Goal: Task Accomplishment & Management: Manage account settings

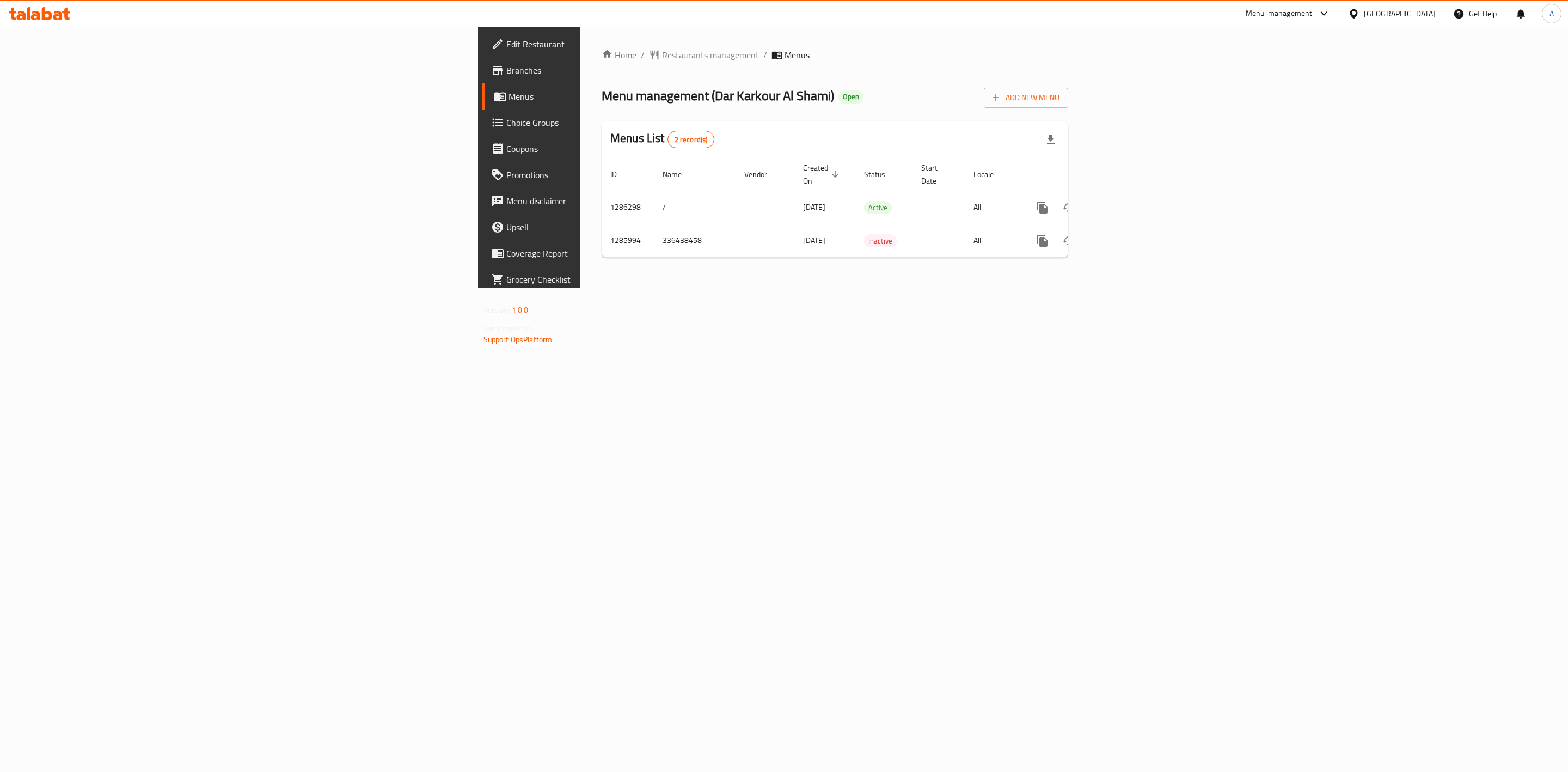
click at [1090, 288] on div "Home / Restaurants management / Menus Menu management ( [PERSON_NAME] [PERSON_N…" at bounding box center [834, 157] width 510 height 262
click at [602, 198] on td "1286298" at bounding box center [628, 207] width 52 height 33
copy td "1286298"
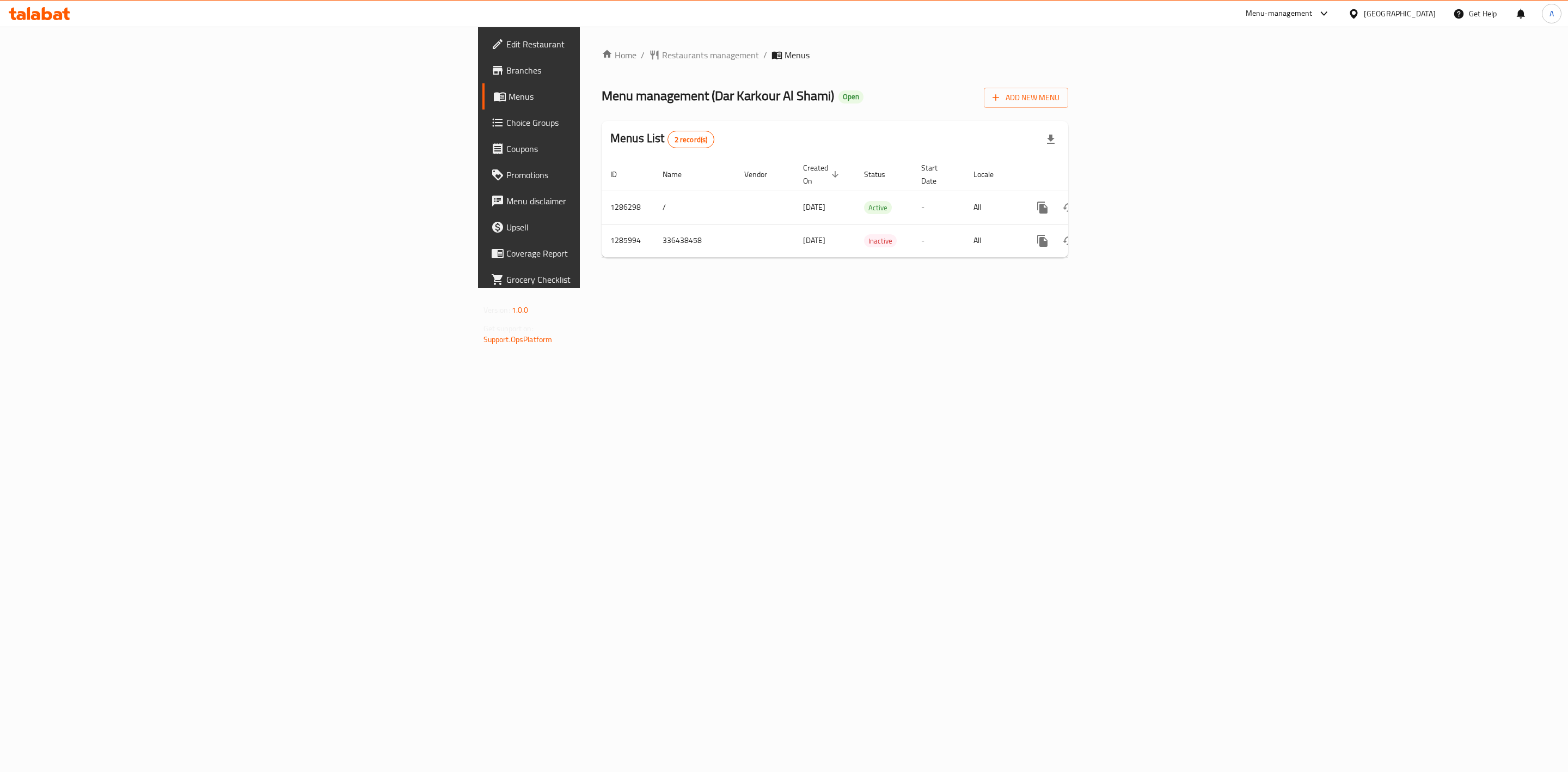
click at [1090, 288] on div "Home / Restaurants management / Menus Menu management ( [PERSON_NAME] [PERSON_N…" at bounding box center [834, 157] width 510 height 262
click at [1126, 203] on icon "enhanced table" at bounding box center [1121, 207] width 10 height 10
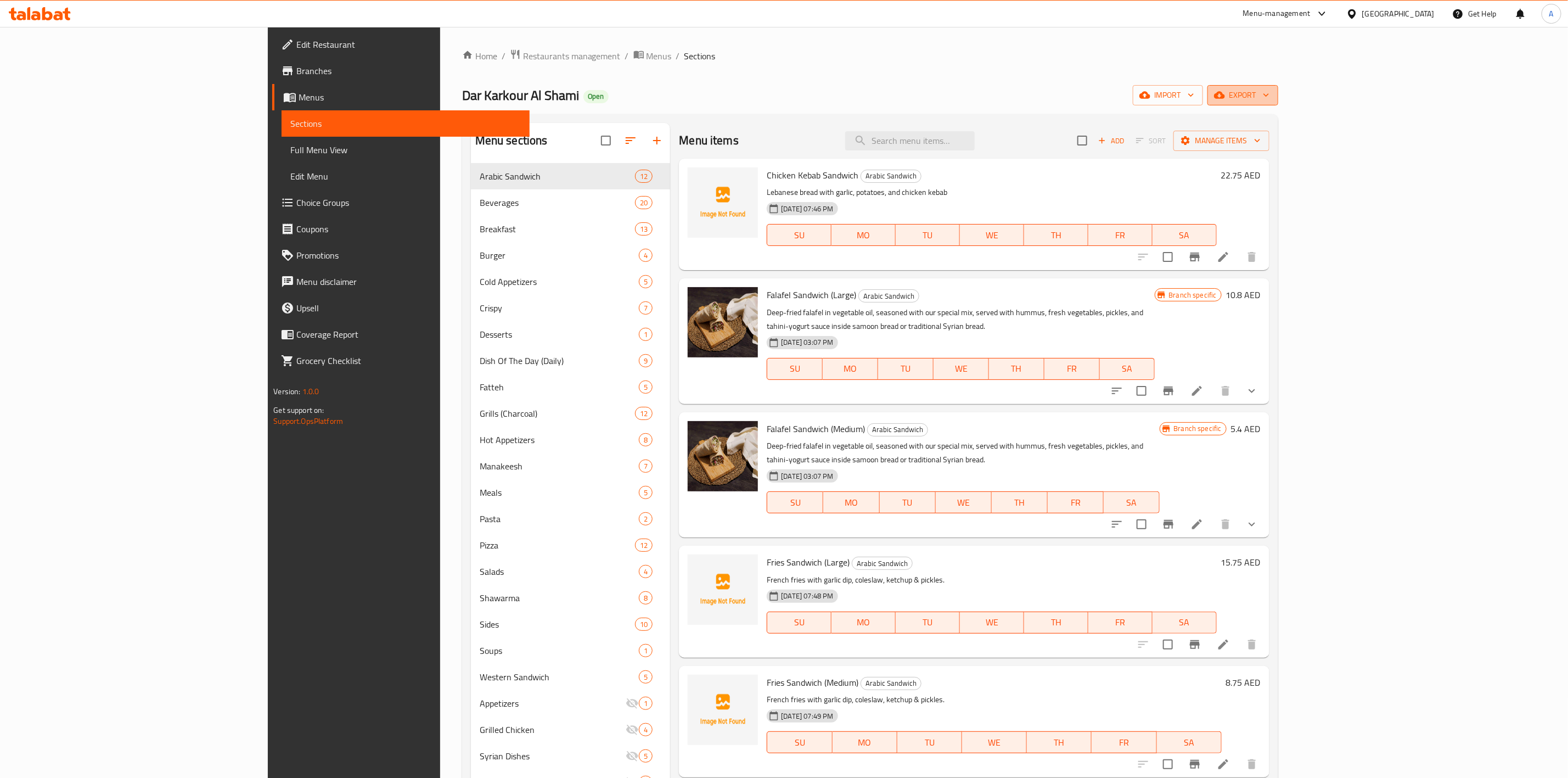
click at [1270, 94] on span "export" at bounding box center [1243, 95] width 53 height 14
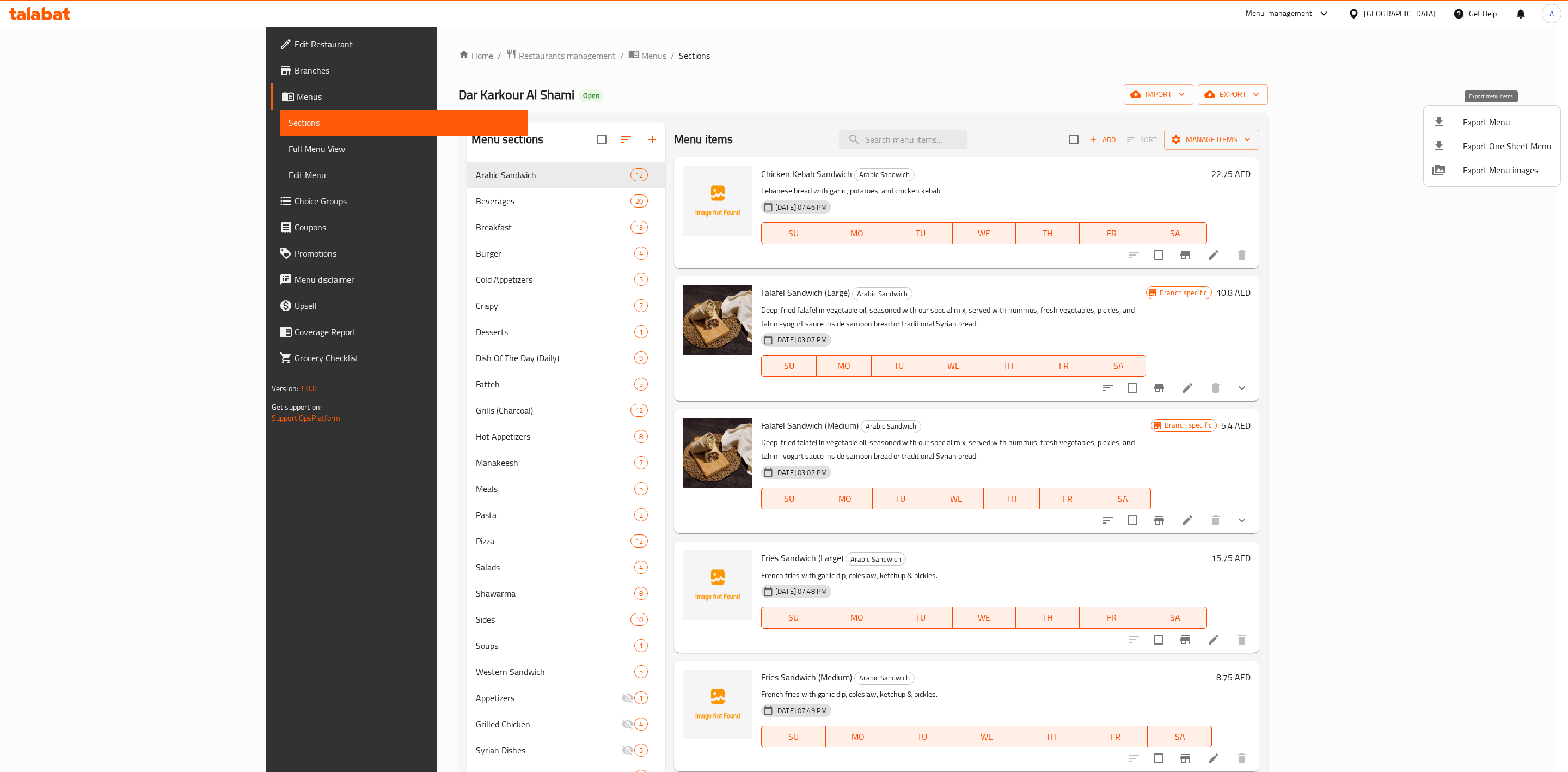
click at [1469, 121] on span "Export Menu" at bounding box center [1508, 122] width 89 height 13
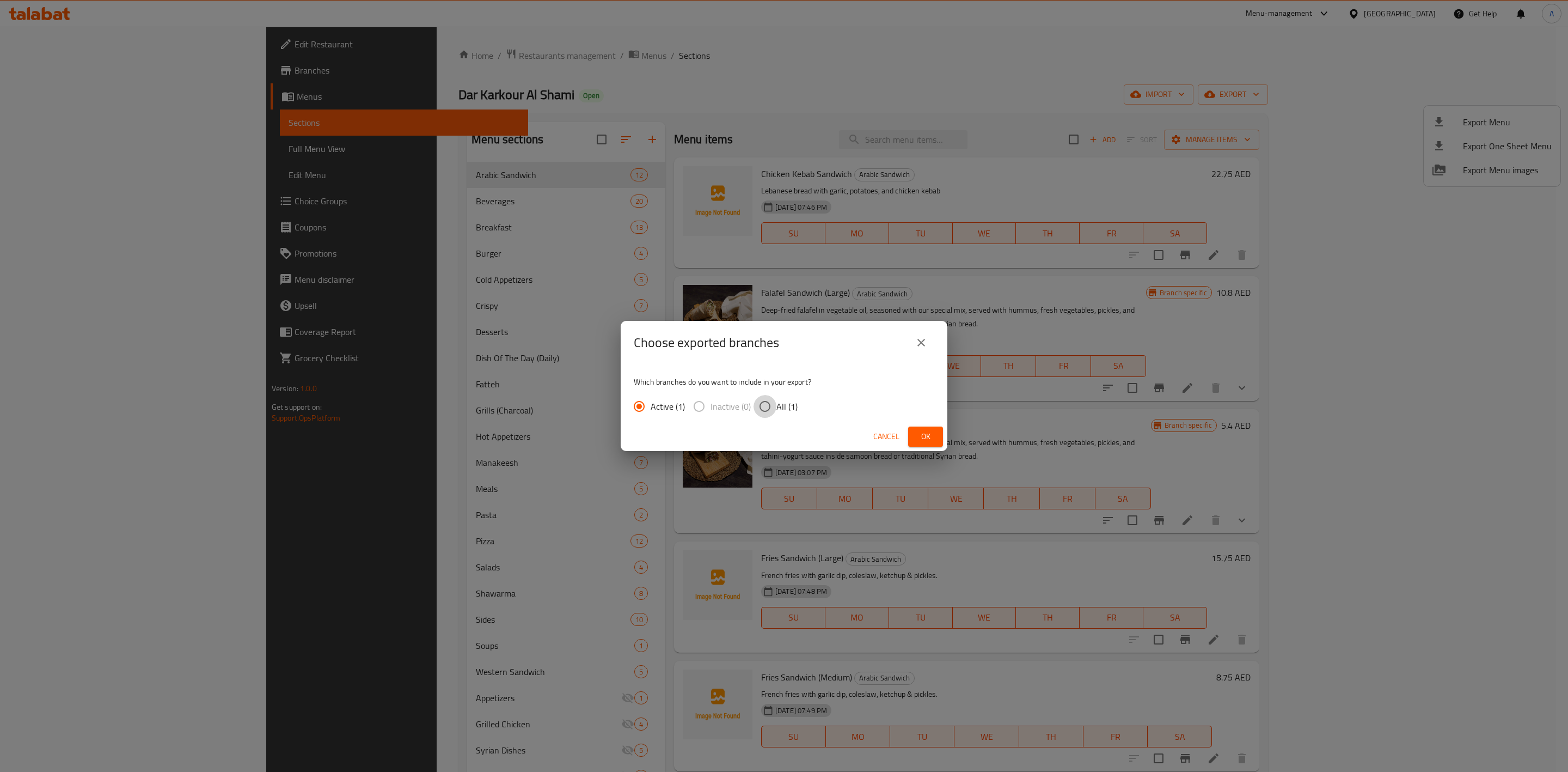
click at [762, 410] on input "All (1)" at bounding box center [765, 406] width 23 height 23
radio input "true"
click at [936, 437] on button "Ok" at bounding box center [926, 436] width 35 height 20
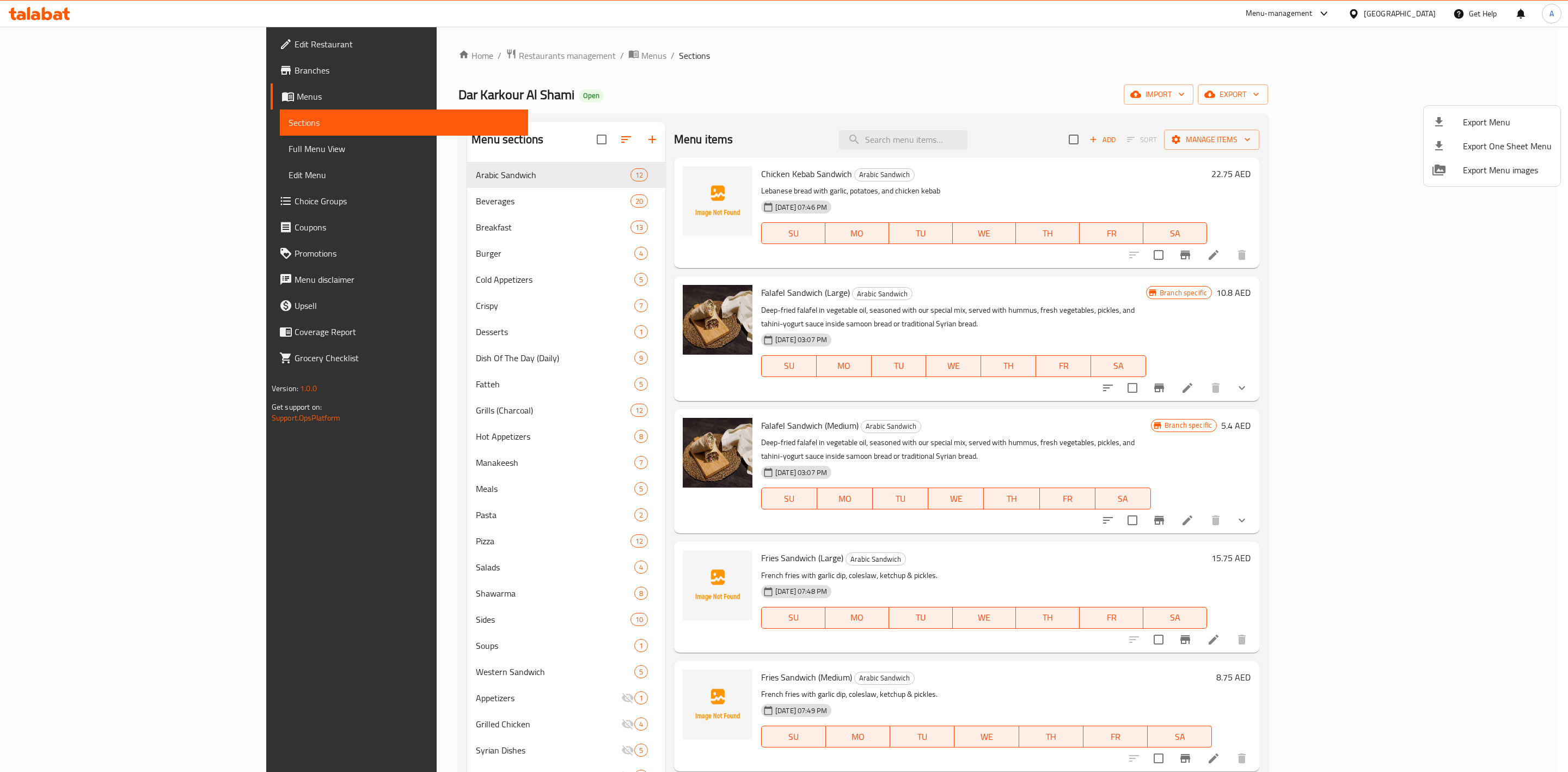
click at [823, 82] on div at bounding box center [784, 386] width 1568 height 772
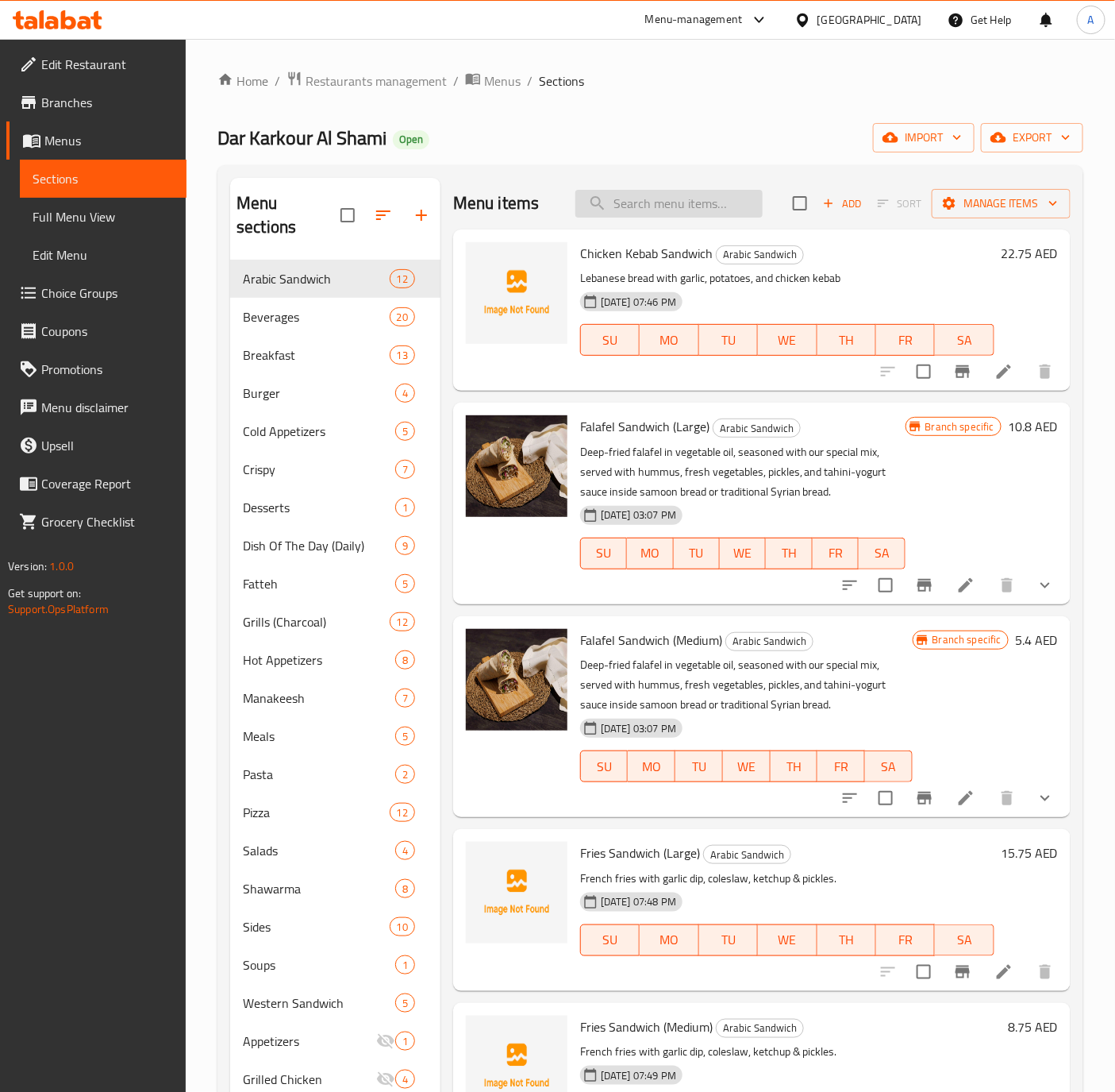
click at [640, 200] on input "search" at bounding box center [669, 203] width 187 height 28
paste input "[PERSON_NAME] (Medium)"
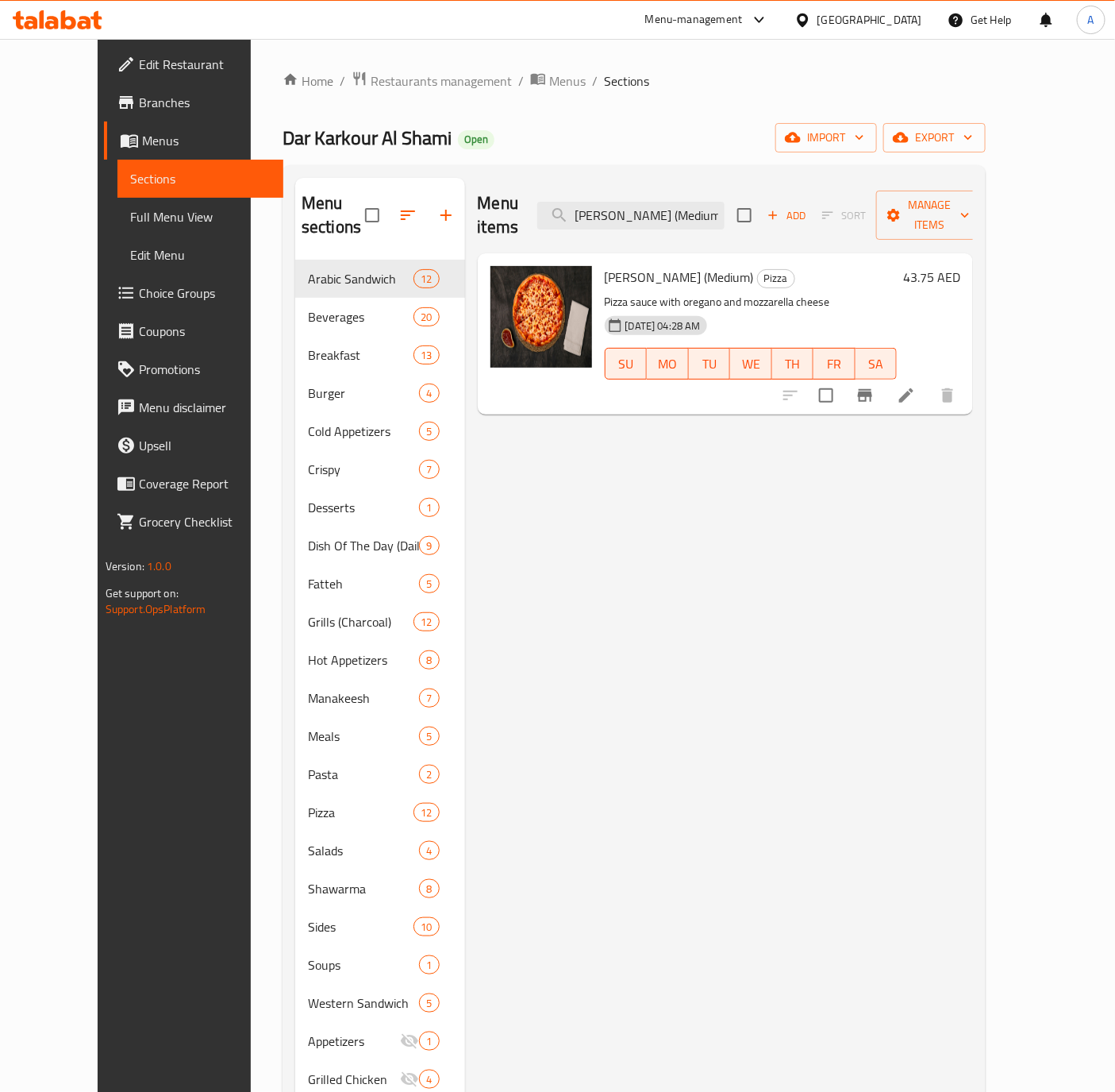
type input "[PERSON_NAME] (Medium)"
click at [672, 205] on input "[PERSON_NAME] (Medium)" at bounding box center [631, 215] width 187 height 28
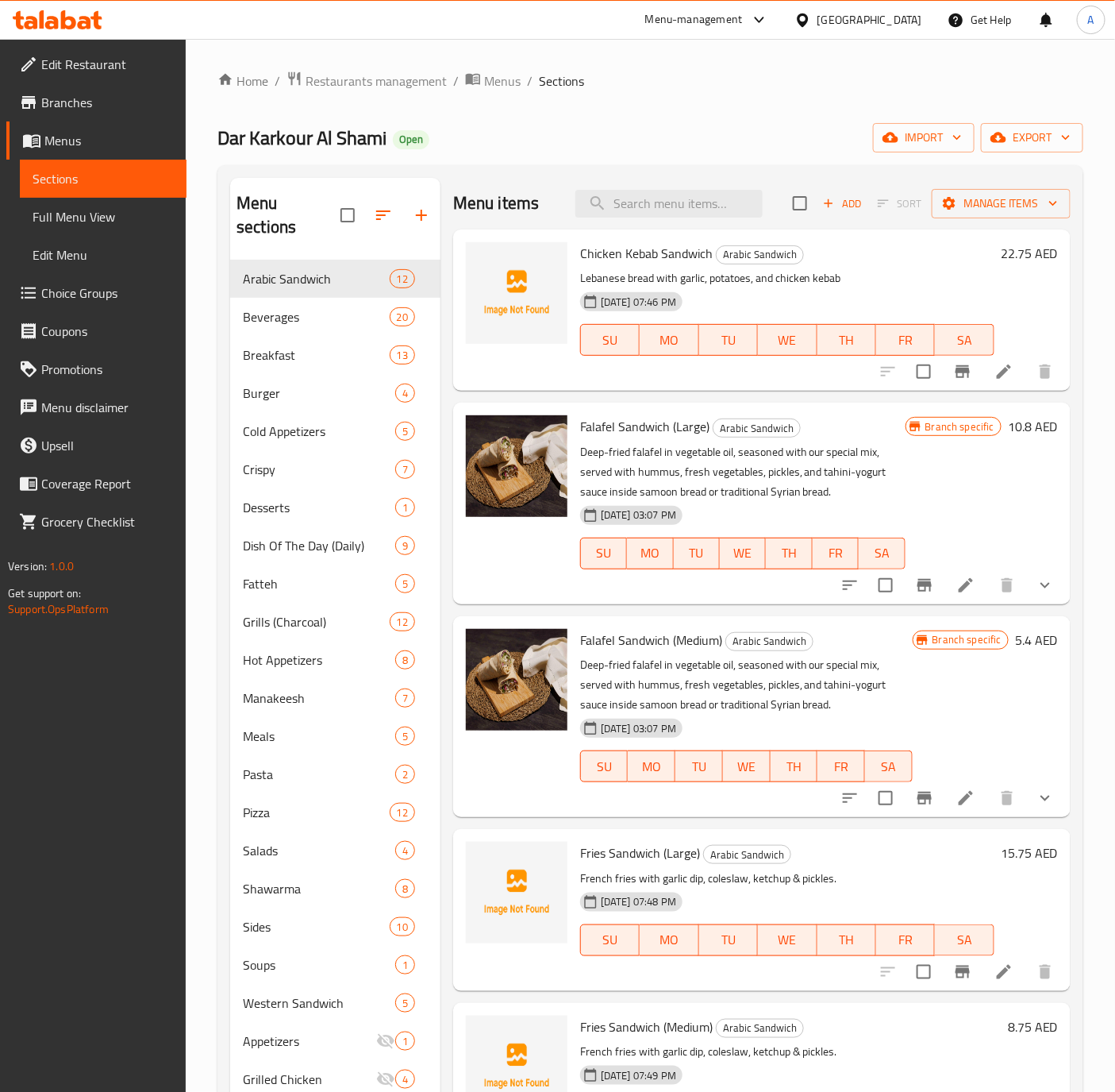
click at [605, 141] on div "Dar Karkour Al Shami Open import export" at bounding box center [649, 137] width 866 height 30
click at [666, 205] on input "search" at bounding box center [669, 203] width 187 height 28
paste input "Pepperoni pizza (Large)"
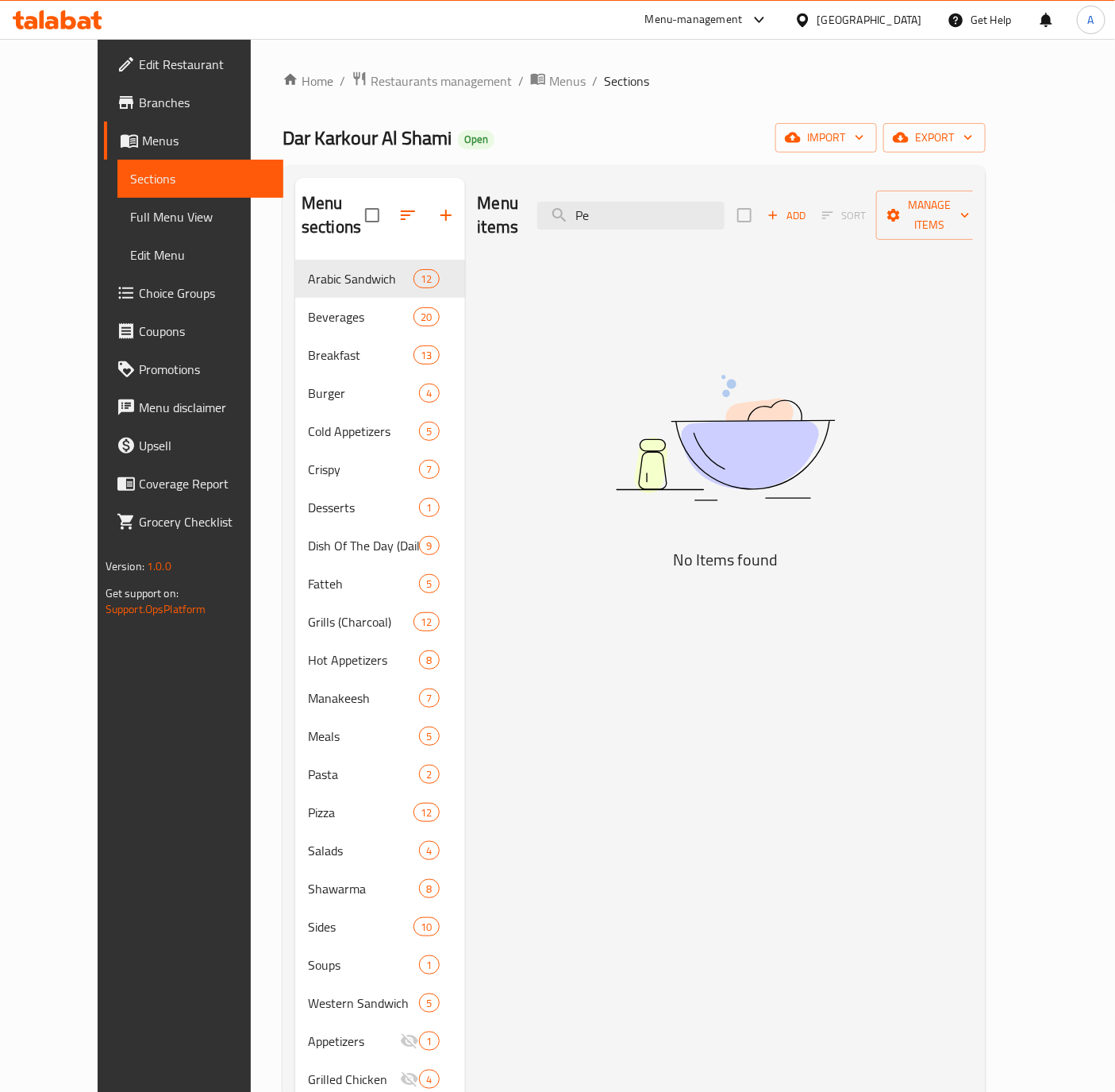
type input "P"
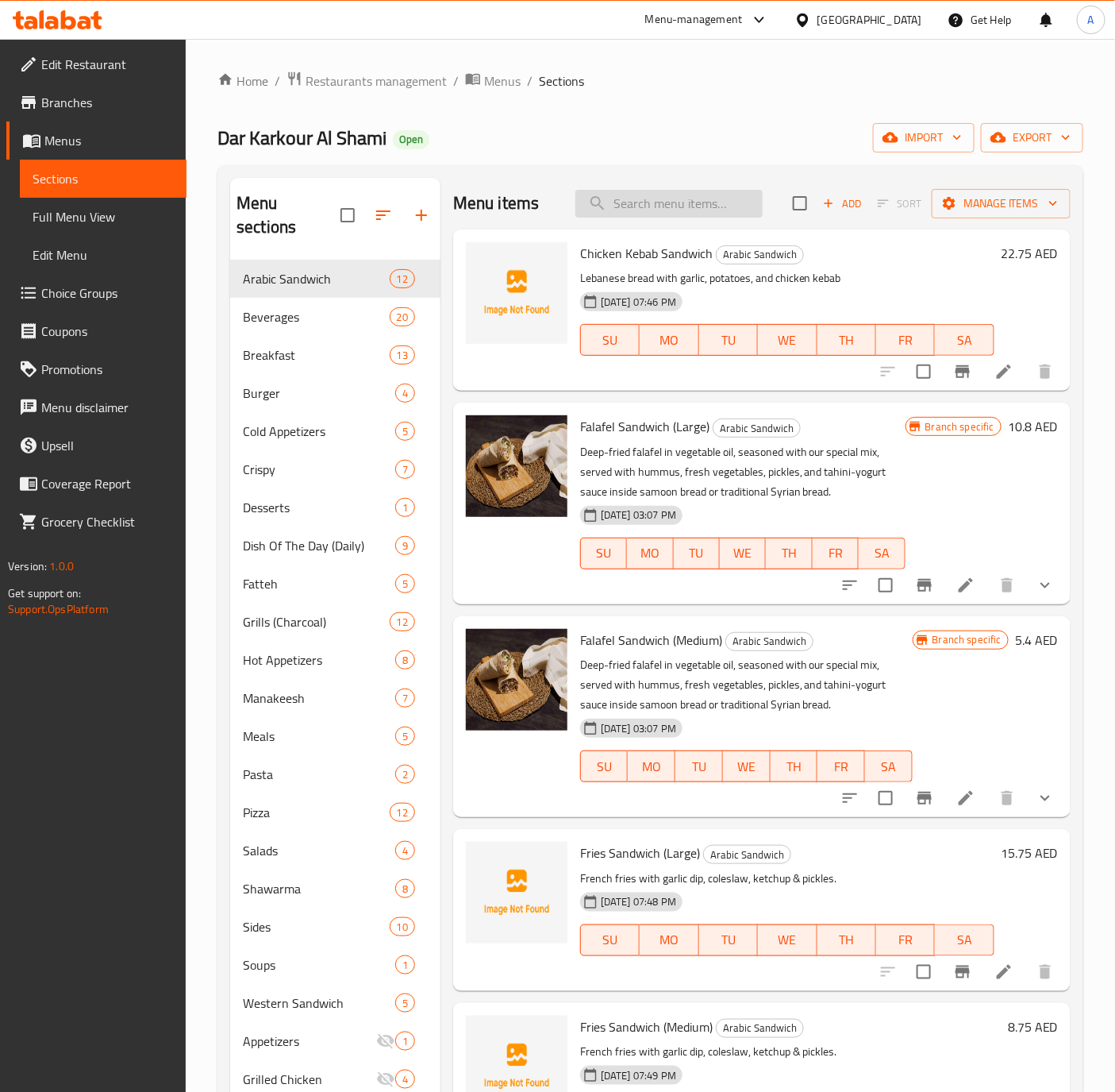
click at [650, 196] on input "search" at bounding box center [669, 203] width 187 height 28
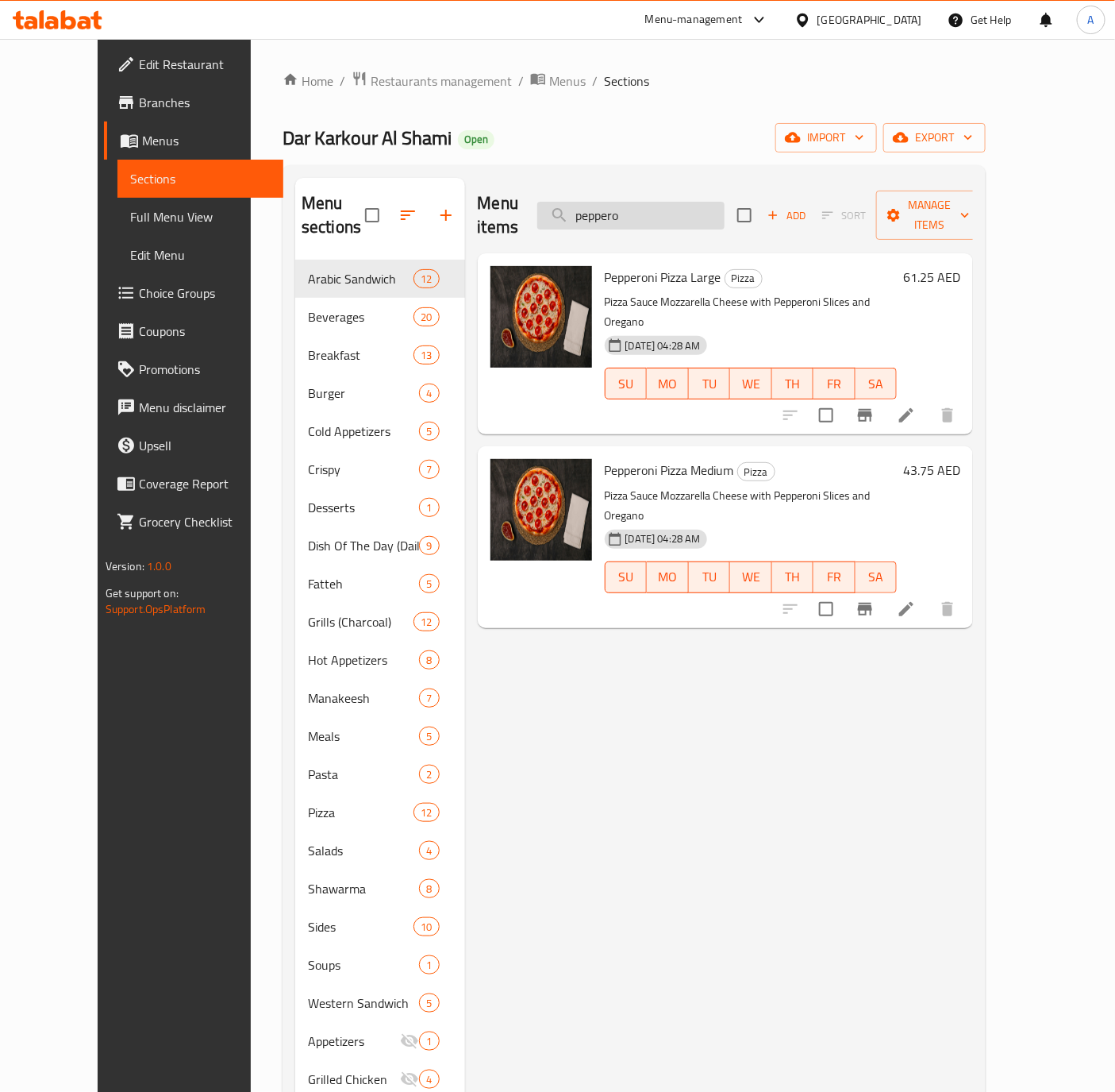
click at [679, 202] on input "peppero" at bounding box center [631, 215] width 187 height 28
click at [679, 207] on input "peppero" at bounding box center [631, 215] width 187 height 28
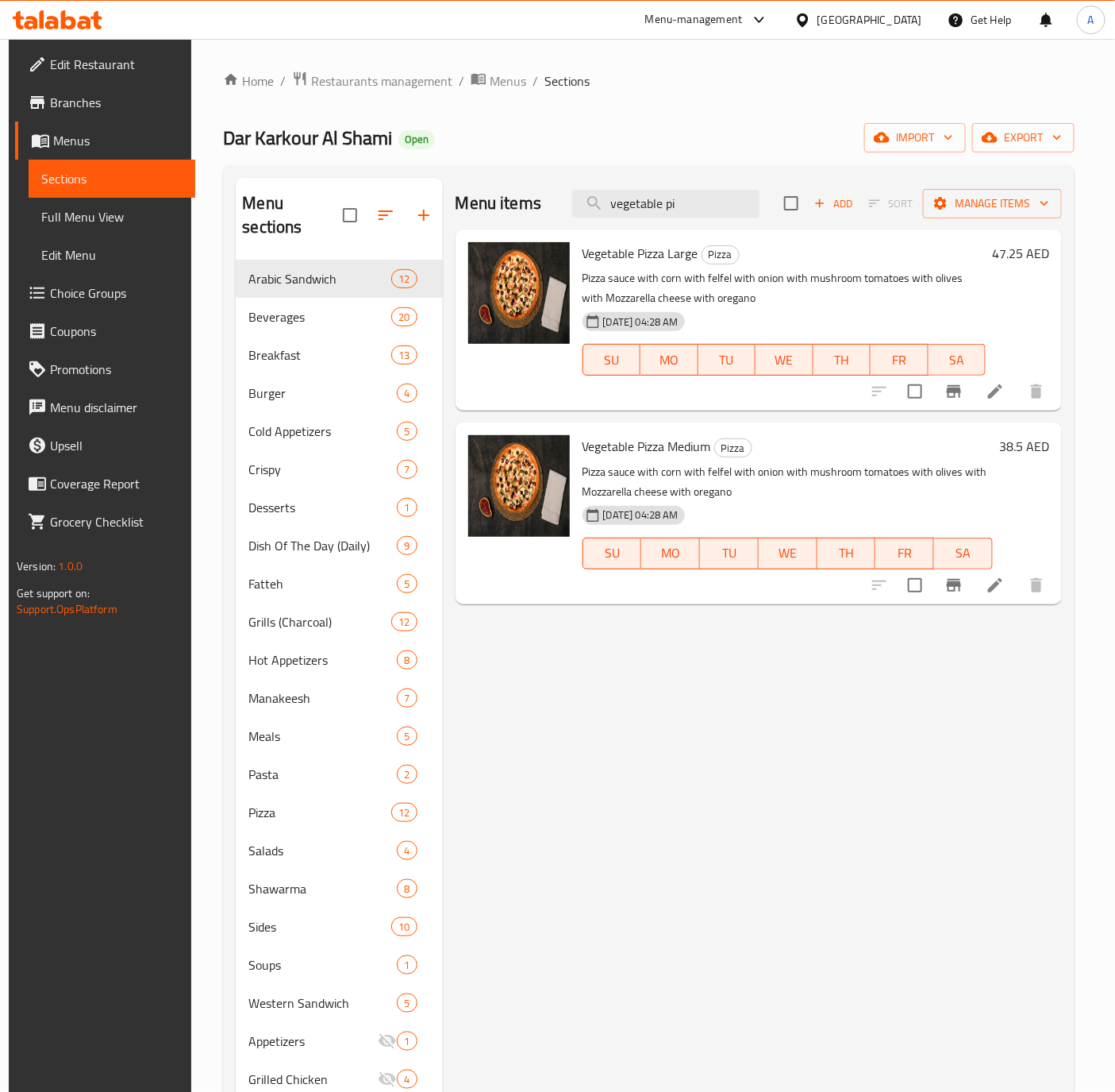
type input "vegetable pi"
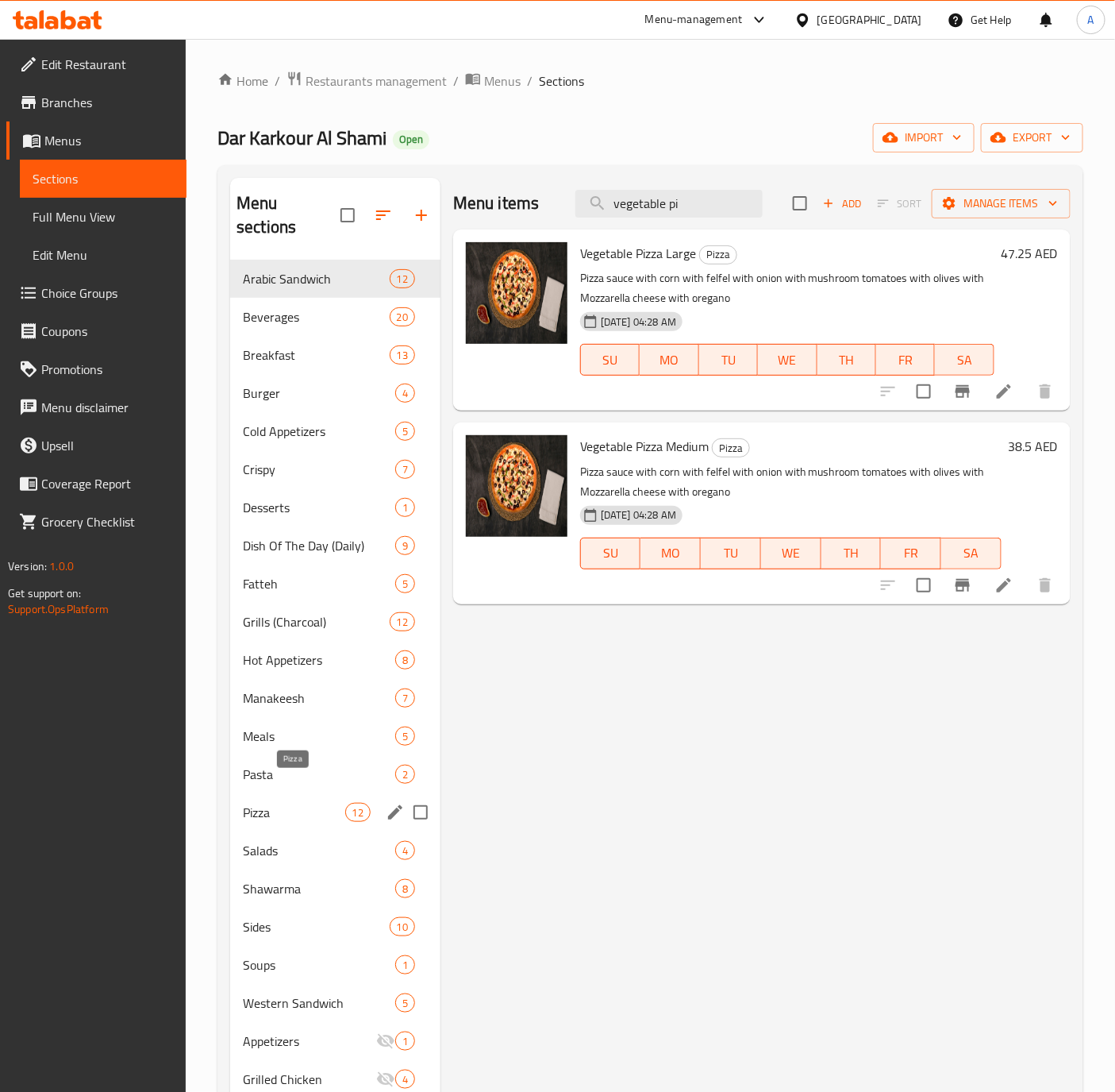
click at [260, 803] on span "Pizza" at bounding box center [293, 812] width 101 height 19
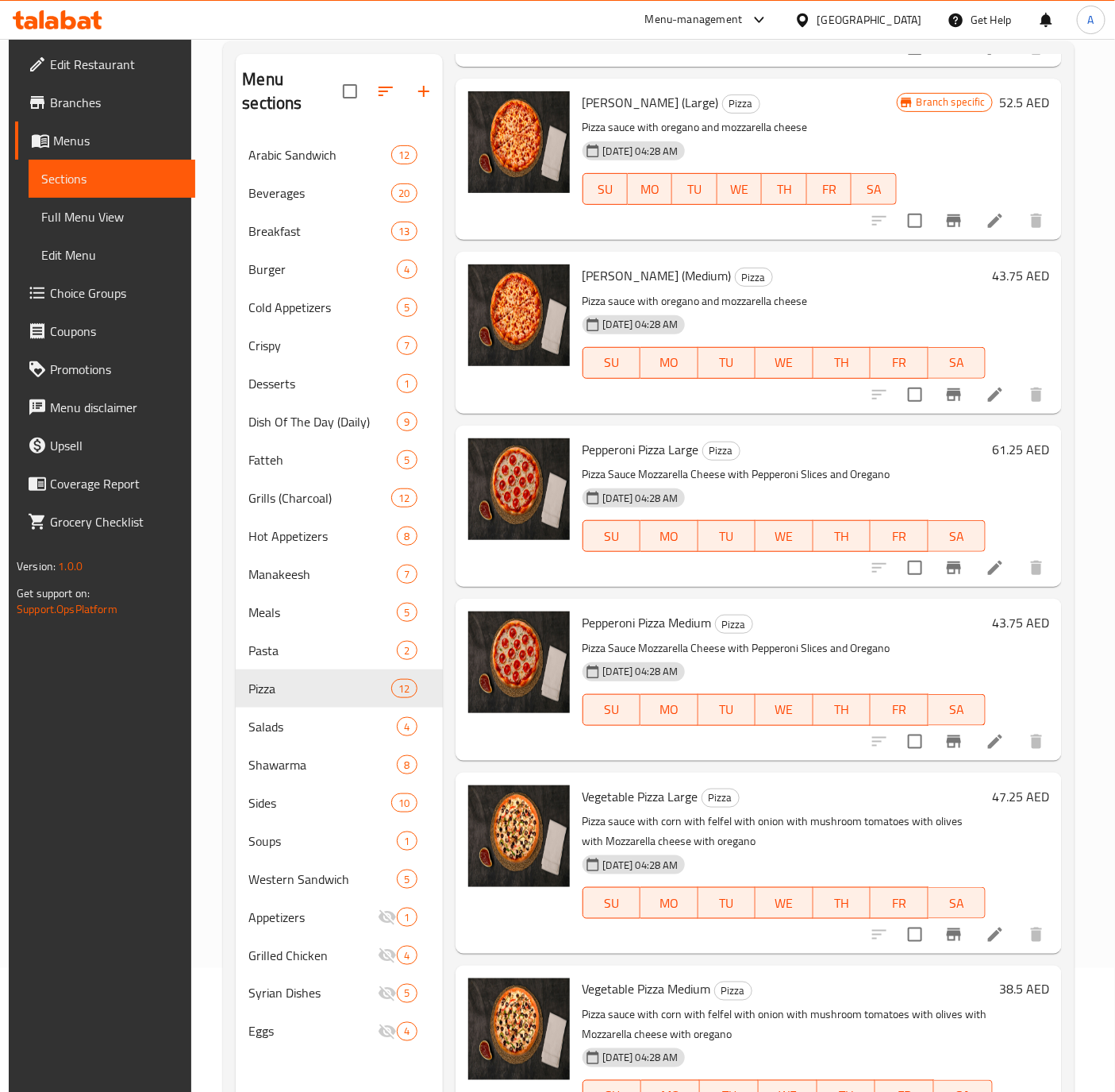
scroll to position [223, 0]
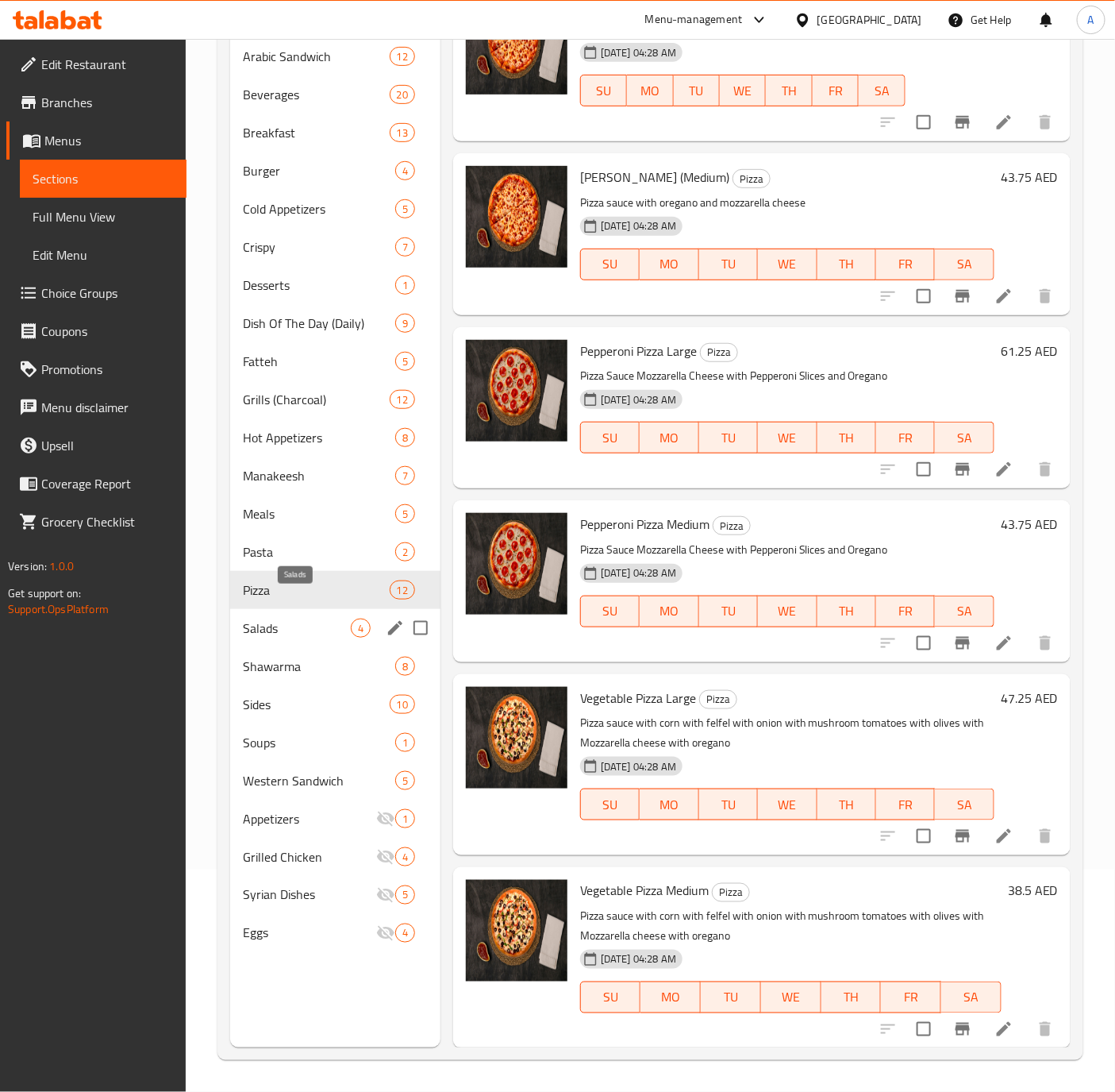
click at [253, 618] on span "Salads" at bounding box center [297, 627] width 108 height 19
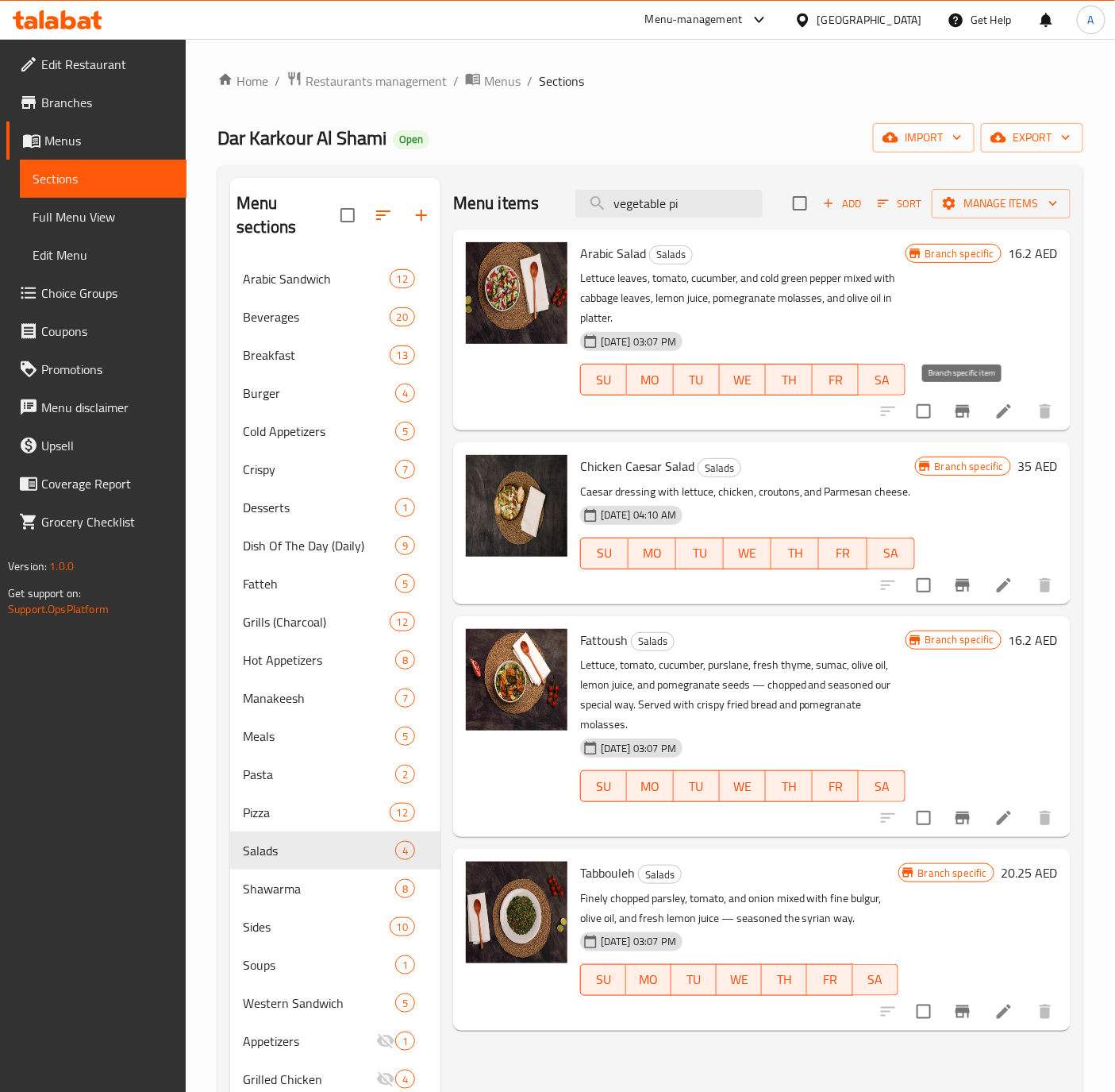
click at [955, 410] on icon "Branch-specific-item" at bounding box center [963, 411] width 19 height 19
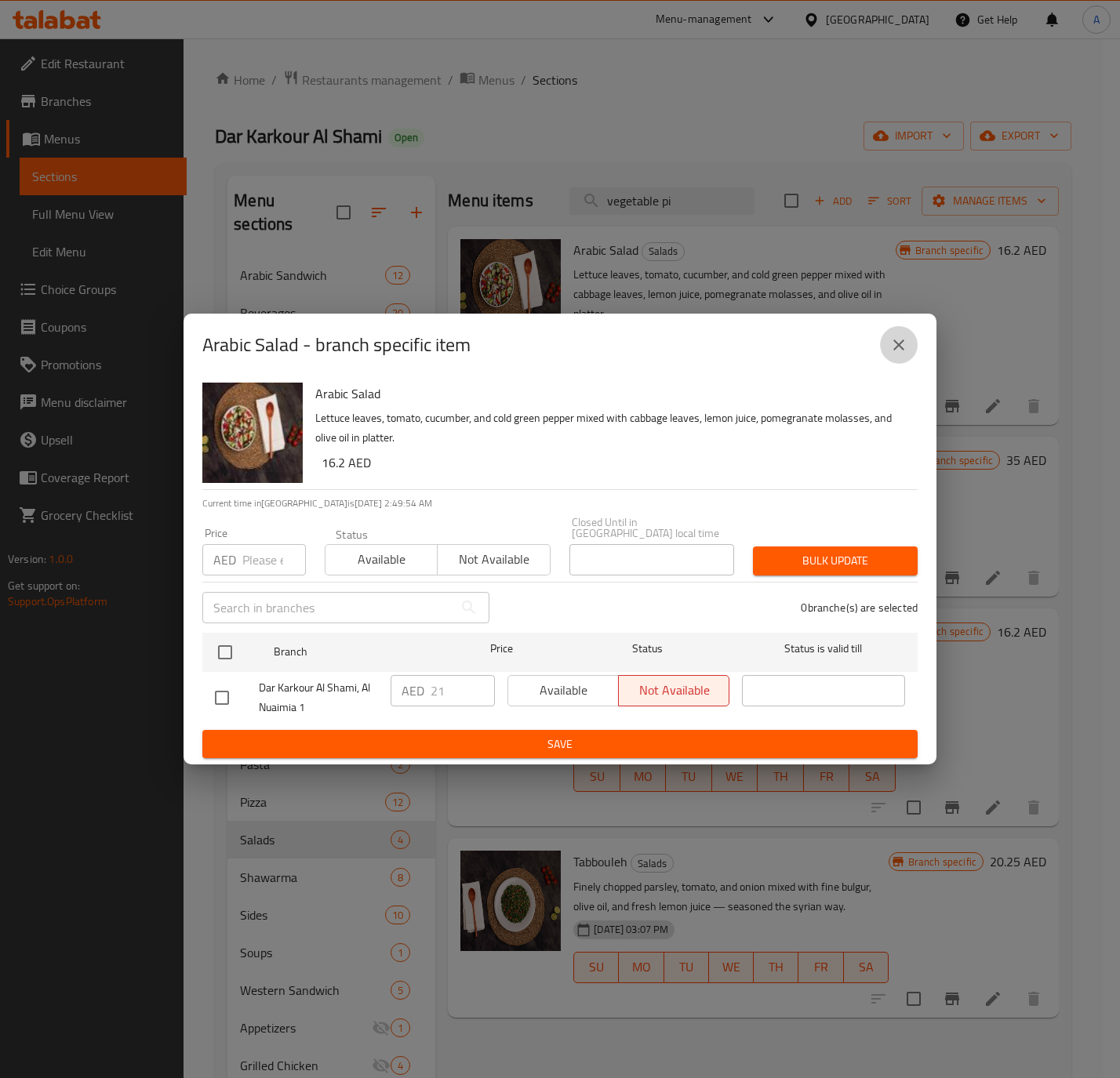
click at [889, 353] on icon "close" at bounding box center [898, 345] width 19 height 19
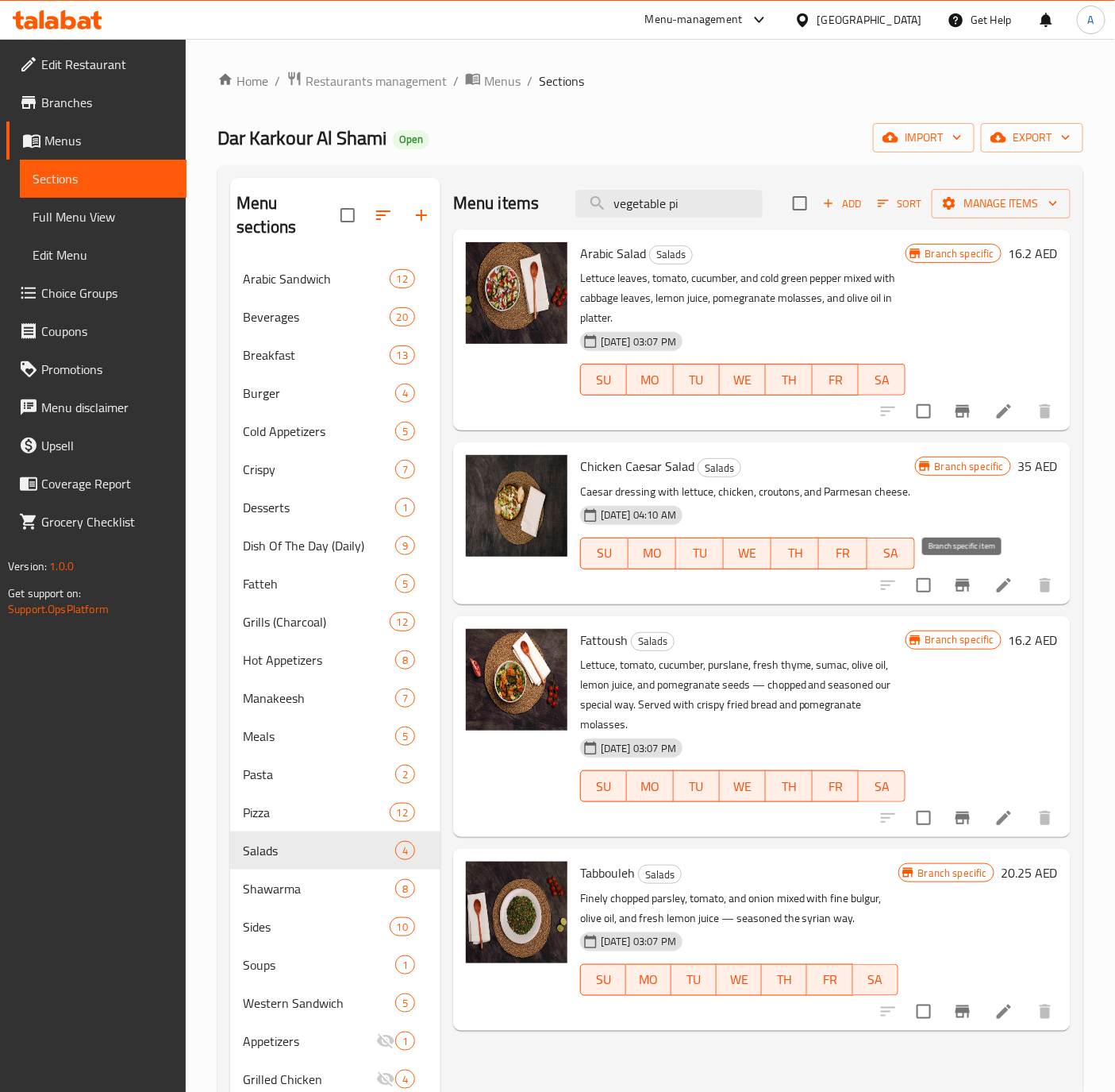
click at [969, 590] on icon "Branch-specific-item" at bounding box center [963, 585] width 14 height 13
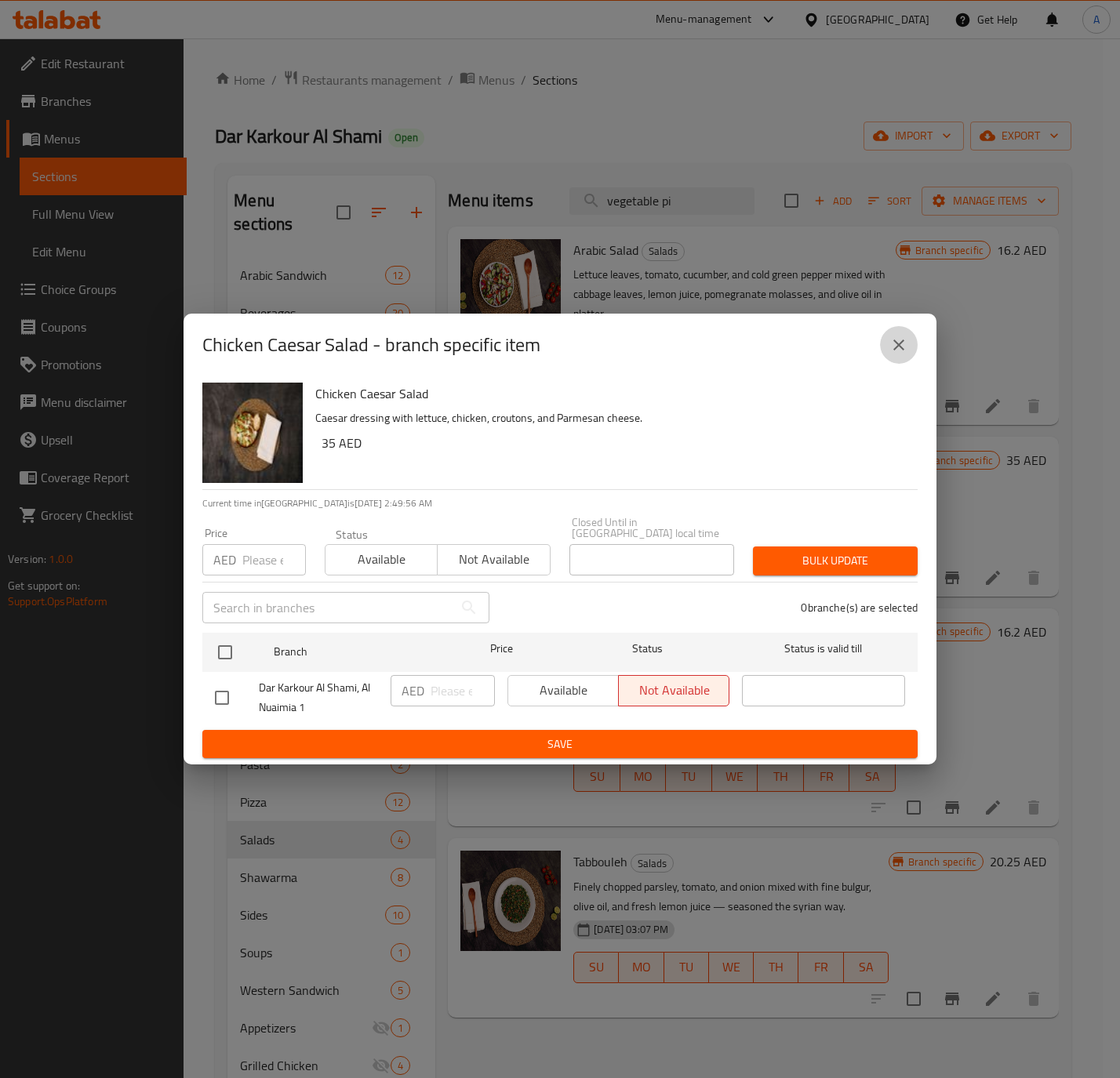
click at [888, 348] on button "close" at bounding box center [898, 345] width 37 height 37
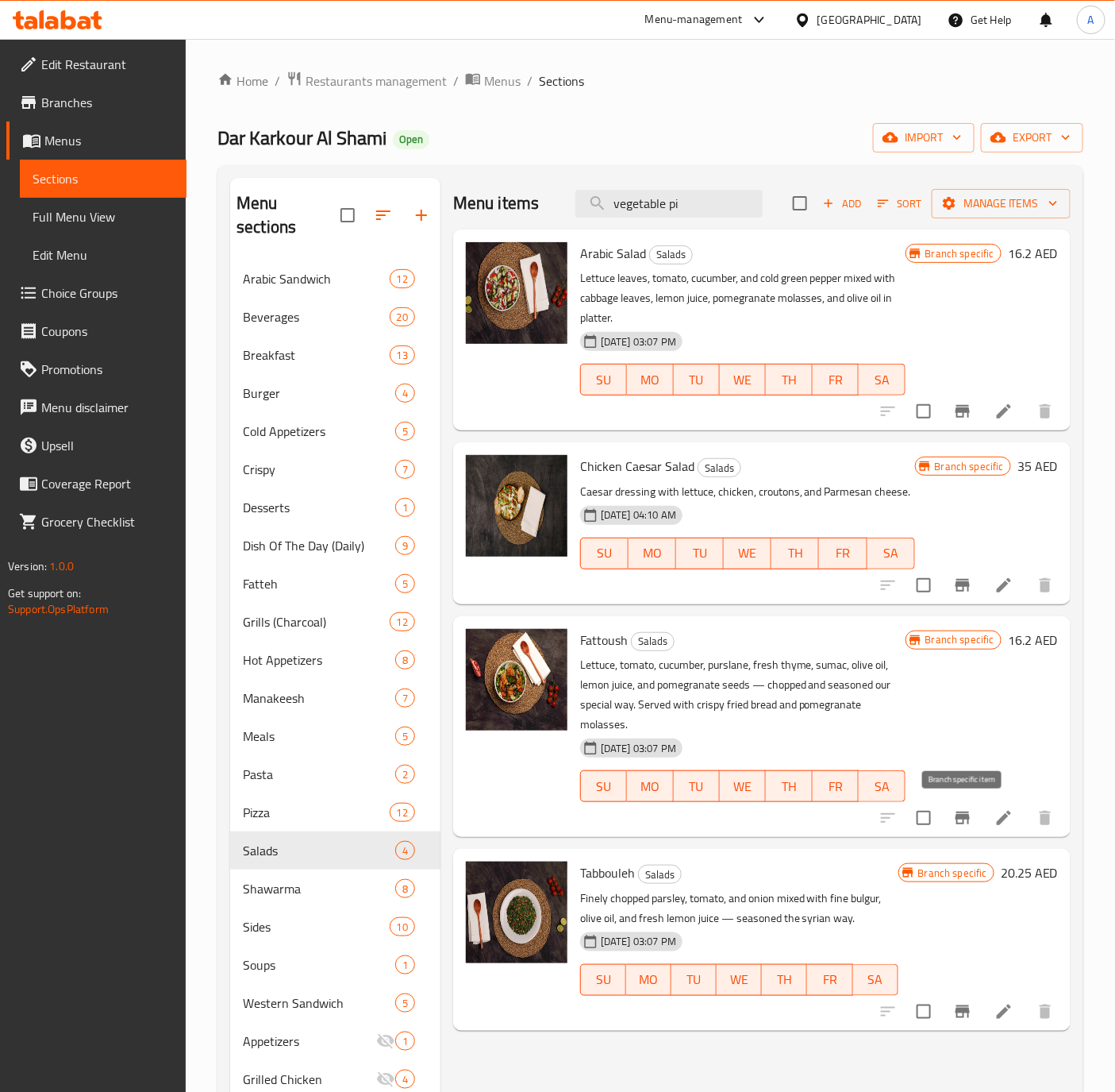
click at [962, 823] on icon "Branch-specific-item" at bounding box center [963, 817] width 19 height 19
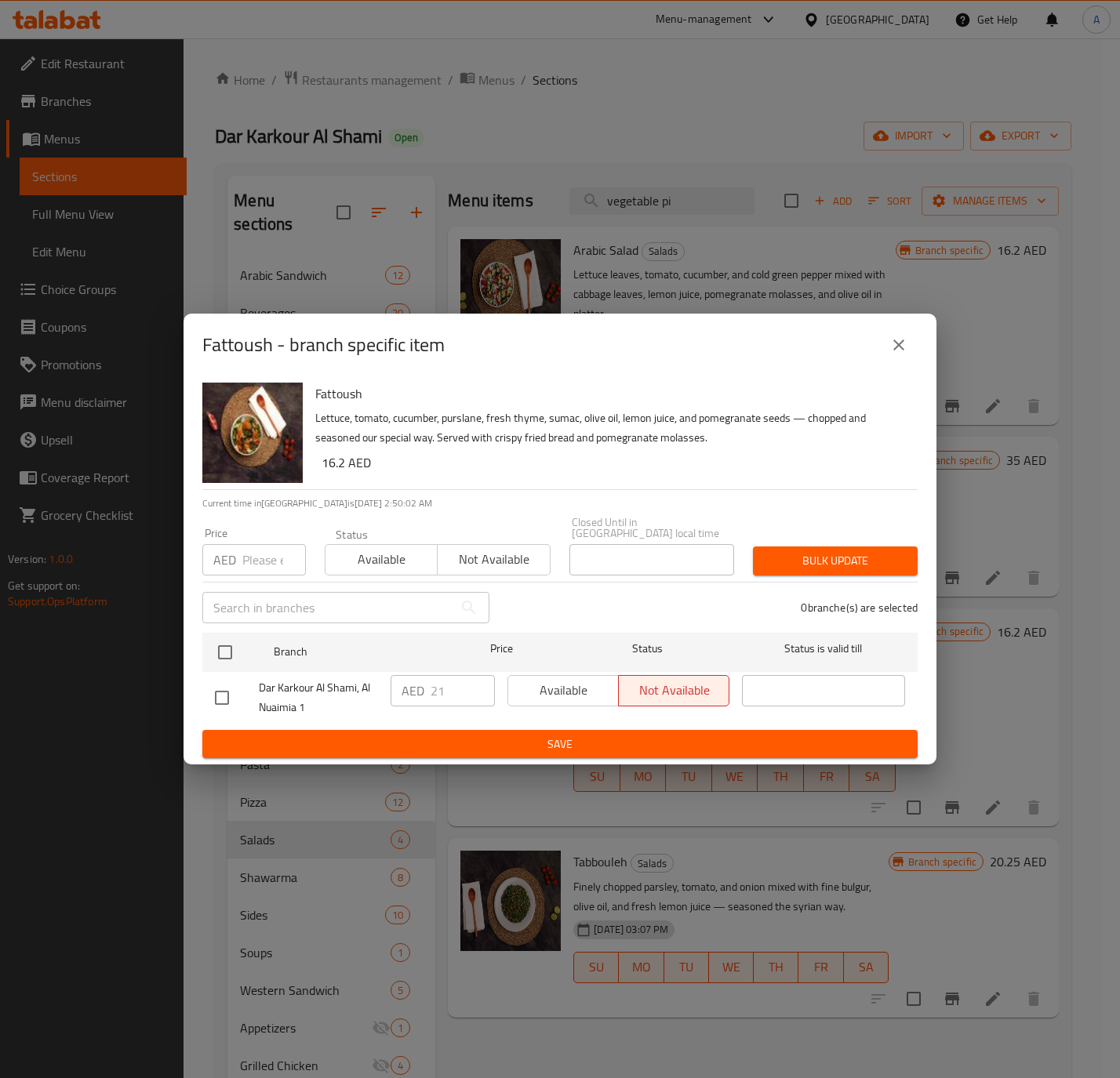
click at [902, 337] on icon "close" at bounding box center [898, 345] width 19 height 19
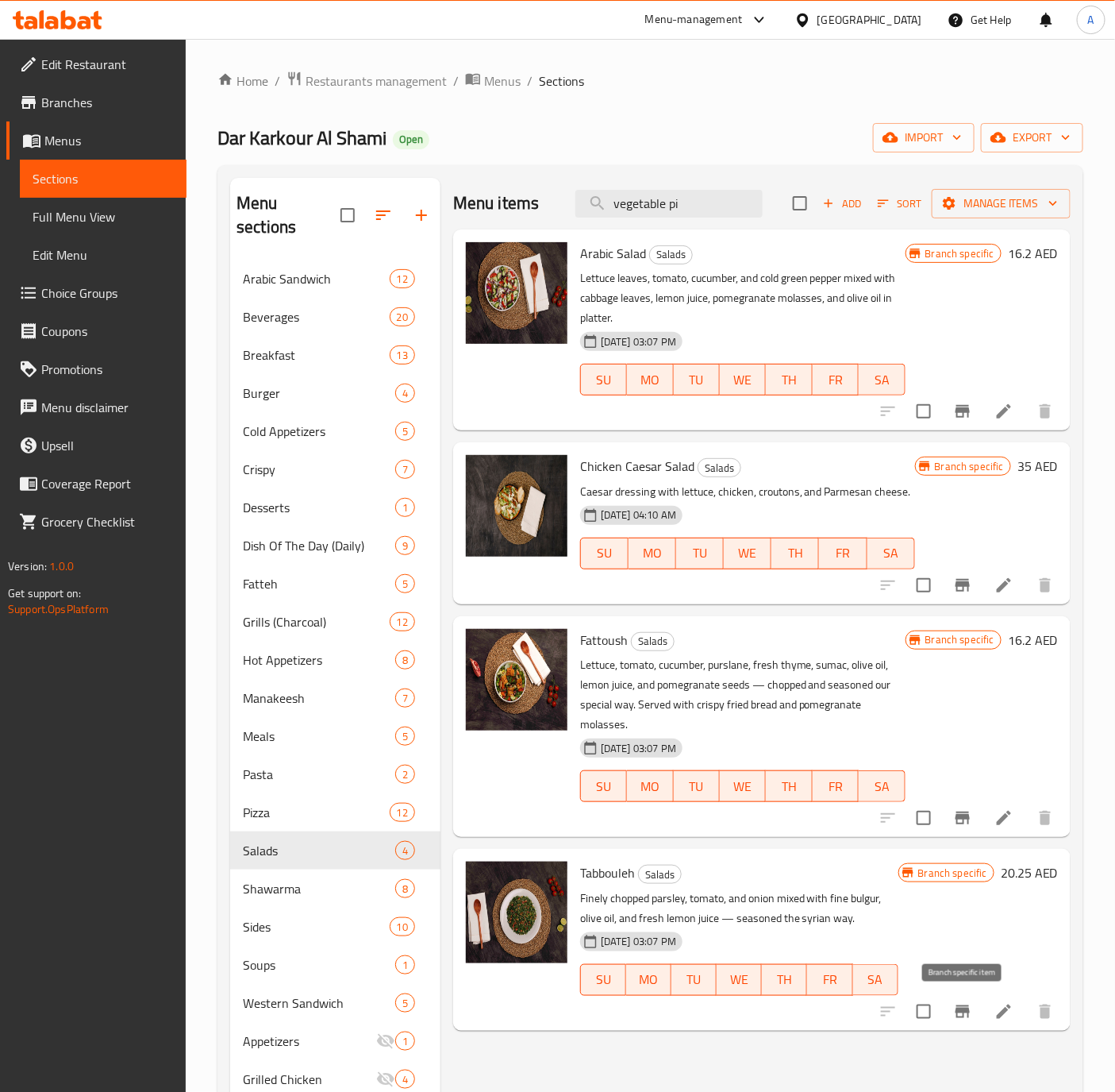
click at [958, 1024] on button "Branch-specific-item" at bounding box center [963, 1011] width 38 height 38
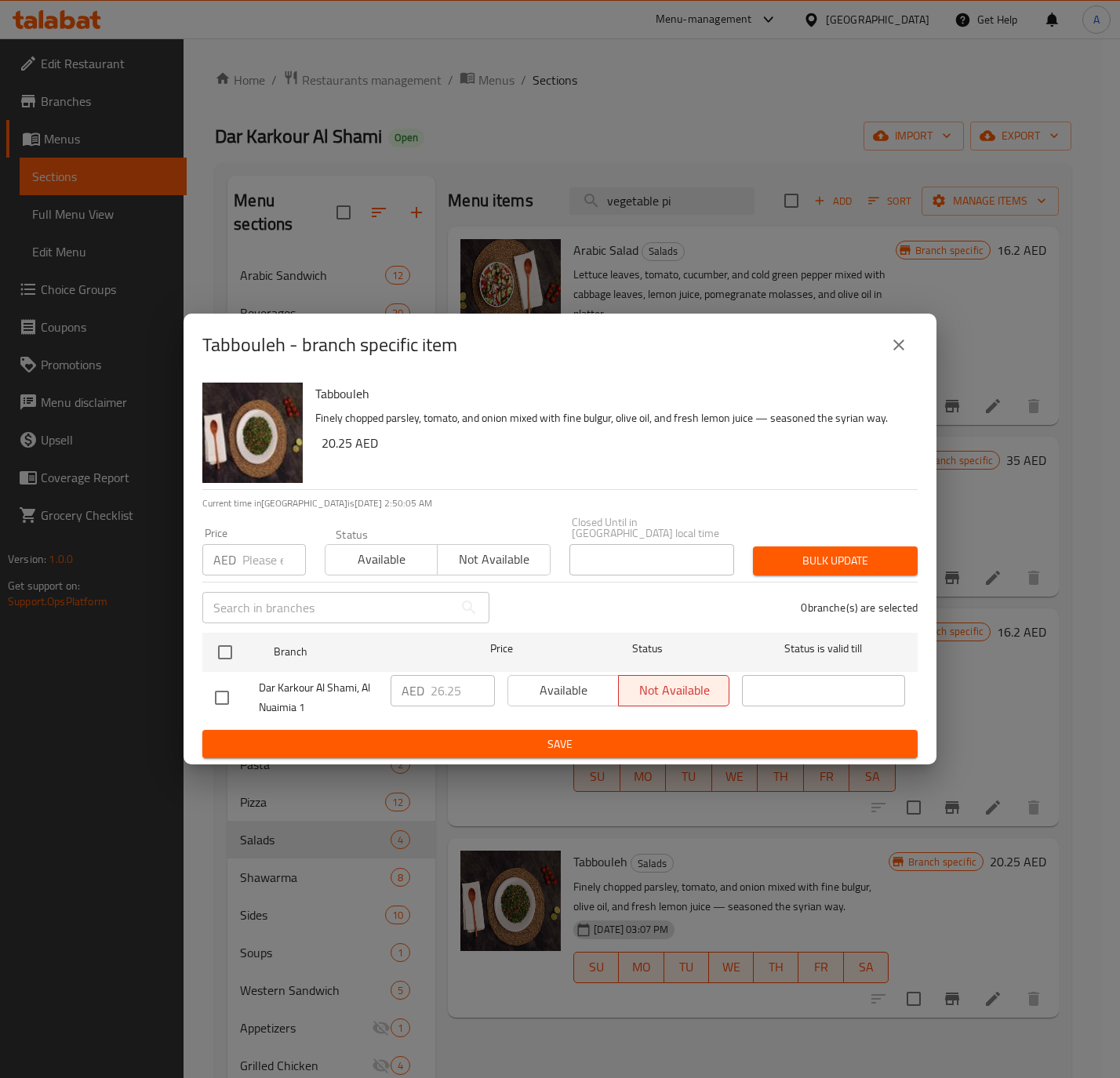
click at [911, 337] on button "close" at bounding box center [898, 345] width 37 height 37
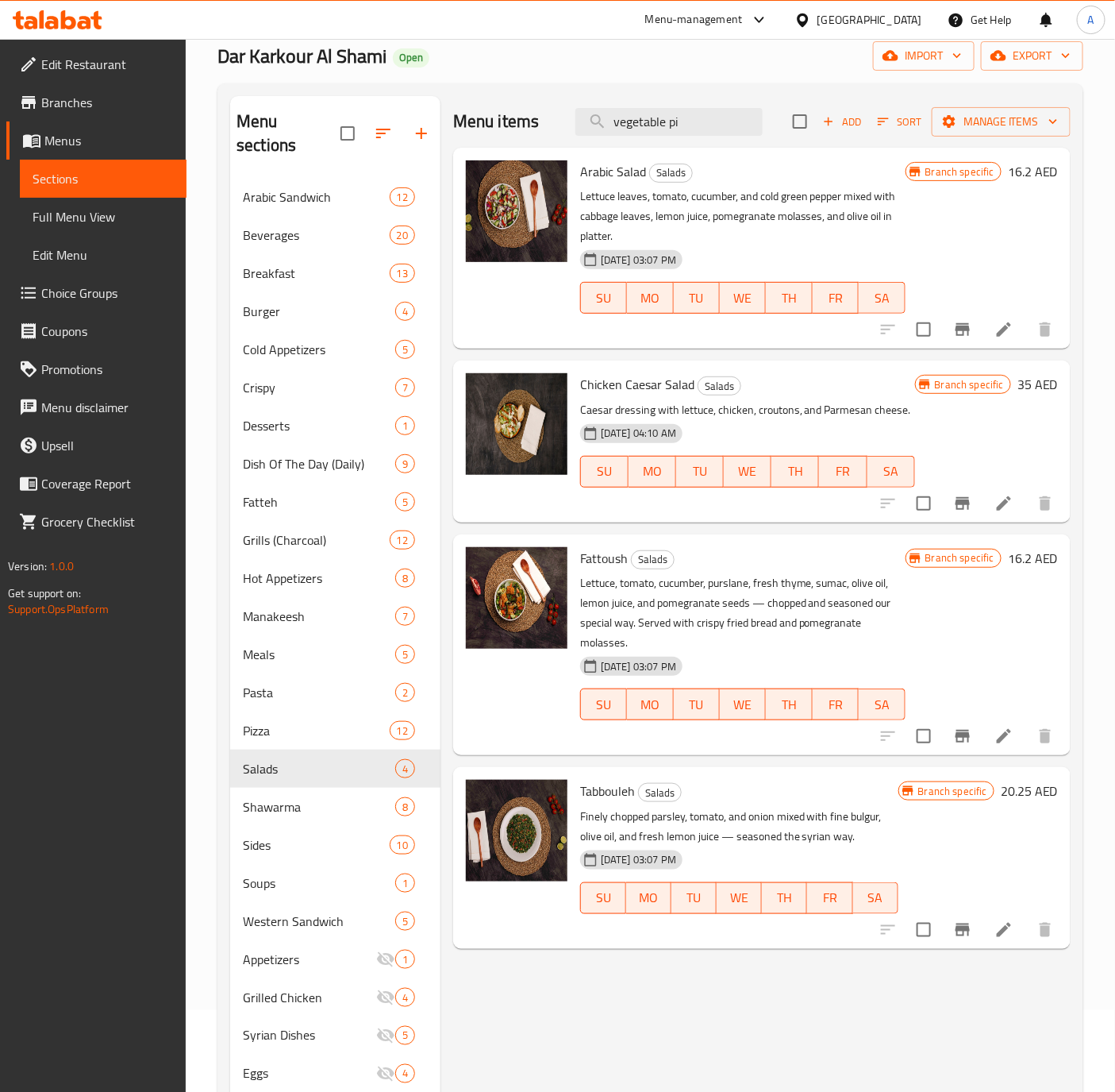
scroll to position [119, 0]
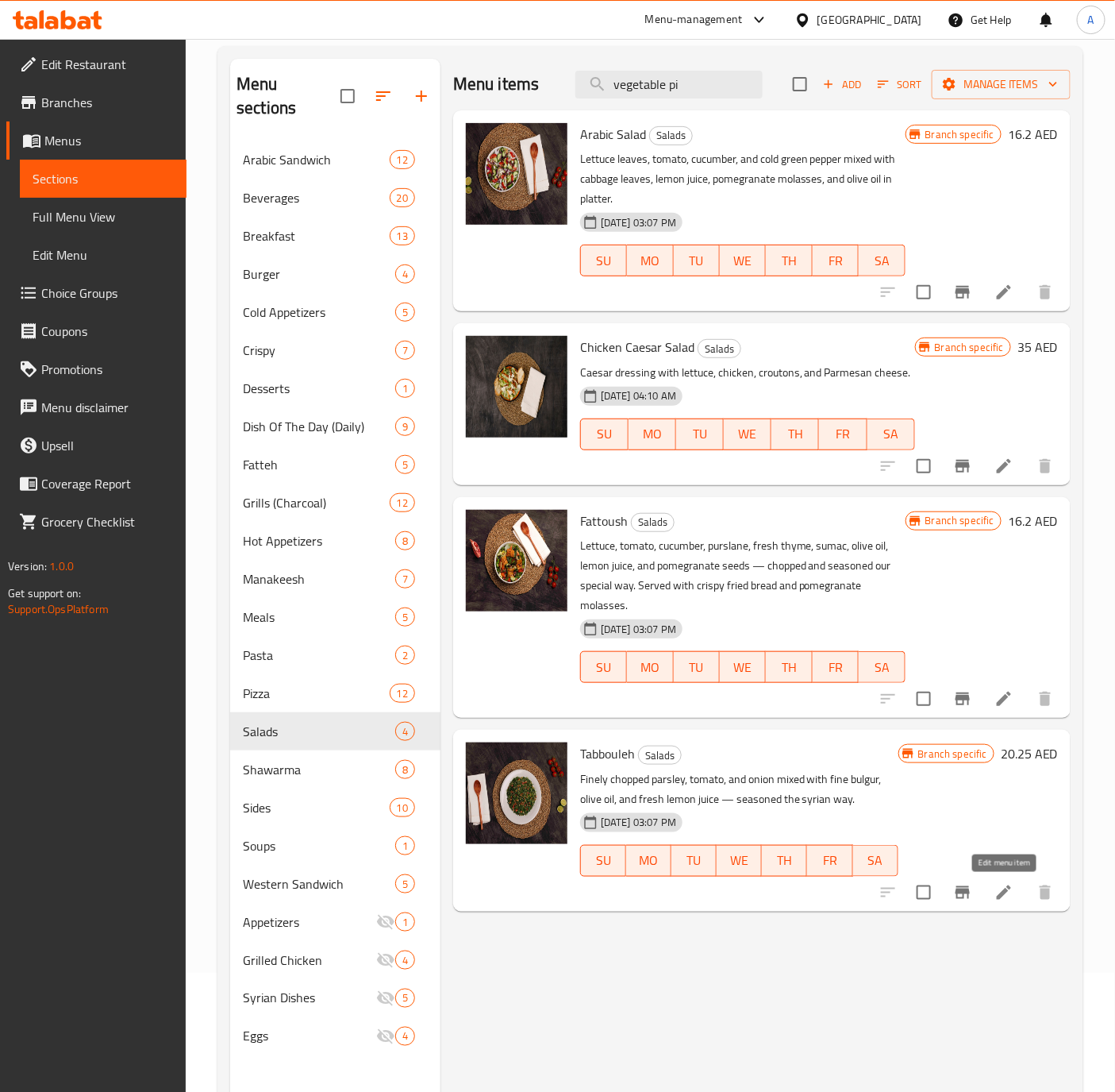
click at [1007, 888] on icon at bounding box center [1004, 892] width 19 height 19
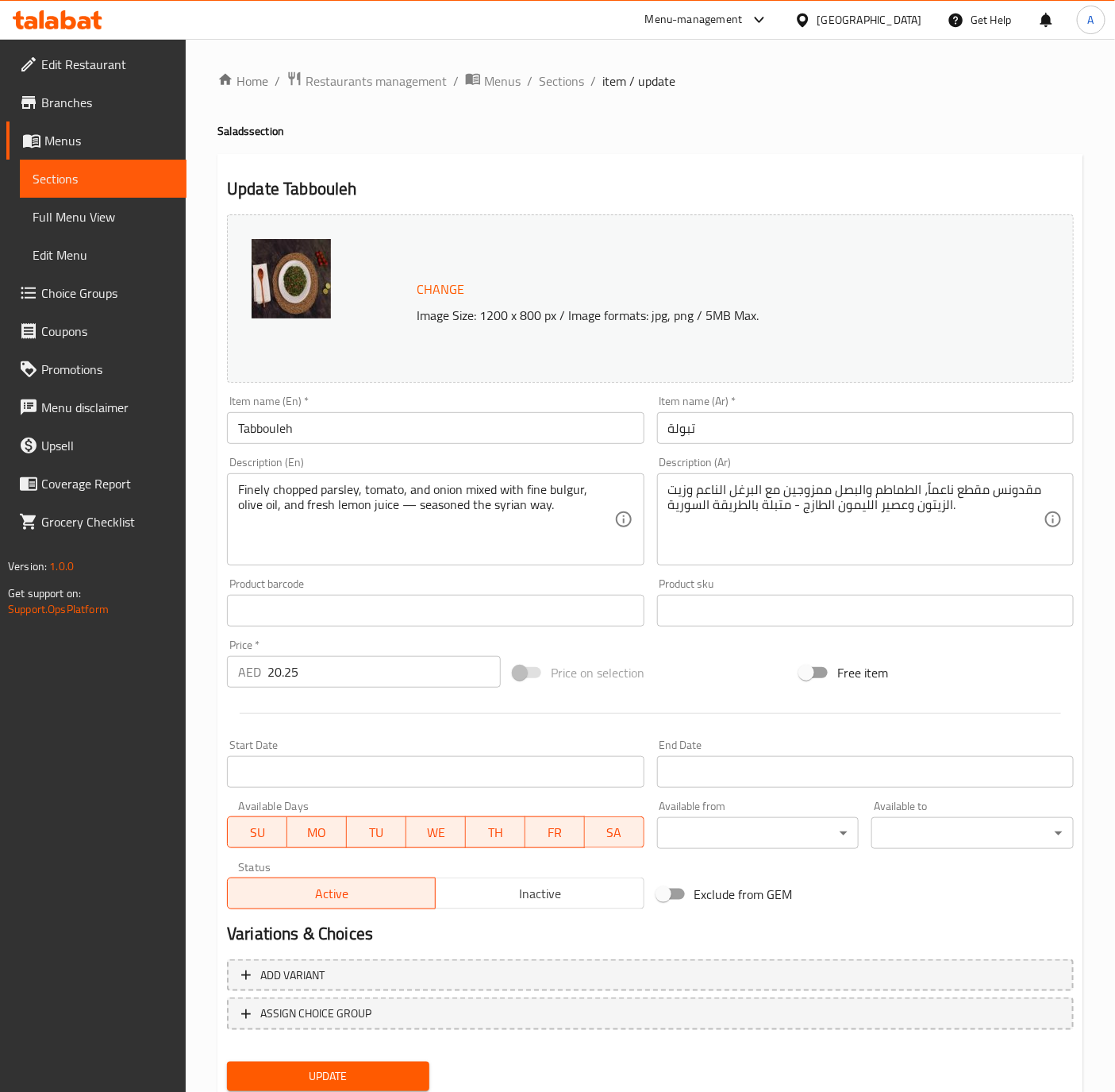
click at [788, 499] on textarea "مقدونس مقطع ناعماً، الطماطم والبصل ممزوجين مع البرغل الناعم وزيت الزيتون وعصير …" at bounding box center [856, 520] width 376 height 75
paste textarea "بقدونس مع طماطم مع برغل مع بصل"
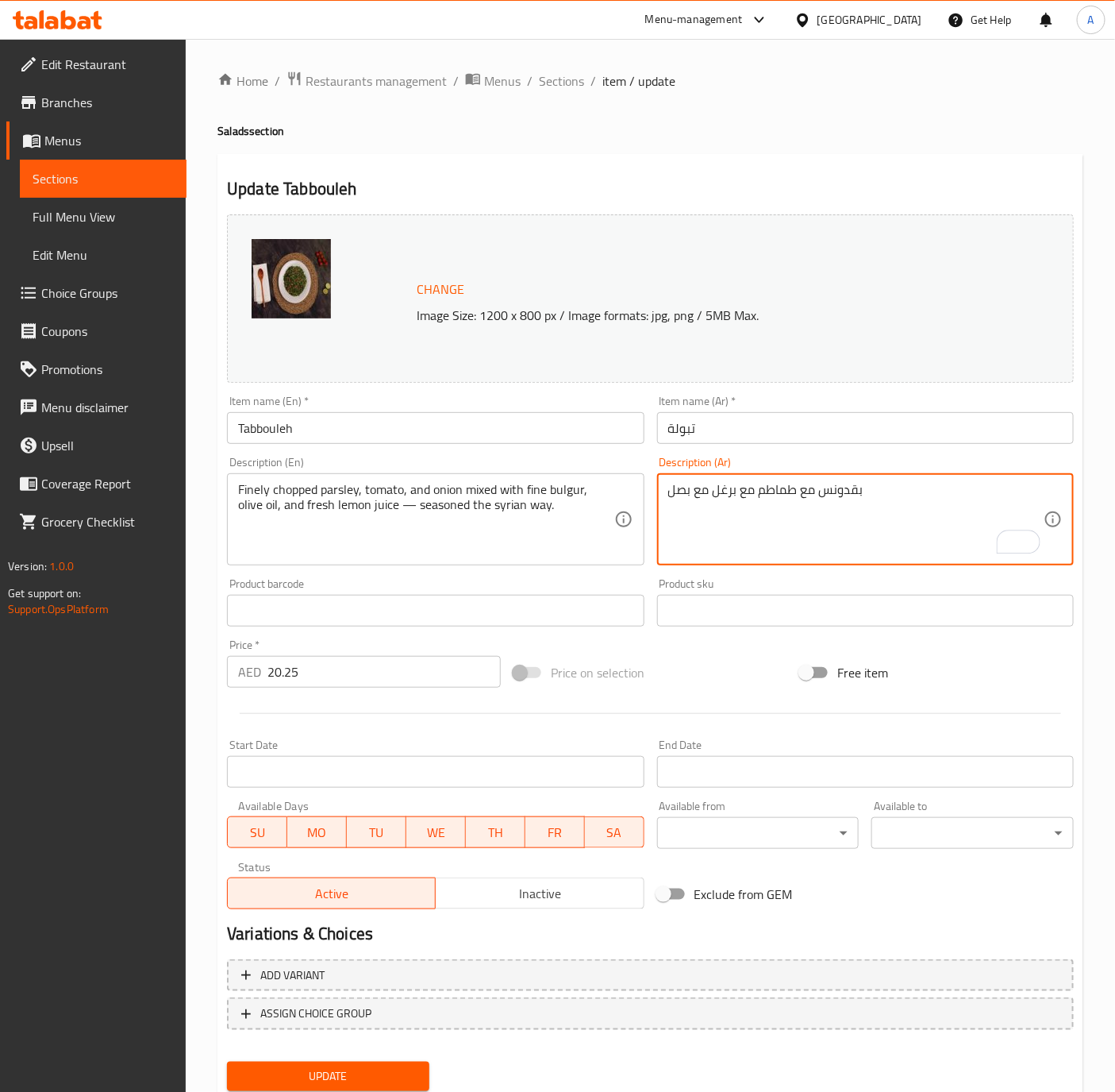
type textarea "بقدونس مع طماطم مع برغل مع بصل"
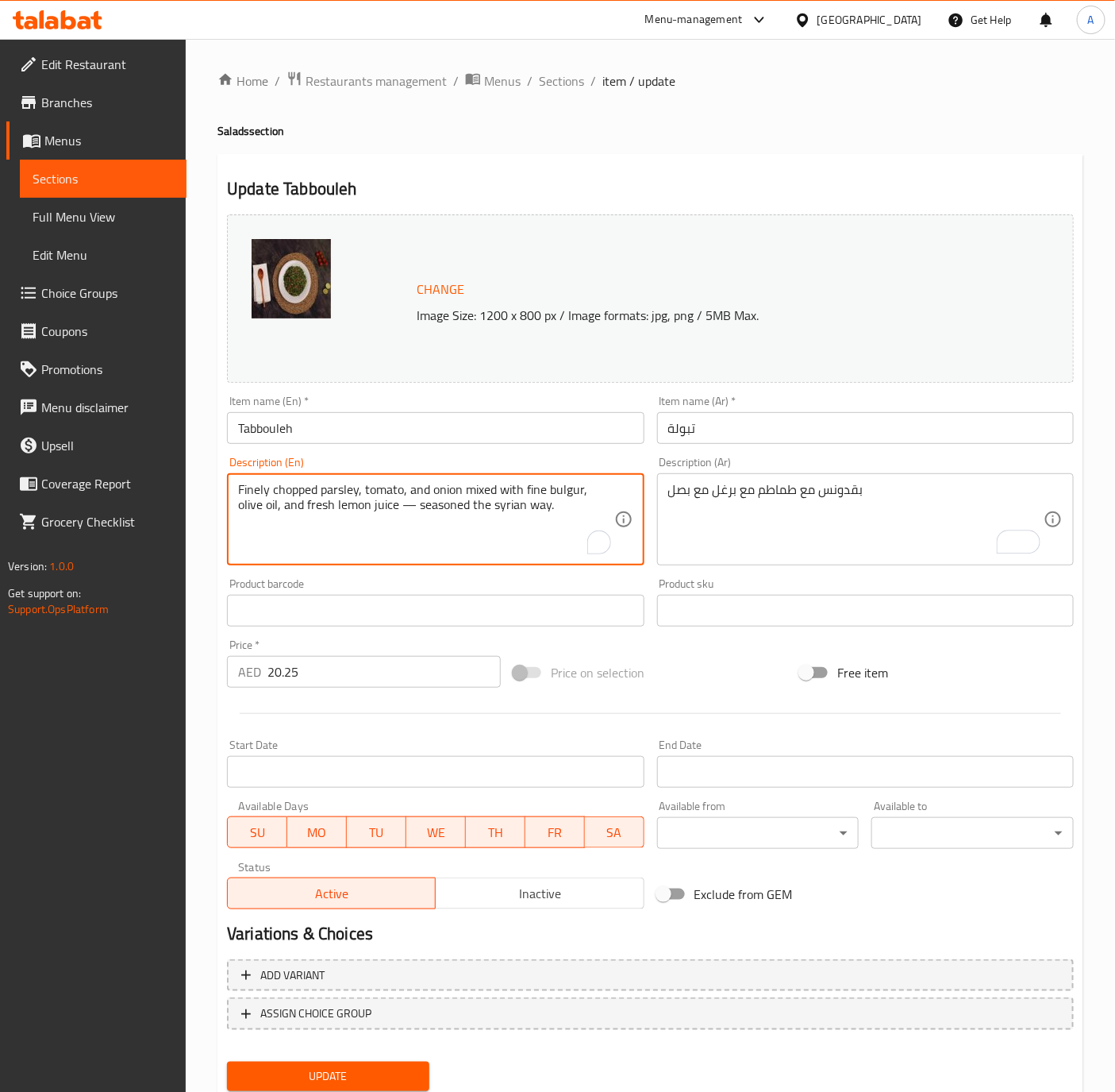
click at [525, 501] on textarea "Finely chopped parsley, tomato, and onion mixed with fine bulgur, olive oil, an…" at bounding box center [425, 520] width 376 height 75
paste textarea "Parsley with tomatoes, bulgur, and onions"
type textarea "Parsley with tomatoes, bulgur, and onions."
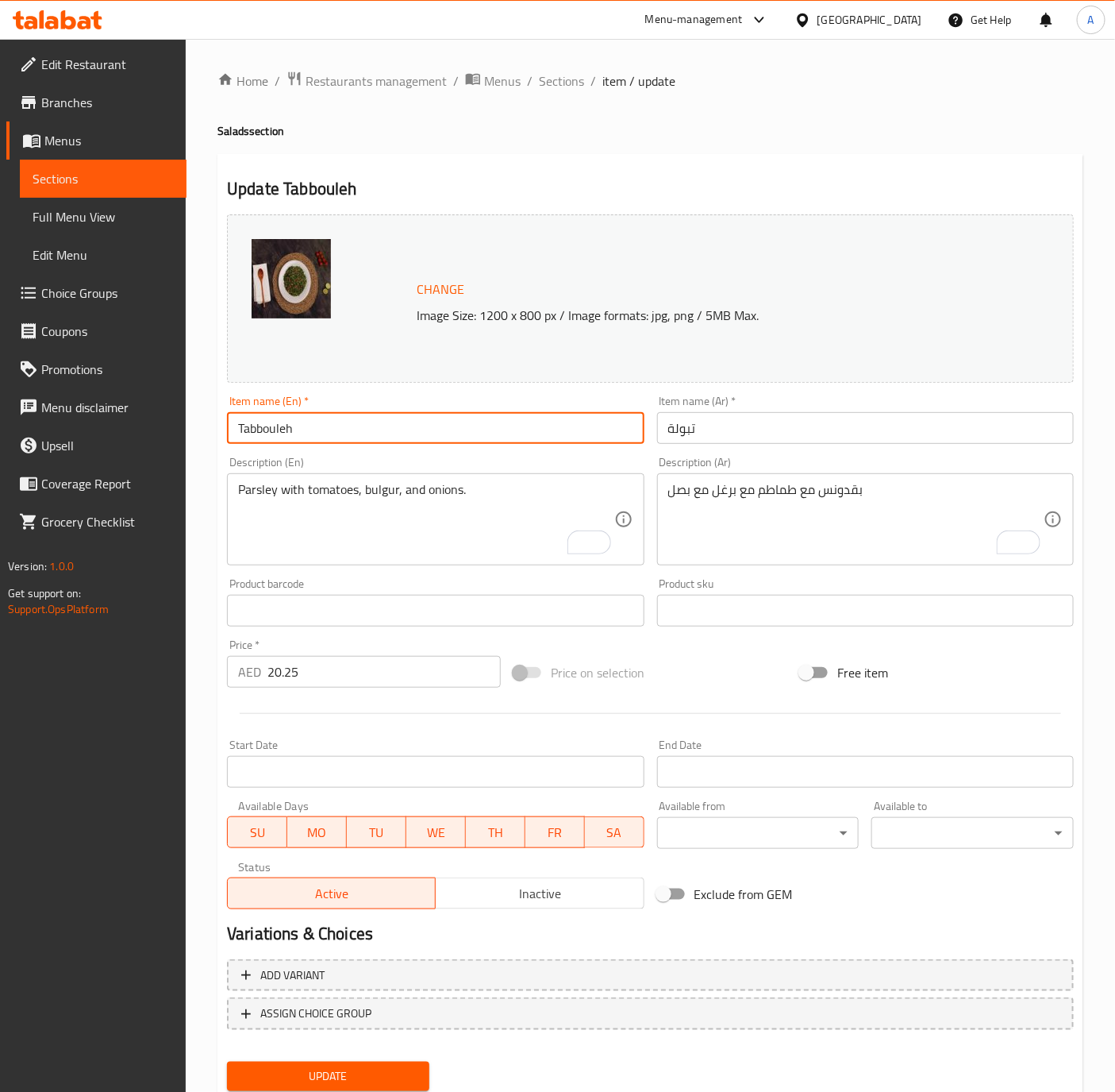
click at [404, 429] on input "Tabbouleh" at bounding box center [435, 427] width 417 height 31
click at [300, 423] on input "Tabbouleh" at bounding box center [435, 427] width 417 height 31
click at [227, 1061] on button "Update" at bounding box center [328, 1076] width 203 height 30
click at [560, 84] on span "Sections" at bounding box center [562, 81] width 45 height 19
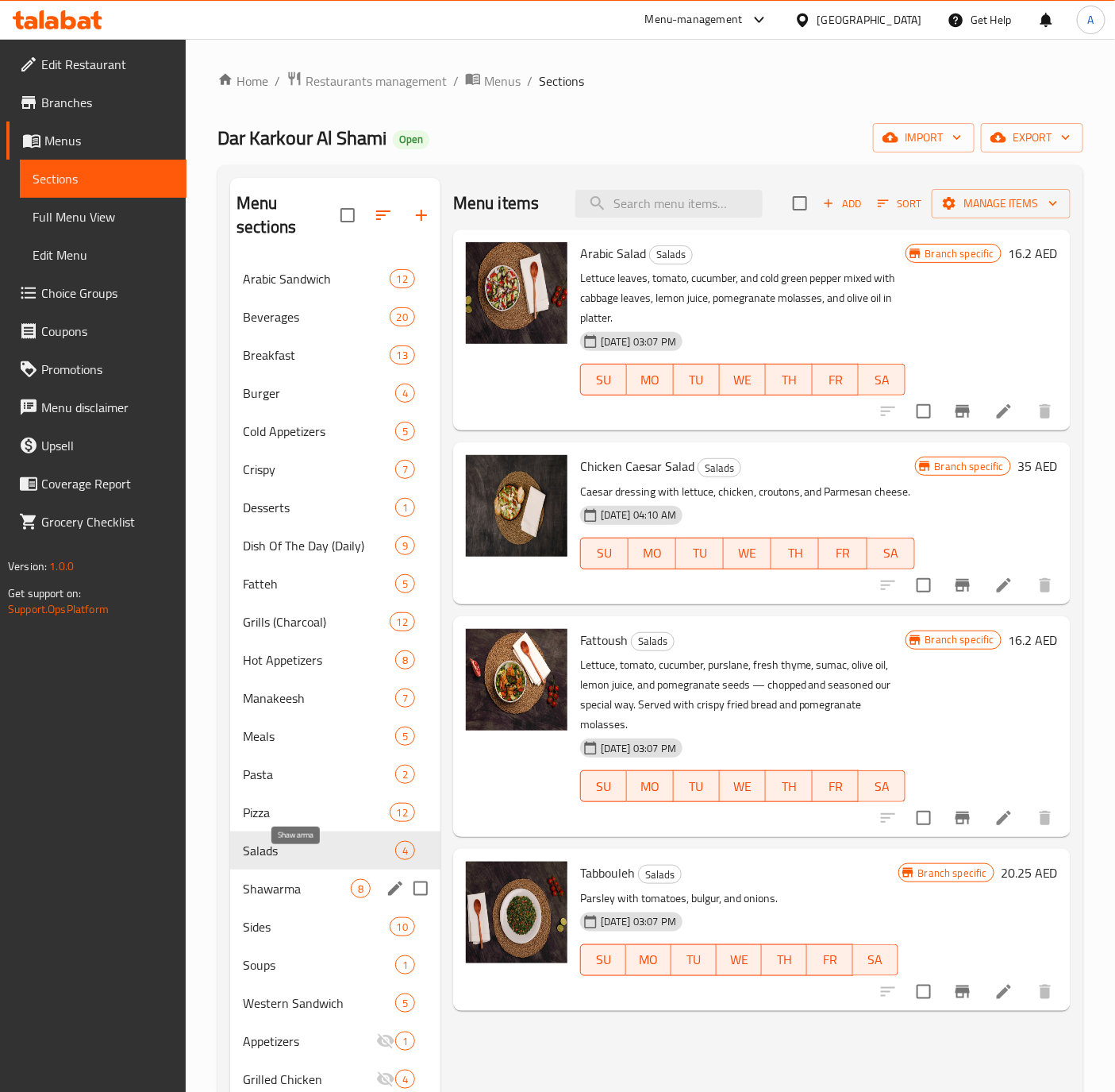
click at [279, 879] on span "Shawarma" at bounding box center [297, 888] width 108 height 19
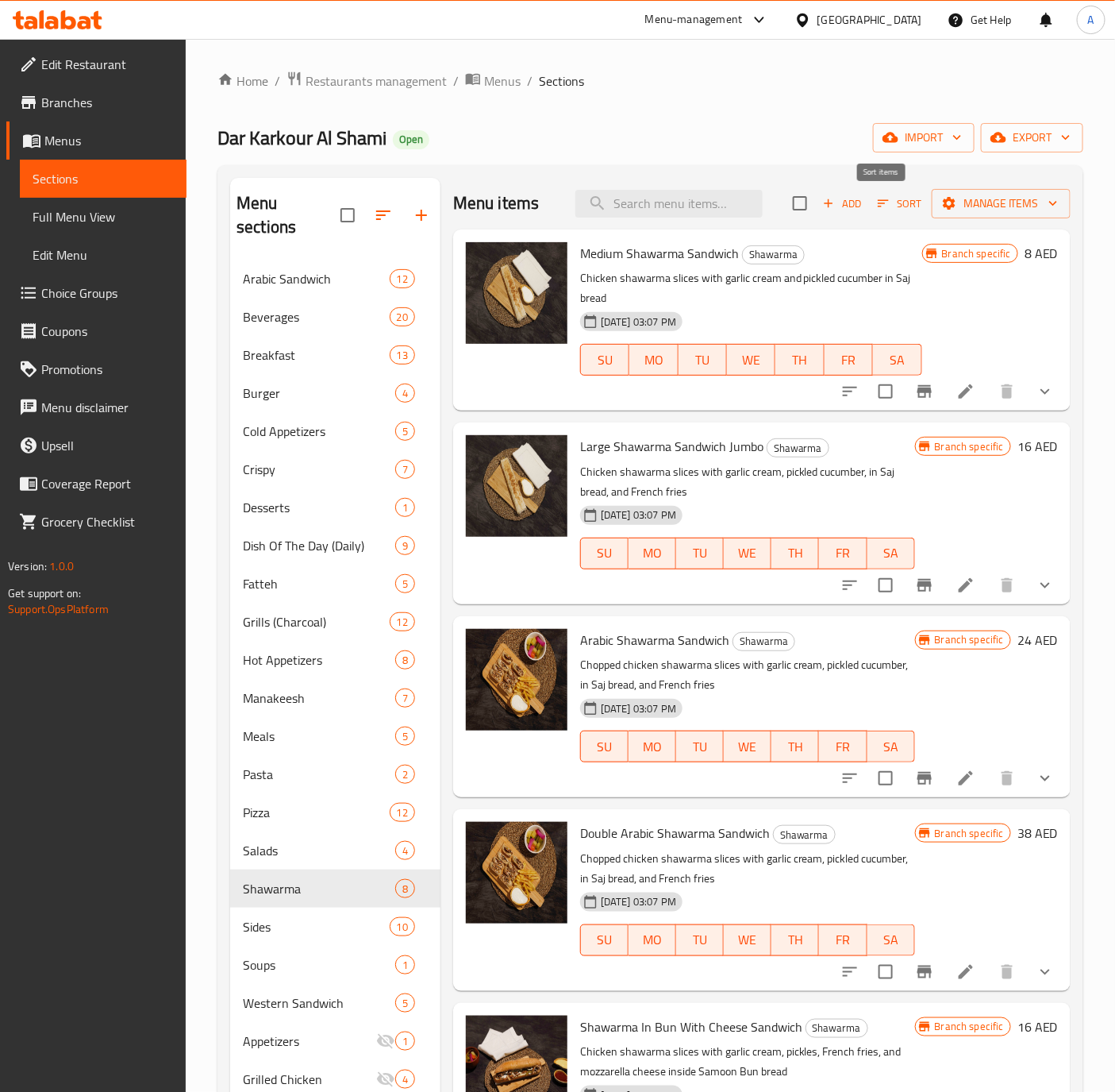
click at [874, 198] on button "Sort" at bounding box center [900, 203] width 52 height 24
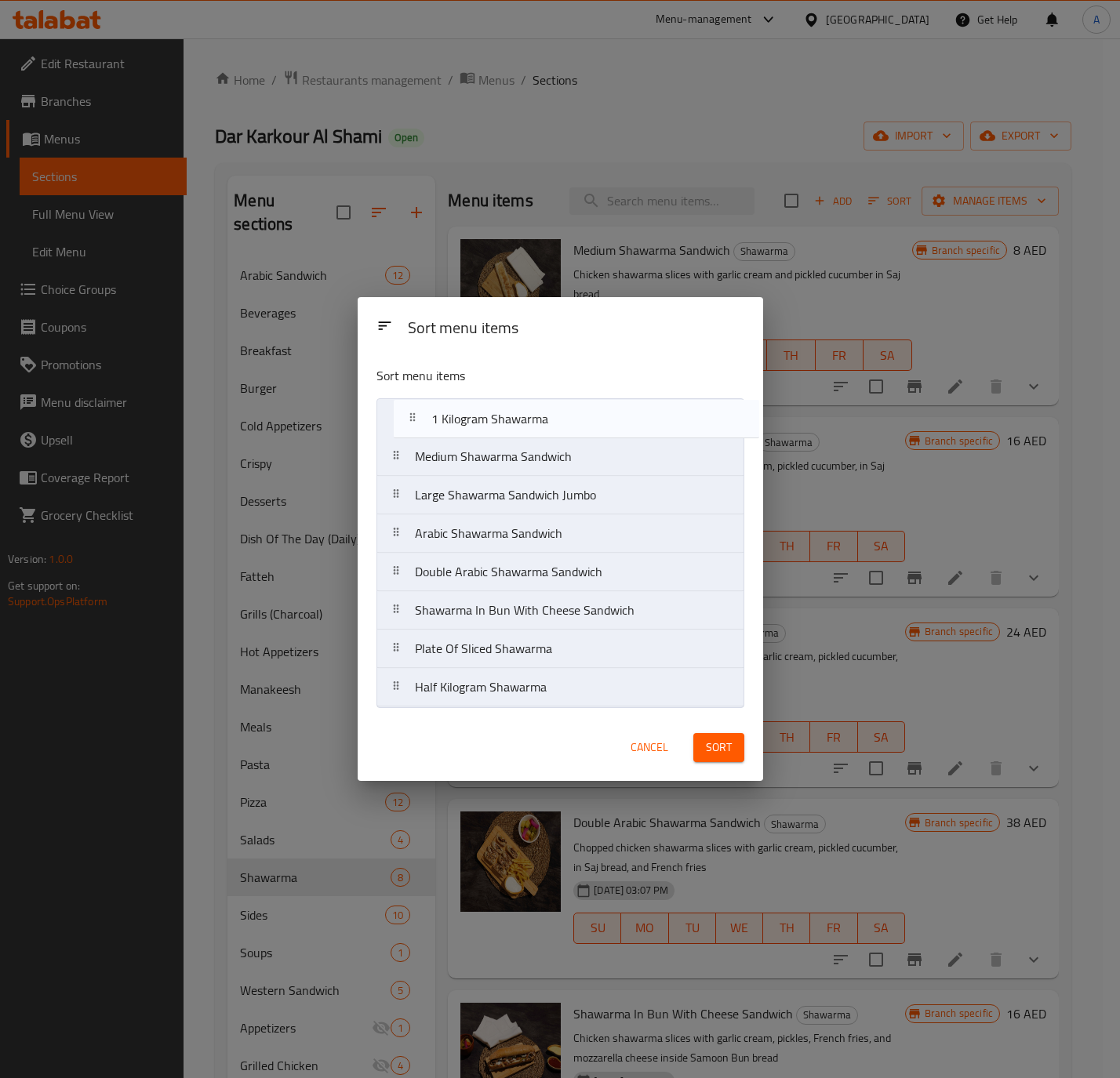
drag, startPoint x: 517, startPoint y: 663, endPoint x: 534, endPoint y: 423, distance: 240.6
click at [534, 423] on nav "Medium Shawarma Sandwich Large Shawarma Sandwich Jumbo Arabic Shawarma Sandwich…" at bounding box center [560, 553] width 368 height 309
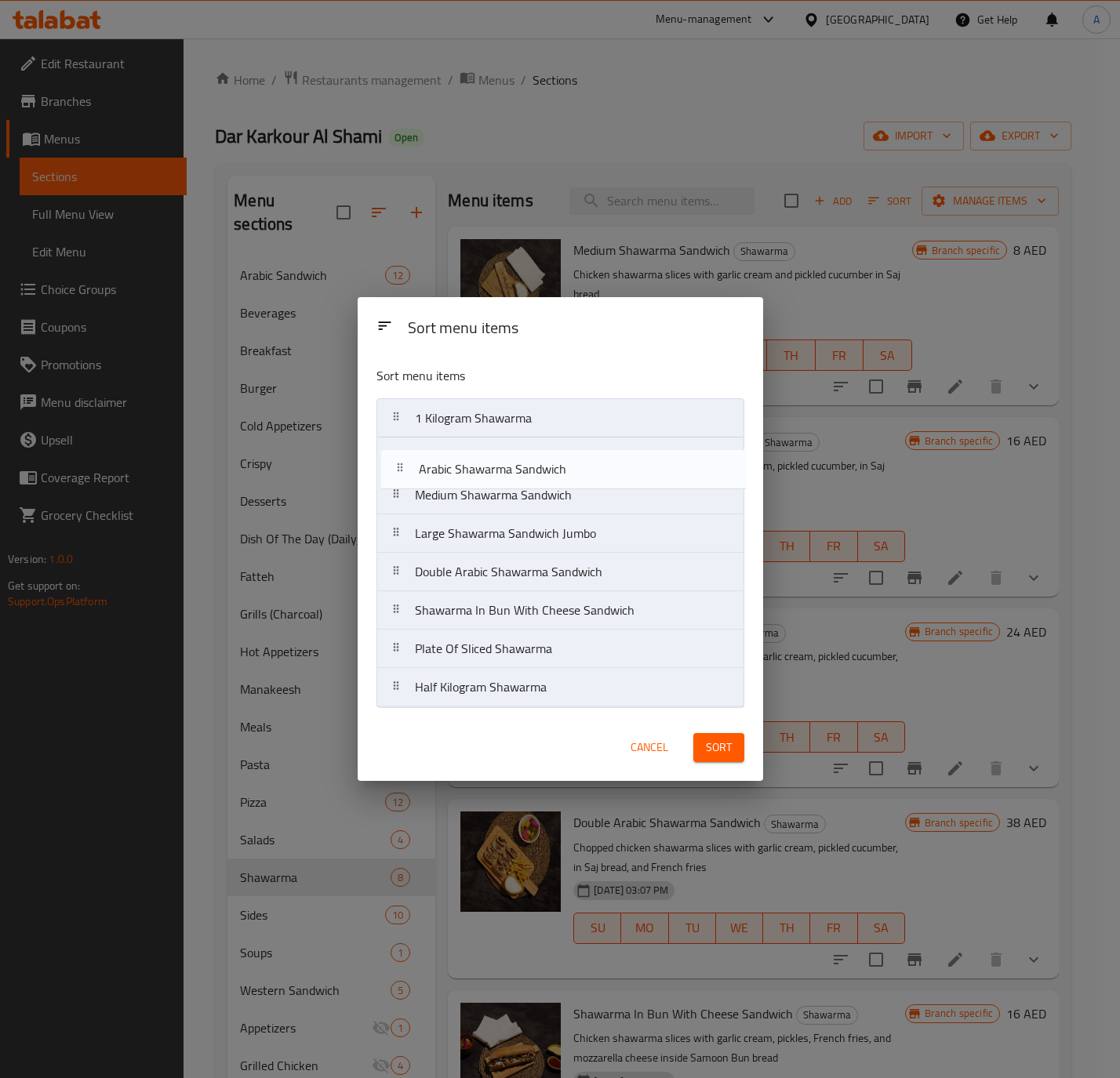
drag, startPoint x: 476, startPoint y: 543, endPoint x: 480, endPoint y: 468, distance: 75.1
click at [480, 468] on nav "1 Kilogram Shawarma Medium Shawarma Sandwich Large Shawarma Sandwich Jumbo Arab…" at bounding box center [560, 553] width 368 height 309
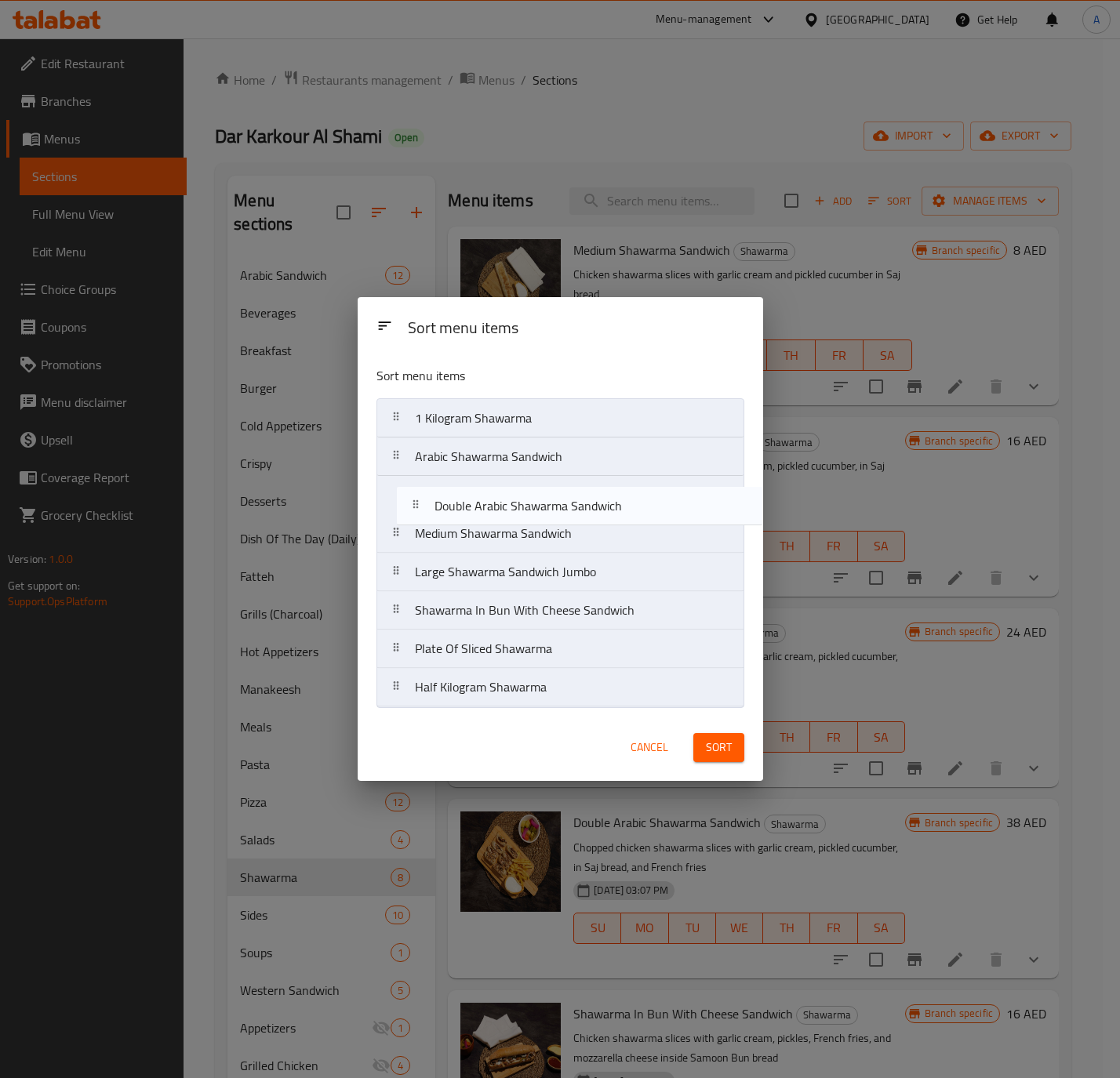
drag, startPoint x: 475, startPoint y: 578, endPoint x: 494, endPoint y: 506, distance: 74.5
click at [494, 506] on nav "1 Kilogram Shawarma Arabic Shawarma Sandwich Medium Shawarma Sandwich Large Sha…" at bounding box center [560, 553] width 368 height 309
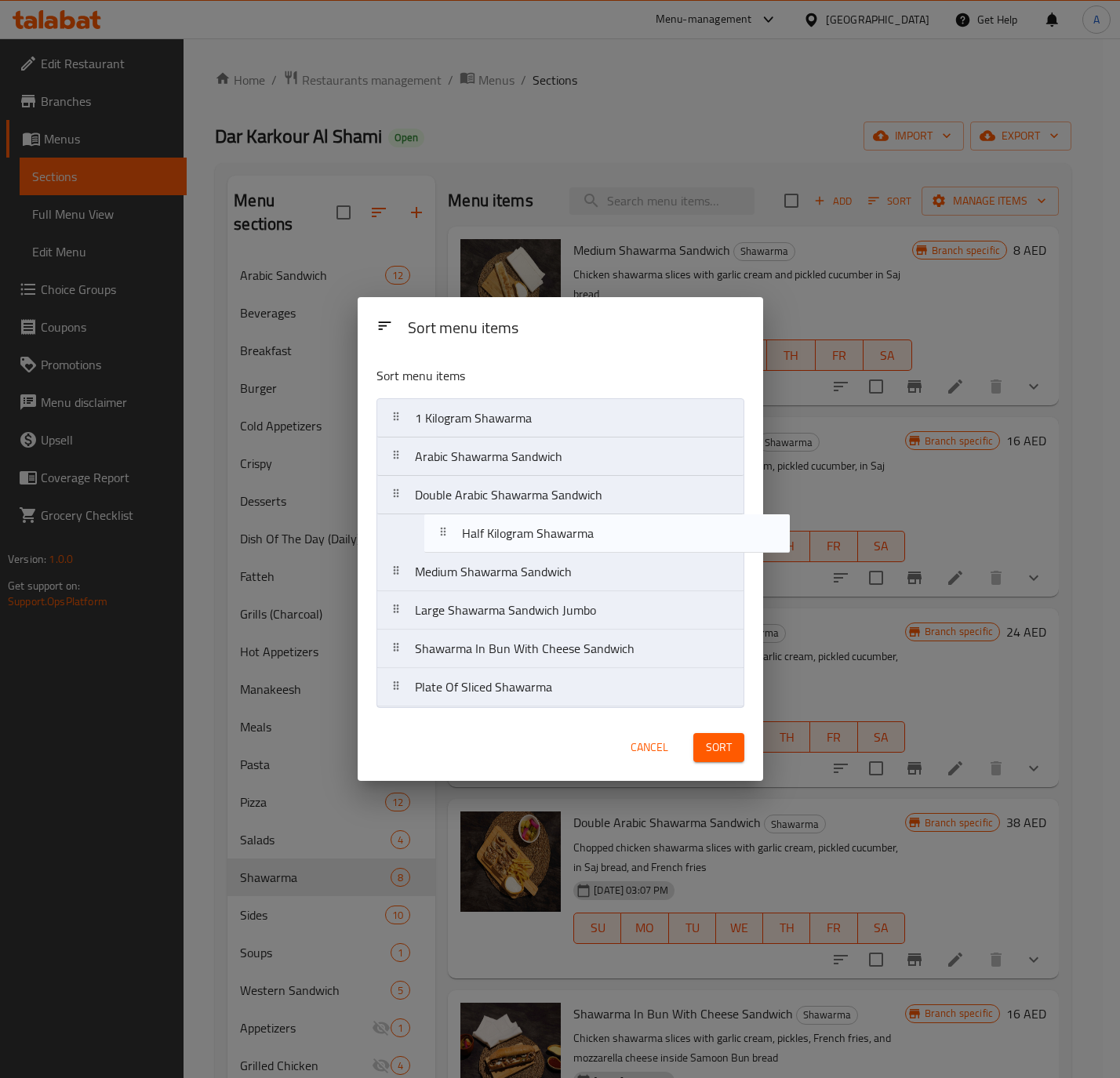
drag, startPoint x: 480, startPoint y: 692, endPoint x: 530, endPoint y: 528, distance: 171.5
click at [530, 528] on nav "1 Kilogram Shawarma Arabic Shawarma Sandwich Double Arabic Shawarma Sandwich Me…" at bounding box center [560, 553] width 368 height 309
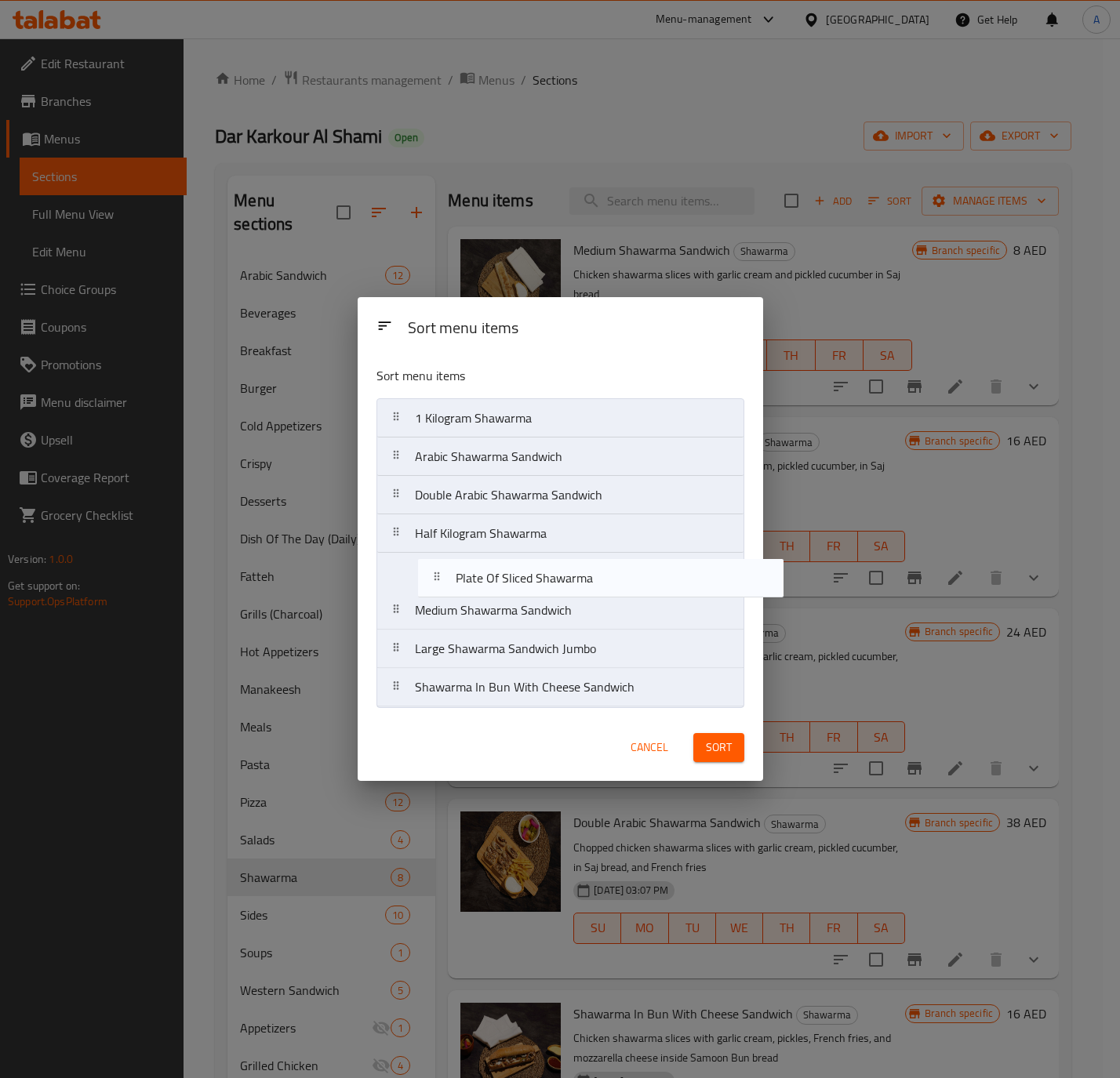
drag, startPoint x: 468, startPoint y: 694, endPoint x: 509, endPoint y: 577, distance: 124.0
click at [509, 577] on nav "1 Kilogram Shawarma Arabic Shawarma Sandwich Double Arabic Shawarma Sandwich Ha…" at bounding box center [560, 553] width 368 height 309
drag, startPoint x: 513, startPoint y: 690, endPoint x: 515, endPoint y: 602, distance: 88.0
click at [515, 602] on nav "1 Kilogram Shawarma Arabic Shawarma Sandwich Double Arabic Shawarma Sandwich Ha…" at bounding box center [560, 553] width 368 height 309
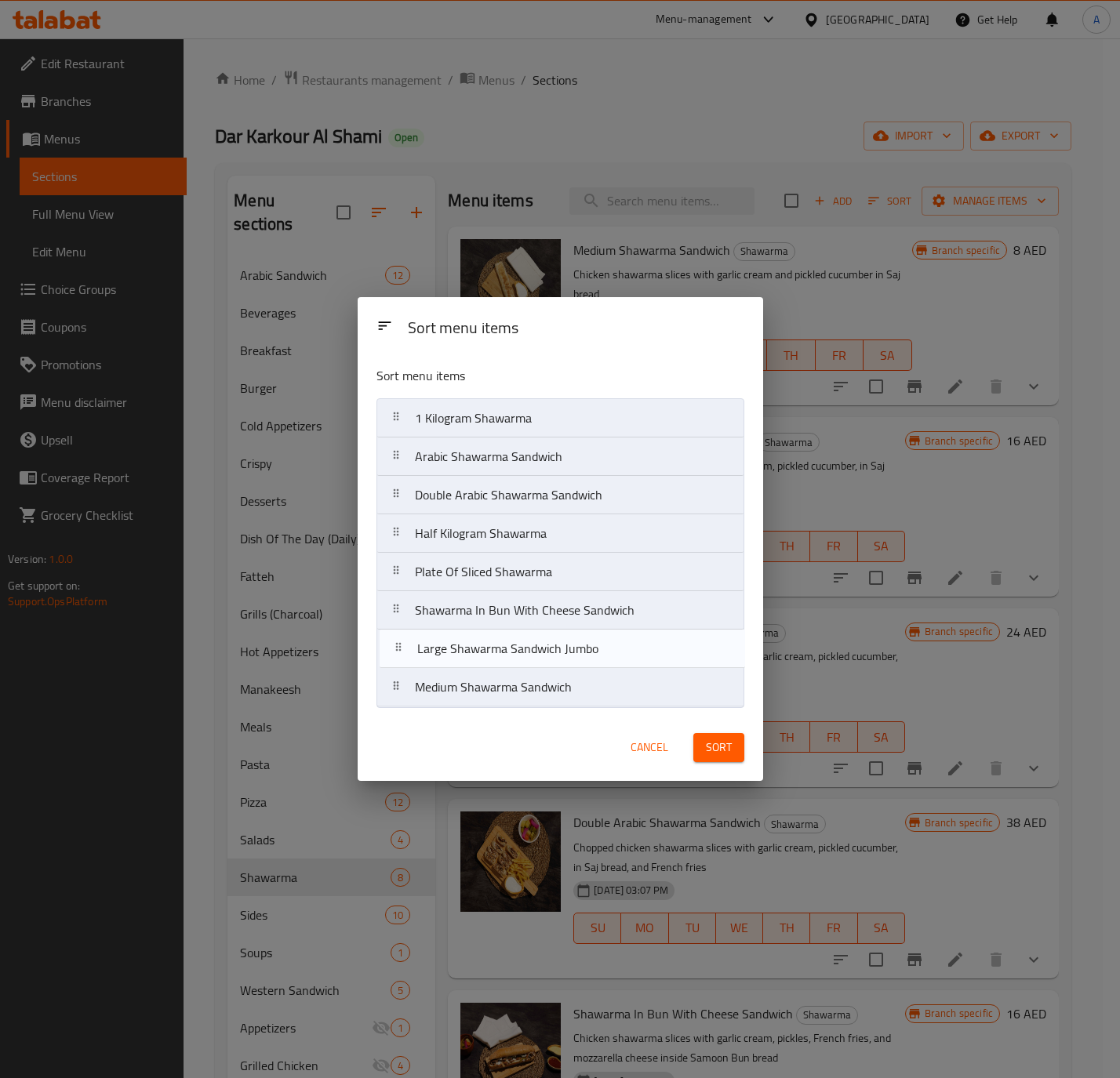
drag, startPoint x: 504, startPoint y: 696, endPoint x: 507, endPoint y: 644, distance: 52.1
click at [507, 644] on nav "1 Kilogram Shawarma Arabic Shawarma Sandwich Double Arabic Shawarma Sandwich Ha…" at bounding box center [560, 553] width 368 height 309
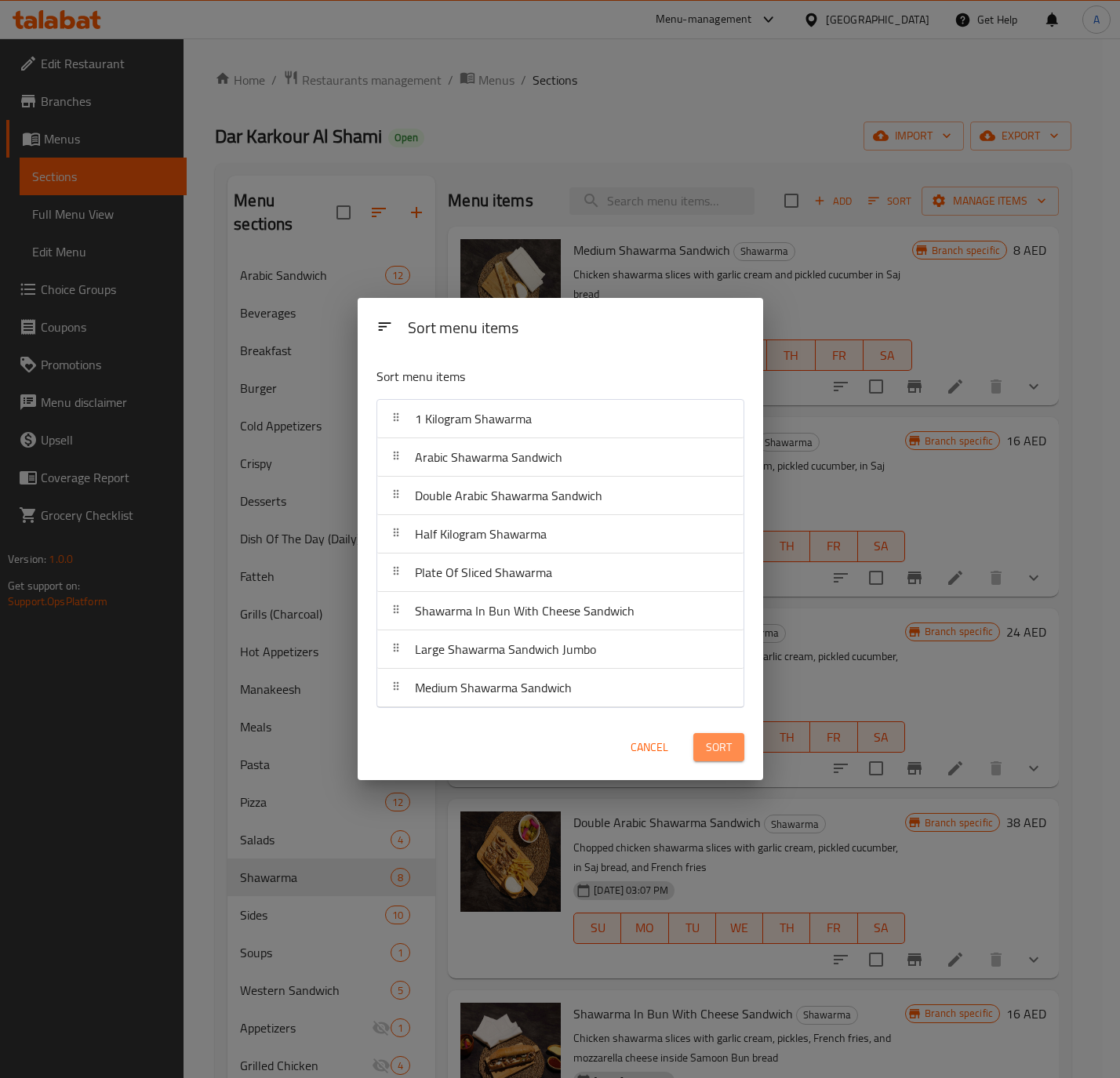
click at [723, 753] on span "Sort" at bounding box center [718, 748] width 26 height 19
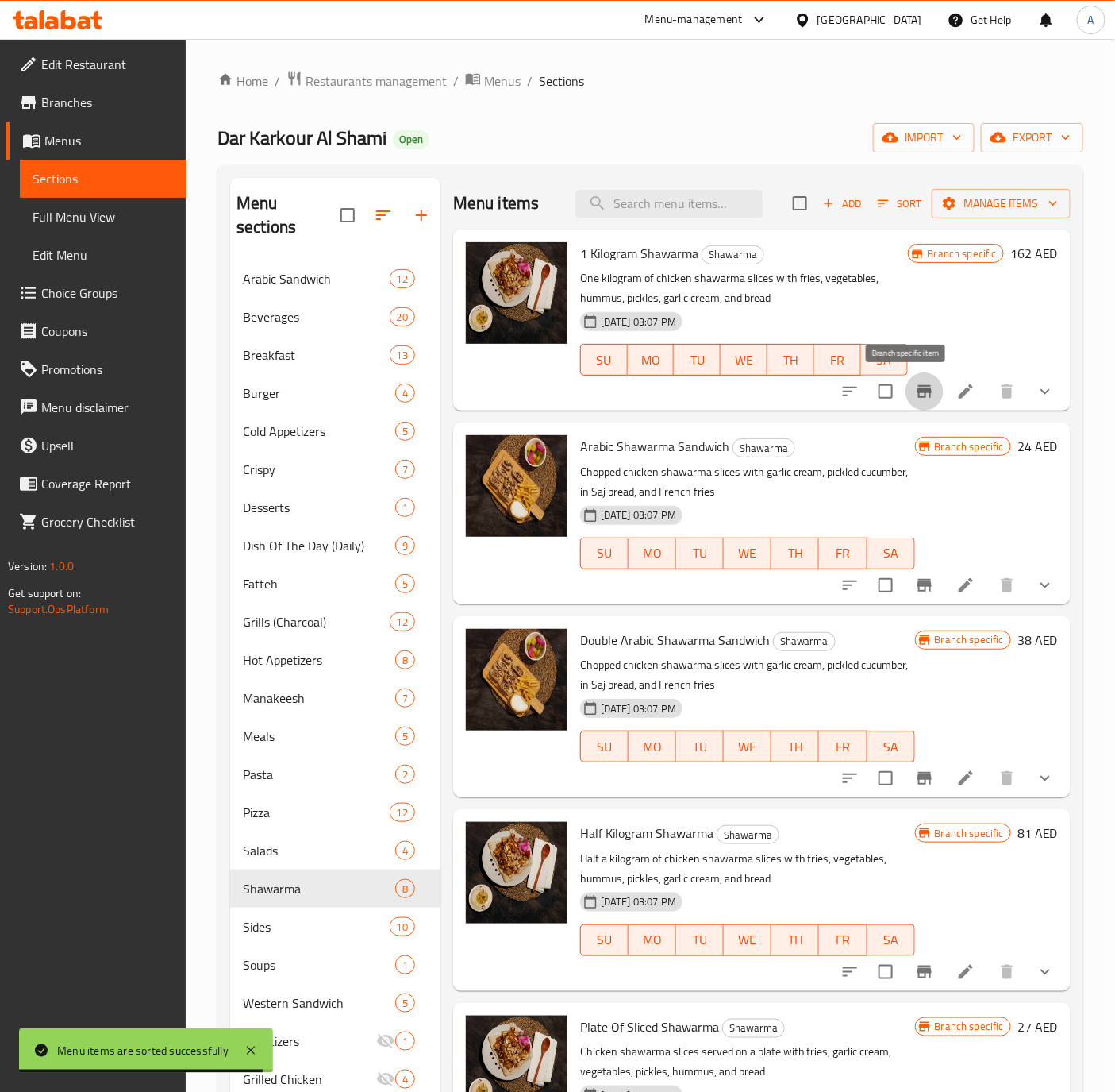
click at [915, 396] on icon "Branch-specific-item" at bounding box center [924, 391] width 19 height 19
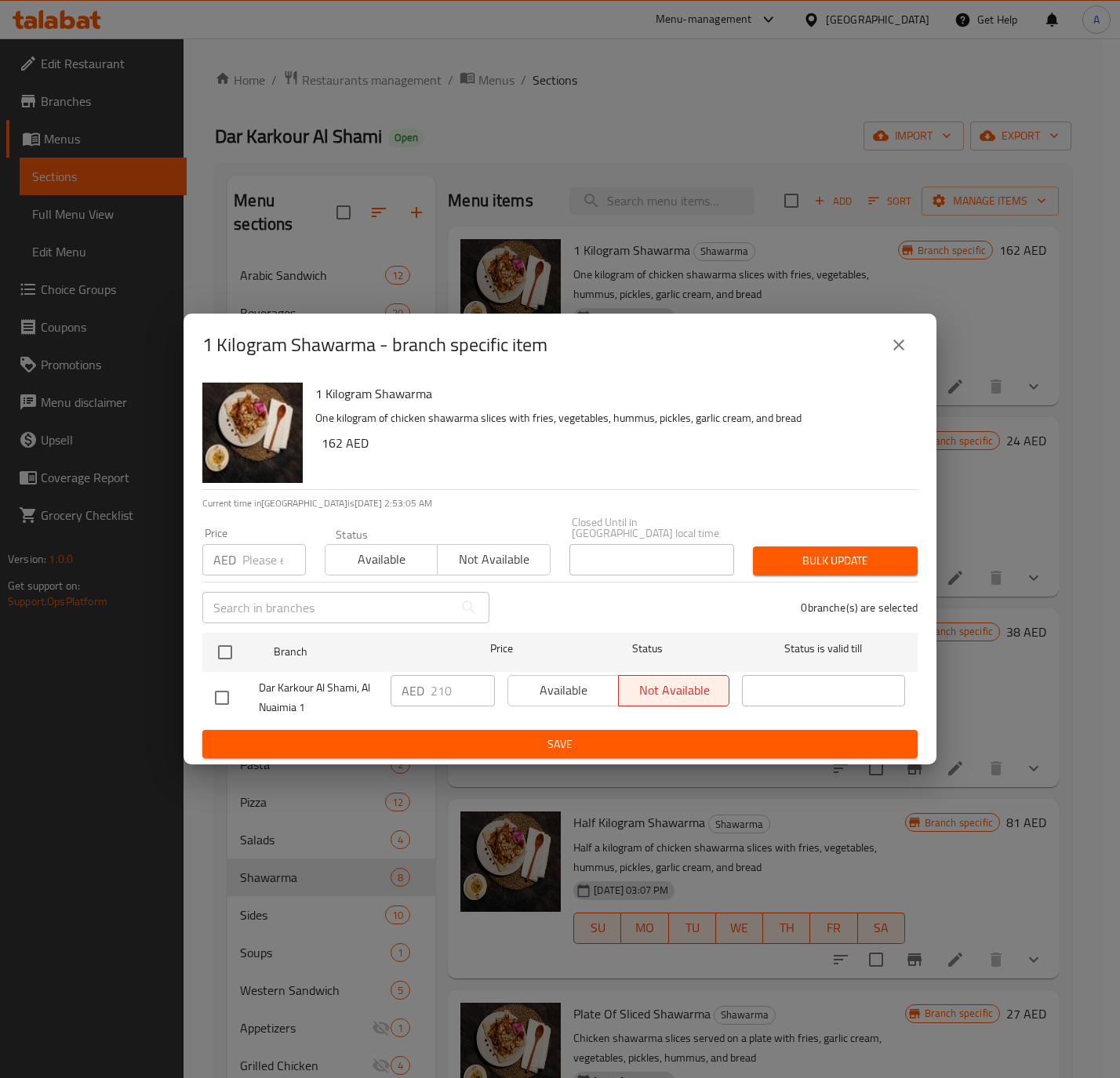
click at [901, 330] on button "close" at bounding box center [898, 345] width 37 height 37
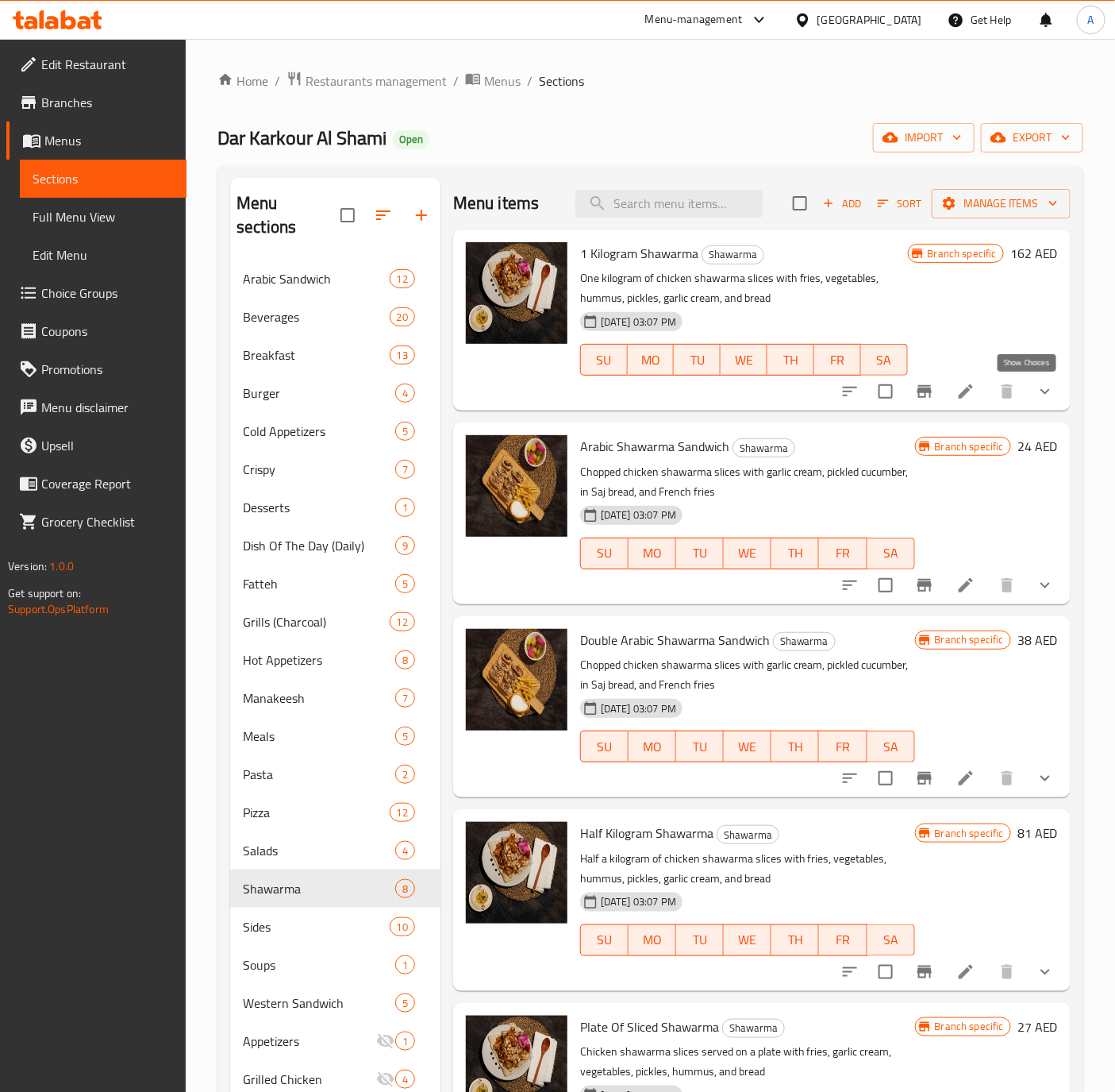
click at [1036, 390] on icon "show more" at bounding box center [1045, 391] width 19 height 19
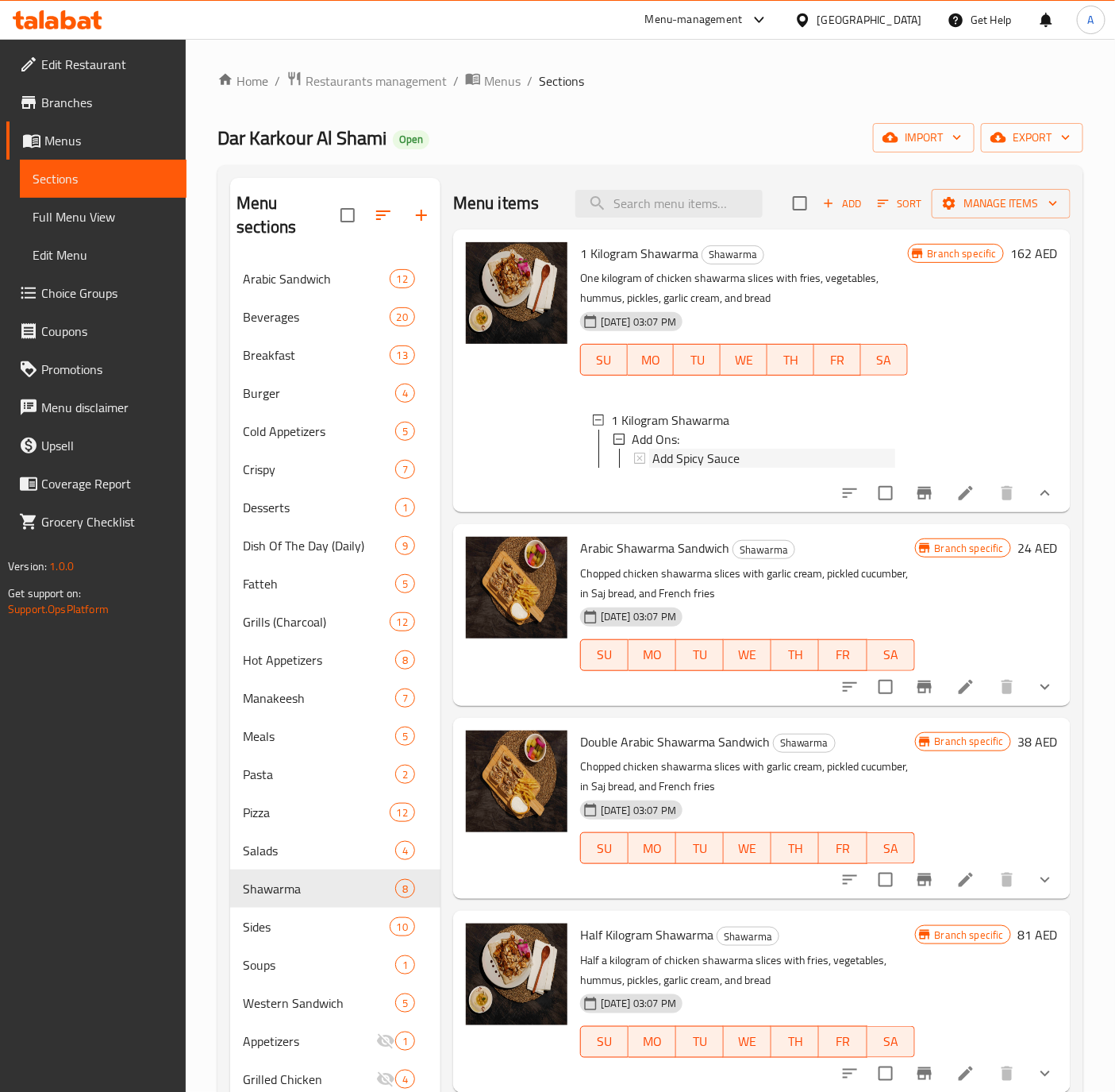
click at [719, 452] on span "Add Spicy Sauce" at bounding box center [695, 458] width 87 height 19
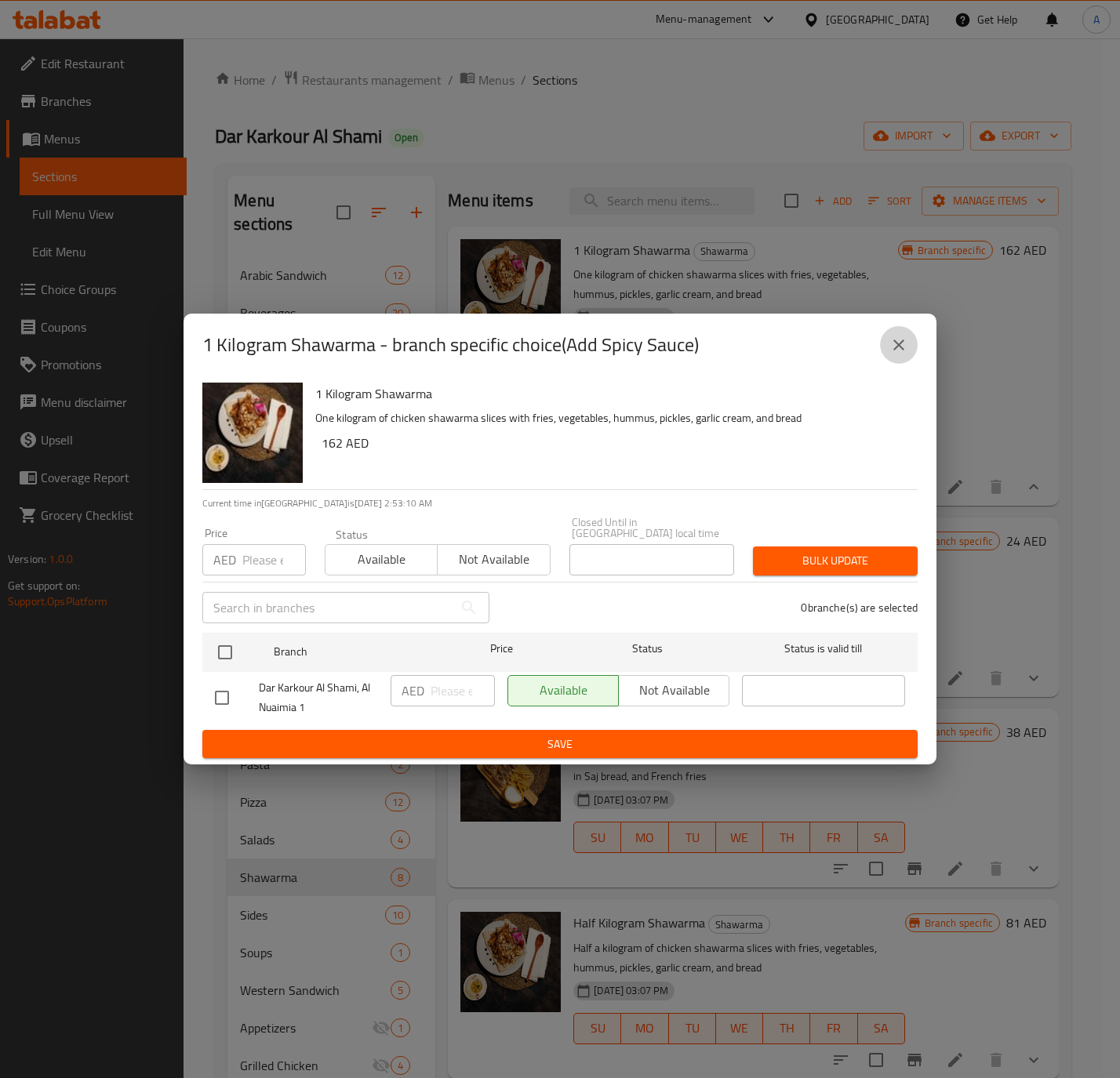
click at [888, 349] on button "close" at bounding box center [898, 345] width 37 height 37
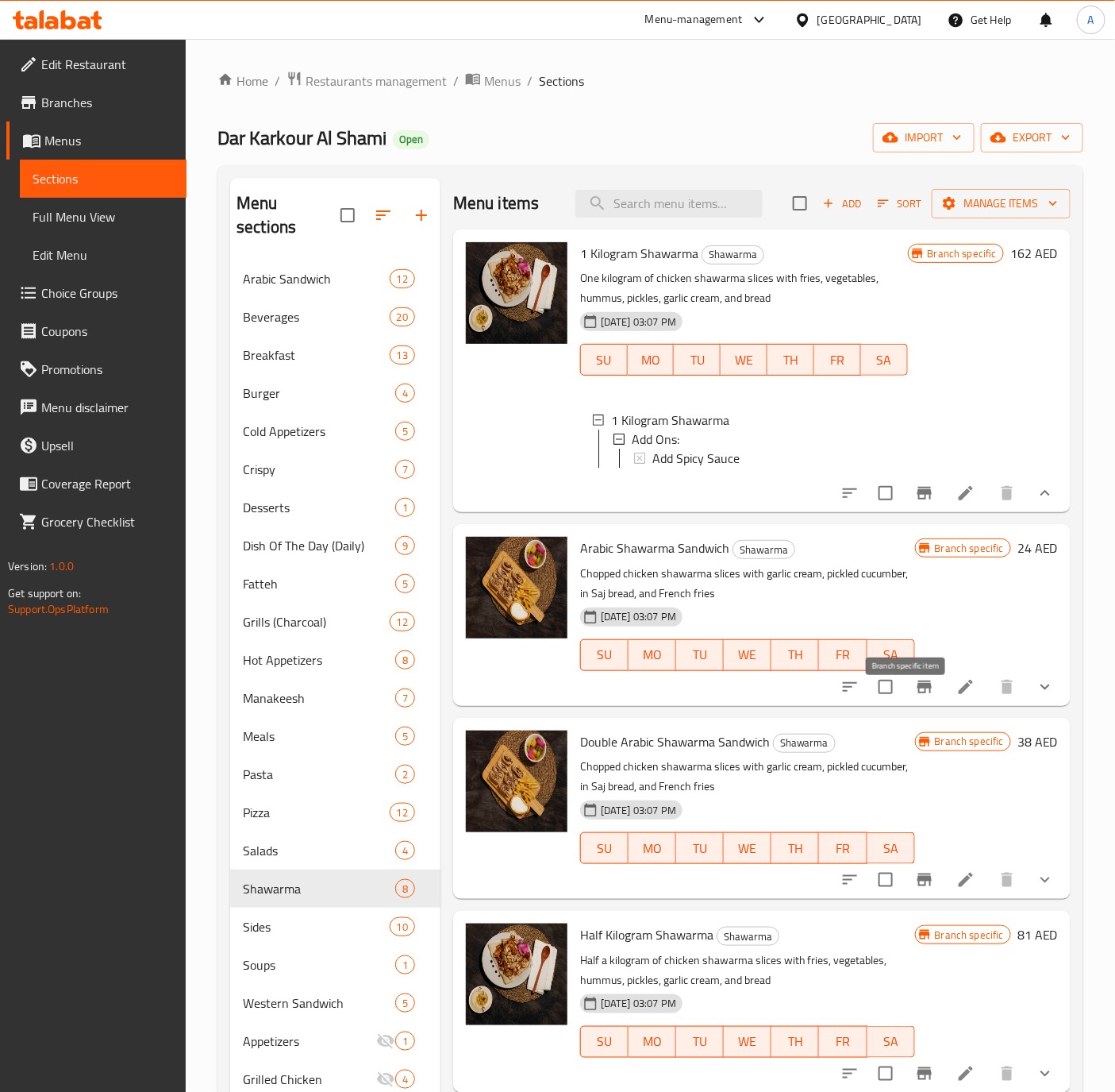
click at [918, 693] on icon "Branch-specific-item" at bounding box center [925, 686] width 14 height 13
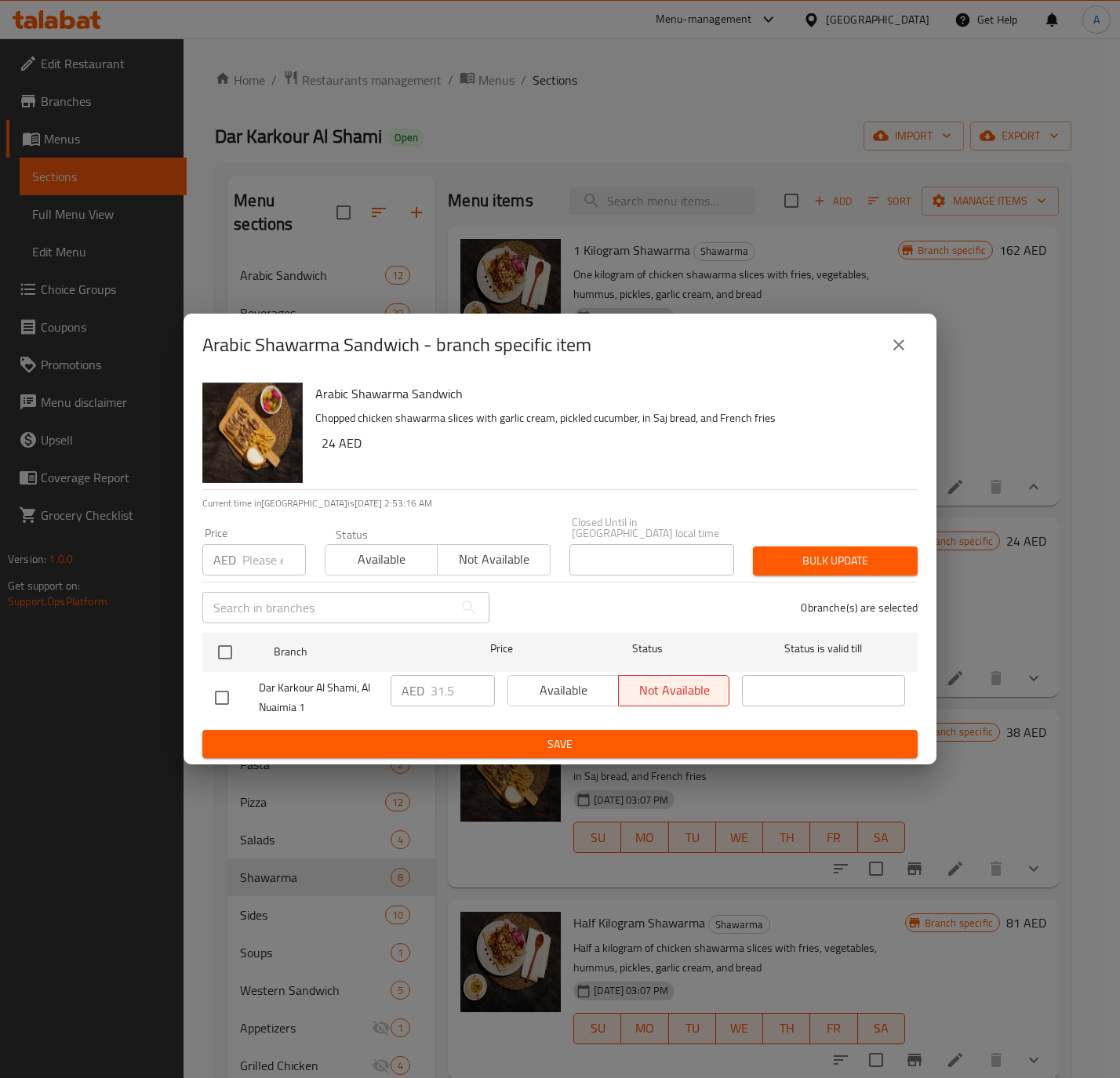
click at [892, 362] on button "close" at bounding box center [898, 345] width 37 height 37
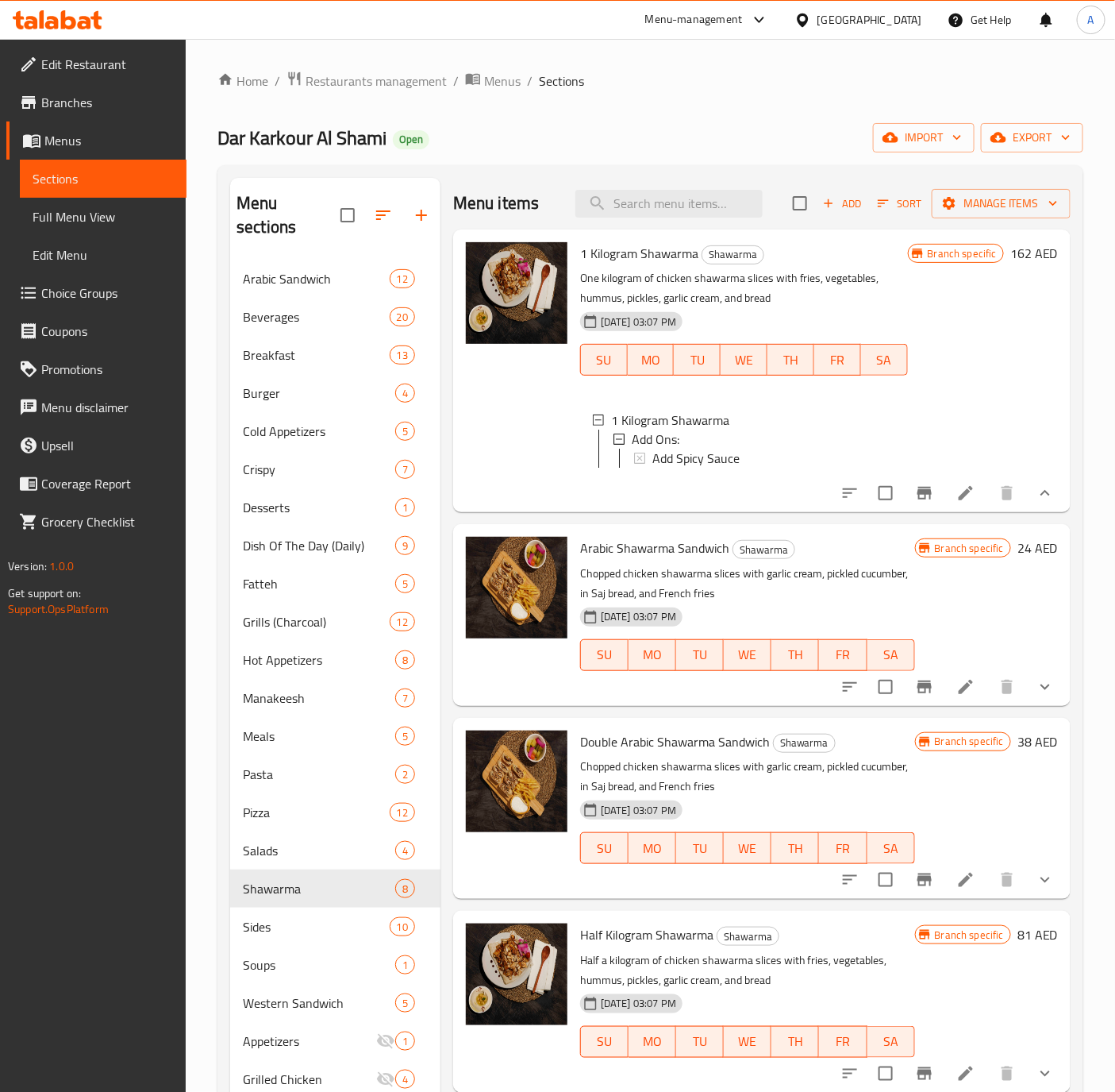
click at [1036, 502] on icon "show more" at bounding box center [1045, 493] width 19 height 19
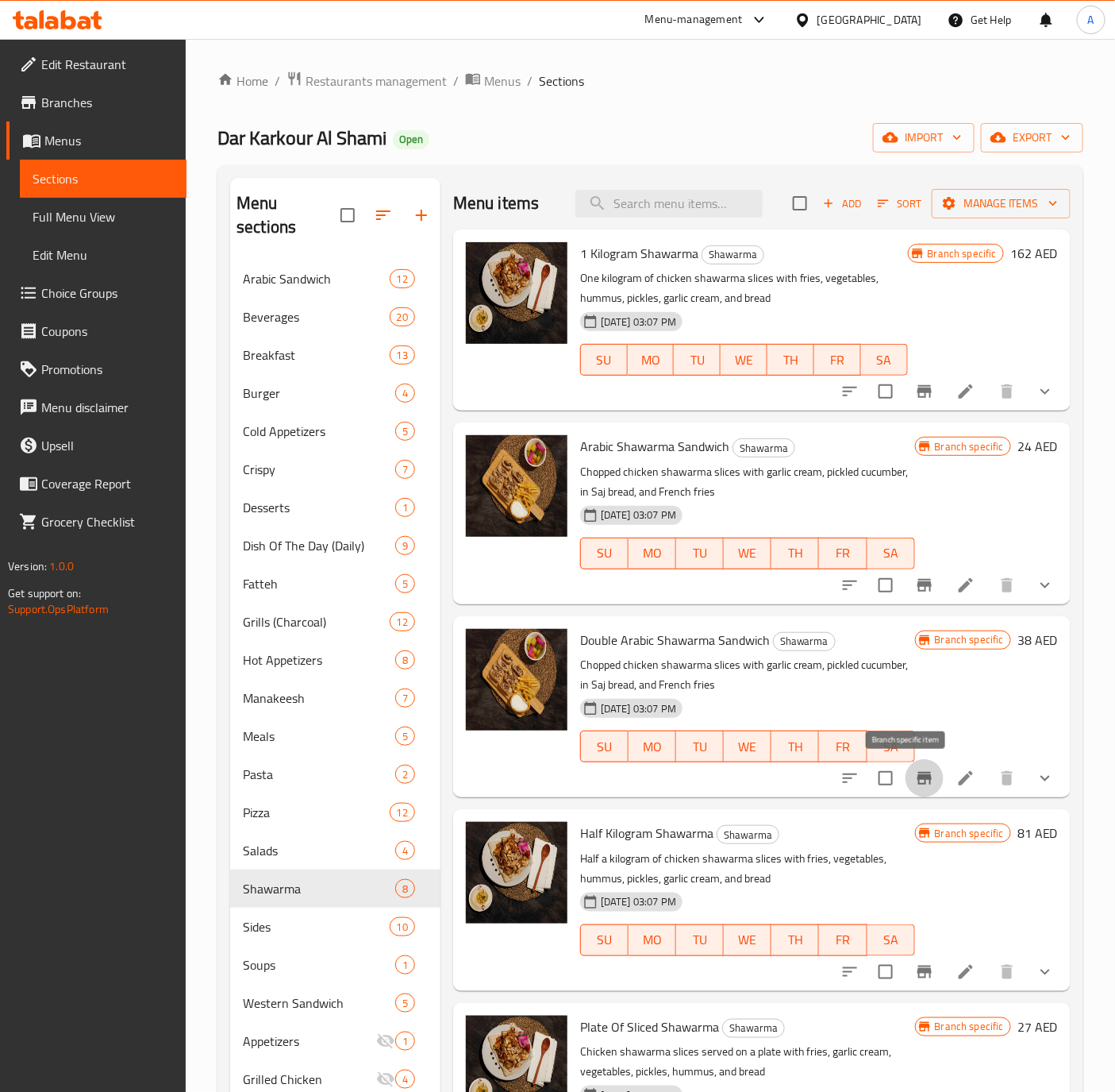
click at [915, 772] on icon "Branch-specific-item" at bounding box center [924, 778] width 19 height 19
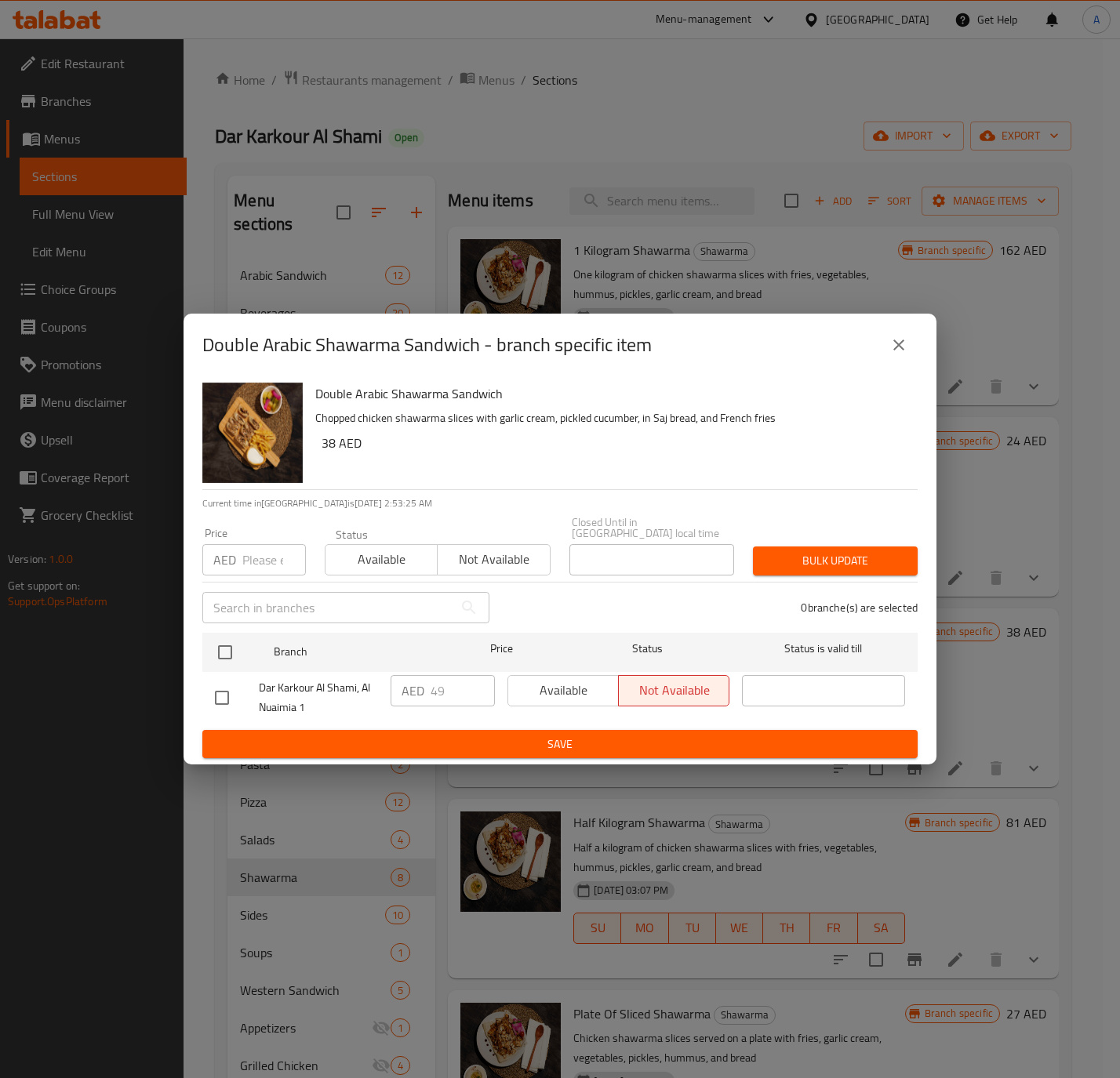
click at [897, 346] on icon "close" at bounding box center [898, 345] width 11 height 11
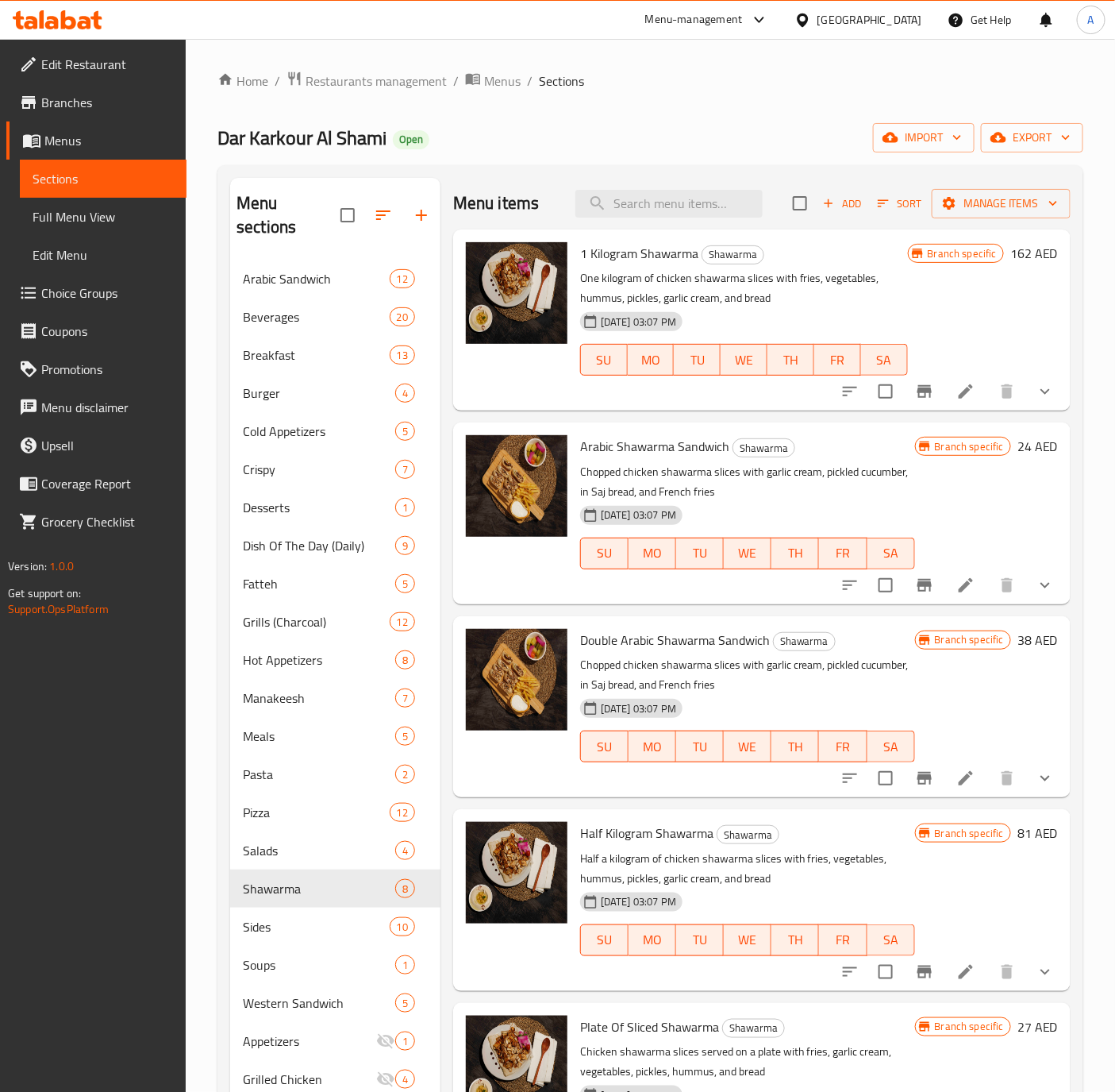
scroll to position [119, 0]
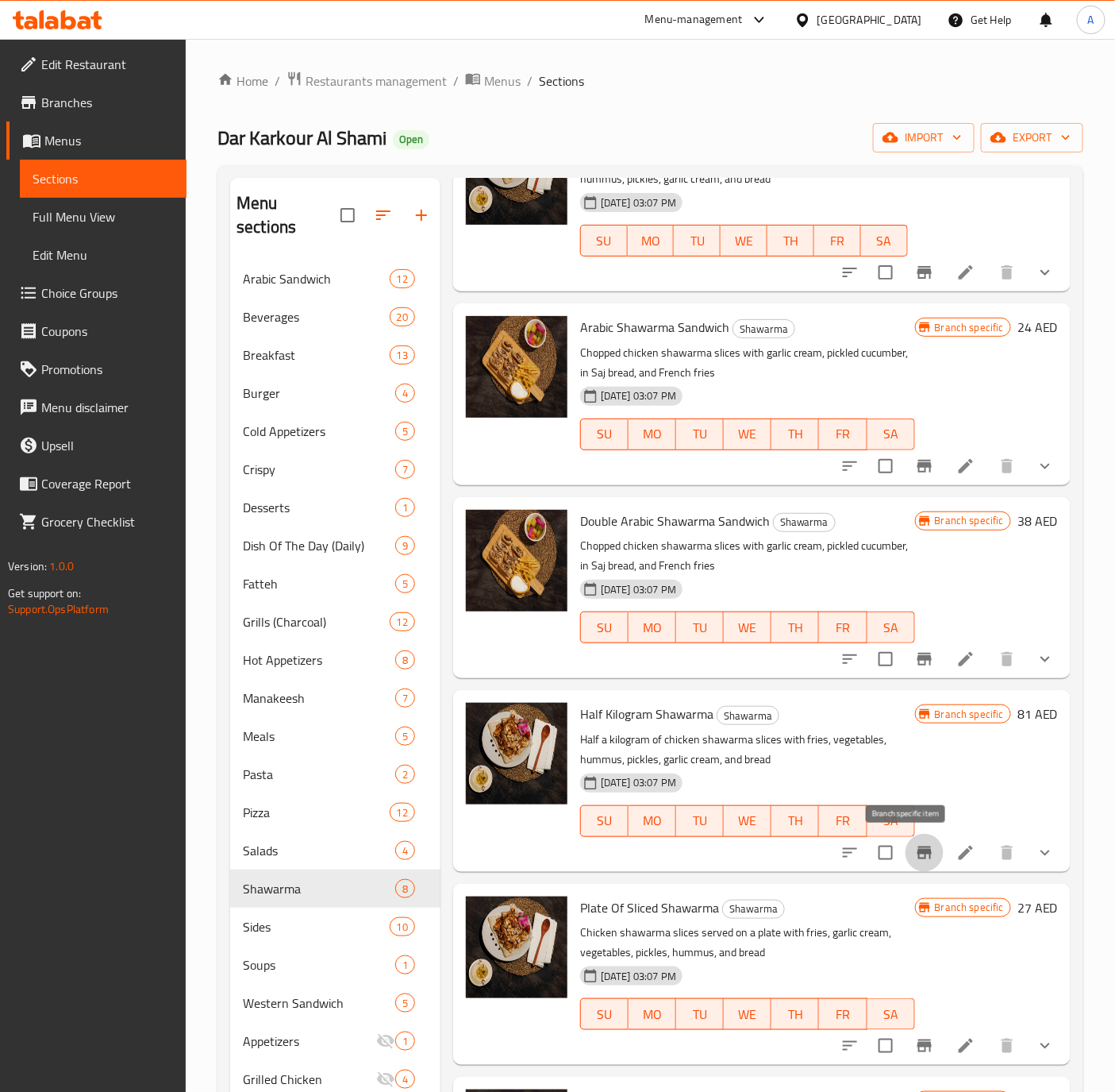
click at [906, 856] on button "Branch-specific-item" at bounding box center [925, 852] width 38 height 38
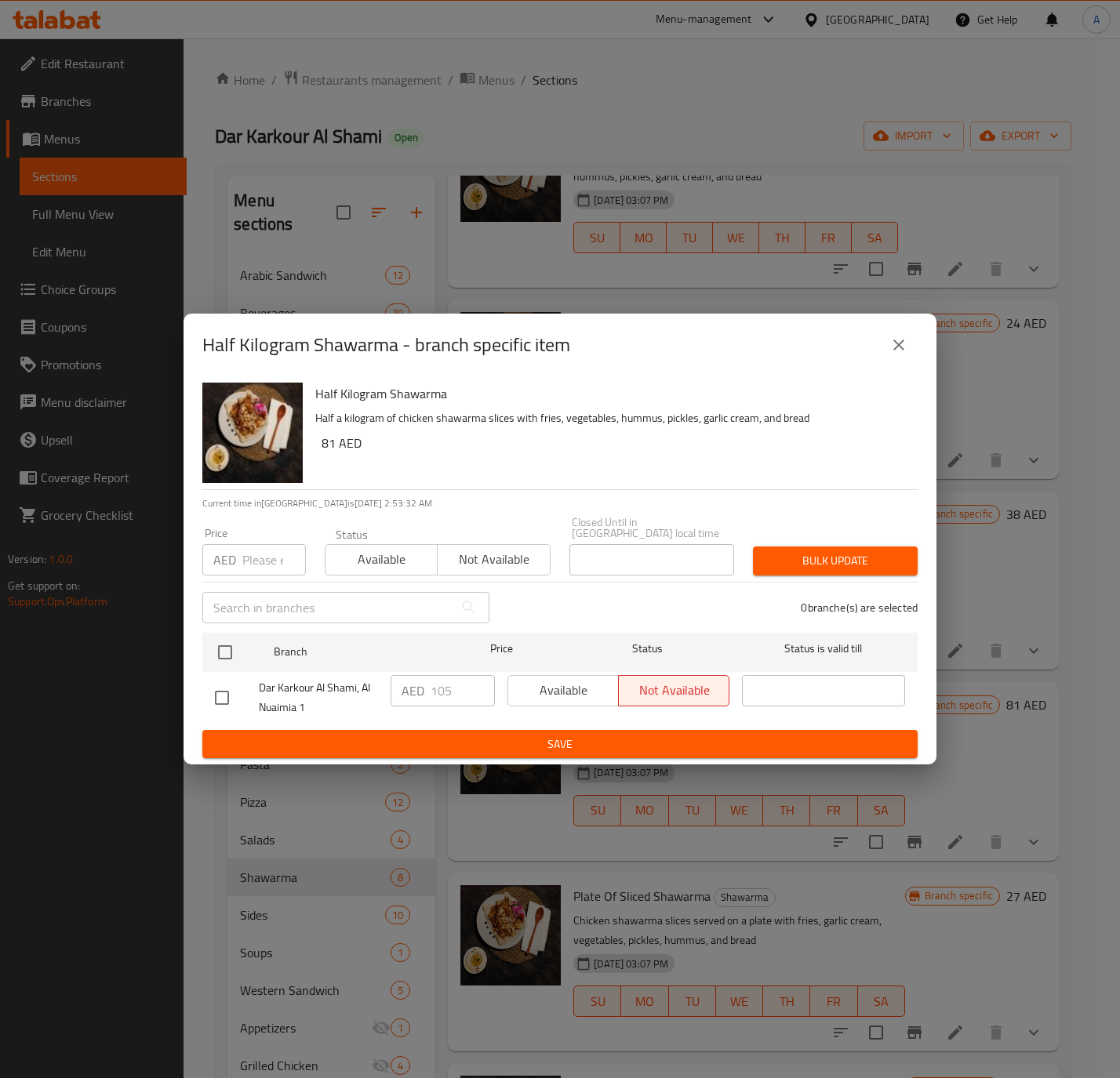
click at [896, 342] on icon "close" at bounding box center [898, 345] width 11 height 11
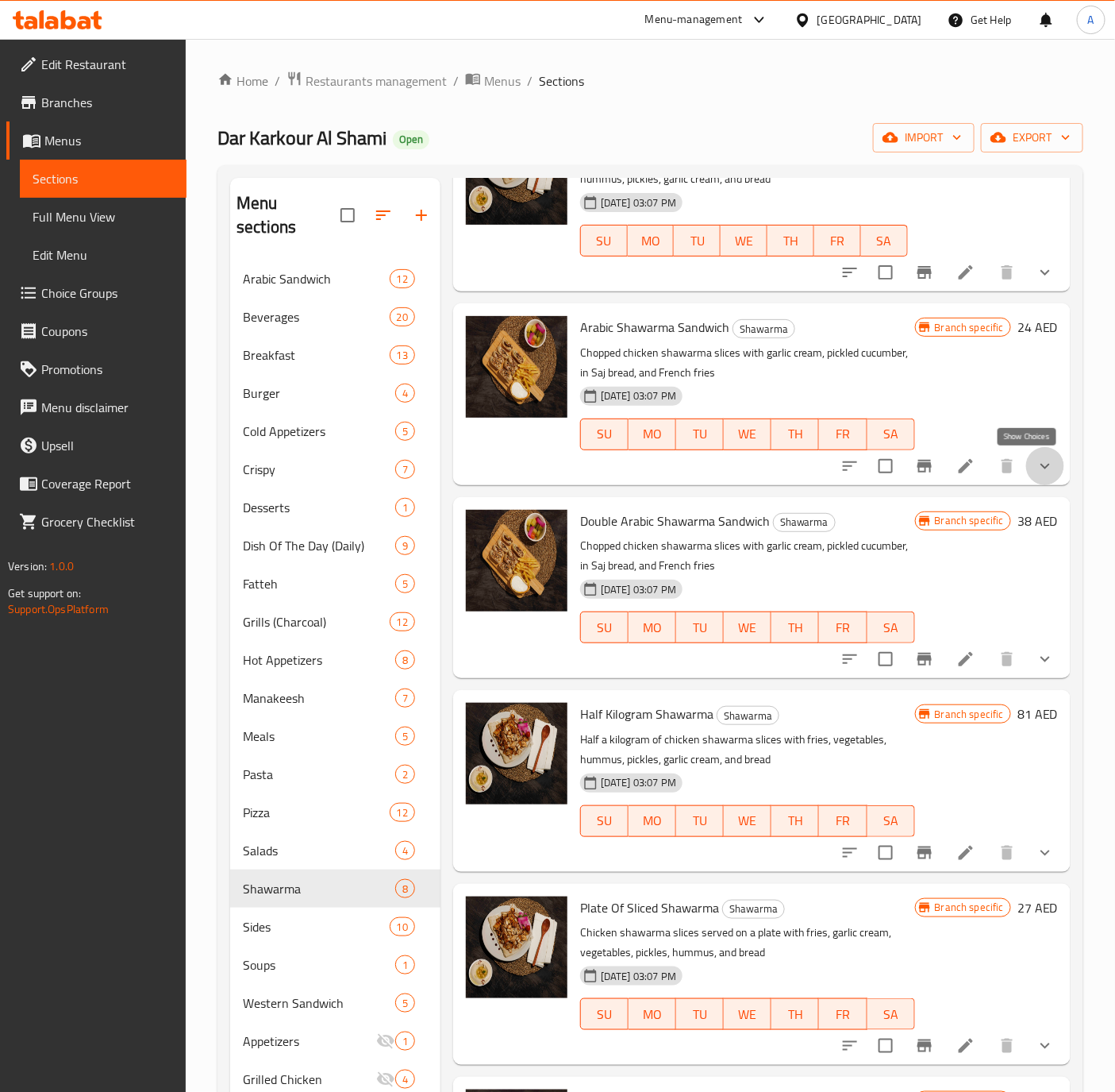
click at [1036, 465] on icon "show more" at bounding box center [1045, 466] width 19 height 19
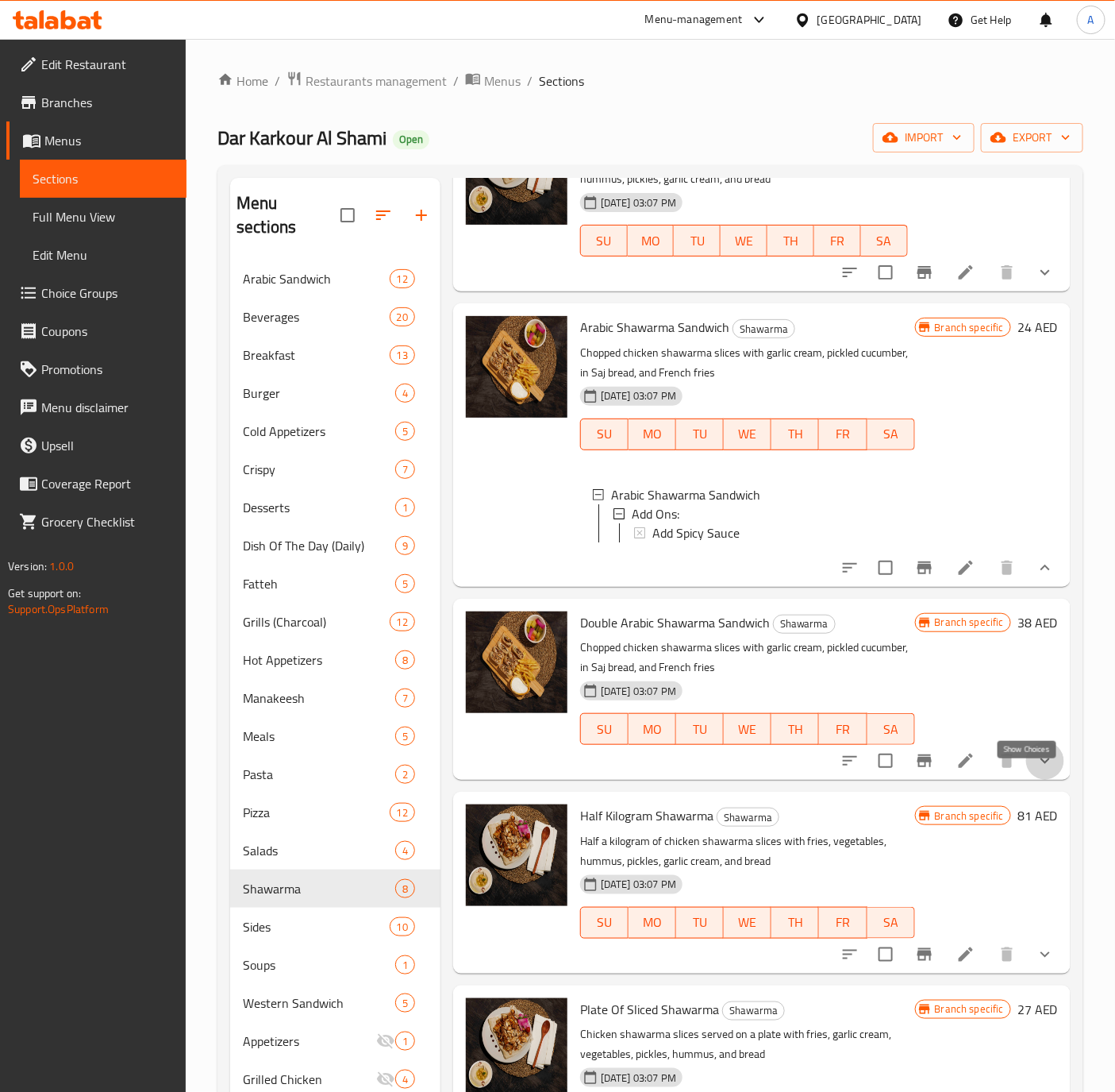
click at [1036, 770] on icon "show more" at bounding box center [1045, 760] width 19 height 19
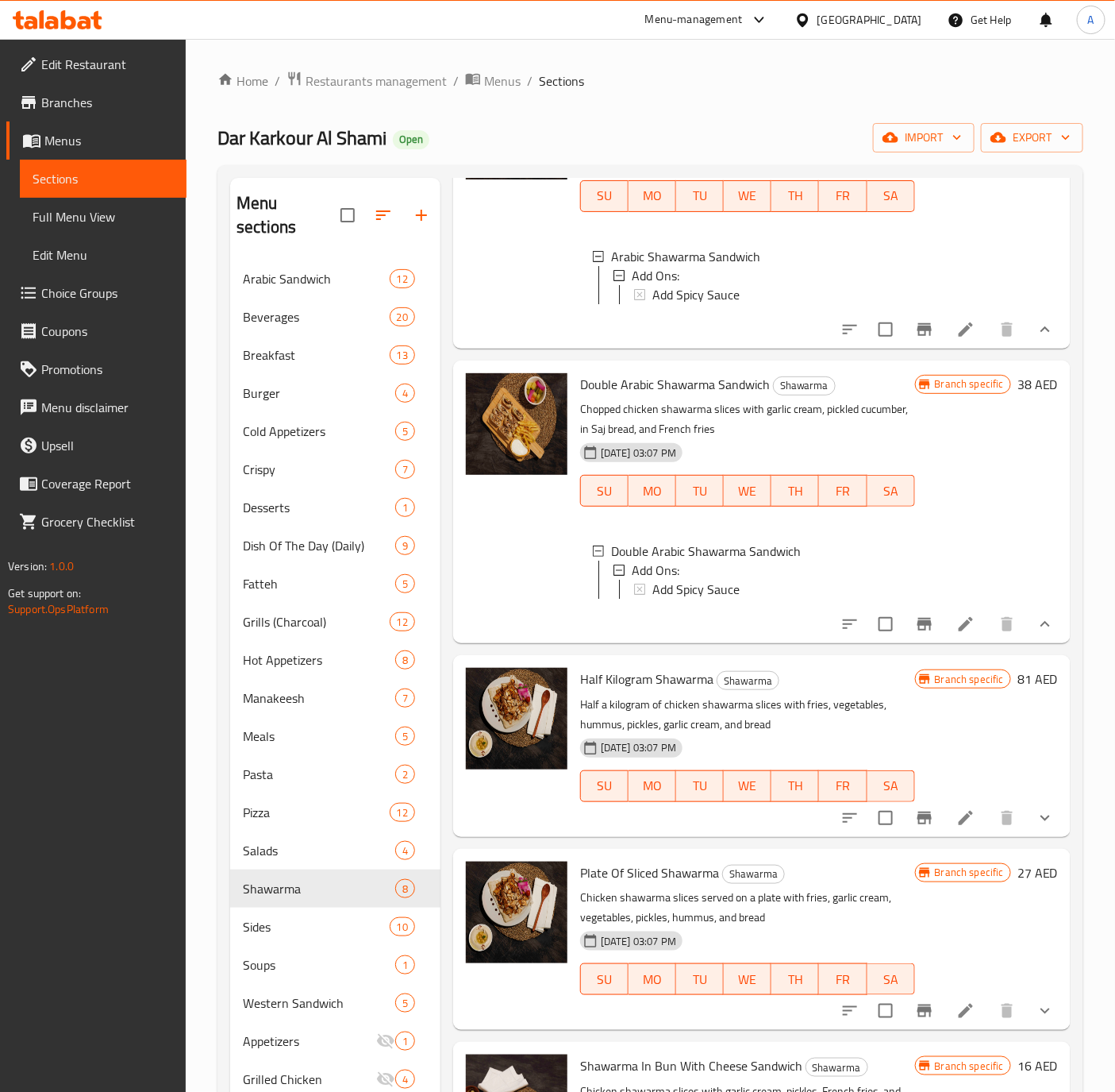
scroll to position [596, 0]
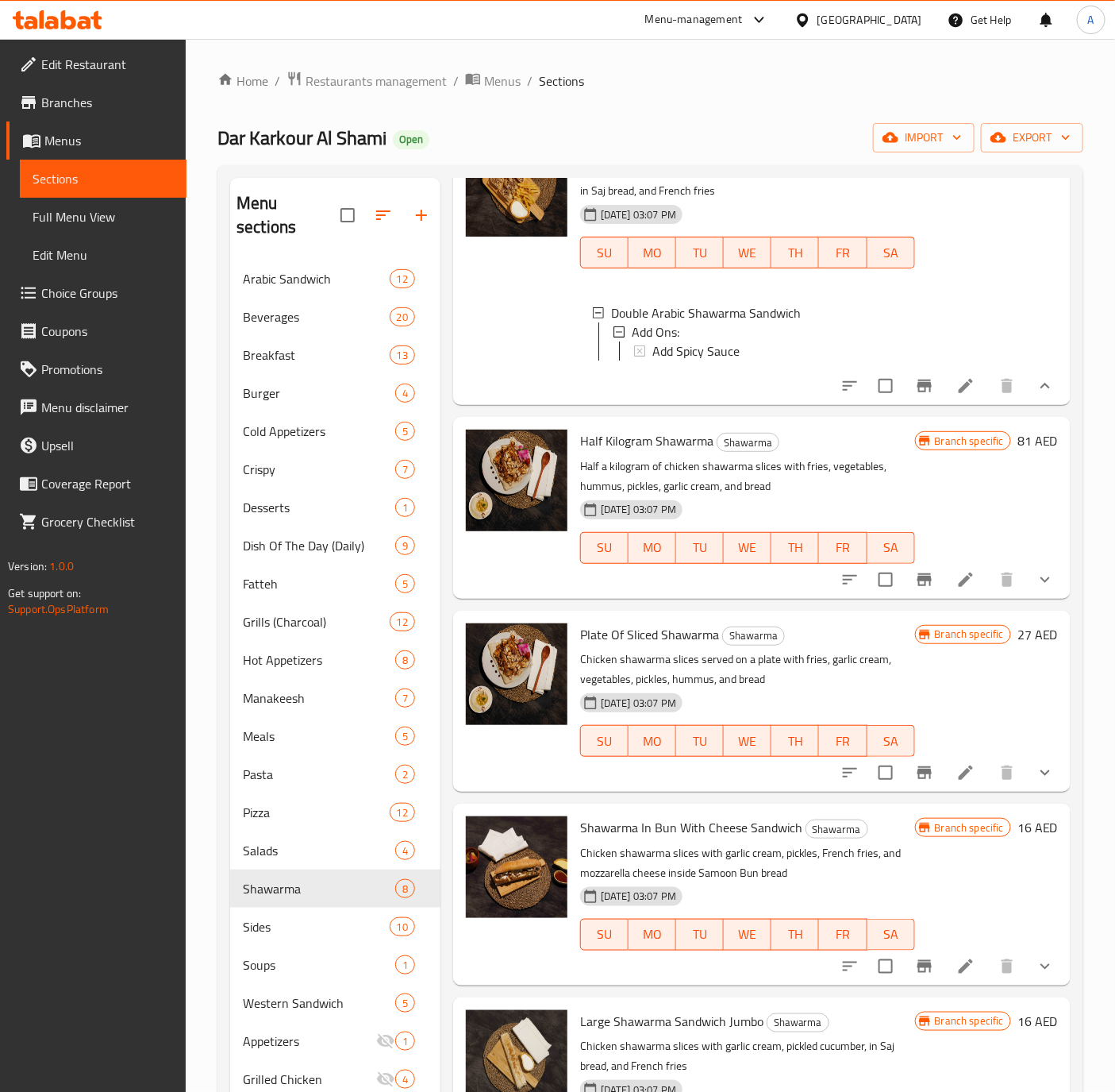
click at [1026, 598] on button "show more" at bounding box center [1045, 580] width 38 height 38
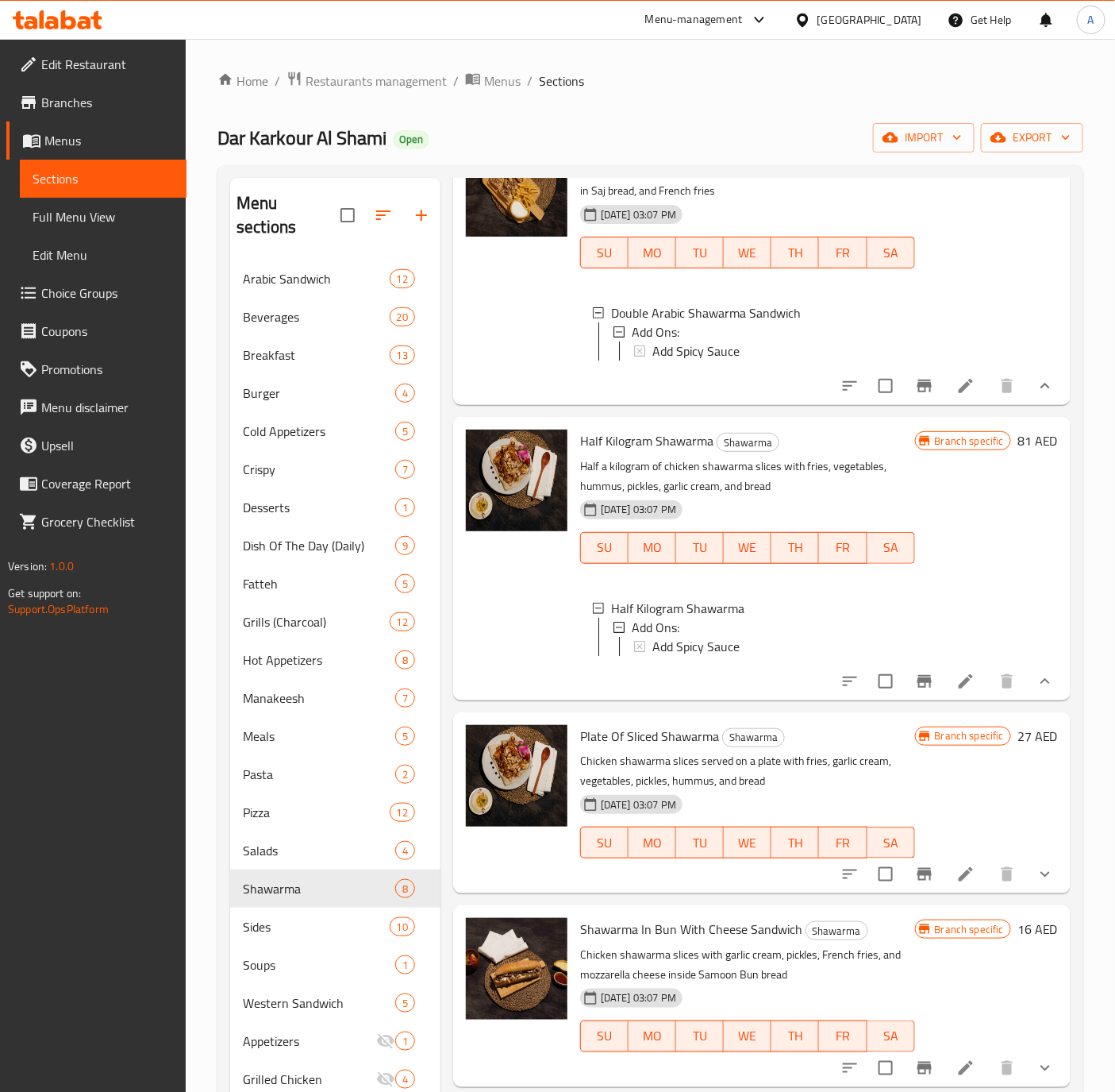
scroll to position [3, 0]
click at [915, 691] on icon "Branch-specific-item" at bounding box center [924, 681] width 19 height 19
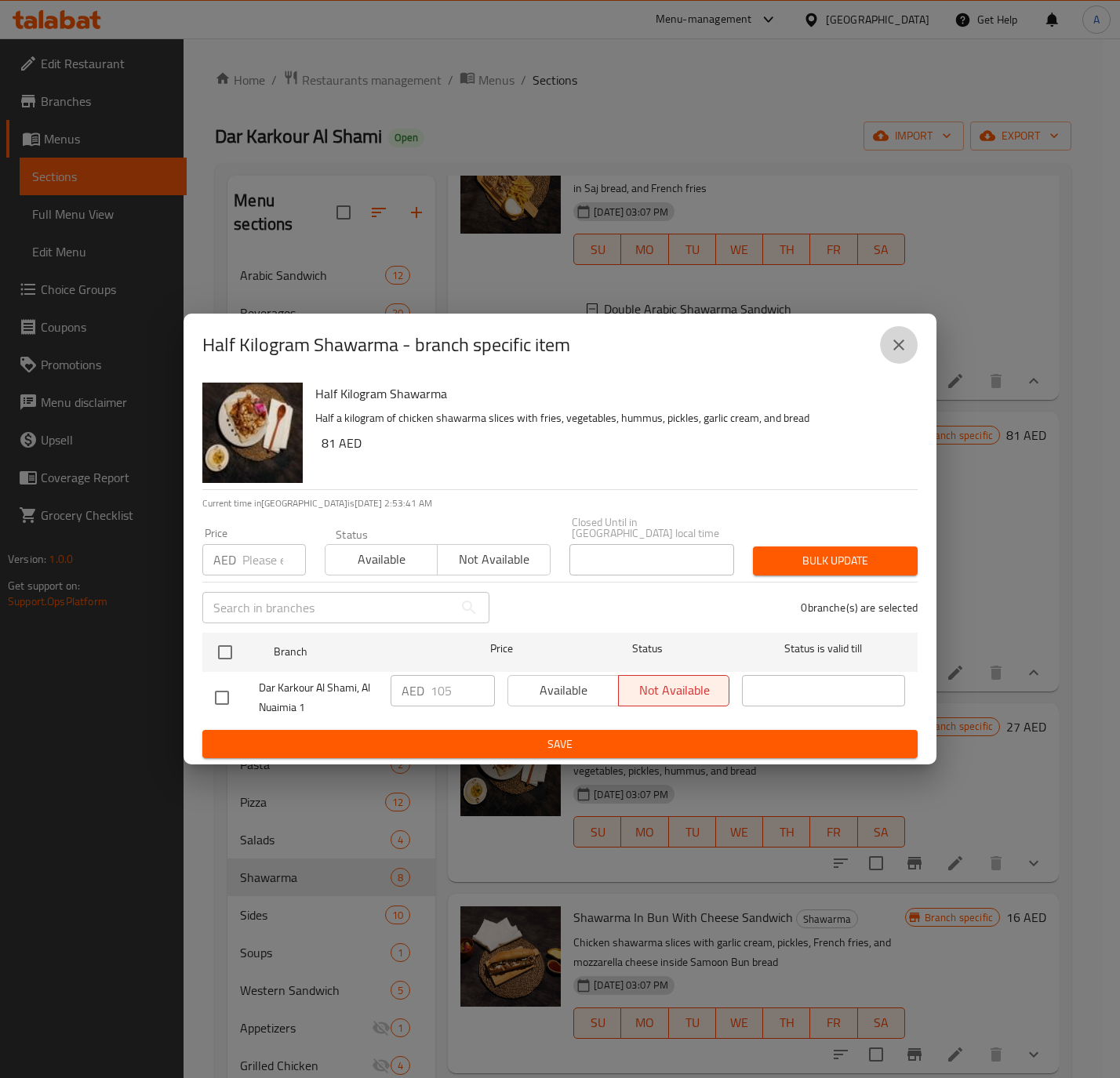
click at [906, 346] on icon "close" at bounding box center [898, 345] width 19 height 19
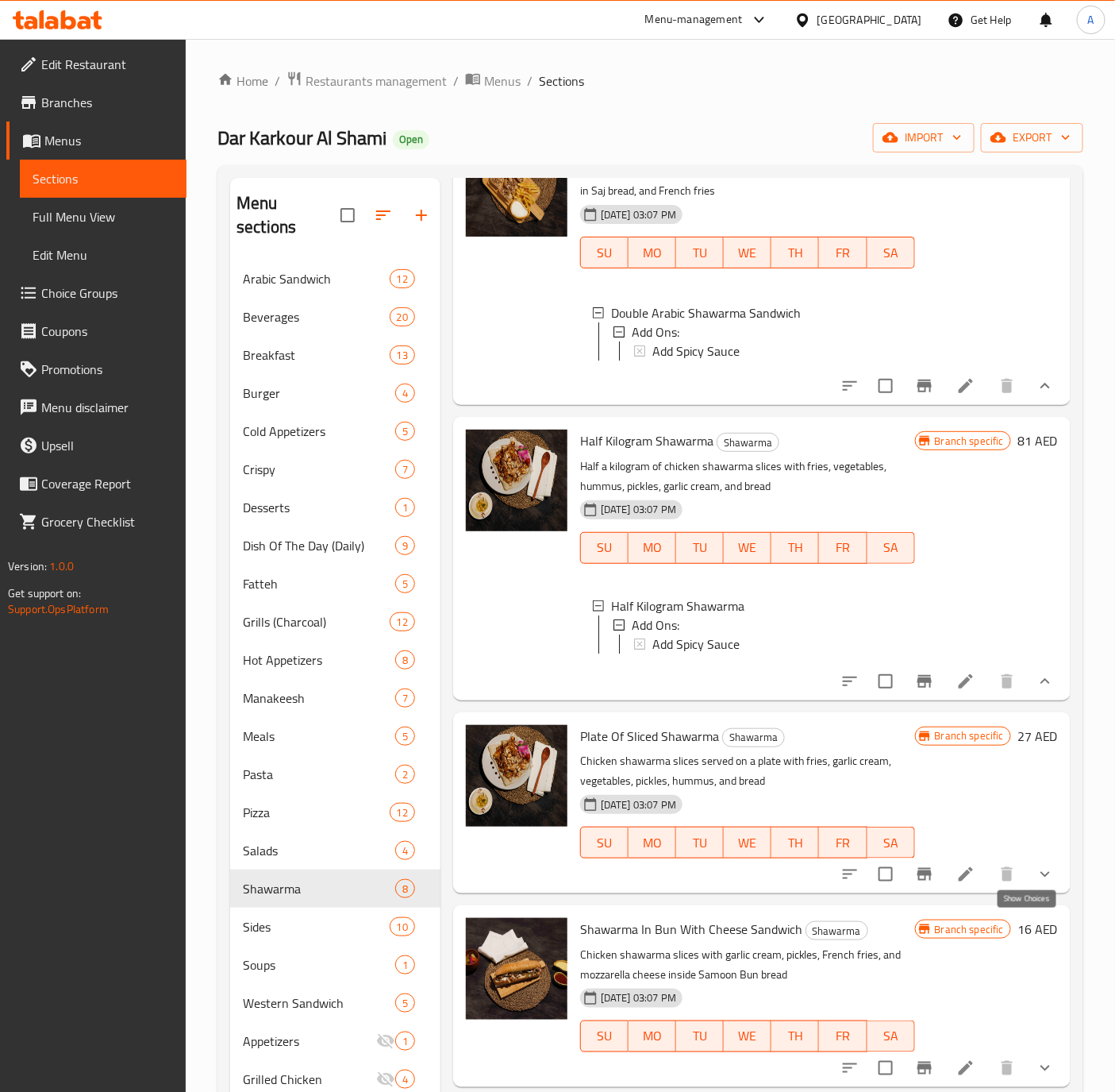
click at [1036, 884] on icon "show more" at bounding box center [1045, 874] width 19 height 19
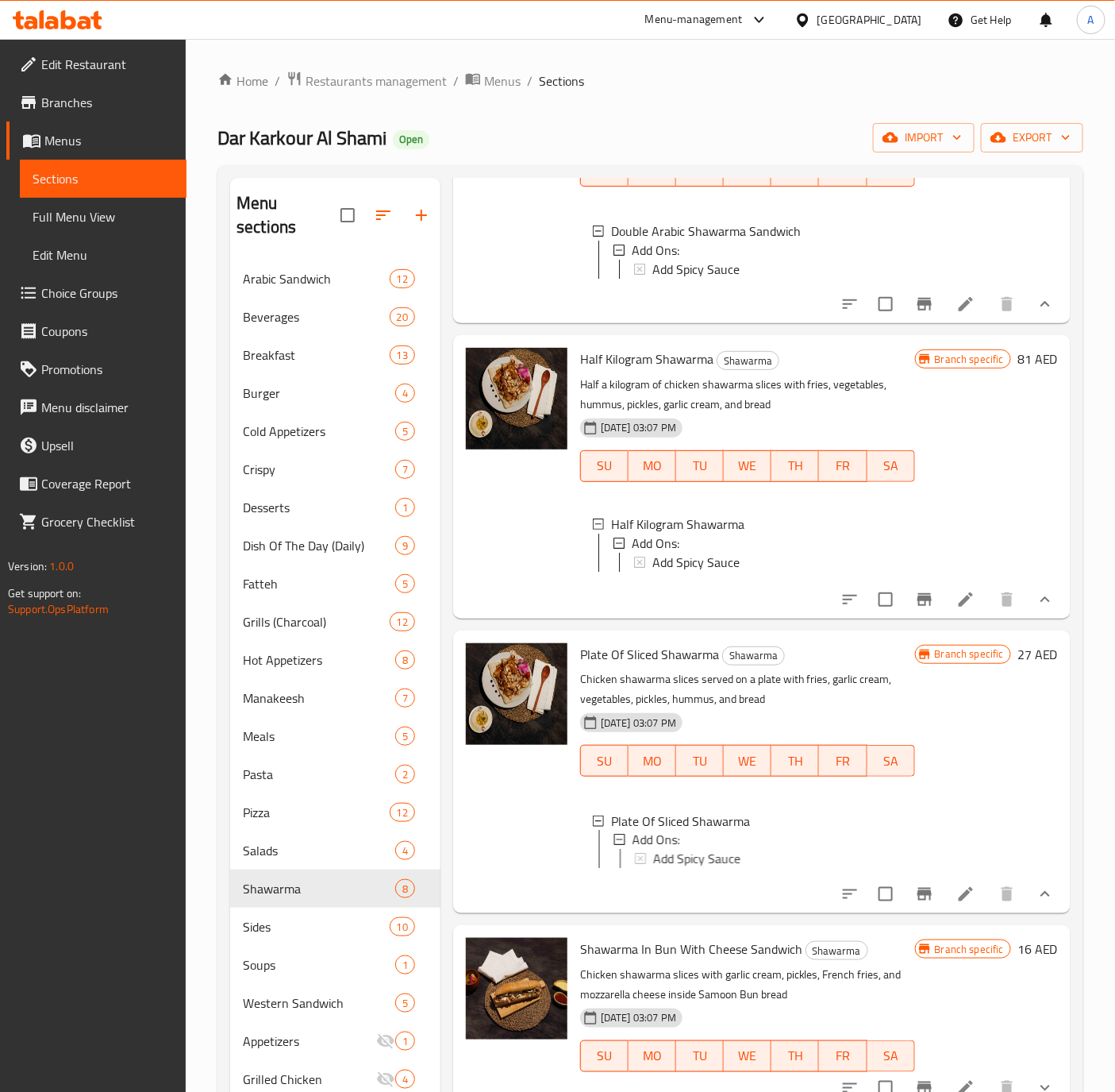
scroll to position [834, 0]
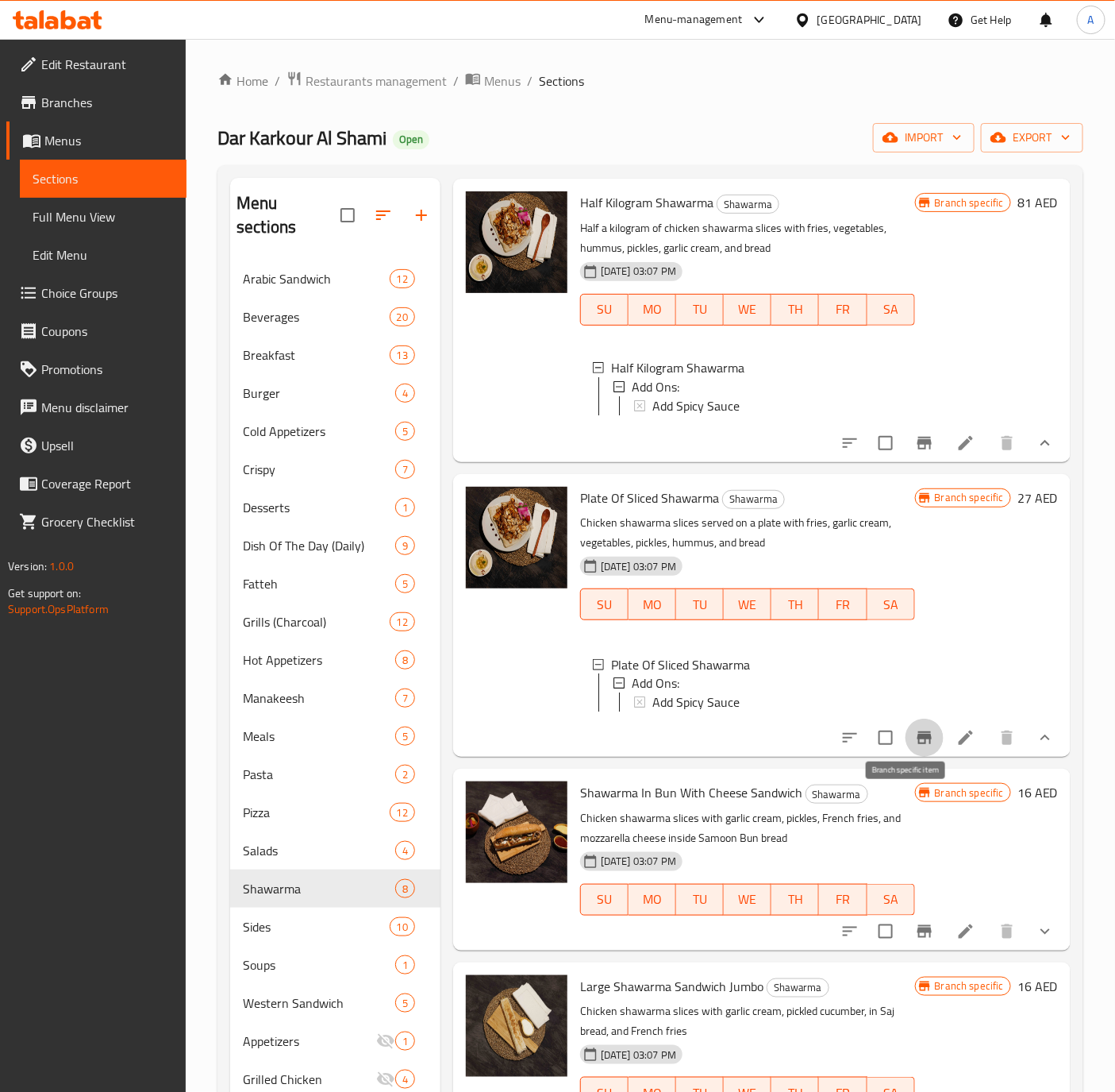
click at [908, 756] on button "Branch-specific-item" at bounding box center [925, 738] width 38 height 38
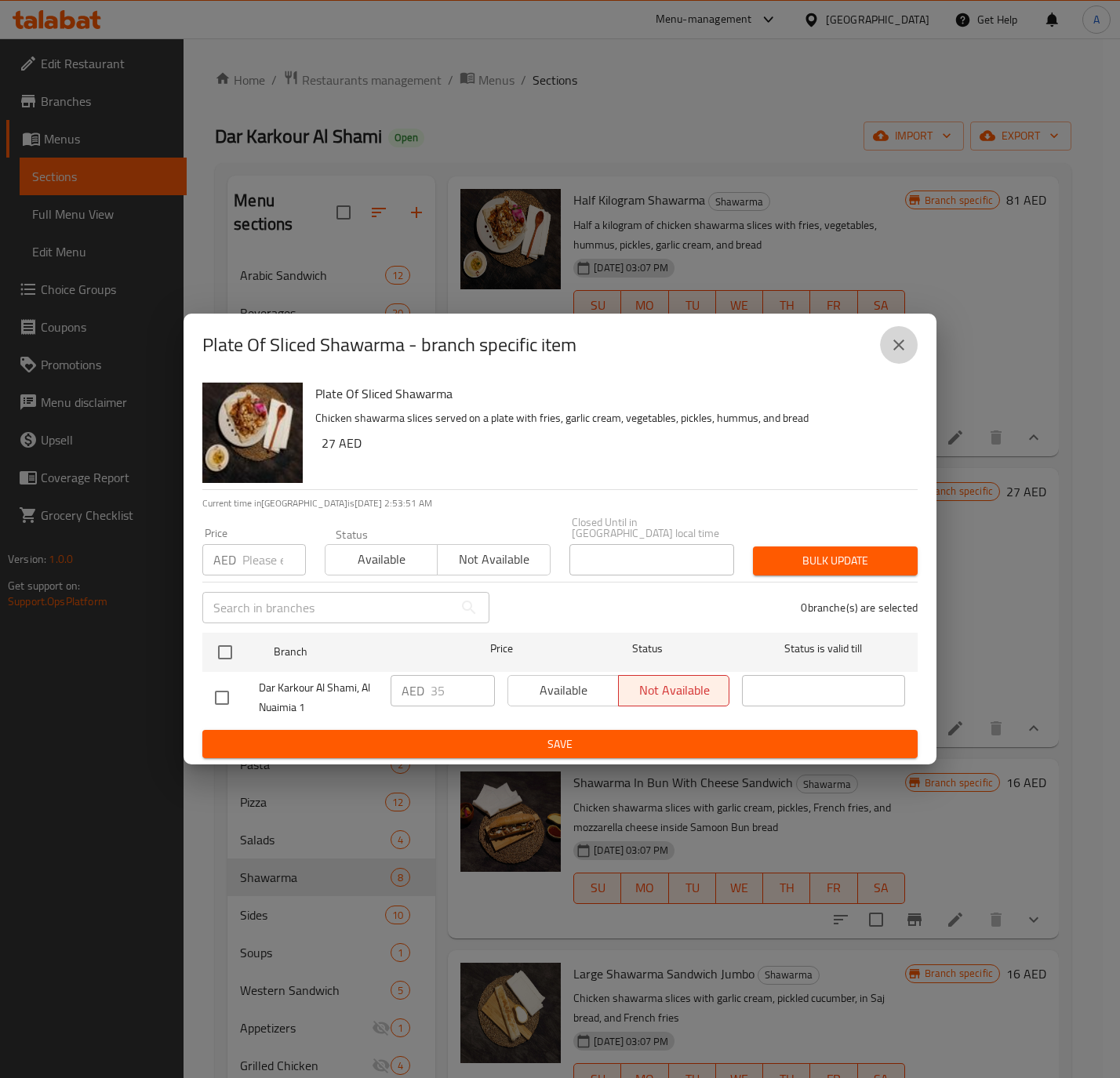
click at [882, 337] on button "close" at bounding box center [898, 345] width 37 height 37
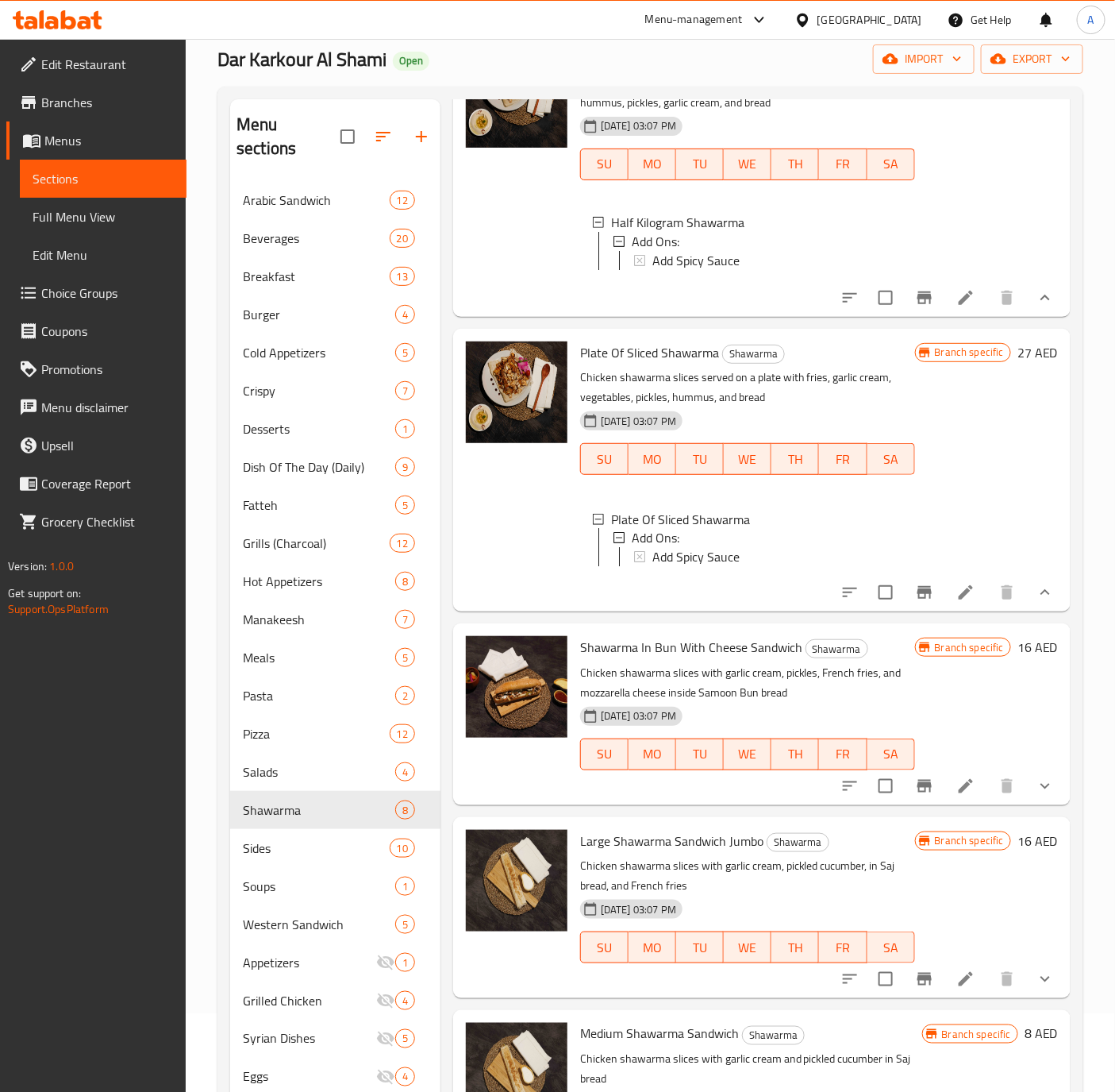
scroll to position [119, 0]
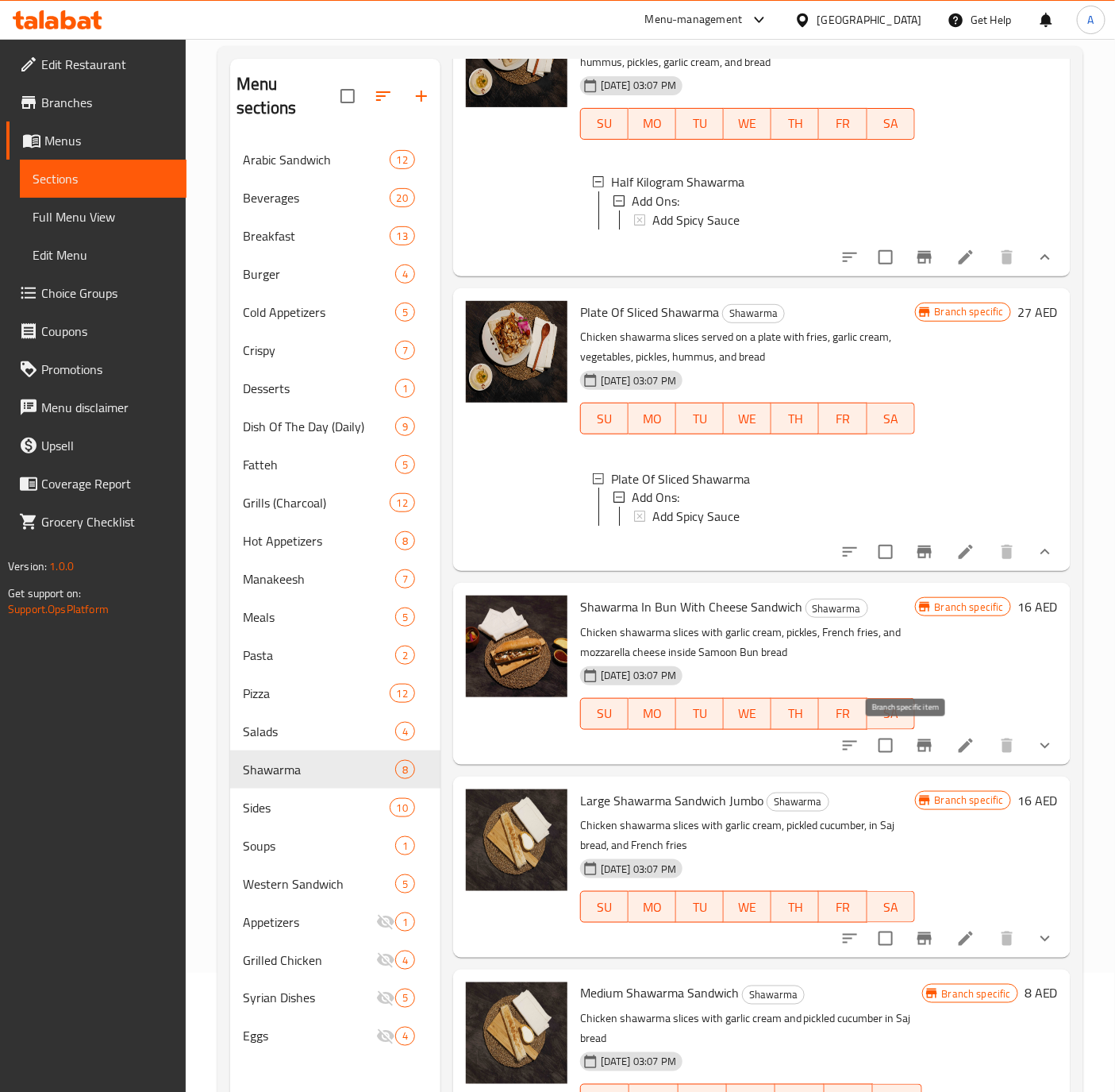
click at [918, 747] on icon "Branch-specific-item" at bounding box center [925, 746] width 14 height 13
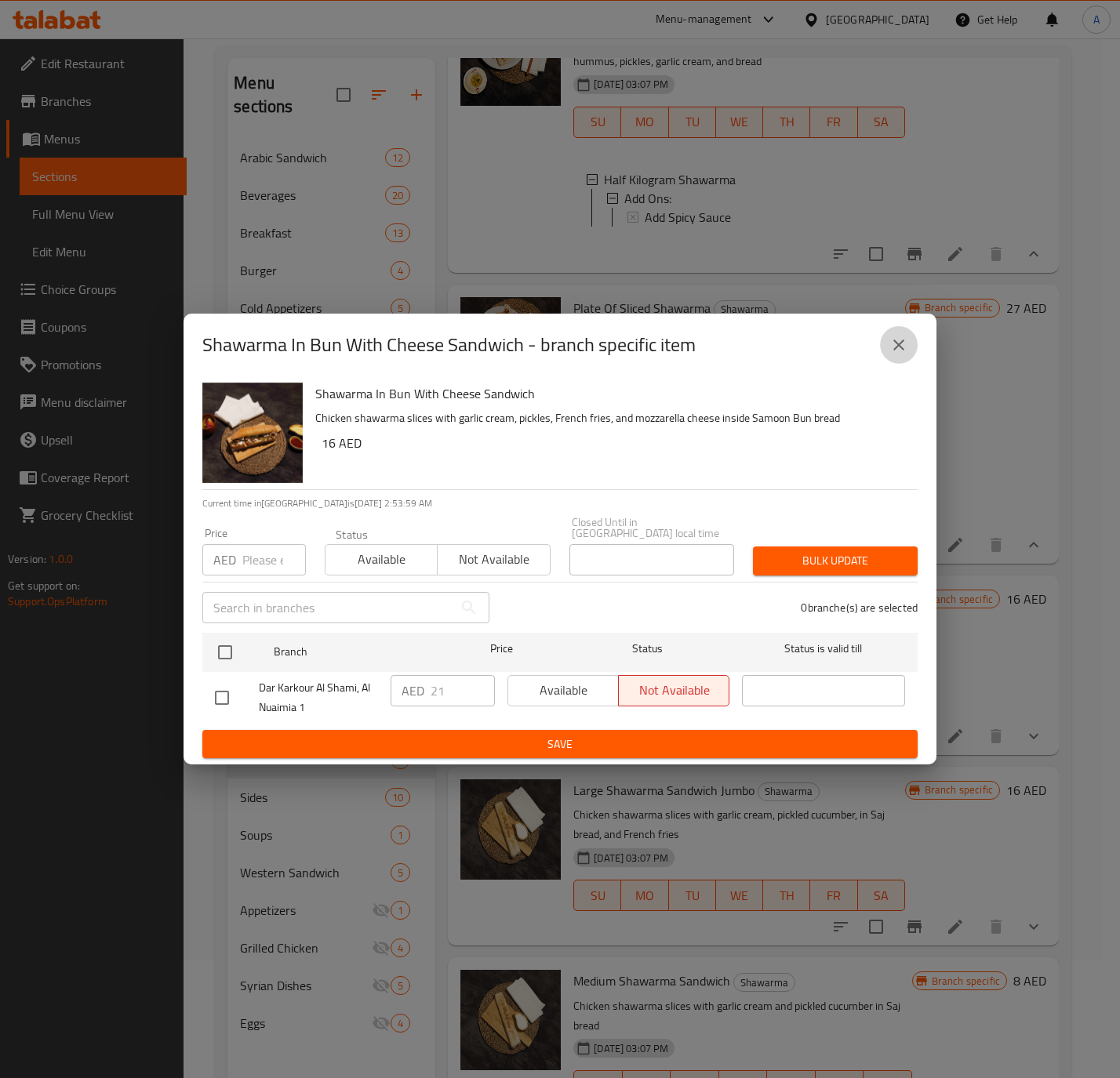
click at [897, 337] on icon "close" at bounding box center [898, 345] width 19 height 19
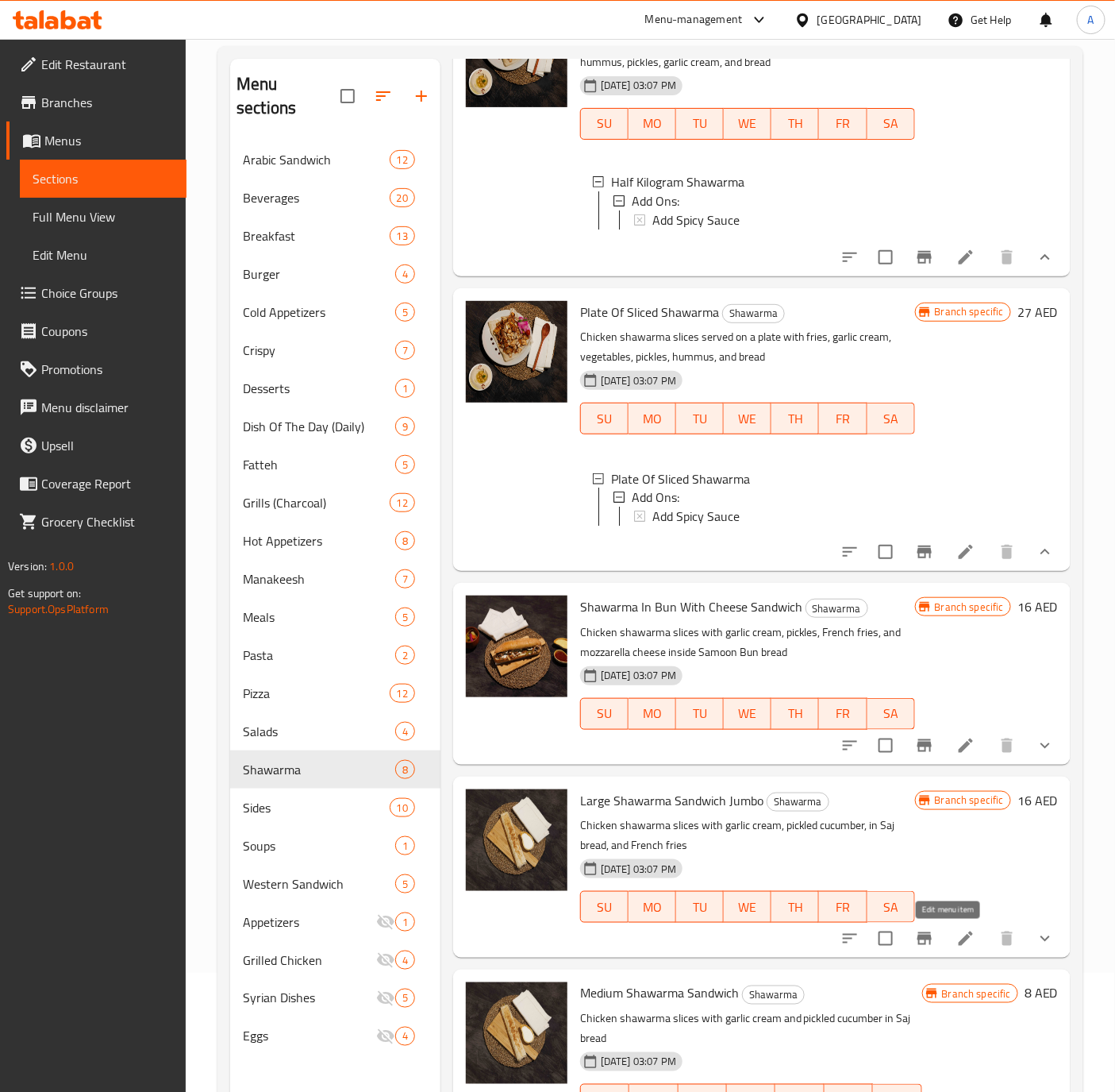
click at [956, 939] on icon at bounding box center [965, 938] width 19 height 19
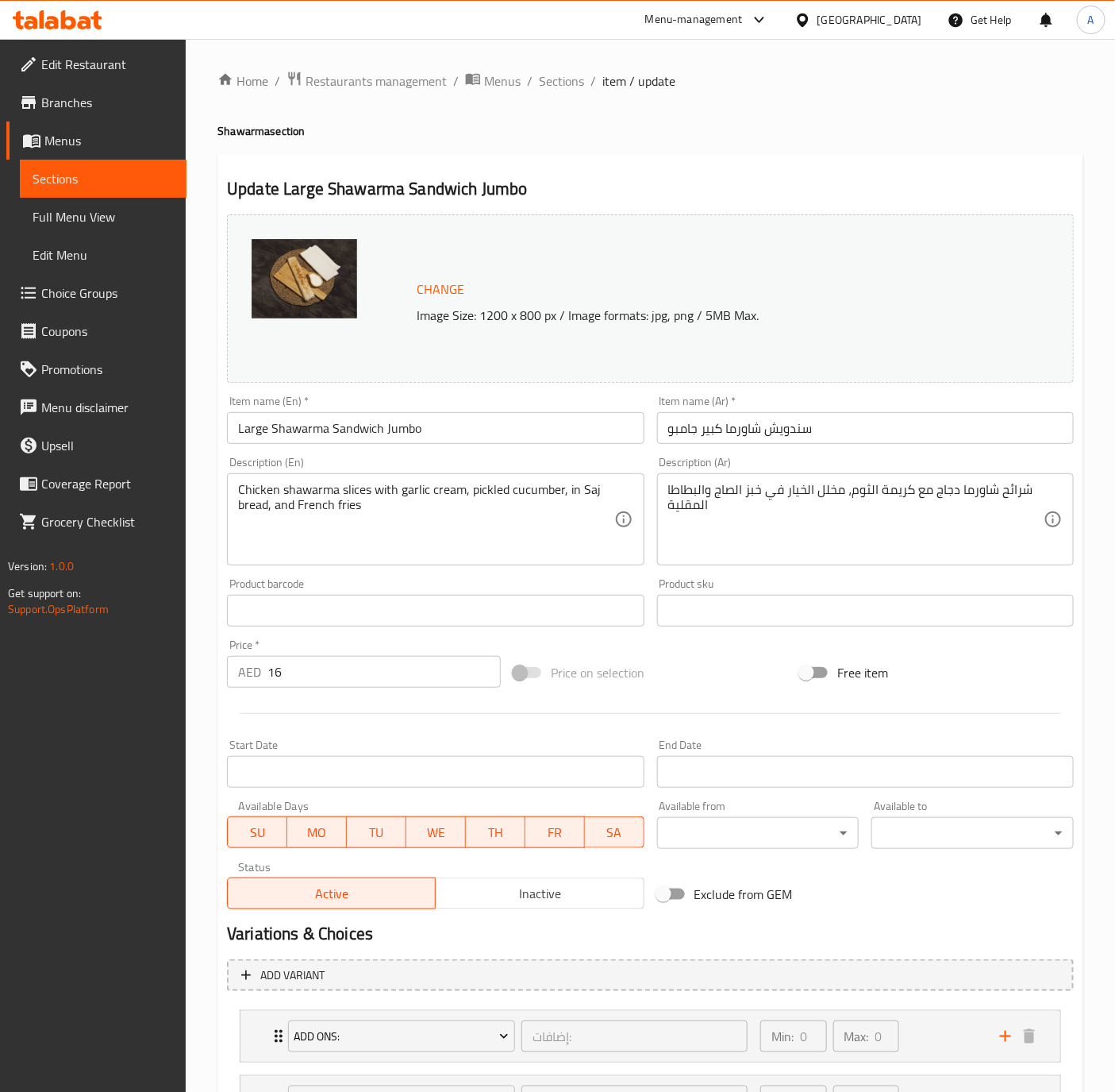
click at [489, 441] on input "Large Shawarma Sandwich Jumbo" at bounding box center [435, 427] width 417 height 31
type input "Large Shawarma Sandwich"
drag, startPoint x: 703, startPoint y: 424, endPoint x: 653, endPoint y: 427, distance: 50.1
click at [653, 427] on div "Item name (Ar)   * سندويش شاورما كبير جامبو Item name (Ar) *" at bounding box center [866, 420] width 430 height 61
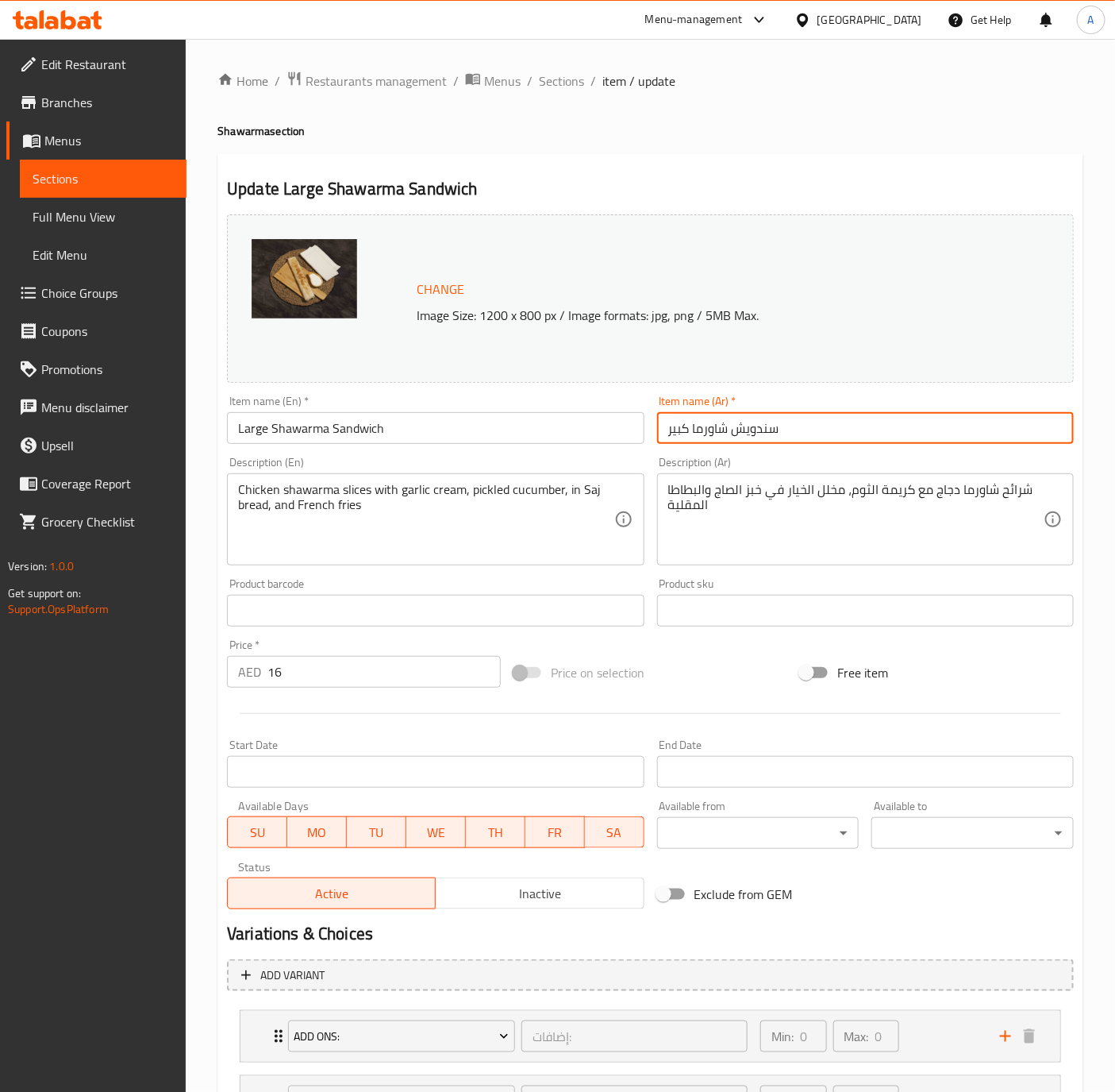
type input "سندويش شاورما كبير"
click at [503, 436] on input "Large Shawarma Sandwich" at bounding box center [435, 427] width 417 height 31
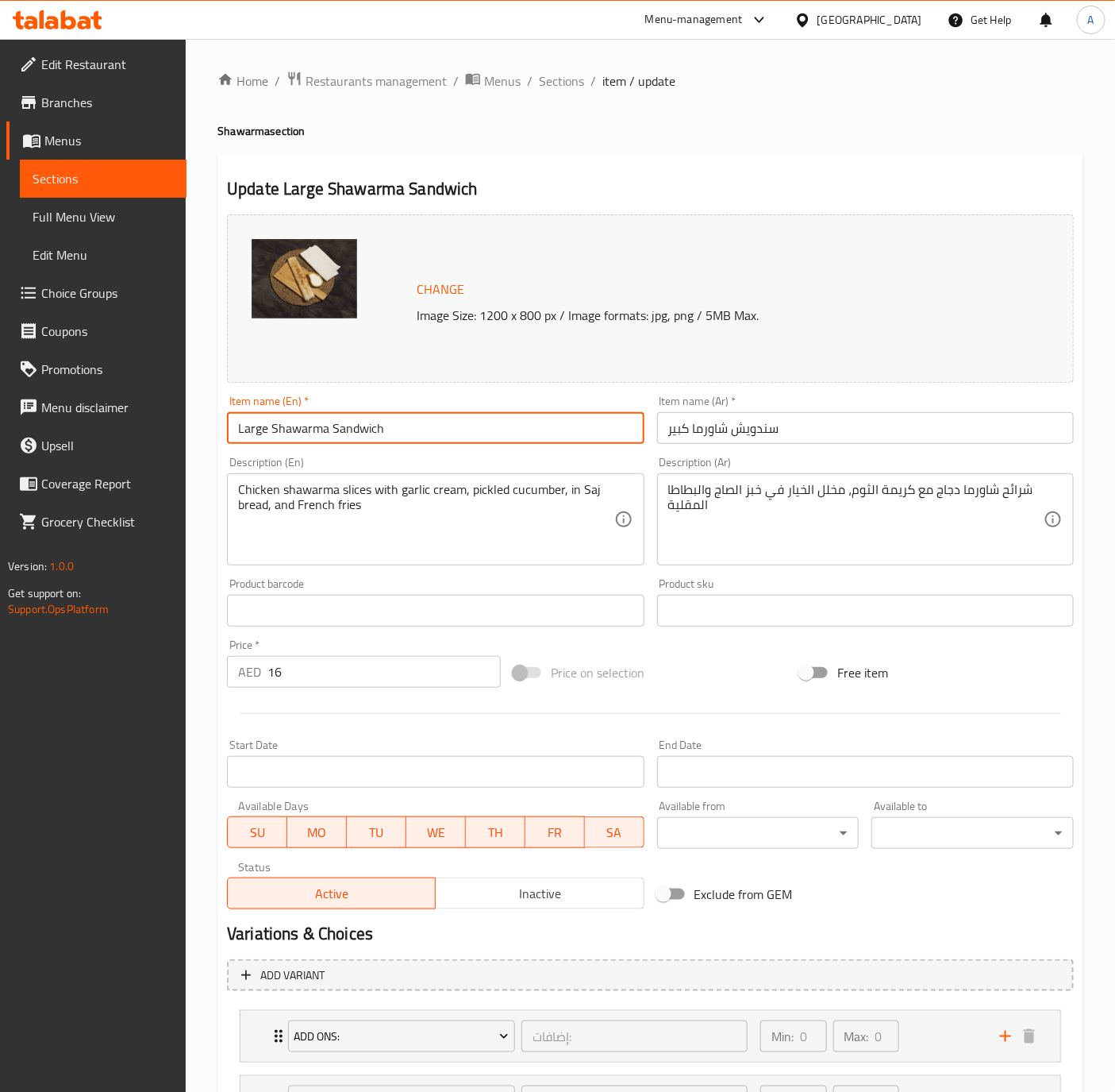
click at [555, 84] on span "Sections" at bounding box center [562, 81] width 45 height 19
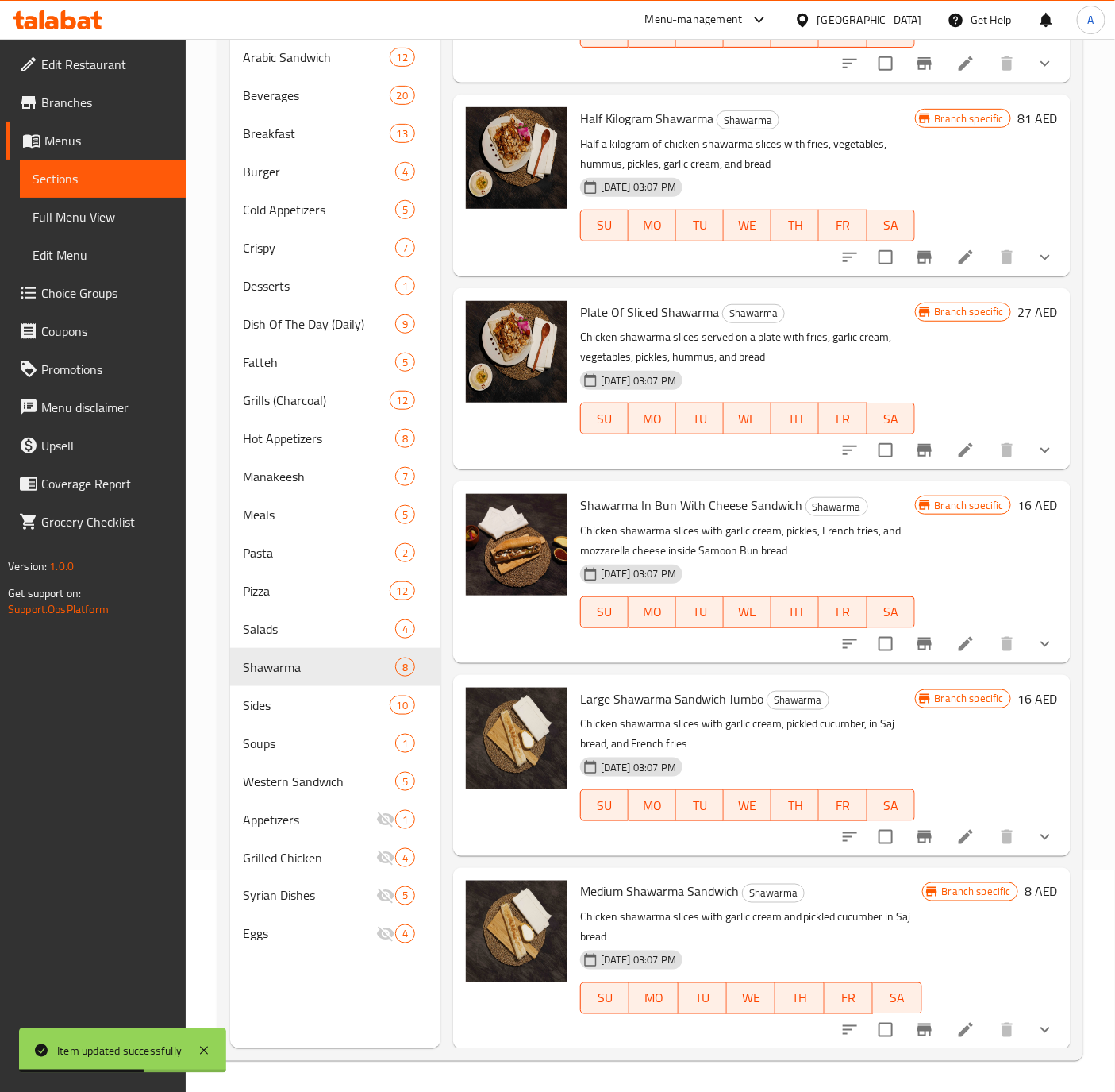
scroll to position [223, 0]
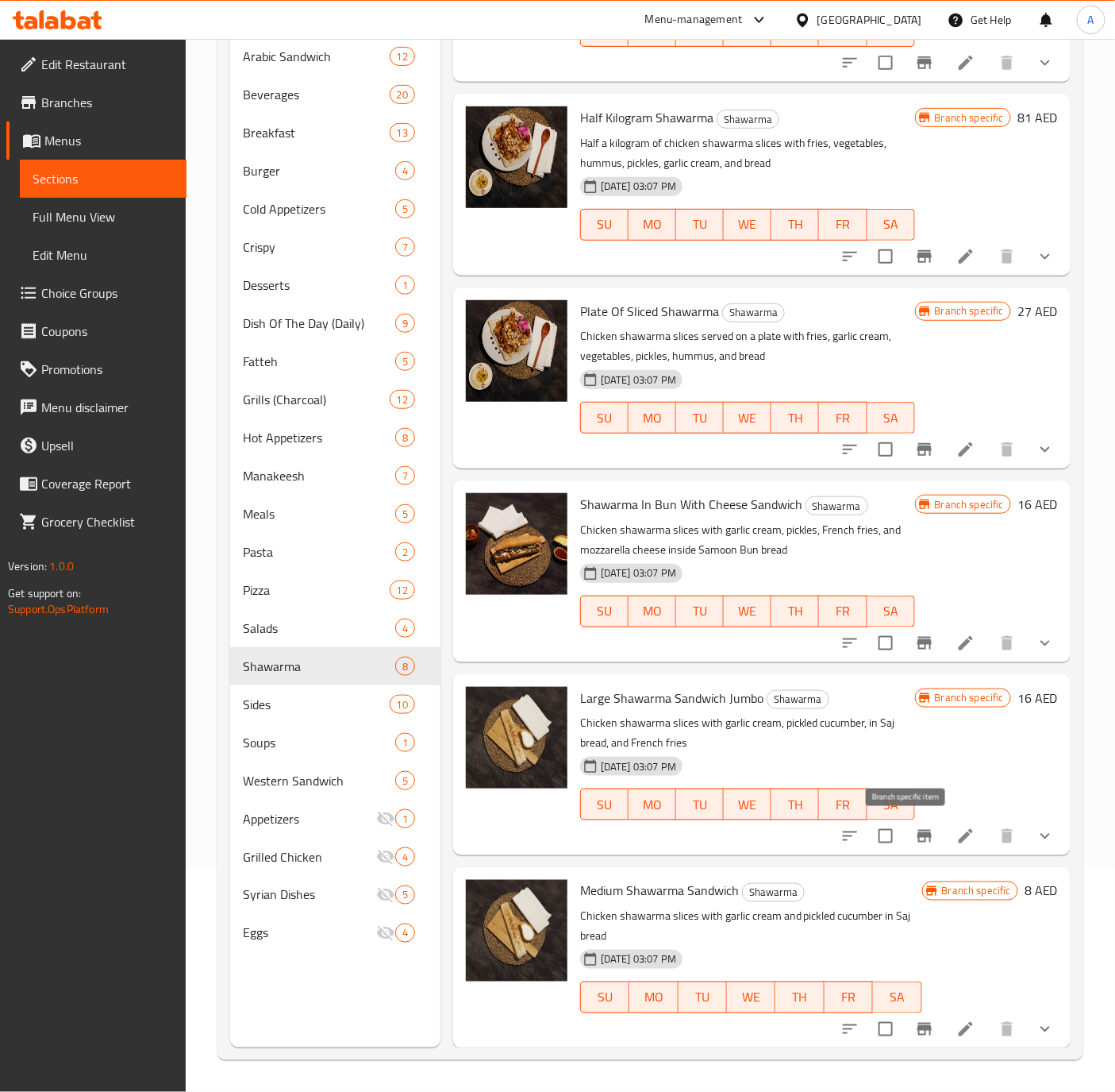
click at [915, 838] on icon "Branch-specific-item" at bounding box center [924, 835] width 19 height 19
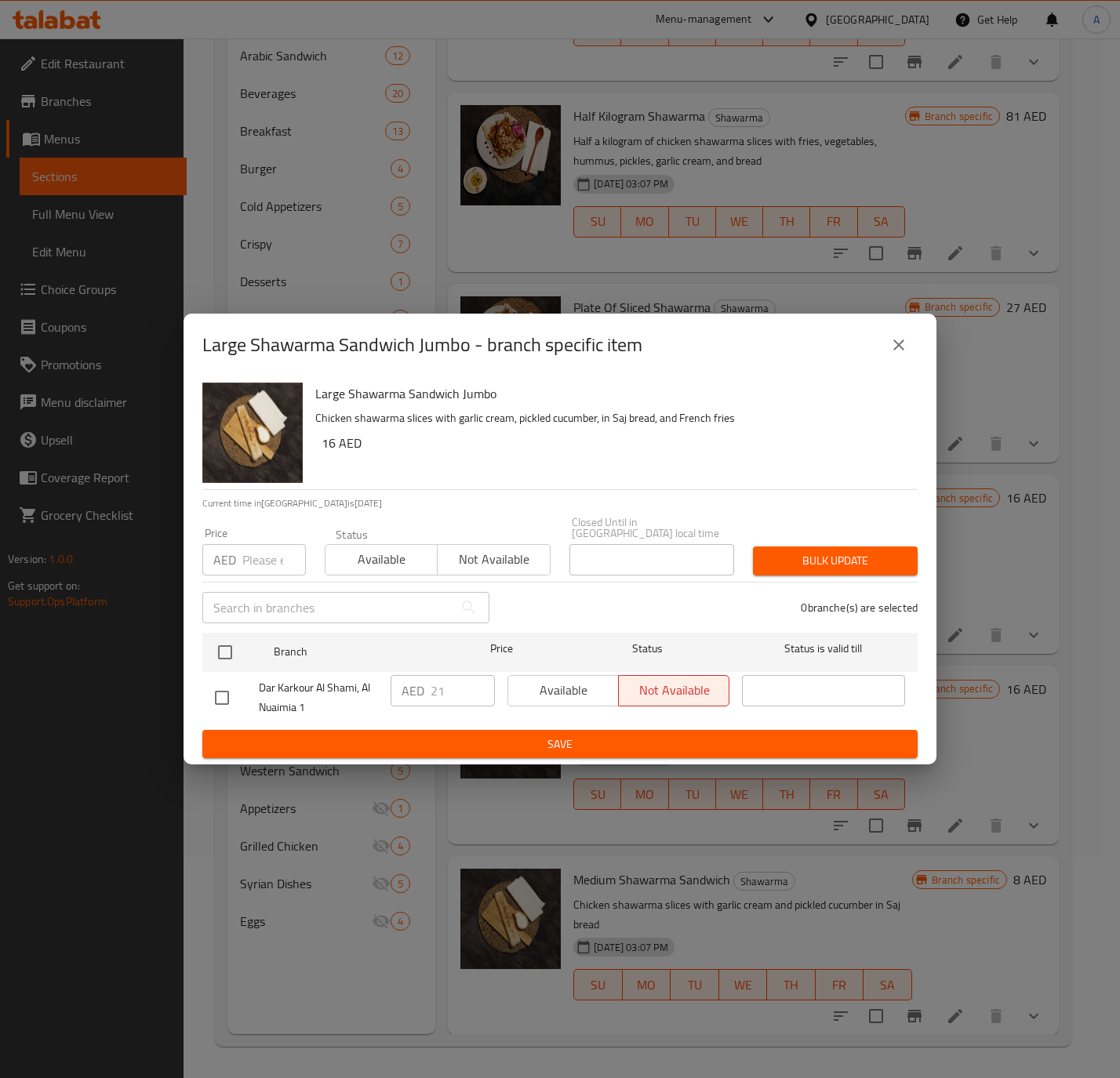
click at [899, 331] on button "close" at bounding box center [898, 345] width 37 height 37
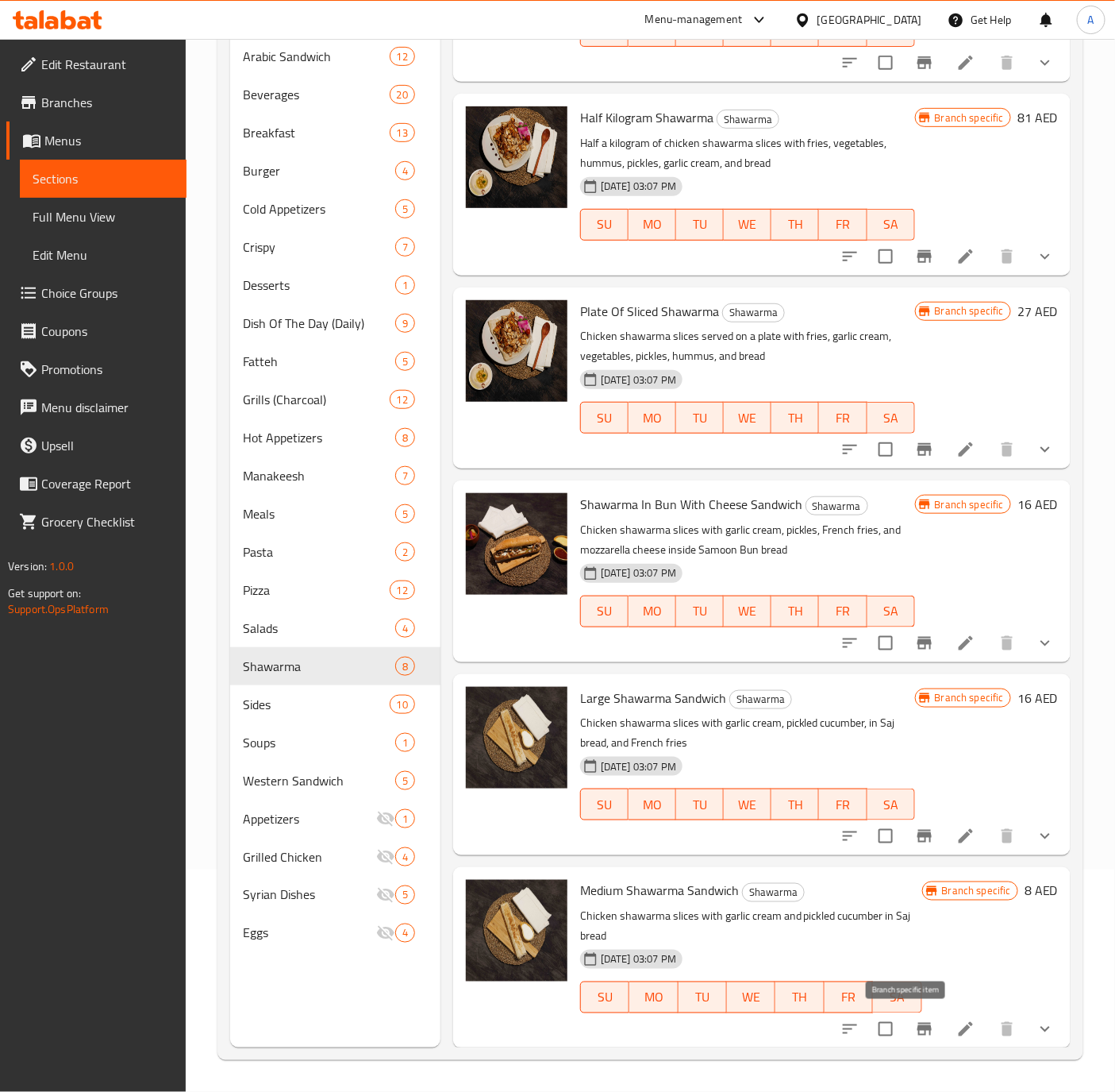
click at [915, 1031] on icon "Branch-specific-item" at bounding box center [924, 1028] width 19 height 19
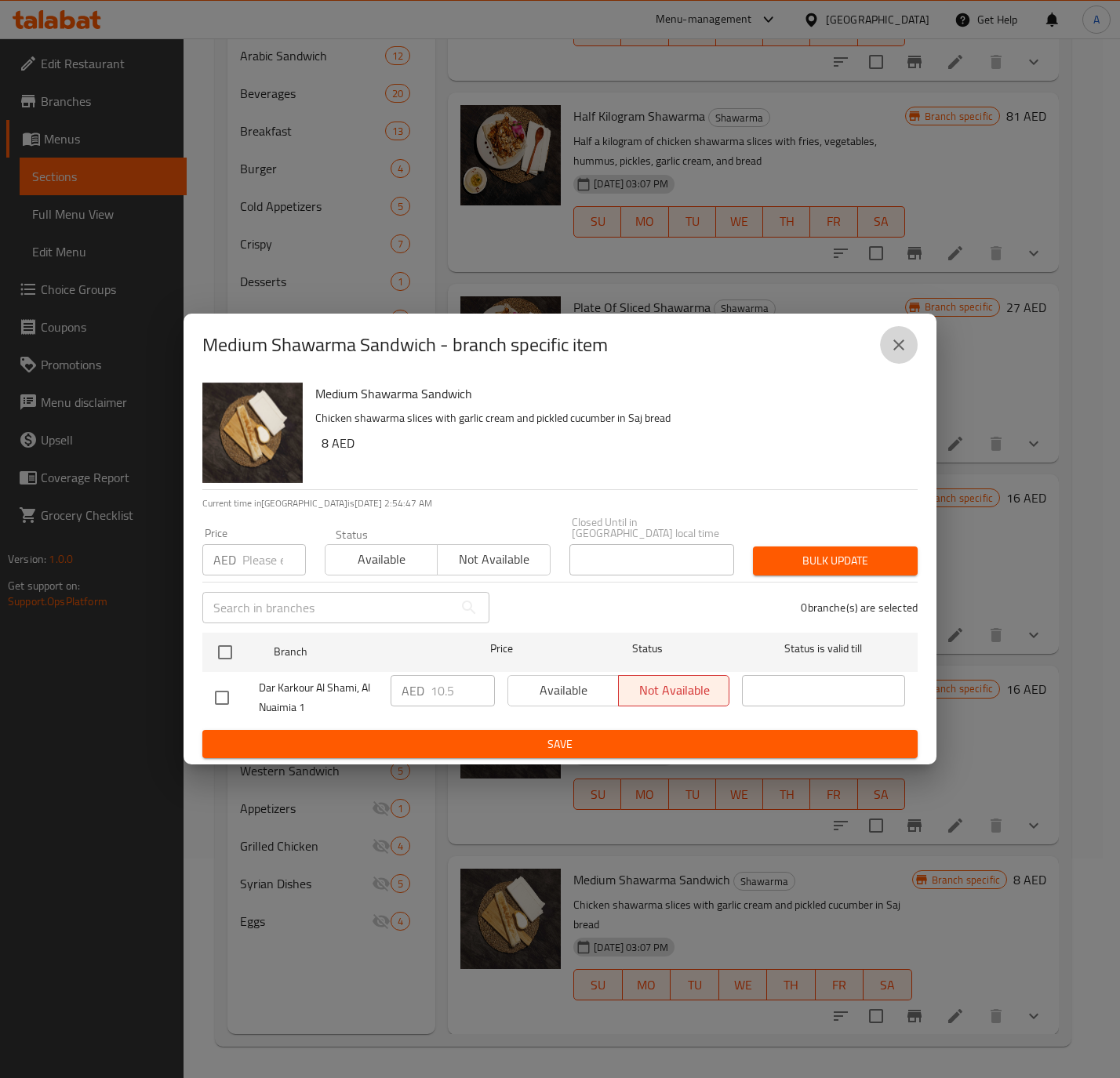
click at [895, 345] on icon "close" at bounding box center [898, 345] width 19 height 19
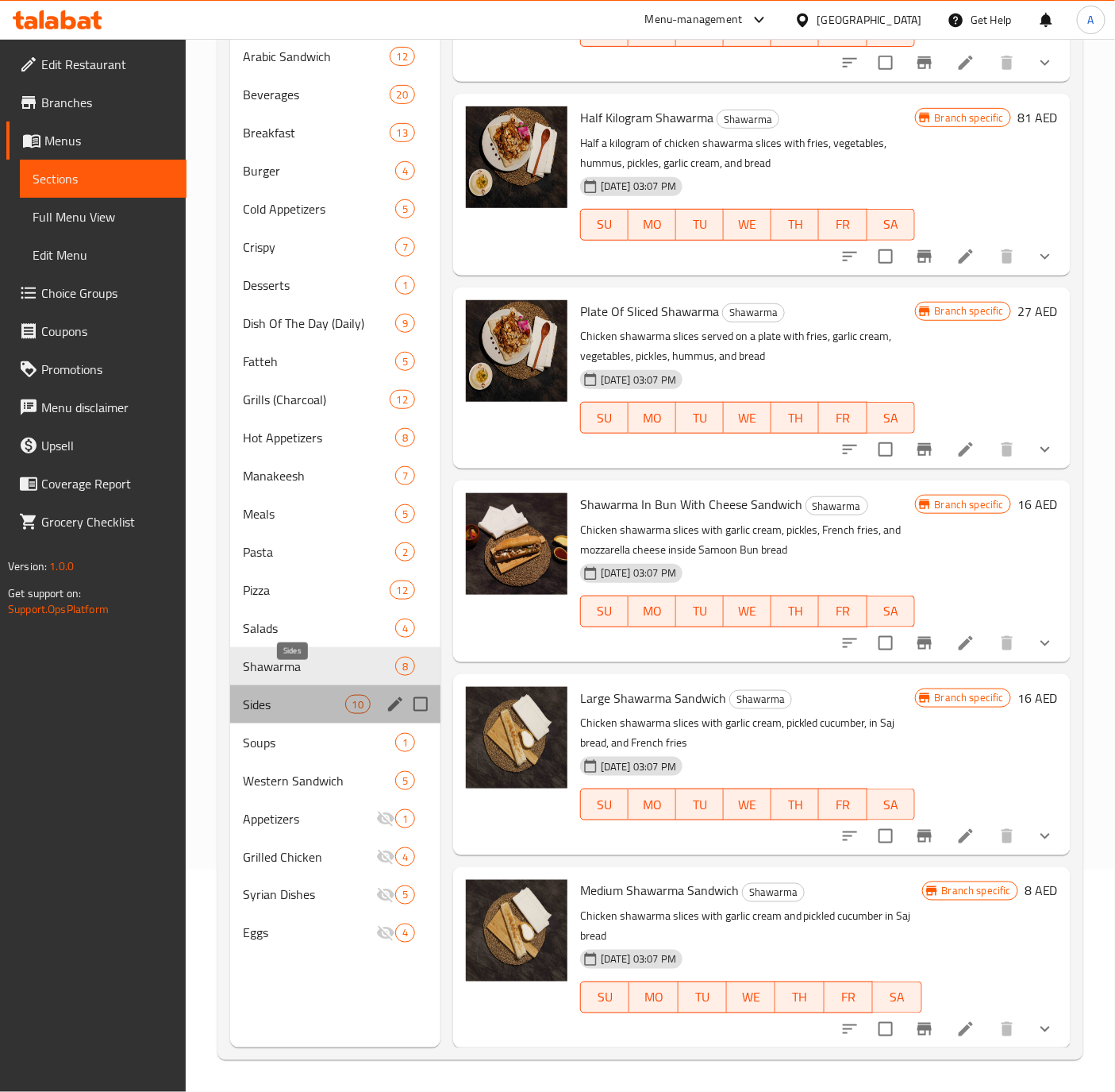
click at [267, 695] on span "Sides" at bounding box center [293, 703] width 101 height 19
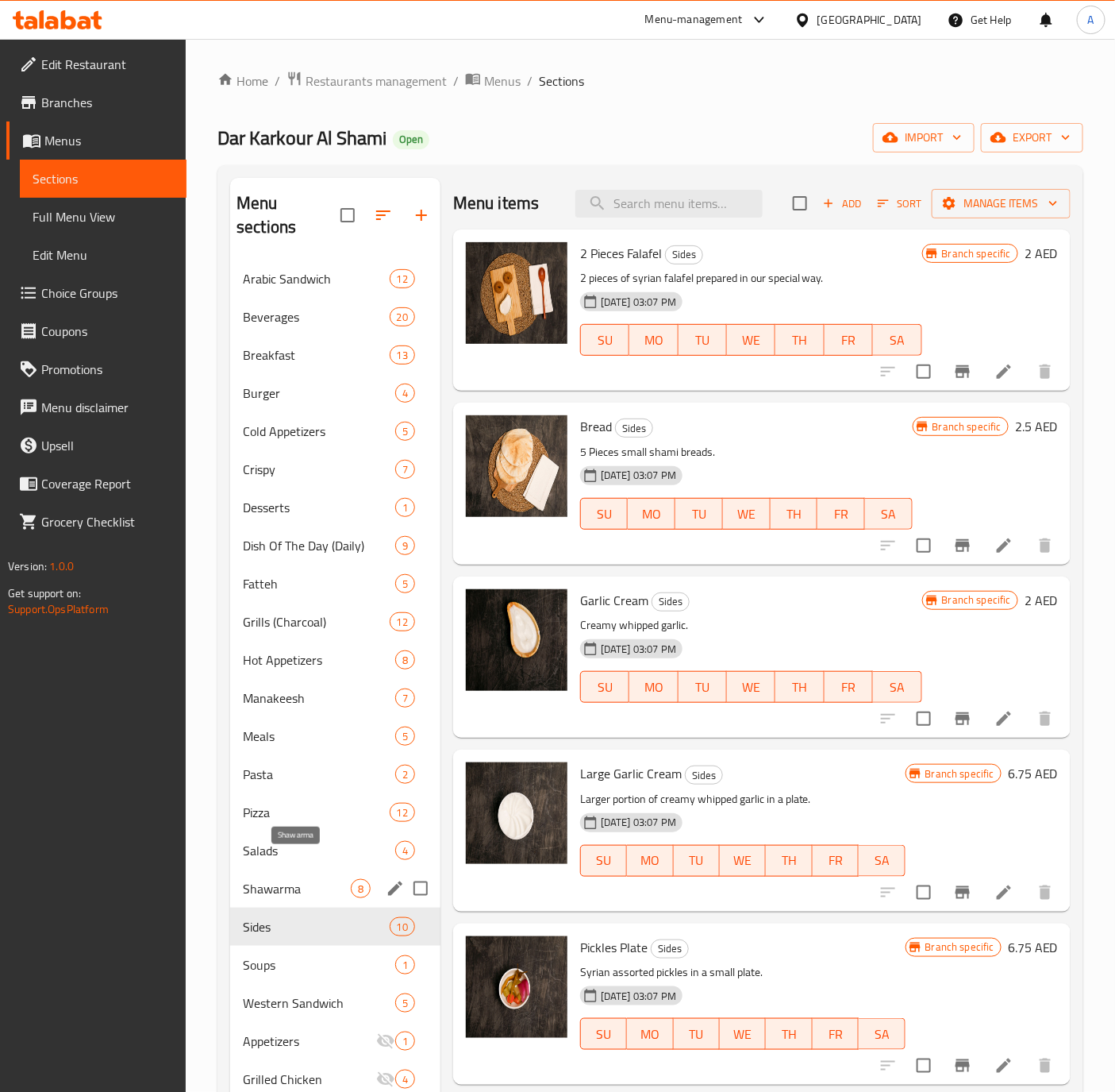
click at [255, 879] on span "Shawarma" at bounding box center [297, 888] width 108 height 19
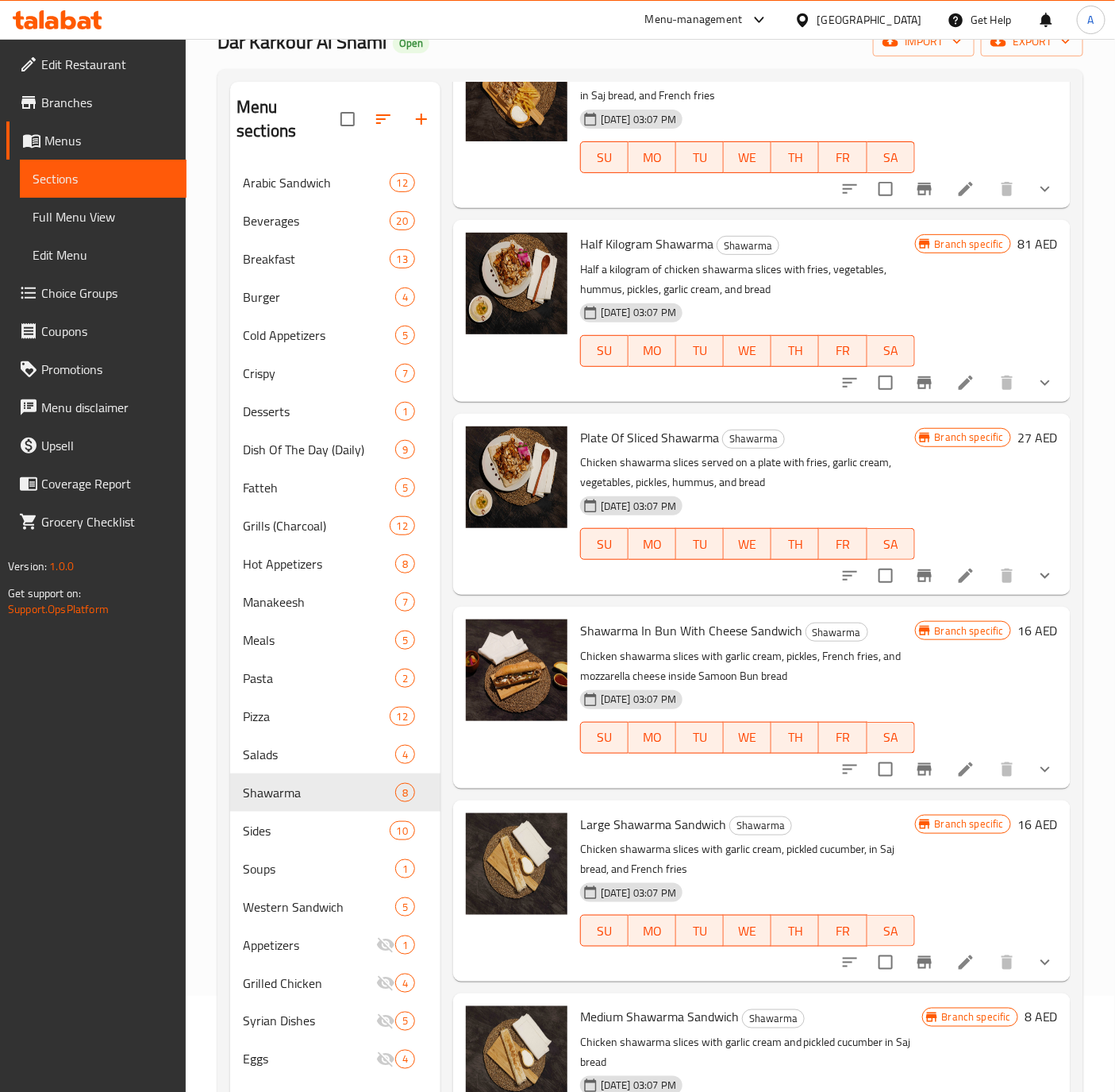
scroll to position [223, 0]
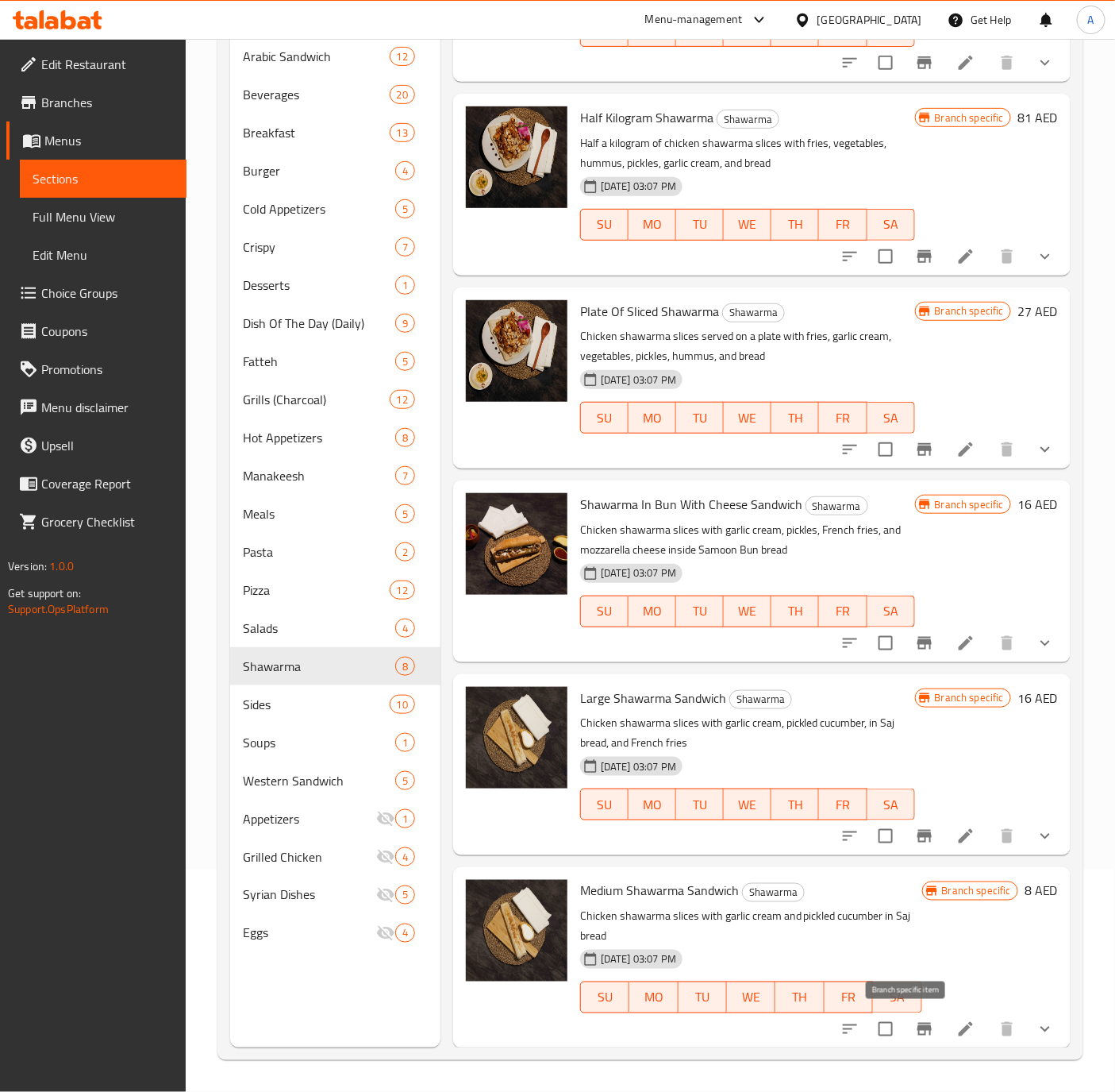
click at [906, 1018] on button "Branch-specific-item" at bounding box center [925, 1029] width 38 height 38
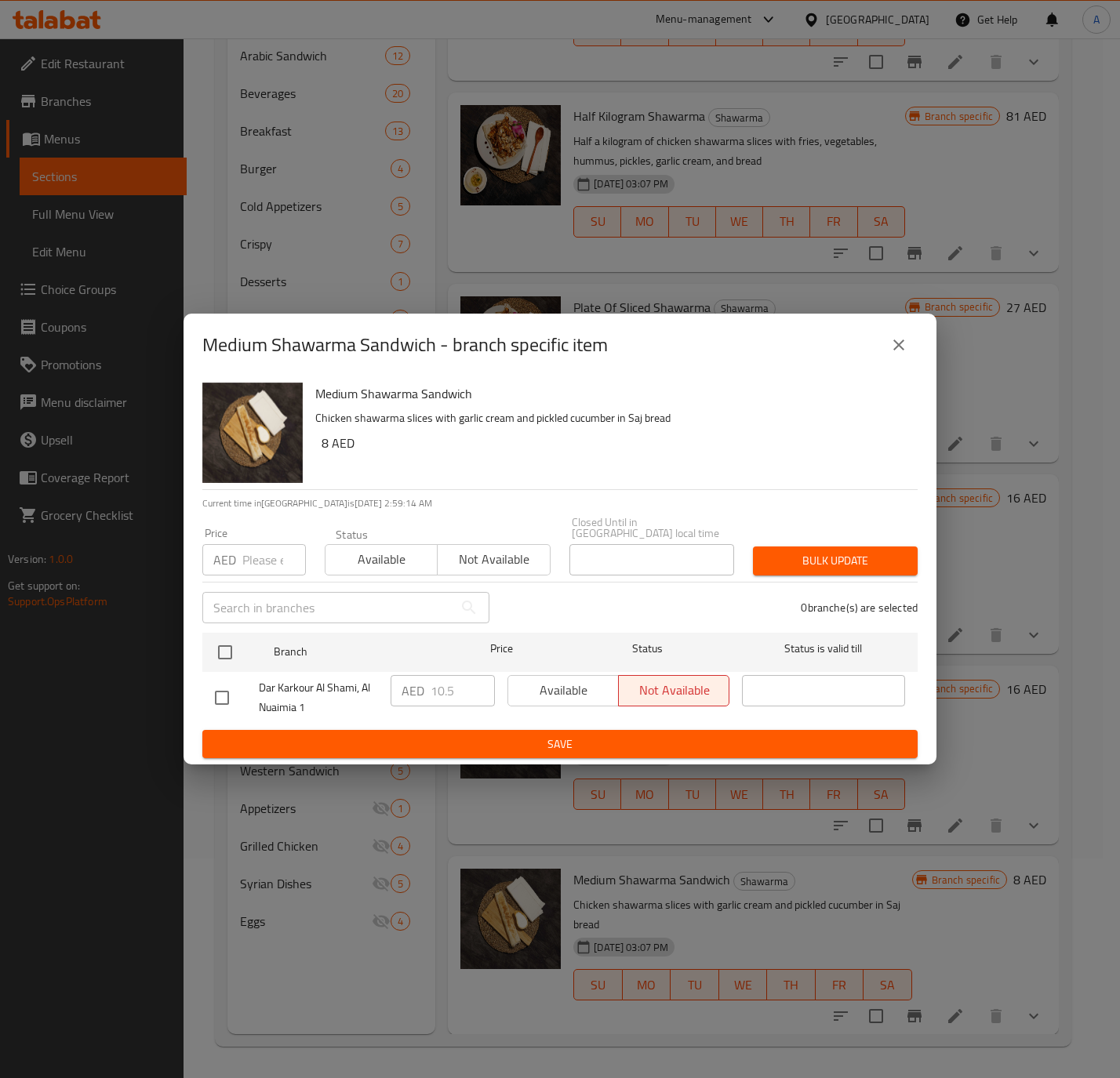
click at [899, 355] on button "close" at bounding box center [898, 345] width 37 height 37
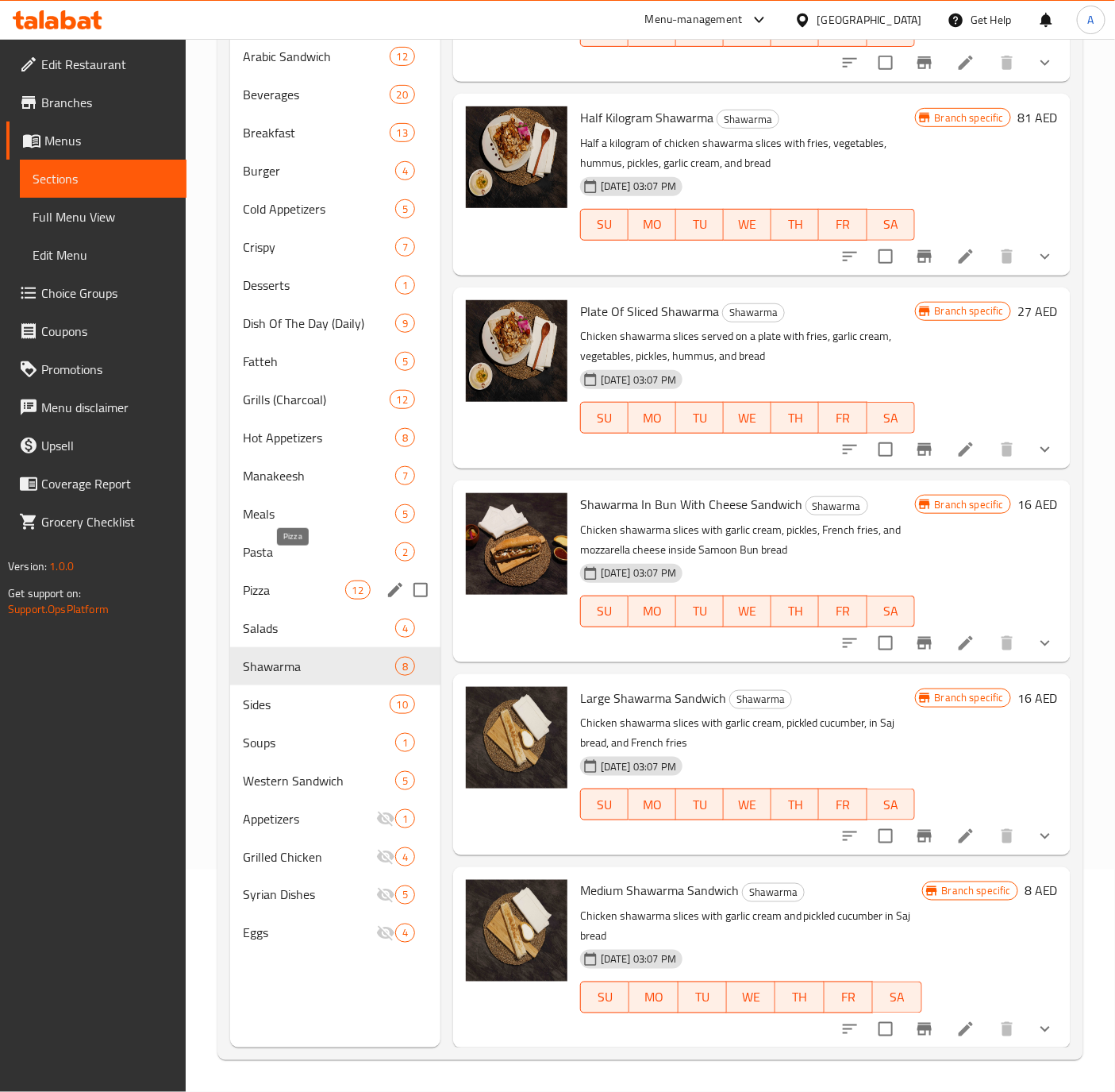
drag, startPoint x: 279, startPoint y: 574, endPoint x: 322, endPoint y: 598, distance: 49.2
click at [279, 581] on span "Pizza" at bounding box center [293, 590] width 101 height 19
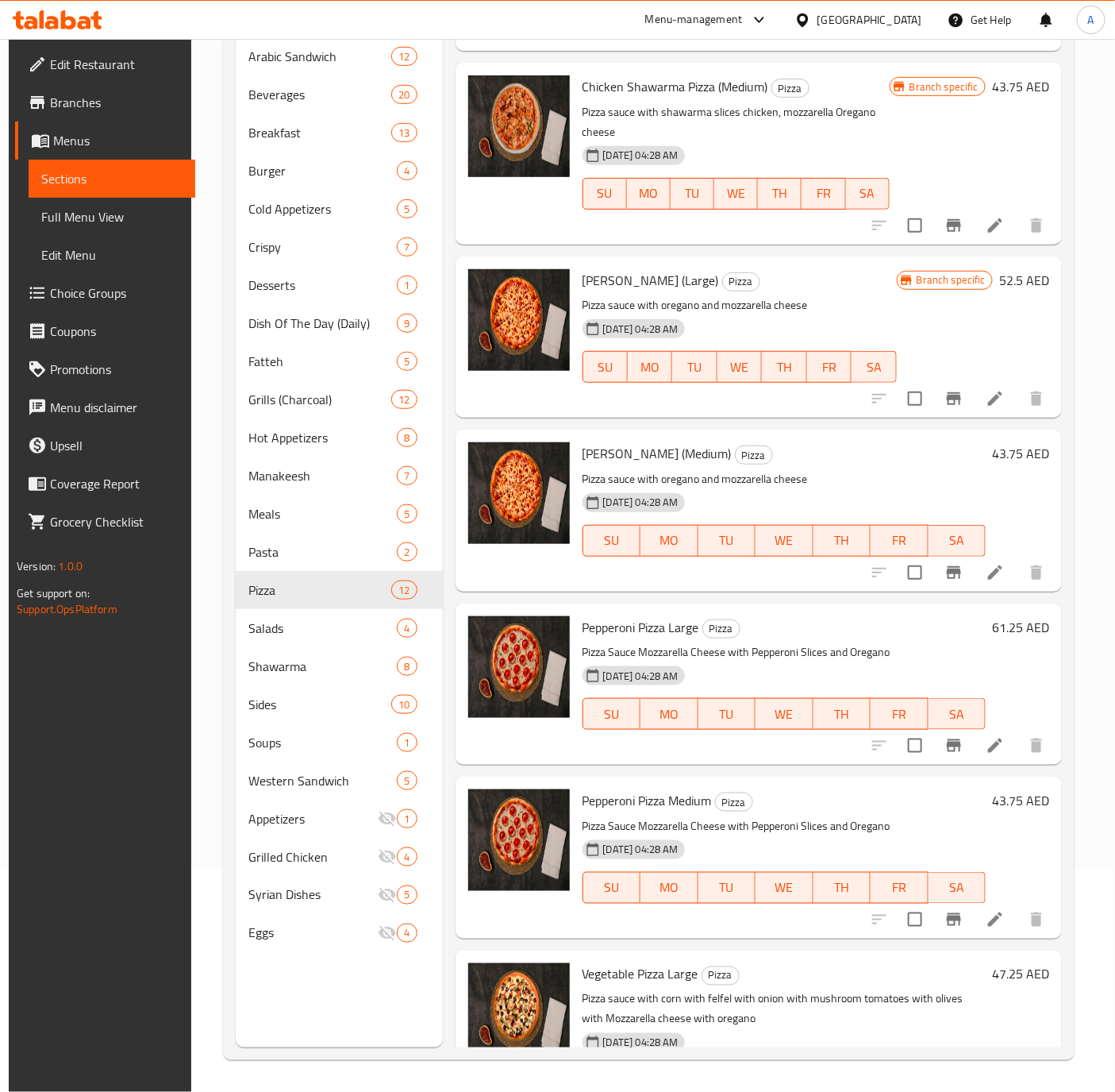
scroll to position [731, 0]
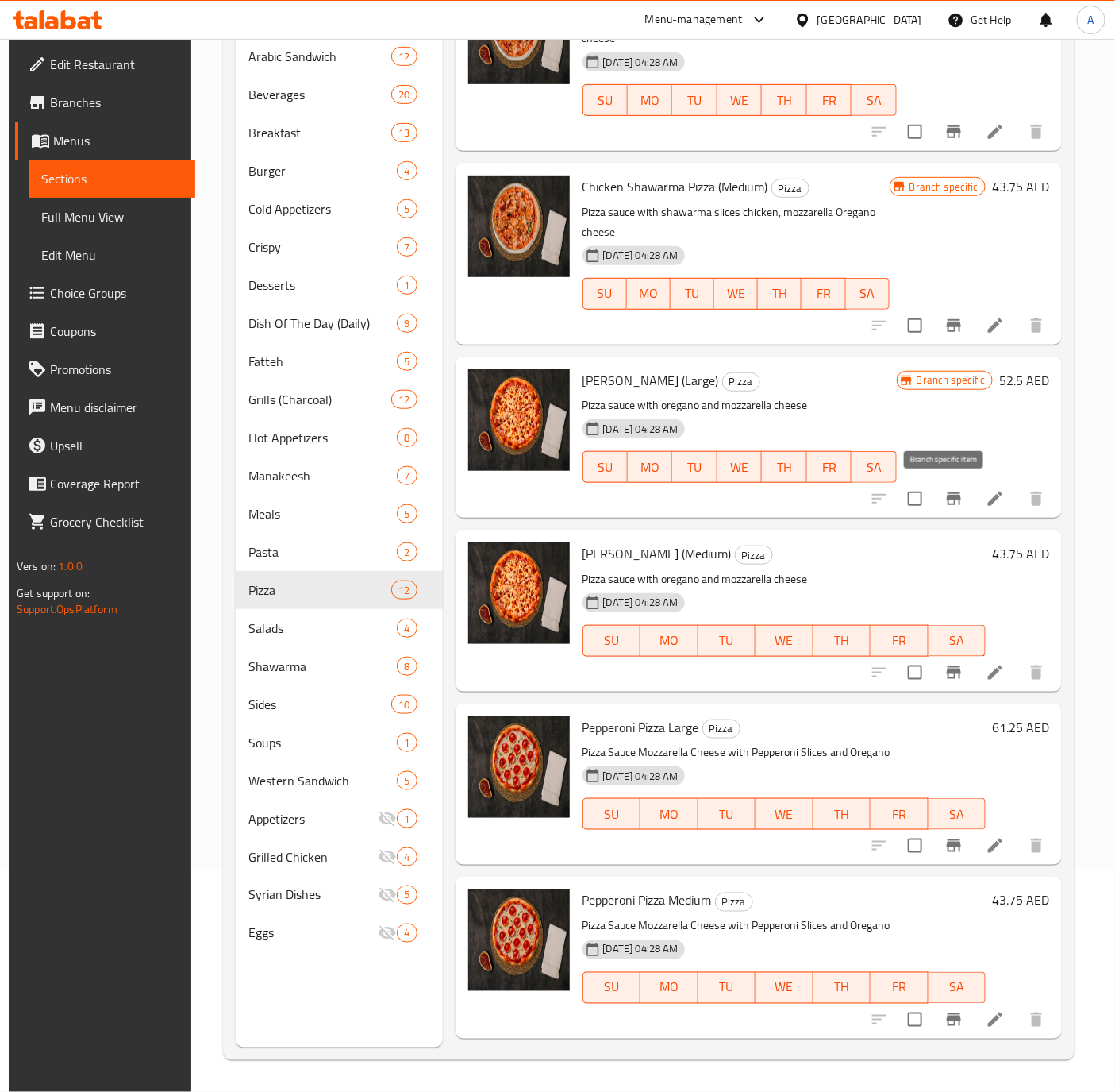
click at [945, 503] on icon "Branch-specific-item" at bounding box center [954, 498] width 19 height 19
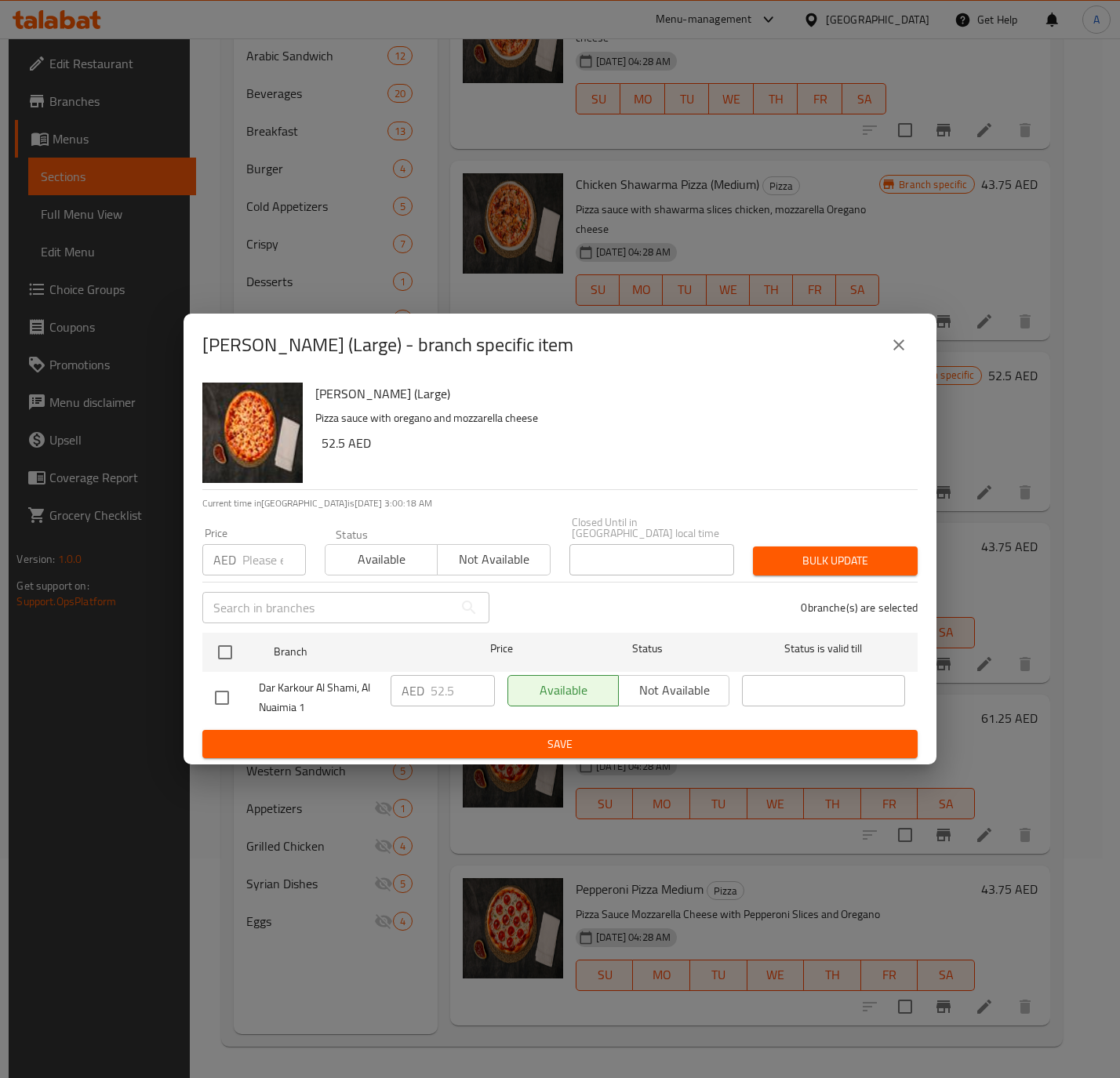
click at [882, 345] on button "close" at bounding box center [898, 345] width 37 height 37
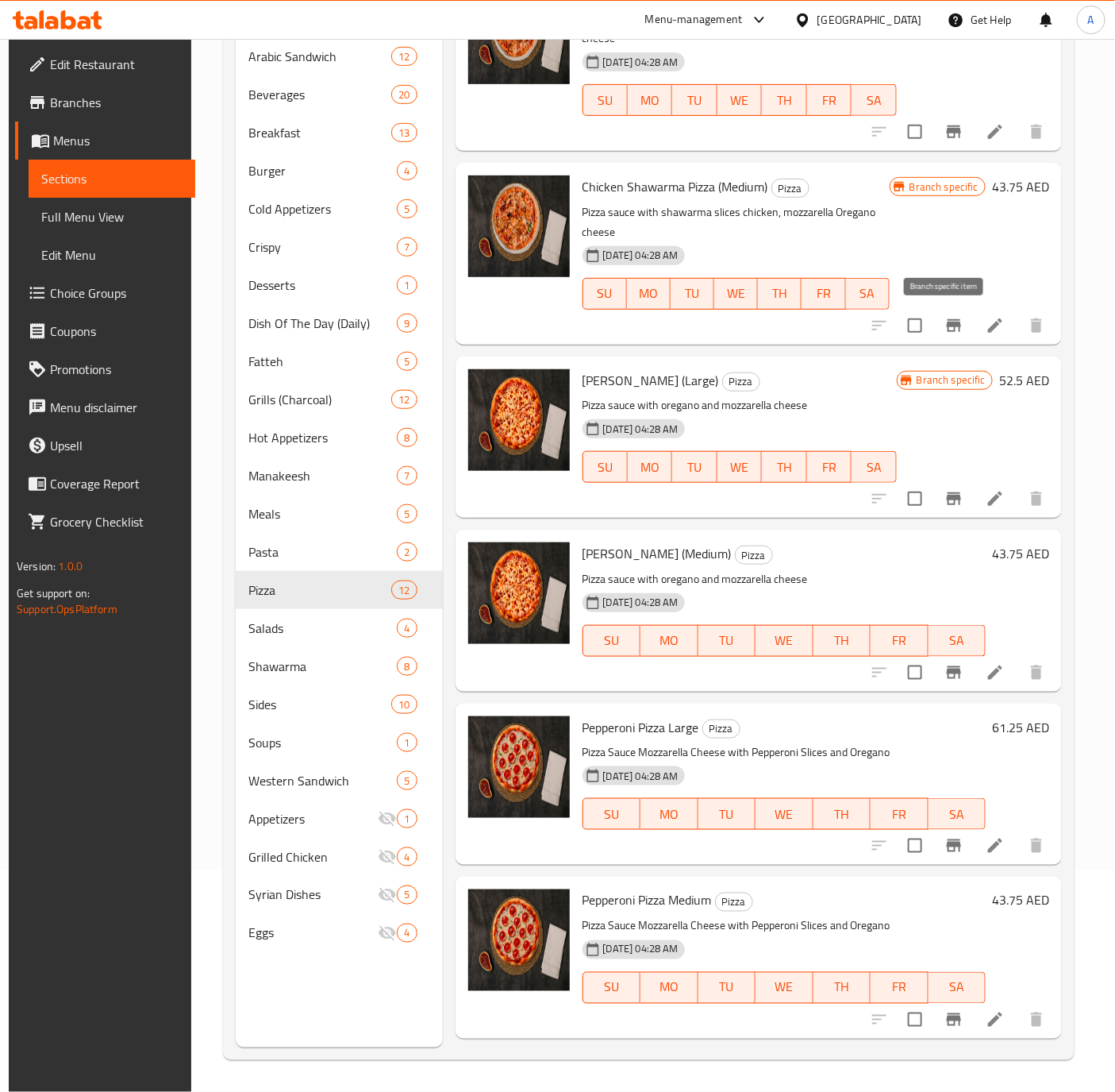
click at [945, 328] on icon "Branch-specific-item" at bounding box center [954, 325] width 19 height 19
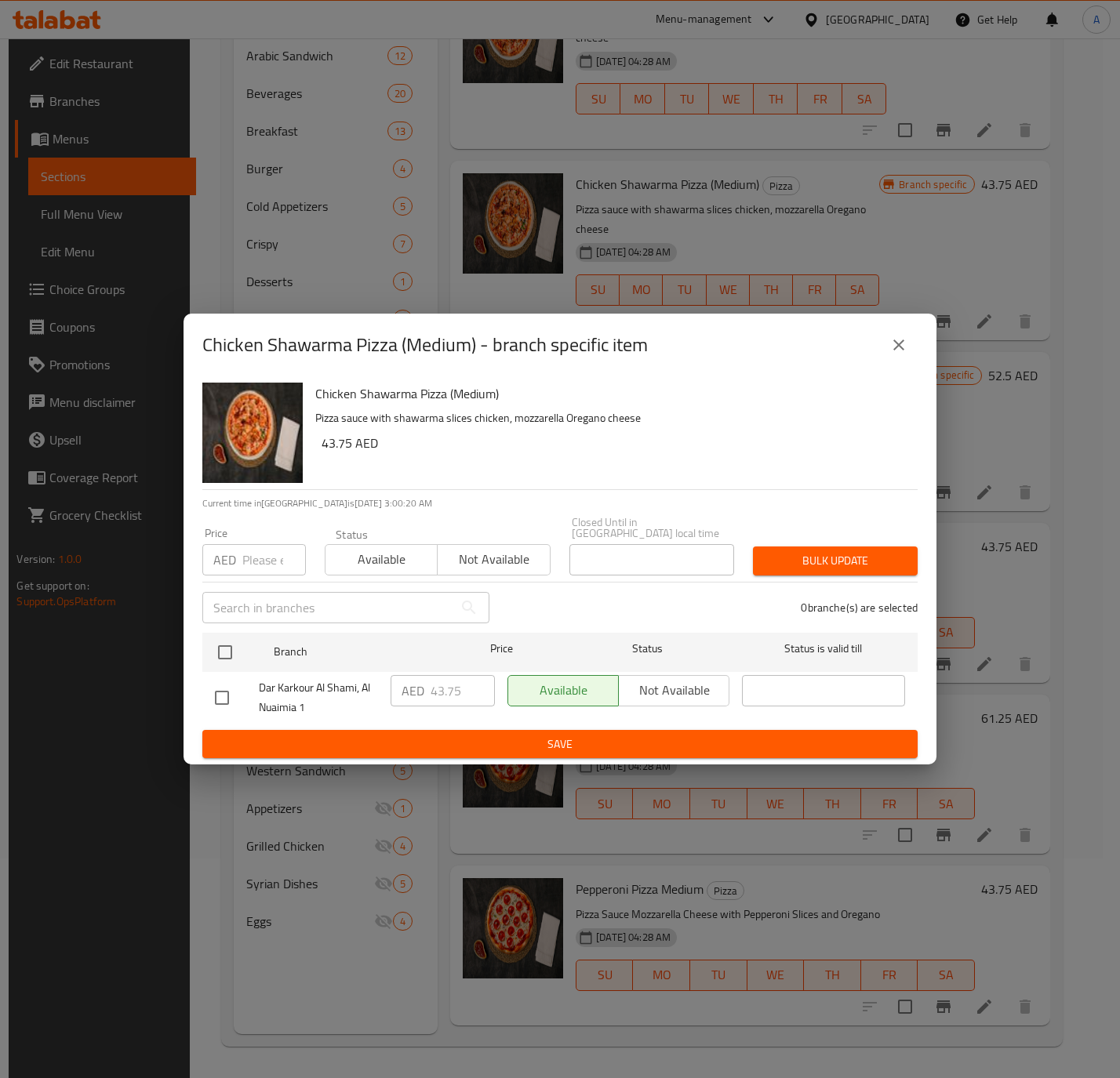
click at [898, 338] on icon "close" at bounding box center [898, 345] width 19 height 19
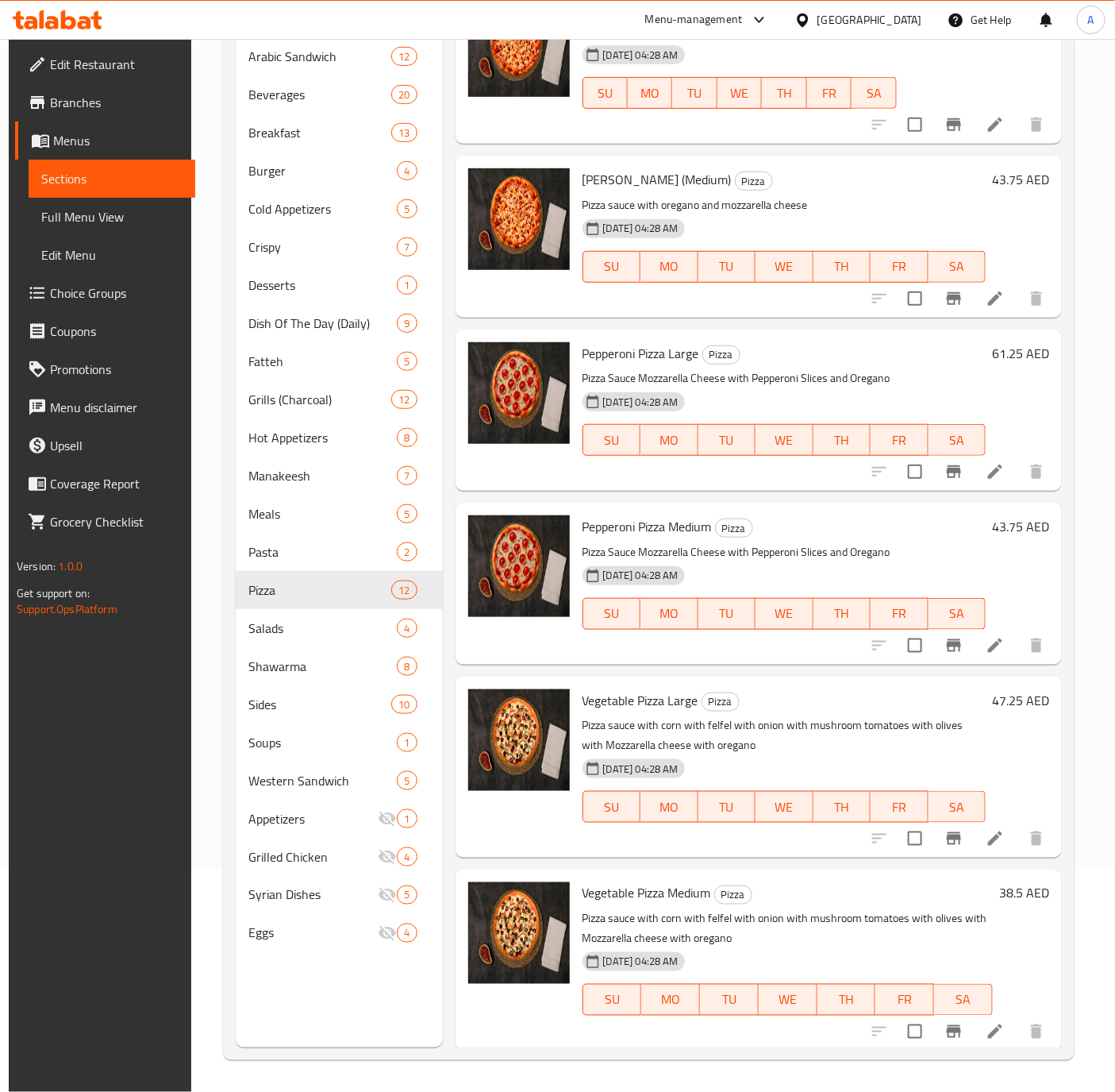
scroll to position [1107, 0]
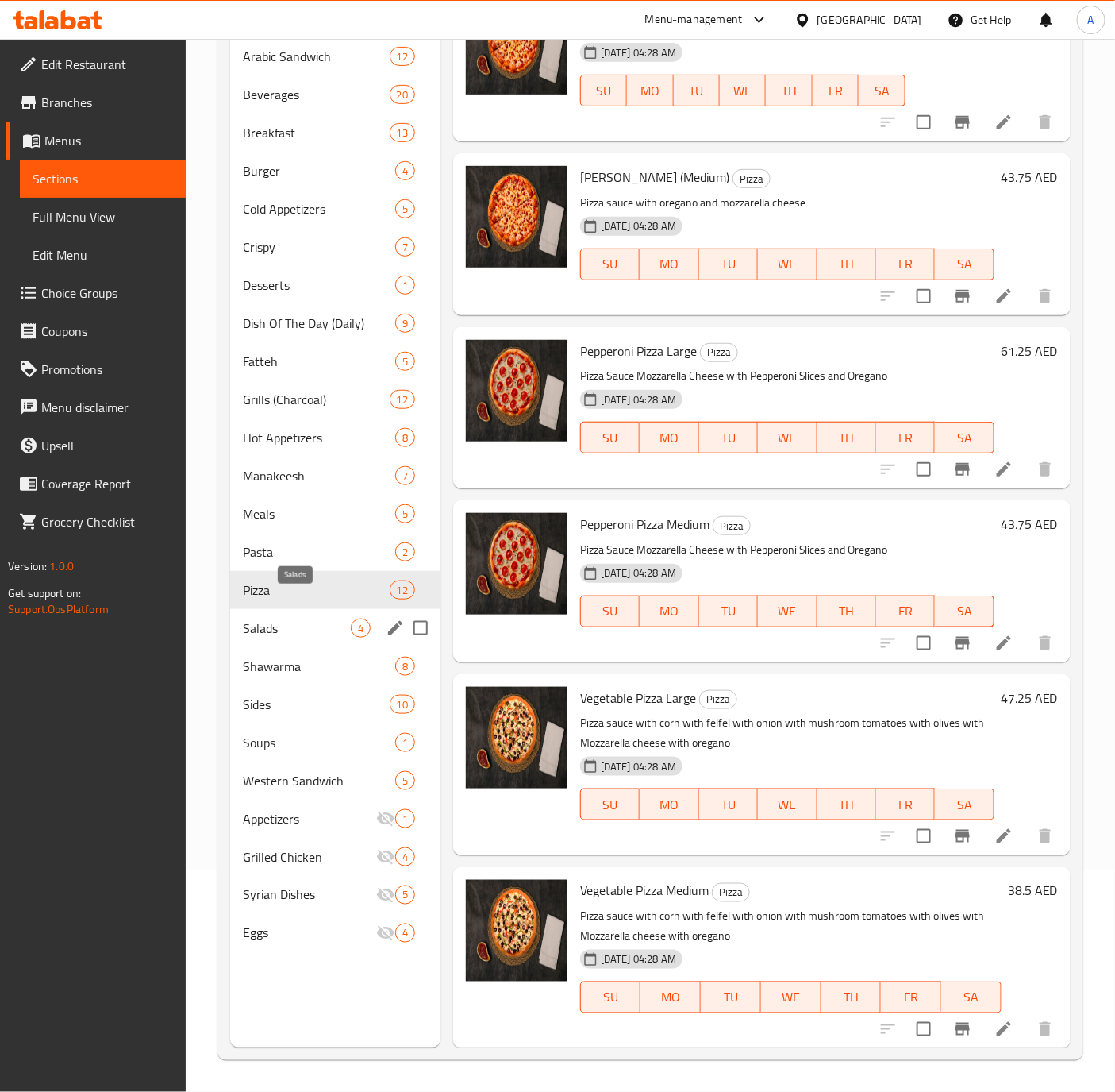
click at [282, 618] on span "Salads" at bounding box center [297, 627] width 108 height 19
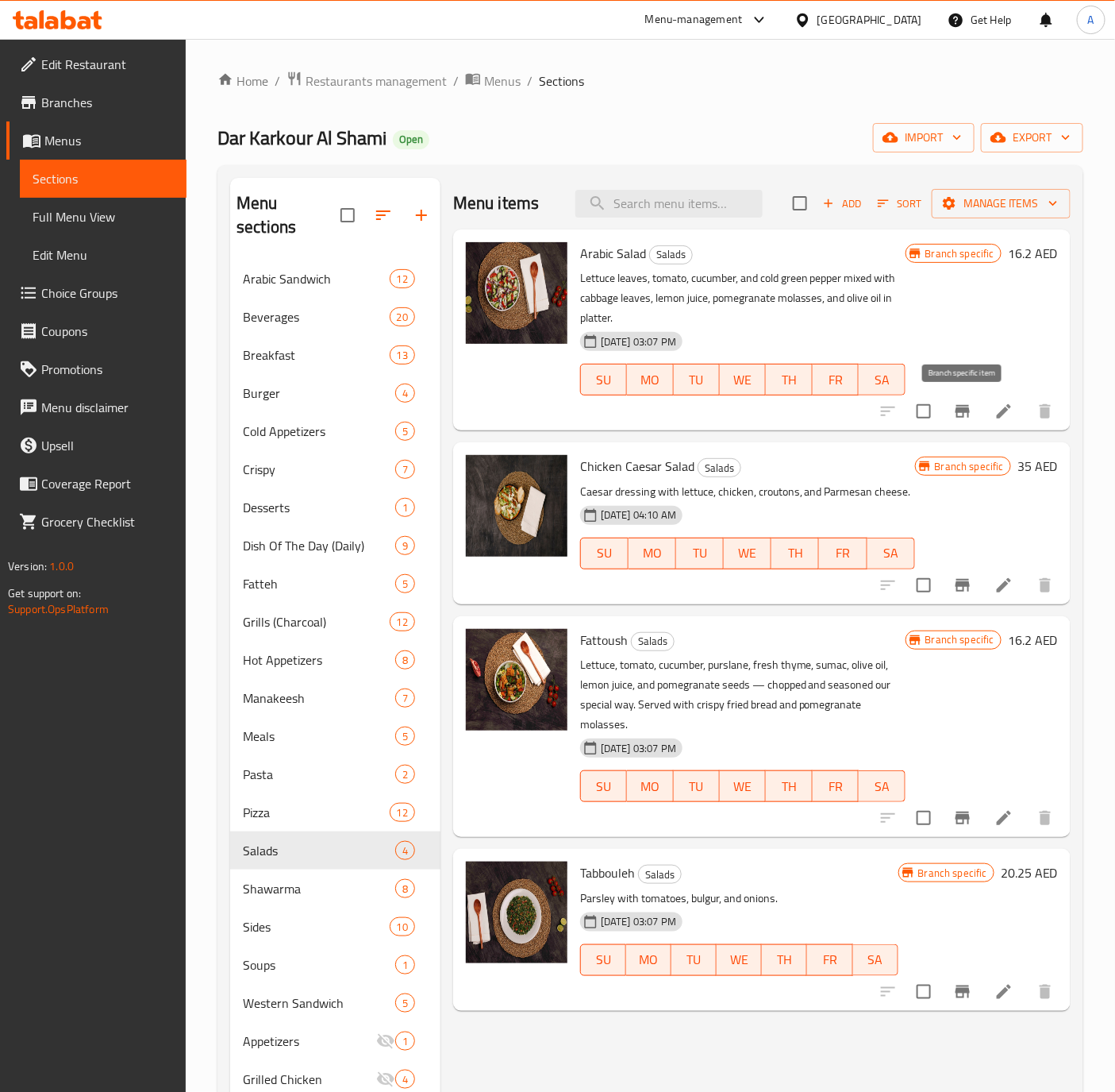
click at [969, 415] on icon "Branch-specific-item" at bounding box center [963, 411] width 14 height 13
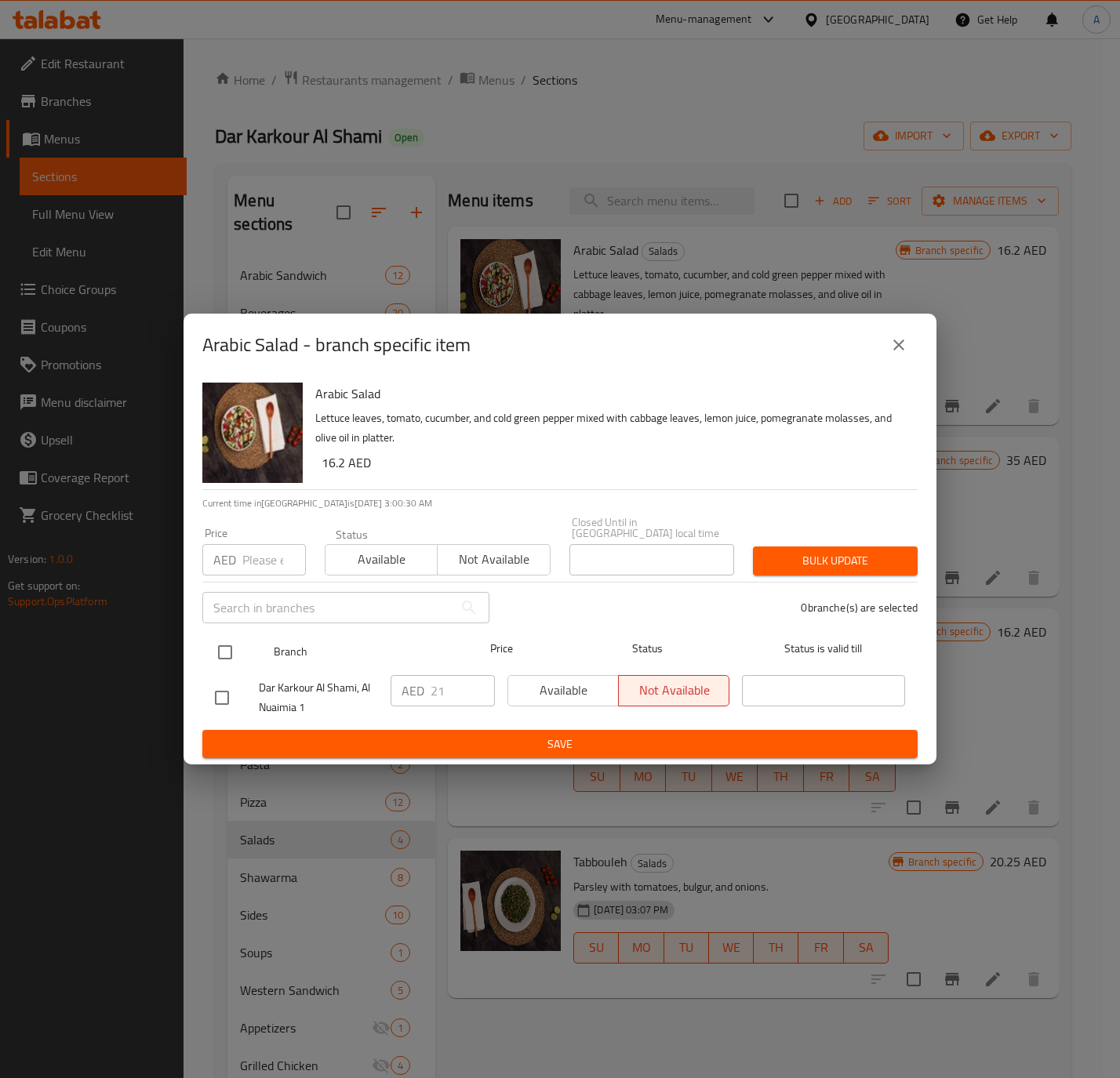
click at [245, 652] on div at bounding box center [237, 652] width 58 height 45
click at [237, 647] on input "checkbox" at bounding box center [224, 652] width 33 height 33
checkbox input "true"
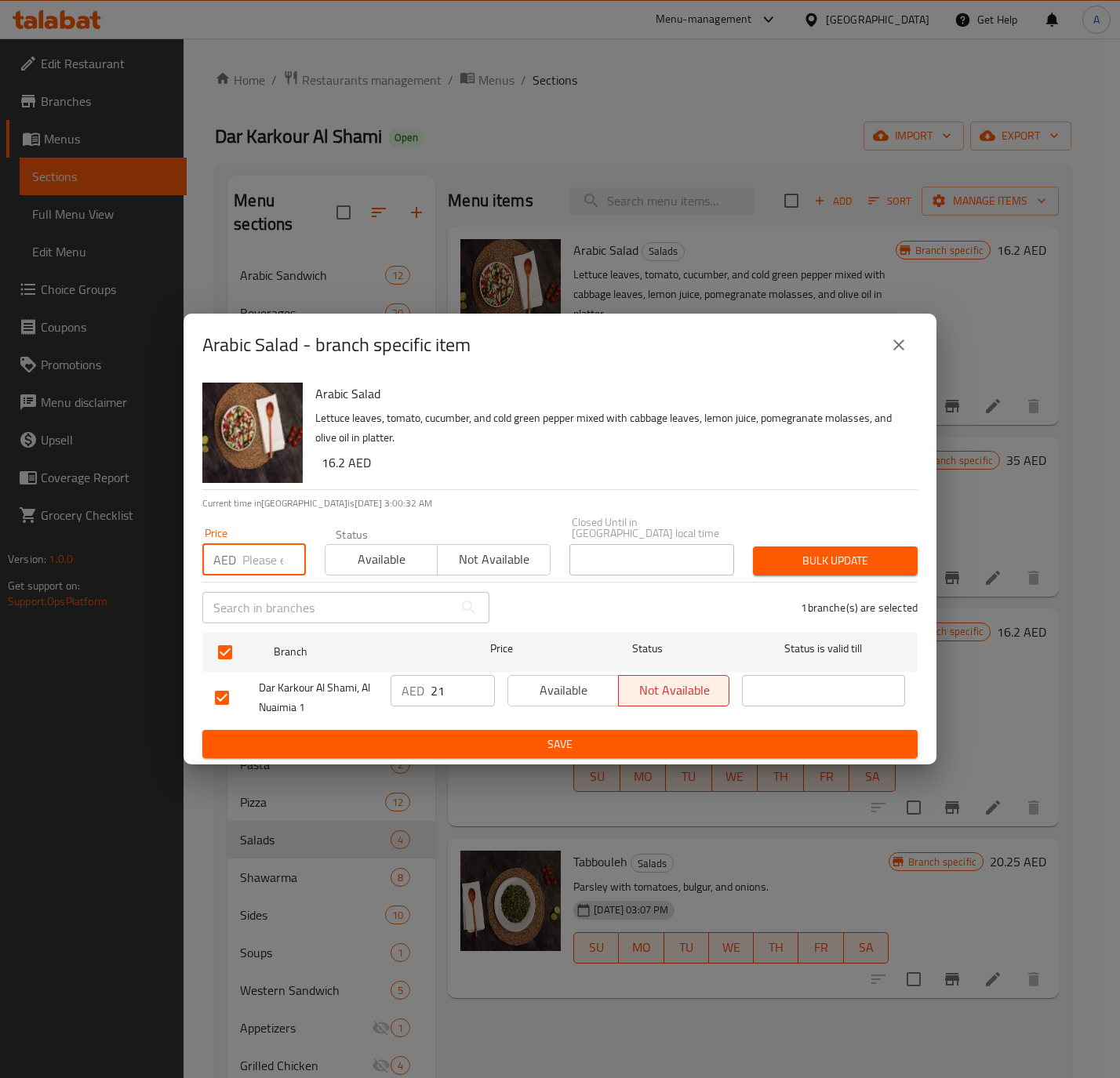
click at [247, 558] on input "number" at bounding box center [274, 559] width 64 height 31
click at [247, 558] on input "21" at bounding box center [274, 559] width 64 height 31
type input "21"
click at [403, 555] on span "Available" at bounding box center [381, 560] width 99 height 23
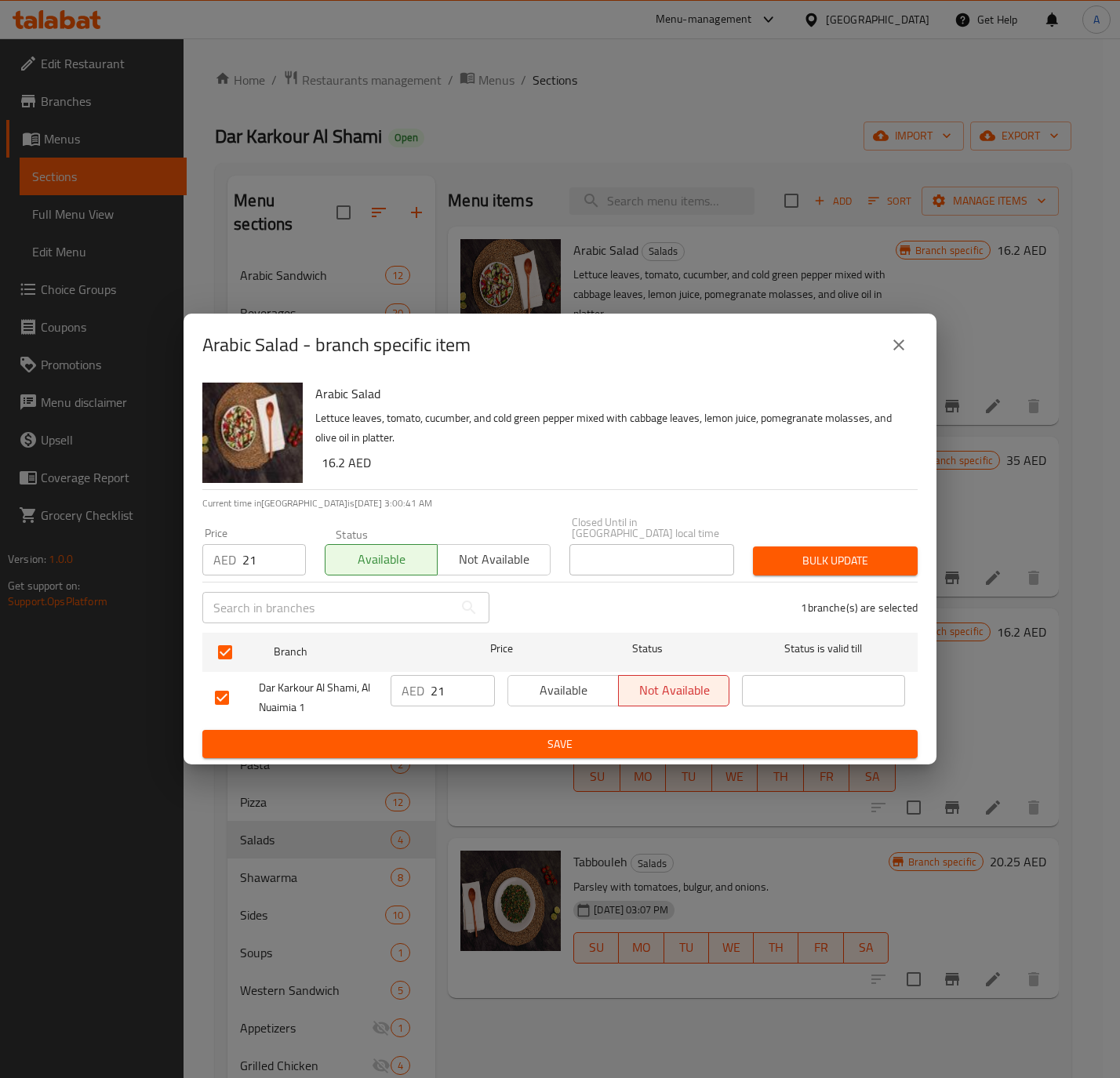
click at [856, 562] on span "Bulk update" at bounding box center [836, 561] width 140 height 19
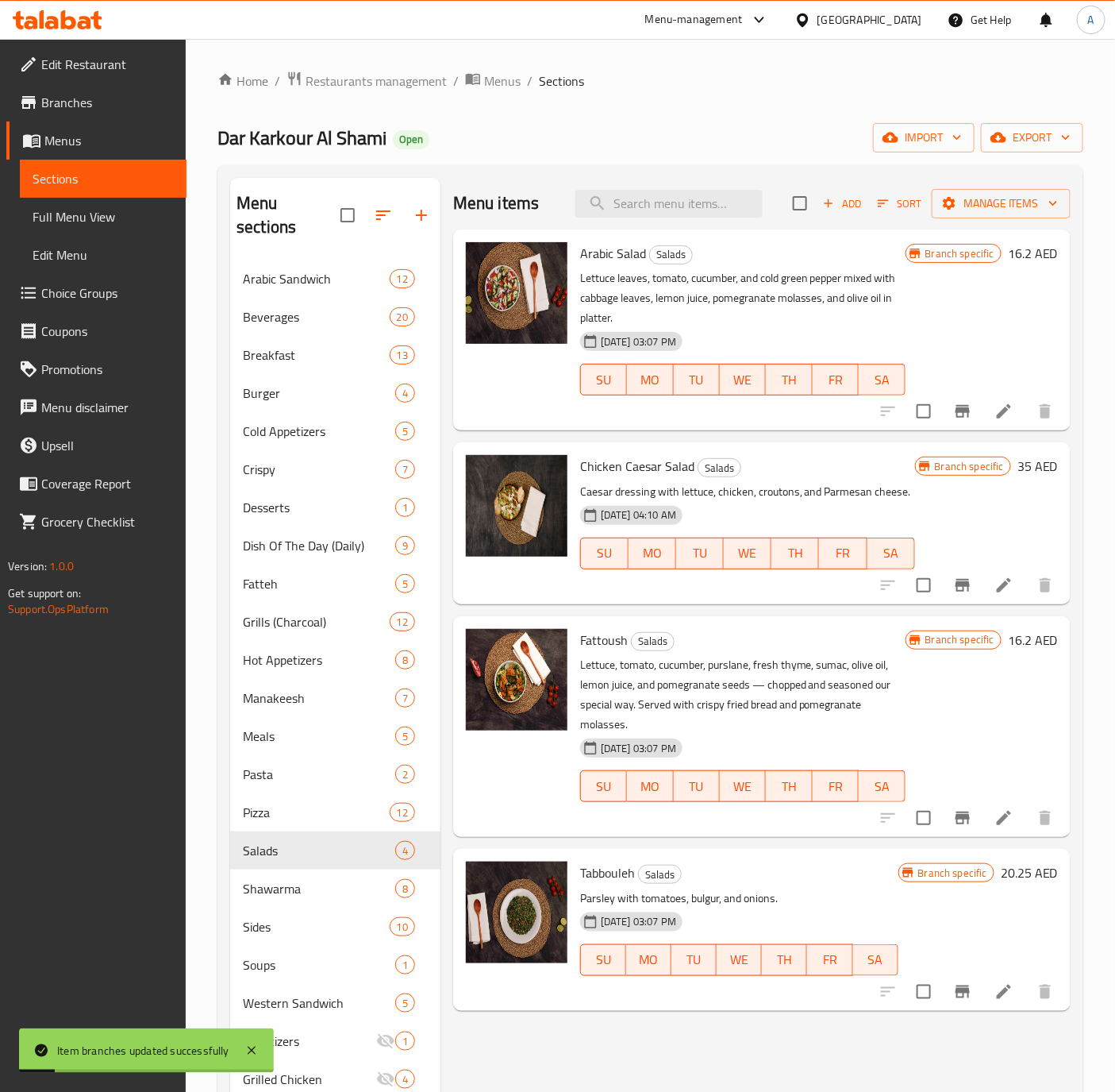
click at [961, 594] on icon "Branch-specific-item" at bounding box center [963, 585] width 19 height 19
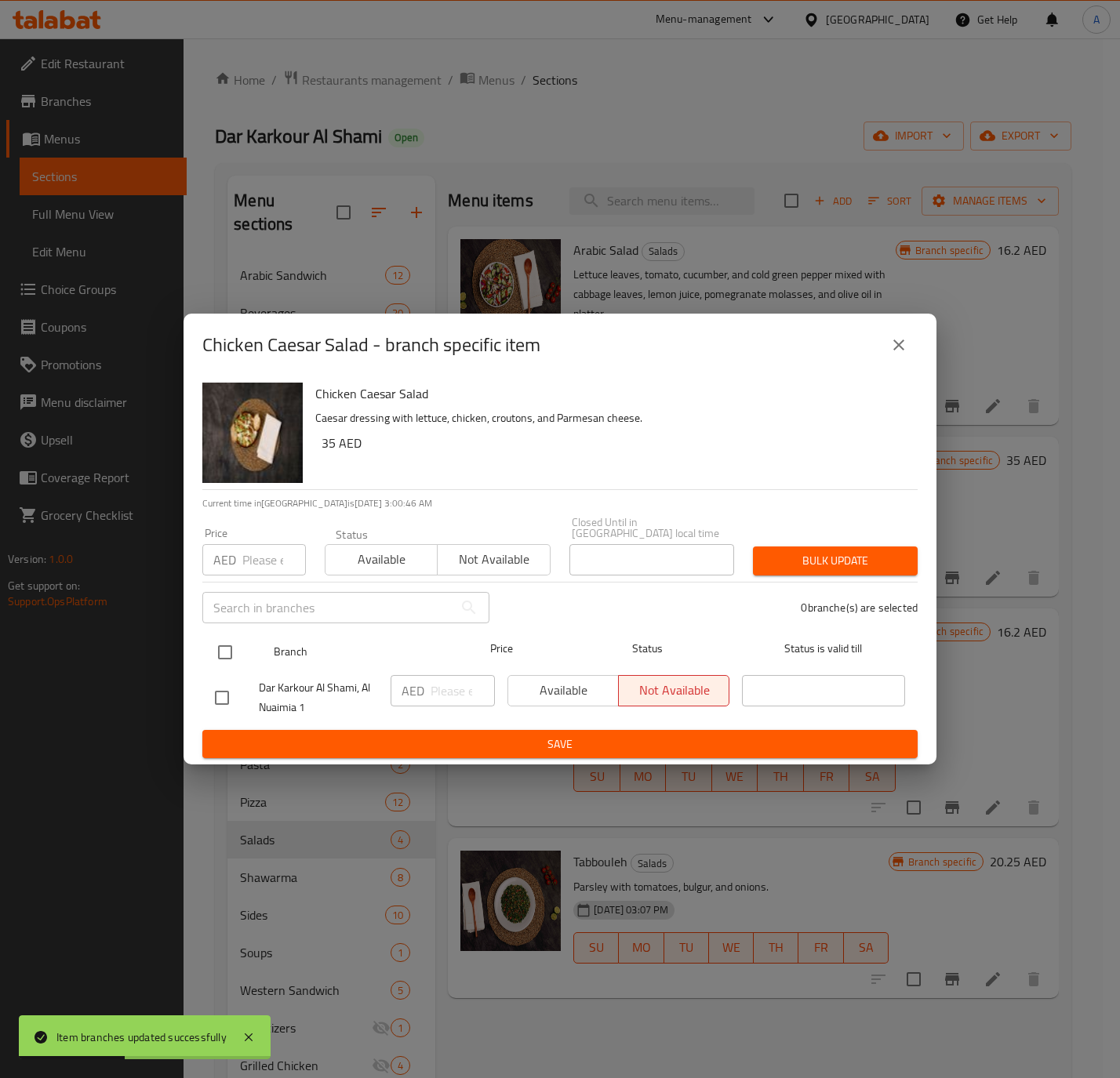
click at [229, 656] on input "checkbox" at bounding box center [224, 652] width 33 height 33
checkbox input "true"
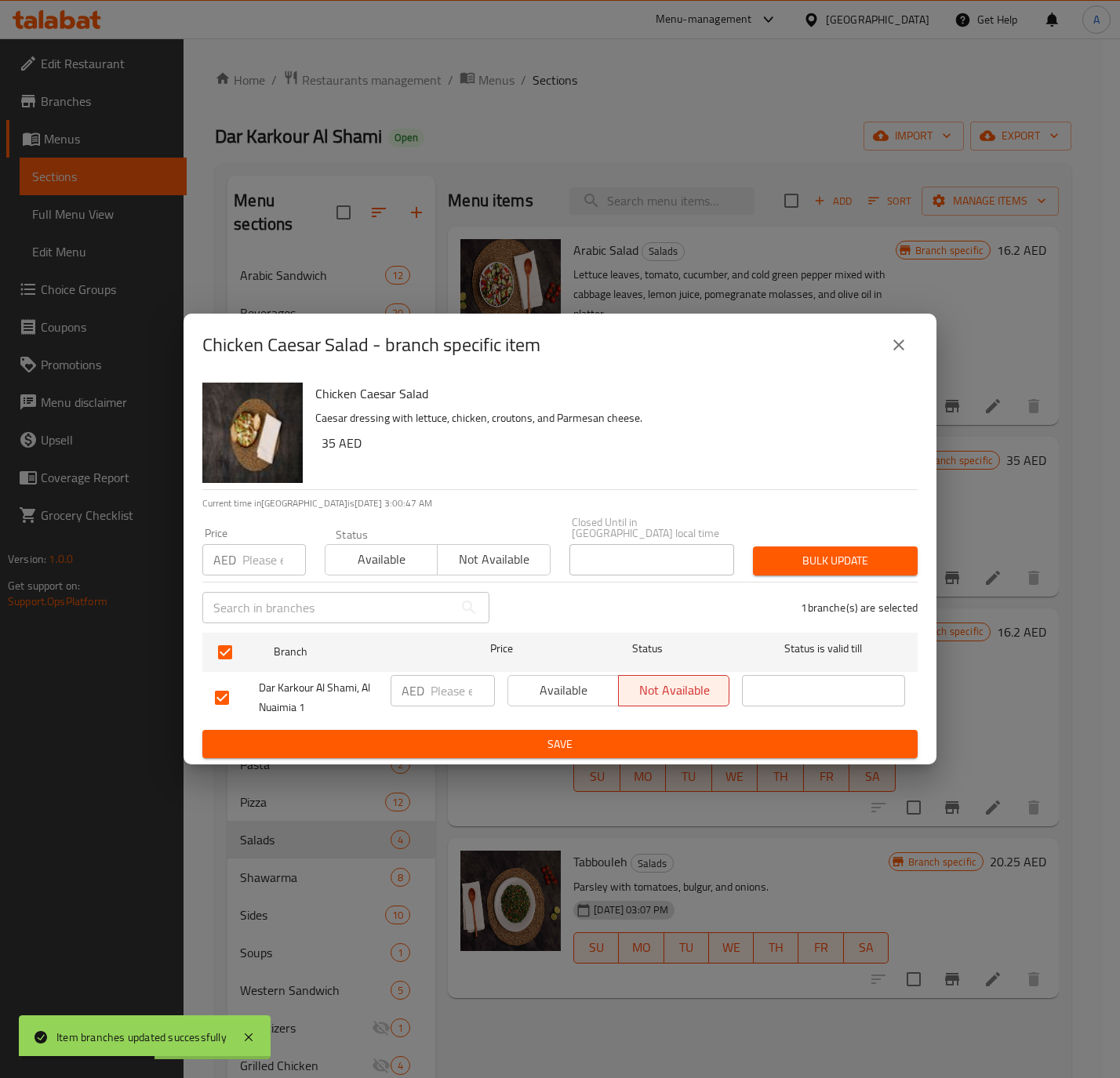
click at [325, 432] on h6 "35 AED" at bounding box center [613, 443] width 583 height 22
copy h6 "35"
click at [243, 560] on input "number" at bounding box center [274, 559] width 64 height 31
paste input "35"
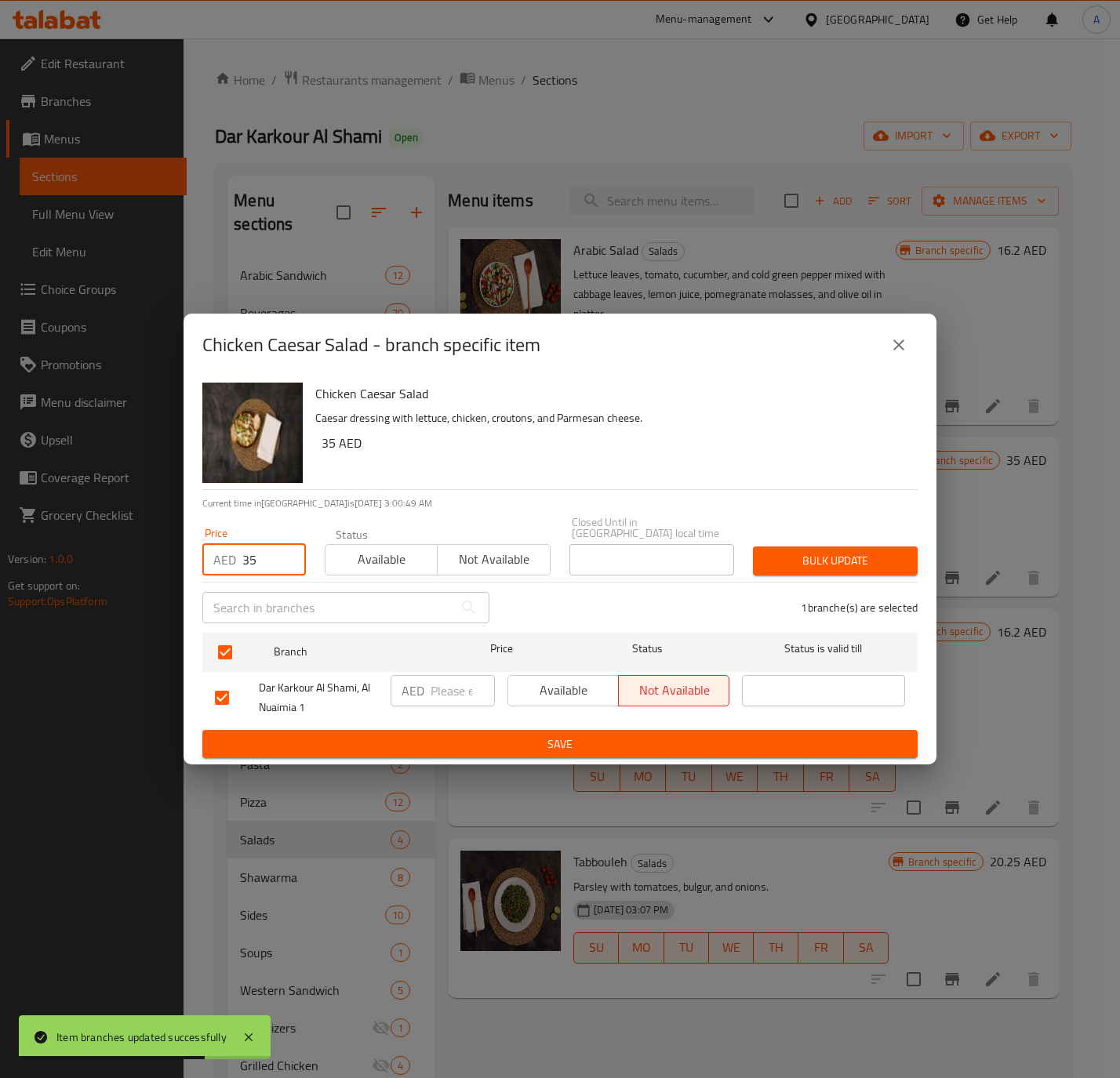
type input "35"
click at [797, 547] on button "Bulk update" at bounding box center [835, 561] width 165 height 29
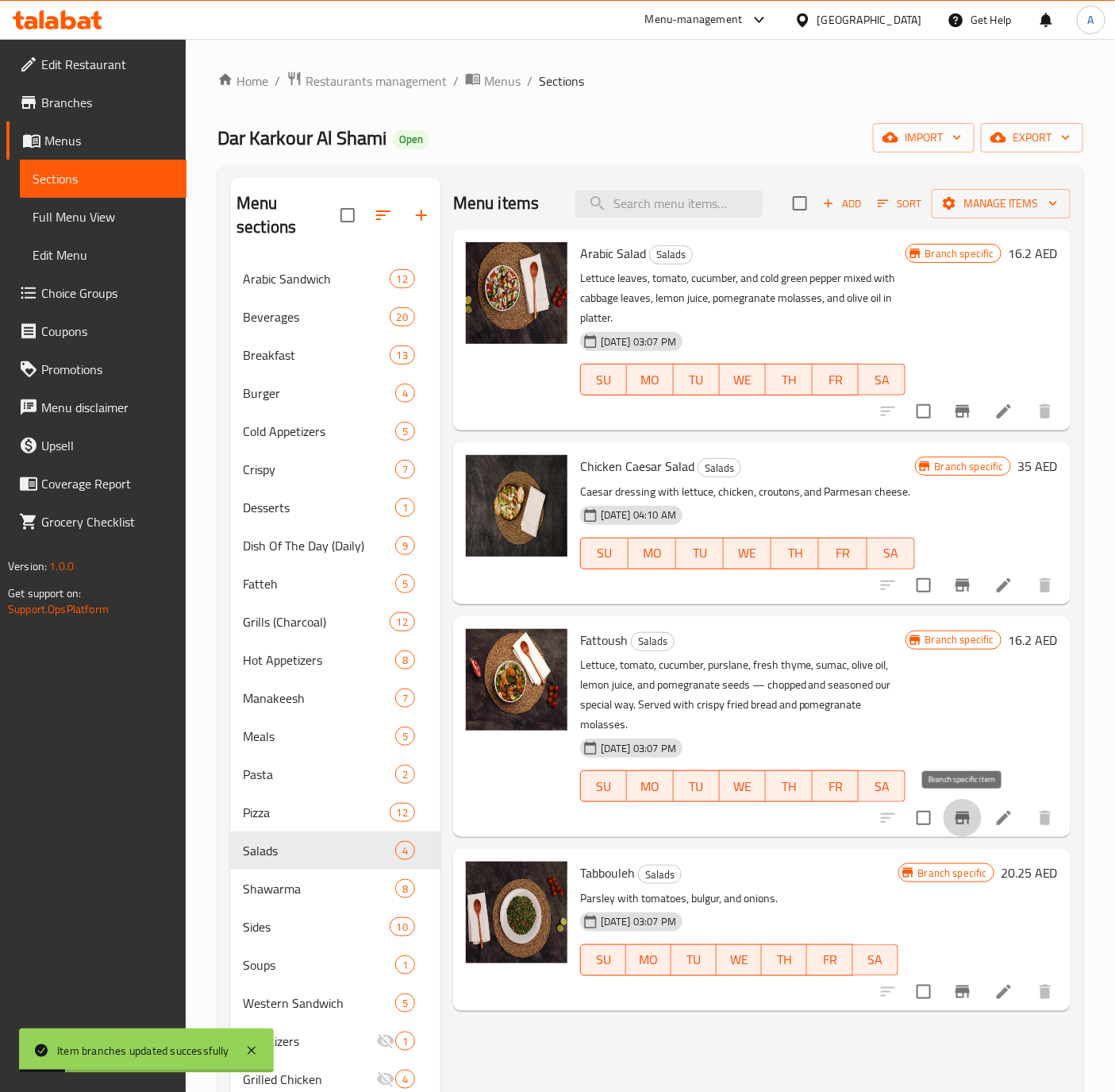
click at [963, 822] on icon "Branch-specific-item" at bounding box center [963, 817] width 19 height 19
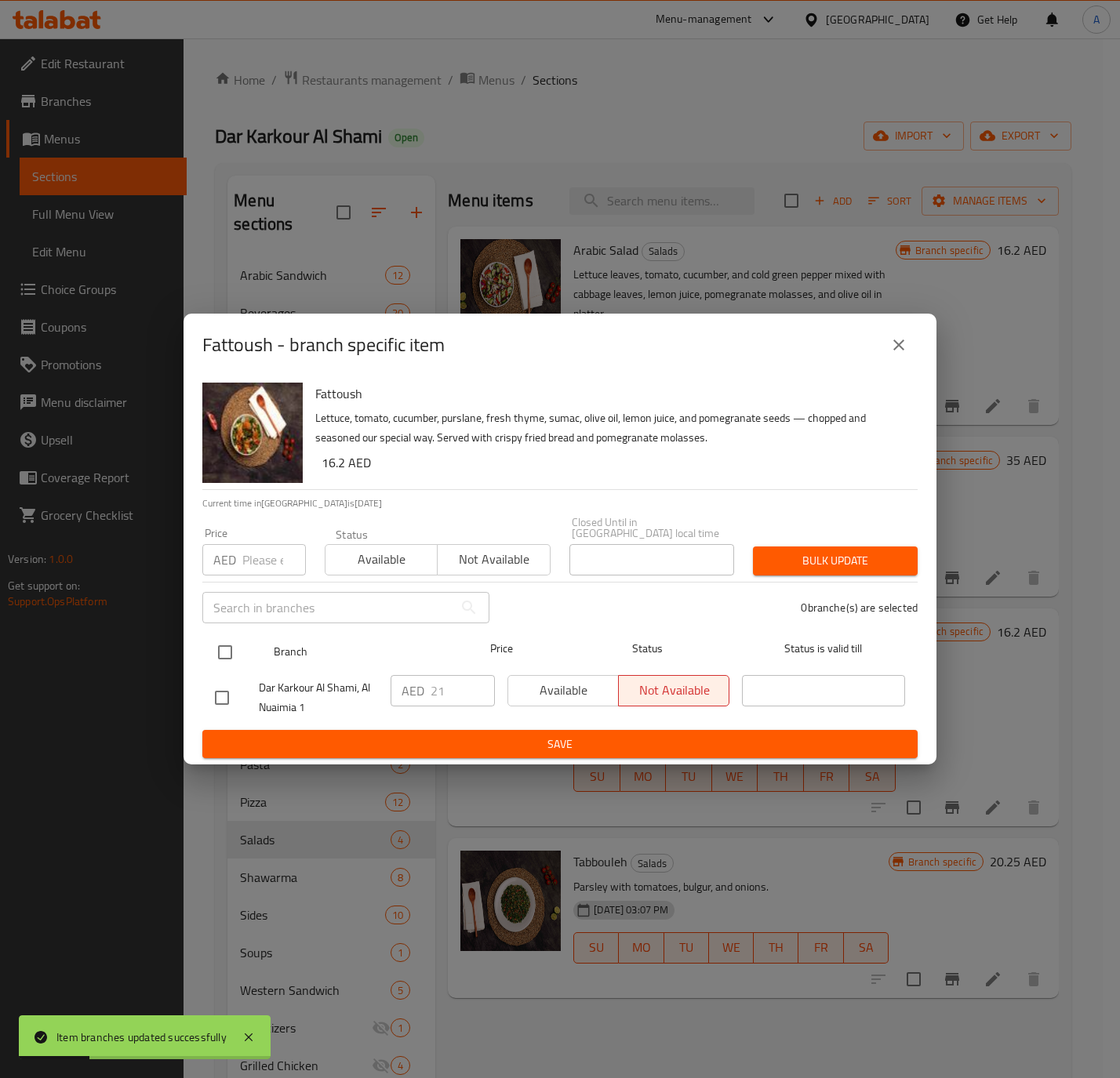
click at [223, 649] on input "checkbox" at bounding box center [224, 652] width 33 height 33
checkbox input "true"
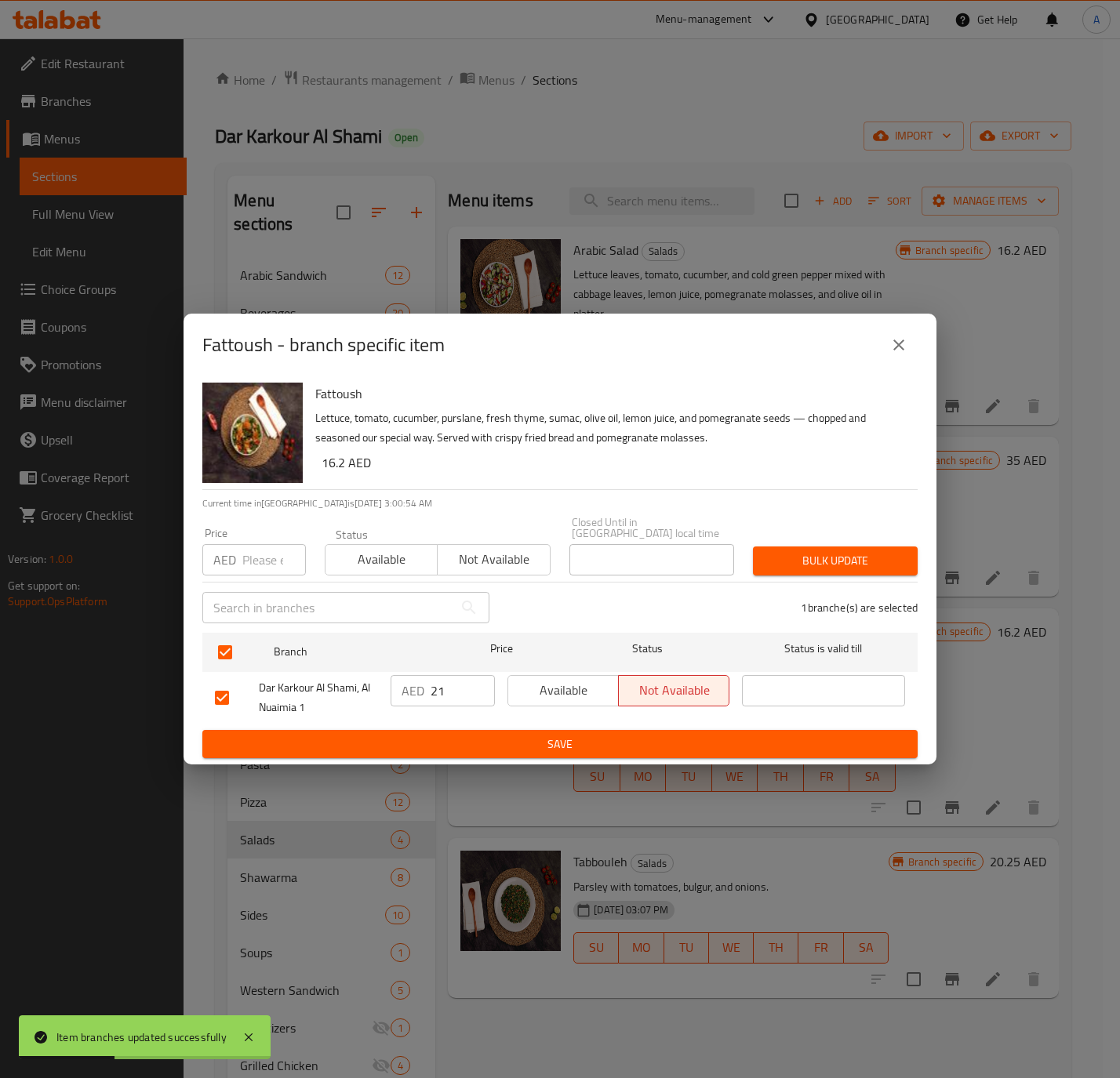
click at [439, 683] on input "21" at bounding box center [463, 690] width 65 height 31
click at [238, 560] on div "AED Price" at bounding box center [253, 559] width 104 height 31
paste input "21"
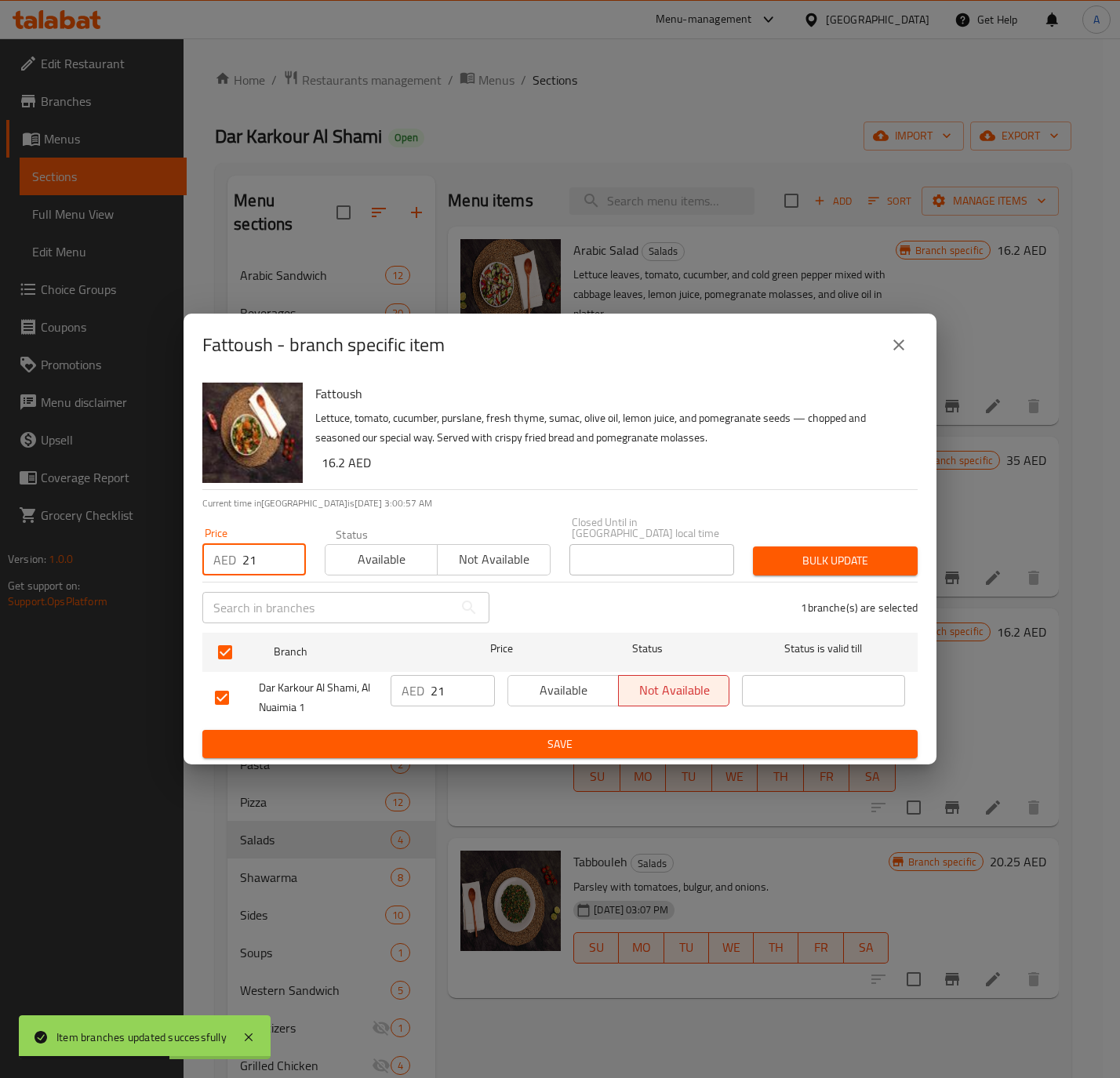
type input "21"
click at [835, 568] on span "Bulk update" at bounding box center [836, 561] width 140 height 19
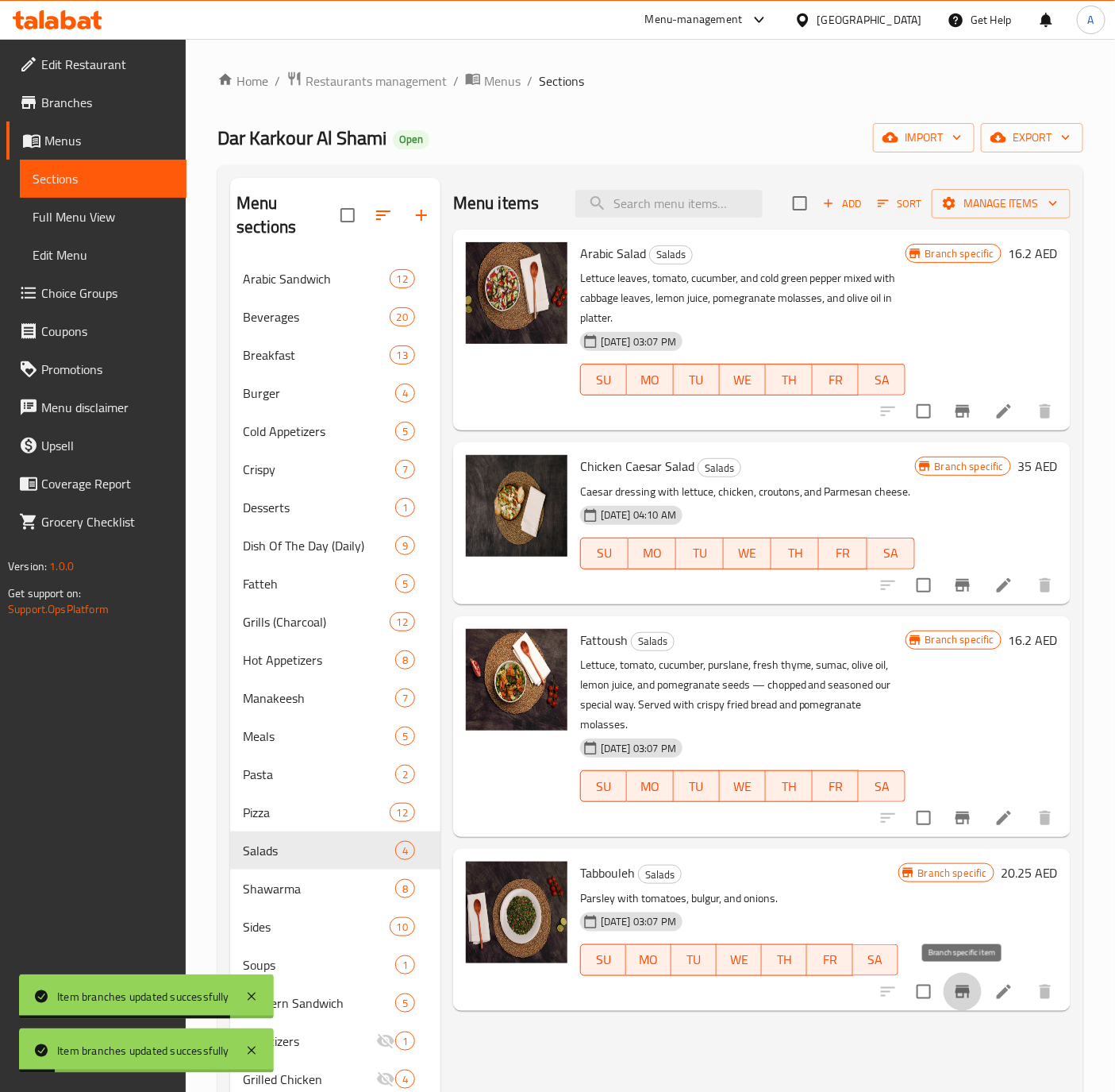
click at [968, 990] on icon "Branch-specific-item" at bounding box center [963, 992] width 14 height 13
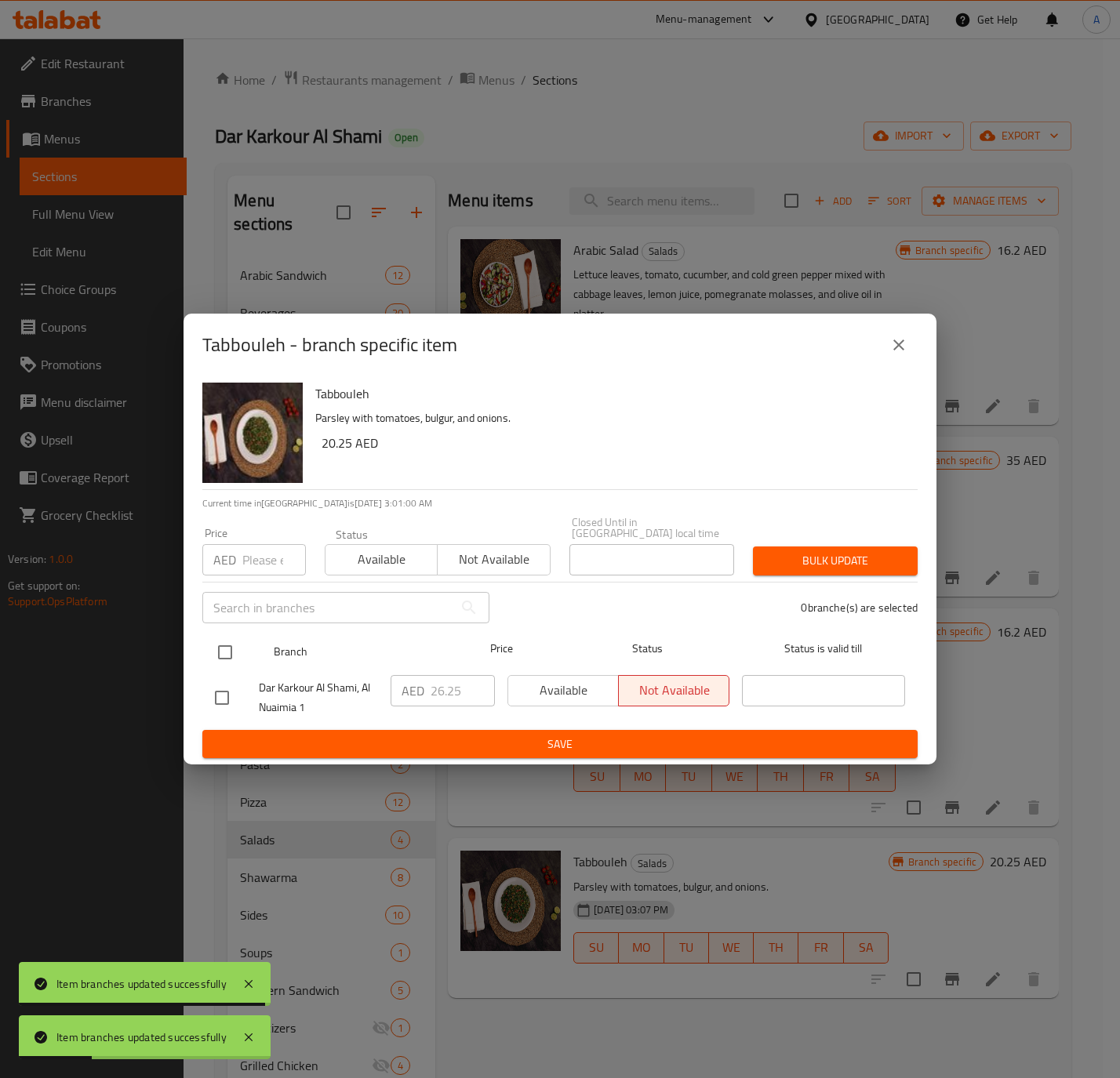
click at [216, 647] on input "checkbox" at bounding box center [224, 652] width 33 height 33
checkbox input "true"
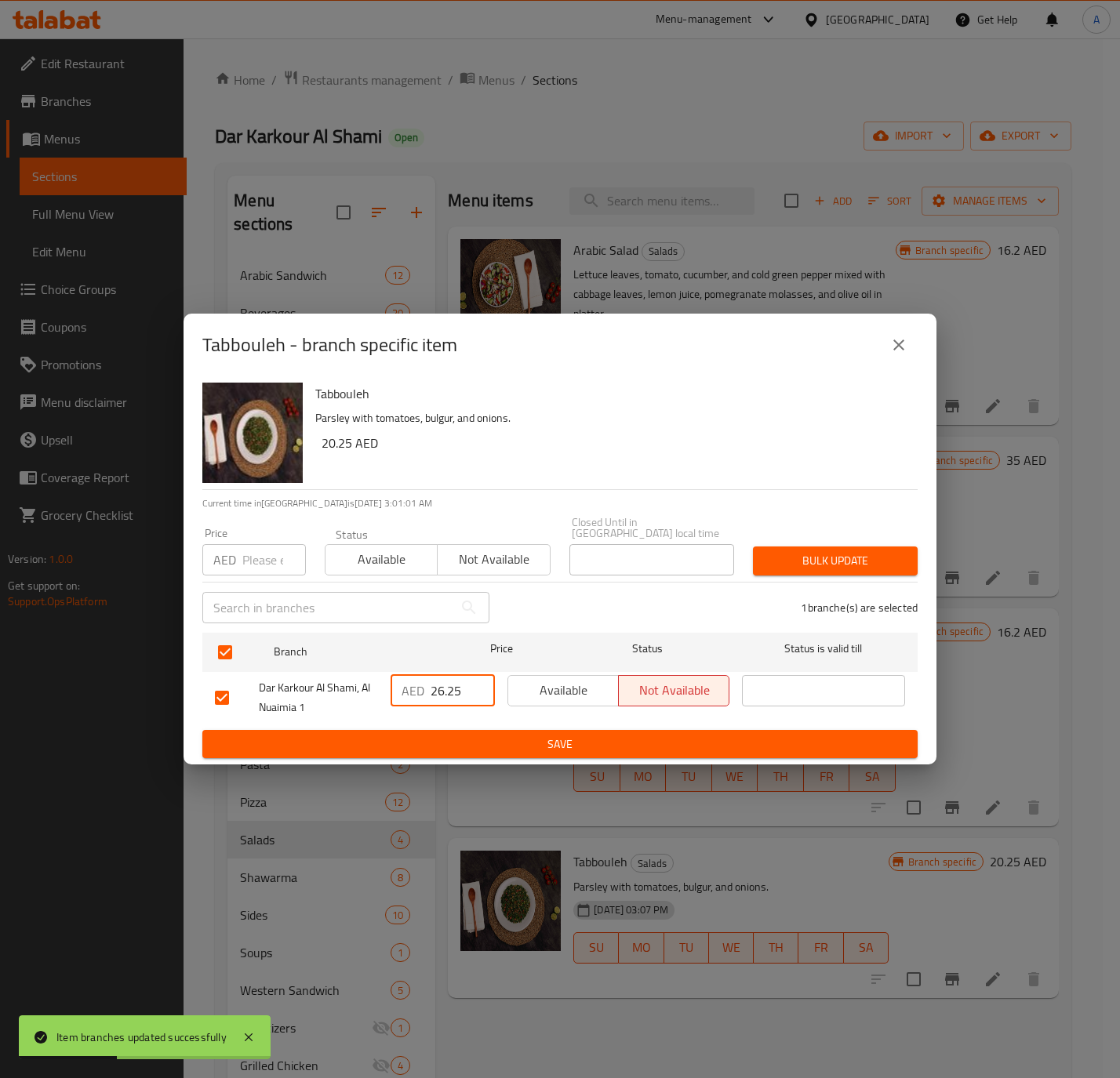
click at [455, 683] on input "26.25" at bounding box center [463, 690] width 65 height 31
click at [255, 562] on input "number" at bounding box center [274, 559] width 64 height 31
paste input "26.25"
type input "26.25"
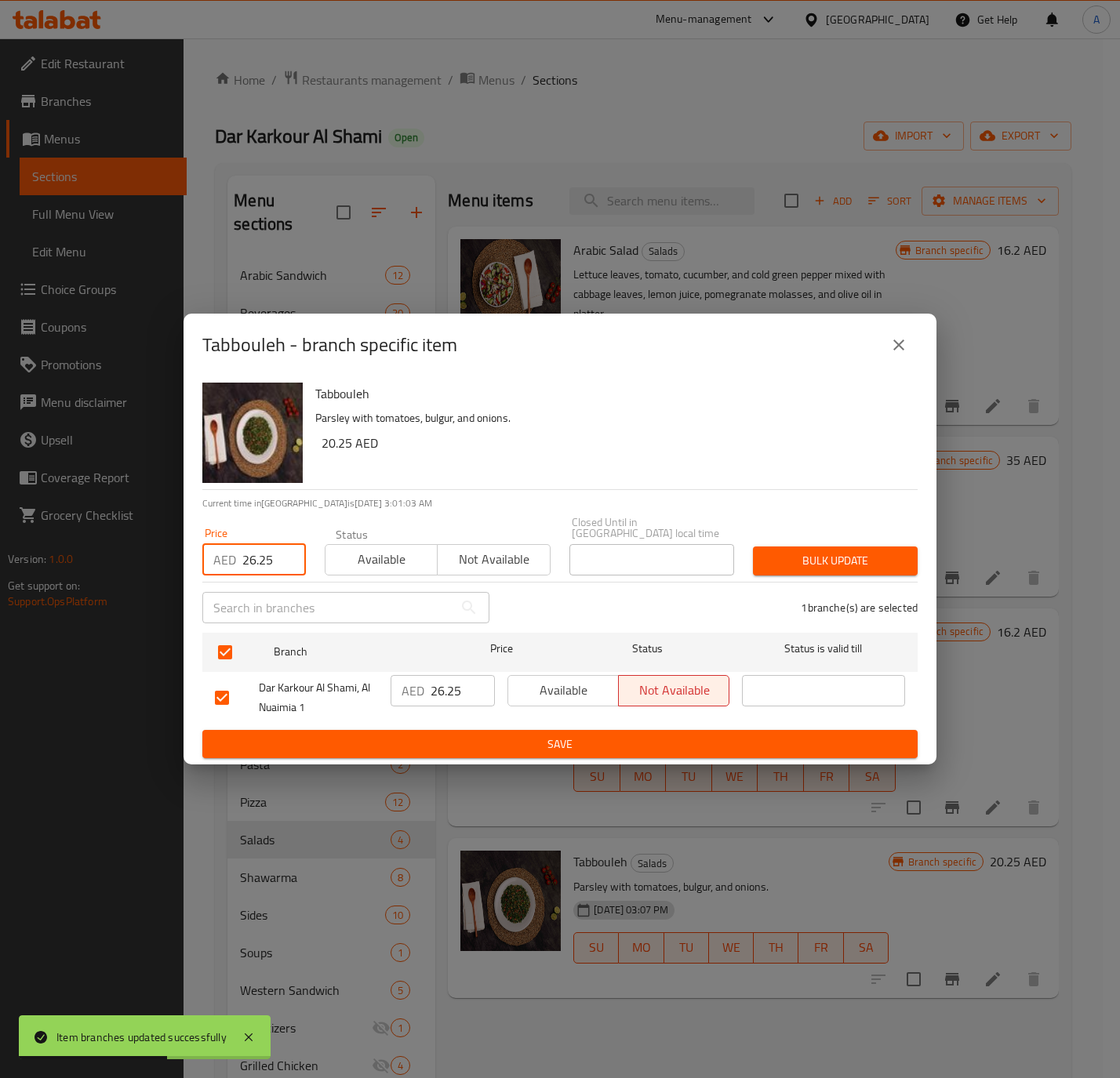
click at [384, 550] on span "Available" at bounding box center [381, 560] width 99 height 23
click at [871, 562] on span "Bulk update" at bounding box center [836, 561] width 140 height 19
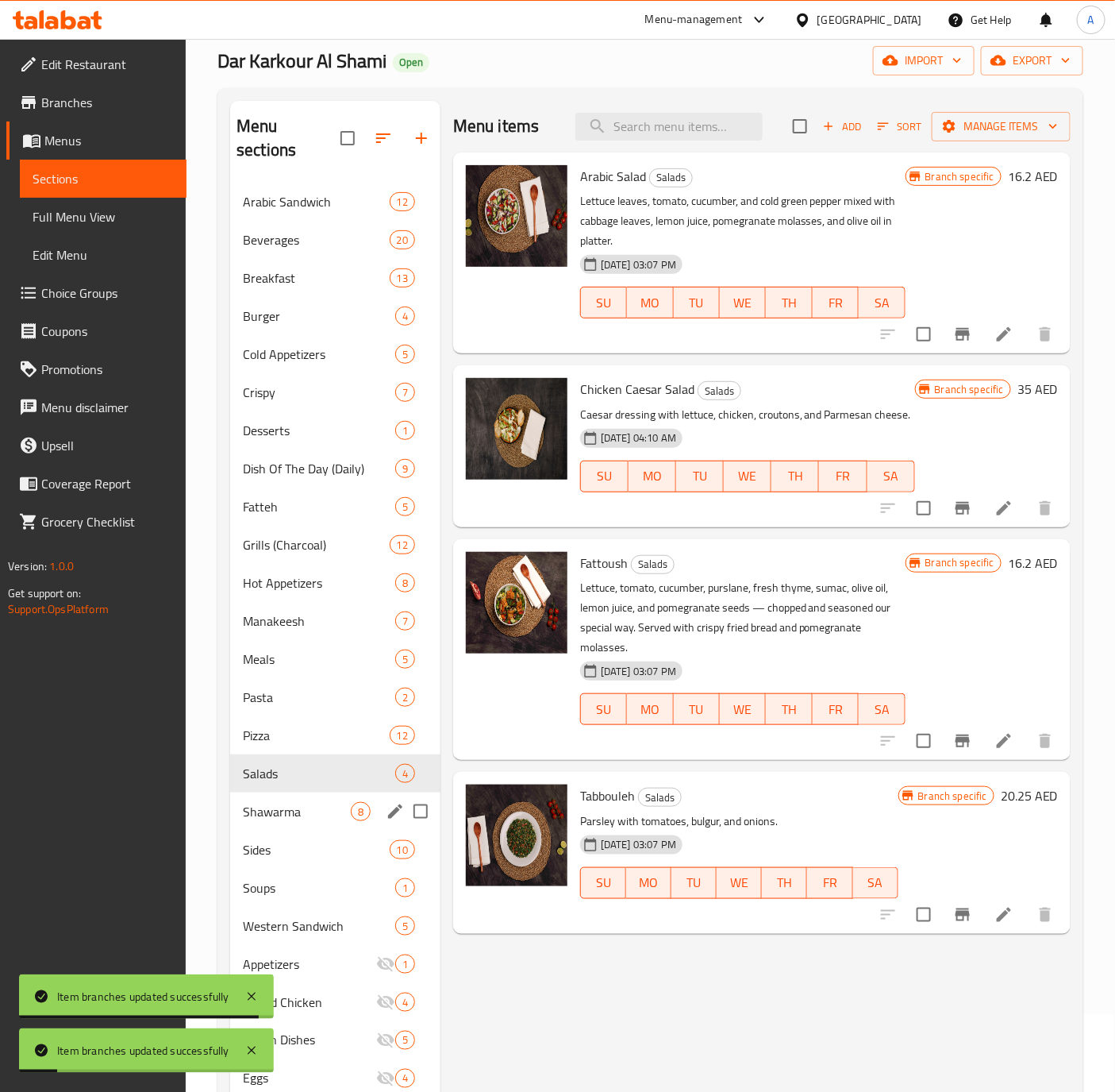
scroll to position [119, 0]
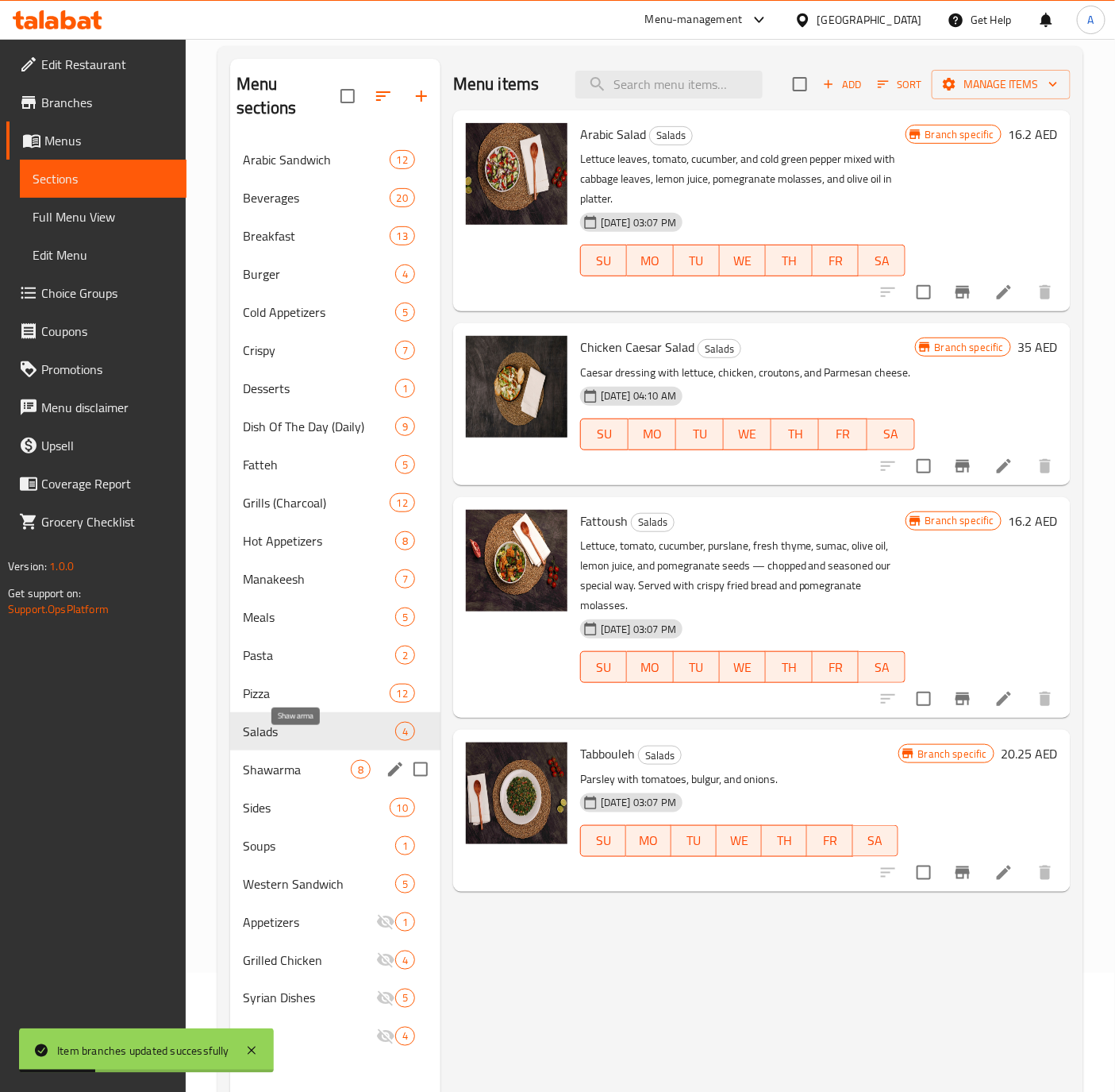
click at [276, 760] on span "Shawarma" at bounding box center [297, 769] width 108 height 19
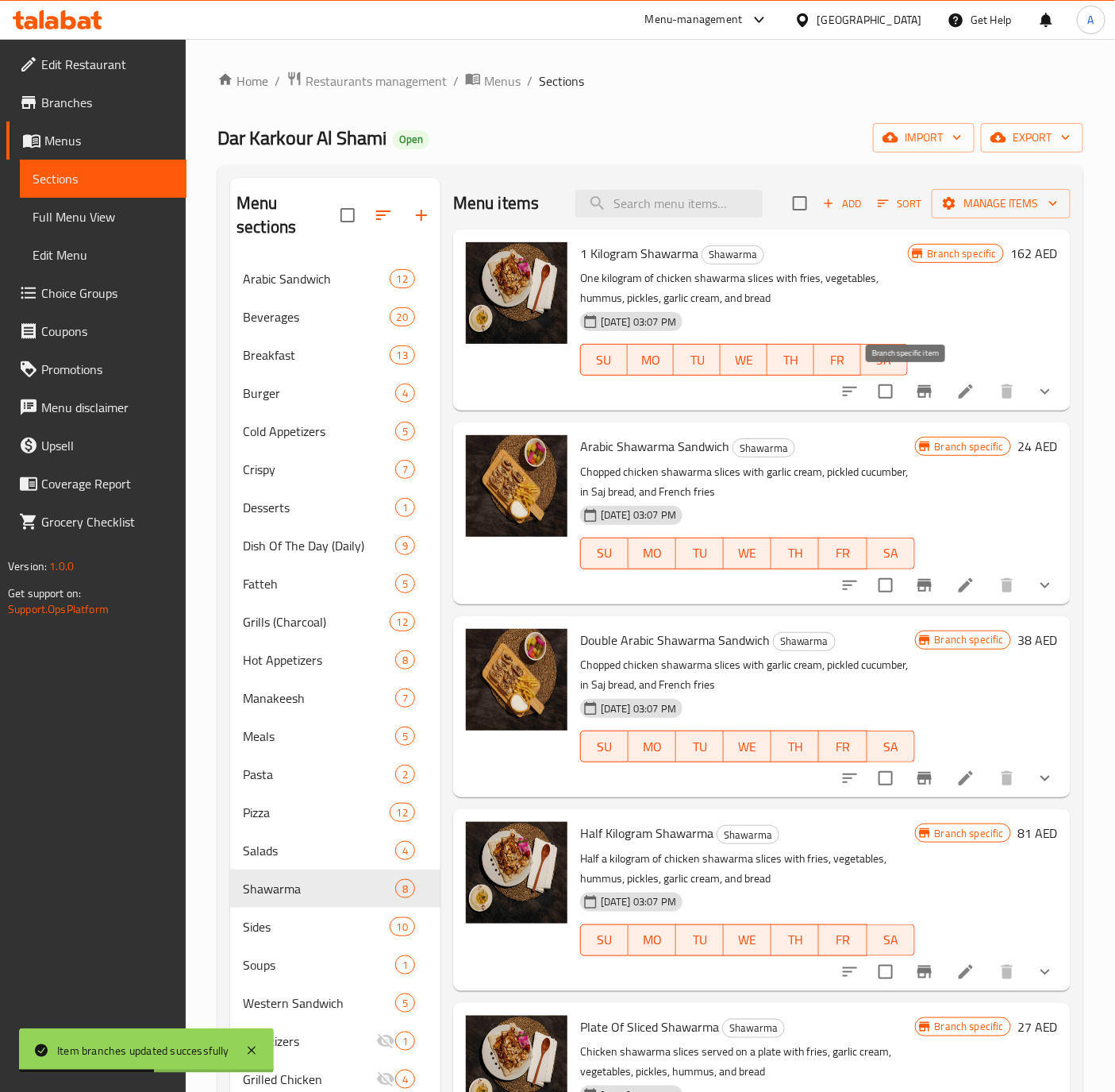
click at [918, 387] on button "Branch-specific-item" at bounding box center [925, 391] width 38 height 38
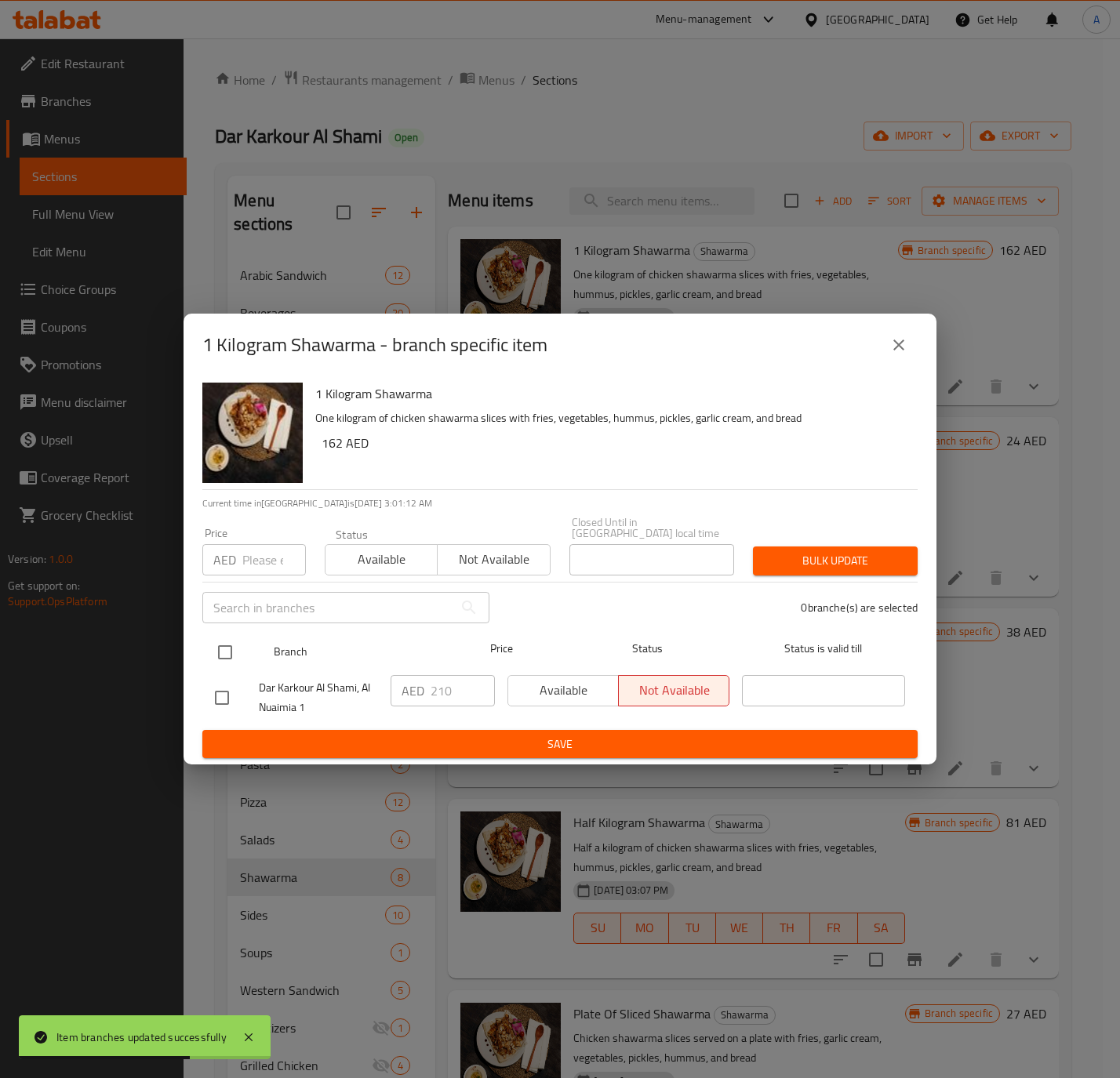
click at [235, 651] on input "checkbox" at bounding box center [224, 652] width 33 height 33
checkbox input "true"
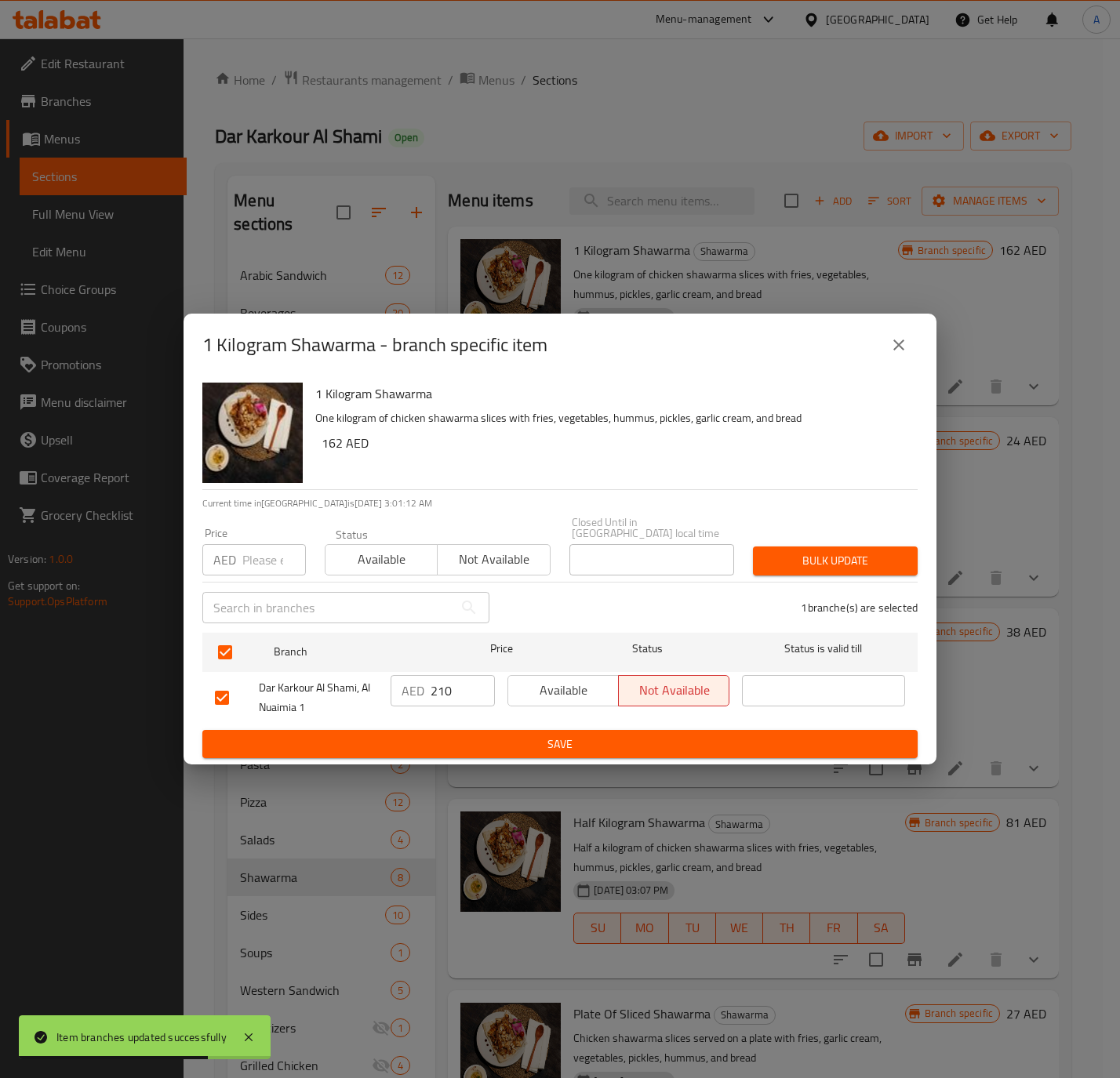
click at [447, 686] on input "210" at bounding box center [463, 690] width 65 height 31
click at [428, 696] on div "AED 210 ​" at bounding box center [443, 690] width 105 height 31
click at [442, 694] on input "210" at bounding box center [463, 690] width 65 height 31
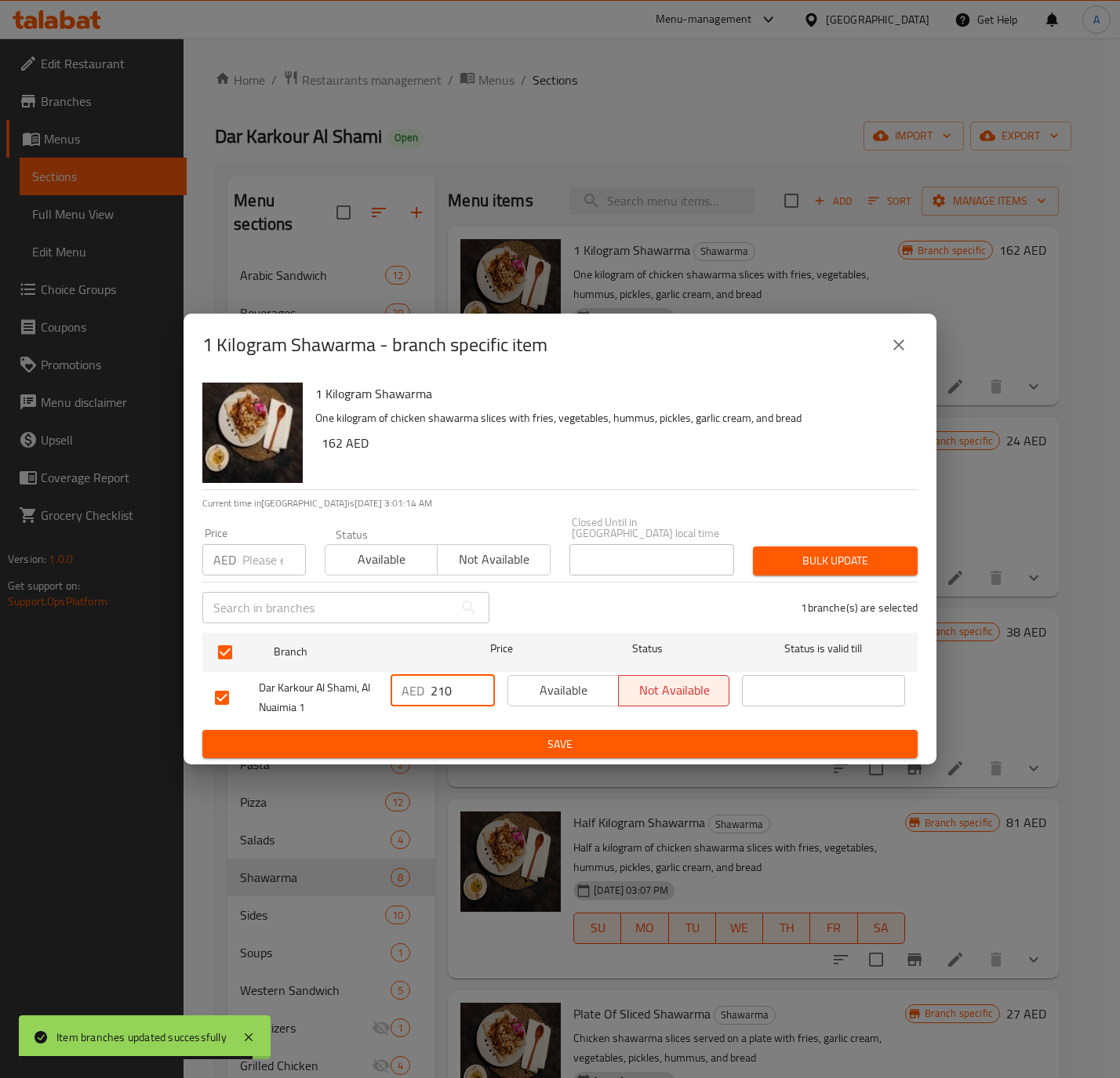
click at [442, 694] on input "210" at bounding box center [463, 690] width 65 height 31
click at [254, 558] on input "number" at bounding box center [274, 559] width 64 height 31
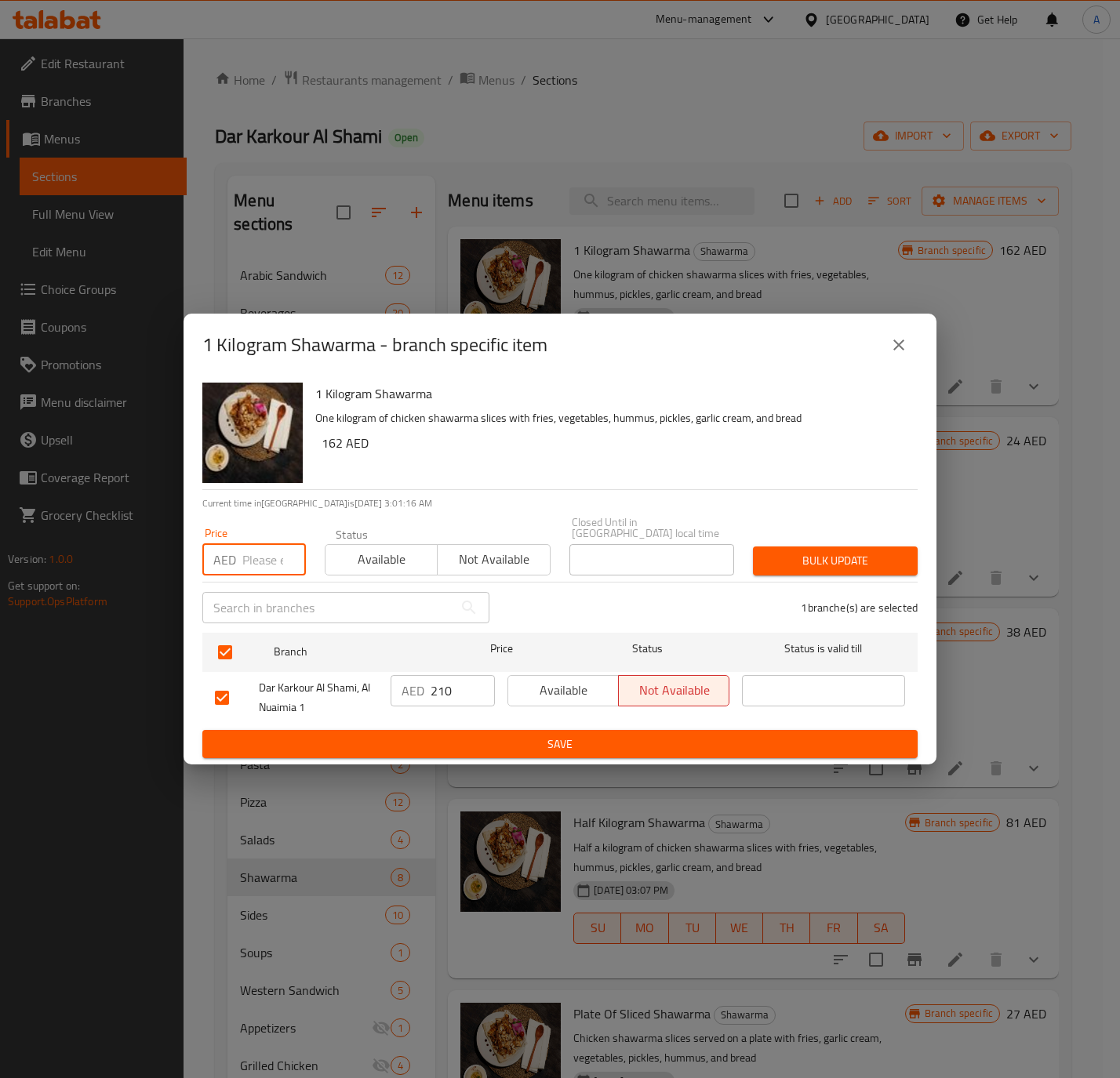
paste input "210"
type input "210"
click at [391, 558] on span "Available" at bounding box center [381, 560] width 99 height 23
click at [798, 541] on div "Bulk update" at bounding box center [835, 561] width 183 height 48
click at [802, 541] on div "Bulk update" at bounding box center [835, 561] width 183 height 48
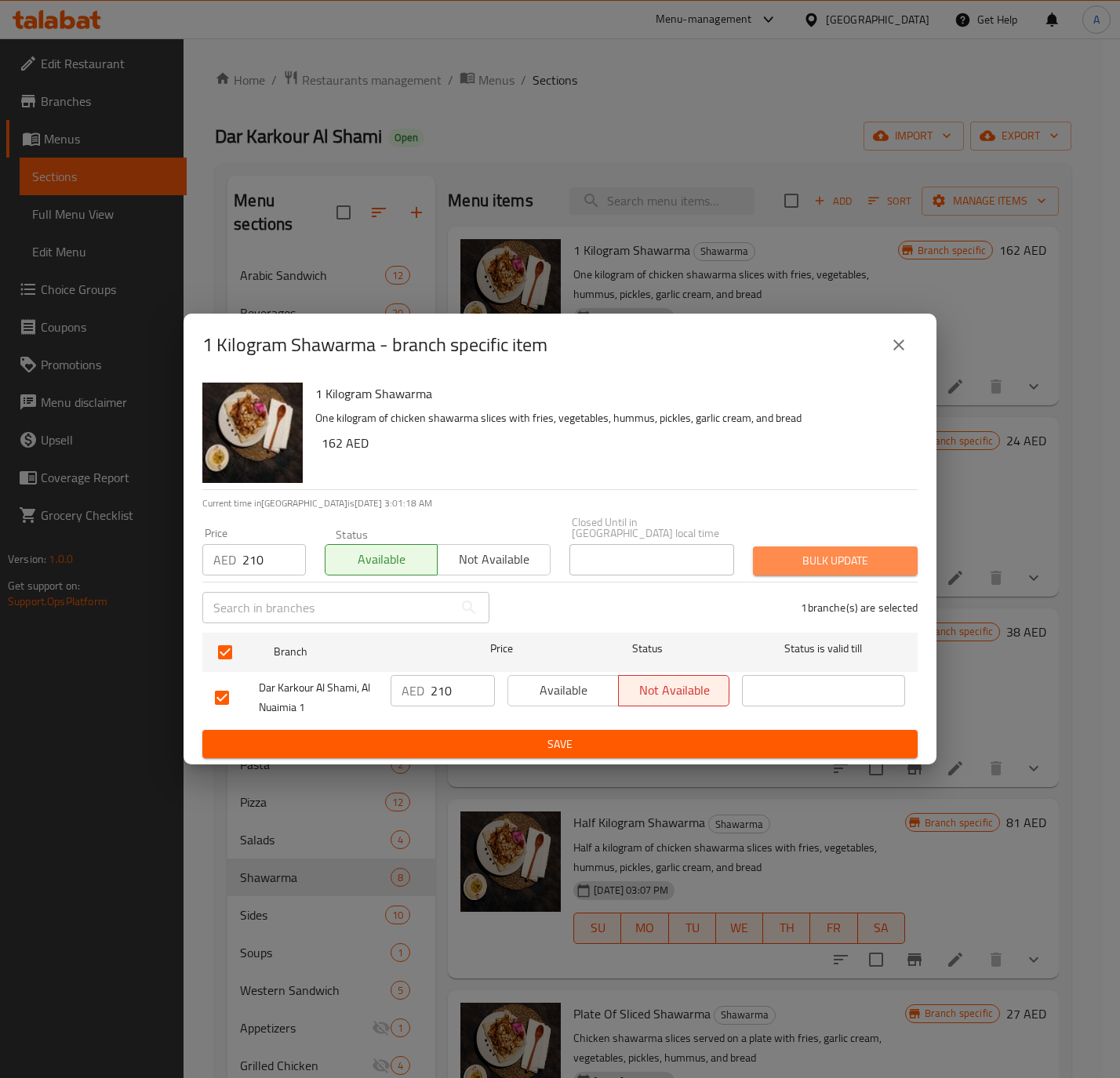
click at [803, 553] on span "Bulk update" at bounding box center [836, 561] width 140 height 19
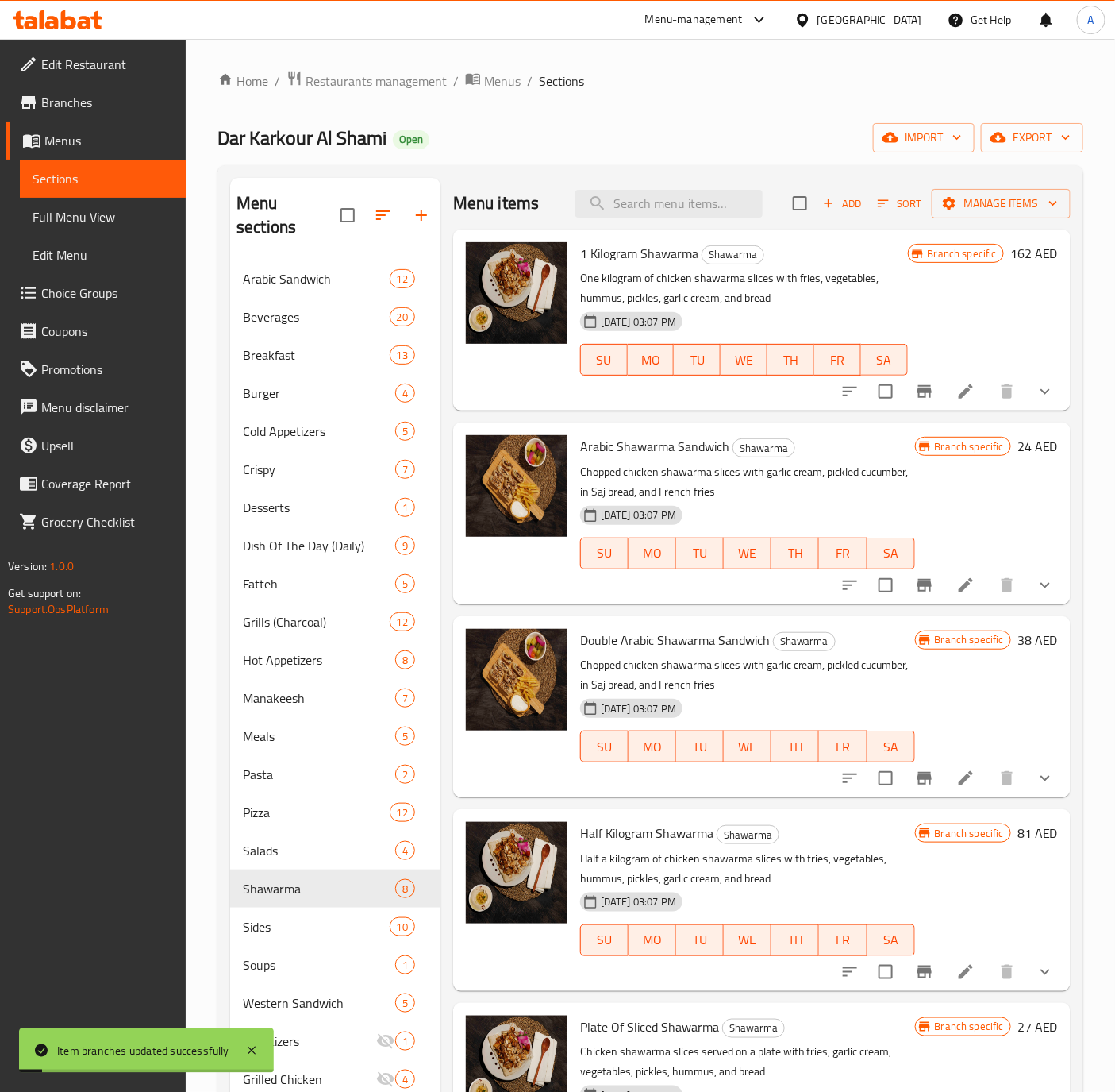
click at [915, 577] on icon "Branch-specific-item" at bounding box center [924, 585] width 19 height 19
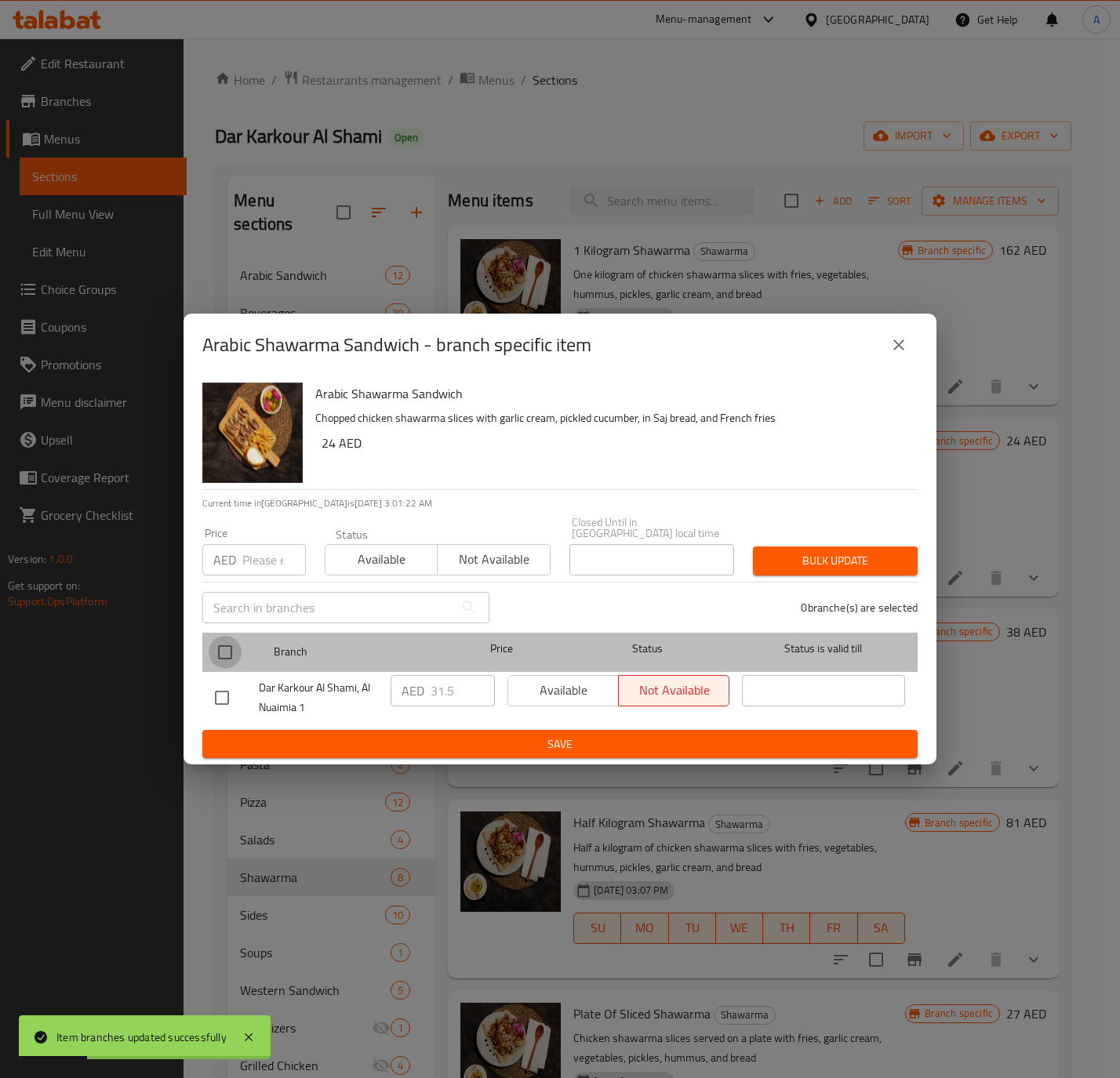
click at [220, 640] on input "checkbox" at bounding box center [224, 652] width 33 height 33
checkbox input "true"
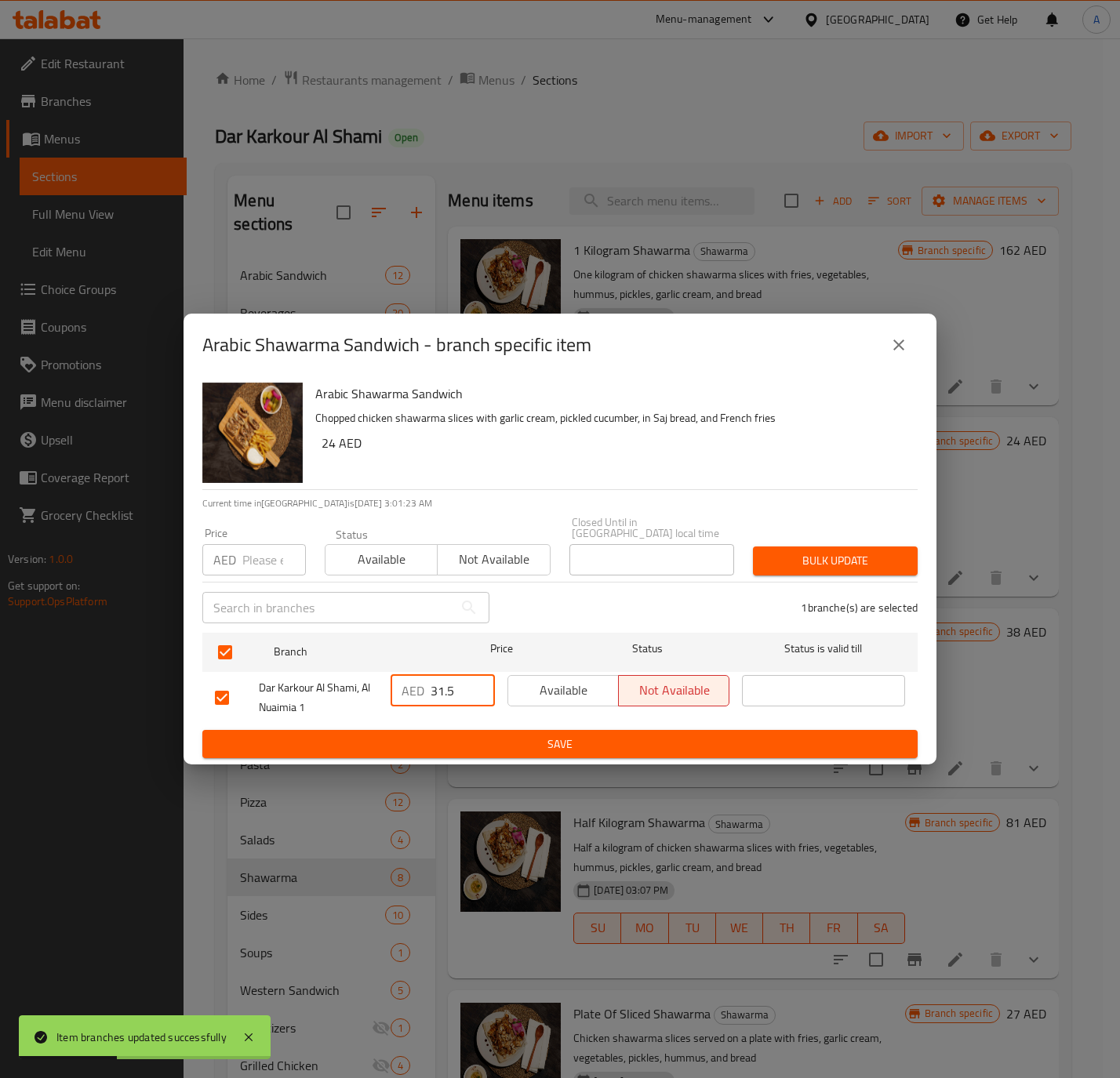
click at [456, 689] on input "31.5" at bounding box center [463, 690] width 65 height 31
click at [254, 564] on input "number" at bounding box center [274, 559] width 64 height 31
paste input "31.5"
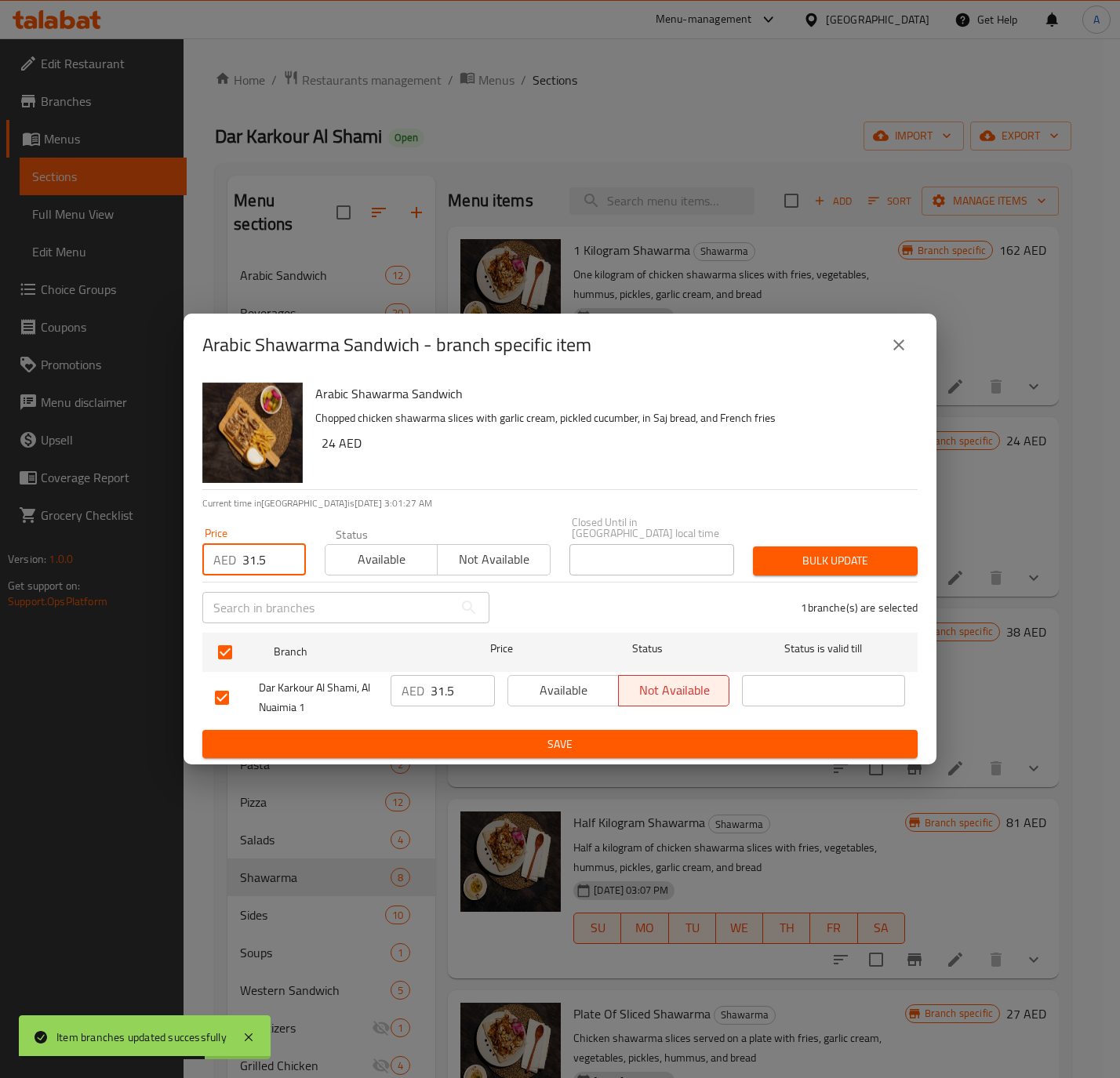
type input "31.5"
click at [850, 564] on span "Bulk update" at bounding box center [836, 561] width 140 height 19
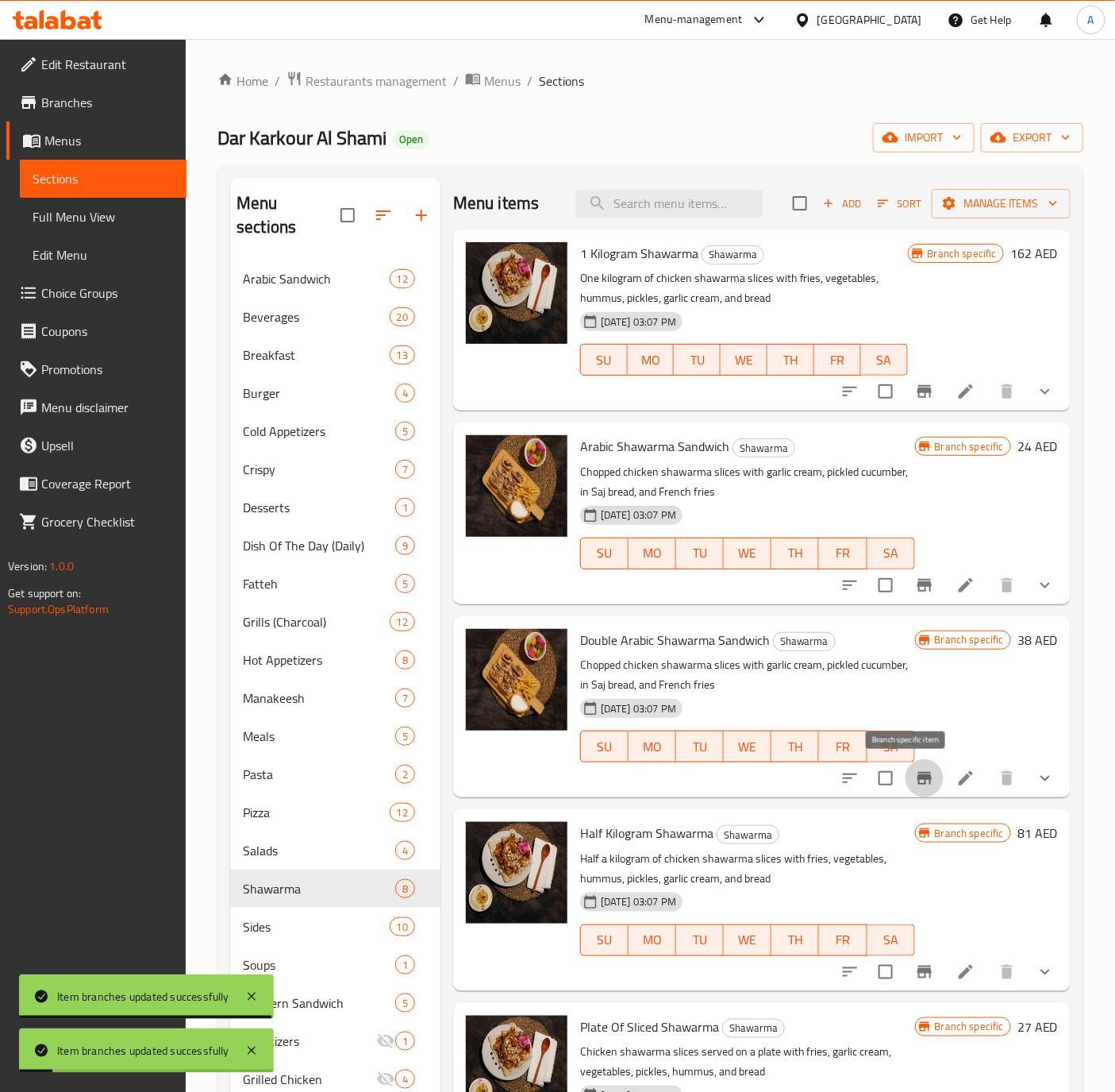
click at [915, 772] on icon "Branch-specific-item" at bounding box center [924, 778] width 19 height 19
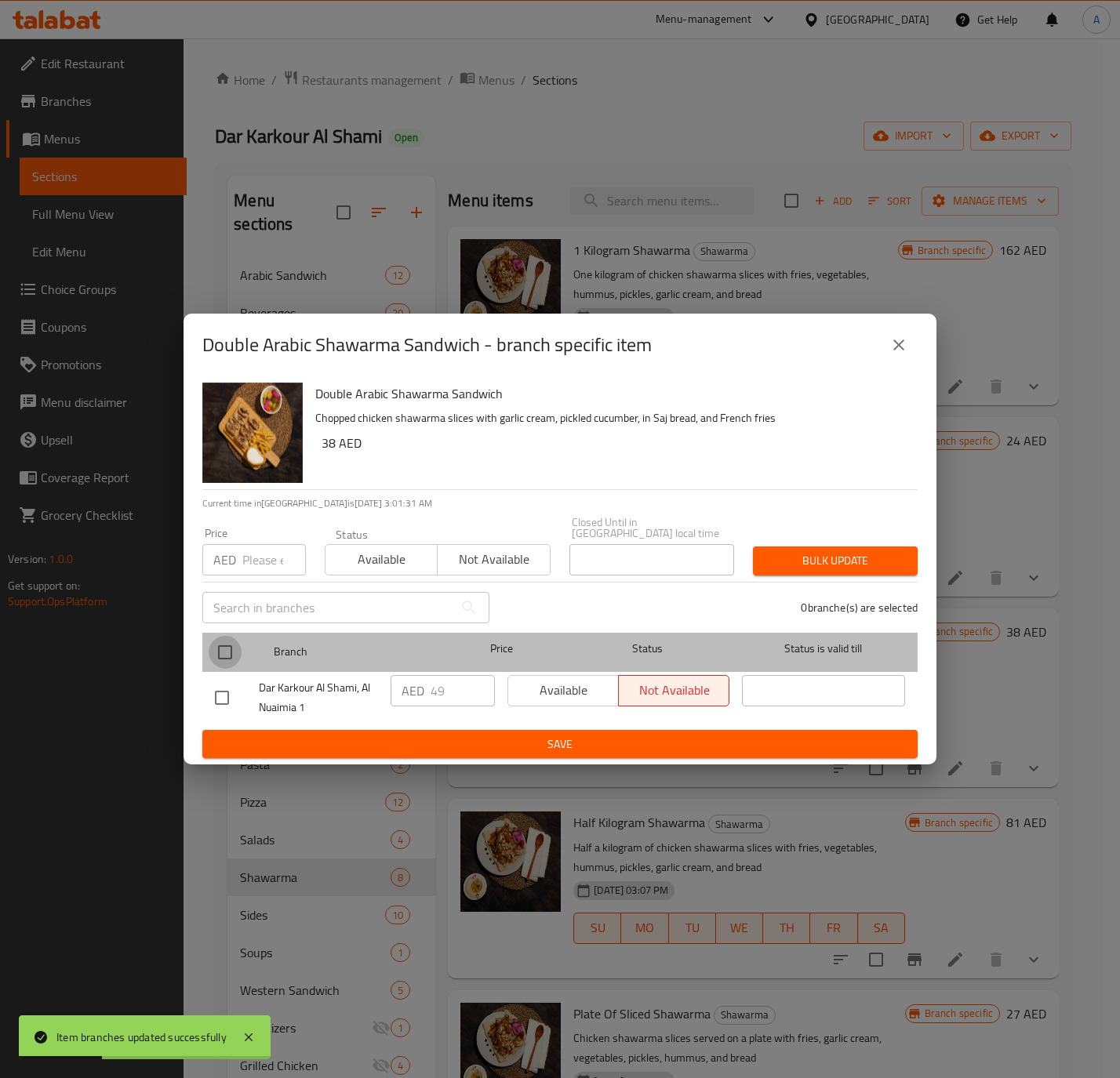
click at [227, 640] on input "checkbox" at bounding box center [224, 652] width 33 height 33
checkbox input "true"
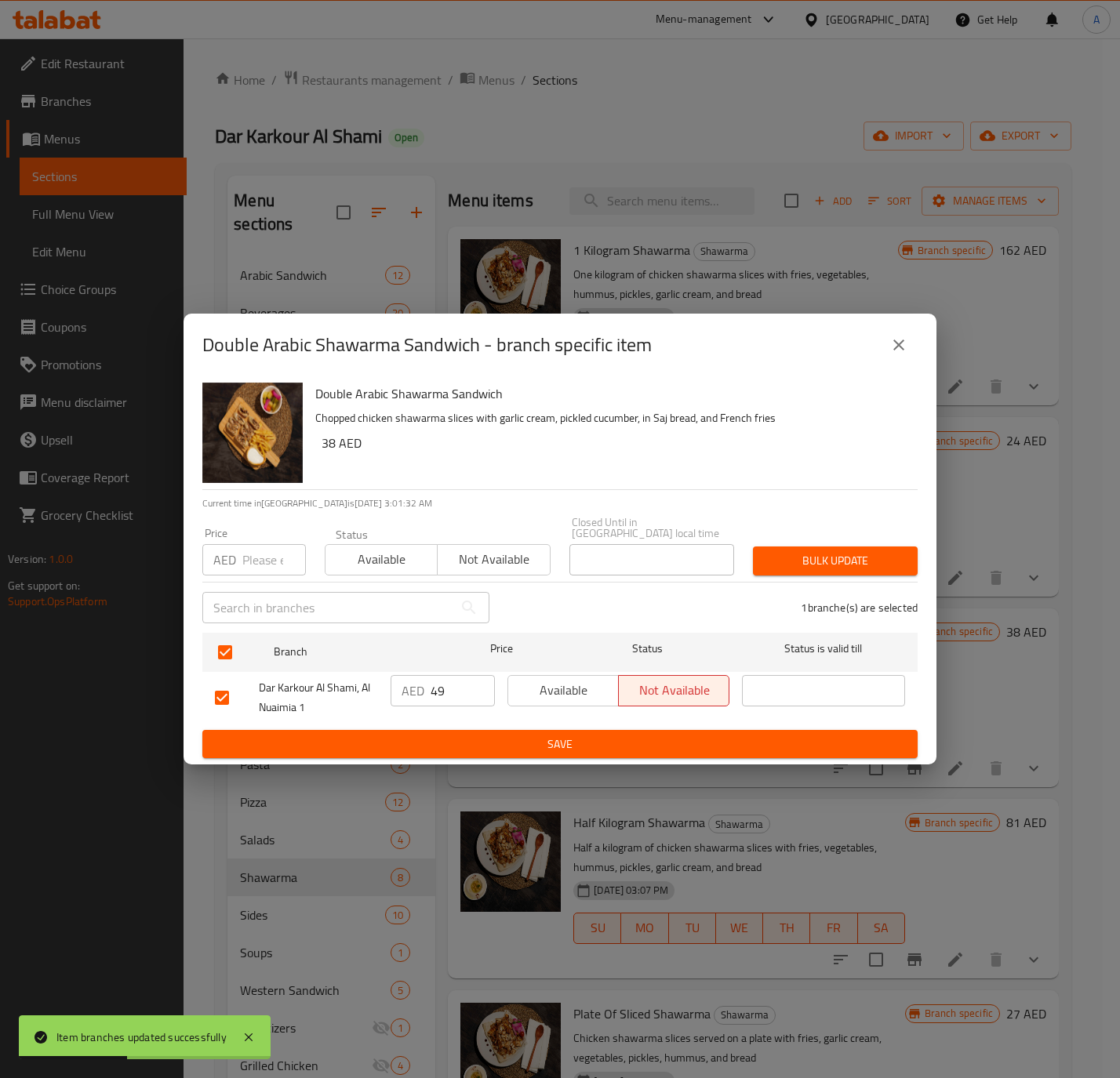
click at [455, 685] on input "49" at bounding box center [463, 690] width 65 height 31
click at [254, 548] on input "number" at bounding box center [274, 559] width 64 height 31
paste input "49"
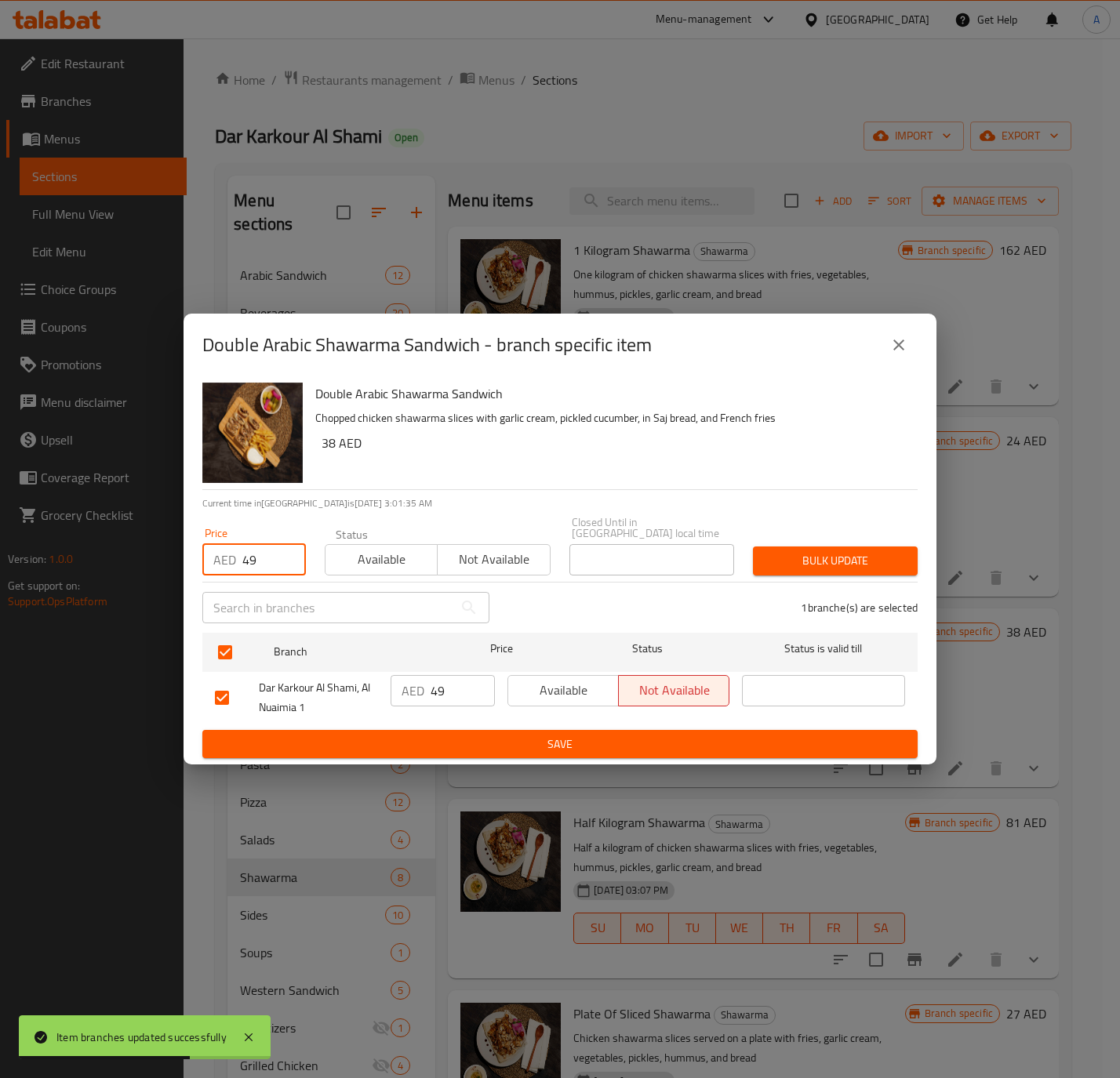
type input "49"
click at [828, 558] on span "Bulk update" at bounding box center [836, 561] width 140 height 19
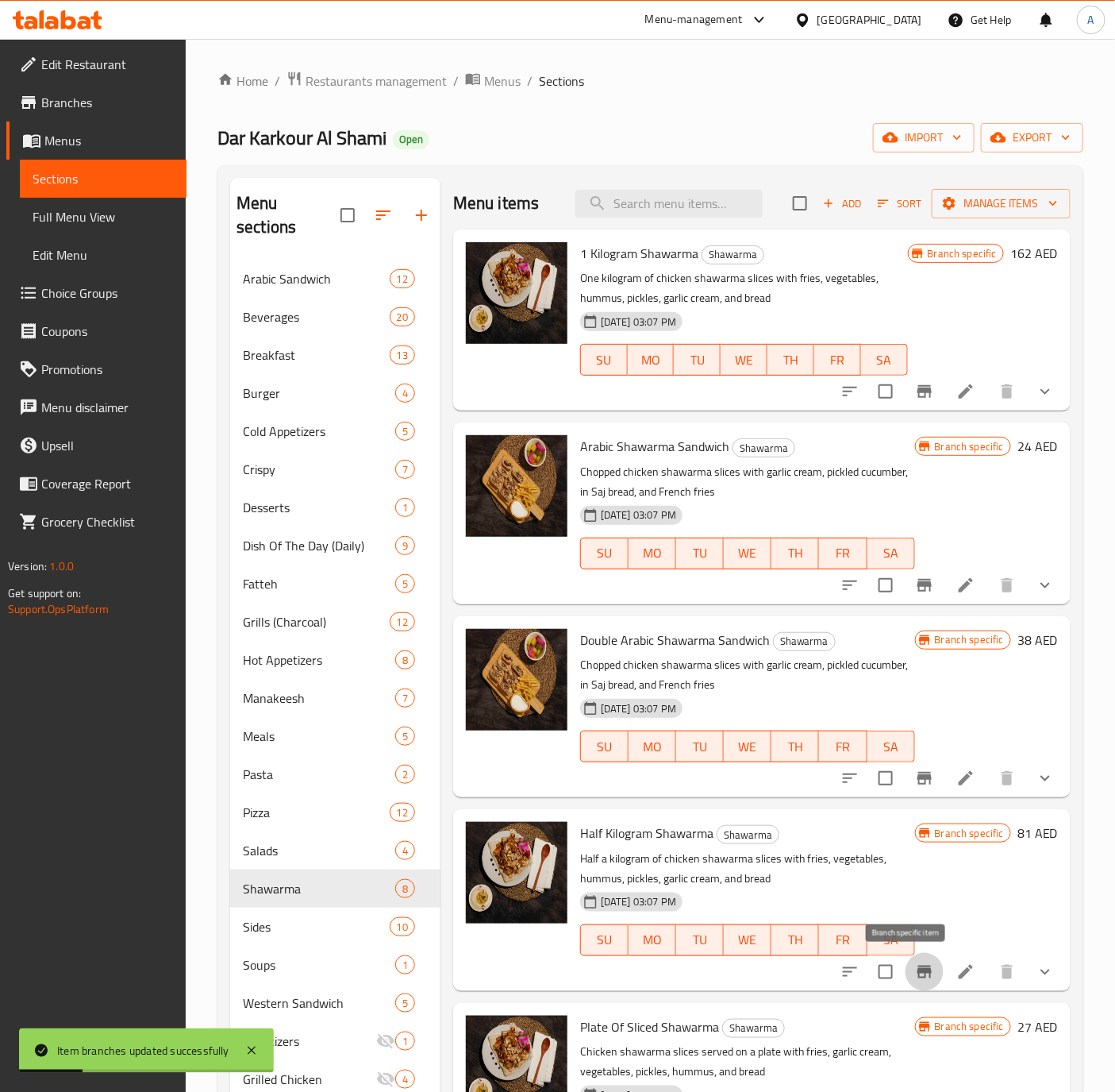
click at [915, 975] on icon "Branch-specific-item" at bounding box center [924, 971] width 19 height 19
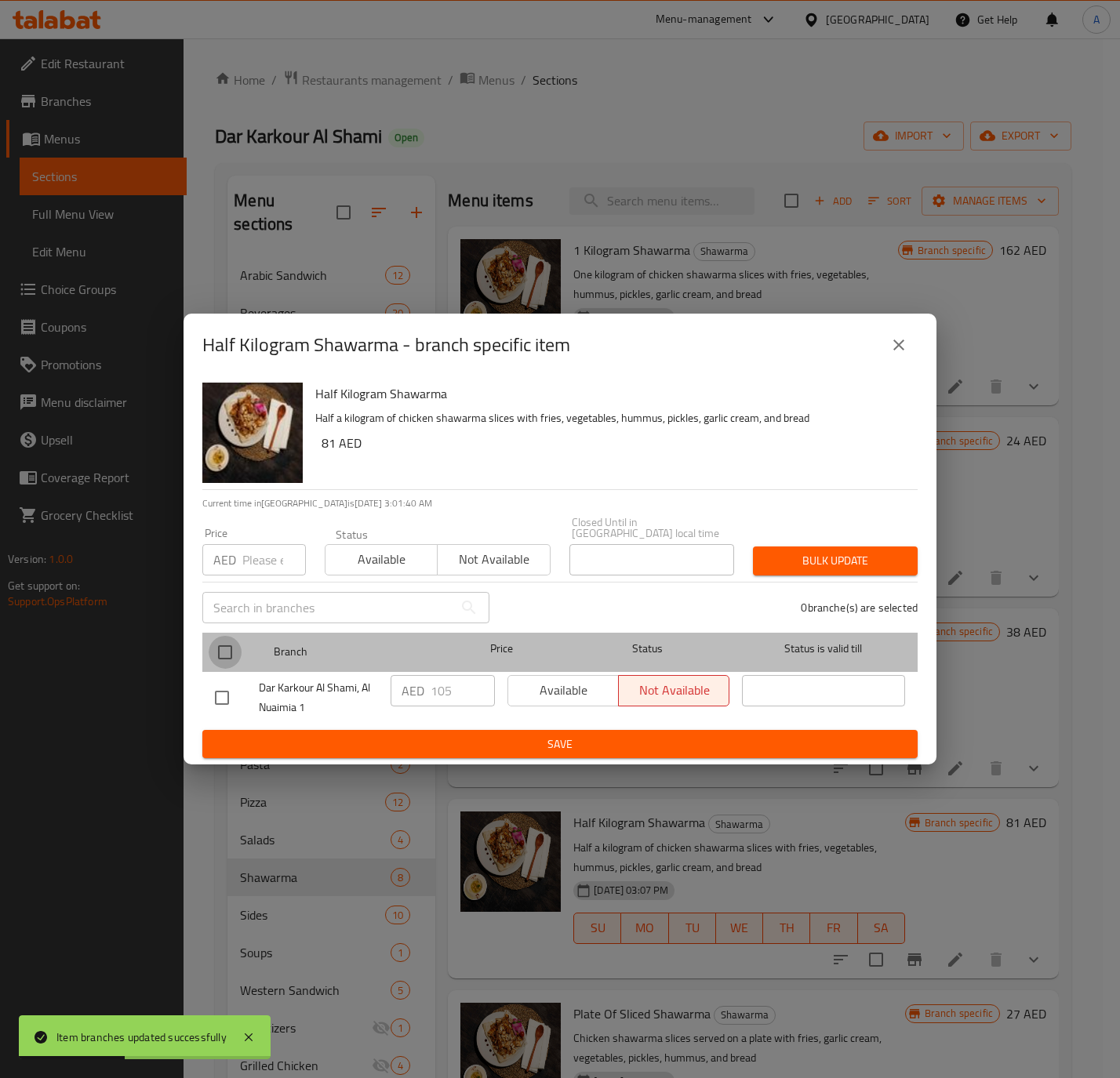
click at [228, 656] on input "checkbox" at bounding box center [224, 652] width 33 height 33
checkbox input "true"
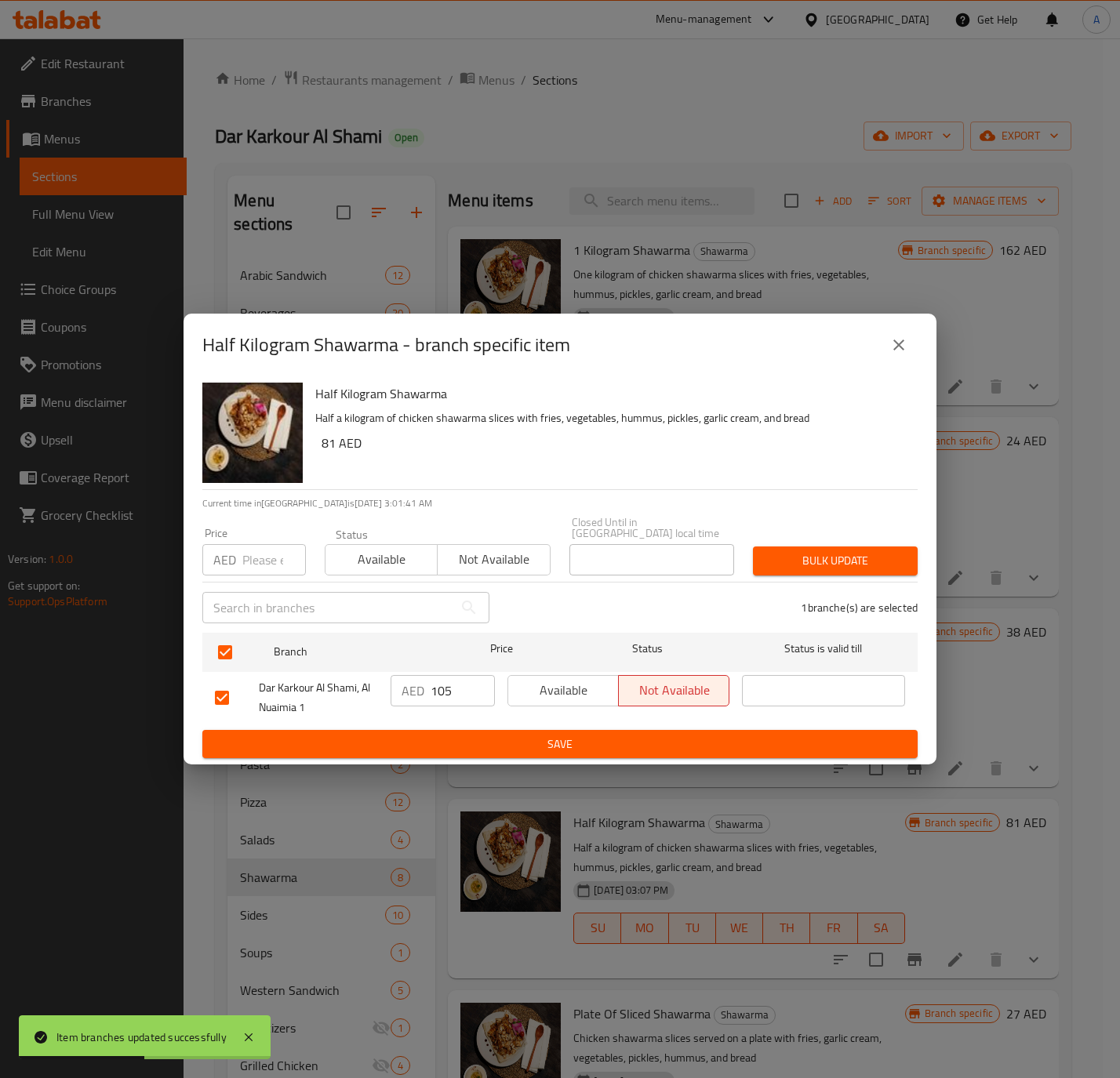
click at [435, 694] on input "105" at bounding box center [463, 690] width 65 height 31
click at [231, 569] on p "AED" at bounding box center [225, 559] width 23 height 19
click at [247, 569] on input "number" at bounding box center [274, 559] width 64 height 31
paste input "105"
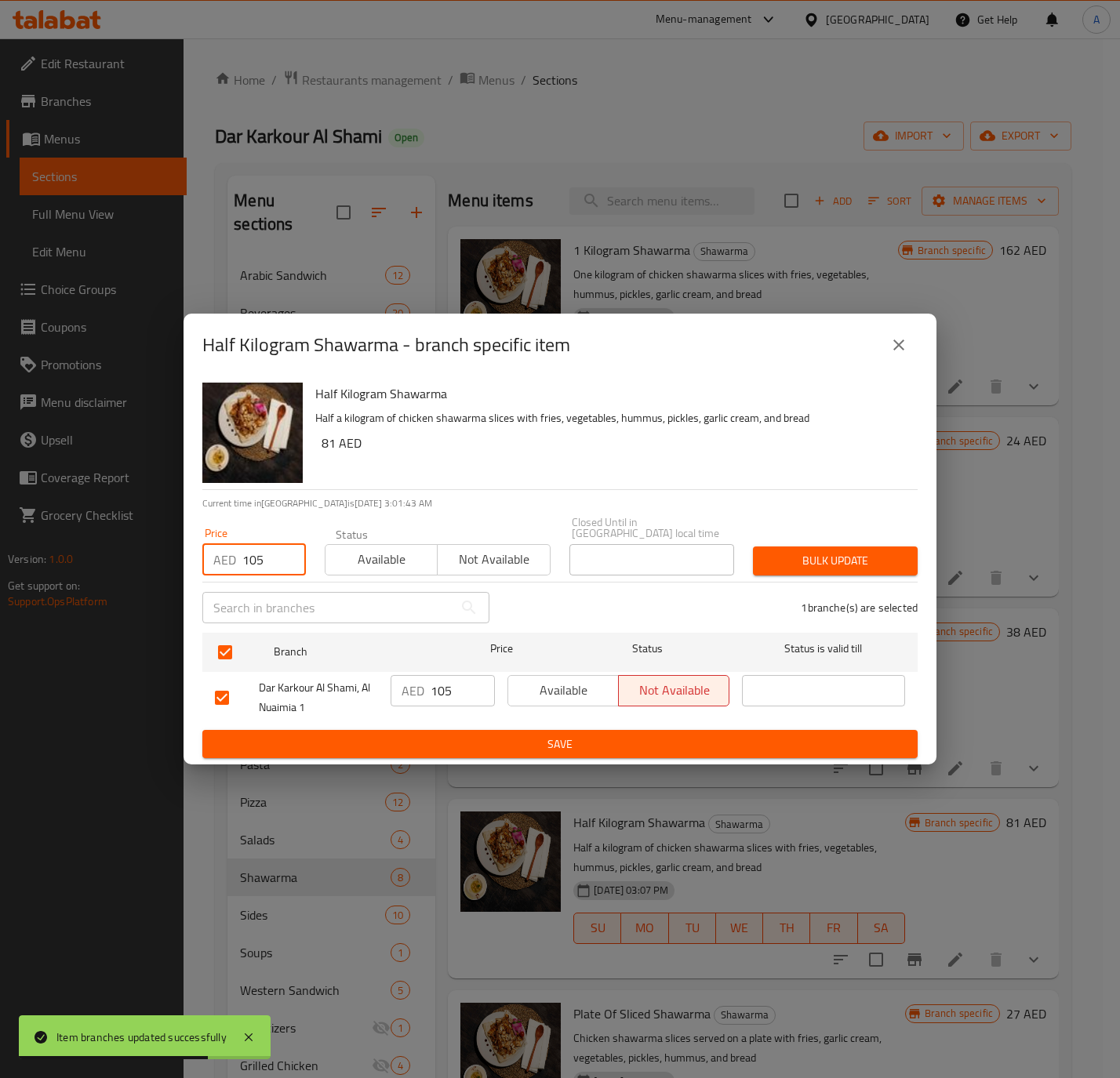
type input "105"
click at [362, 561] on span "Available" at bounding box center [381, 560] width 99 height 23
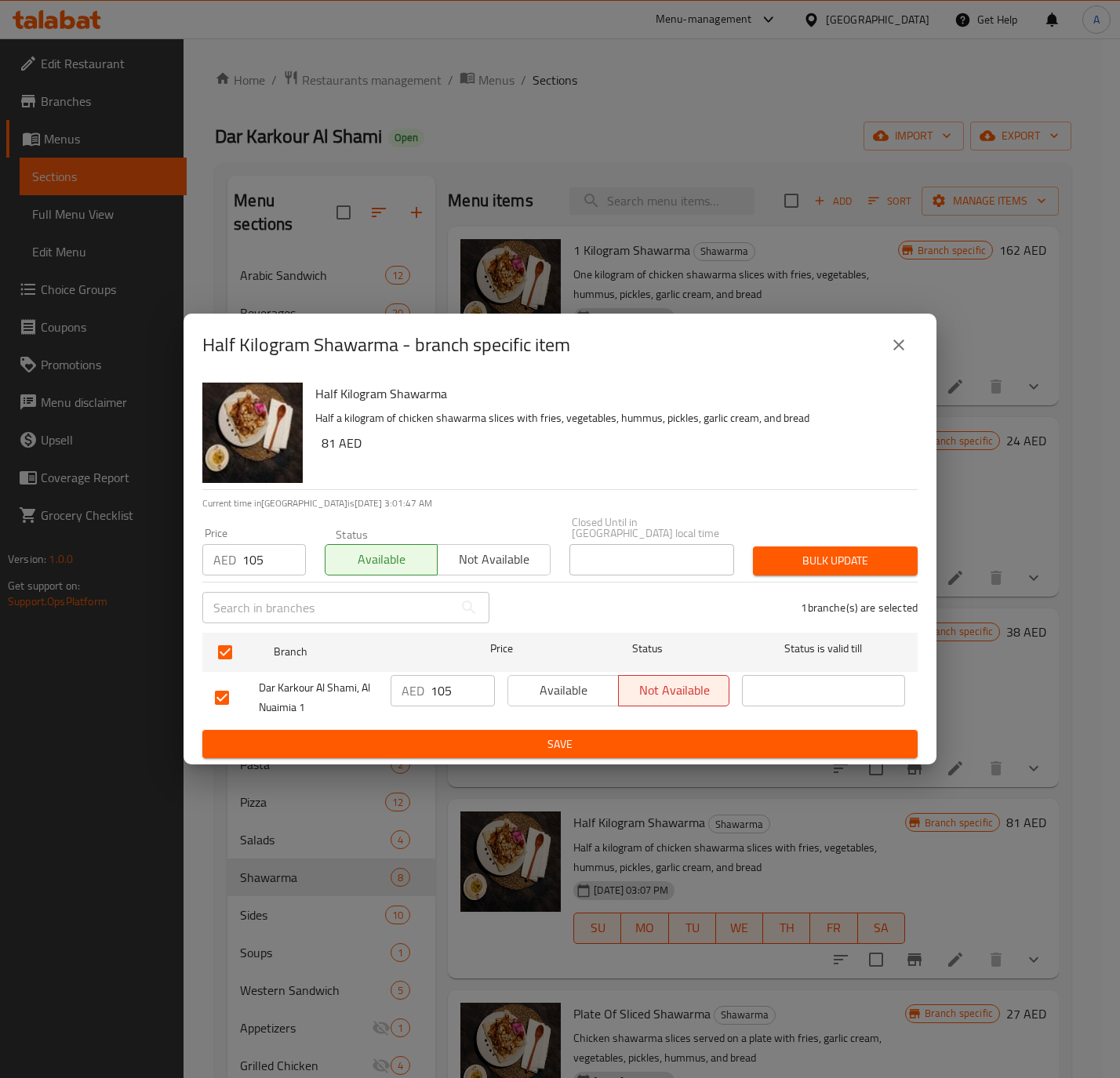
click at [798, 561] on span "Bulk update" at bounding box center [836, 561] width 140 height 19
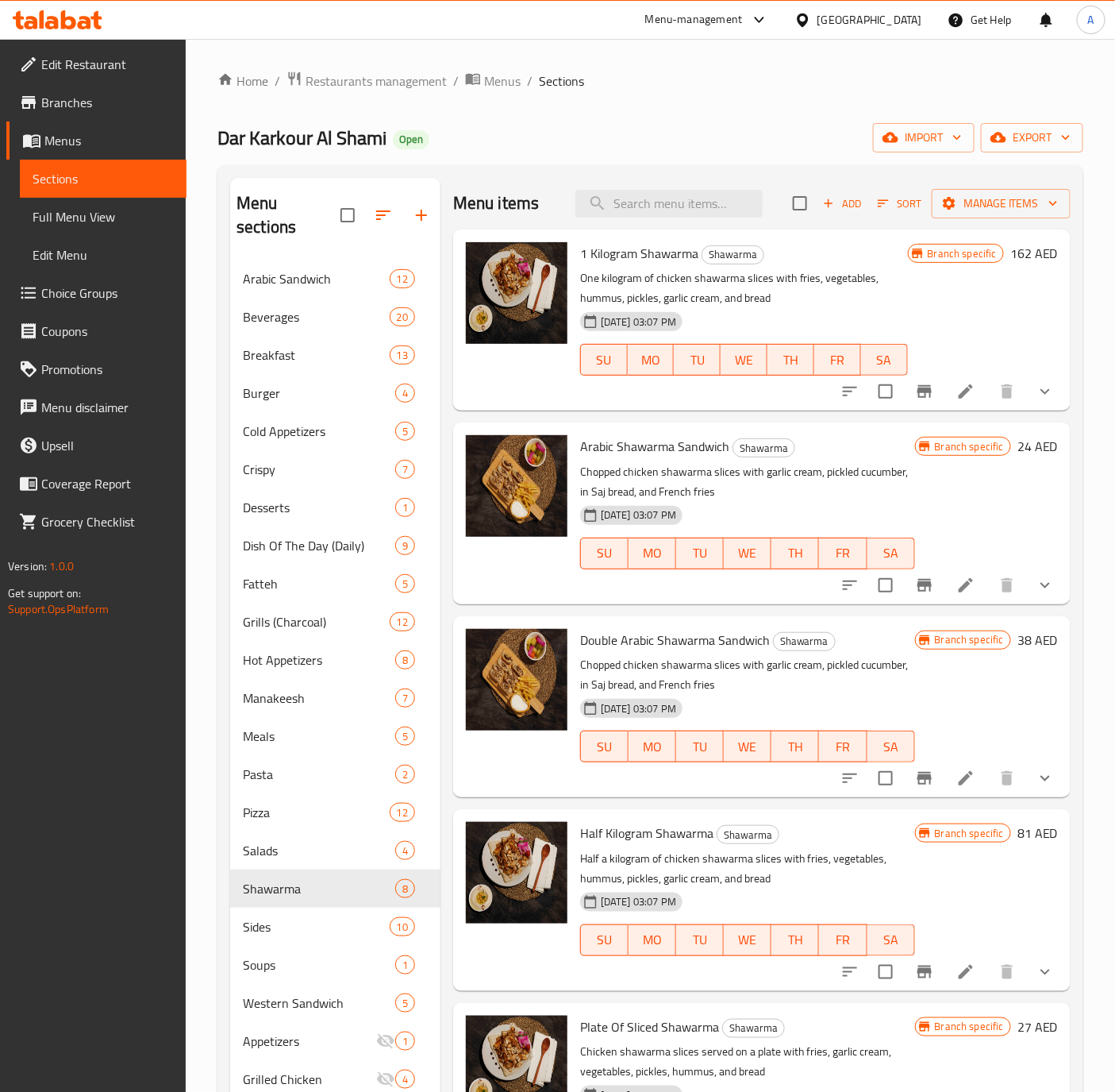
scroll to position [238, 0]
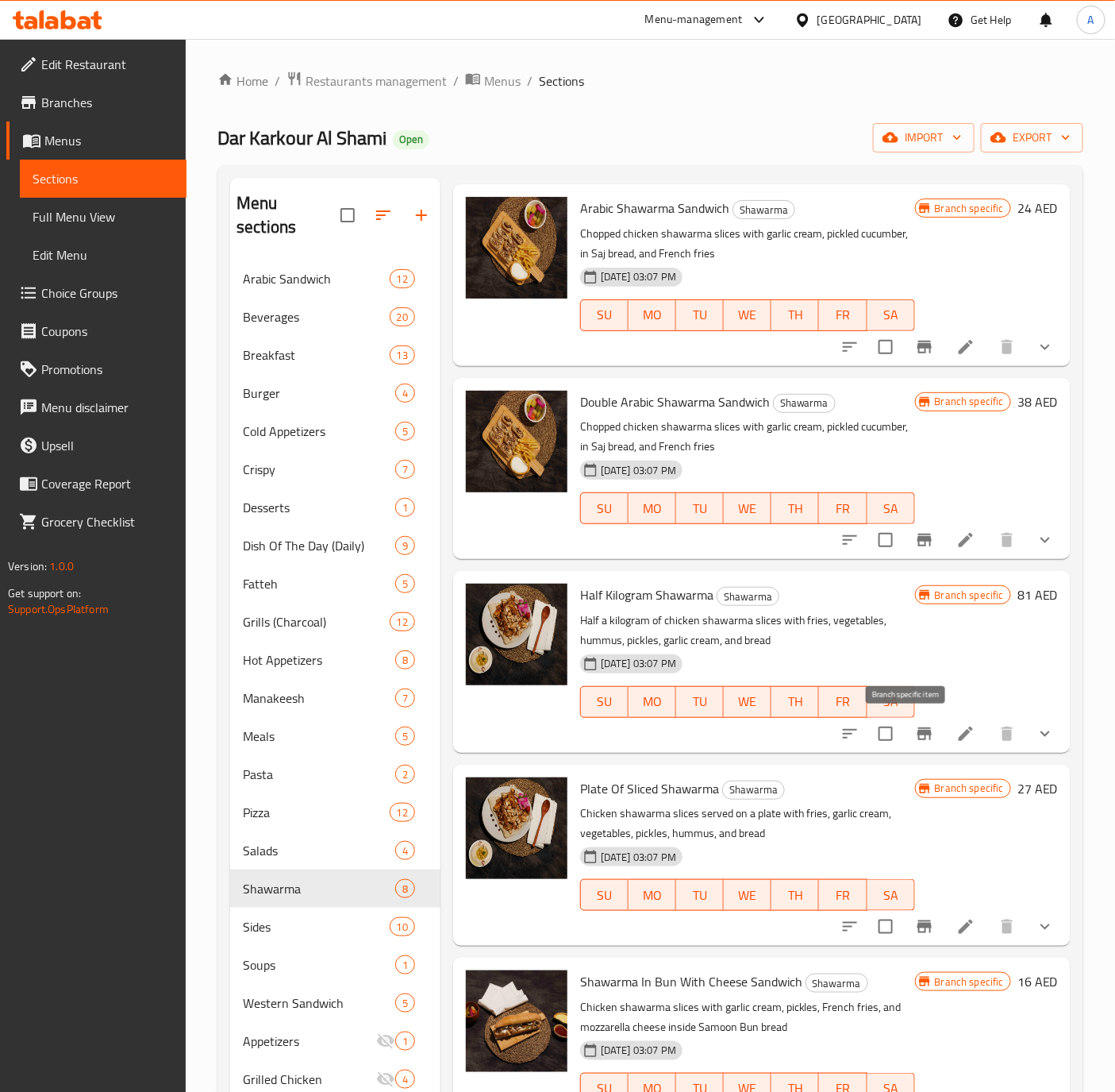
click at [915, 731] on icon "Branch-specific-item" at bounding box center [924, 733] width 19 height 19
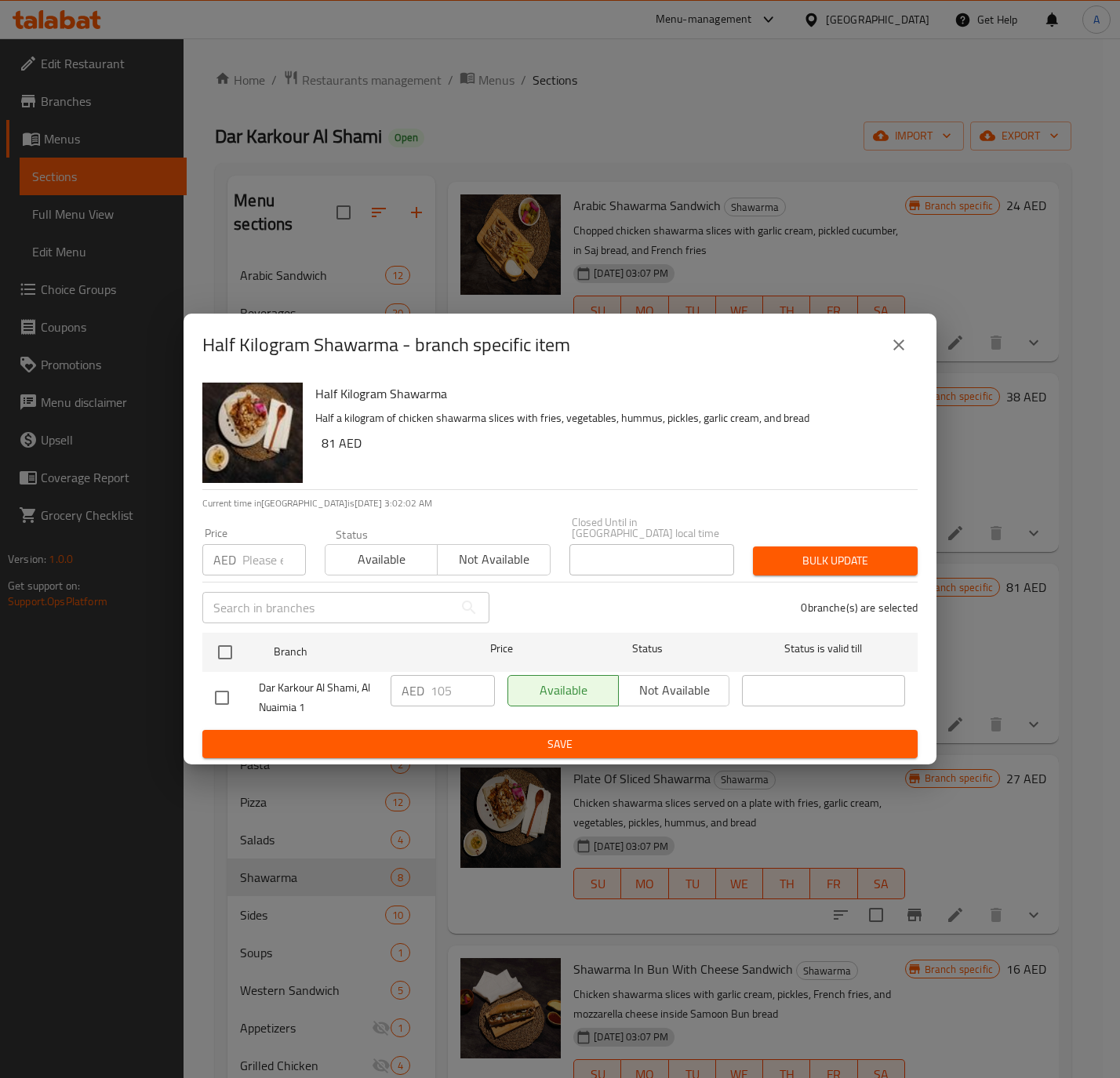
click at [906, 336] on icon "close" at bounding box center [898, 345] width 19 height 19
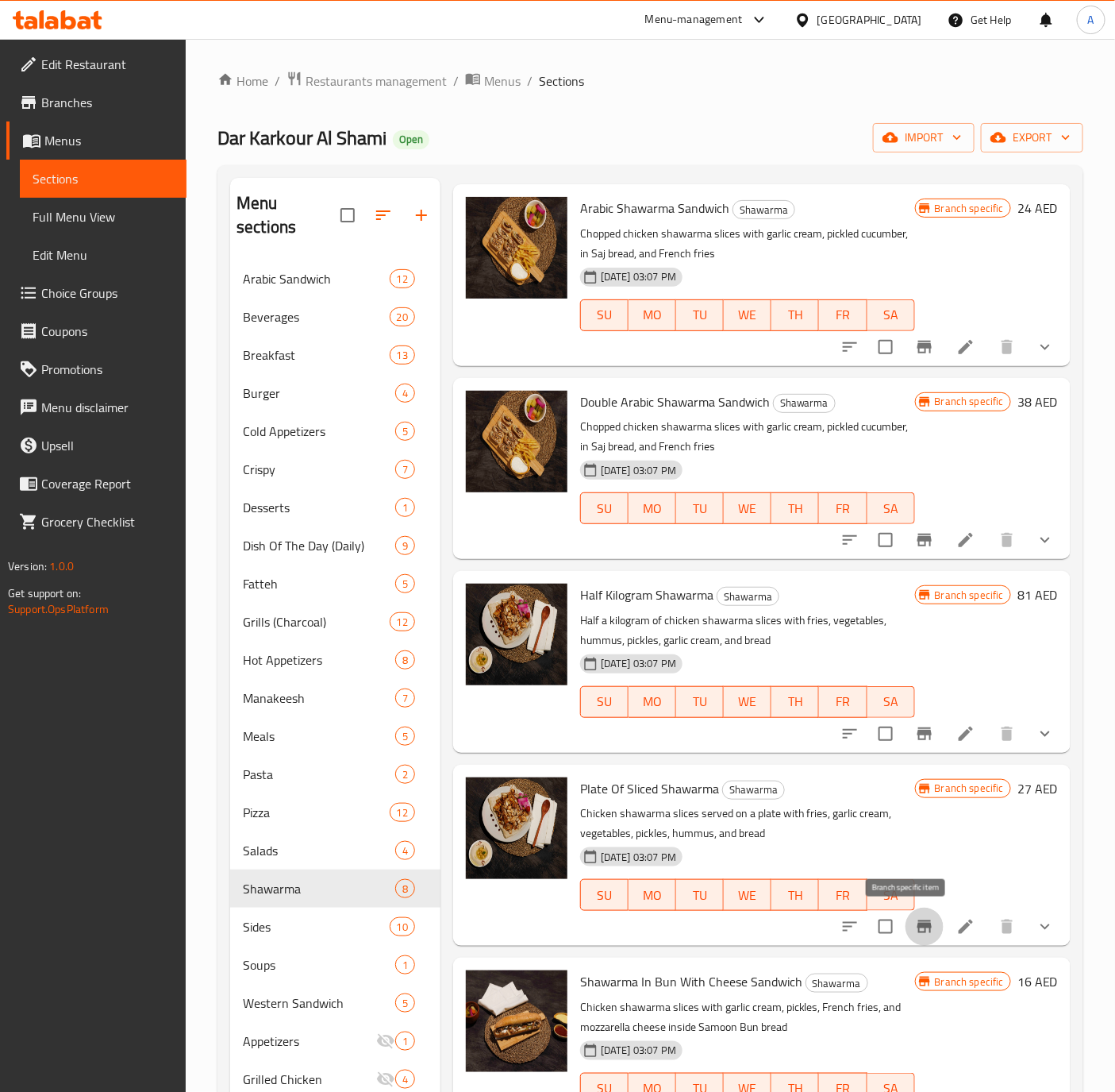
click at [918, 932] on icon "Branch-specific-item" at bounding box center [925, 927] width 14 height 13
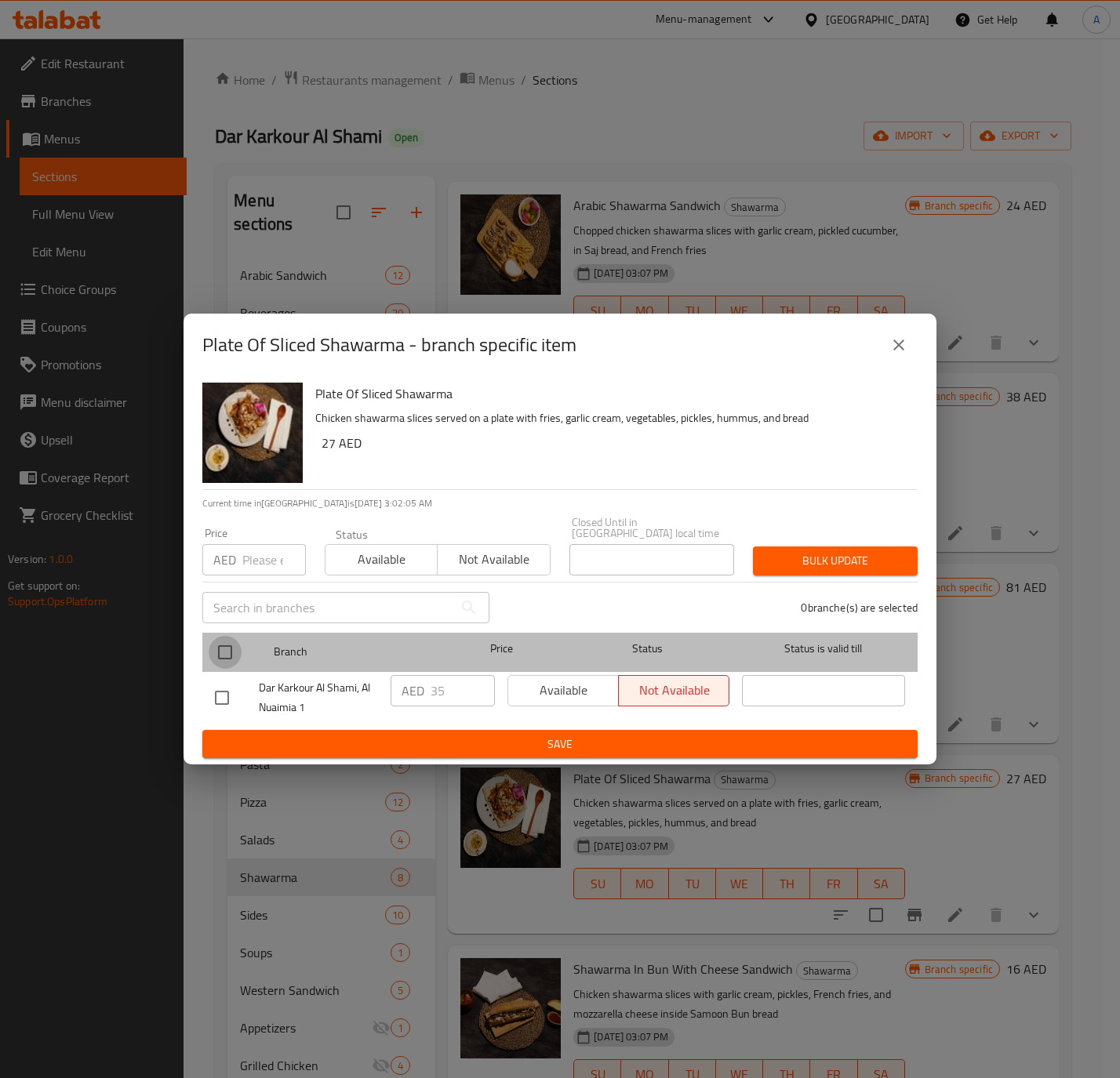
click at [219, 657] on input "checkbox" at bounding box center [224, 652] width 33 height 33
checkbox input "true"
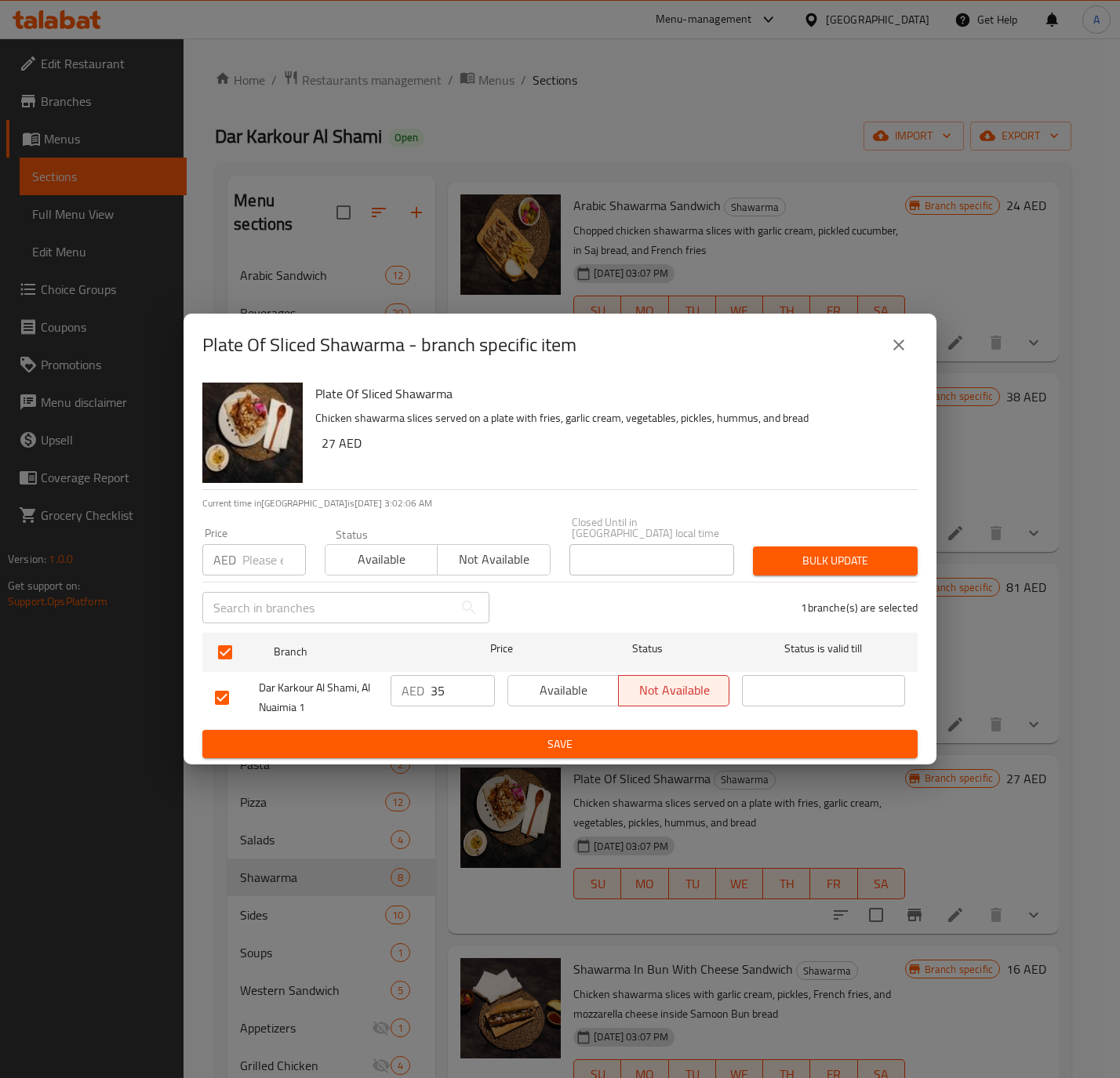
click at [421, 683] on p "AED" at bounding box center [413, 690] width 23 height 19
click at [433, 689] on input "35" at bounding box center [463, 690] width 65 height 31
click at [254, 554] on input "number" at bounding box center [274, 559] width 64 height 31
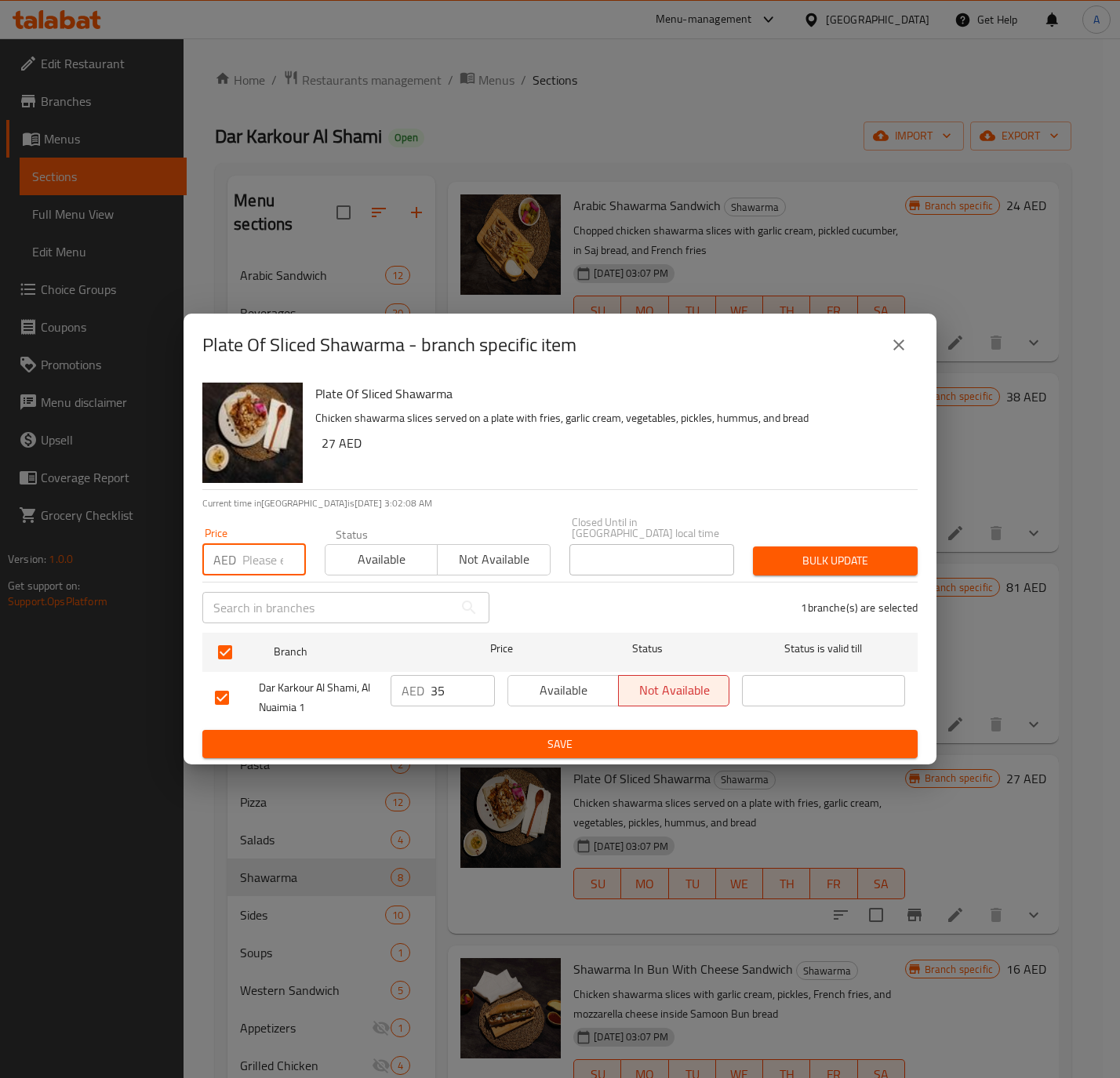
paste input "35"
type input "35"
click at [370, 555] on span "Available" at bounding box center [381, 560] width 99 height 23
click at [910, 560] on button "Bulk update" at bounding box center [835, 561] width 165 height 29
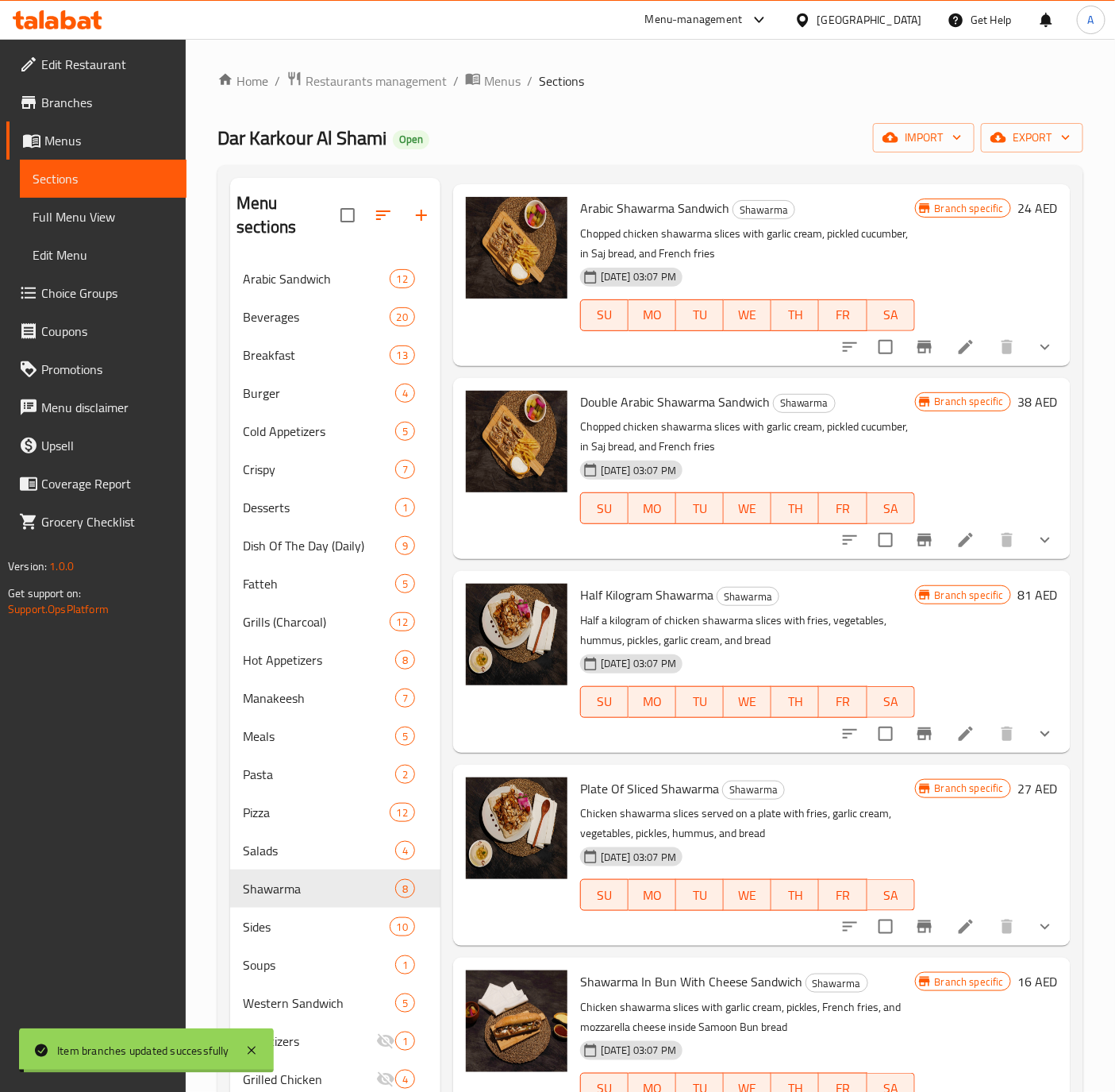
scroll to position [476, 0]
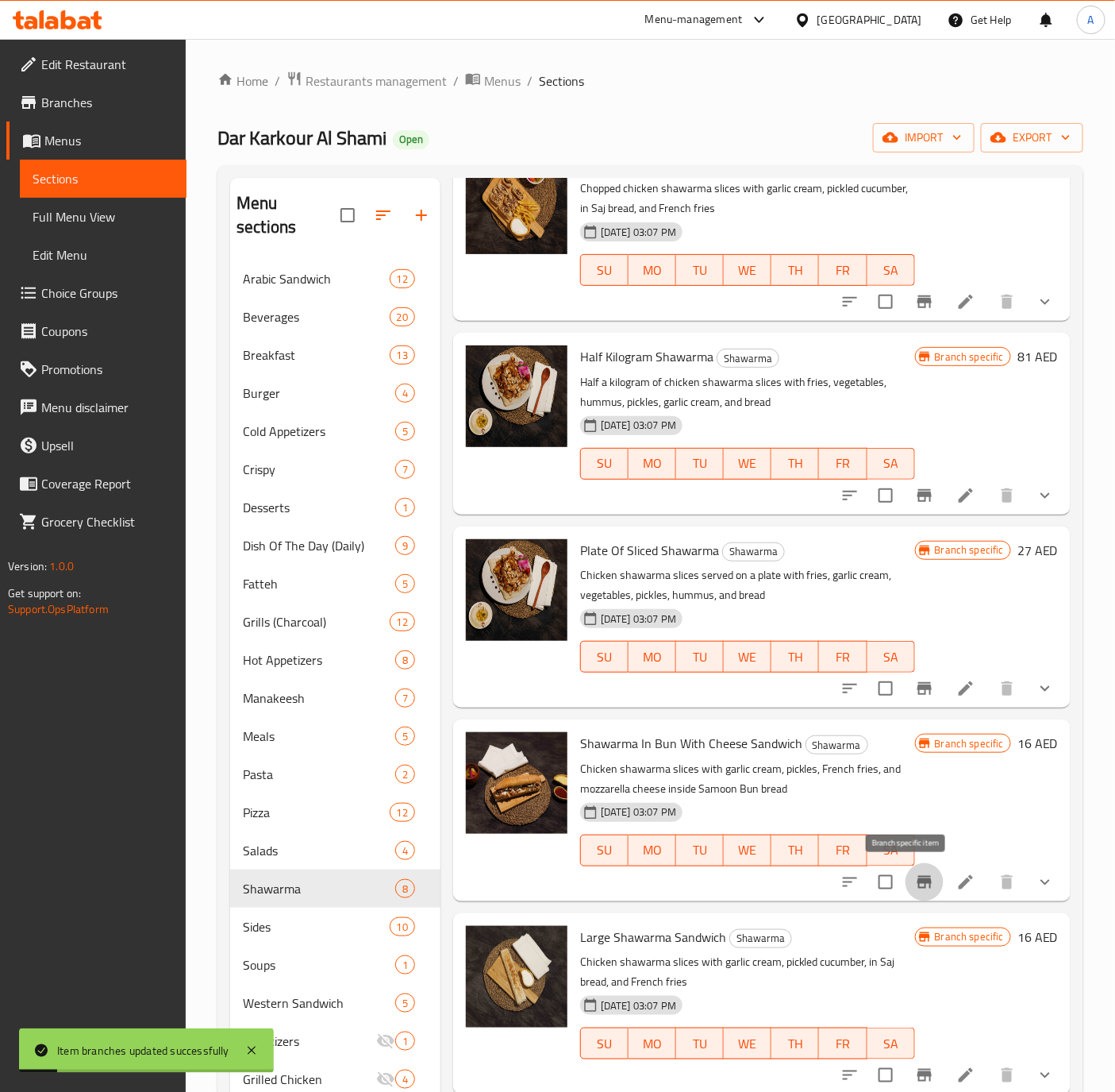
click at [915, 878] on icon "Branch-specific-item" at bounding box center [924, 881] width 19 height 19
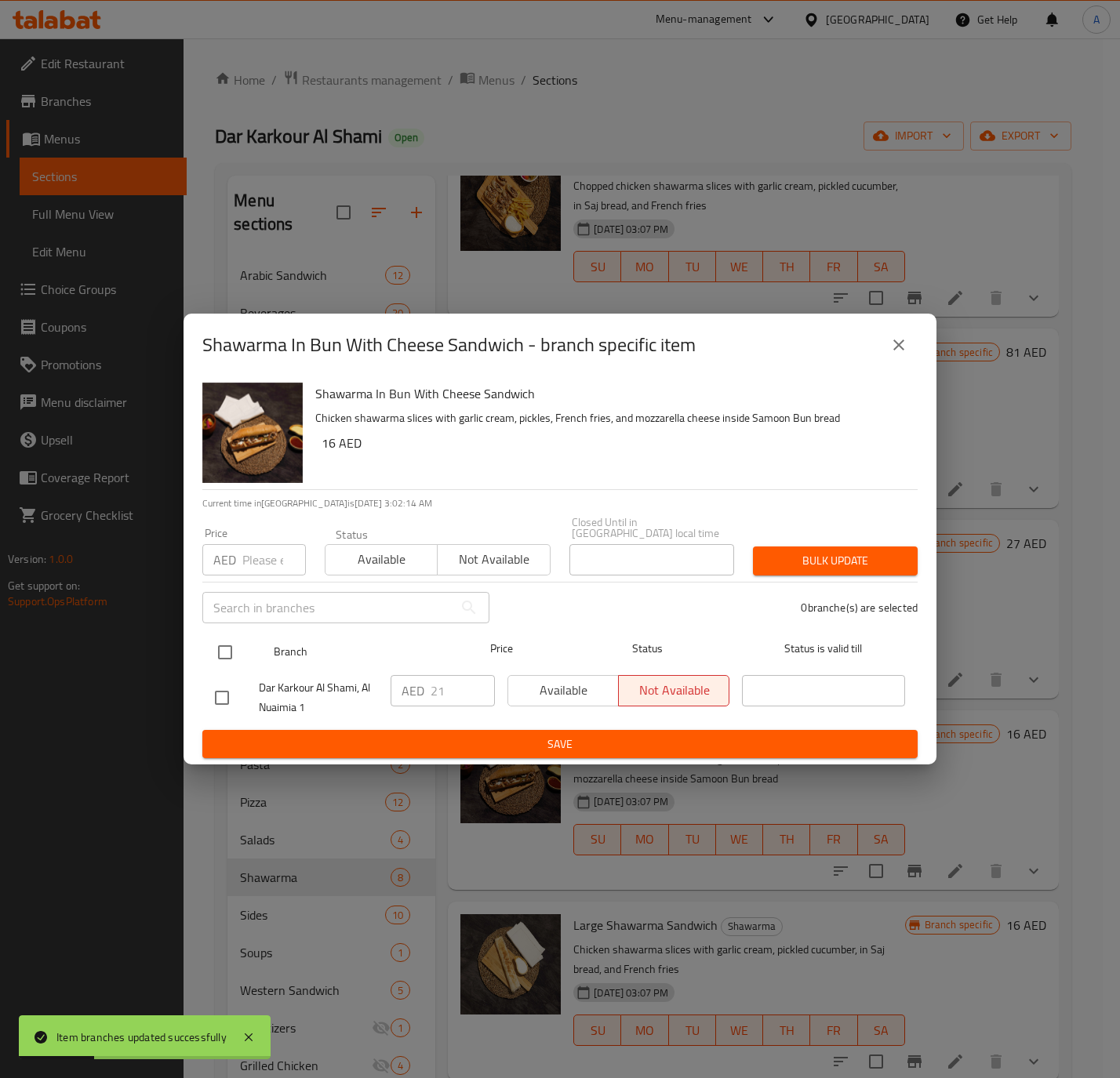
click at [216, 652] on input "checkbox" at bounding box center [224, 652] width 33 height 33
checkbox input "true"
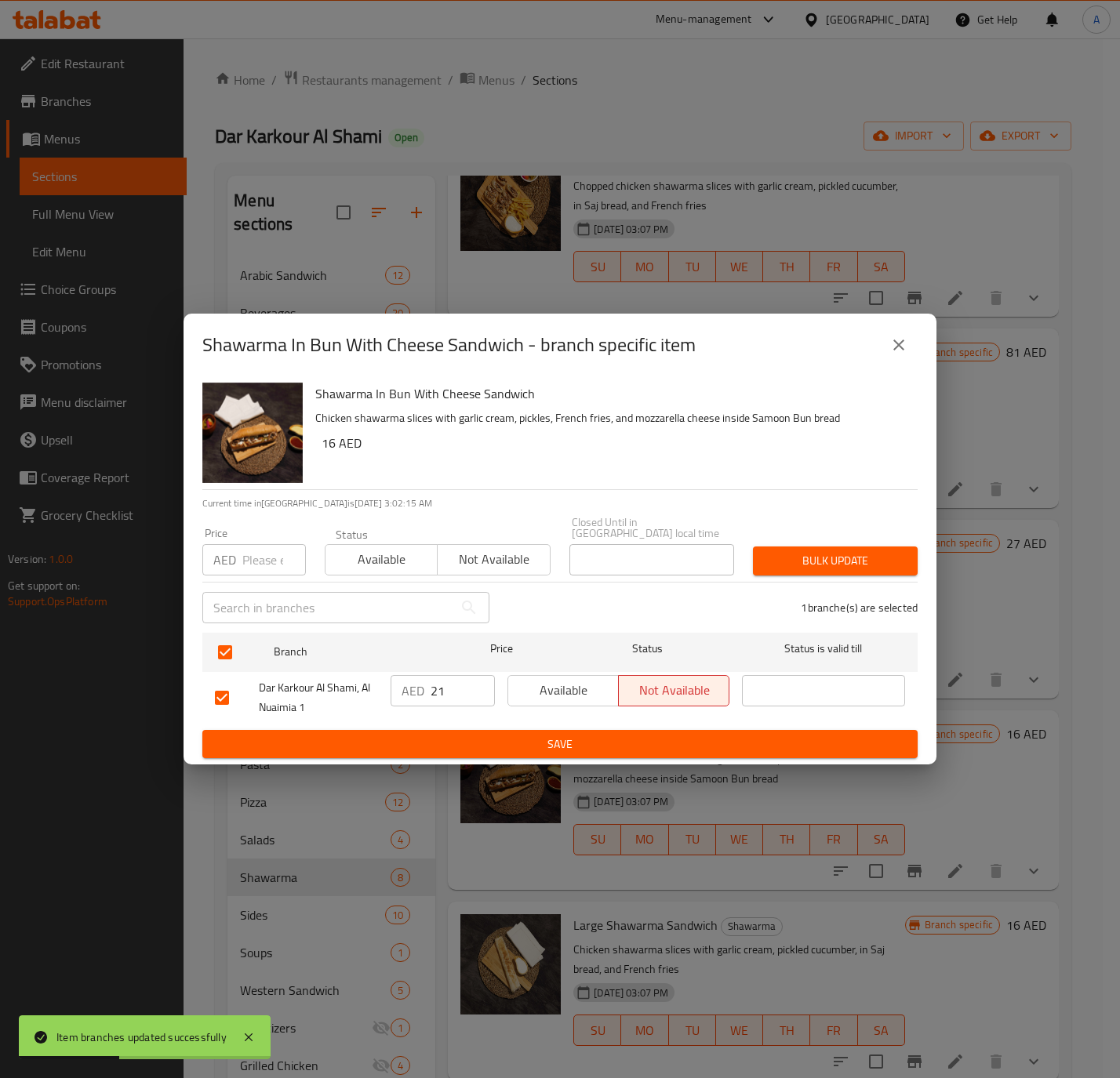
click at [431, 701] on input "21" at bounding box center [463, 690] width 65 height 31
click at [267, 562] on input "number" at bounding box center [274, 559] width 64 height 31
paste input "21"
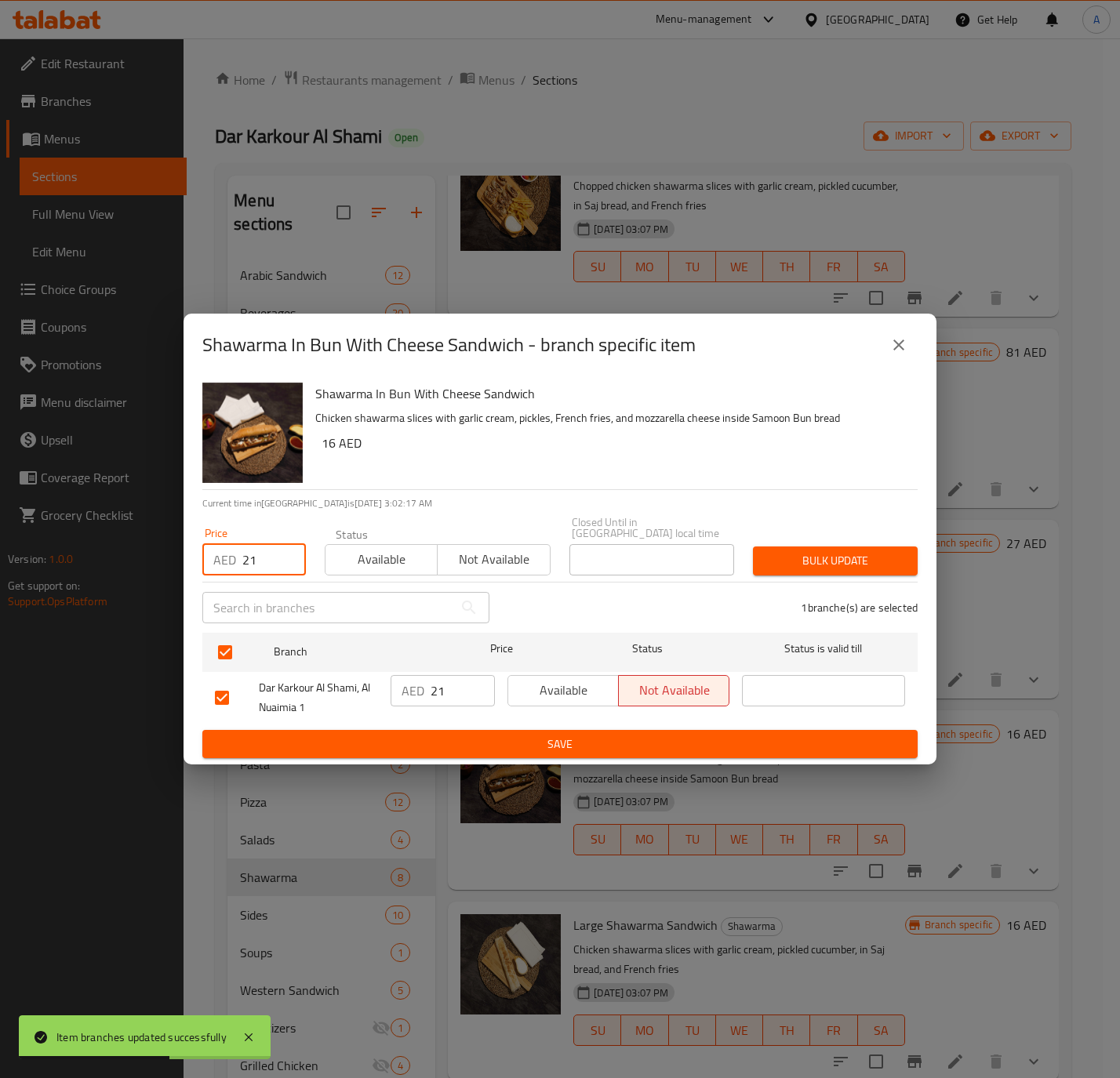
type input "21"
click at [396, 548] on span "Available" at bounding box center [381, 560] width 99 height 23
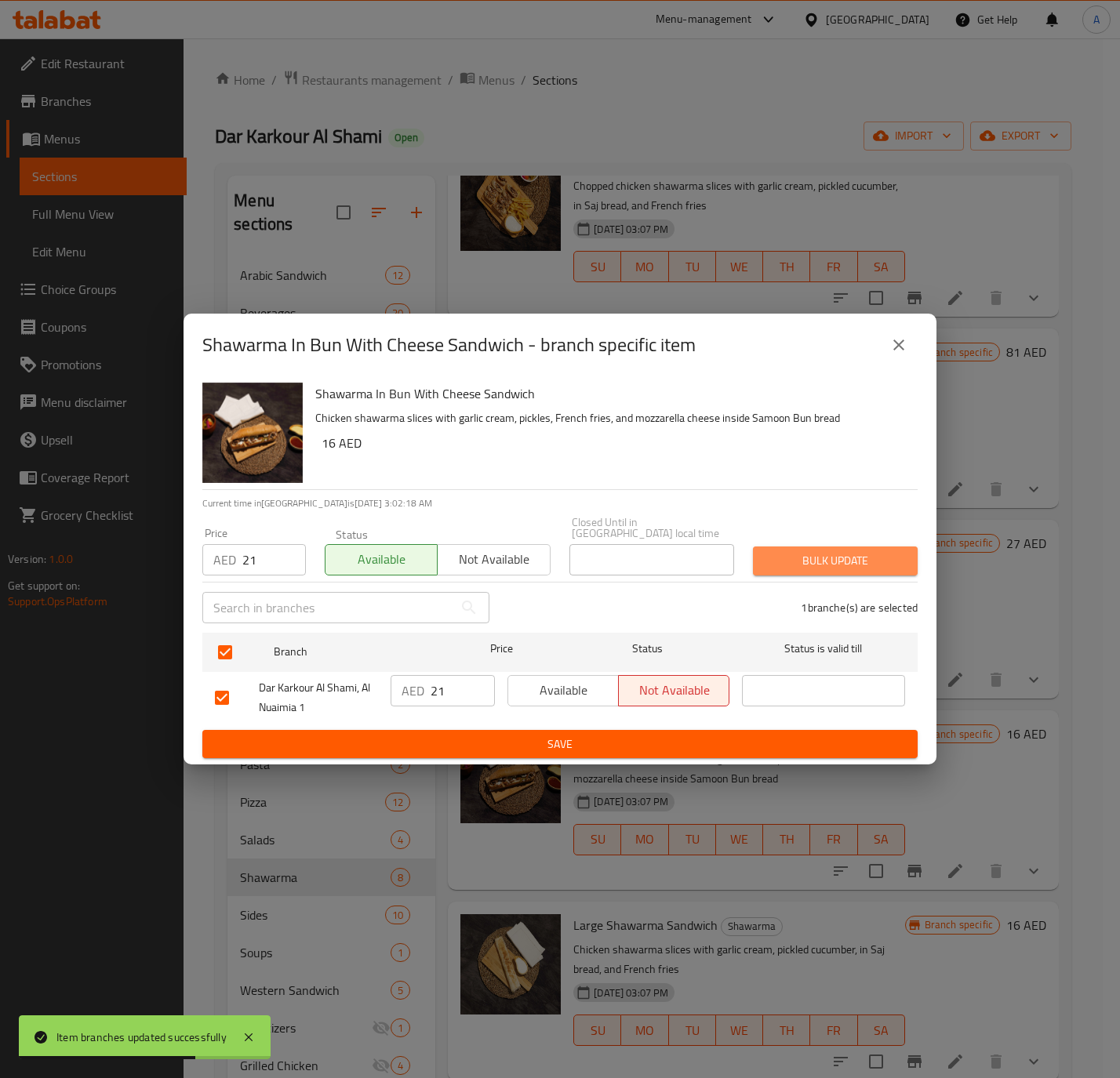
click at [800, 567] on span "Bulk update" at bounding box center [836, 561] width 140 height 19
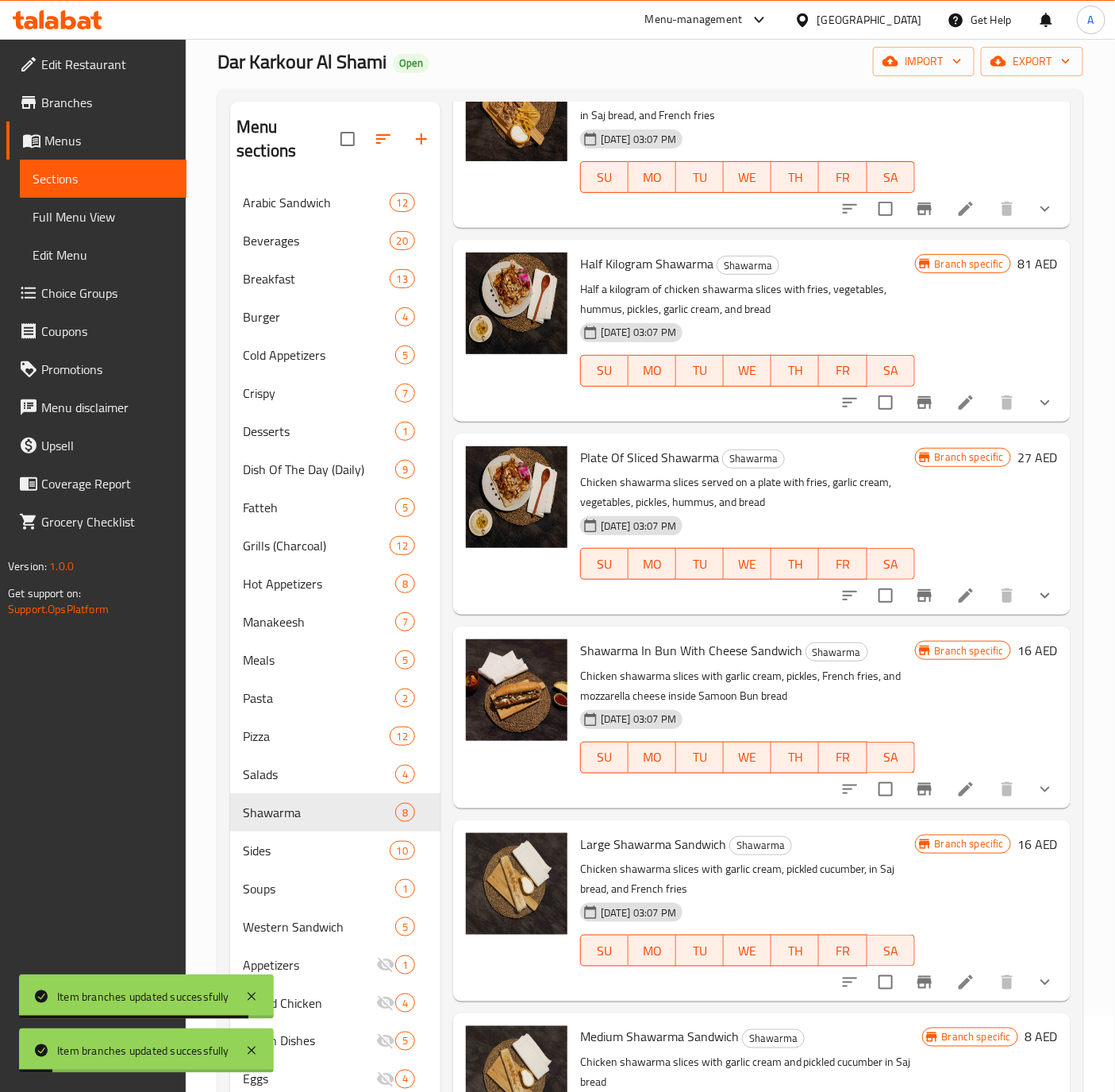
scroll to position [119, 0]
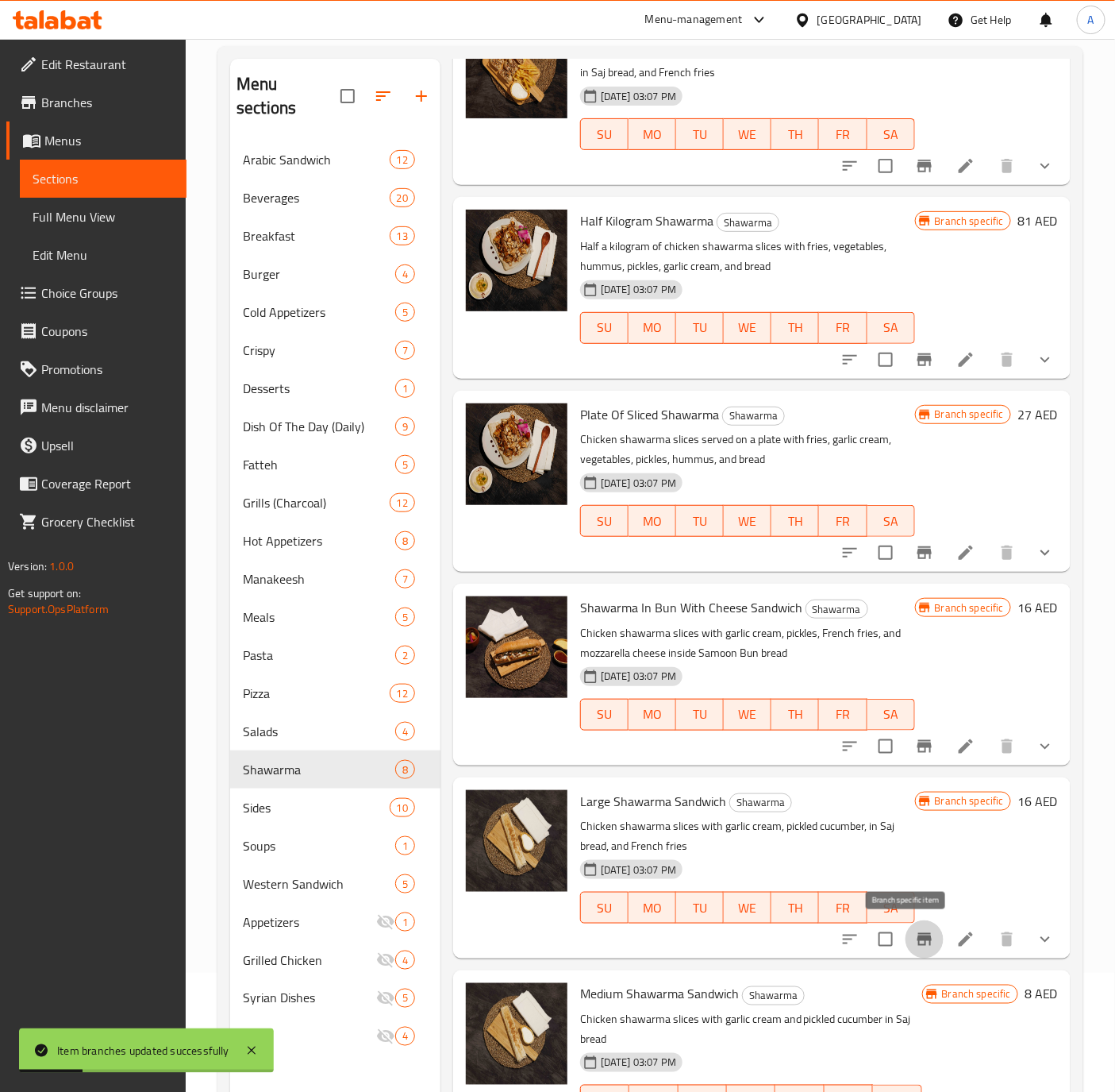
click at [915, 950] on button "Branch-specific-item" at bounding box center [925, 939] width 38 height 38
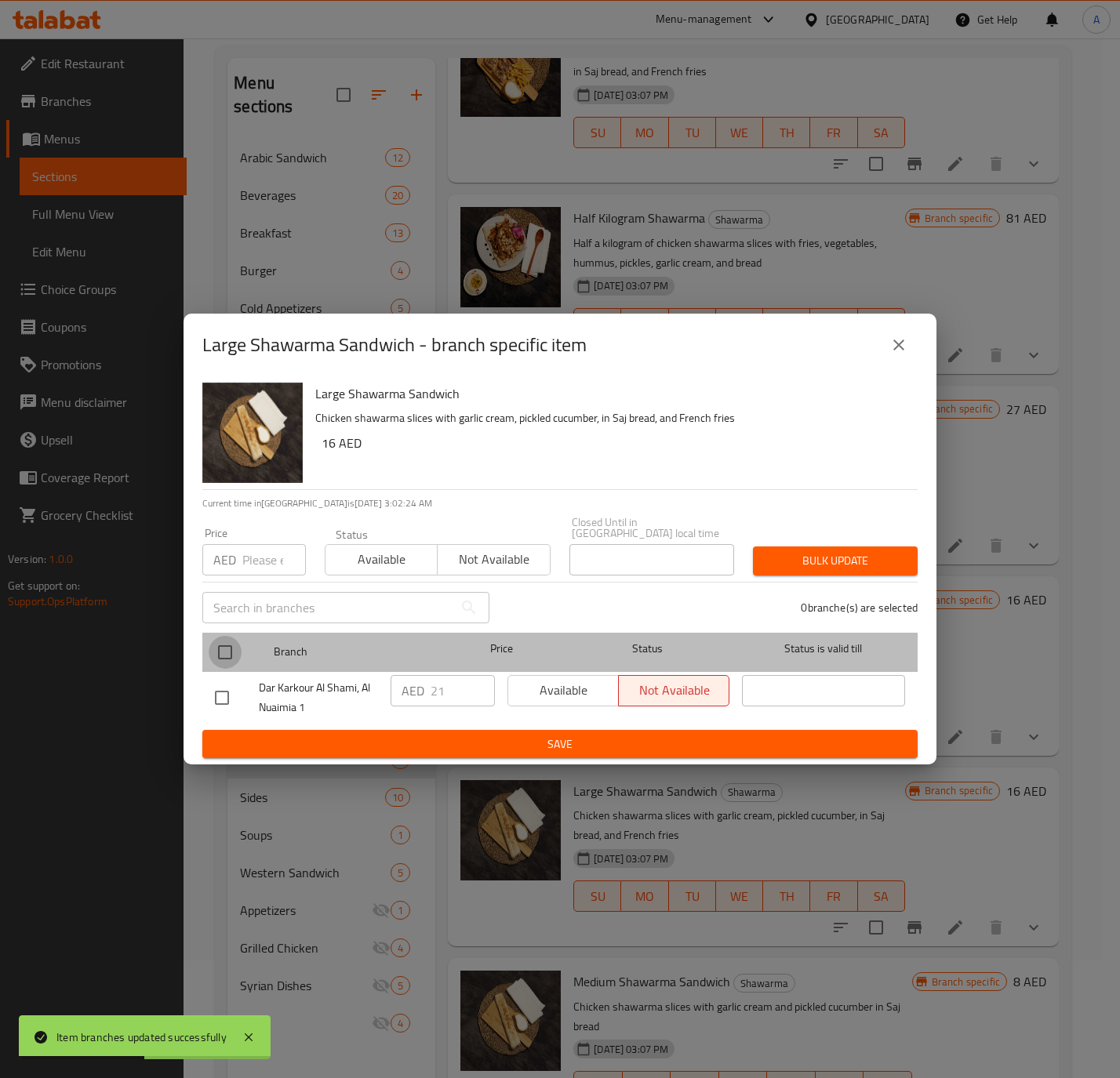
click at [240, 654] on input "checkbox" at bounding box center [224, 652] width 33 height 33
checkbox input "true"
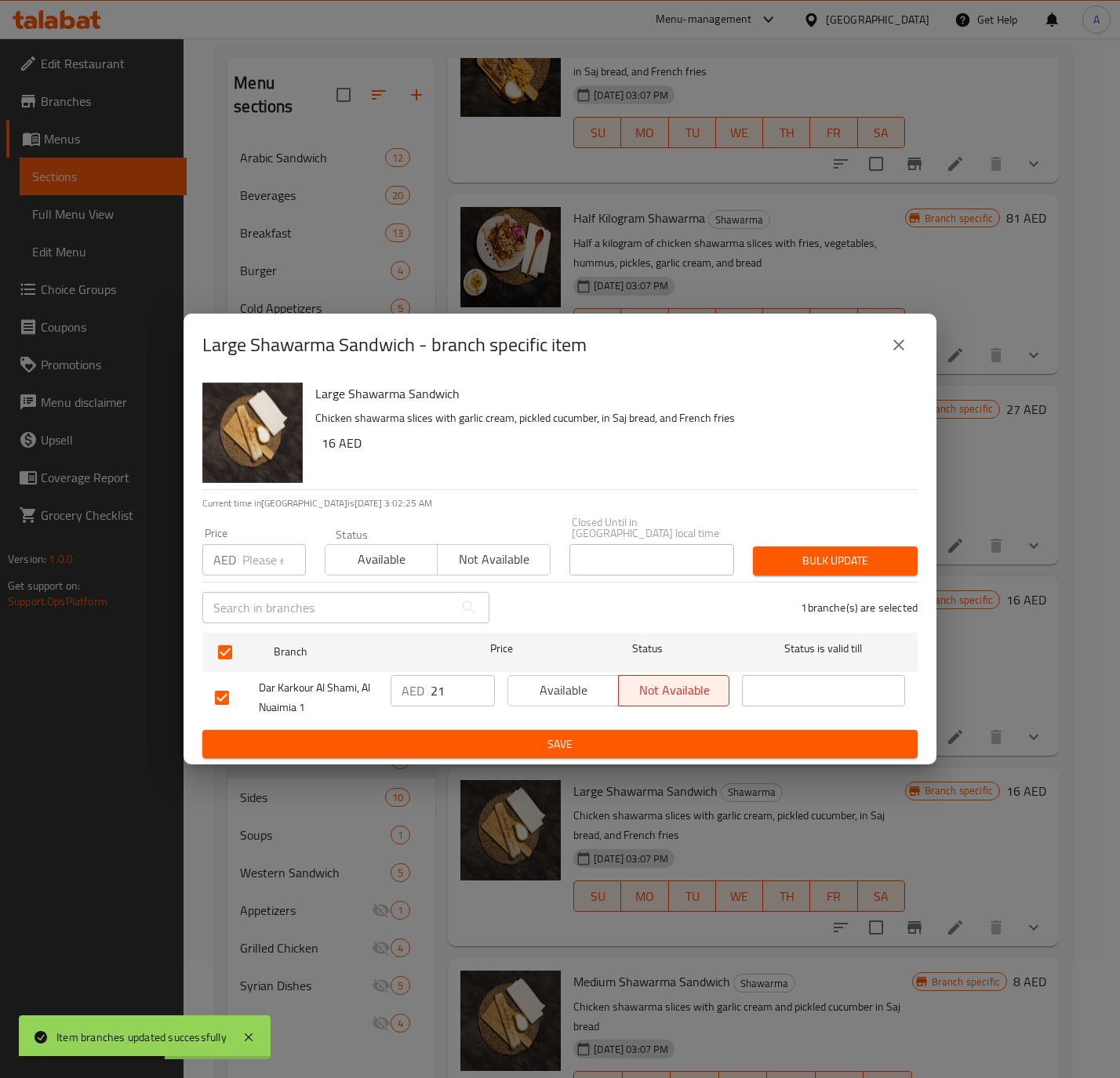
click at [237, 561] on div "AED Price" at bounding box center [253, 559] width 104 height 31
paste input "21"
type input "21"
click at [338, 548] on span "Available" at bounding box center [381, 560] width 99 height 23
click at [866, 547] on button "Bulk update" at bounding box center [835, 561] width 165 height 29
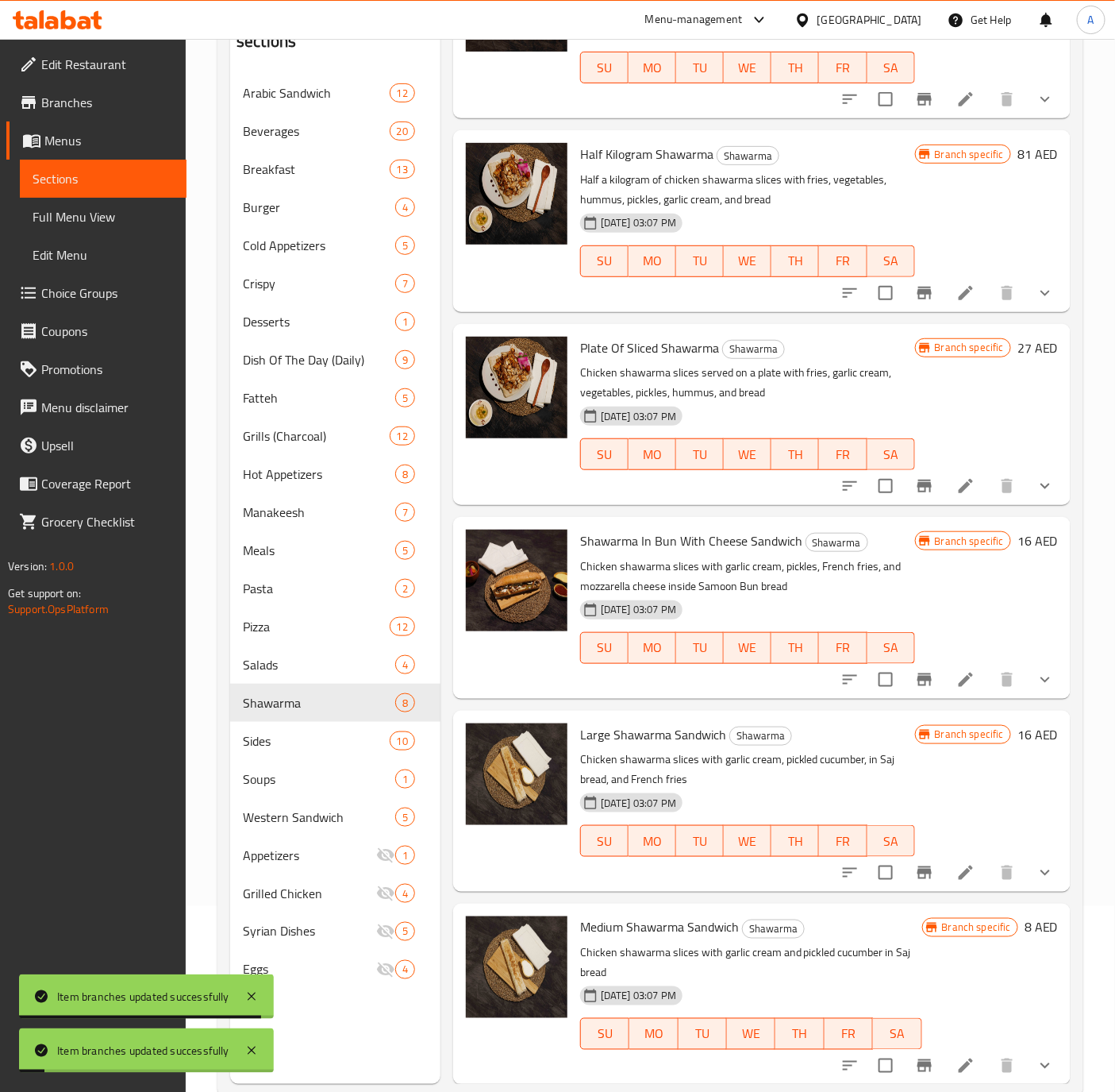
scroll to position [223, 0]
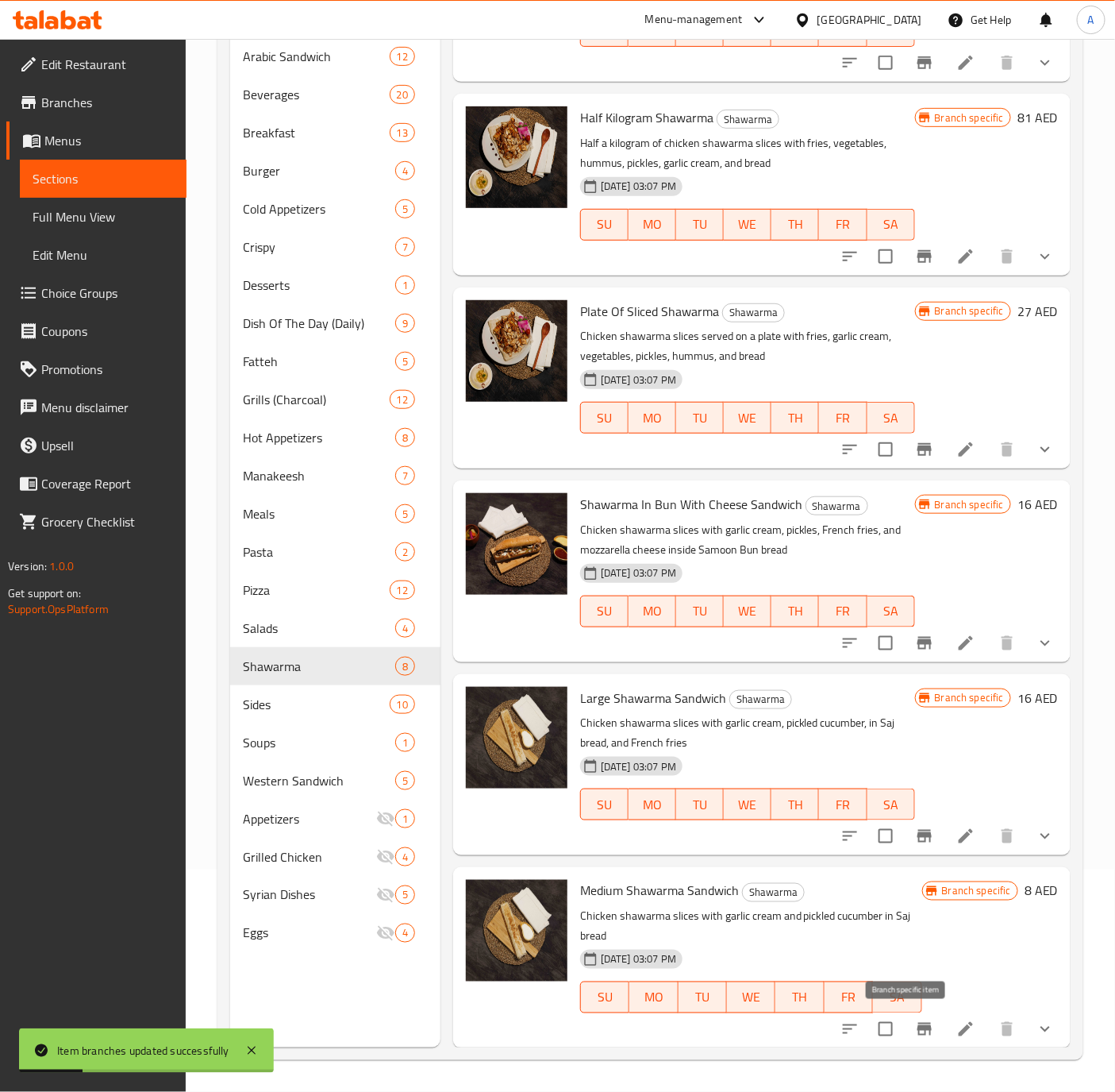
click at [915, 1031] on icon "Branch-specific-item" at bounding box center [924, 1028] width 19 height 19
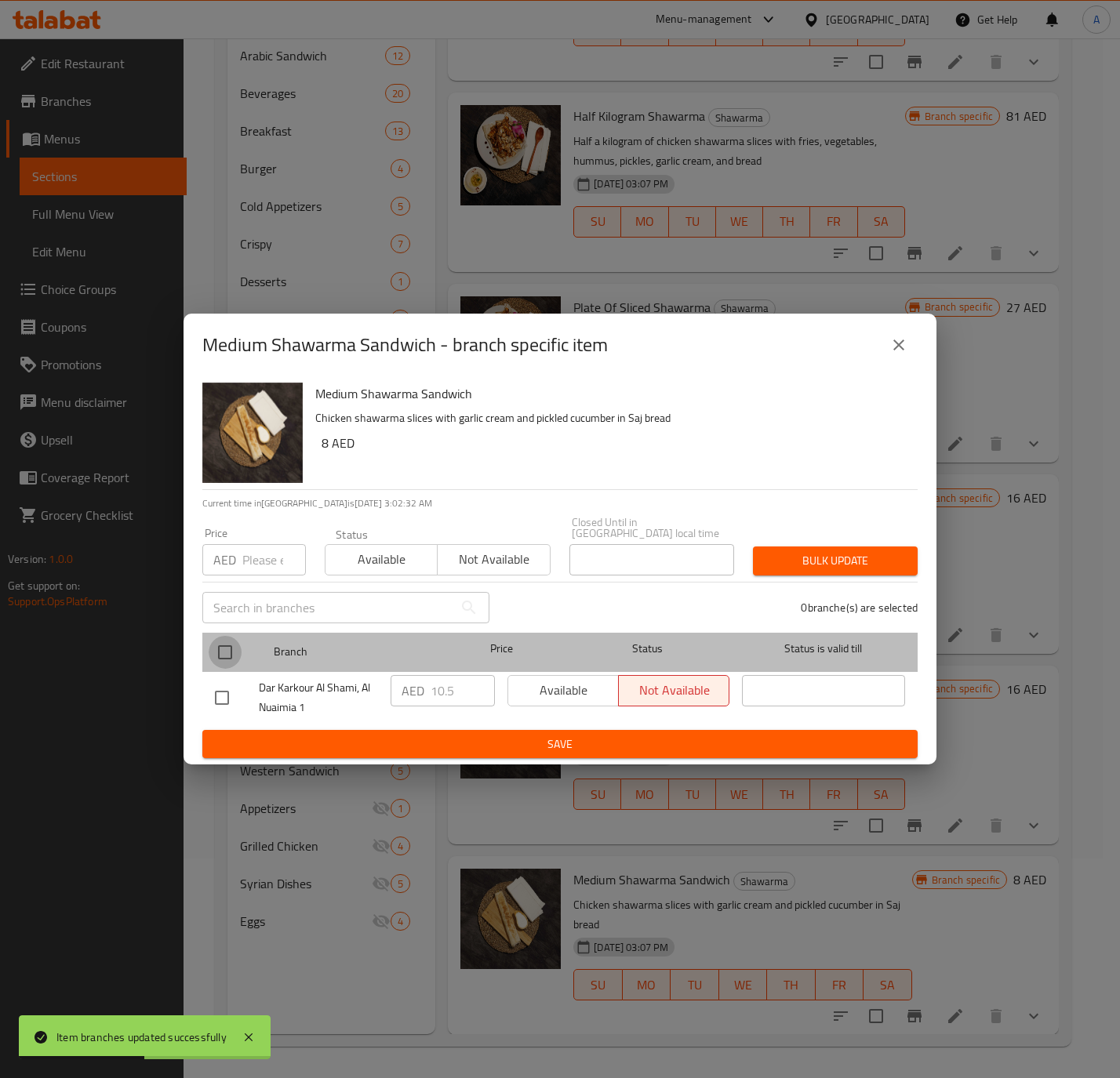
click at [234, 647] on input "checkbox" at bounding box center [224, 652] width 33 height 33
checkbox input "true"
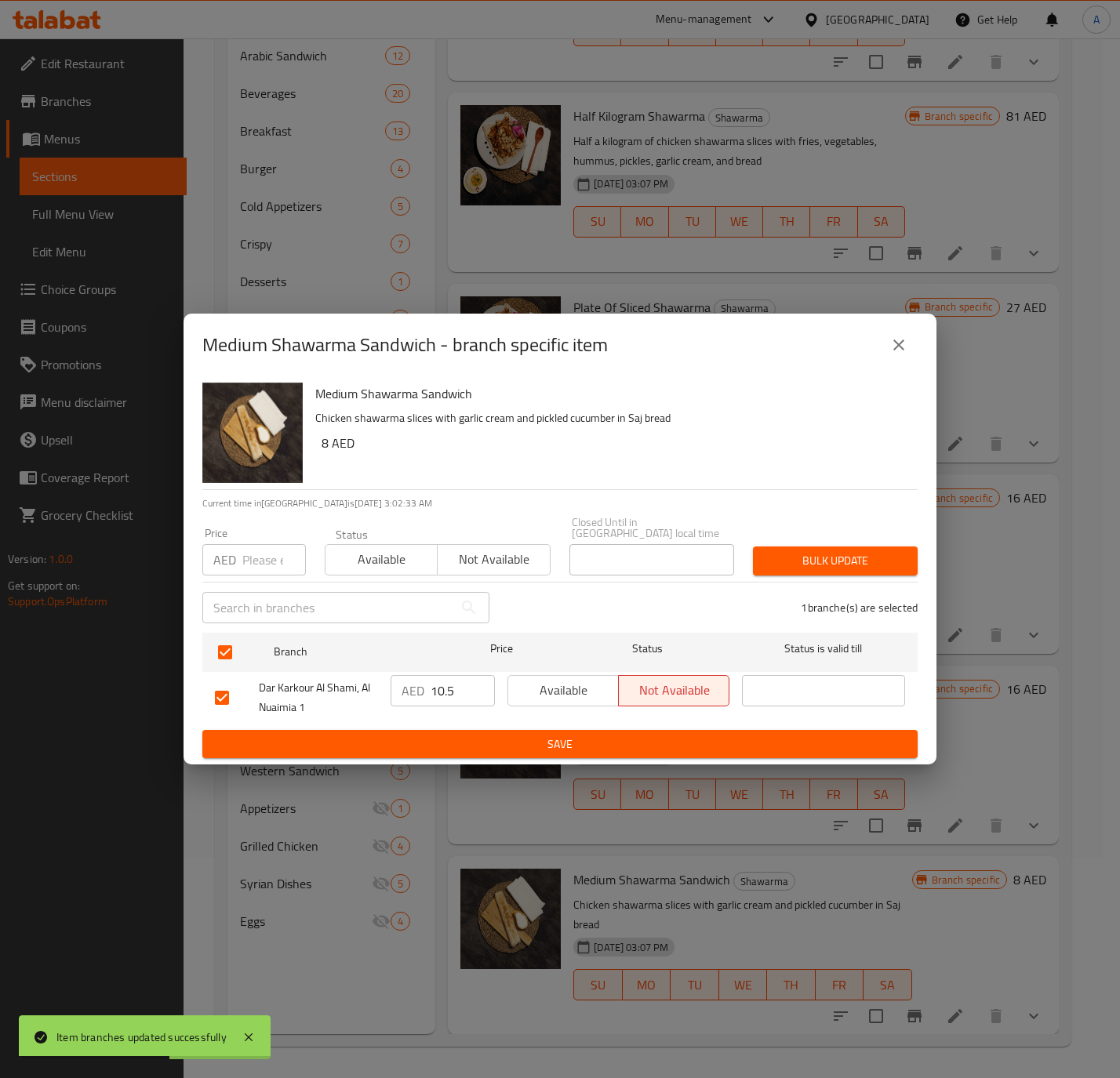
click at [436, 686] on input "10.5" at bounding box center [463, 690] width 65 height 31
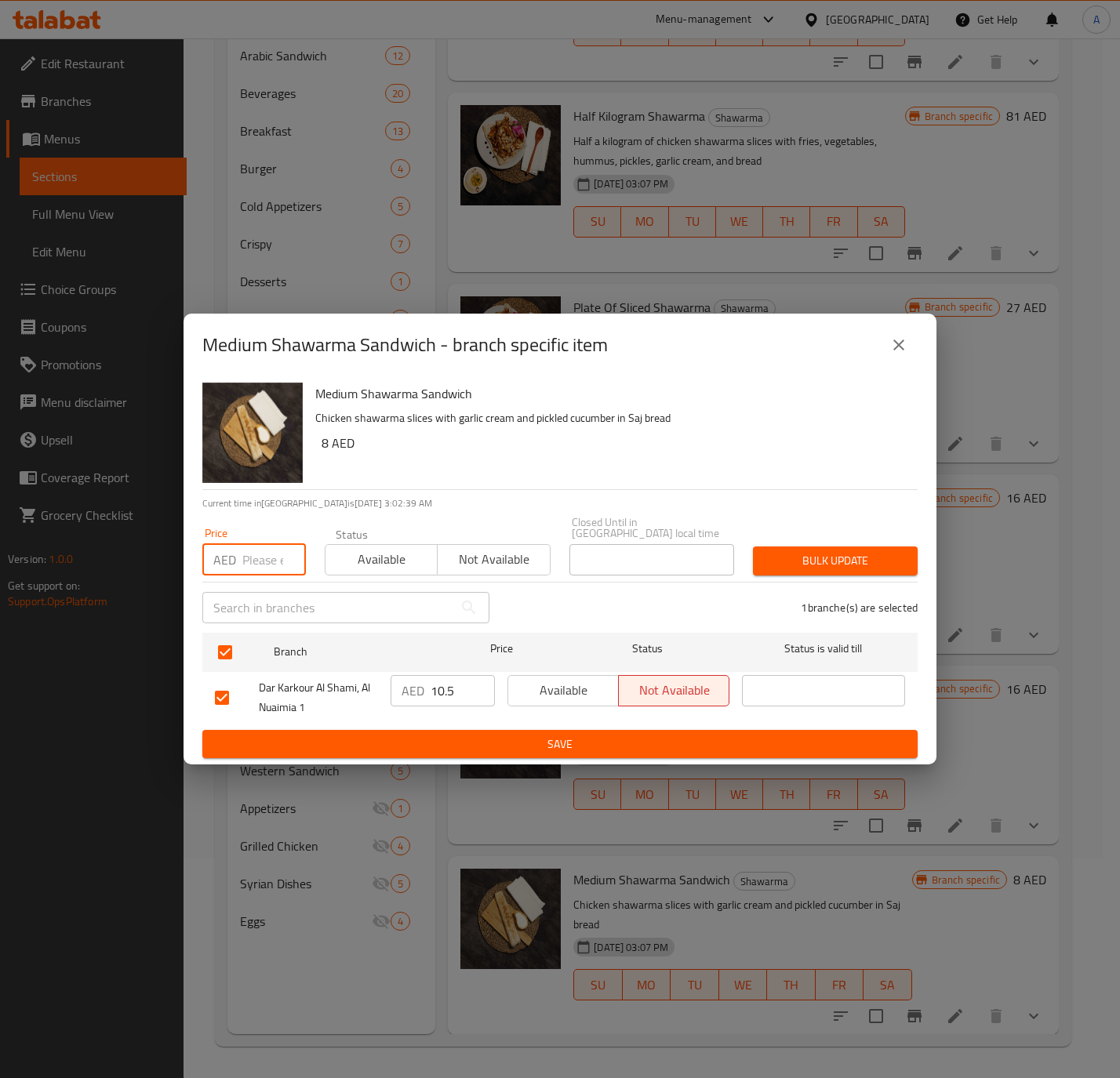
click at [264, 561] on input "number" at bounding box center [274, 559] width 64 height 31
paste input "10.5"
type input "10.5"
click at [386, 561] on span "Available" at bounding box center [381, 560] width 99 height 23
click at [868, 544] on div "Bulk update" at bounding box center [835, 561] width 183 height 48
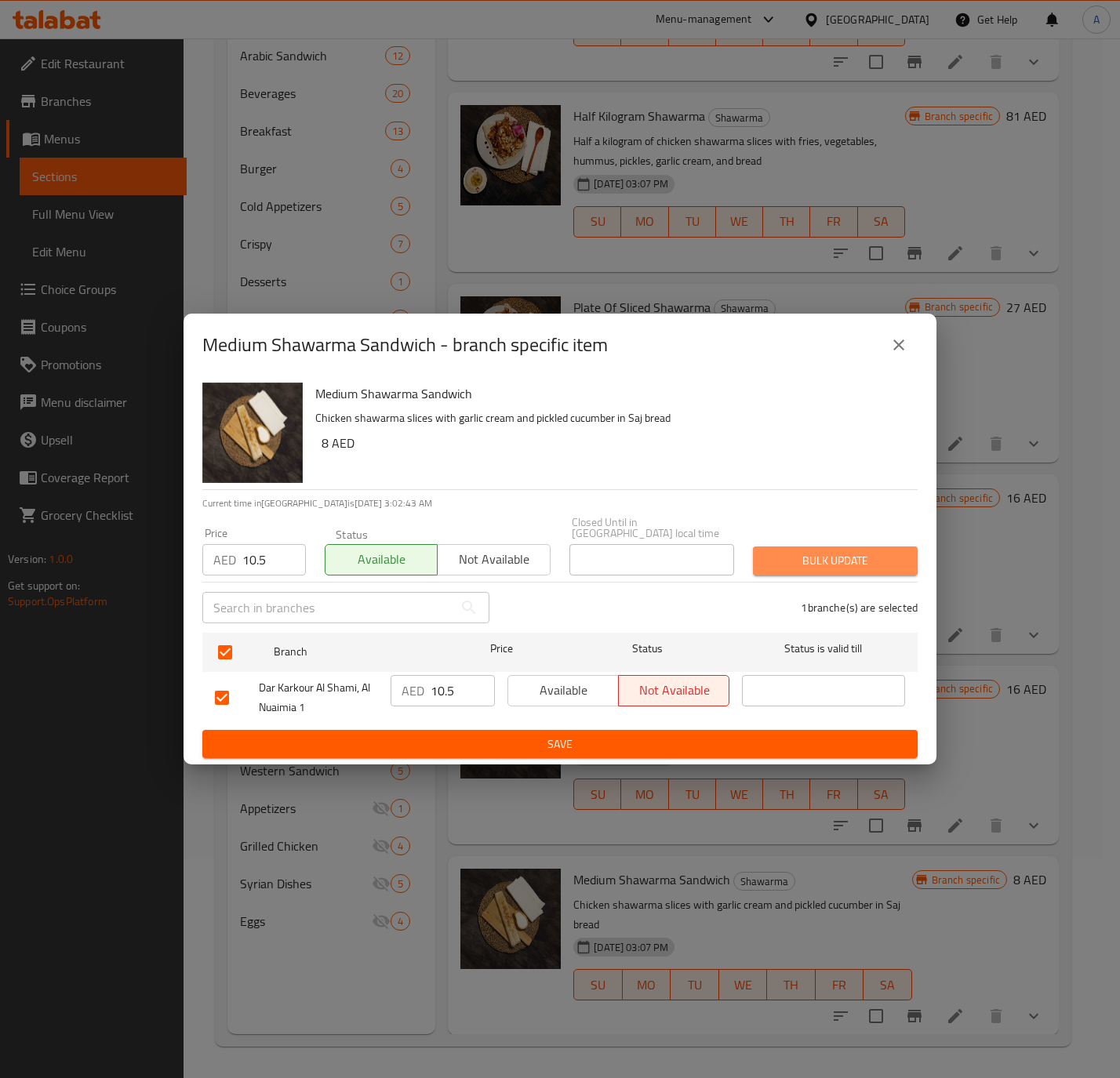
click at [859, 562] on span "Bulk update" at bounding box center [836, 561] width 140 height 19
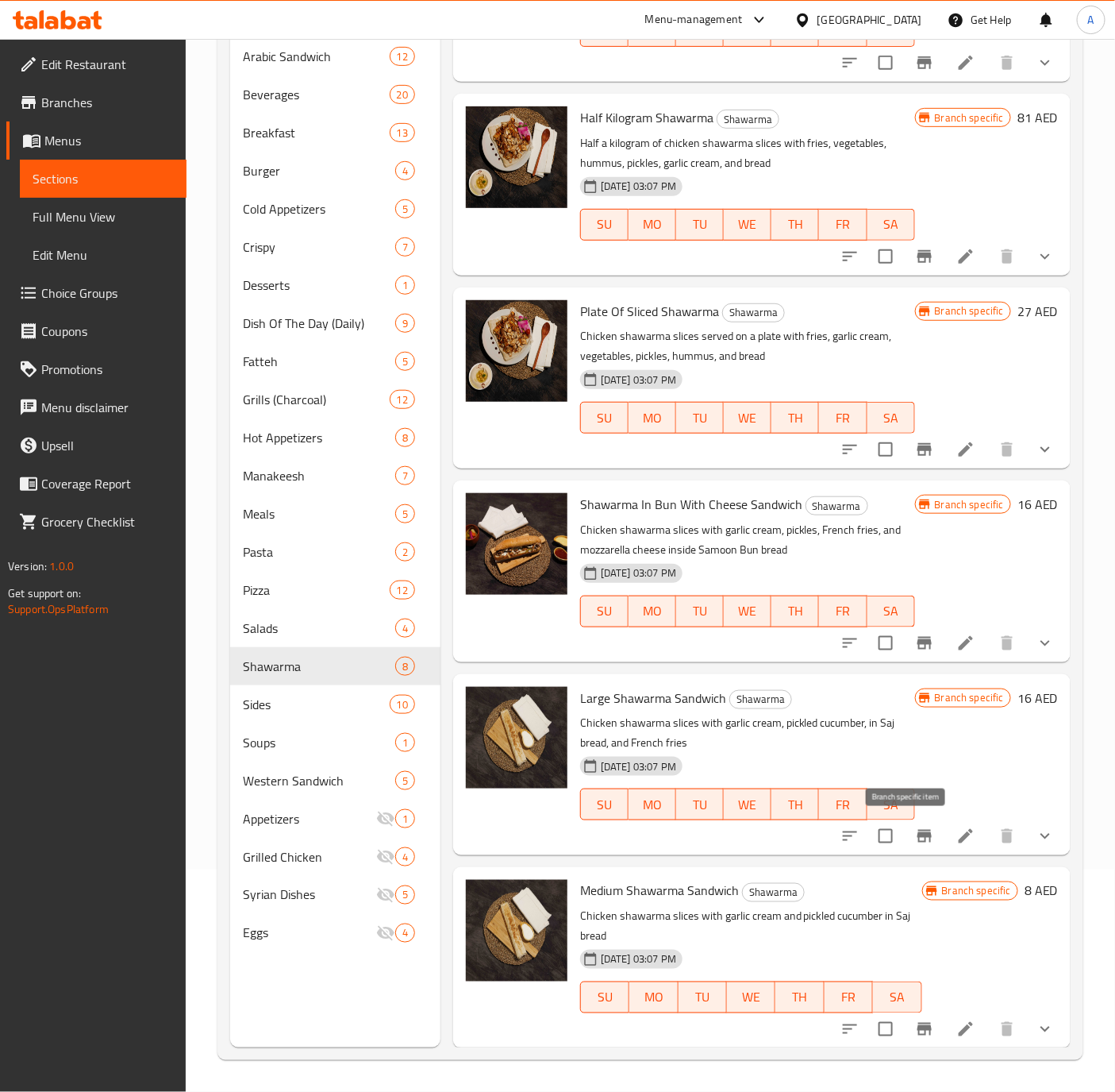
click at [915, 836] on icon "Branch-specific-item" at bounding box center [924, 835] width 19 height 19
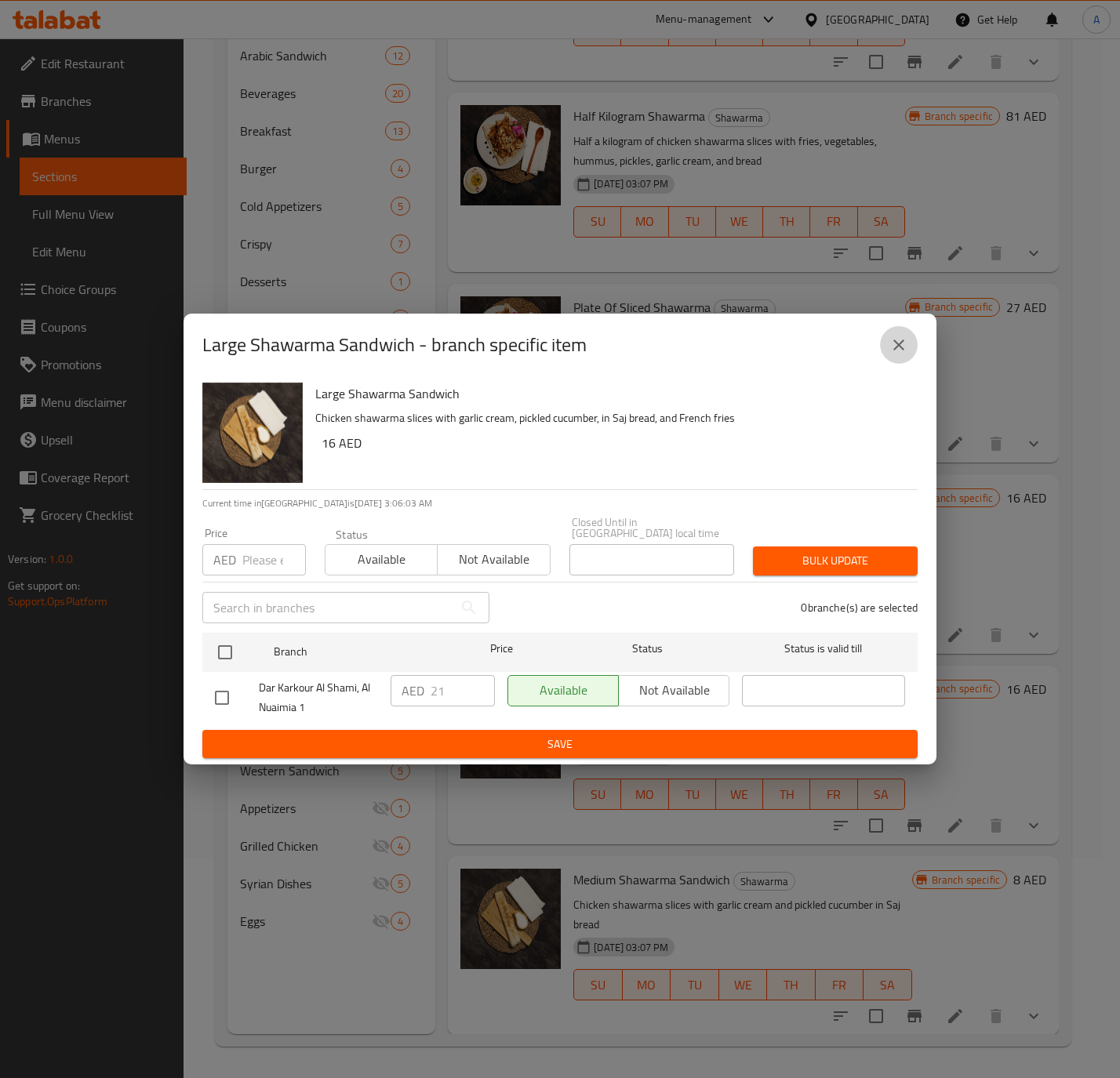
click at [901, 351] on icon "close" at bounding box center [898, 345] width 19 height 19
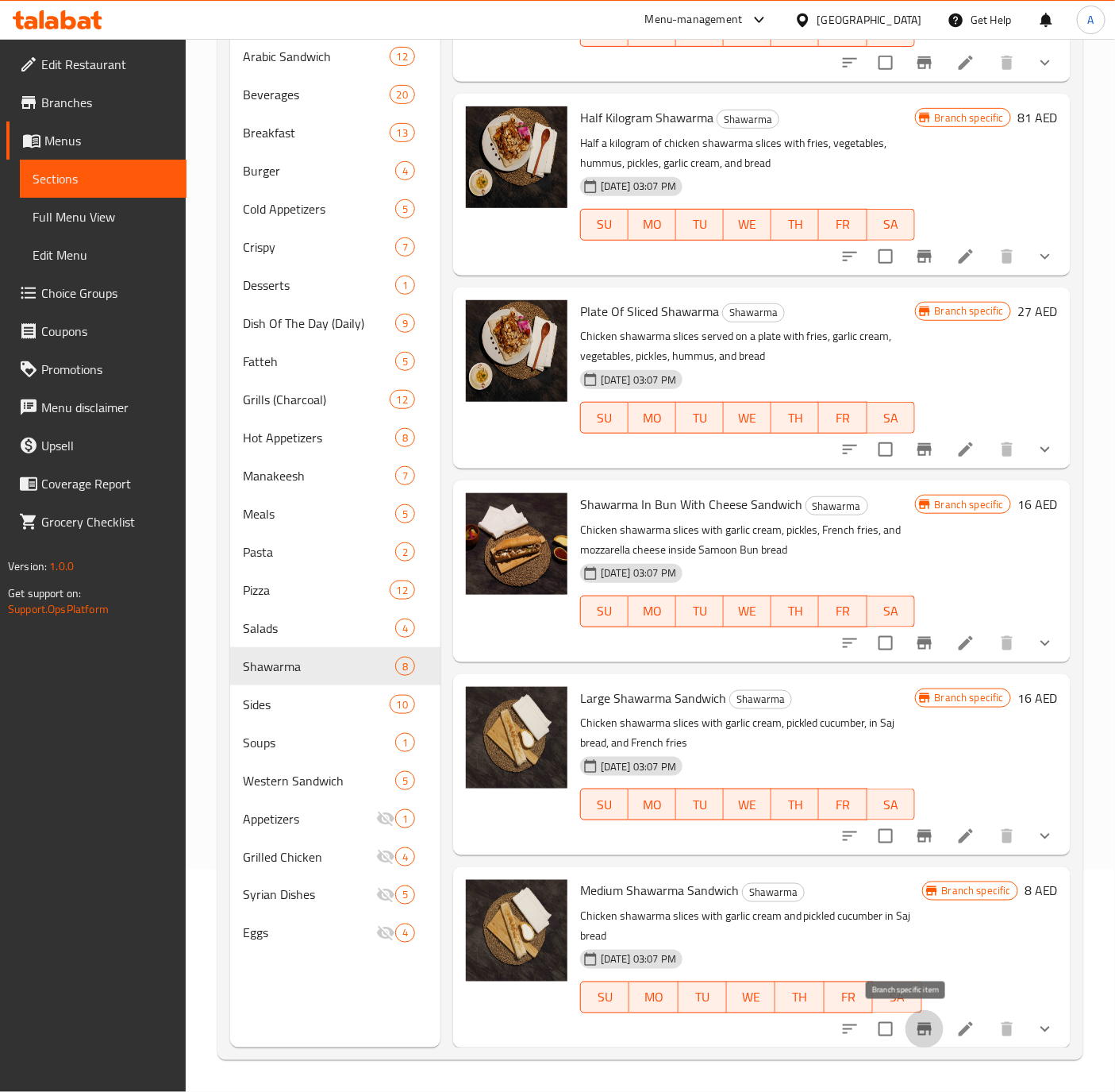
click at [914, 1016] on button "Branch-specific-item" at bounding box center [925, 1029] width 38 height 38
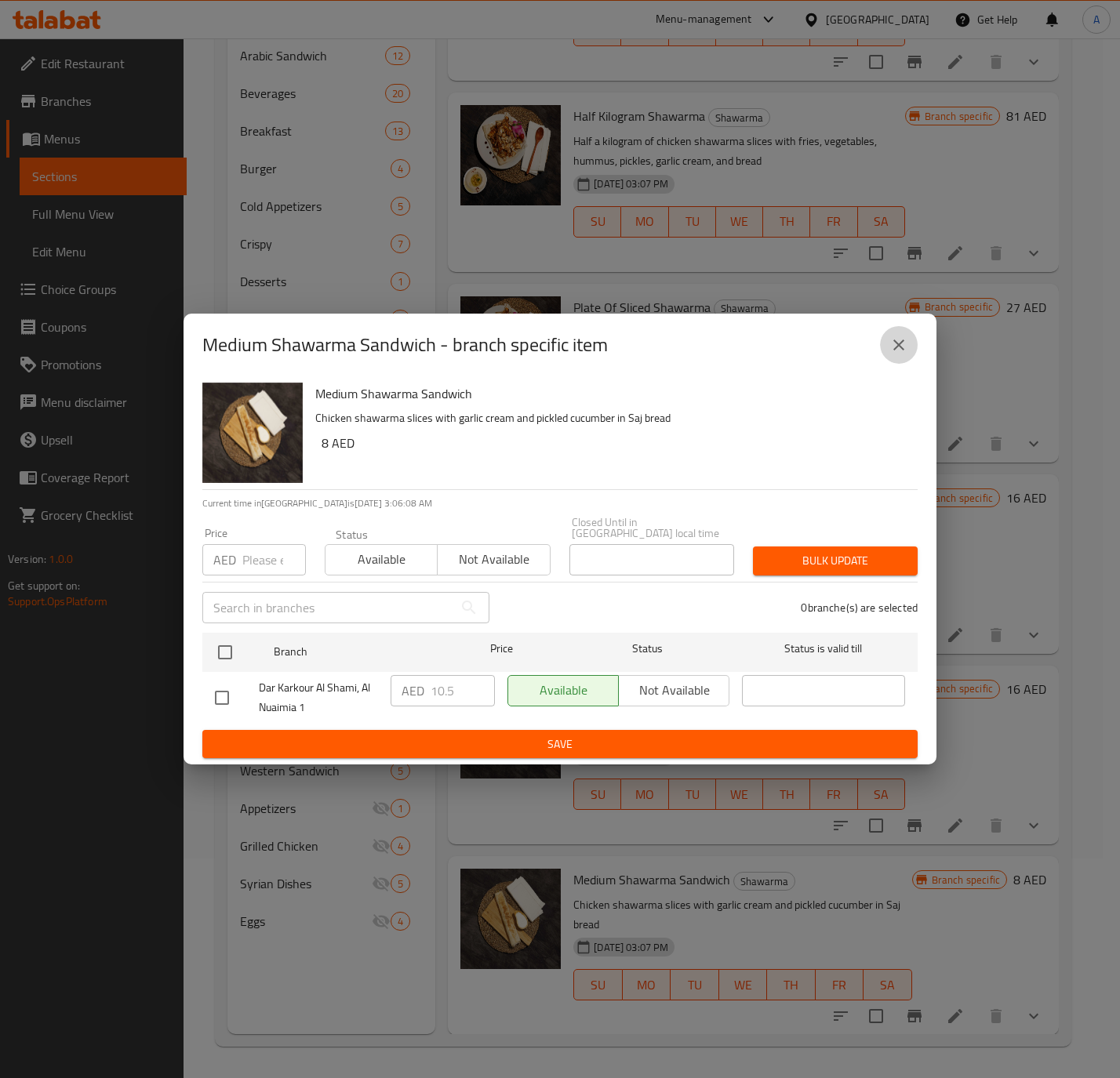
click at [901, 361] on button "close" at bounding box center [898, 345] width 37 height 37
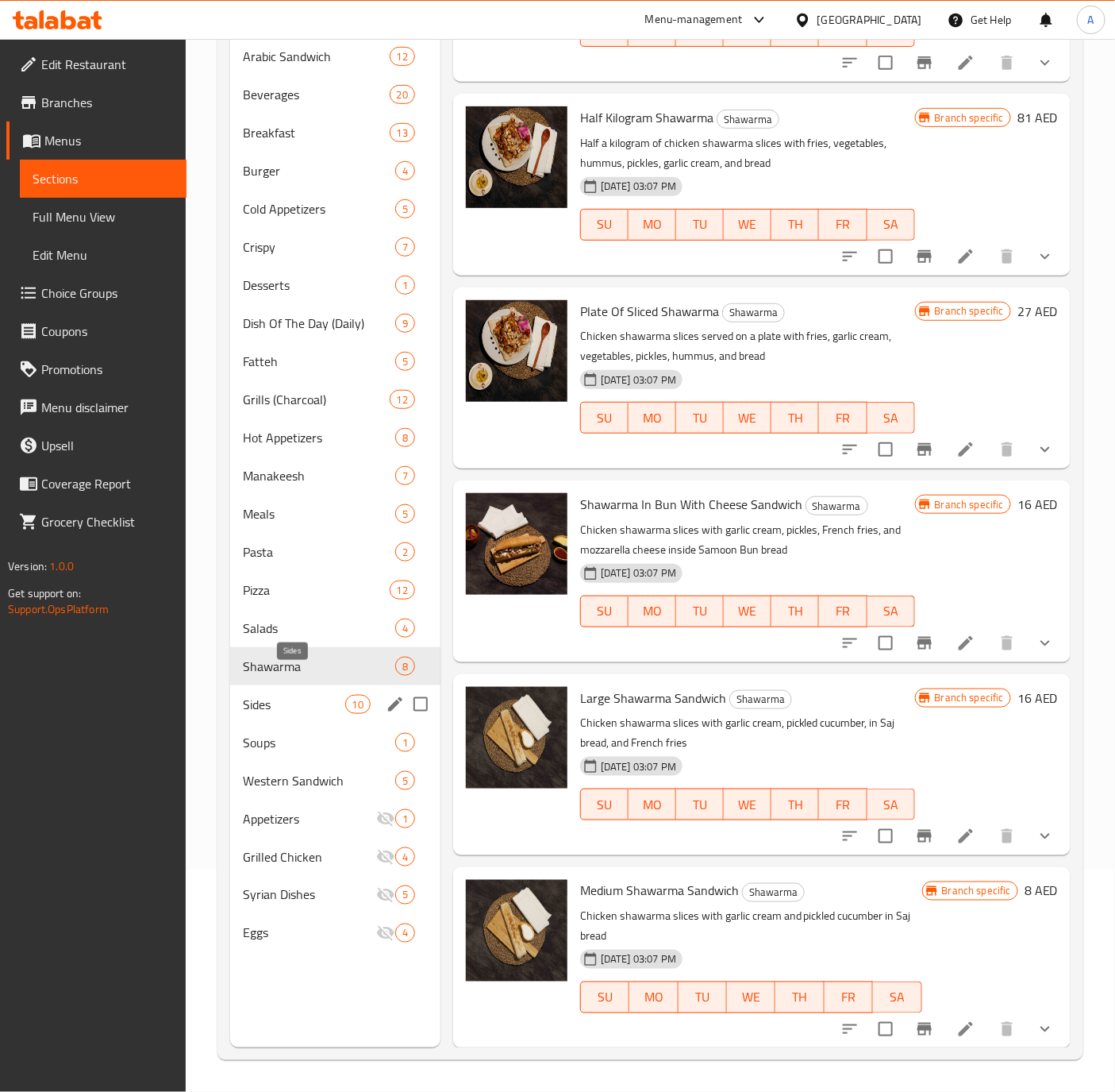
click at [252, 695] on span "Sides" at bounding box center [293, 703] width 101 height 19
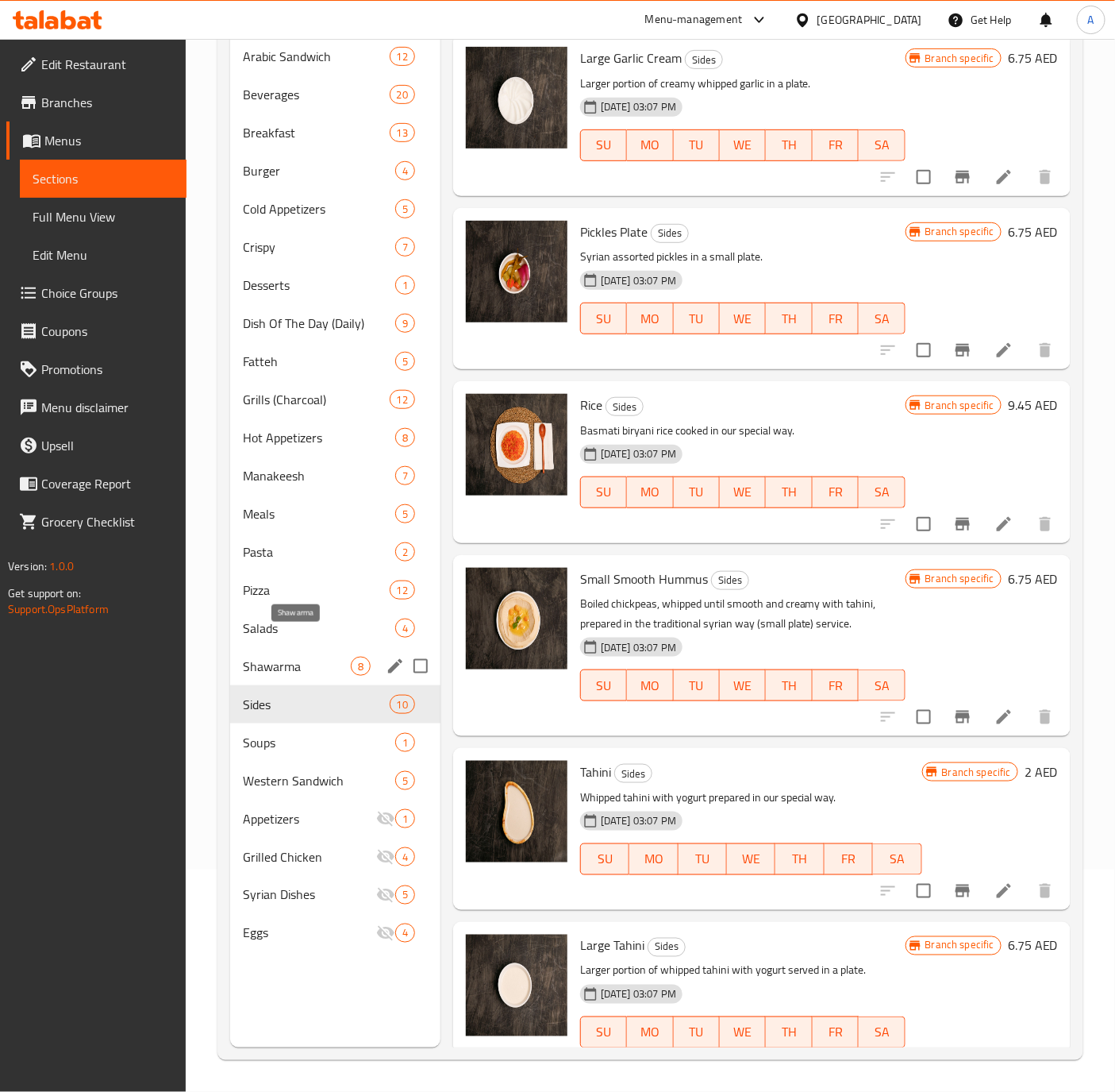
click at [322, 657] on span "Shawarma" at bounding box center [297, 666] width 108 height 19
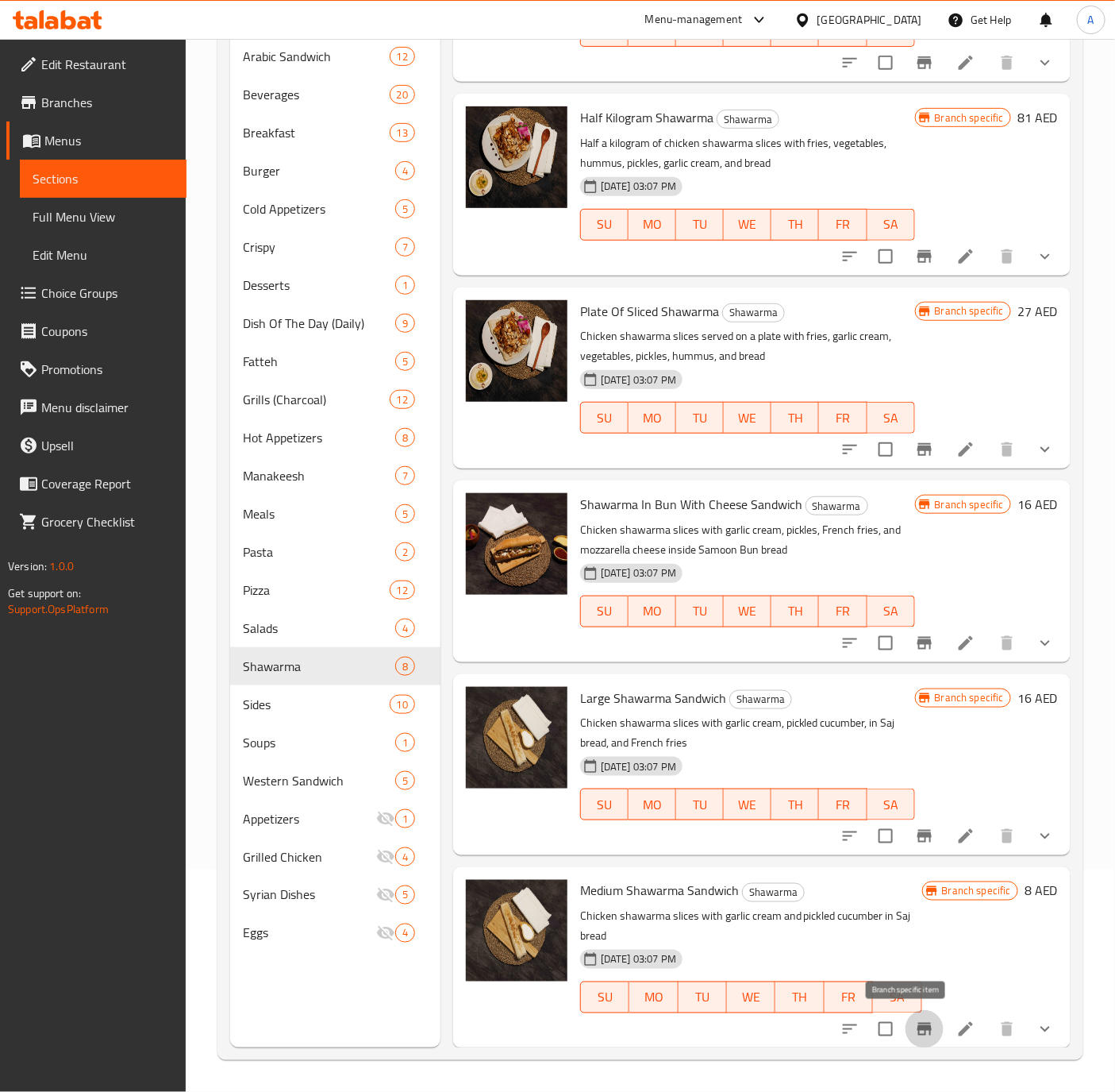
click at [915, 1029] on icon "Branch-specific-item" at bounding box center [924, 1028] width 19 height 19
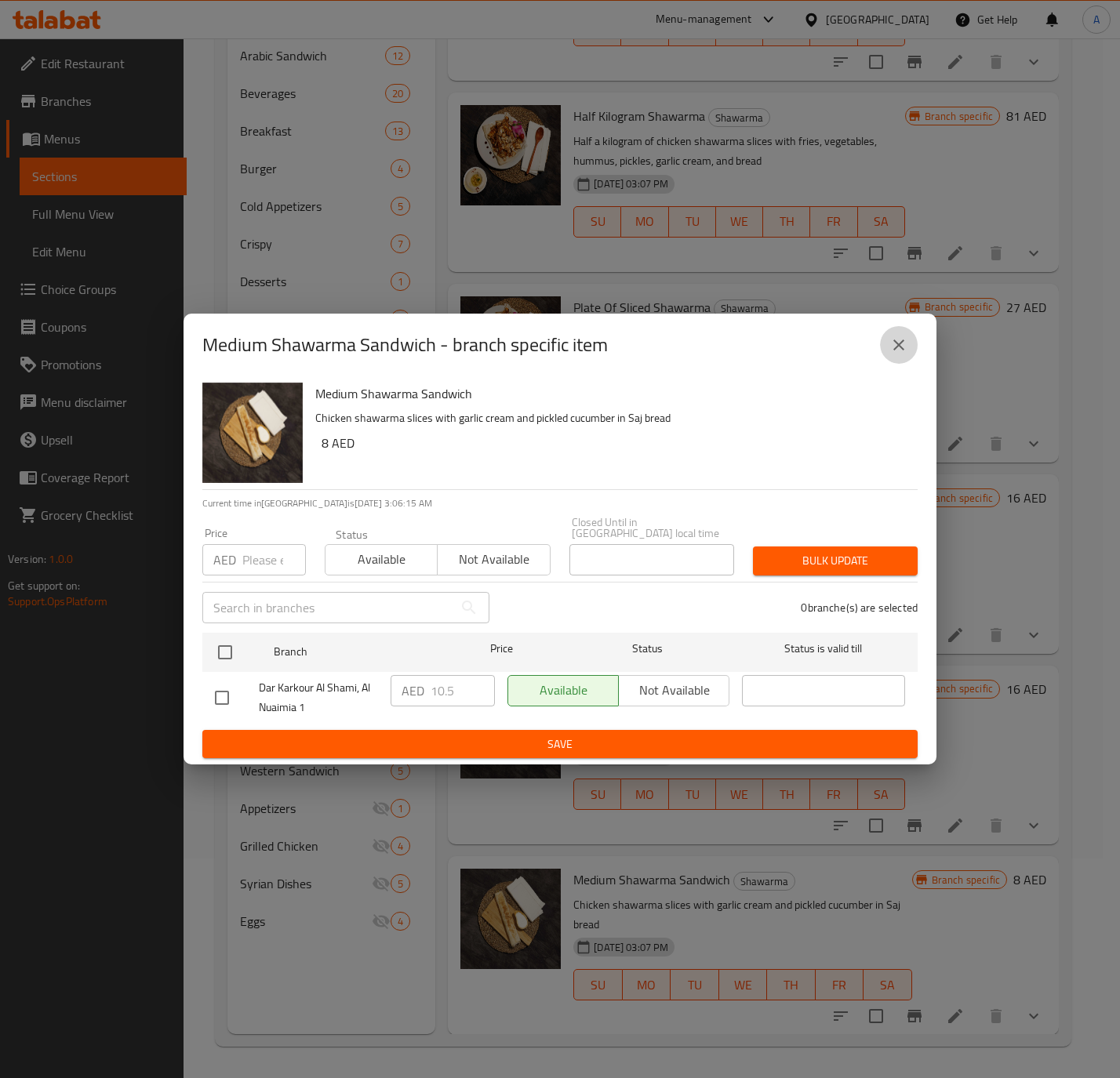
click at [915, 351] on button "close" at bounding box center [898, 345] width 37 height 37
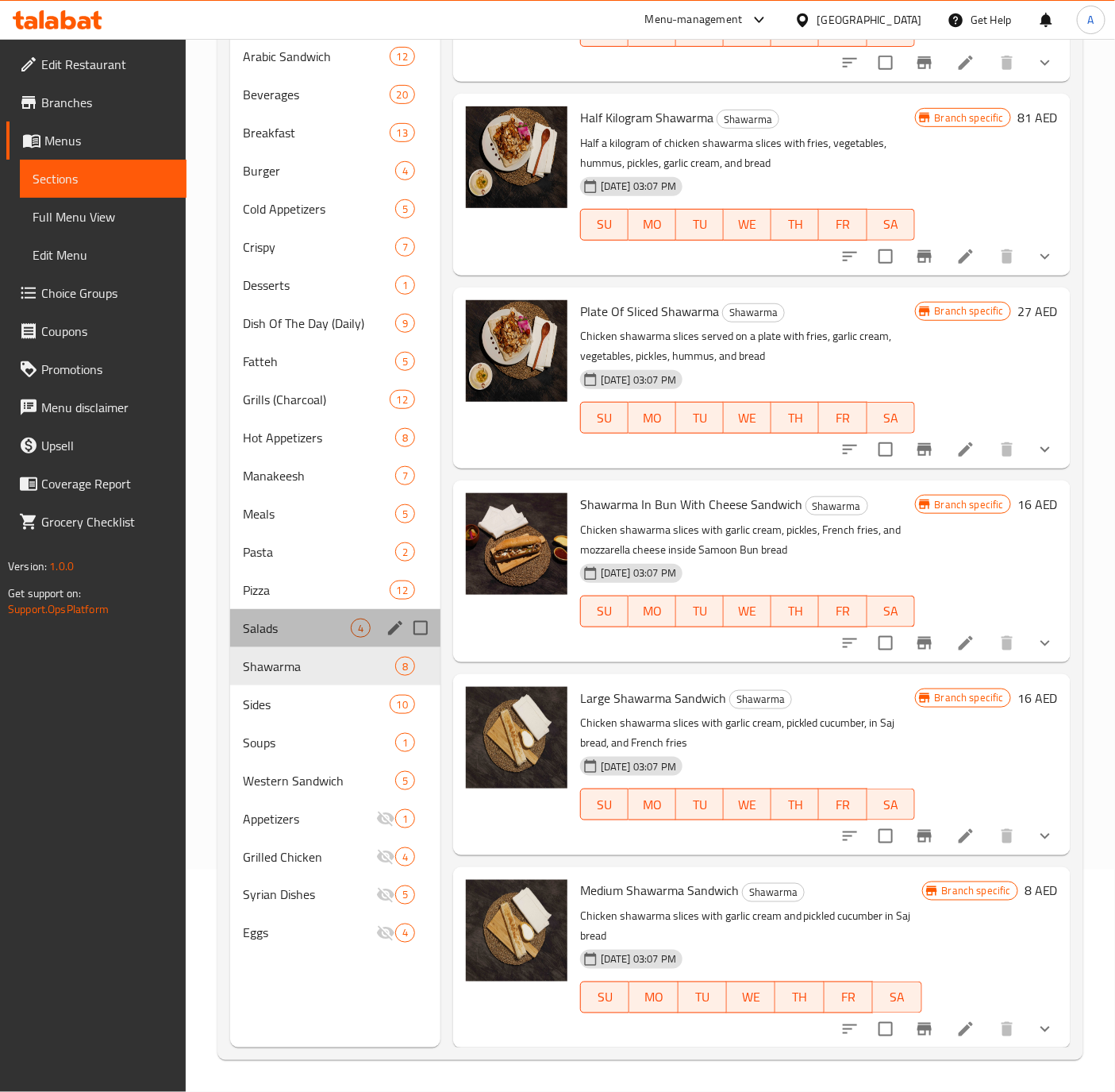
click at [251, 609] on div "Salads 4" at bounding box center [335, 628] width 210 height 38
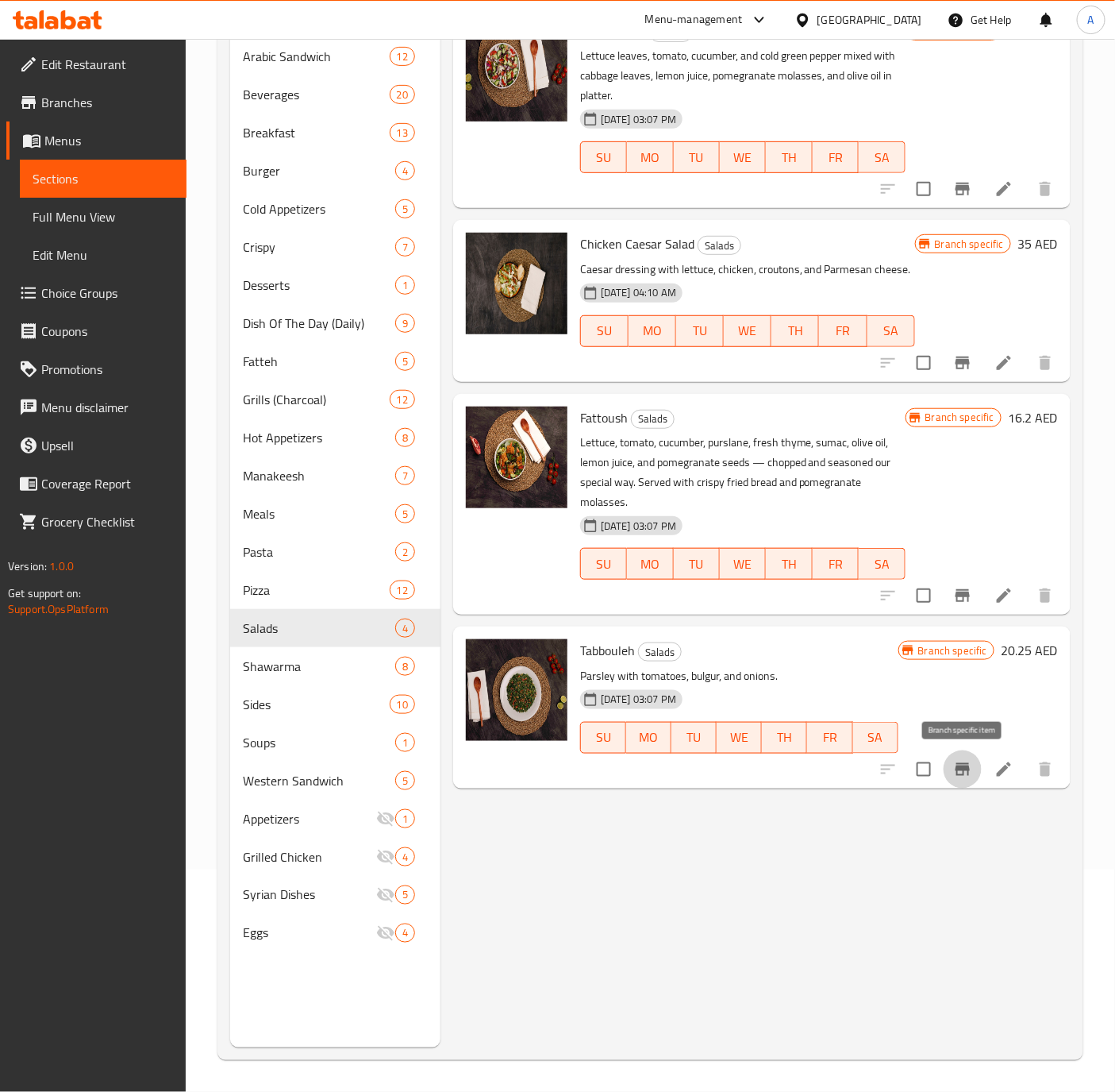
click at [962, 777] on icon "Branch-specific-item" at bounding box center [963, 769] width 19 height 19
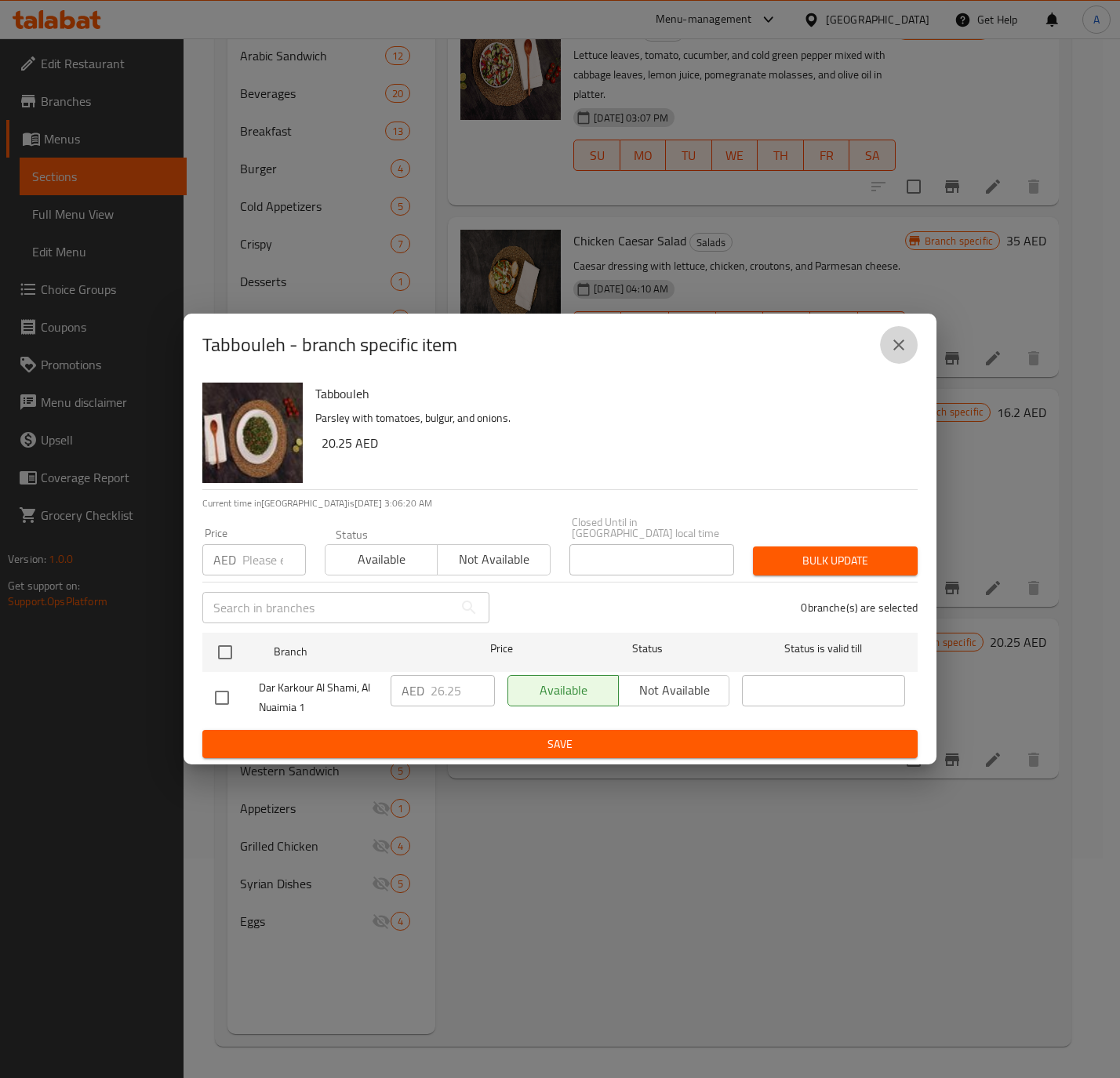
click at [903, 346] on icon "close" at bounding box center [898, 345] width 19 height 19
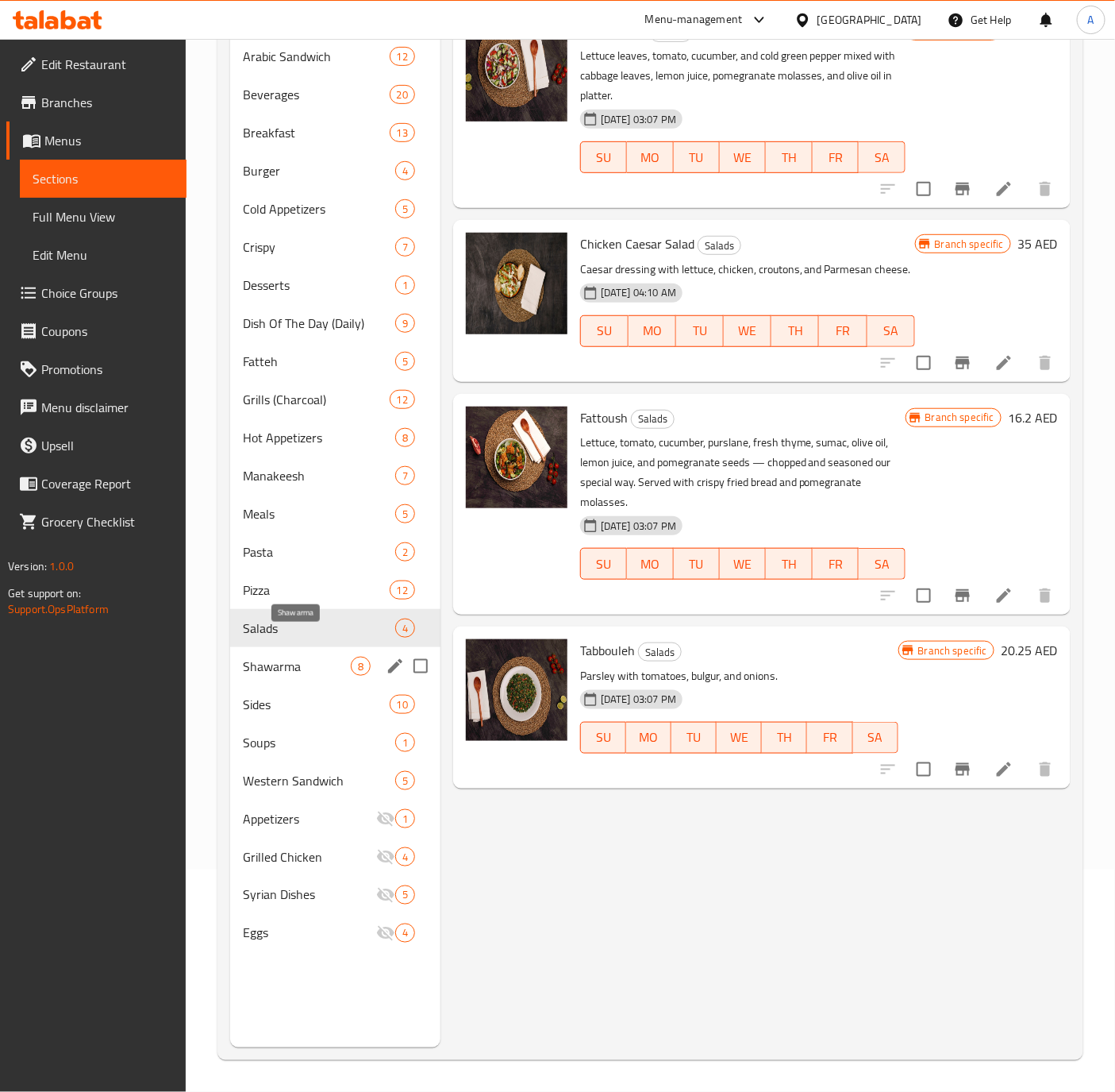
click at [293, 657] on span "Shawarma" at bounding box center [297, 666] width 108 height 19
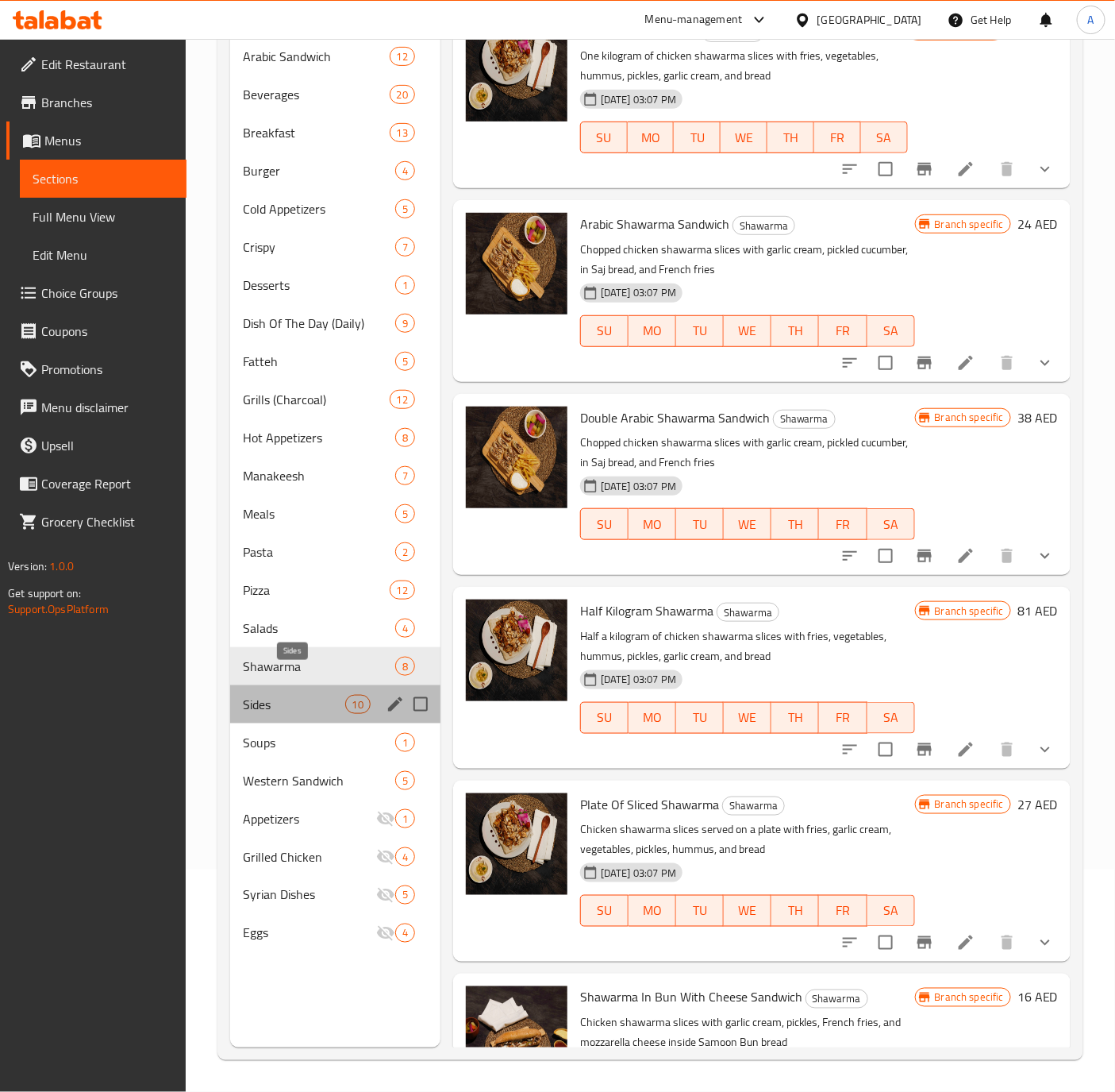
click at [281, 695] on span "Sides" at bounding box center [293, 703] width 101 height 19
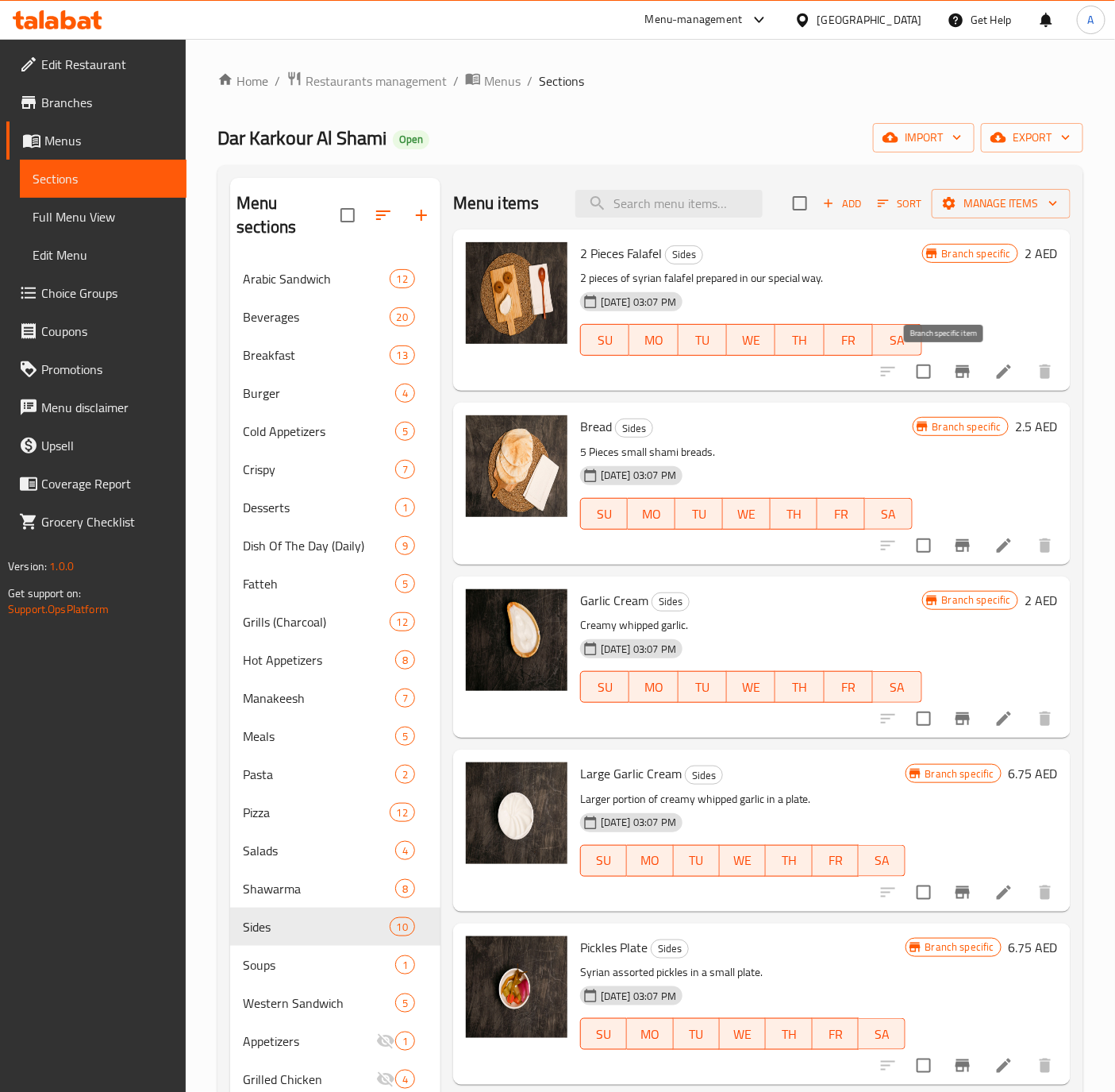
click at [955, 371] on icon "Branch-specific-item" at bounding box center [963, 371] width 14 height 13
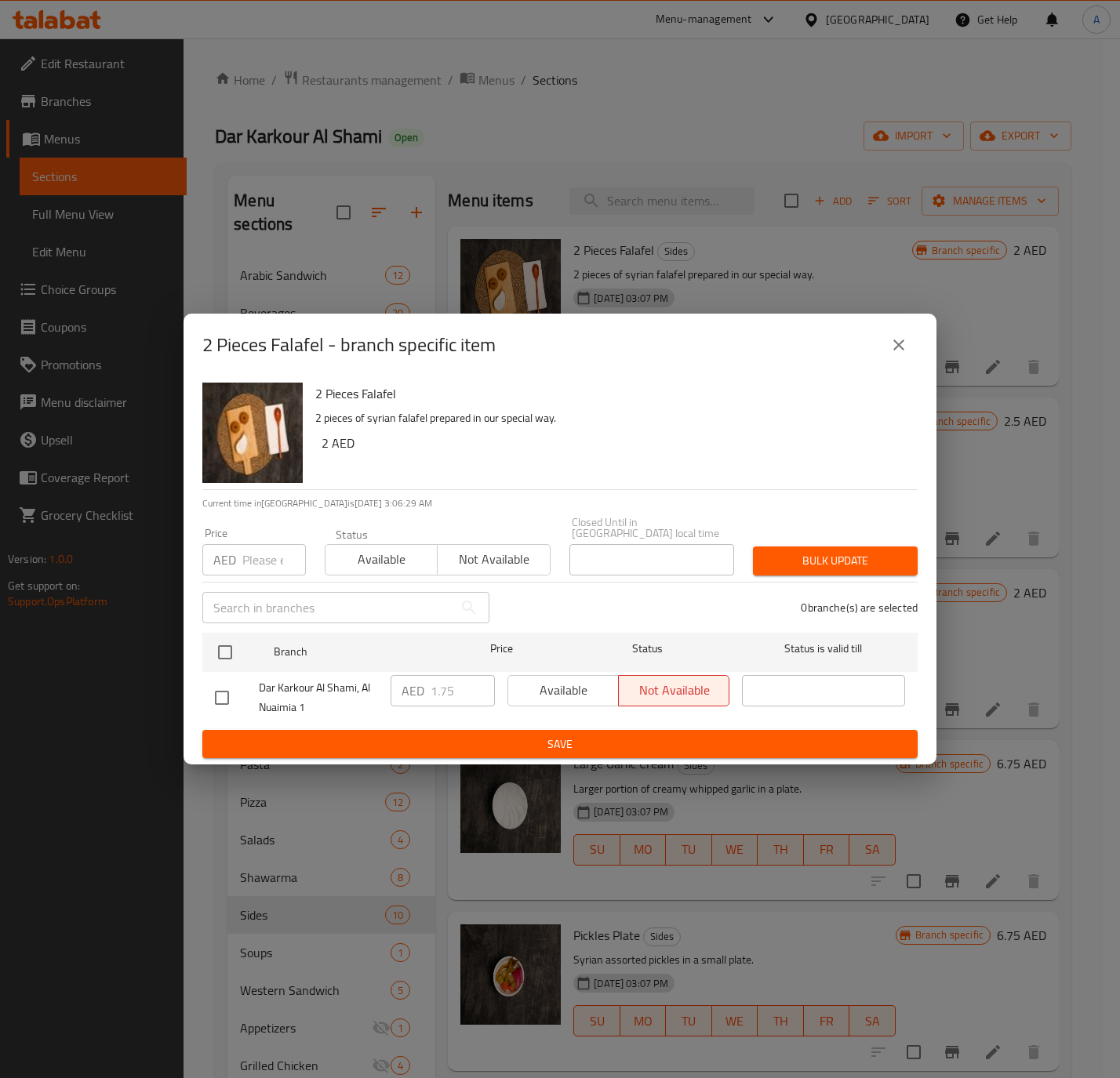
click at [210, 671] on div "Dar Karkour Al Shami, Al Nuaimia 1" at bounding box center [296, 697] width 175 height 58
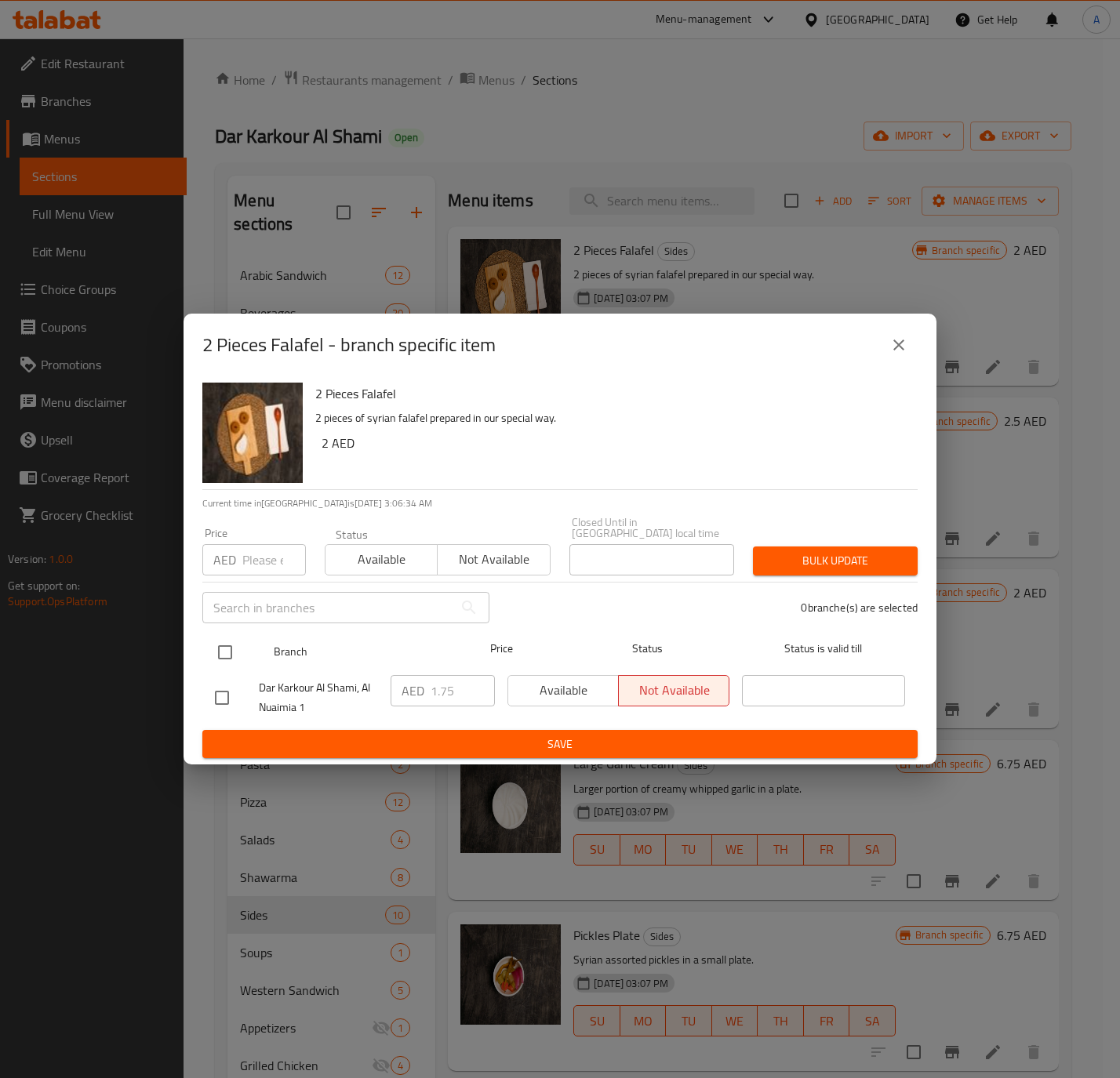
click at [231, 648] on input "checkbox" at bounding box center [224, 652] width 33 height 33
checkbox input "true"
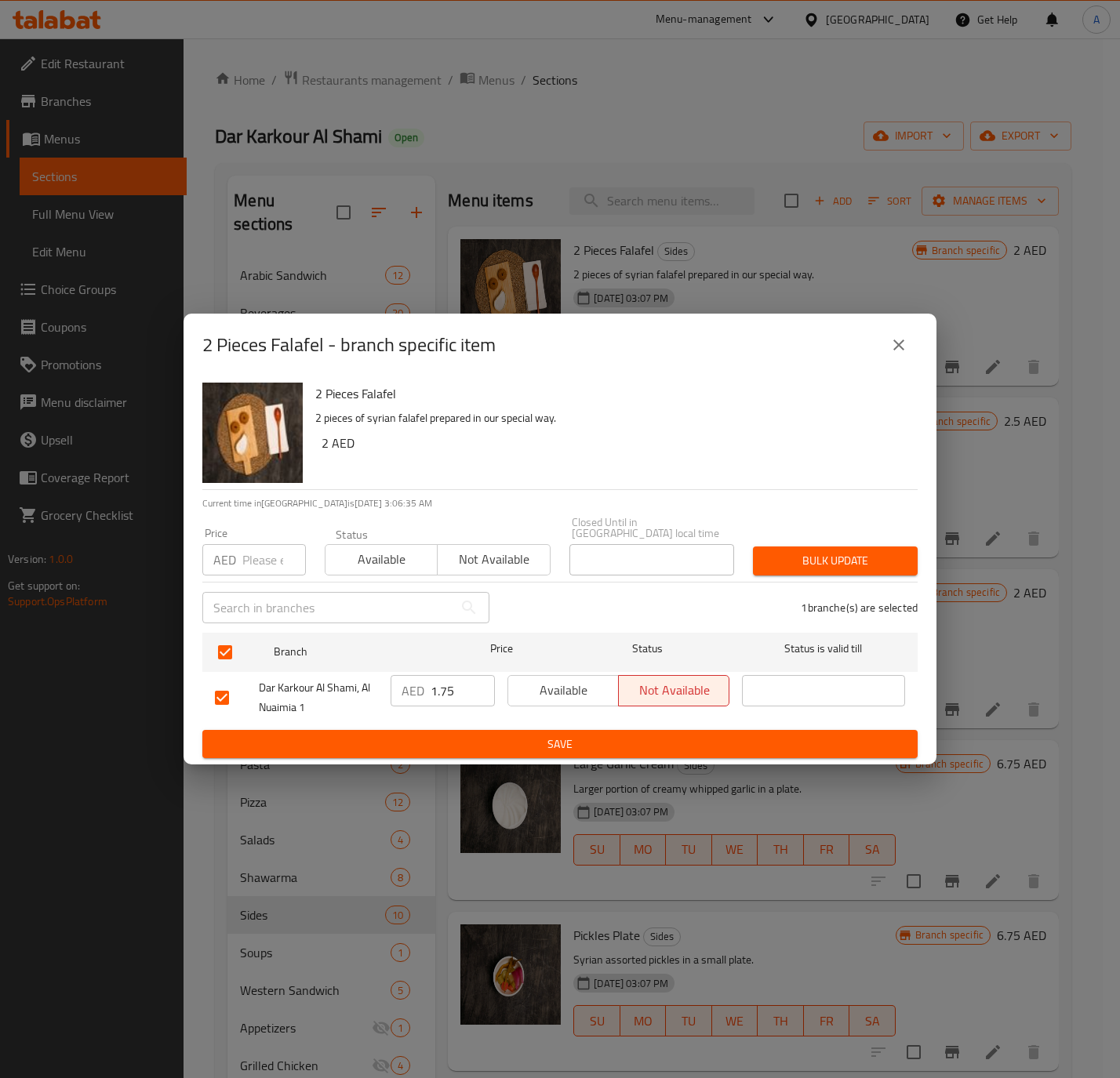
click at [453, 682] on input "1.75" at bounding box center [463, 690] width 65 height 31
click at [252, 554] on input "number" at bounding box center [274, 559] width 64 height 31
paste input "1.75"
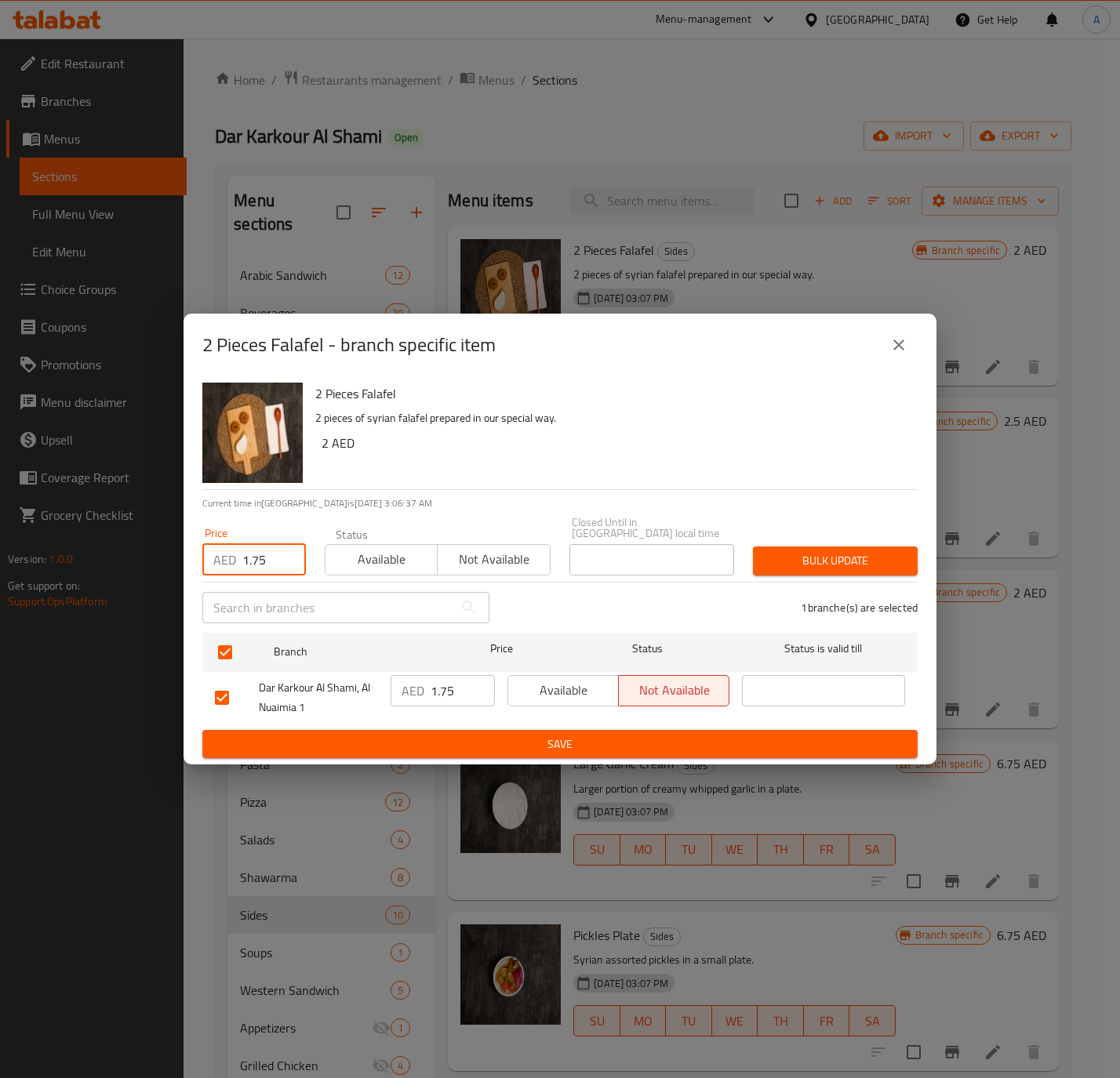
type input "1.75"
click at [354, 553] on span "Available" at bounding box center [381, 560] width 99 height 23
click at [880, 548] on button "Bulk update" at bounding box center [835, 561] width 165 height 29
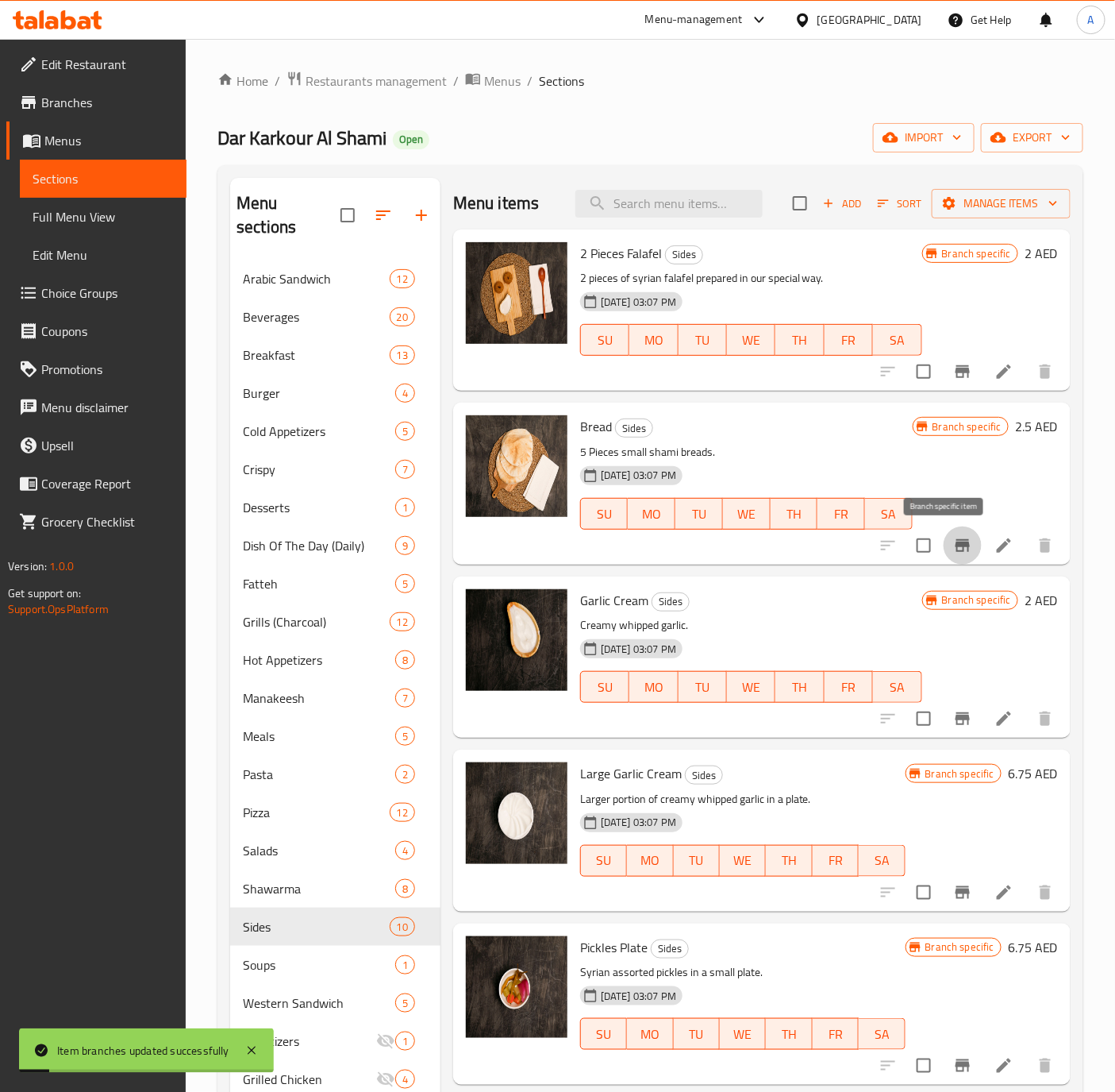
click at [948, 555] on button "Branch-specific-item" at bounding box center [963, 546] width 38 height 38
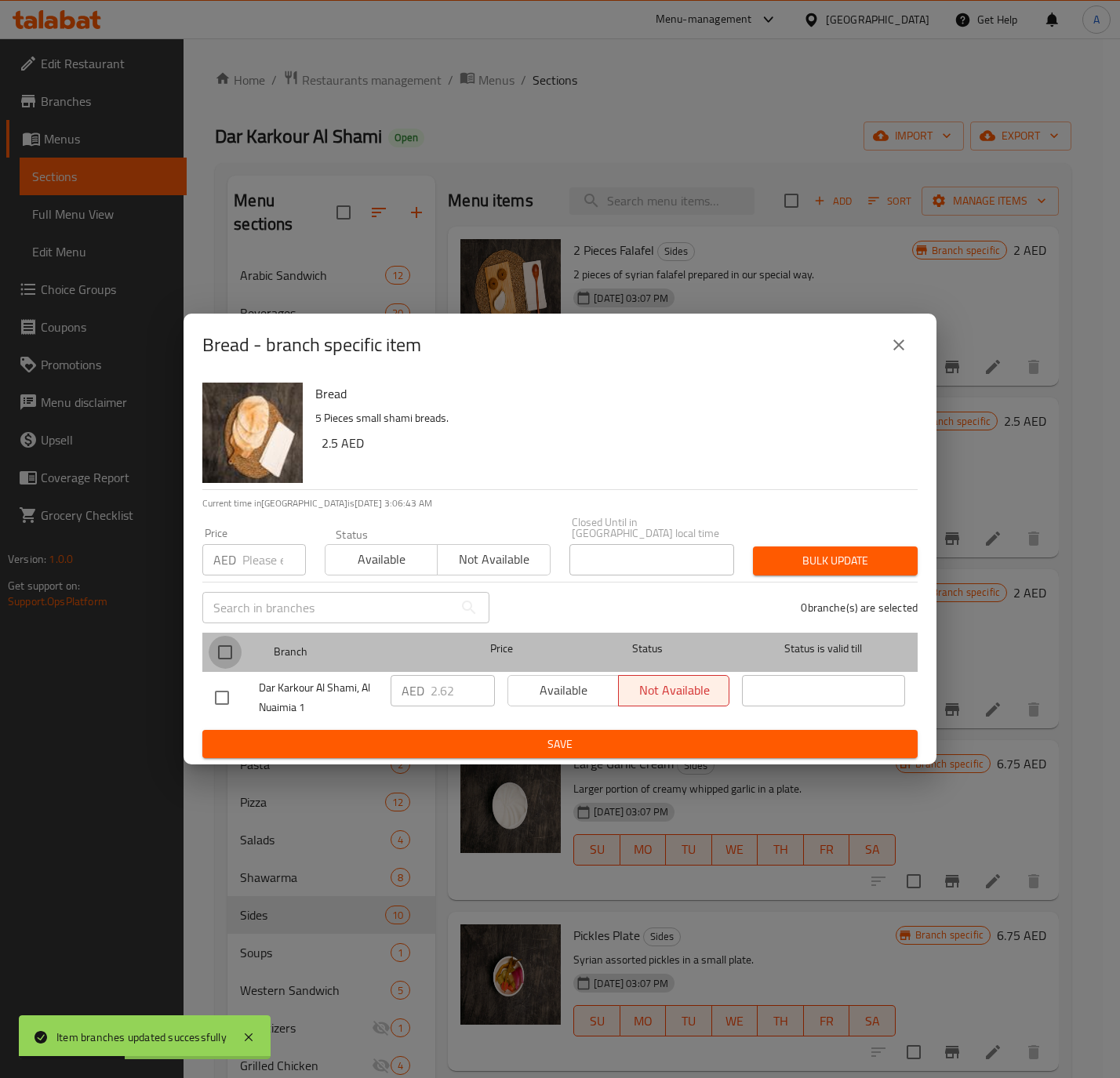
click at [219, 649] on input "checkbox" at bounding box center [224, 652] width 33 height 33
checkbox input "true"
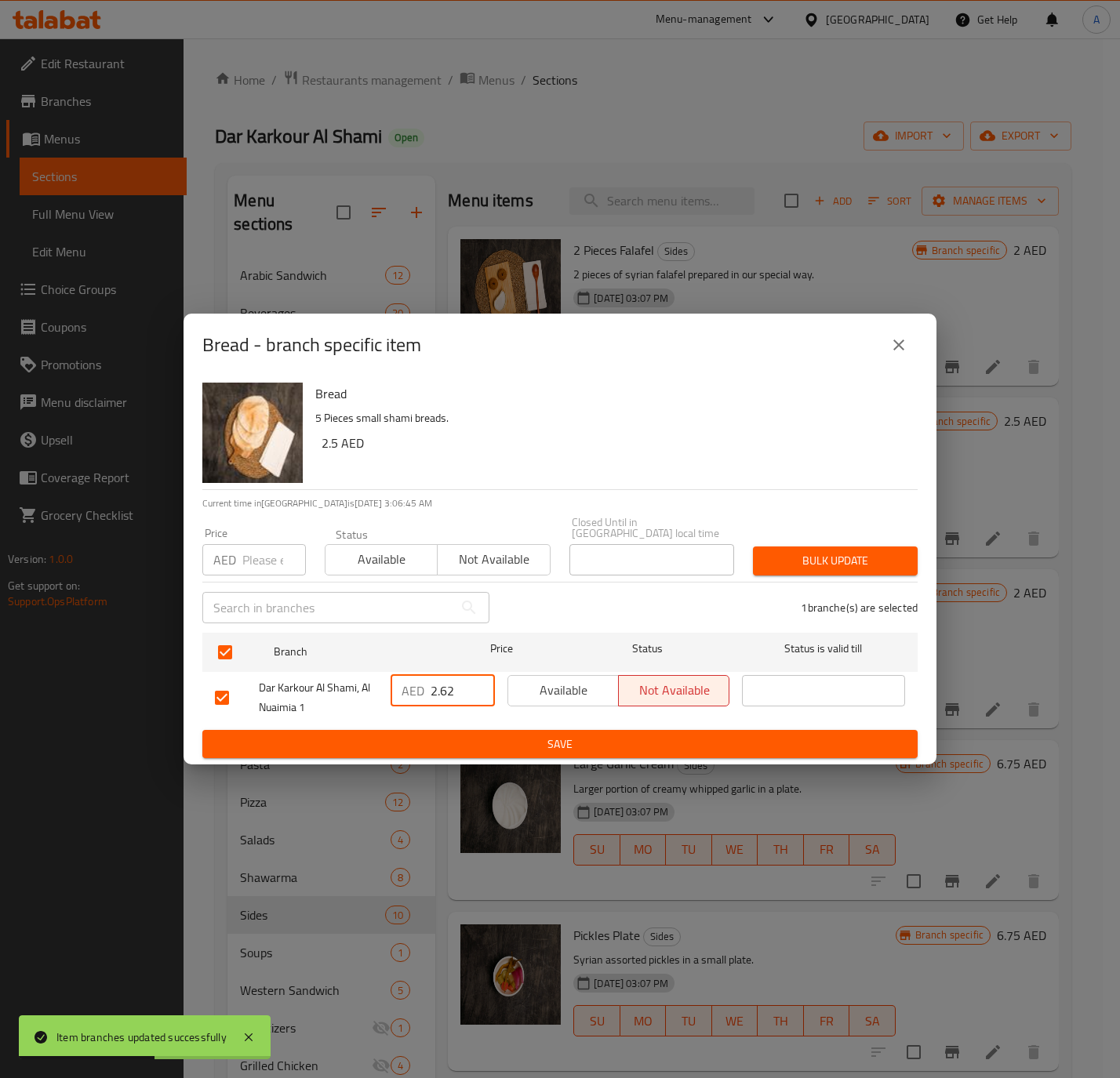
click at [442, 694] on input "2.62" at bounding box center [463, 690] width 65 height 31
click at [262, 569] on input "number" at bounding box center [274, 559] width 64 height 31
paste input "2.62"
type input "2.62"
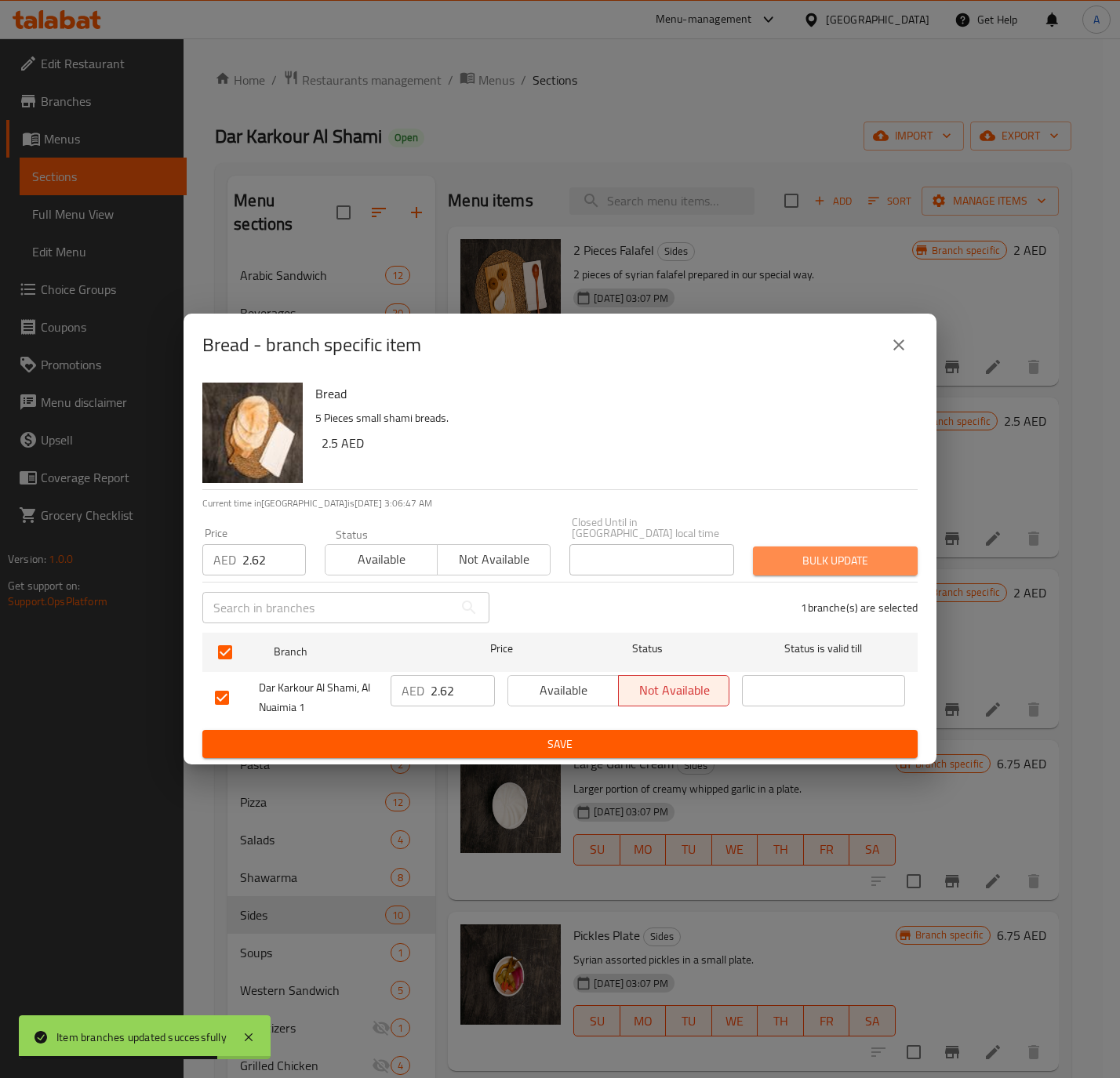
click at [803, 555] on span "Bulk update" at bounding box center [836, 561] width 140 height 19
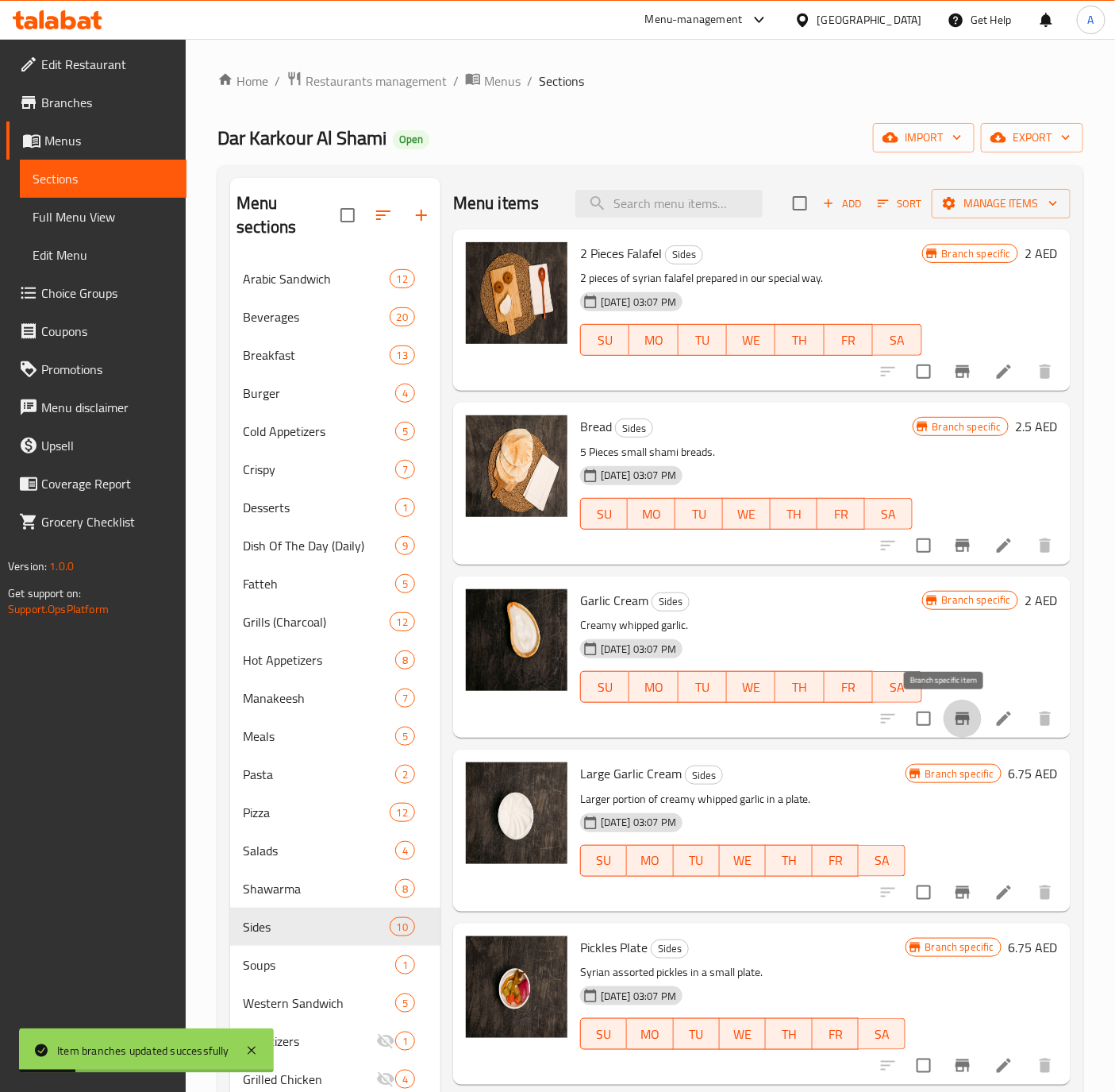
click at [944, 727] on button "Branch-specific-item" at bounding box center [963, 719] width 38 height 38
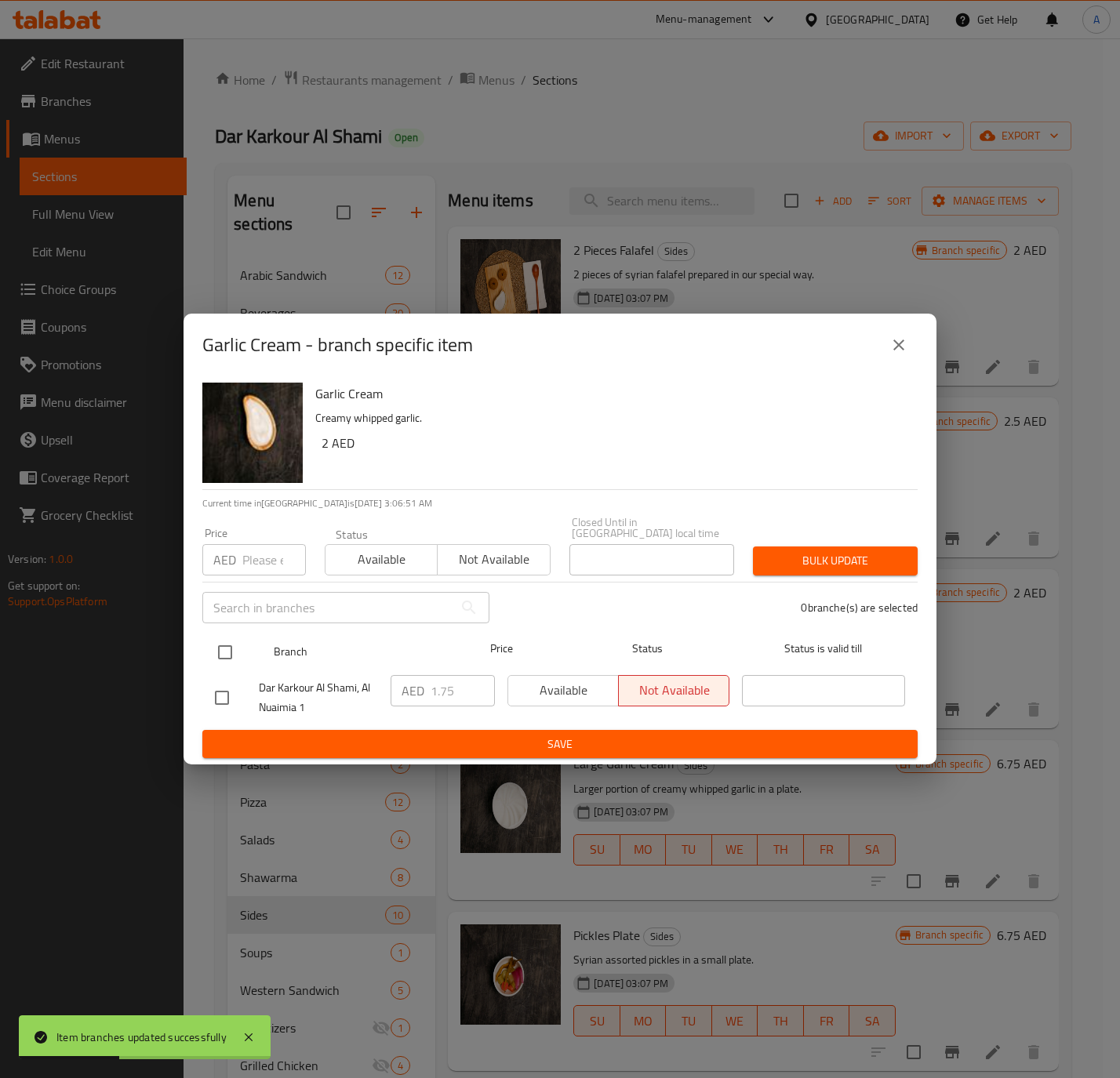
click at [231, 654] on input "checkbox" at bounding box center [224, 652] width 33 height 33
checkbox input "true"
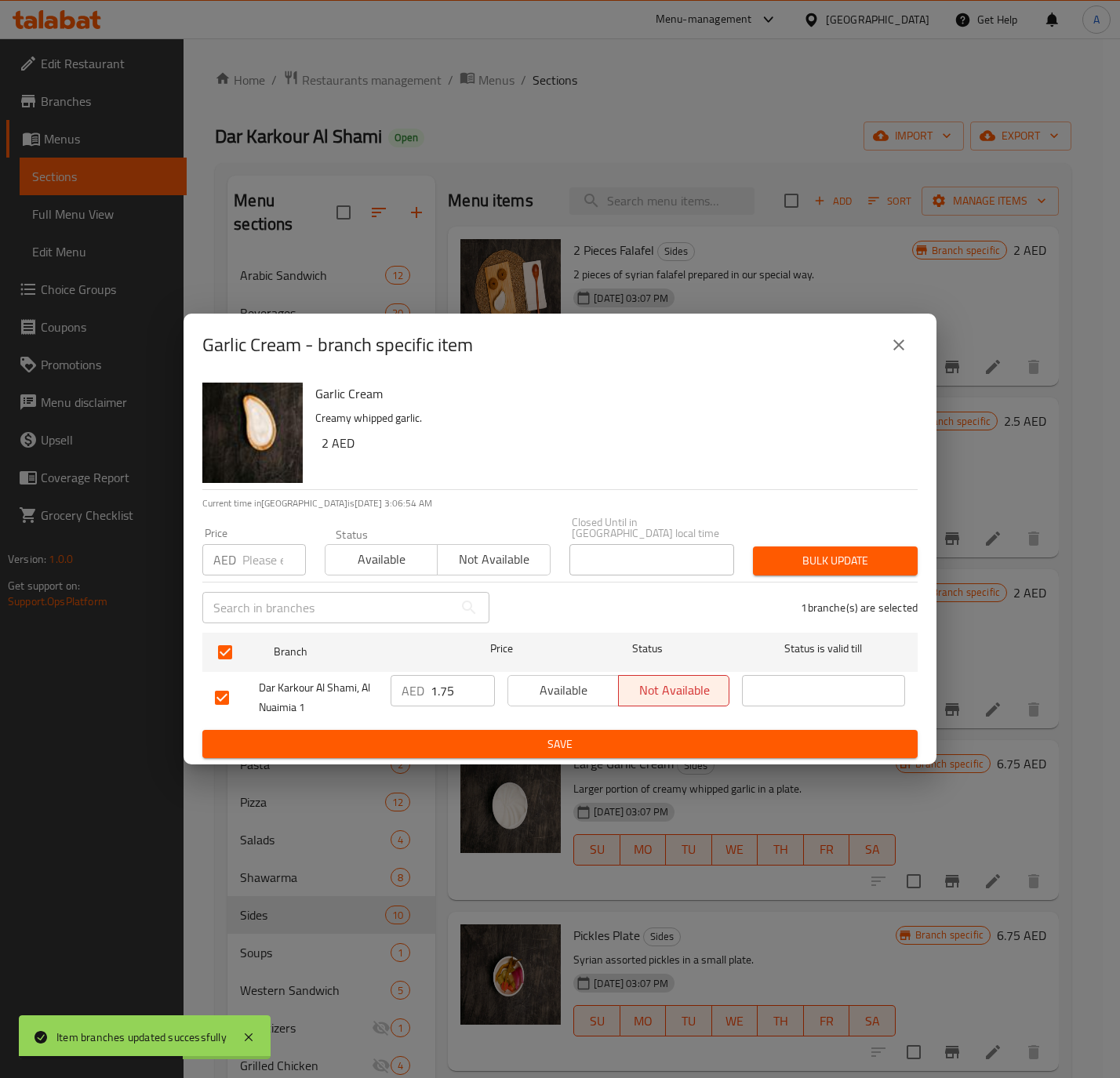
click at [439, 691] on input "1.75" at bounding box center [463, 690] width 65 height 31
click at [238, 555] on div "AED Price" at bounding box center [253, 559] width 104 height 31
paste input "1.75"
type input "1.75"
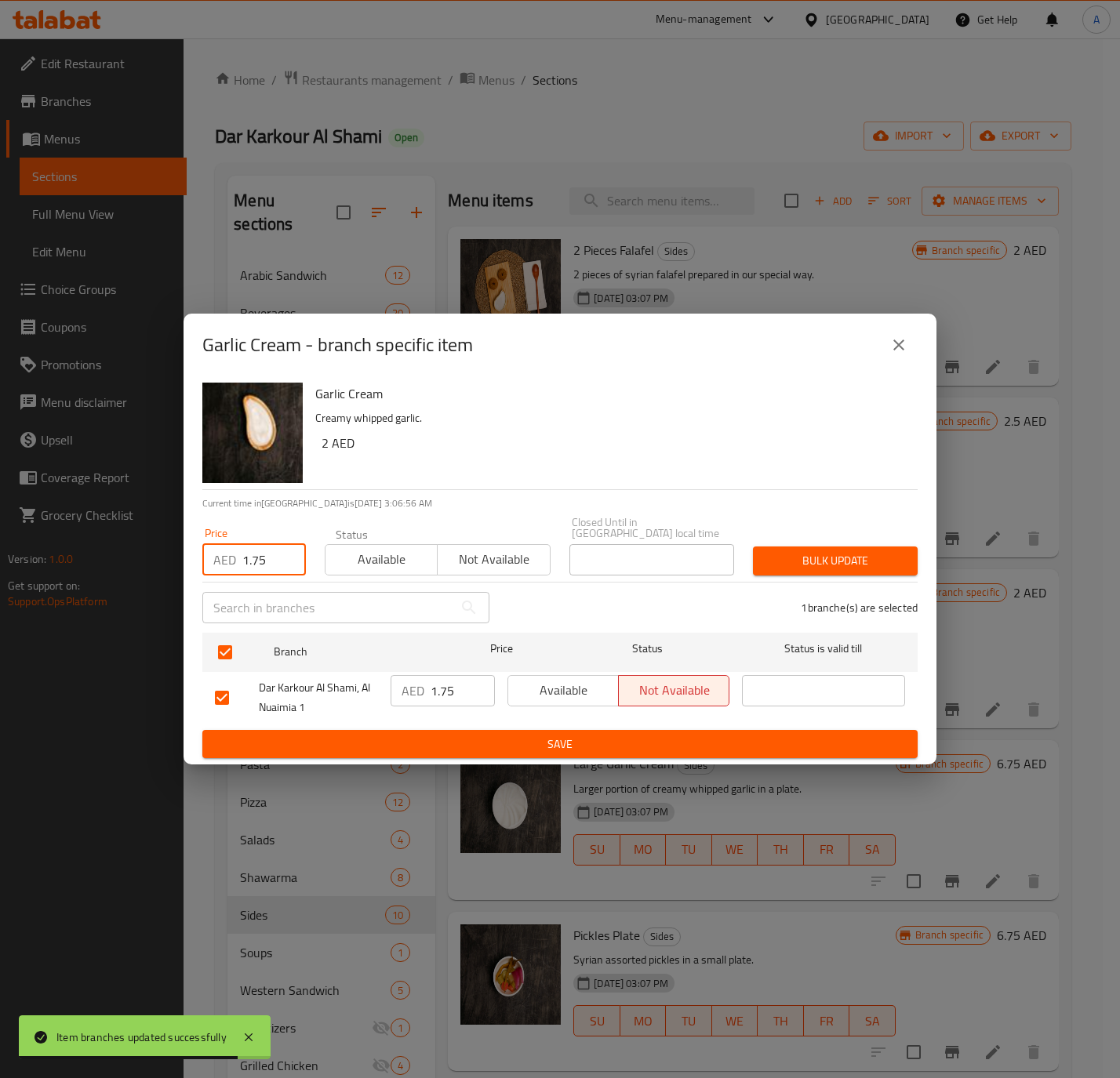
click at [814, 558] on span "Bulk update" at bounding box center [836, 561] width 140 height 19
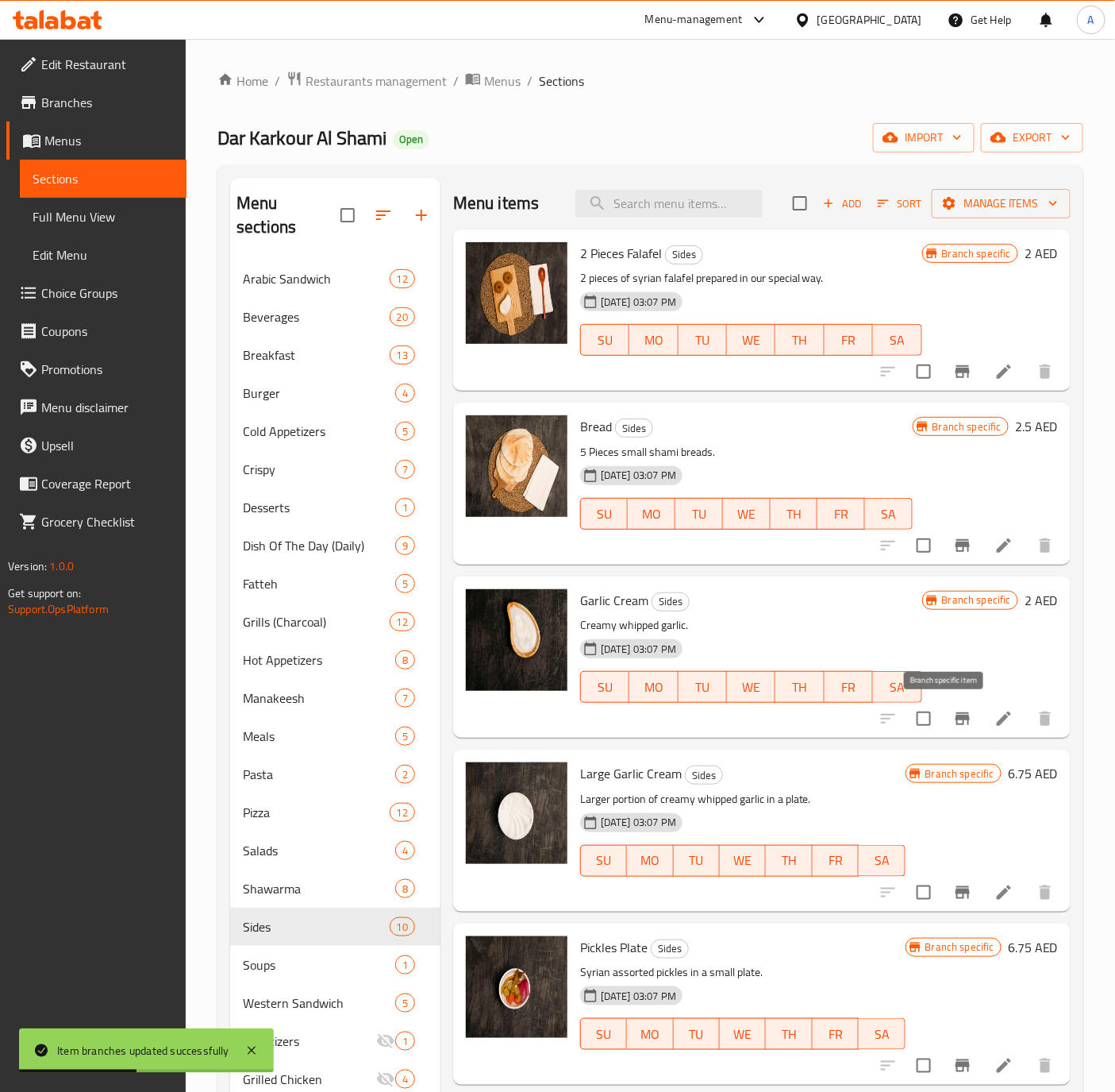
click at [955, 724] on icon "Branch-specific-item" at bounding box center [963, 719] width 14 height 13
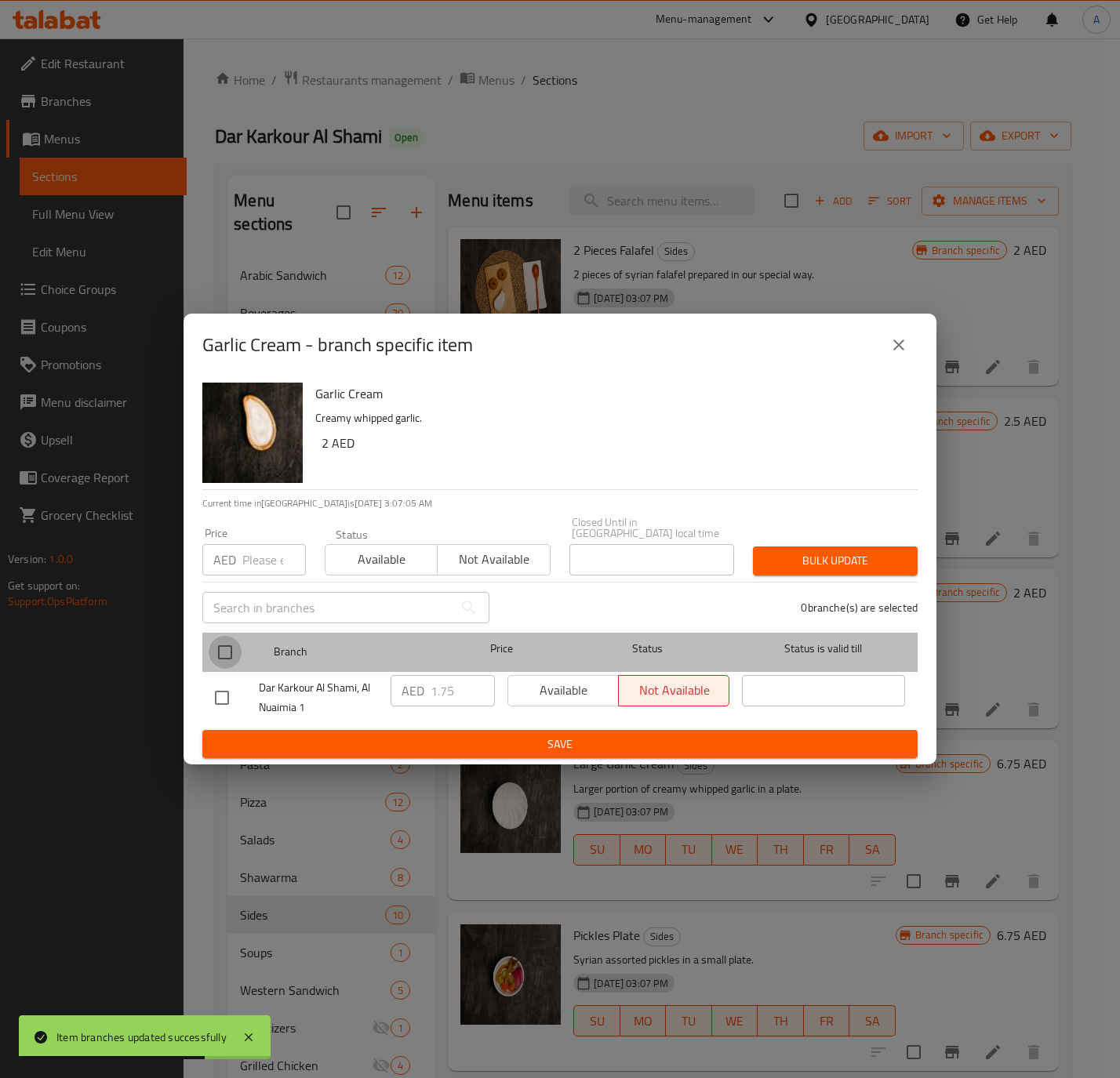
click at [222, 654] on input "checkbox" at bounding box center [224, 652] width 33 height 33
checkbox input "true"
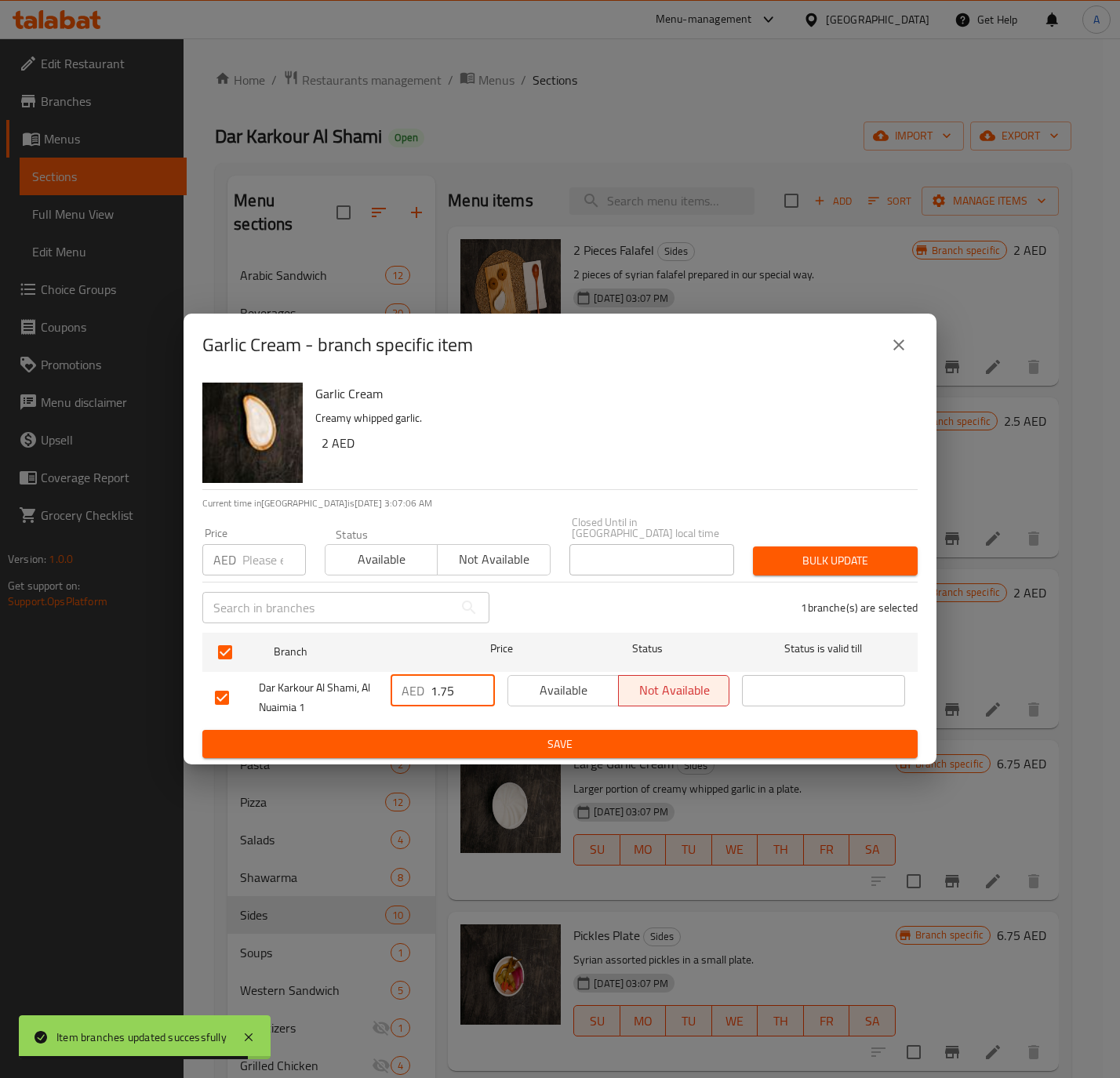
click at [442, 675] on input "1.75" at bounding box center [463, 690] width 65 height 31
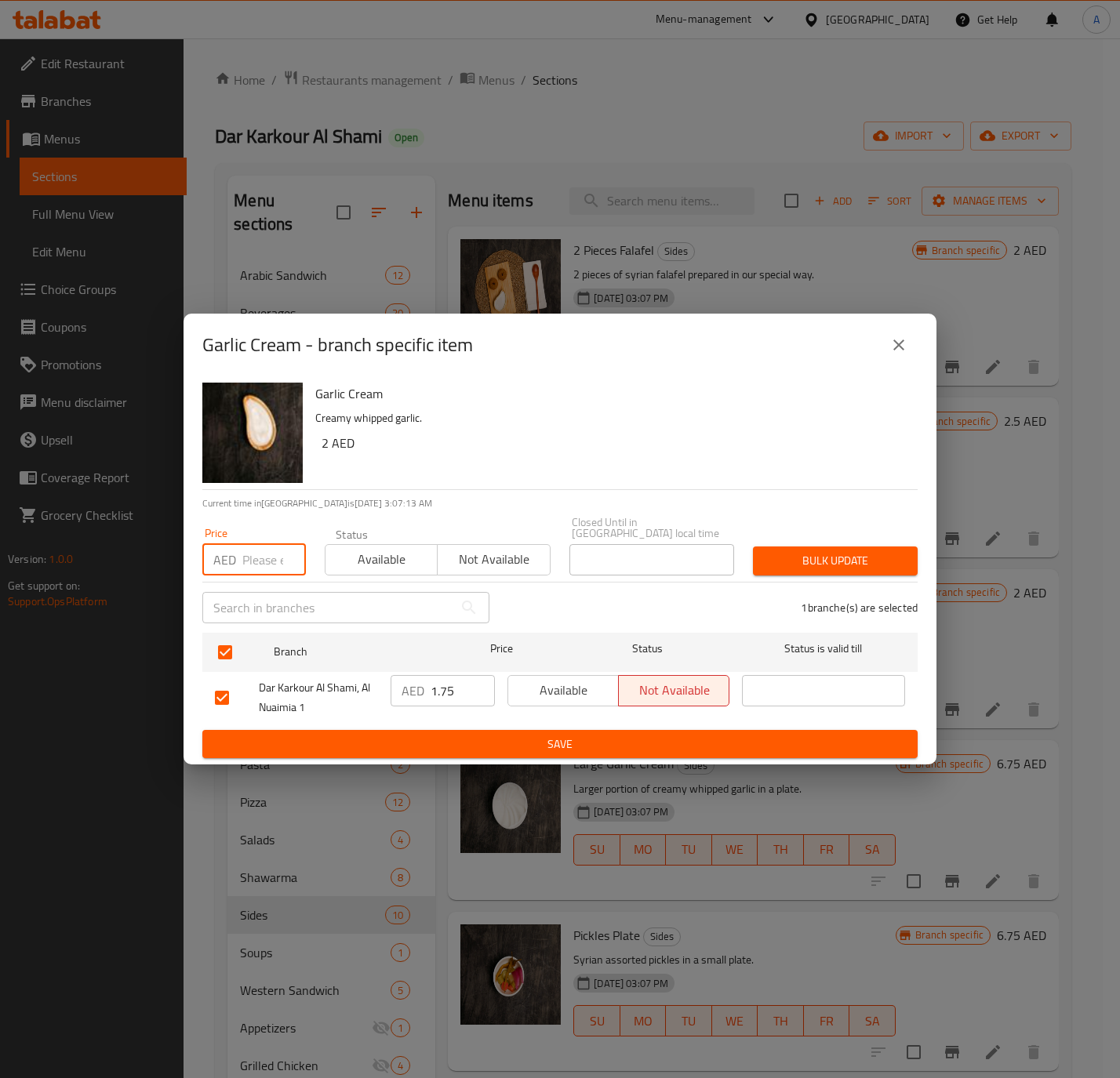
click at [248, 553] on input "number" at bounding box center [274, 559] width 64 height 31
paste input "1.75"
type input "1.75"
click at [824, 553] on span "Bulk update" at bounding box center [836, 561] width 140 height 19
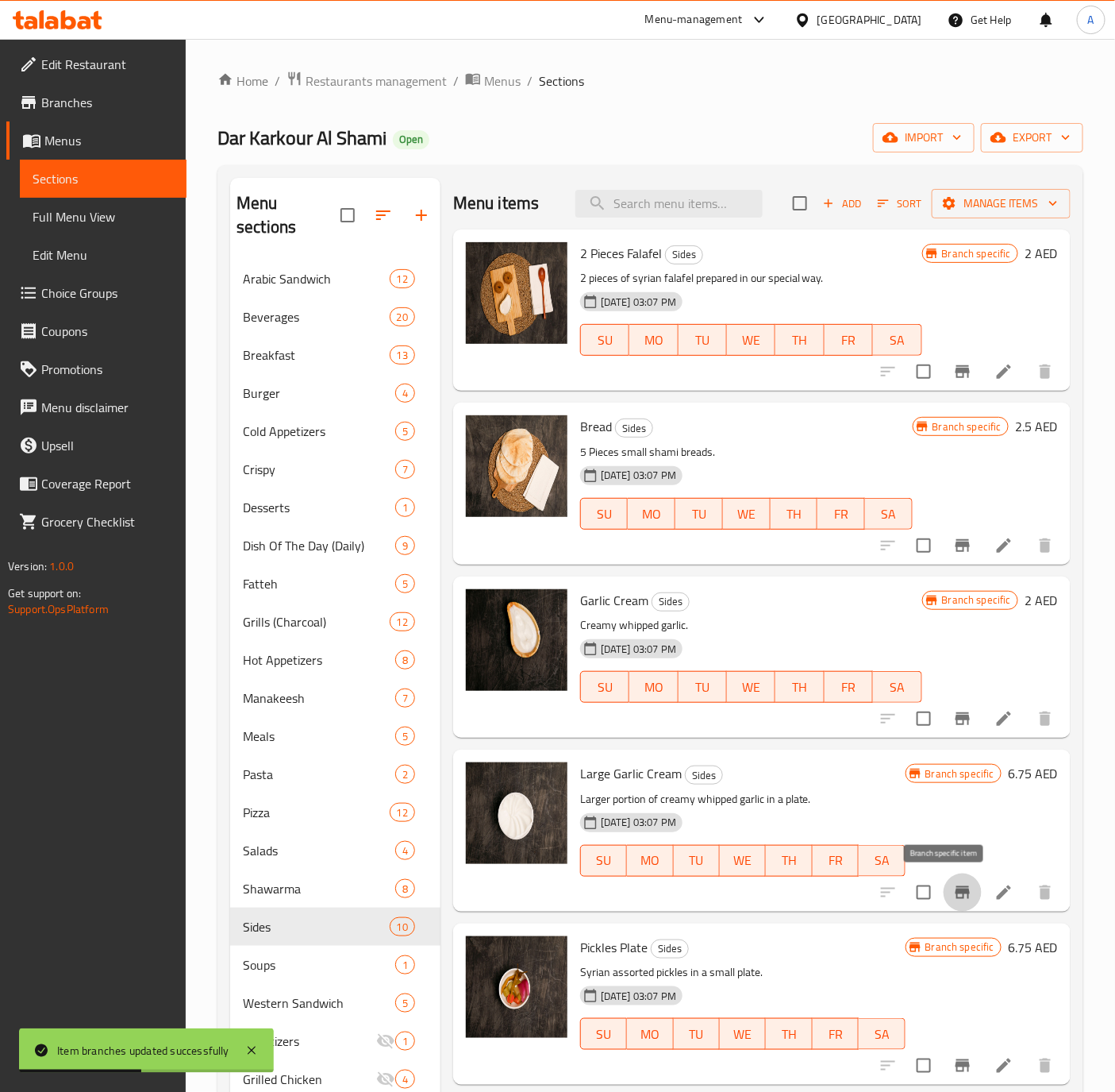
click at [955, 896] on icon "Branch-specific-item" at bounding box center [963, 893] width 14 height 13
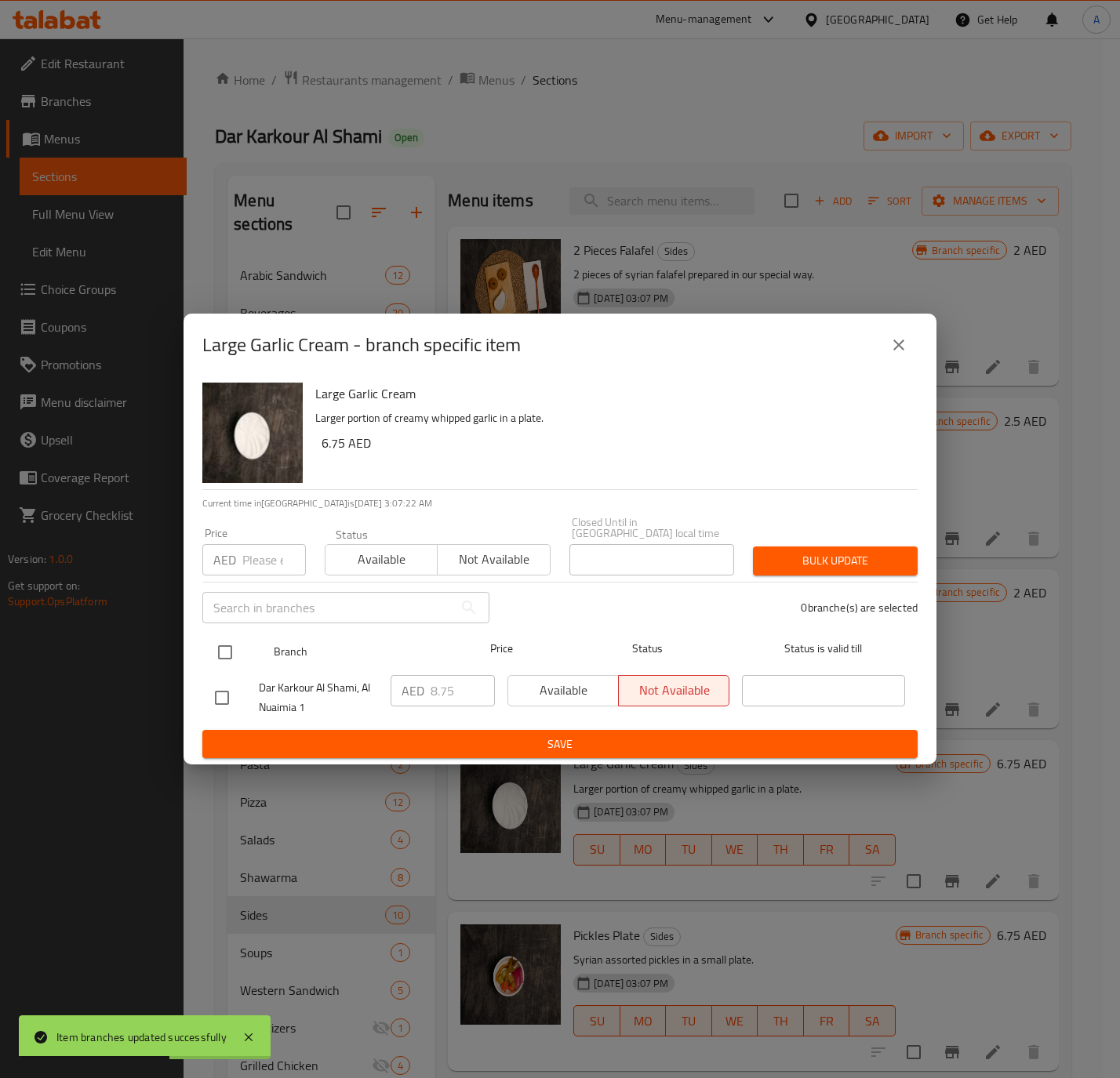
click at [229, 655] on input "checkbox" at bounding box center [224, 652] width 33 height 33
checkbox input "true"
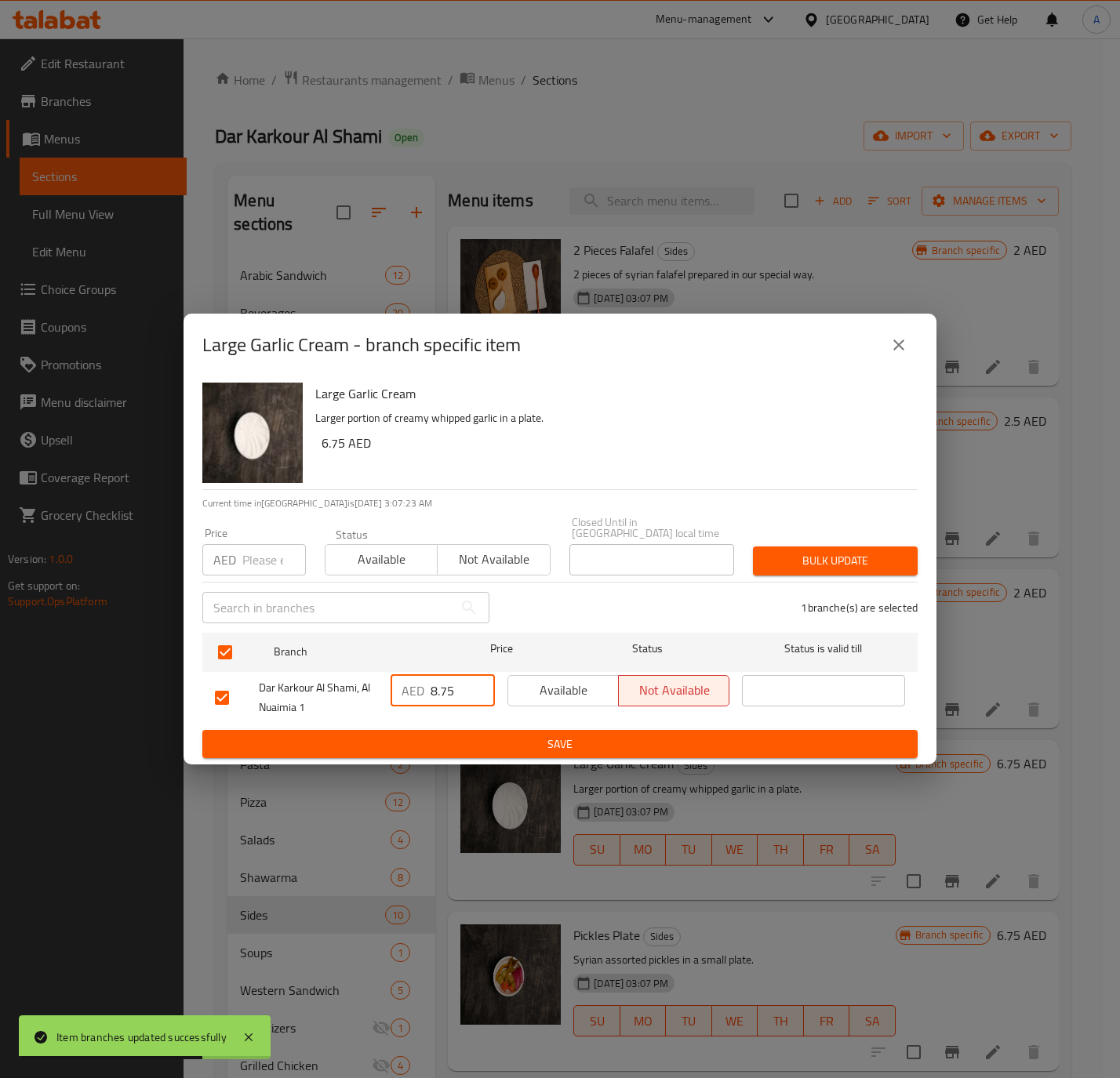
click at [460, 701] on input "8.75" at bounding box center [463, 690] width 65 height 31
click at [264, 560] on input "number" at bounding box center [274, 559] width 64 height 31
paste input "8.75"
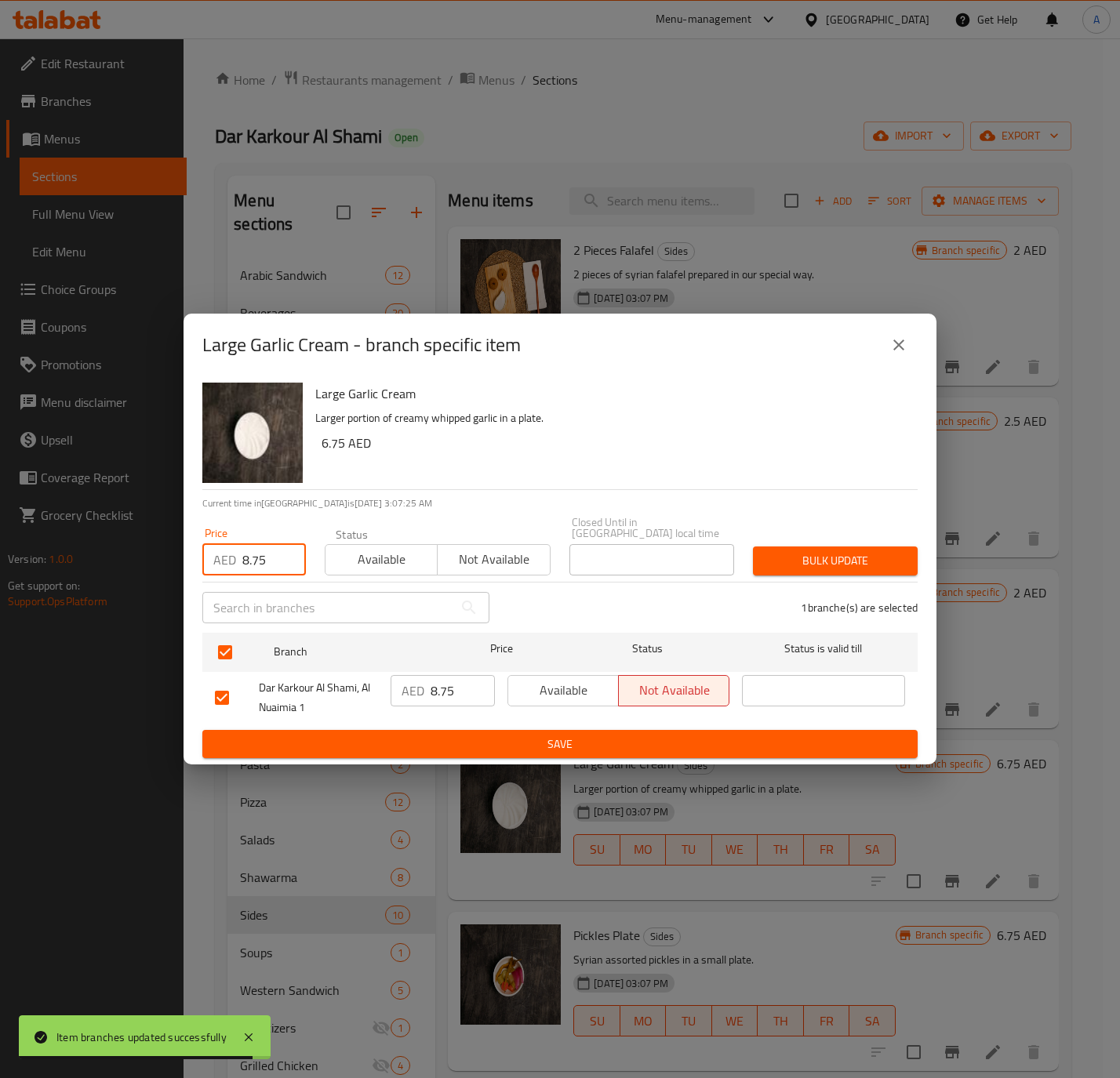
type input "8.75"
click at [364, 554] on span "Available" at bounding box center [381, 560] width 99 height 23
click at [867, 557] on span "Bulk update" at bounding box center [836, 561] width 140 height 19
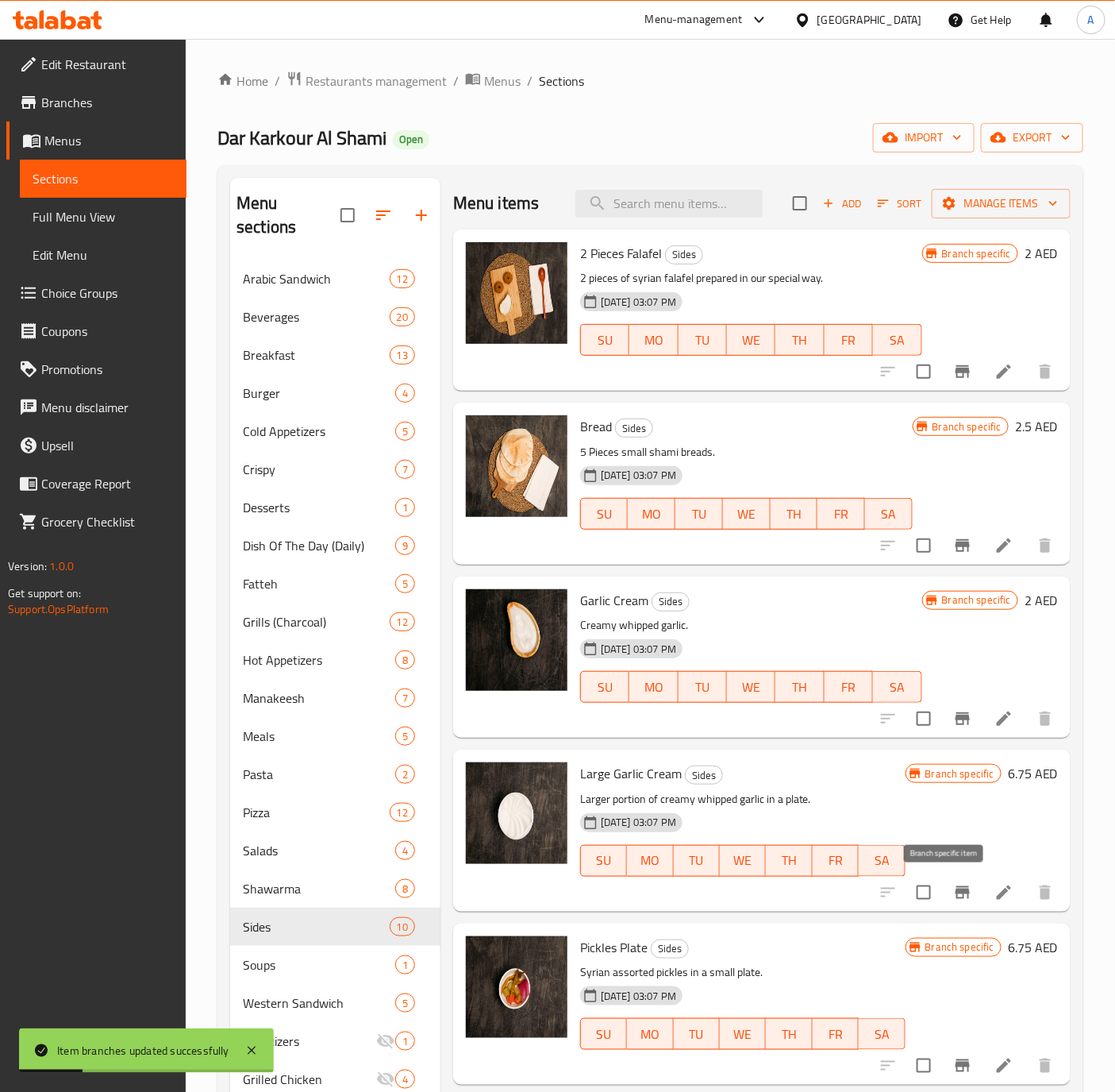
click at [954, 895] on icon "Branch-specific-item" at bounding box center [963, 892] width 19 height 19
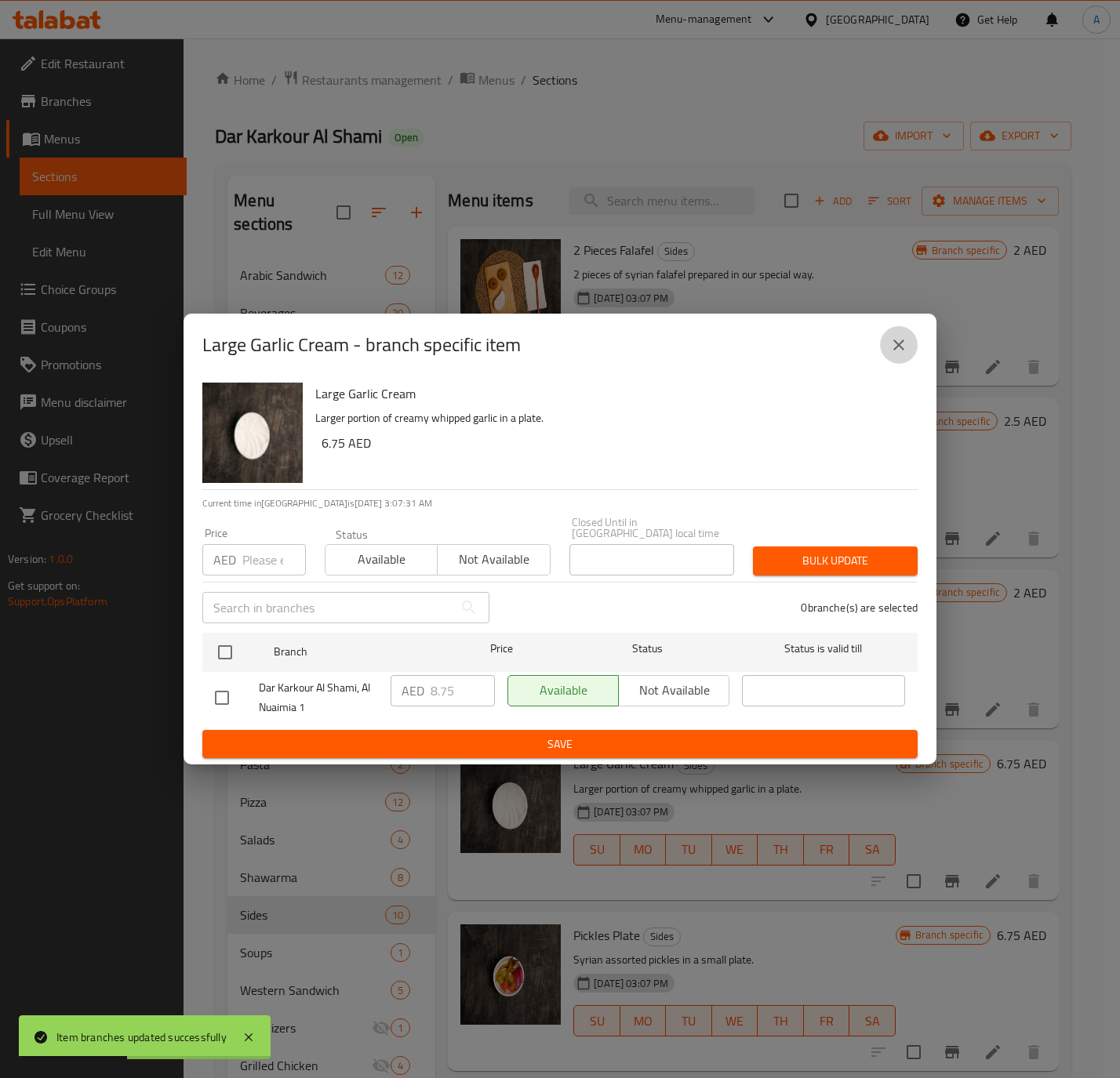
click at [891, 342] on icon "close" at bounding box center [898, 345] width 19 height 19
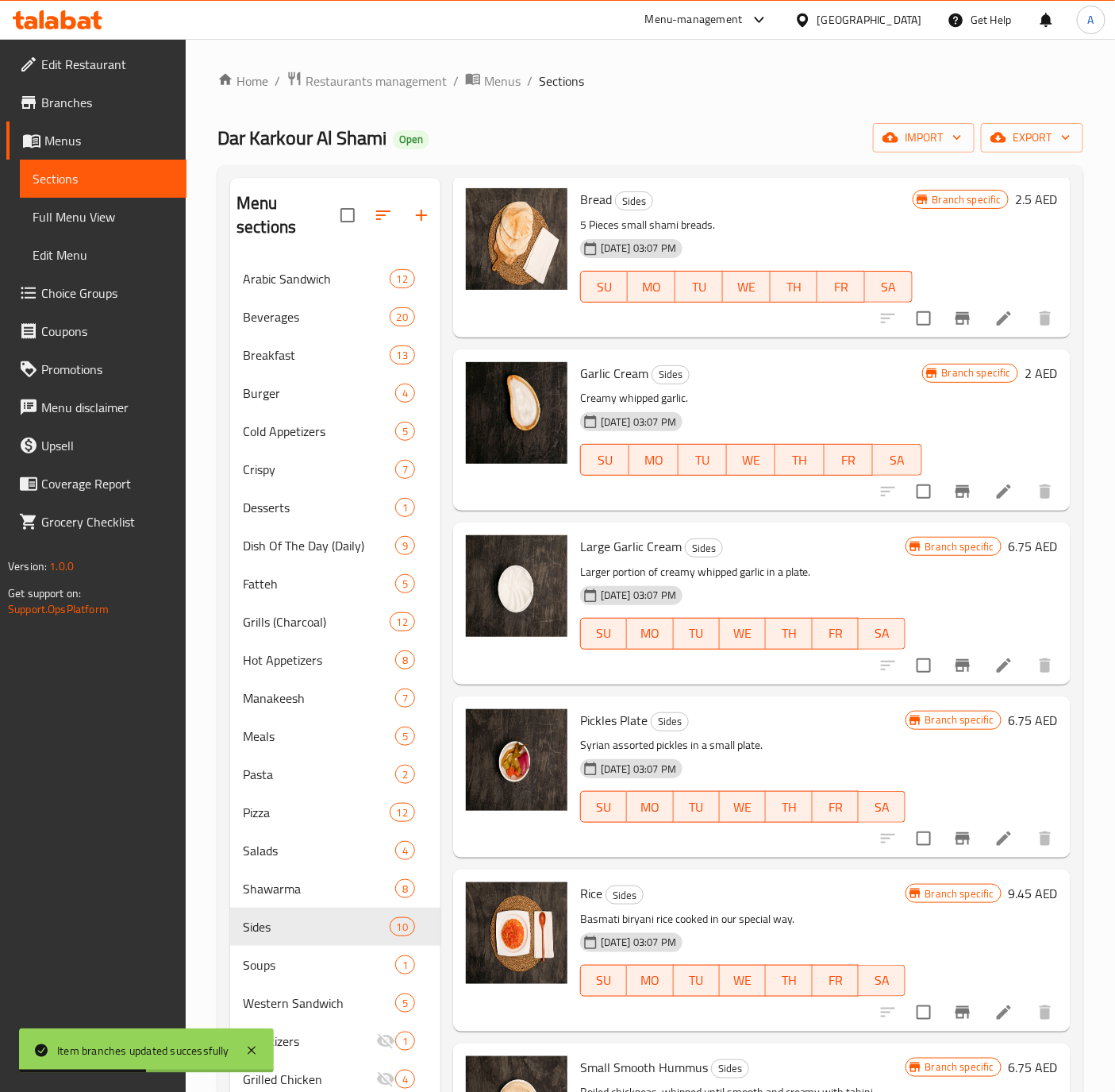
scroll to position [238, 0]
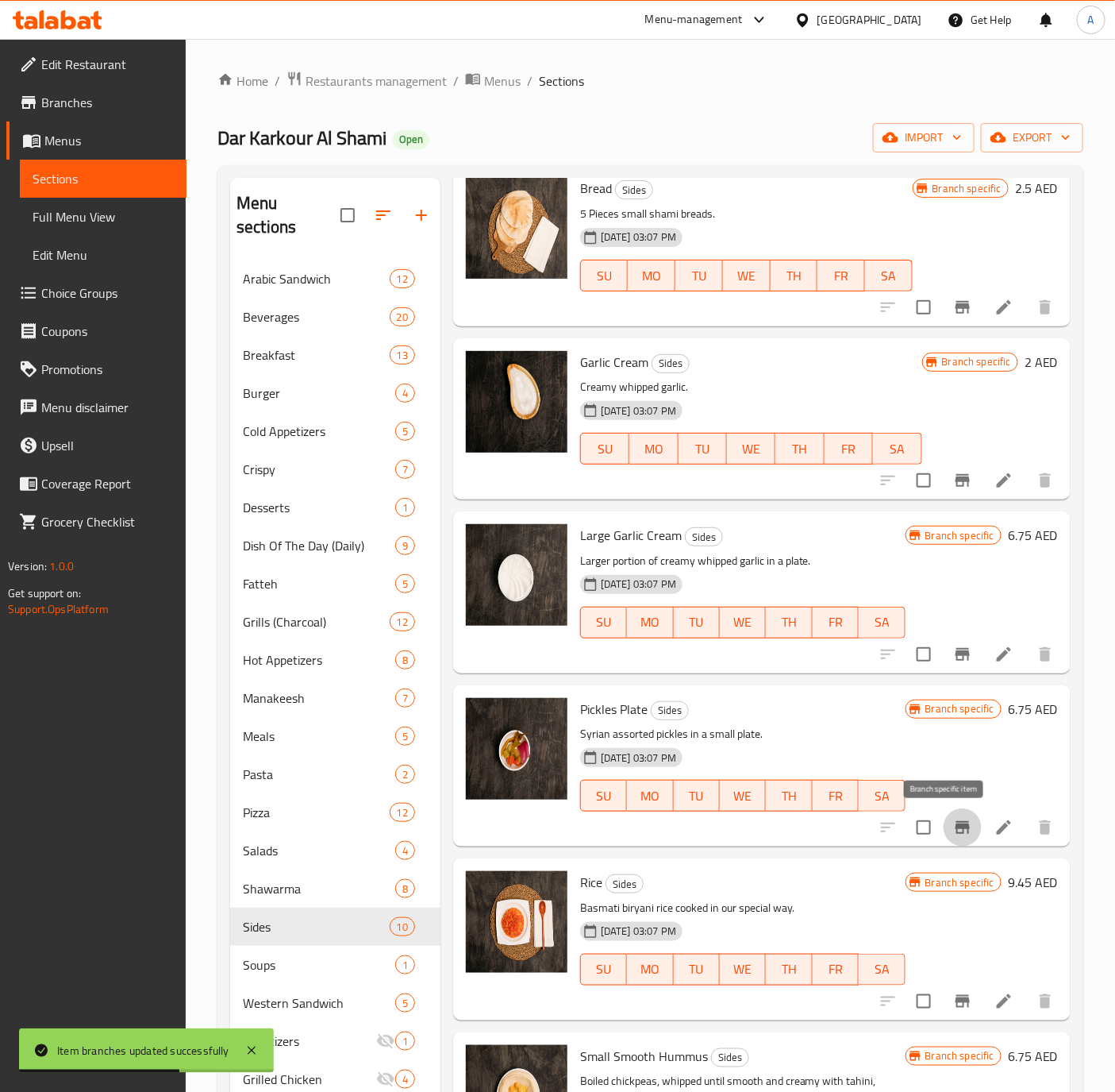
click at [955, 822] on icon "Branch-specific-item" at bounding box center [963, 827] width 14 height 13
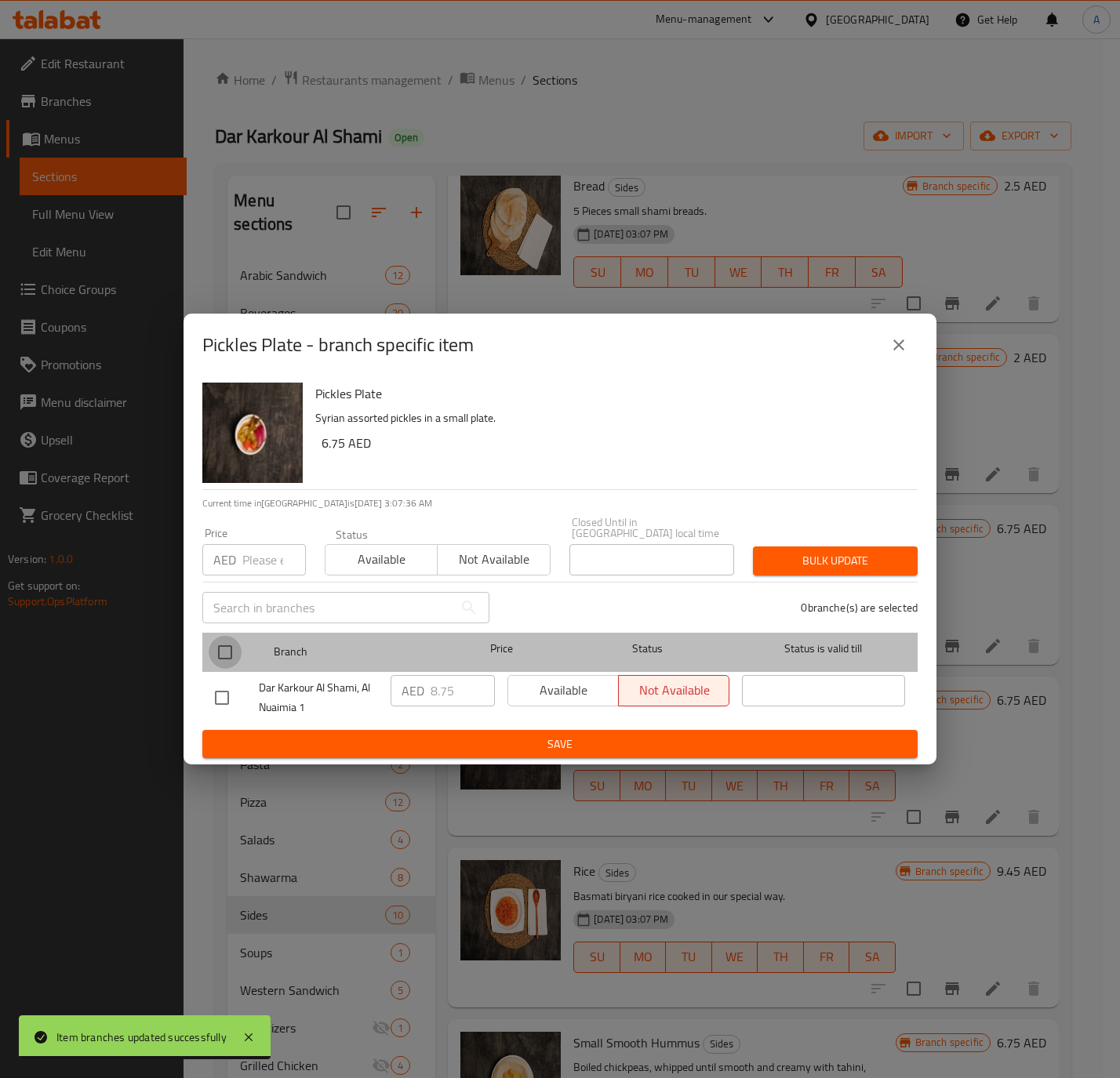
click at [222, 643] on input "checkbox" at bounding box center [224, 652] width 33 height 33
checkbox input "true"
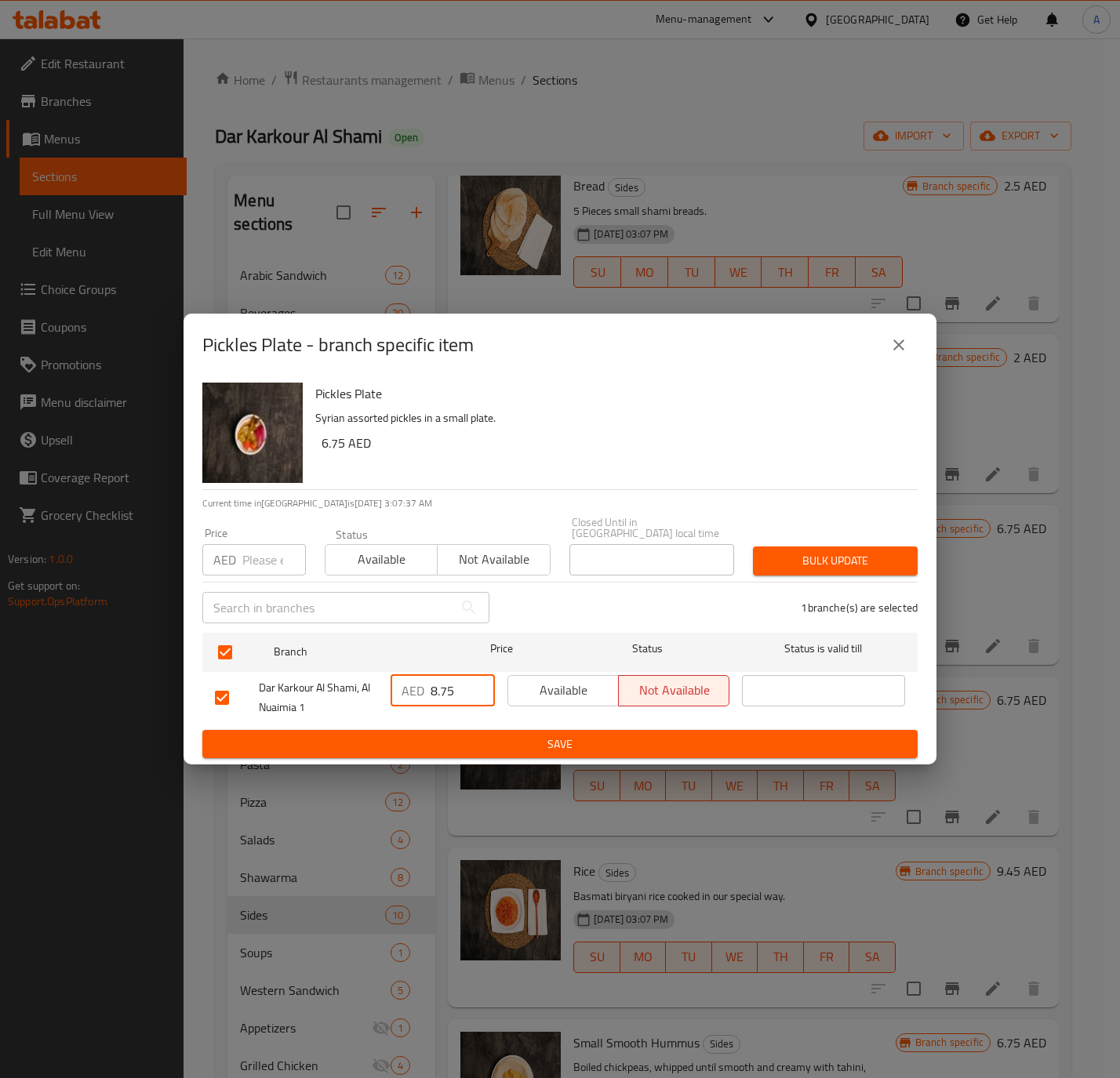
click at [443, 686] on input "8.75" at bounding box center [463, 690] width 65 height 31
click at [240, 555] on div "AED Price" at bounding box center [253, 559] width 104 height 31
paste input "8.75"
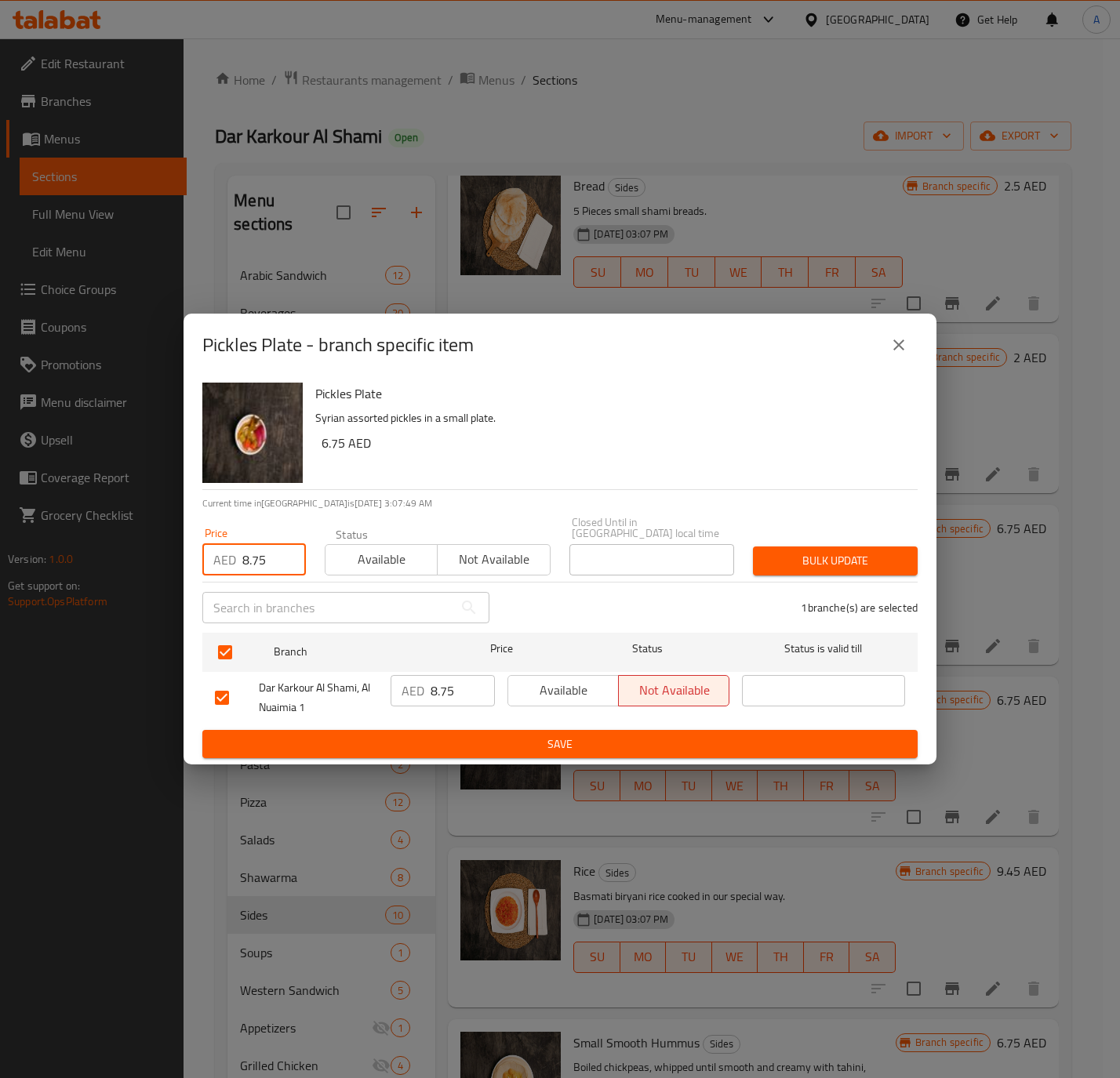
type input "8.75"
click at [355, 560] on span "Available" at bounding box center [381, 560] width 99 height 23
click at [852, 568] on span "Bulk update" at bounding box center [836, 561] width 140 height 19
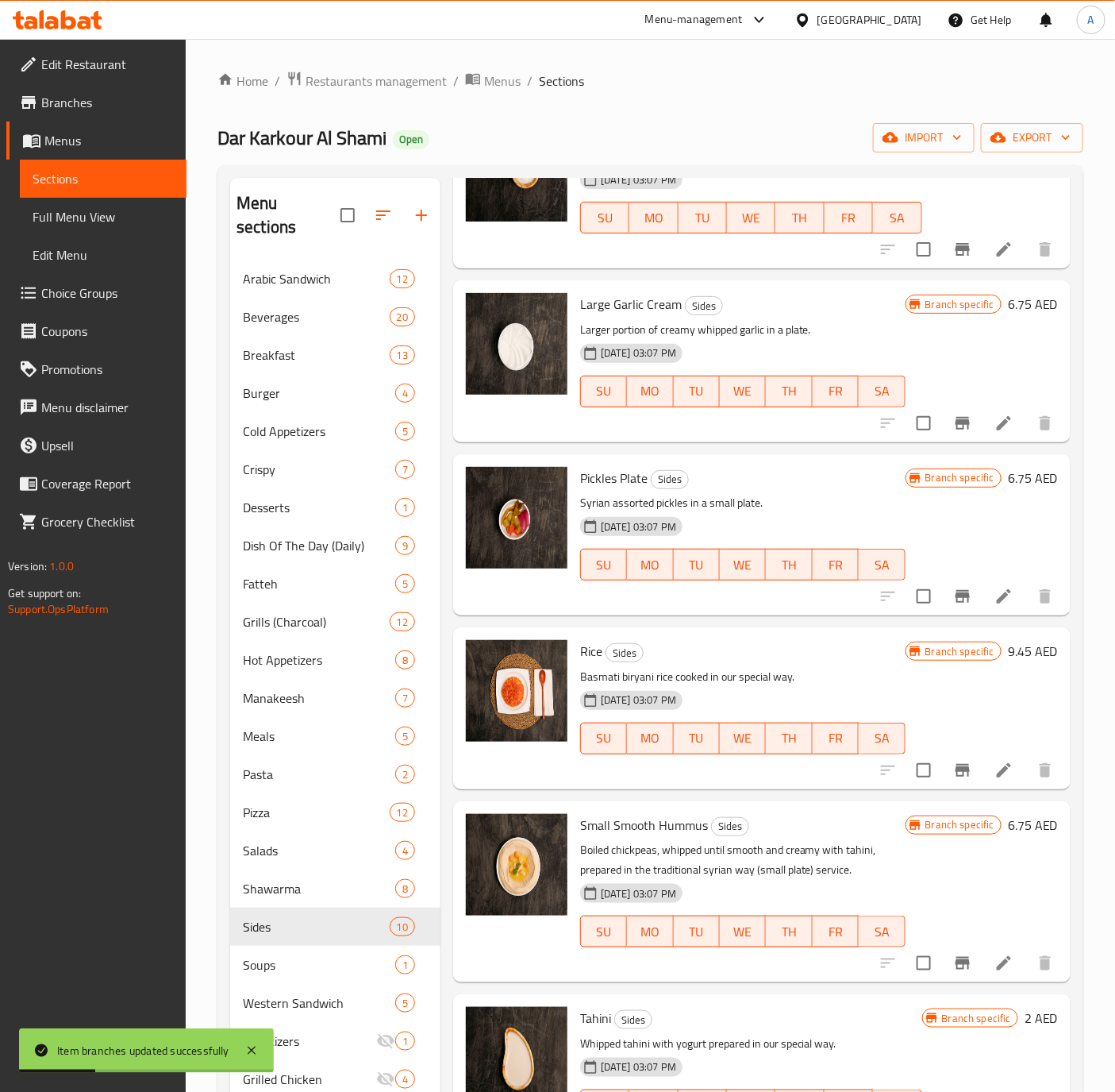
scroll to position [476, 0]
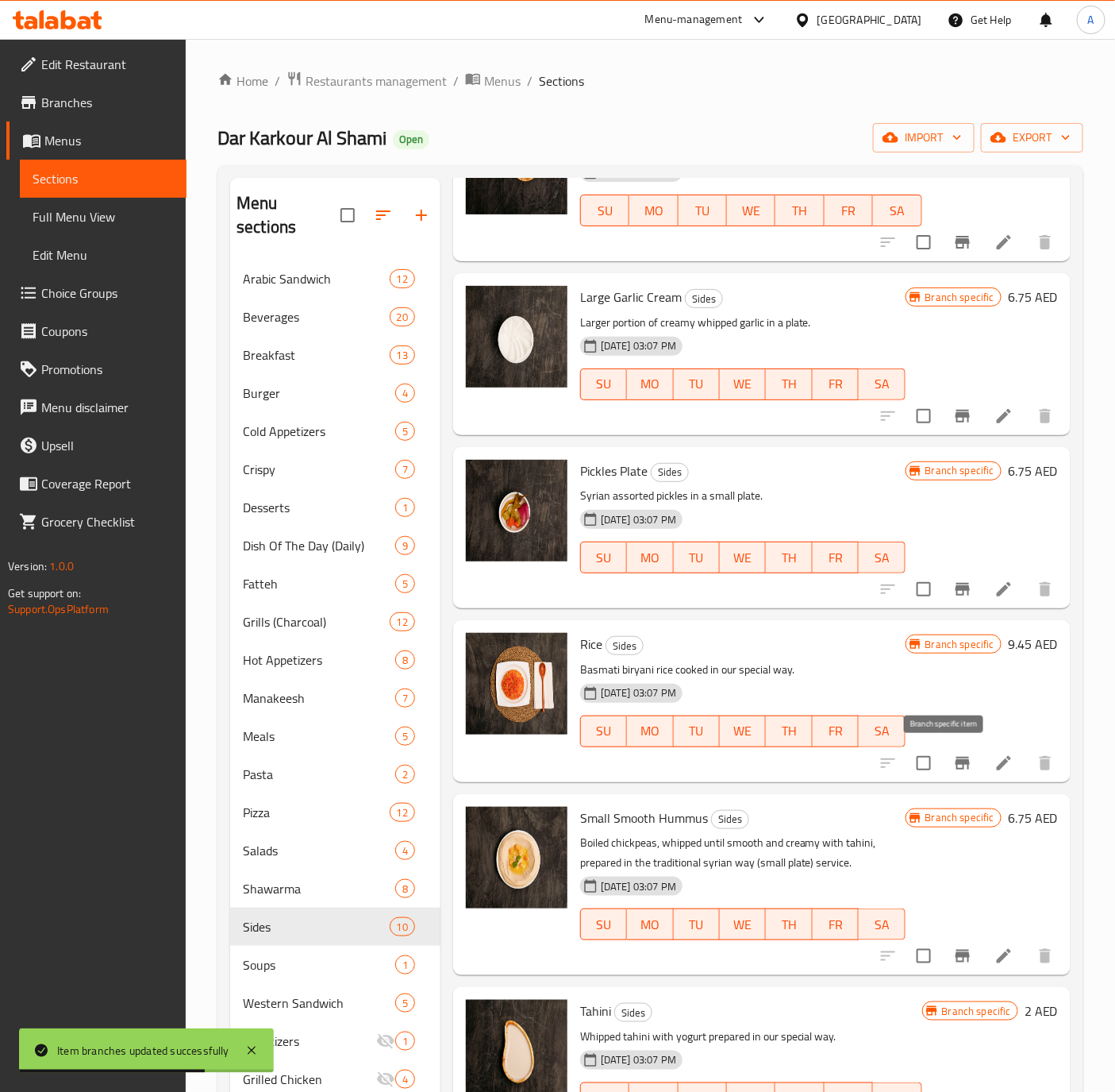
click at [954, 769] on icon "Branch-specific-item" at bounding box center [963, 763] width 19 height 19
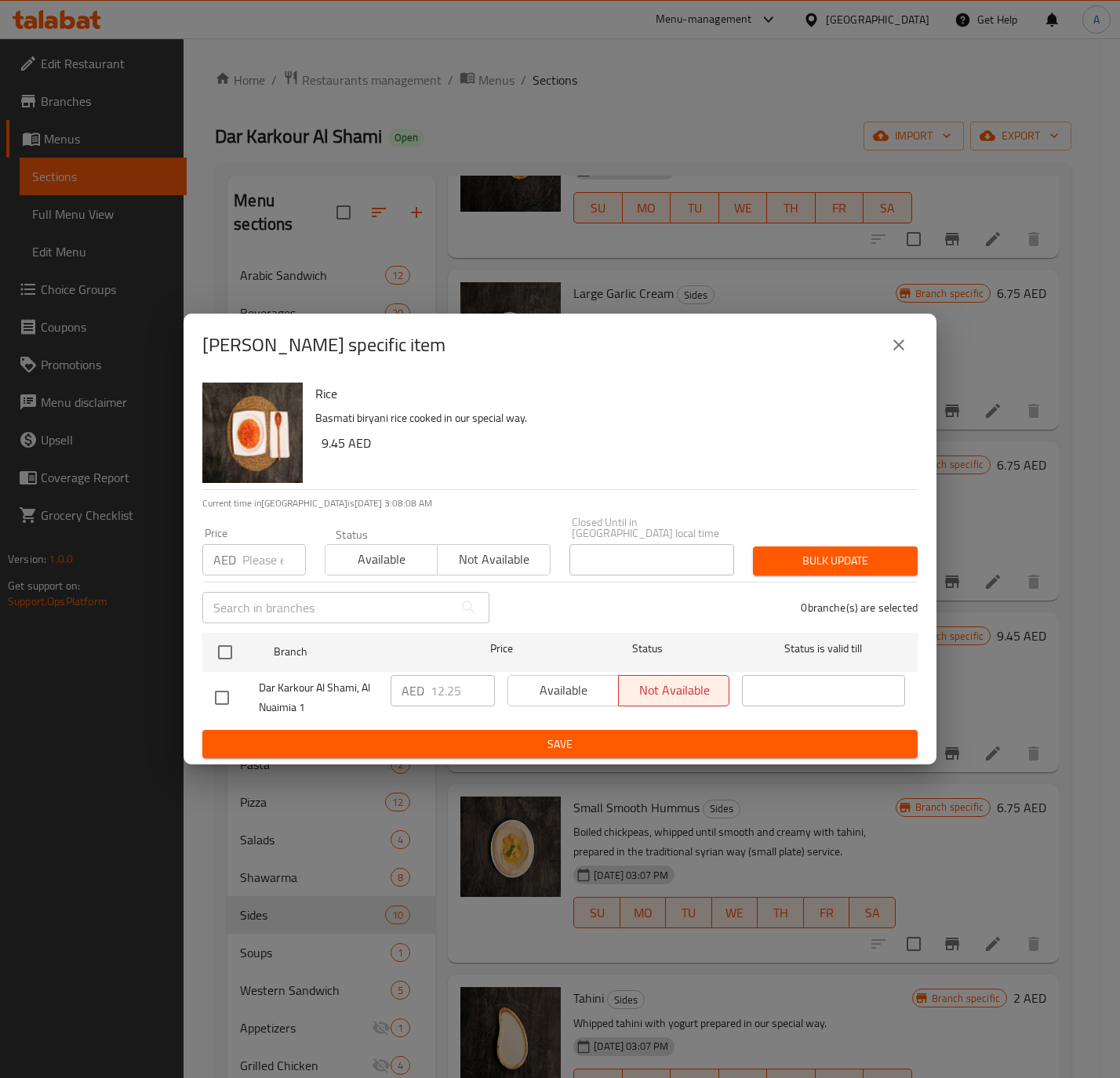
click at [230, 562] on p "AED" at bounding box center [225, 559] width 23 height 19
click at [262, 570] on input "number" at bounding box center [274, 559] width 64 height 31
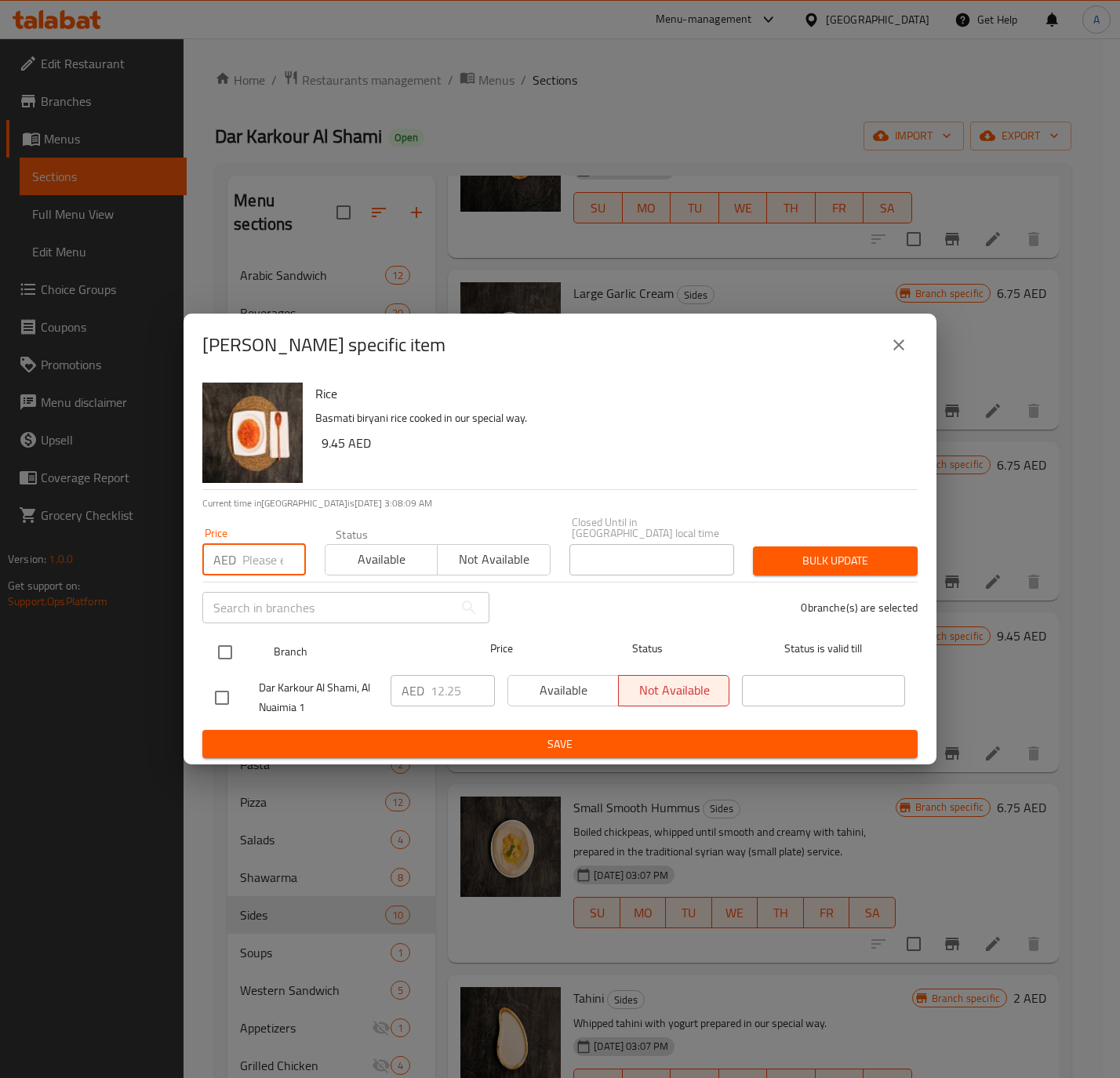
paste input "12.25"
type input "12.25"
click at [219, 642] on input "checkbox" at bounding box center [224, 652] width 33 height 33
checkbox input "true"
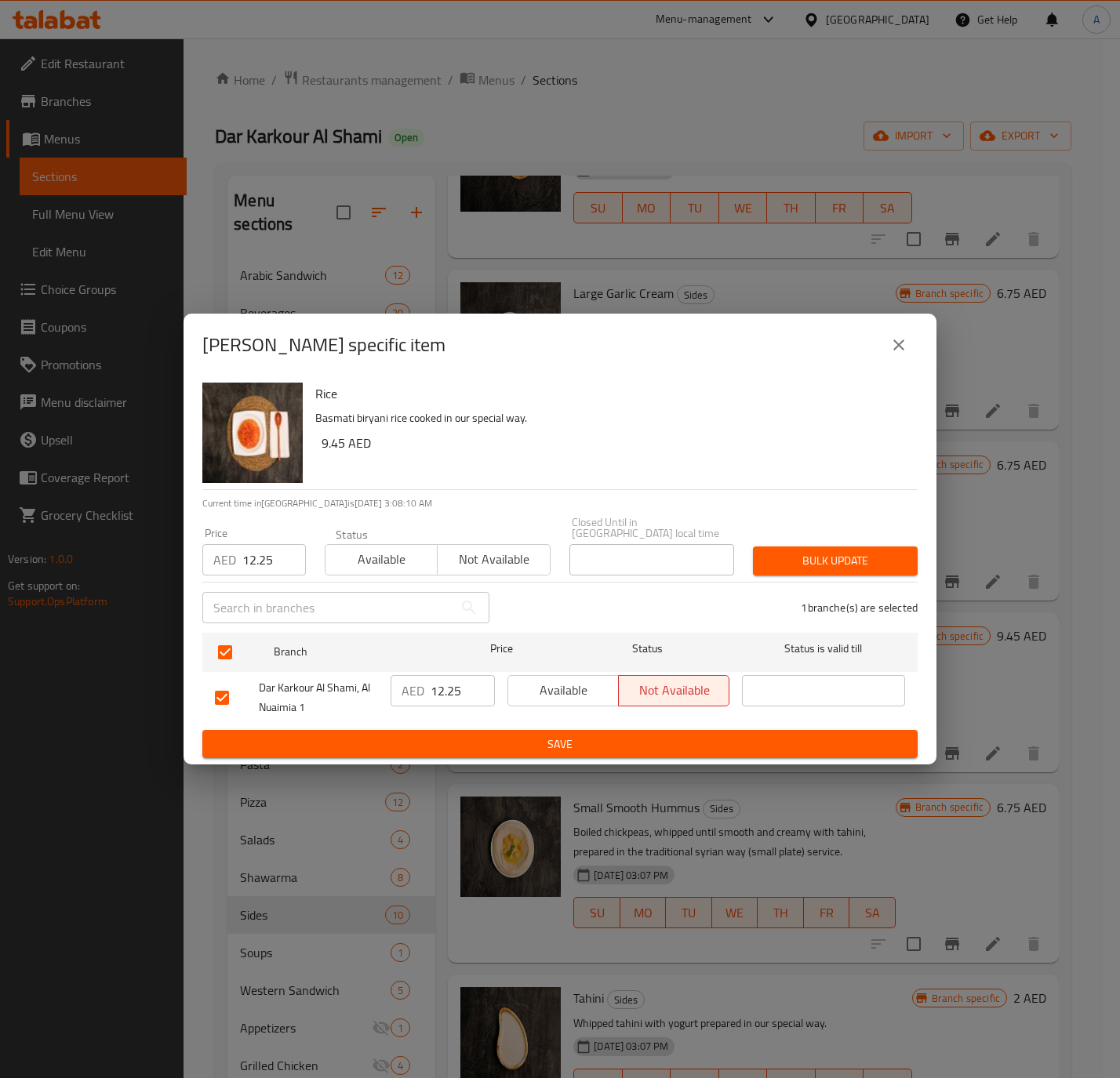
click at [370, 555] on span "Available" at bounding box center [381, 560] width 99 height 23
click at [819, 551] on span "Bulk update" at bounding box center [836, 561] width 140 height 19
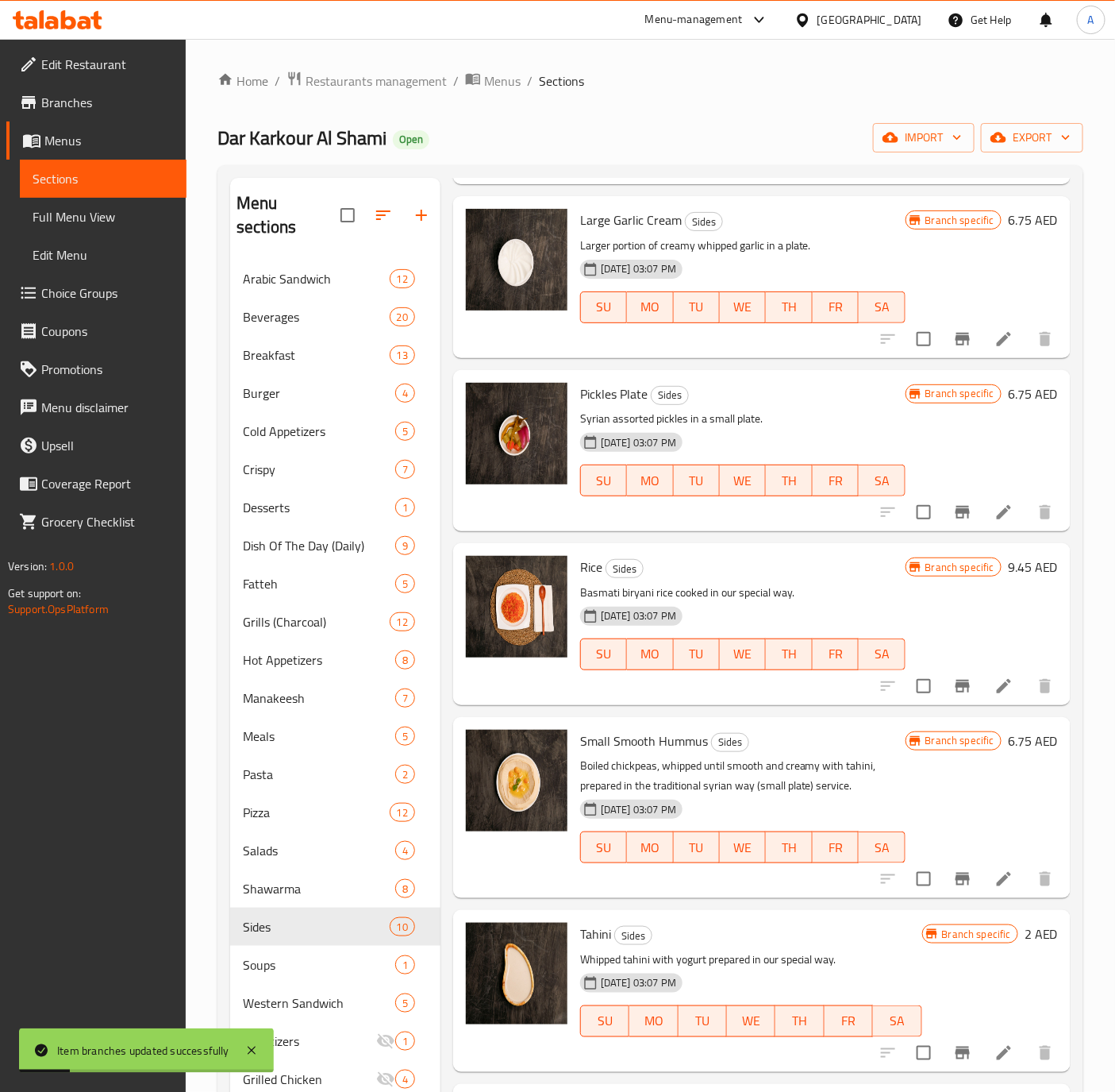
scroll to position [596, 0]
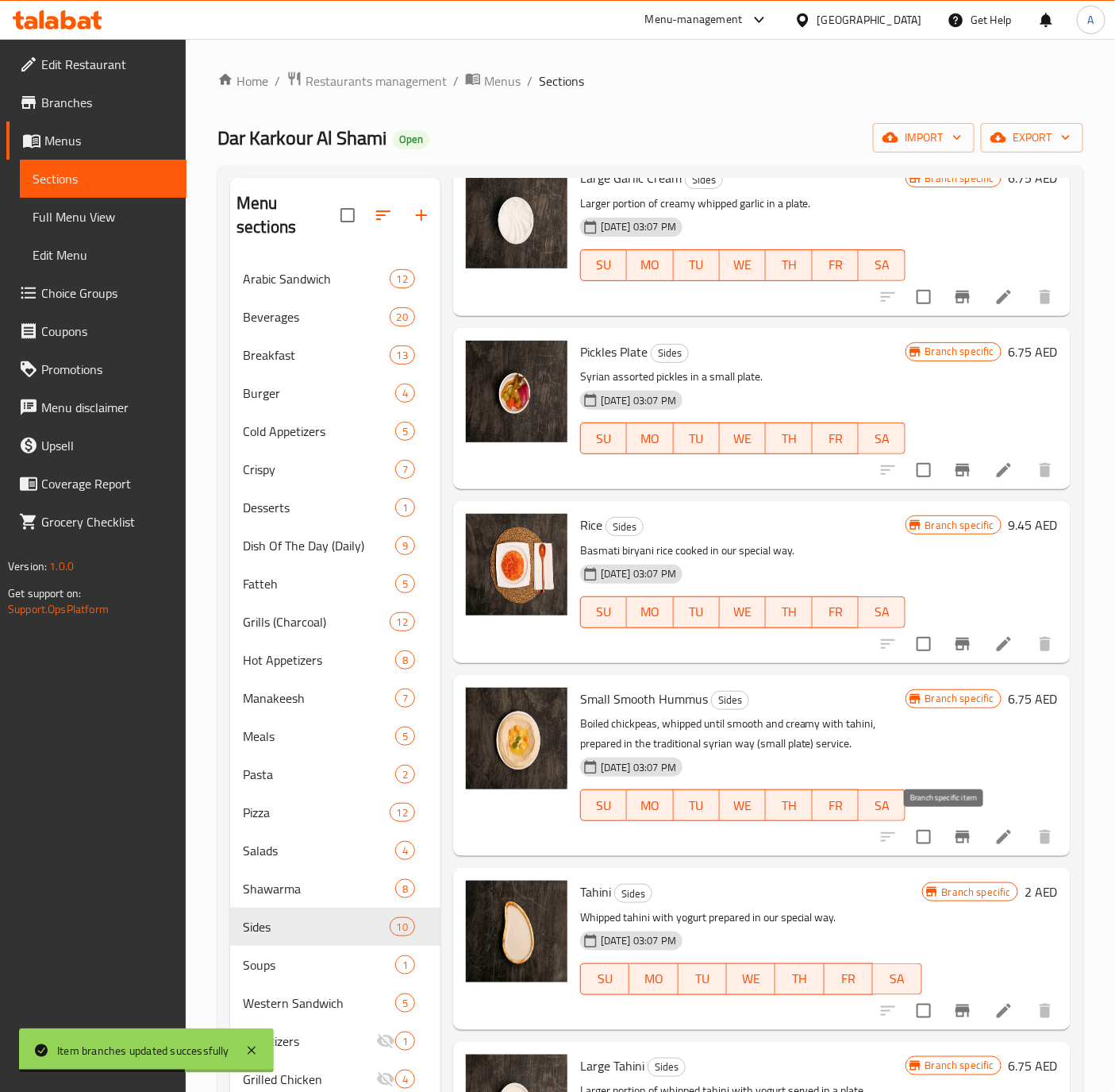
click at [944, 838] on button "Branch-specific-item" at bounding box center [963, 836] width 38 height 38
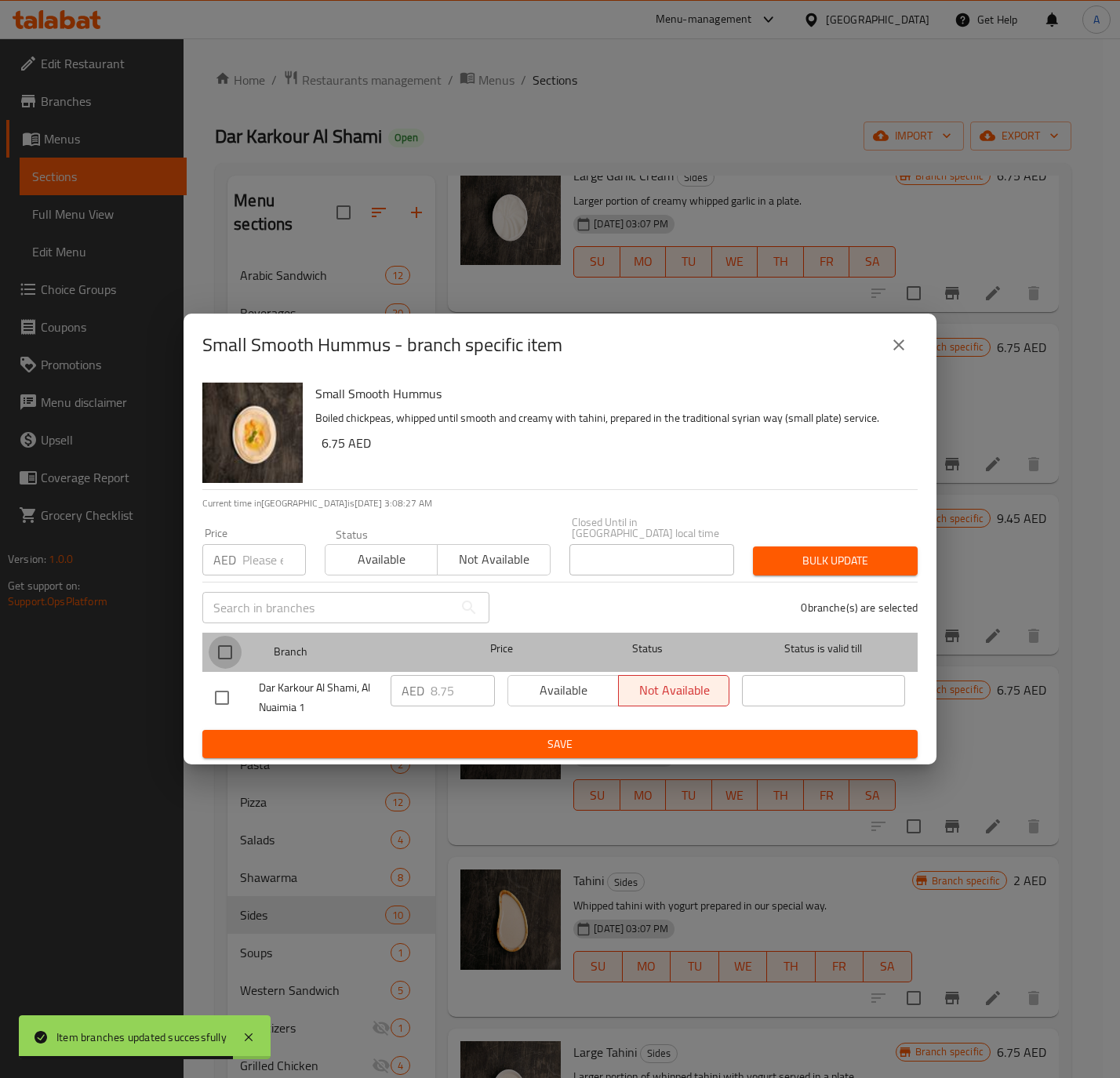
click at [214, 650] on input "checkbox" at bounding box center [224, 652] width 33 height 33
checkbox input "true"
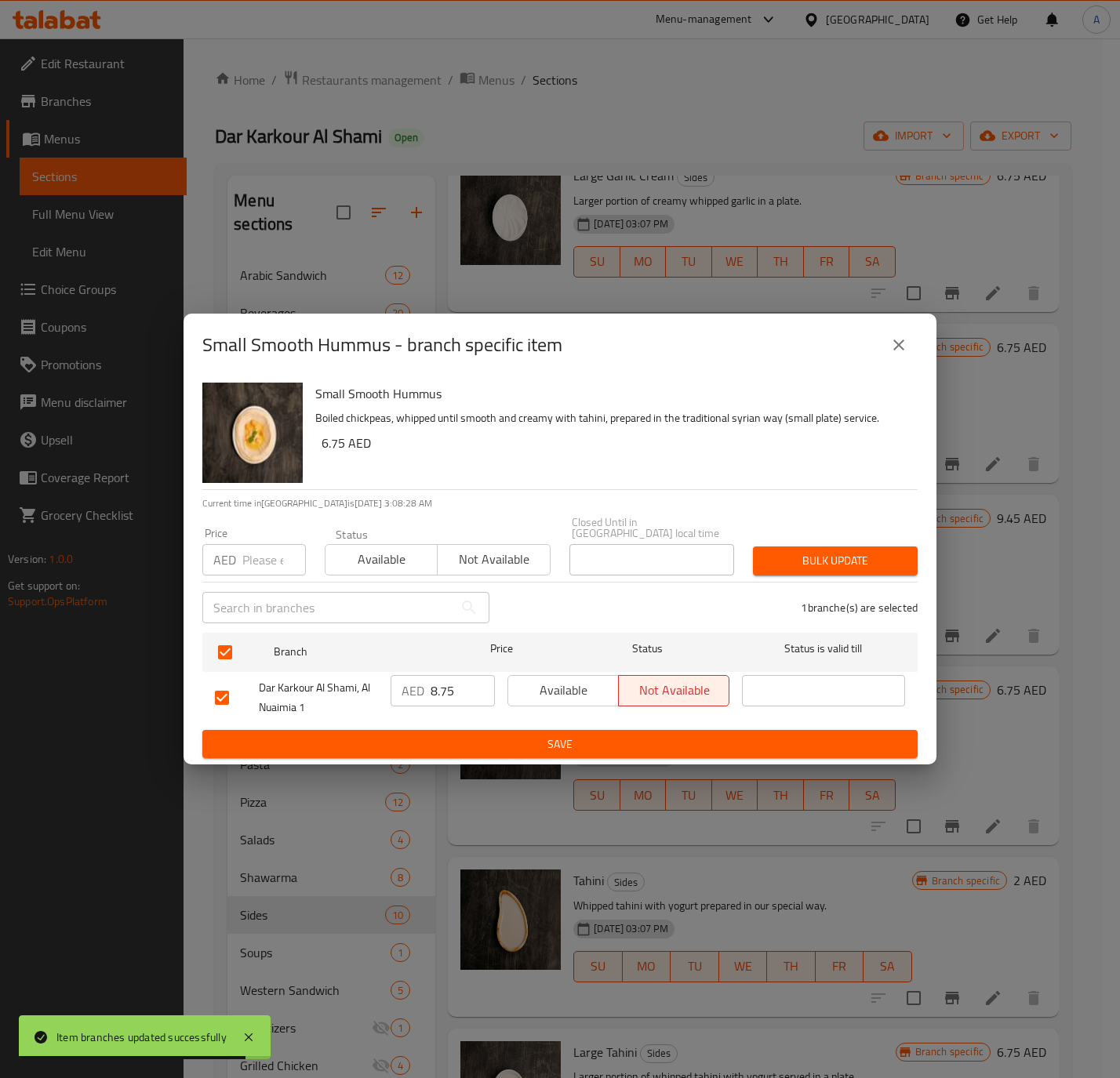
click at [237, 561] on div "AED Price" at bounding box center [253, 559] width 104 height 31
paste input "8.75"
type input "8.75"
click at [364, 551] on span "Available" at bounding box center [381, 560] width 99 height 23
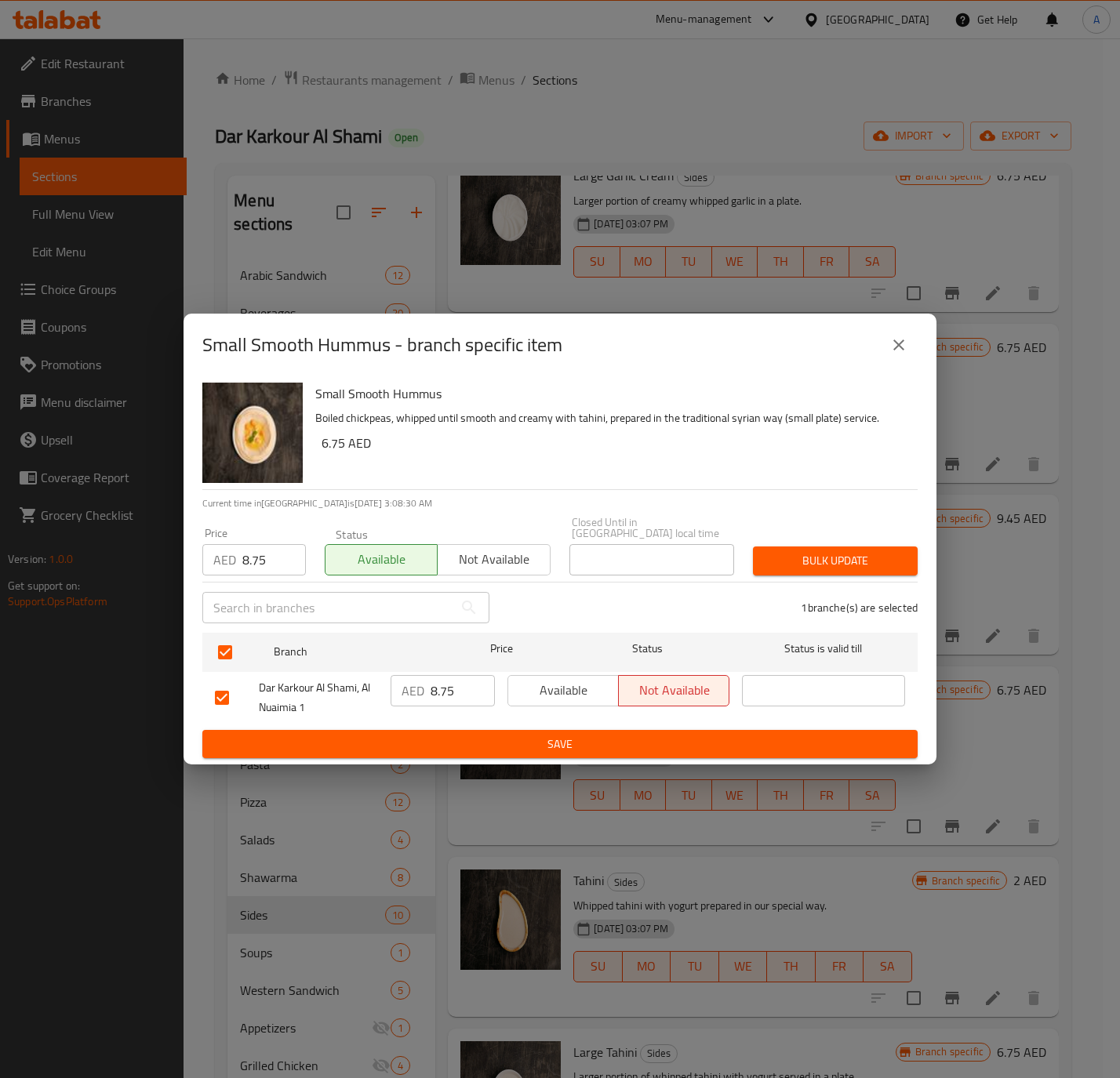
click at [841, 560] on span "Bulk update" at bounding box center [836, 561] width 140 height 19
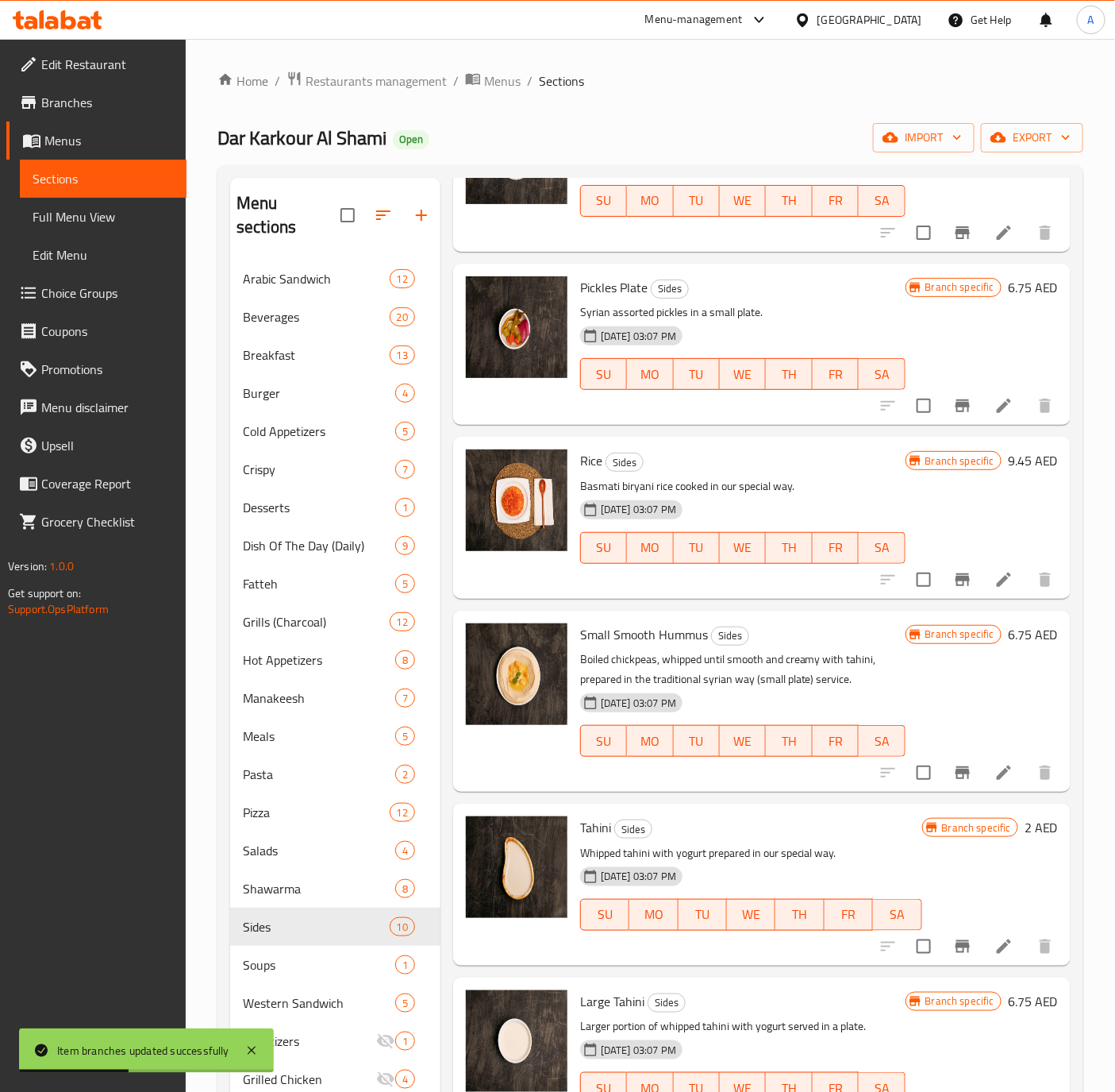
scroll to position [721, 0]
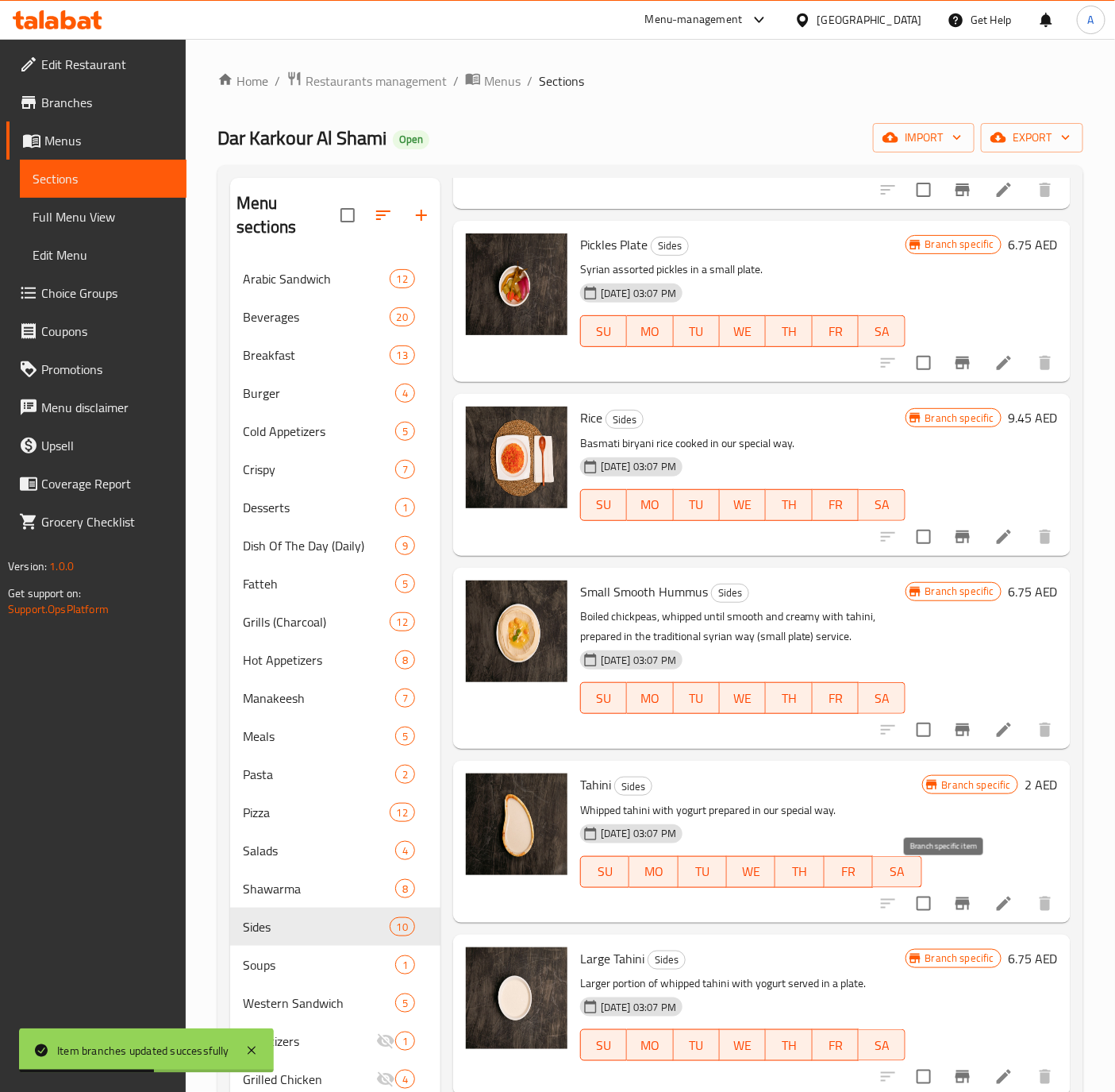
click at [954, 894] on icon "Branch-specific-item" at bounding box center [963, 903] width 19 height 19
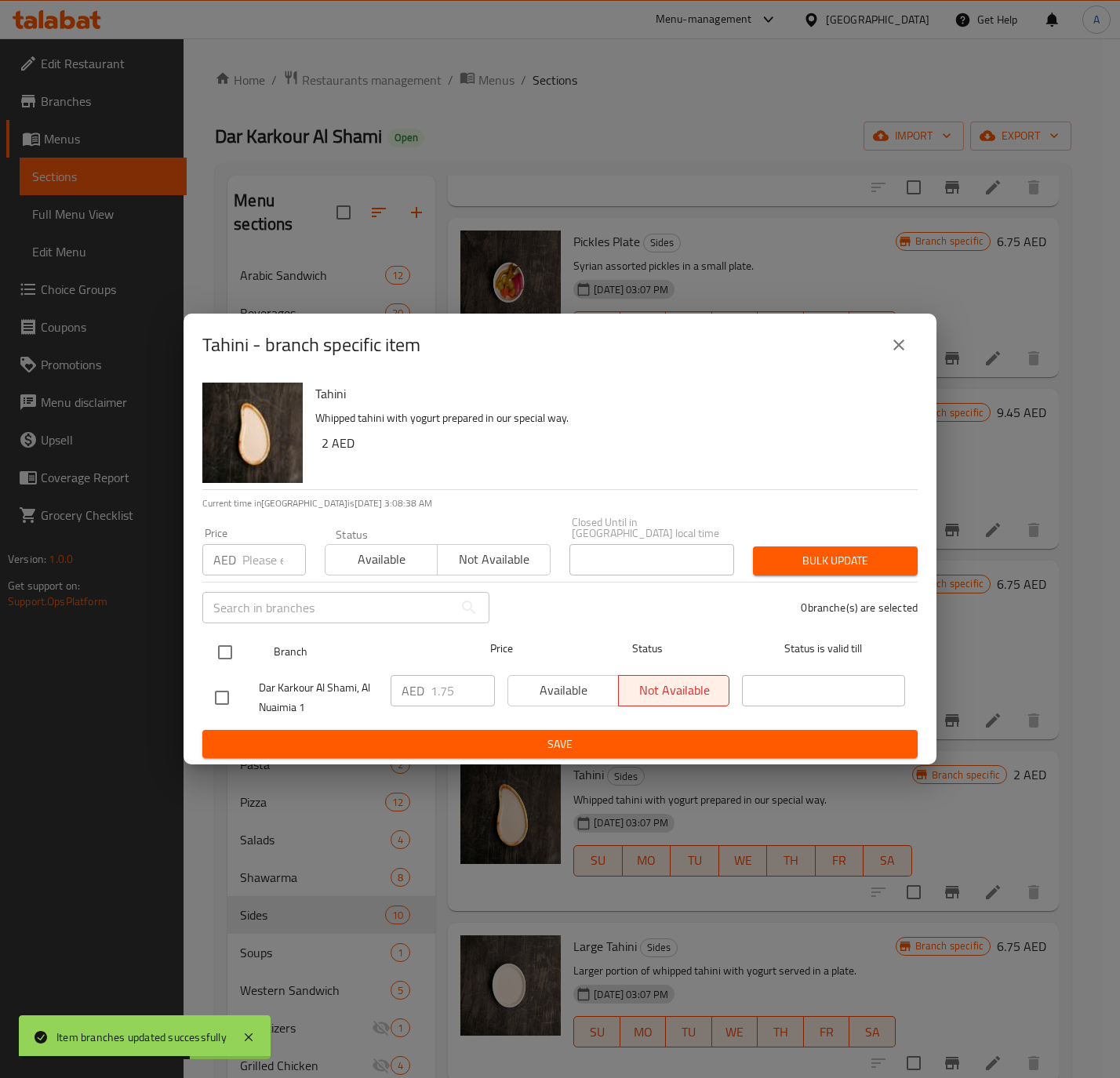
click at [227, 658] on input "checkbox" at bounding box center [224, 652] width 33 height 33
checkbox input "true"
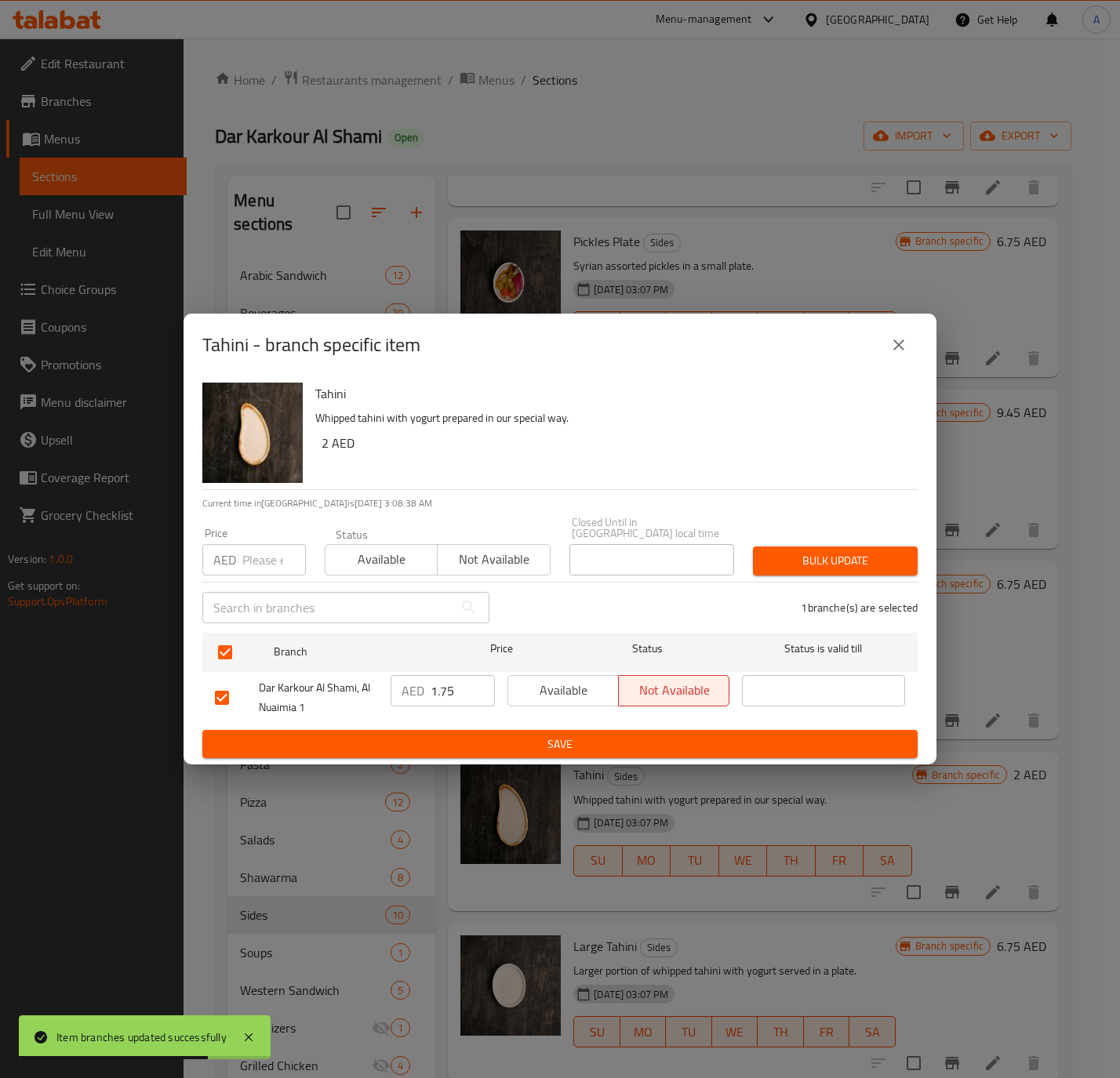
click at [249, 577] on div "Price AED Price" at bounding box center [254, 551] width 122 height 66
click at [249, 575] on input "number" at bounding box center [274, 559] width 64 height 31
paste input "1.75"
type input "1.75"
click at [393, 555] on span "Available" at bounding box center [381, 560] width 99 height 23
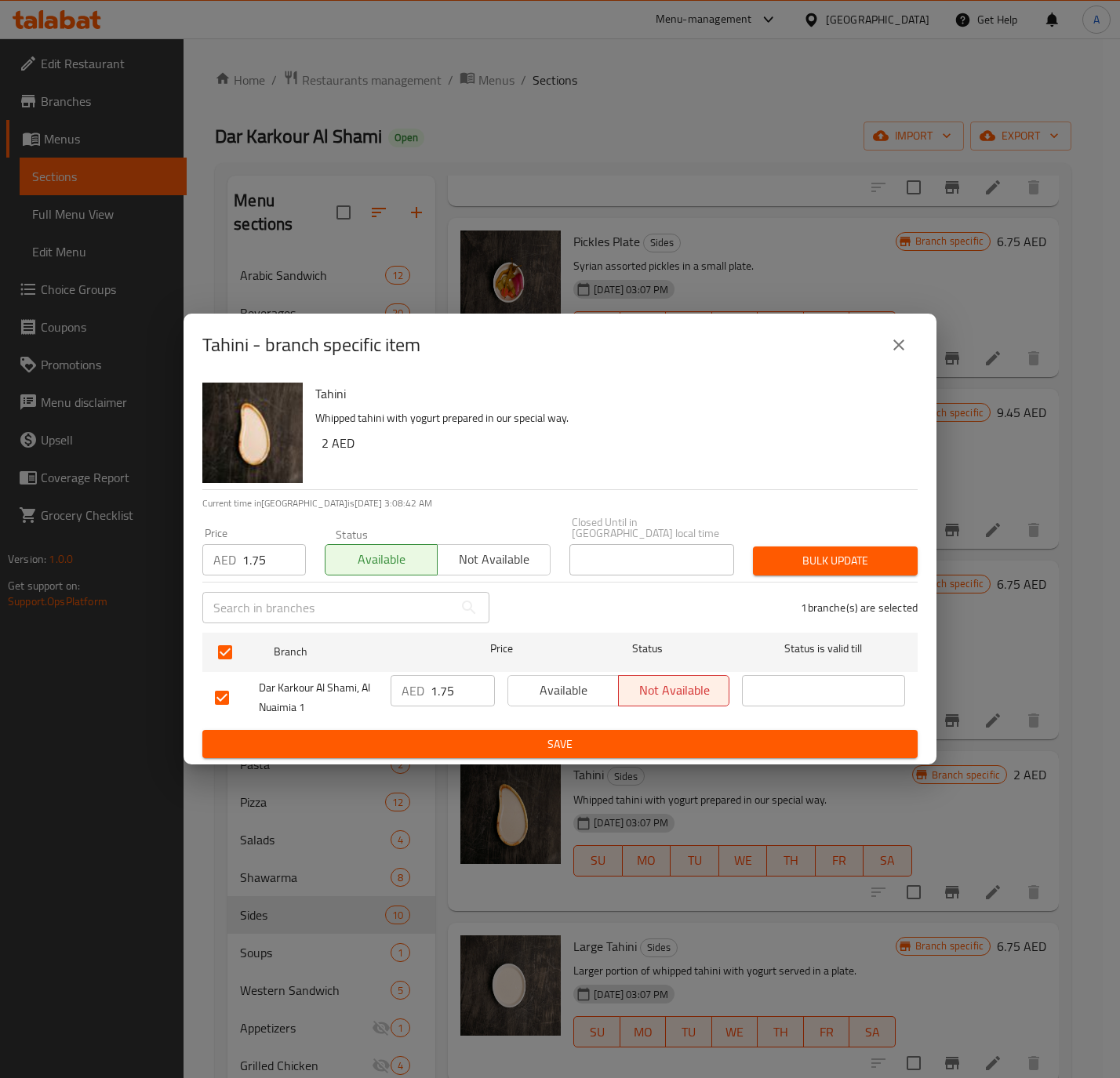
click at [896, 555] on span "Bulk update" at bounding box center [836, 561] width 140 height 19
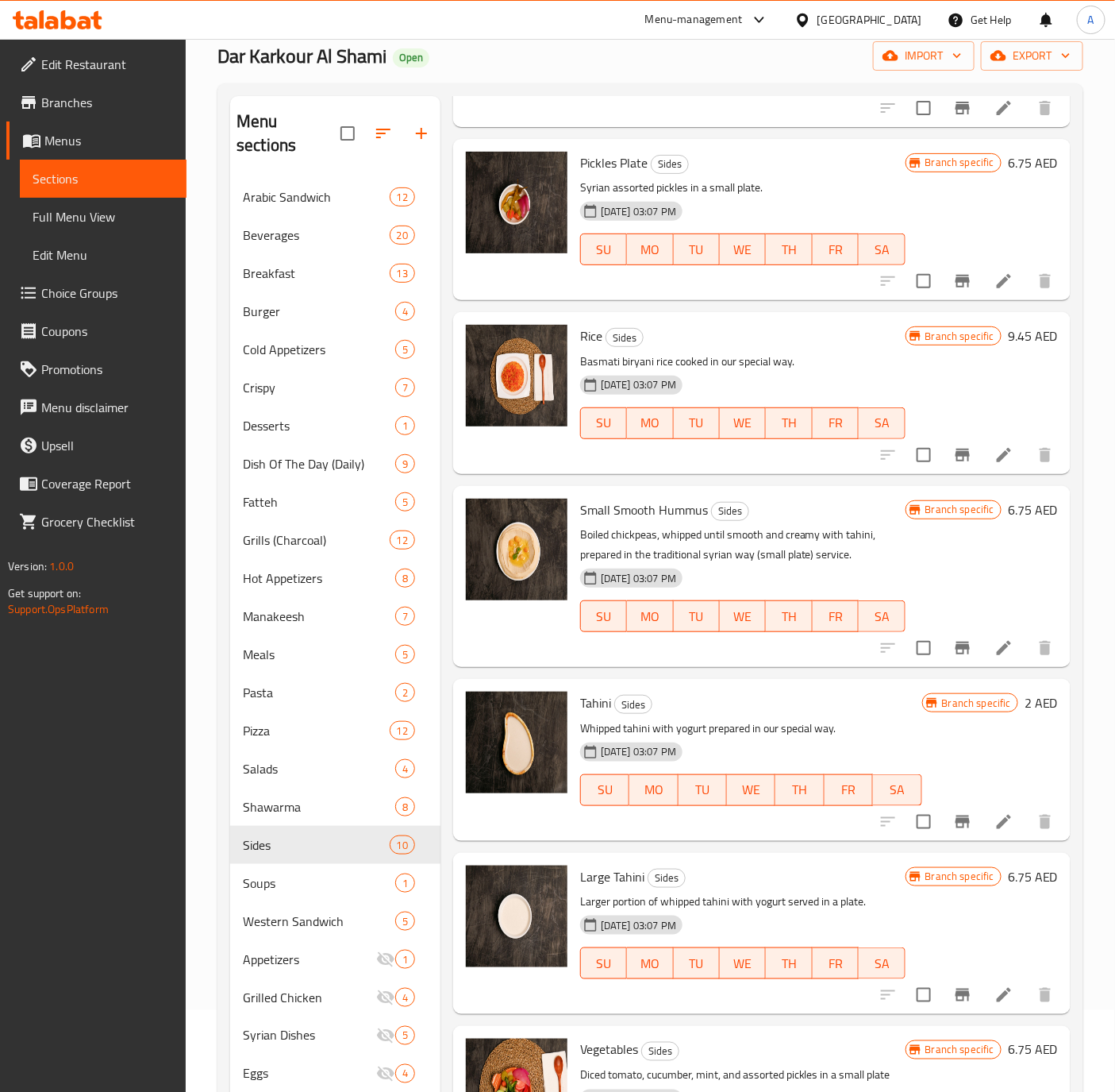
scroll to position [119, 0]
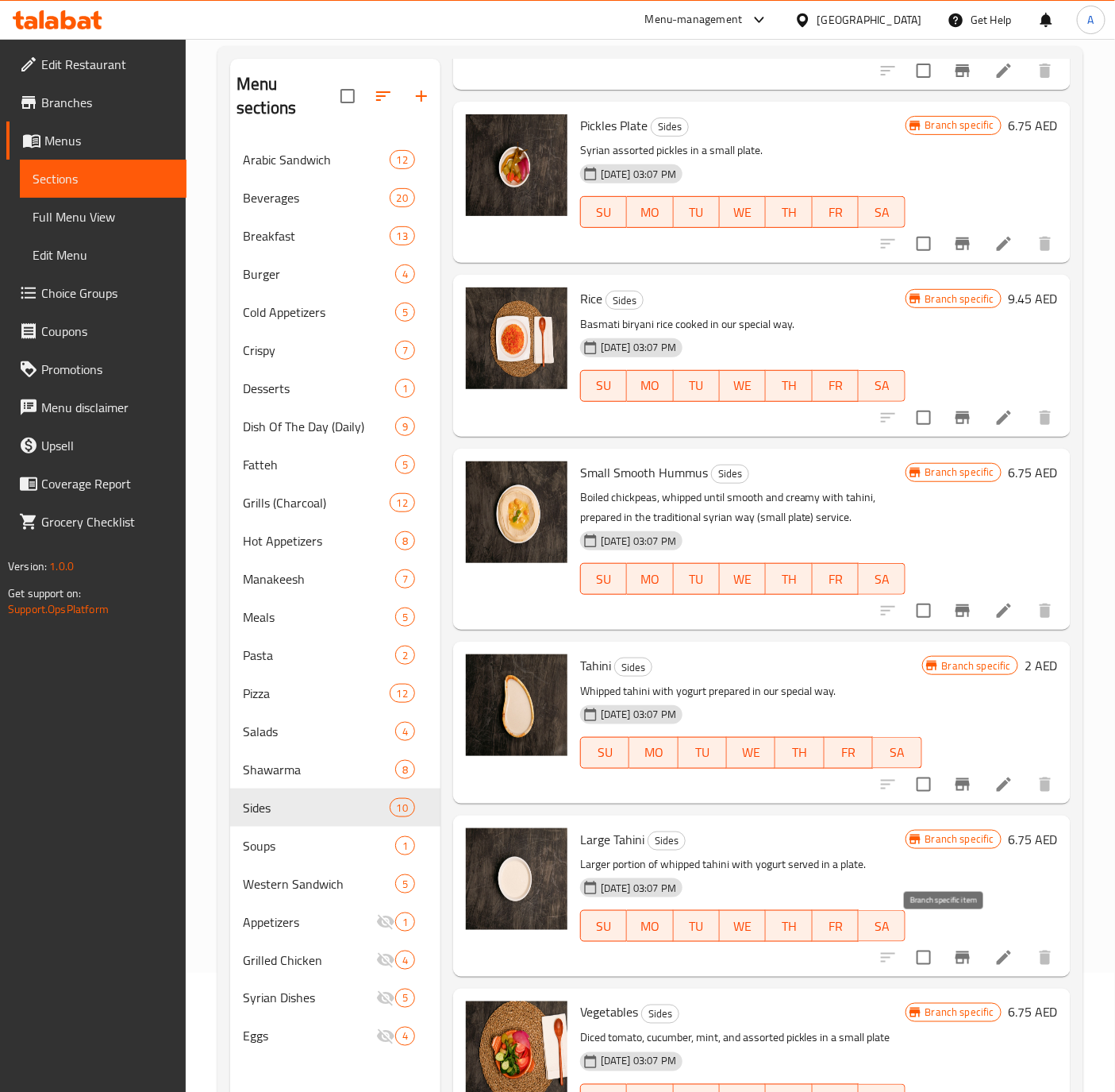
click at [954, 948] on icon "Branch-specific-item" at bounding box center [963, 957] width 19 height 19
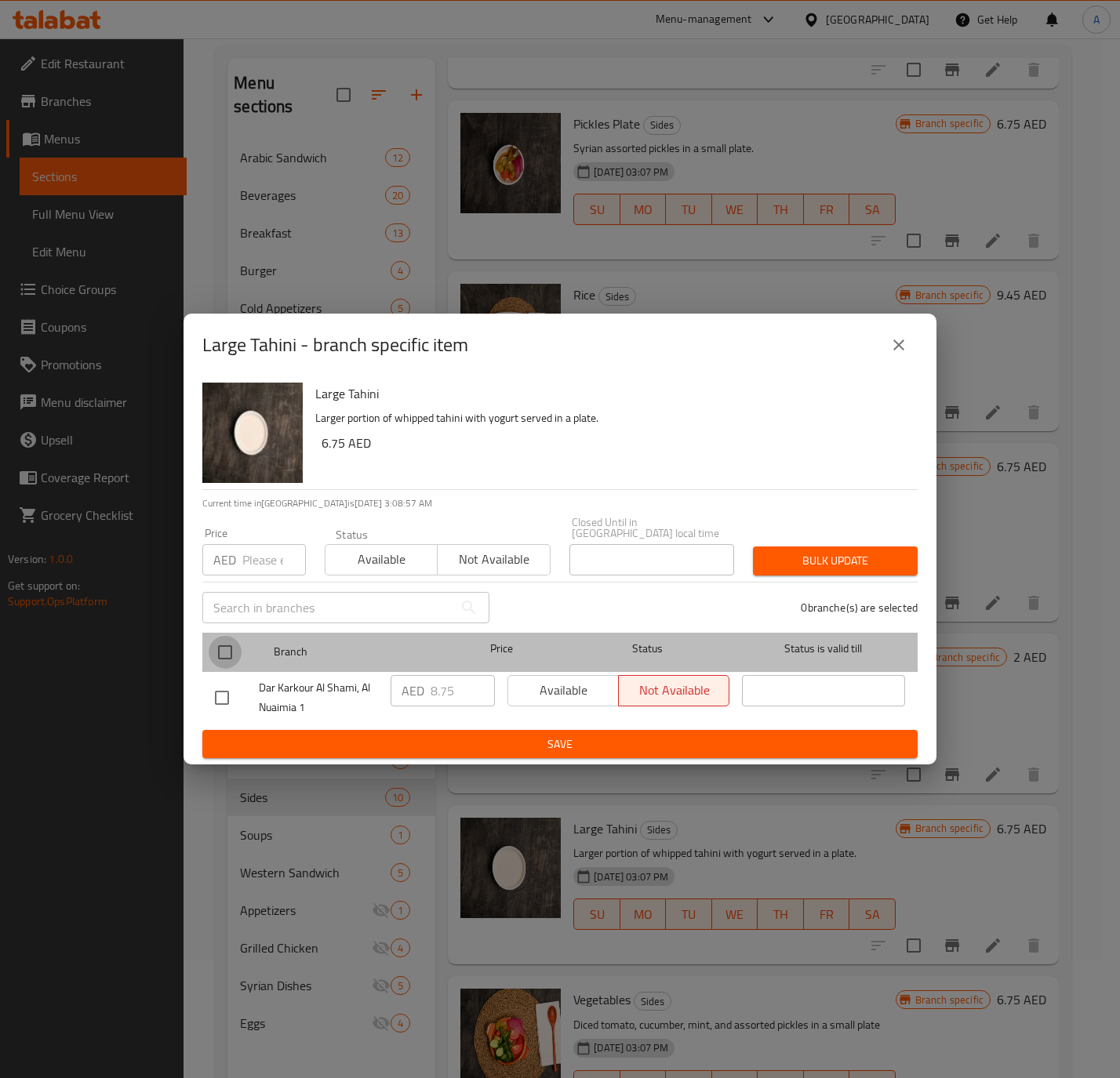
click at [233, 652] on input "checkbox" at bounding box center [224, 652] width 33 height 33
checkbox input "true"
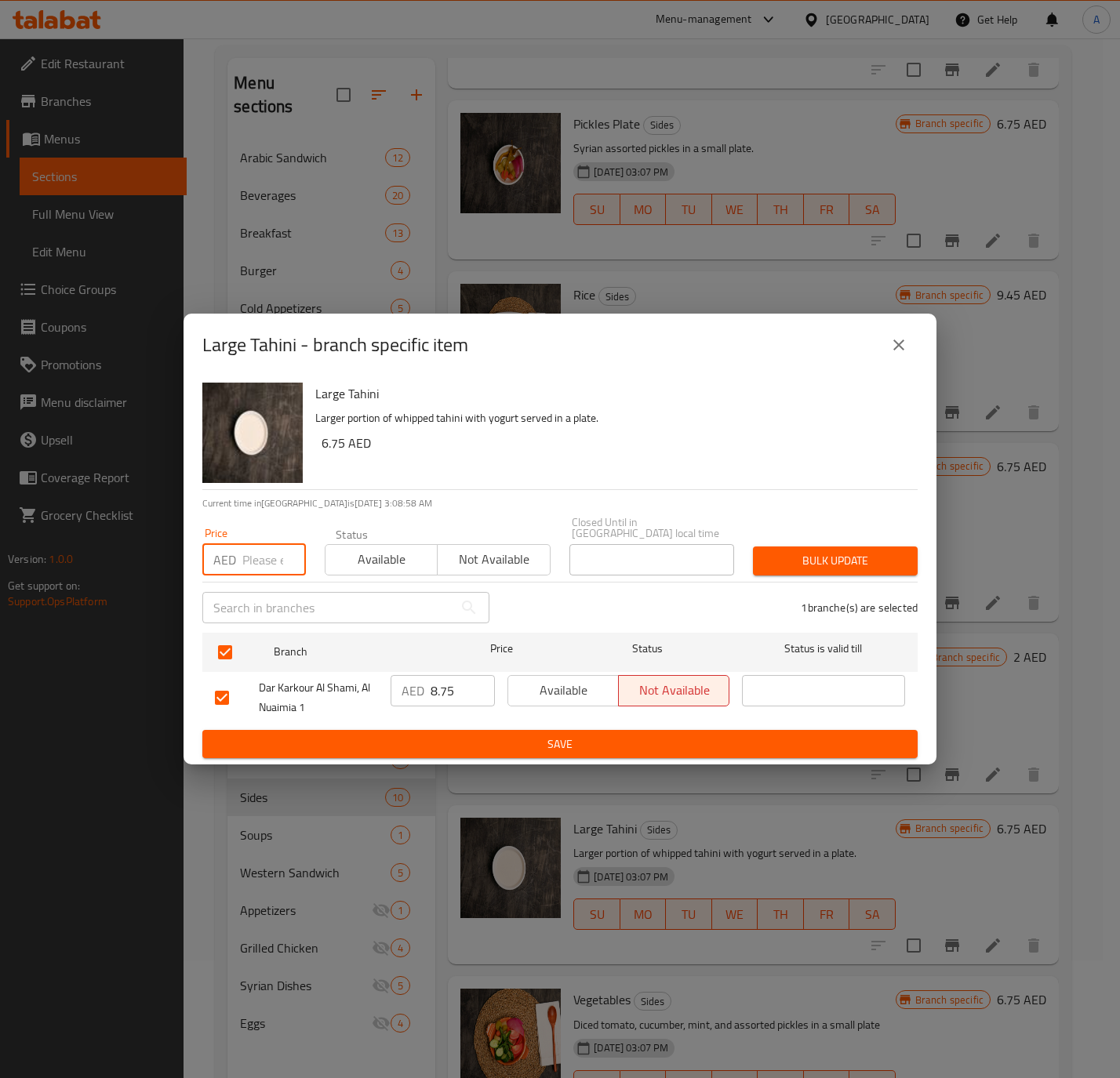
click at [262, 564] on input "number" at bounding box center [274, 559] width 64 height 31
paste input "8.75"
type input "8.75"
click at [379, 558] on span "Available" at bounding box center [381, 560] width 99 height 23
click at [821, 543] on div "Bulk update" at bounding box center [835, 561] width 183 height 48
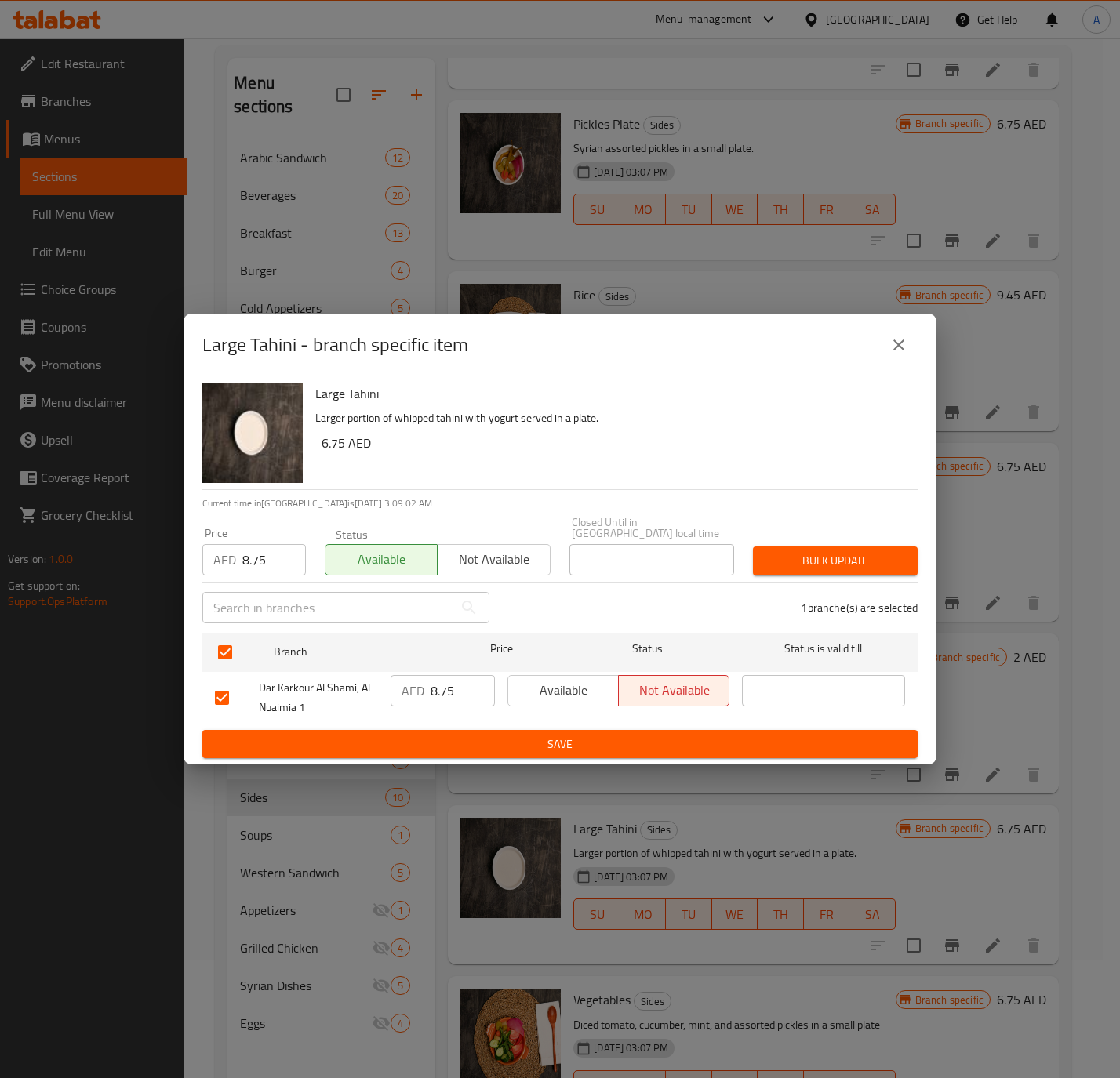
click at [821, 548] on button "Bulk update" at bounding box center [835, 561] width 165 height 29
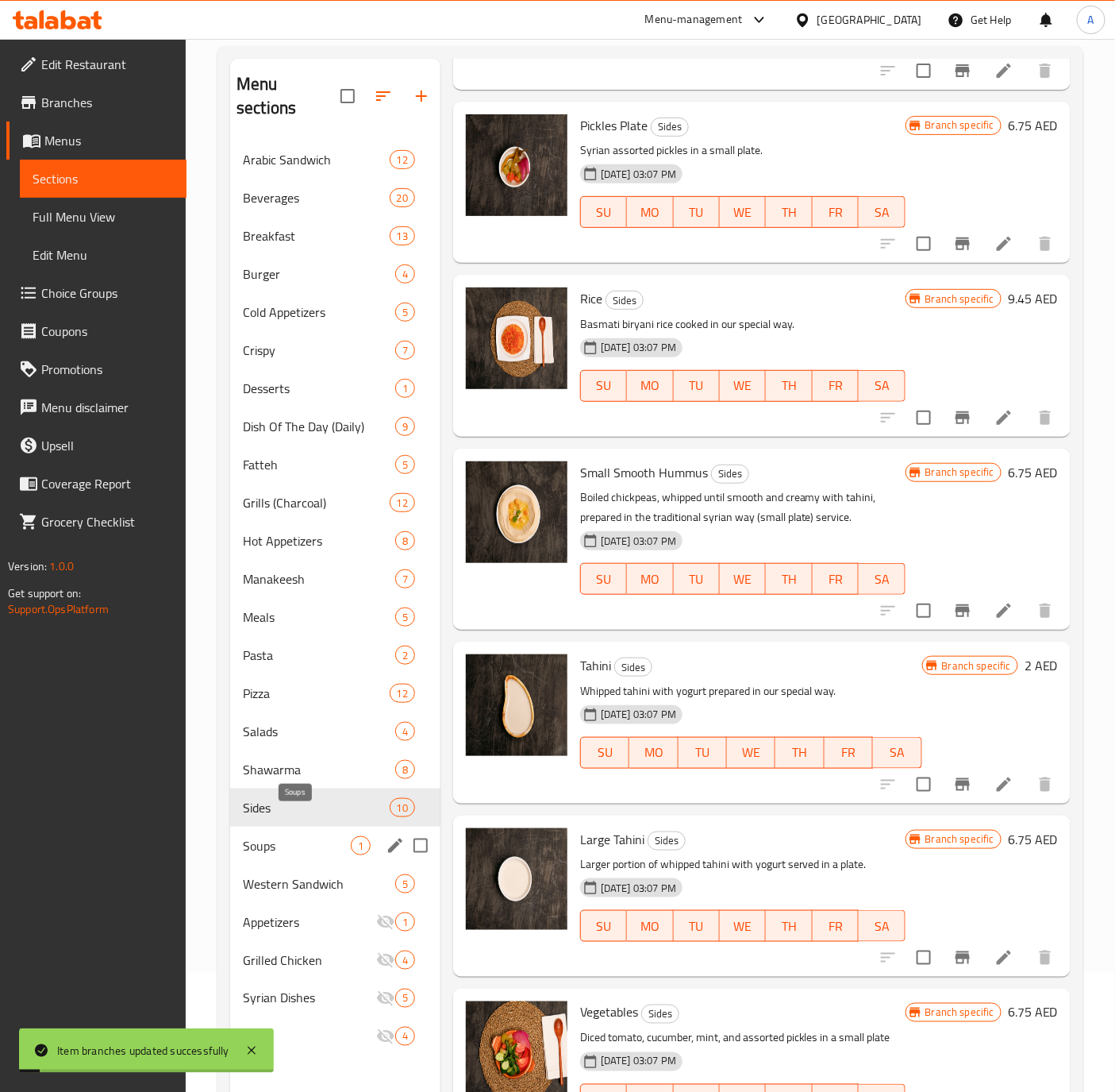
click at [265, 836] on span "Soups" at bounding box center [297, 845] width 108 height 19
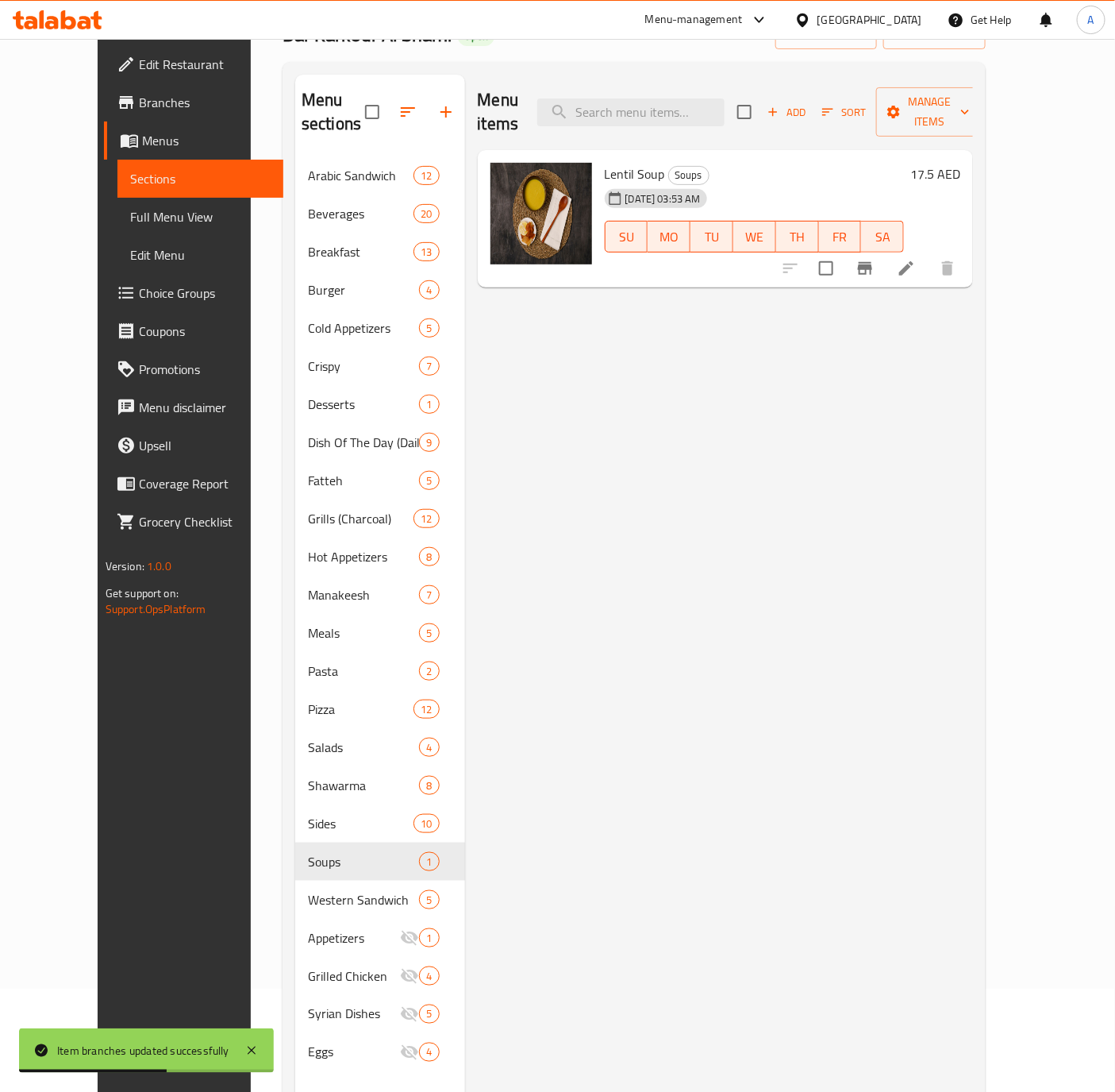
scroll to position [223, 0]
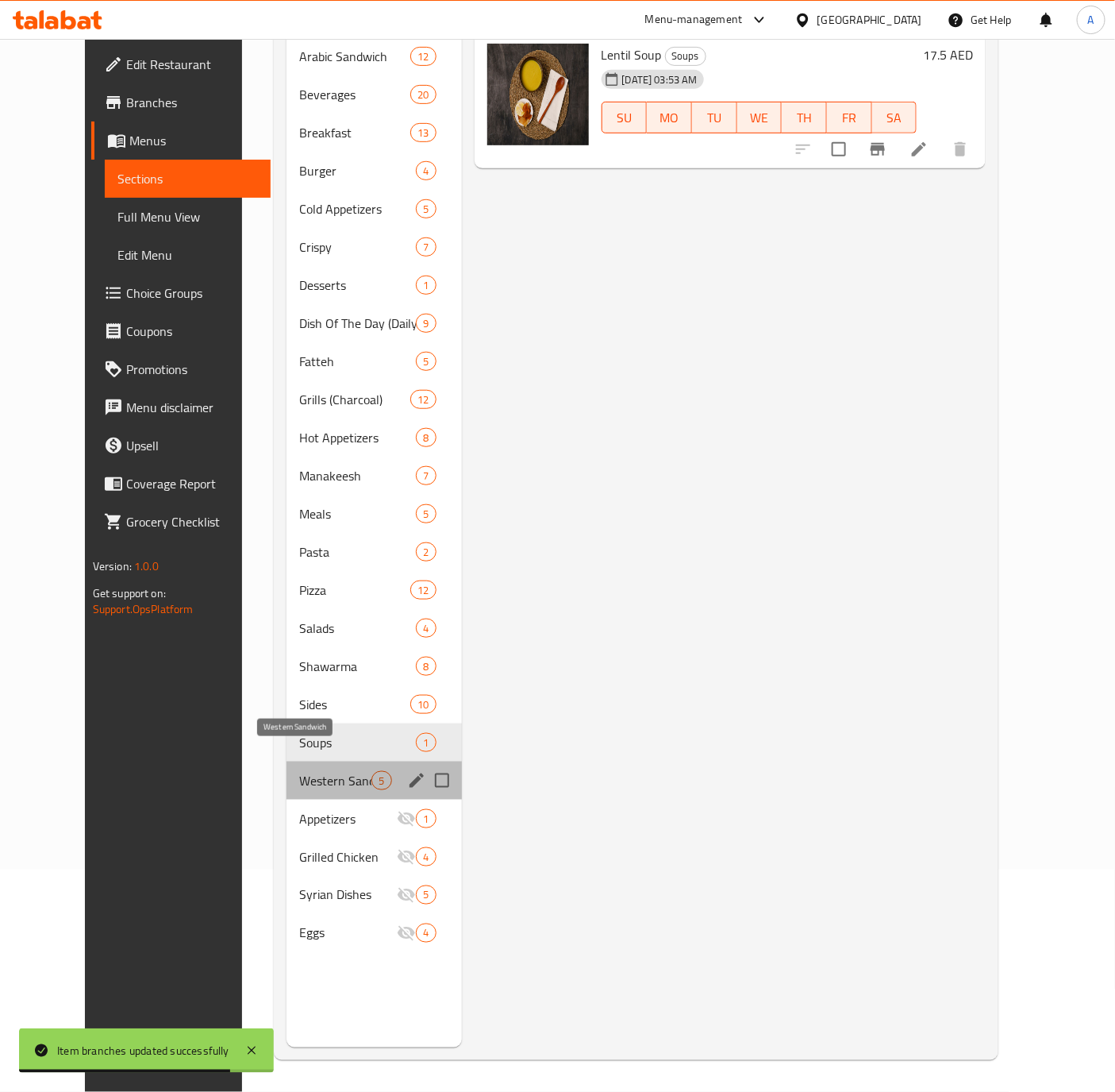
click at [305, 771] on span "Western Sandwich" at bounding box center [335, 780] width 73 height 19
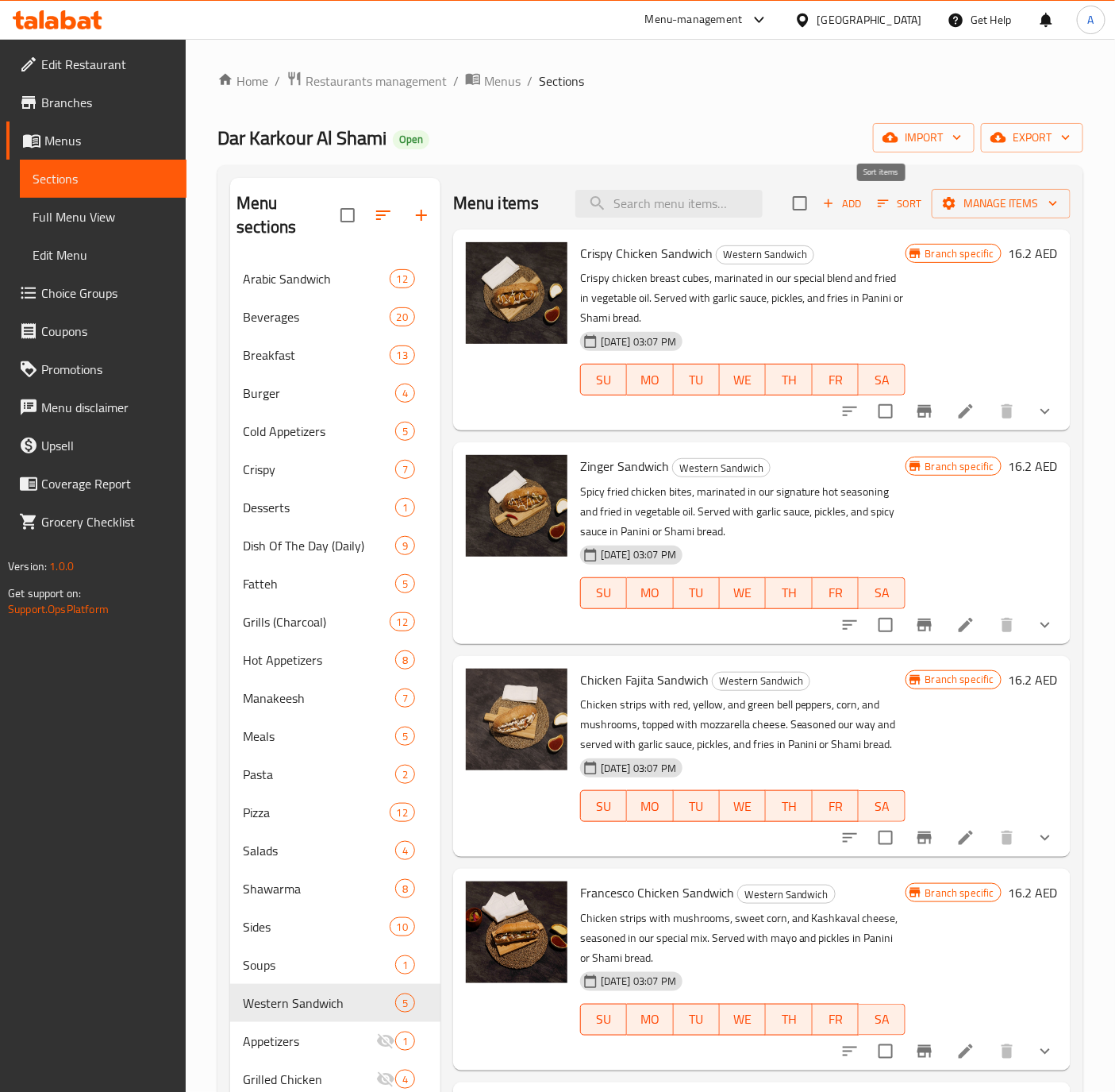
click at [876, 205] on icon "button" at bounding box center [884, 204] width 14 height 14
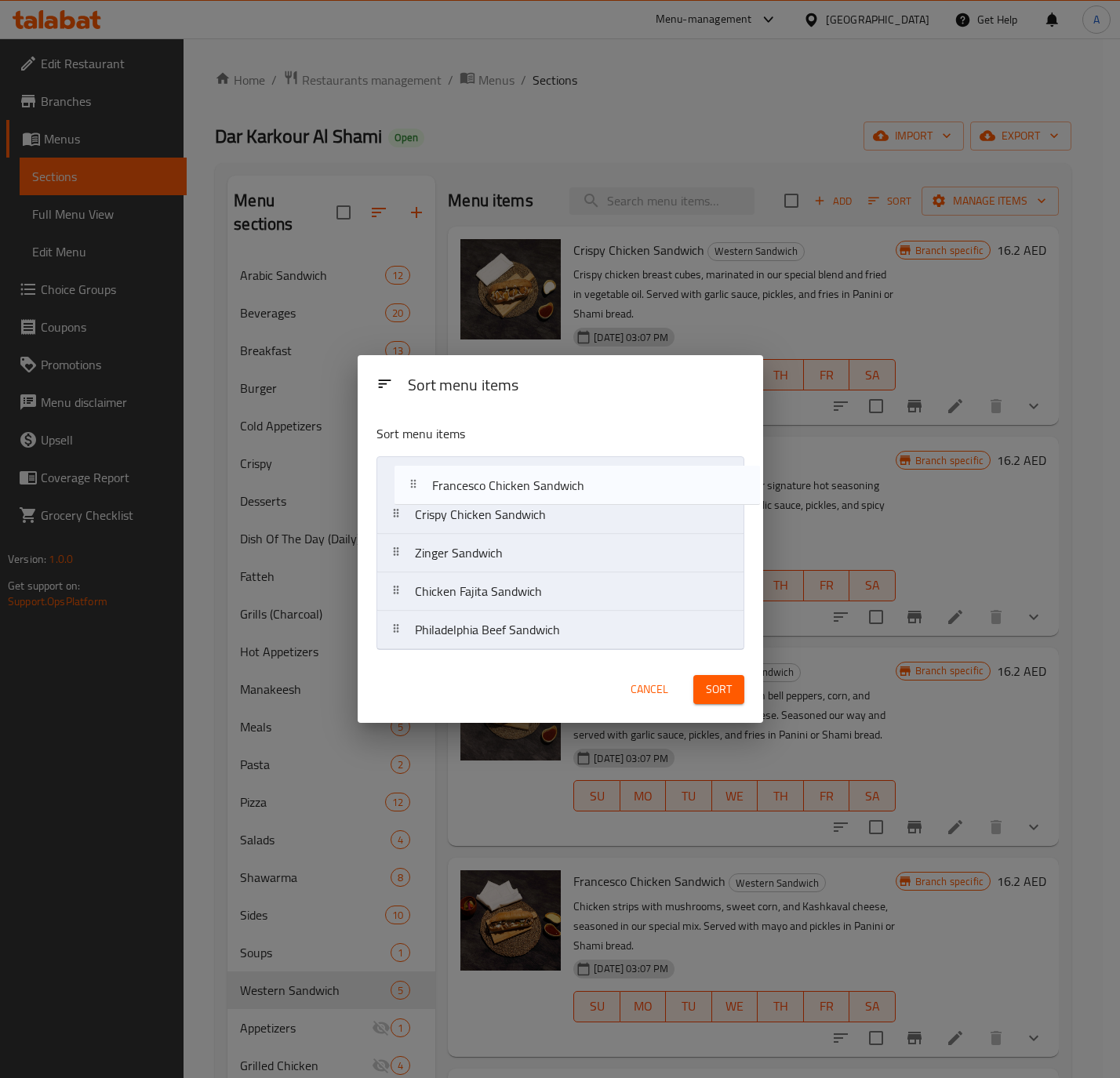
drag, startPoint x: 493, startPoint y: 572, endPoint x: 514, endPoint y: 454, distance: 119.9
click at [514, 454] on div "Sort menu items Crispy Chicken Sandwich Zinger Sandwich Chicken Fajita Sandwich…" at bounding box center [559, 534] width 405 height 244
click at [514, 454] on div "Sort menu items" at bounding box center [560, 438] width 380 height 51
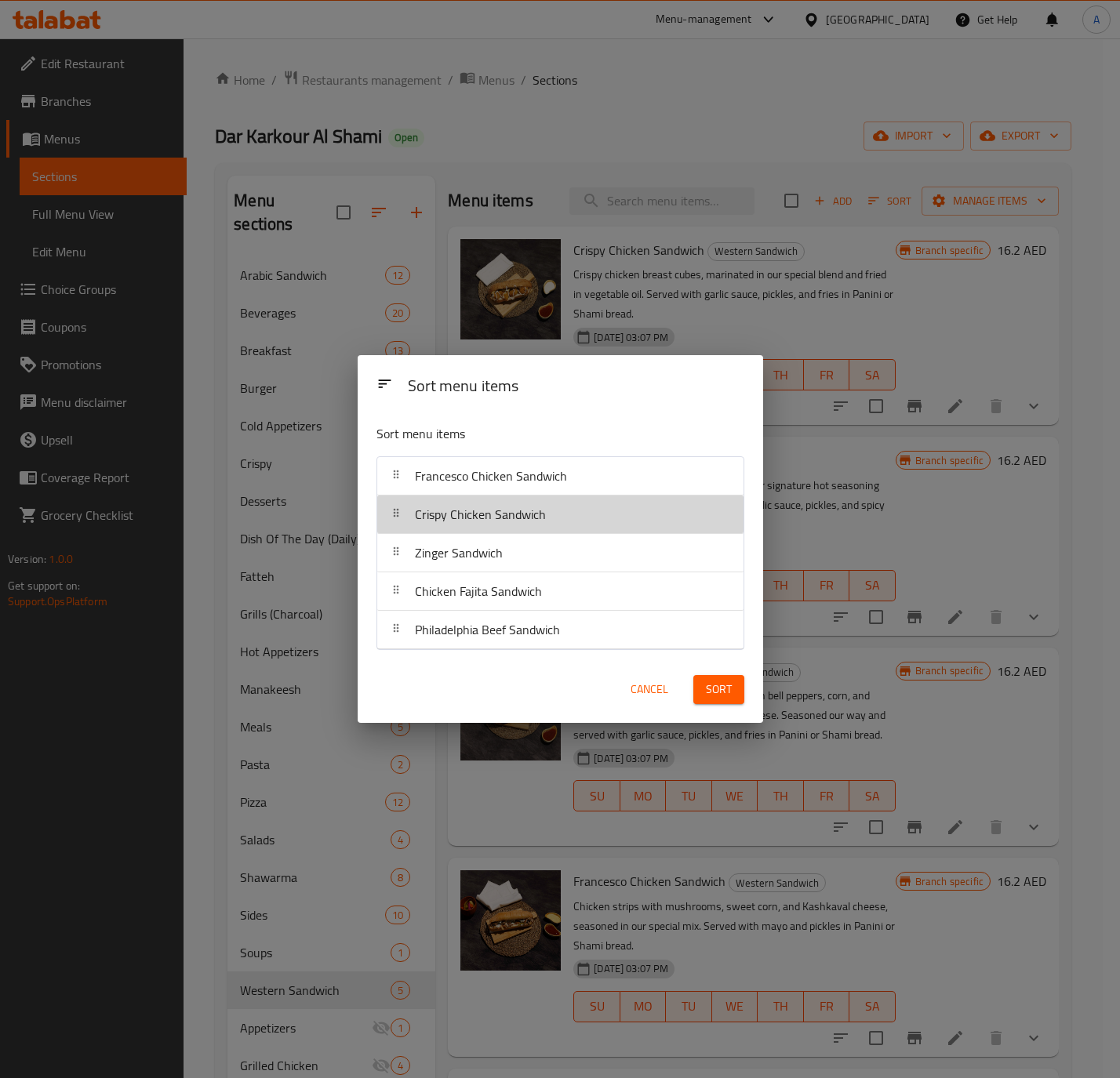
click at [499, 527] on div "Crispy Chicken Sandwich" at bounding box center [480, 514] width 144 height 37
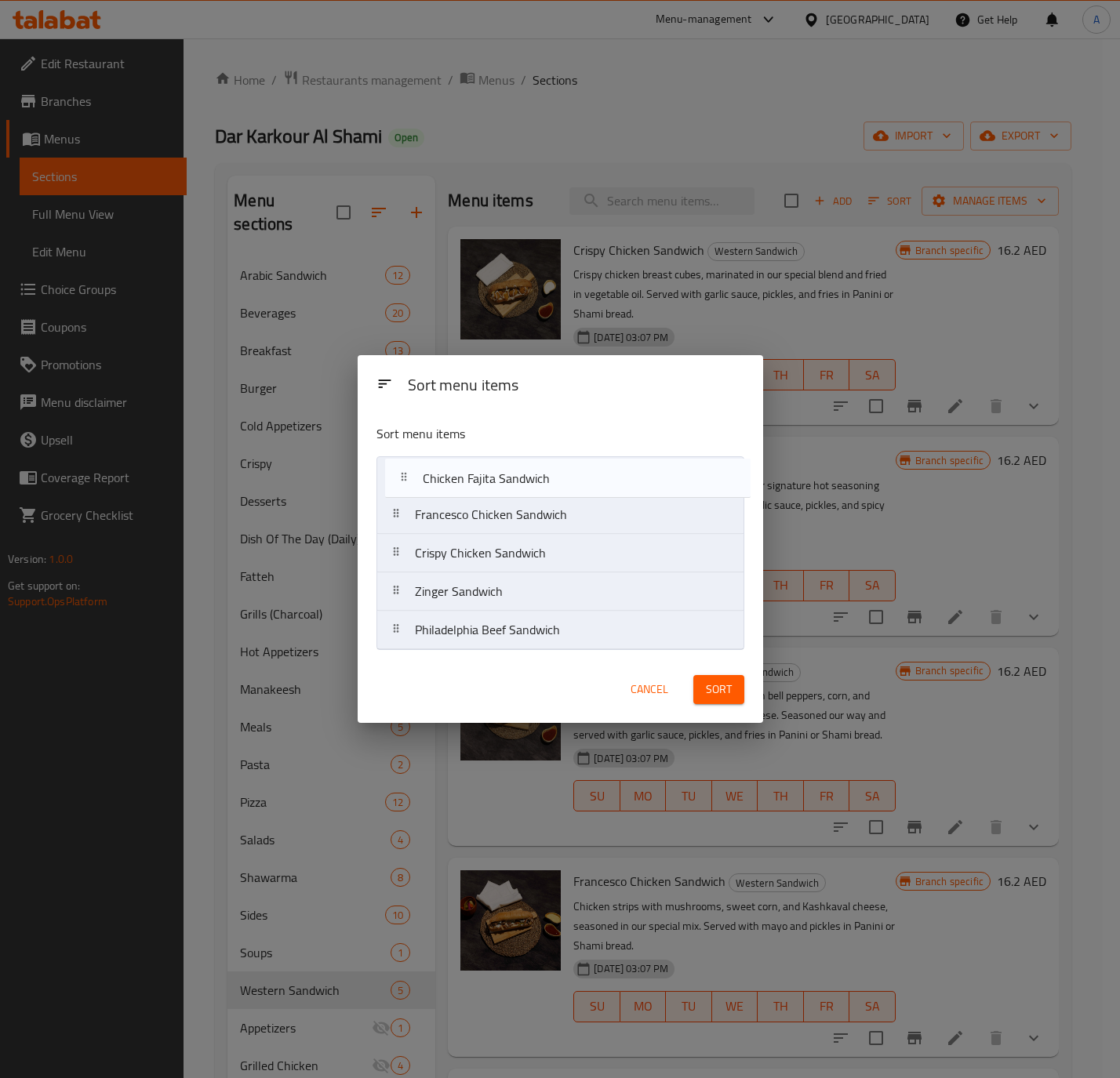
drag, startPoint x: 522, startPoint y: 608, endPoint x: 533, endPoint y: 477, distance: 131.5
click at [533, 477] on nav "Francesco Chicken Sandwich Crispy Chicken Sandwich Zinger Sandwich Chicken Faji…" at bounding box center [560, 553] width 368 height 194
drag, startPoint x: 492, startPoint y: 560, endPoint x: 496, endPoint y: 516, distance: 44.2
click at [496, 516] on nav "Chicken Fajita Sandwich Francesco Chicken Sandwich Crispy Chicken Sandwich Zing…" at bounding box center [560, 553] width 368 height 194
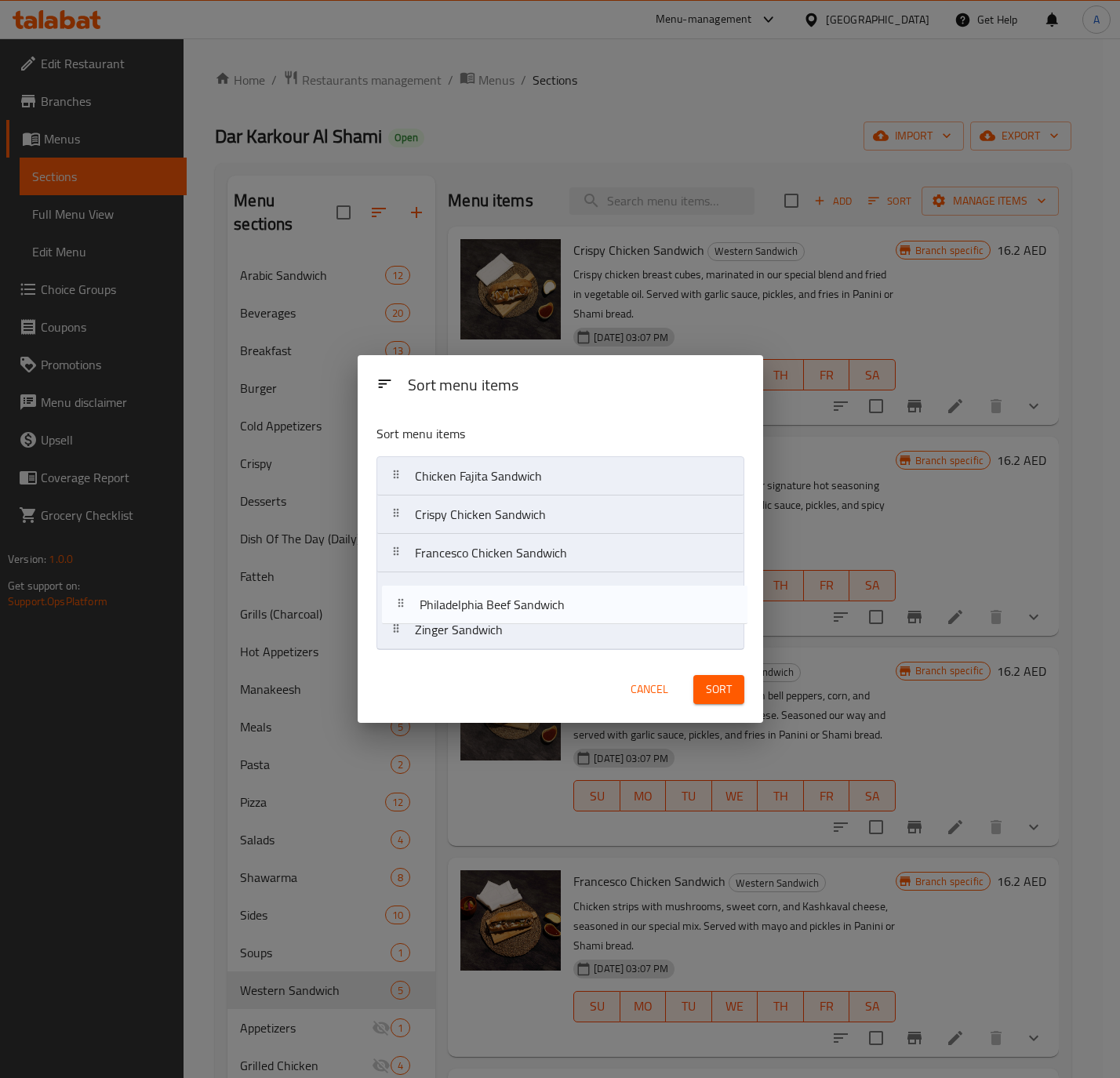
drag, startPoint x: 500, startPoint y: 637, endPoint x: 504, endPoint y: 604, distance: 33.2
click at [504, 604] on nav "Chicken Fajita Sandwich Crispy Chicken Sandwich Francesco Chicken Sandwich Zing…" at bounding box center [560, 553] width 368 height 194
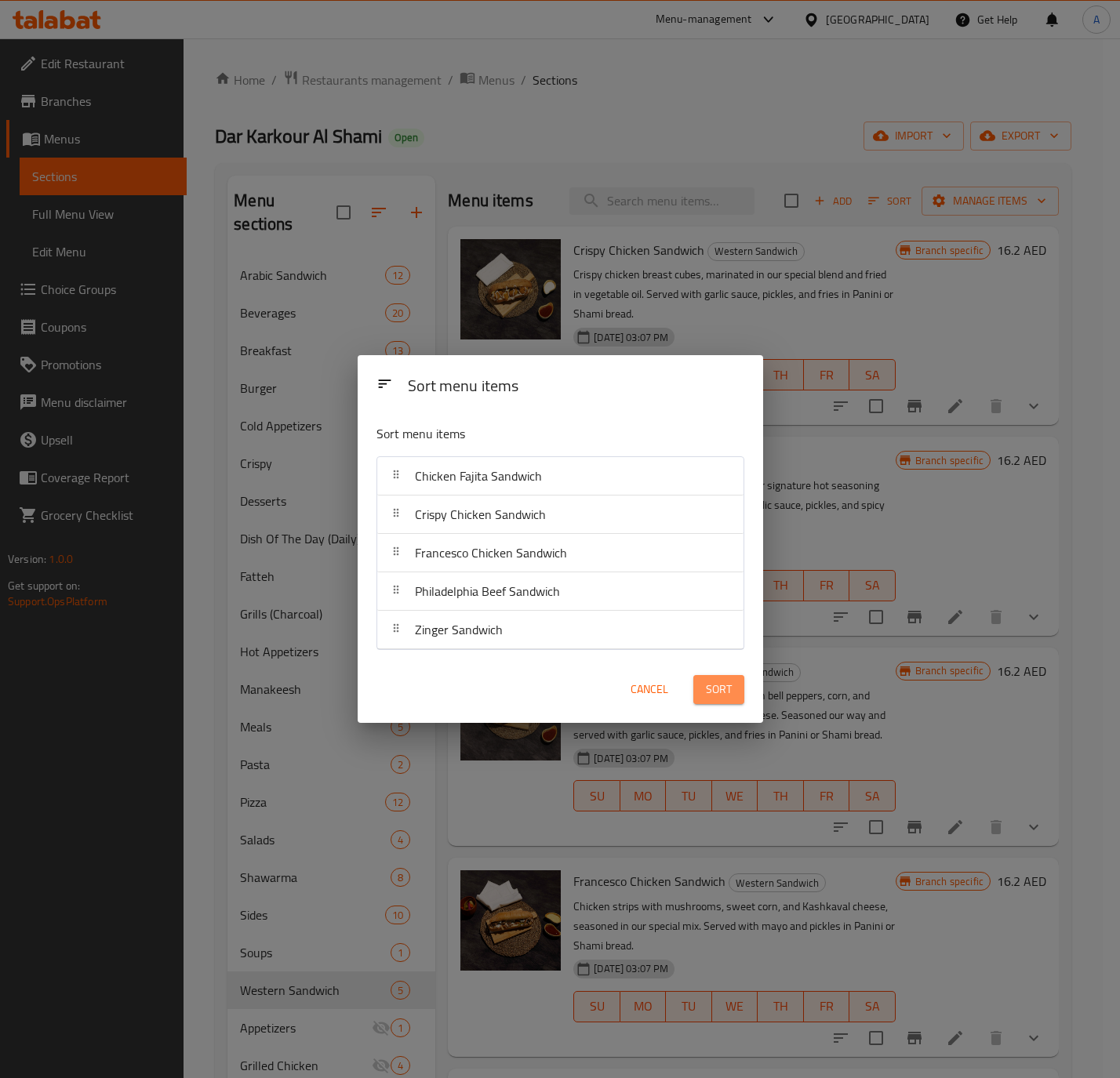
click at [725, 701] on button "Sort" at bounding box center [719, 689] width 51 height 29
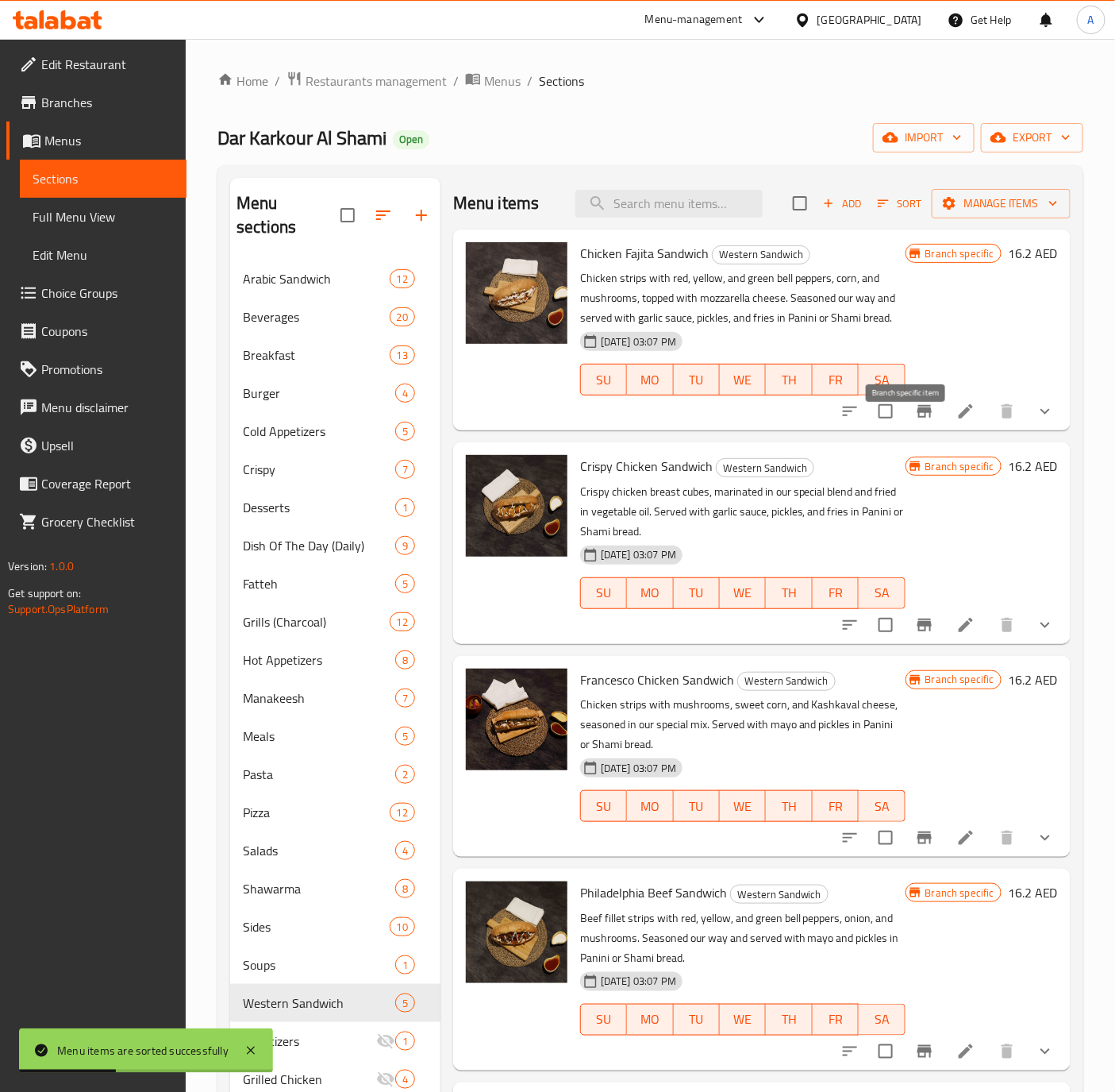
click at [915, 421] on icon "Branch-specific-item" at bounding box center [924, 411] width 19 height 19
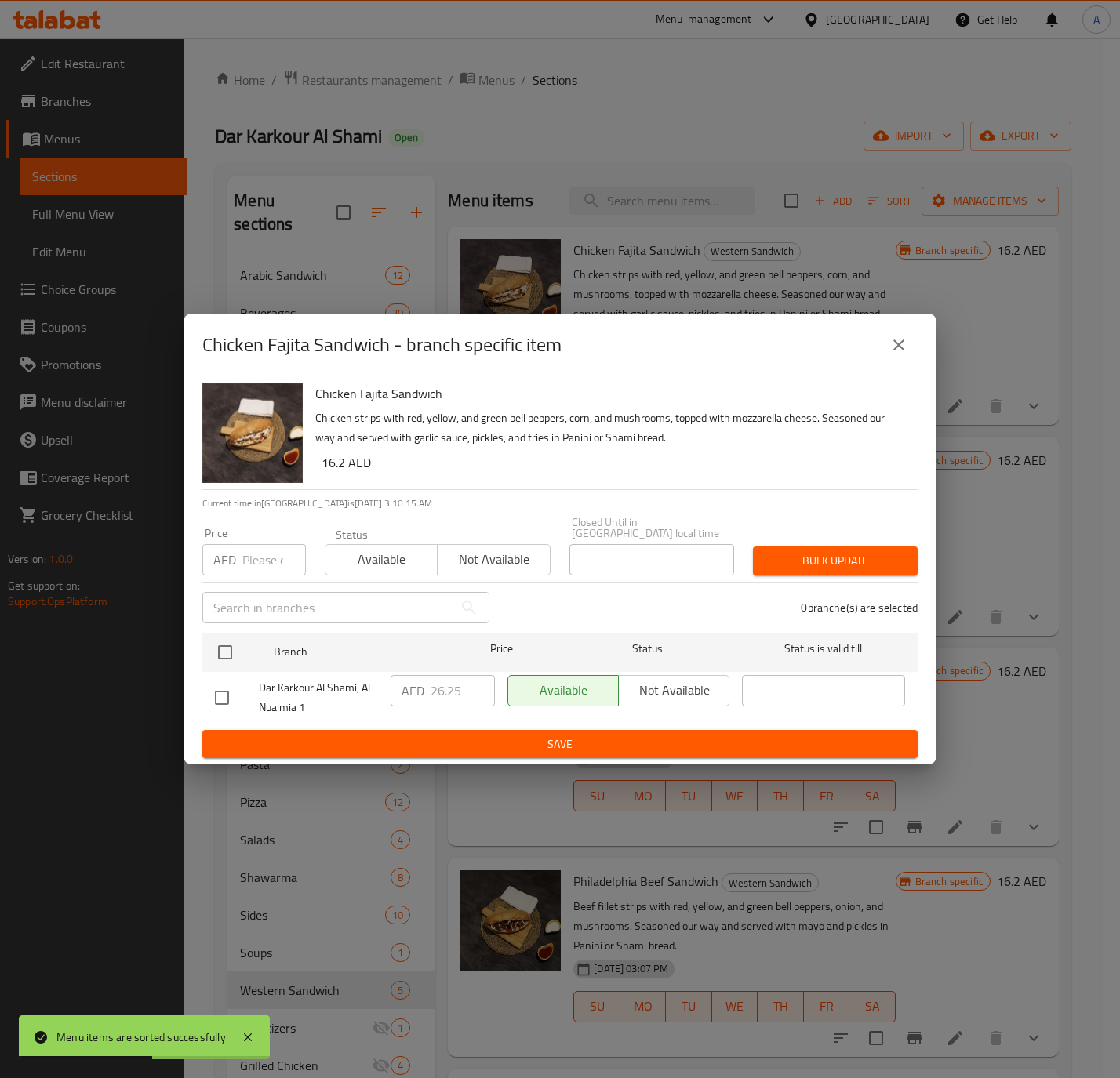
click at [914, 353] on button "close" at bounding box center [898, 345] width 37 height 37
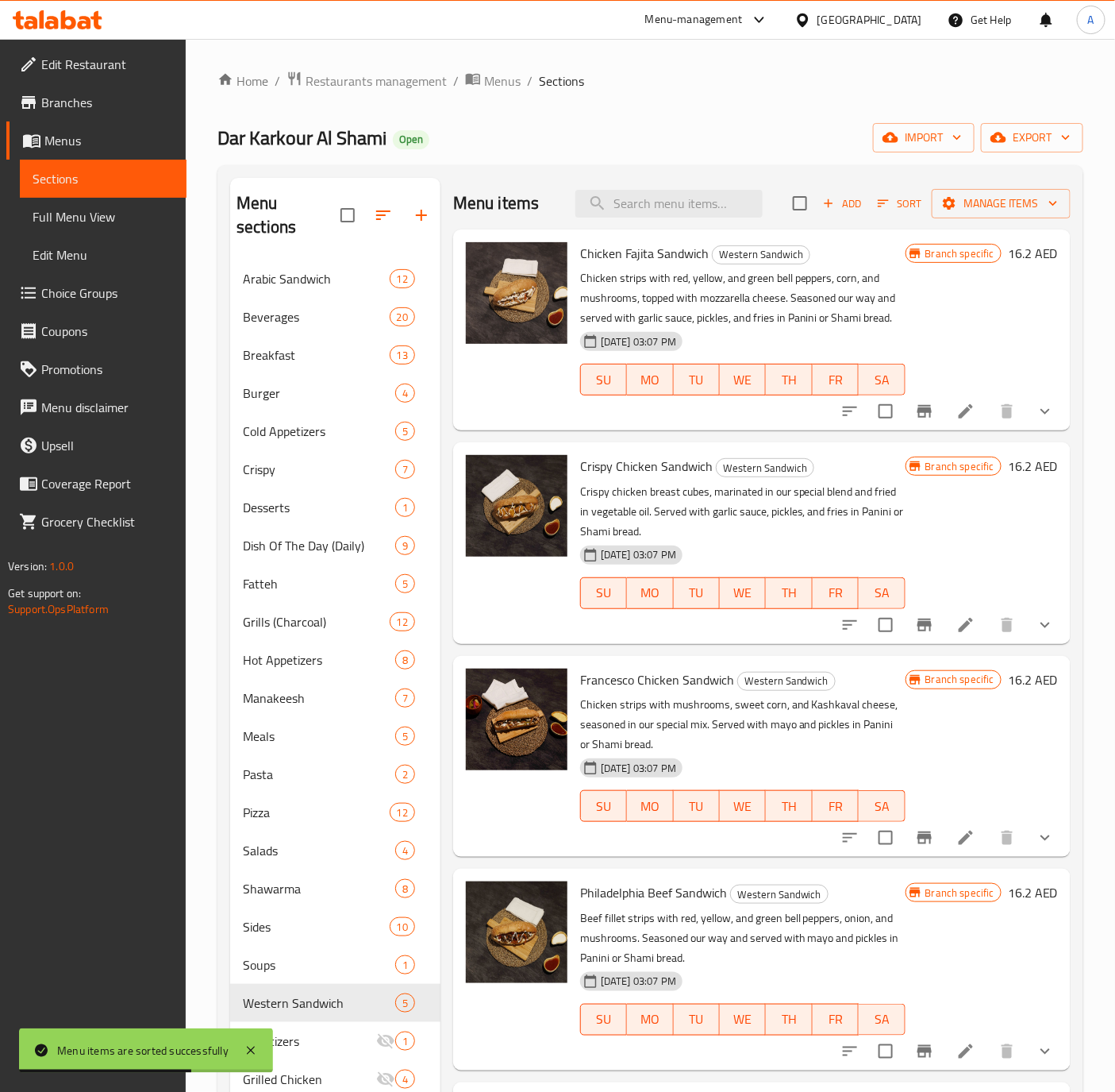
click at [1039, 430] on button "show more" at bounding box center [1045, 411] width 38 height 38
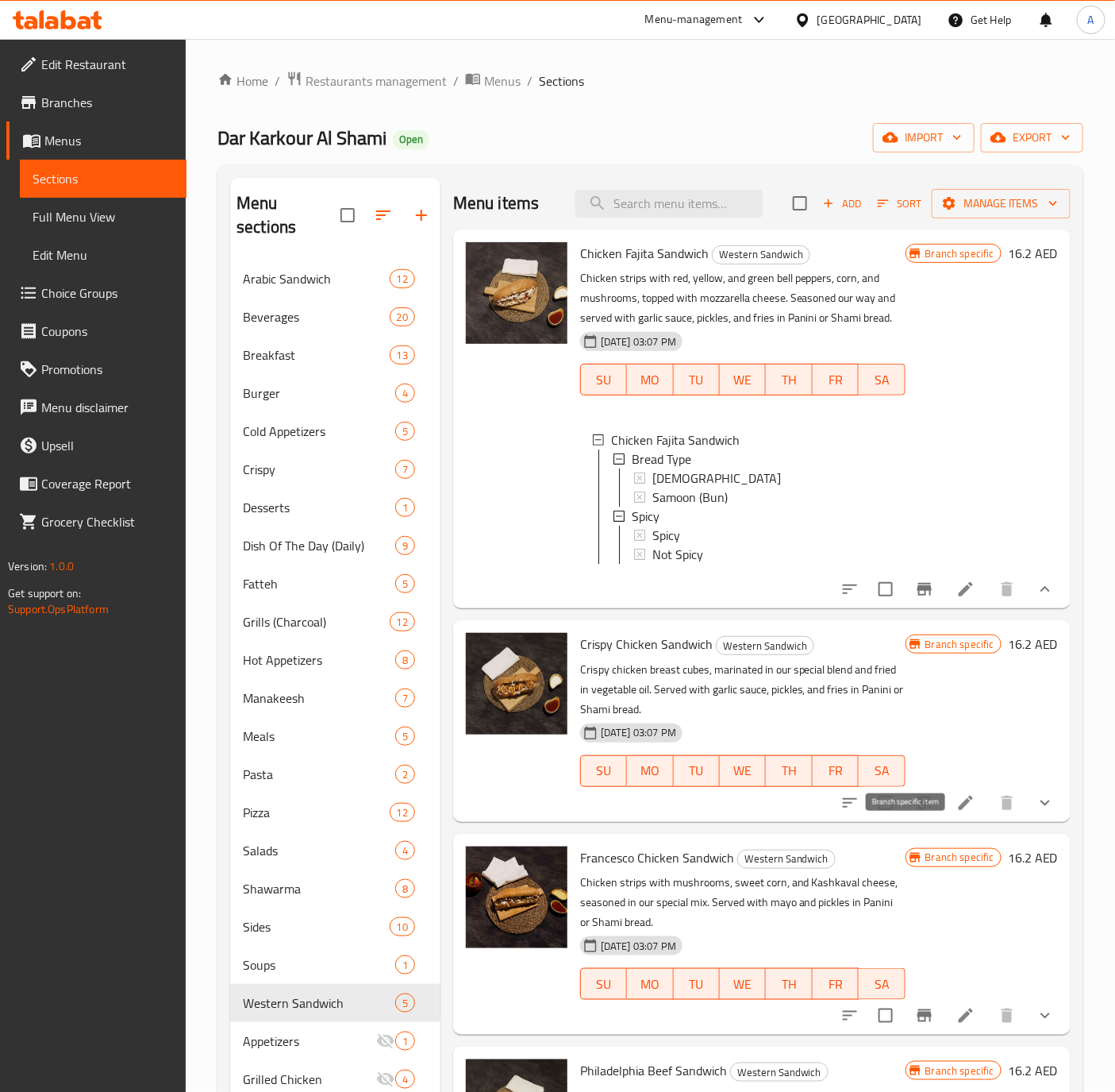
click at [907, 822] on button "Branch-specific-item" at bounding box center [925, 802] width 38 height 38
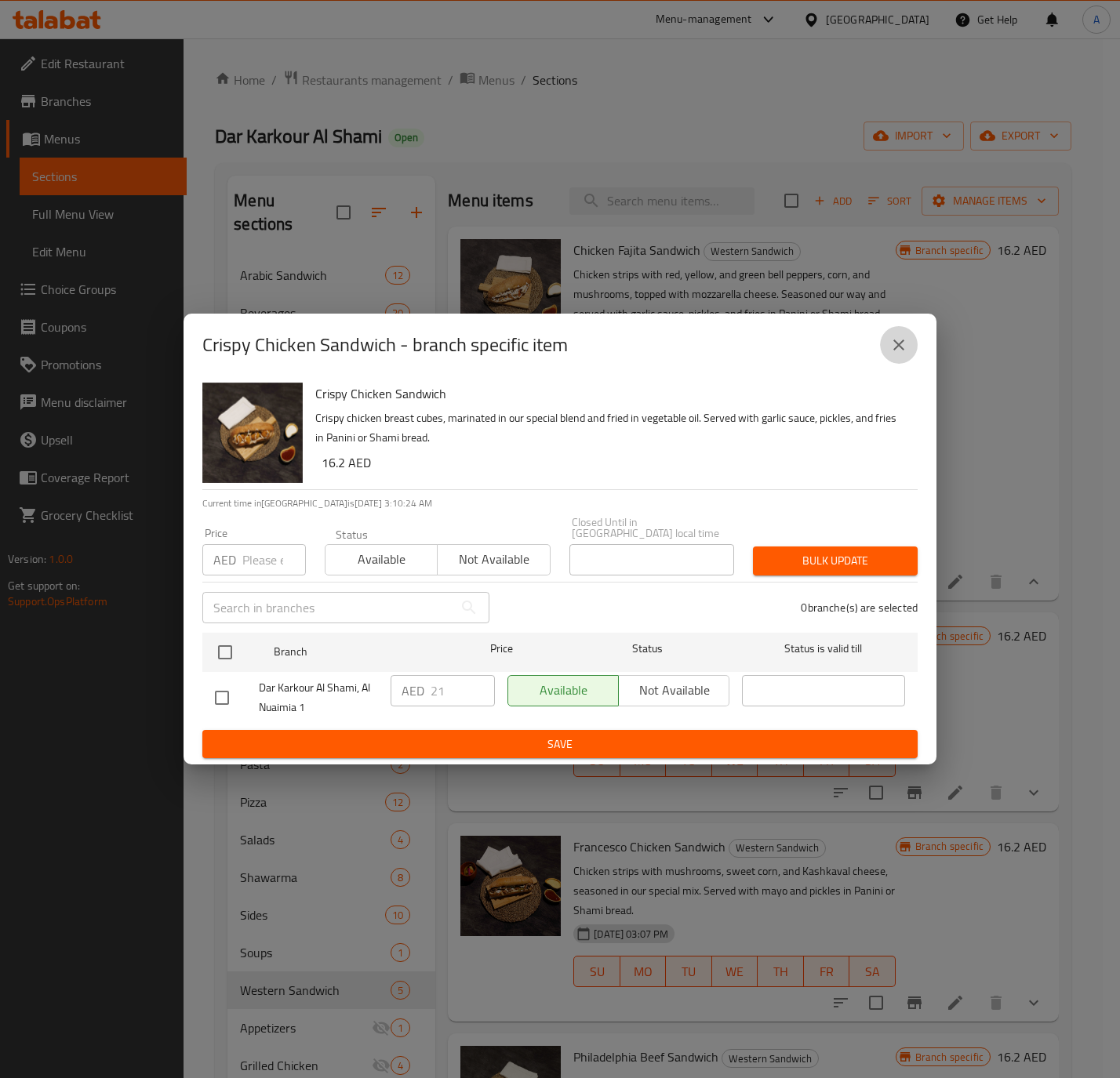
click at [899, 344] on icon "close" at bounding box center [898, 345] width 11 height 11
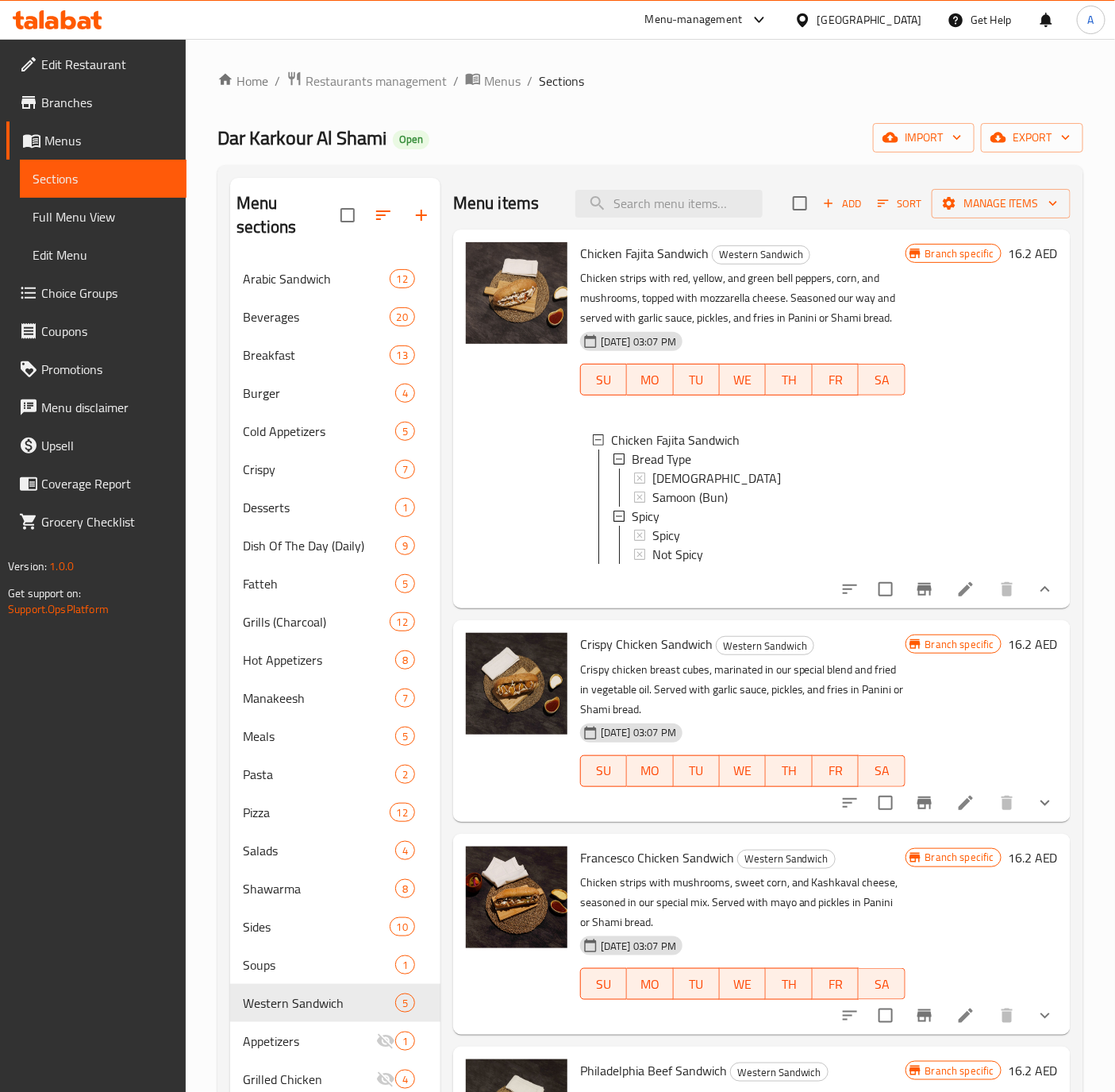
click at [1026, 822] on button "show more" at bounding box center [1045, 802] width 38 height 38
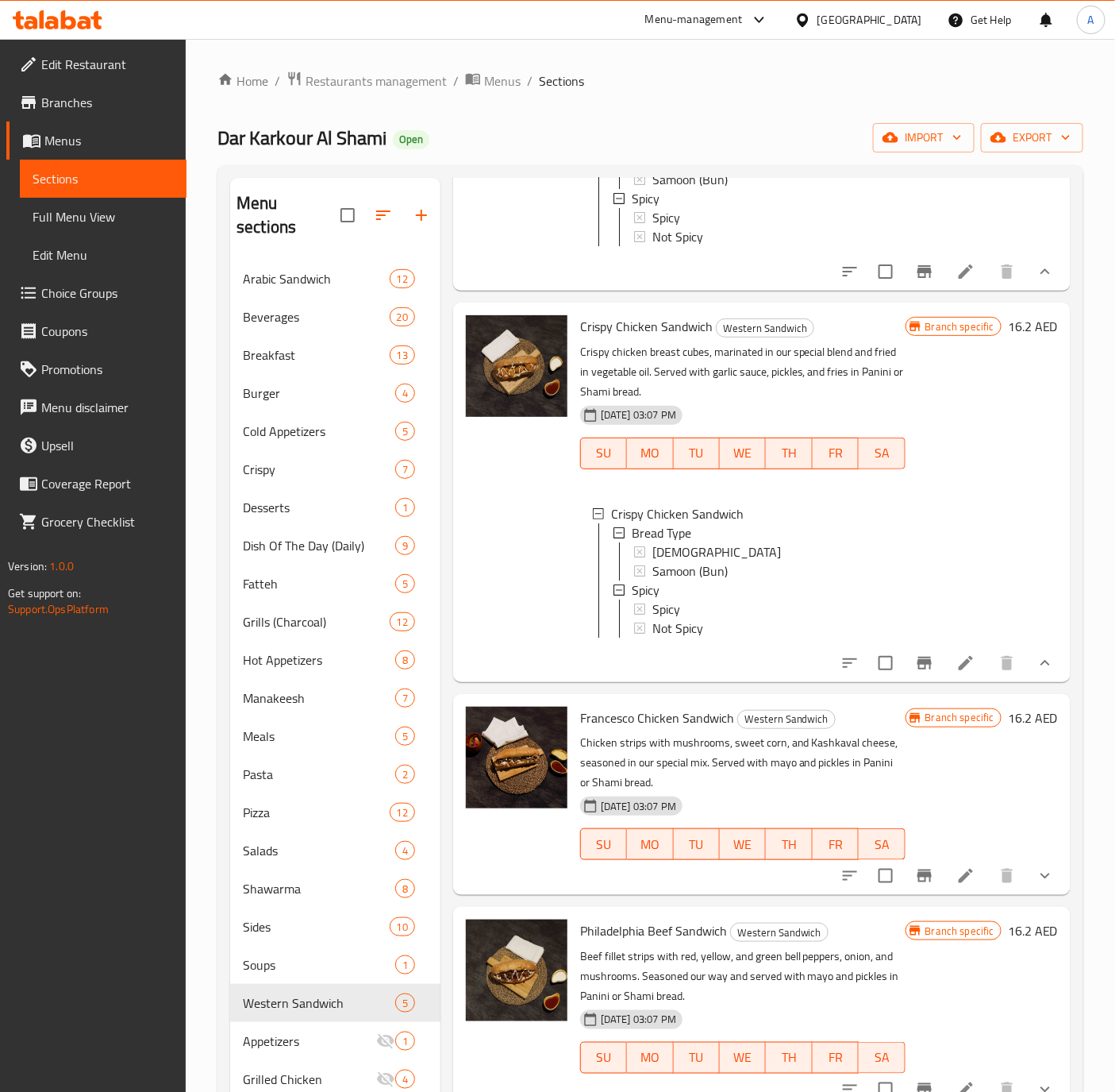
scroll to position [357, 0]
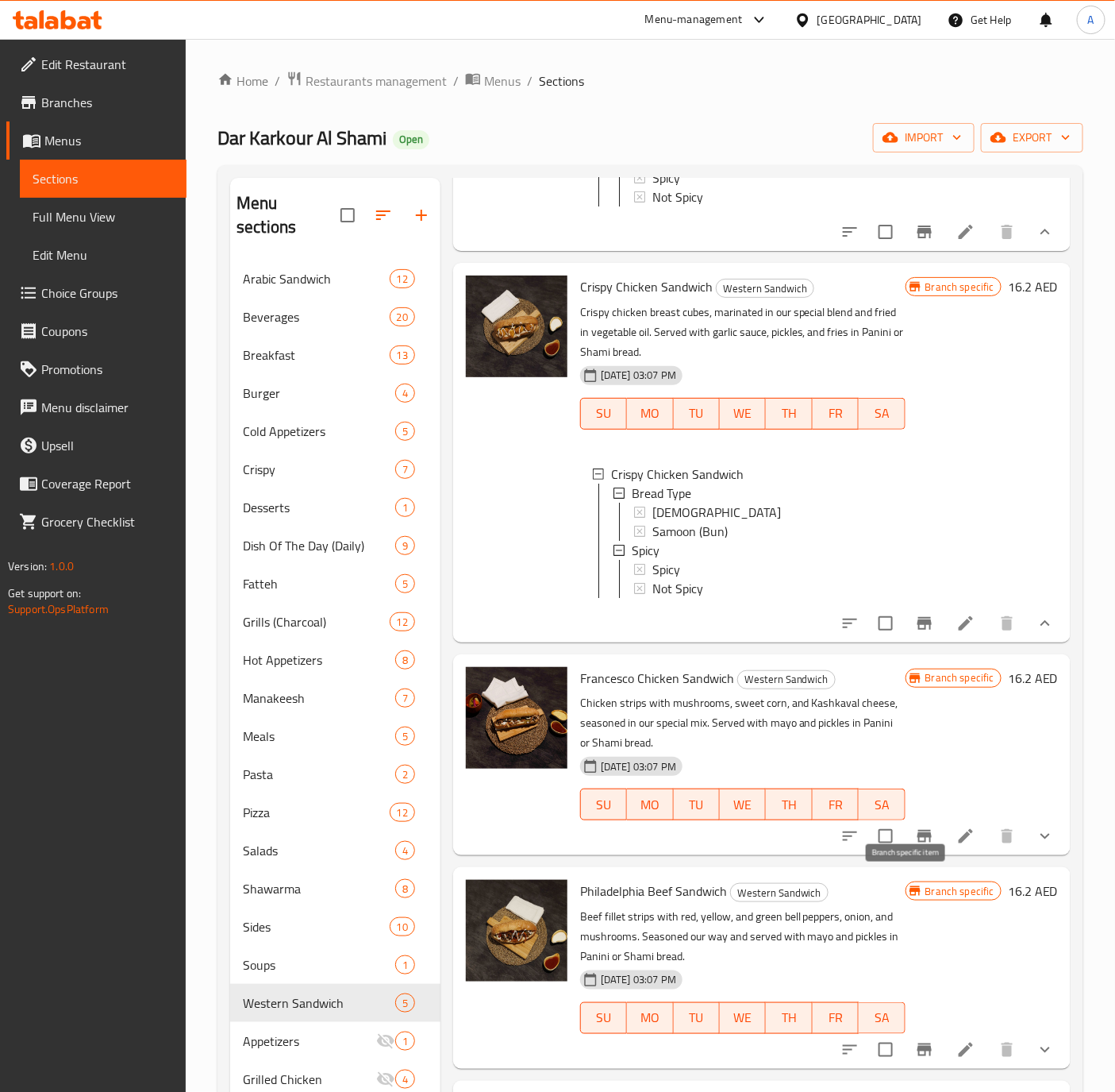
click at [918, 843] on icon "Branch-specific-item" at bounding box center [925, 836] width 14 height 13
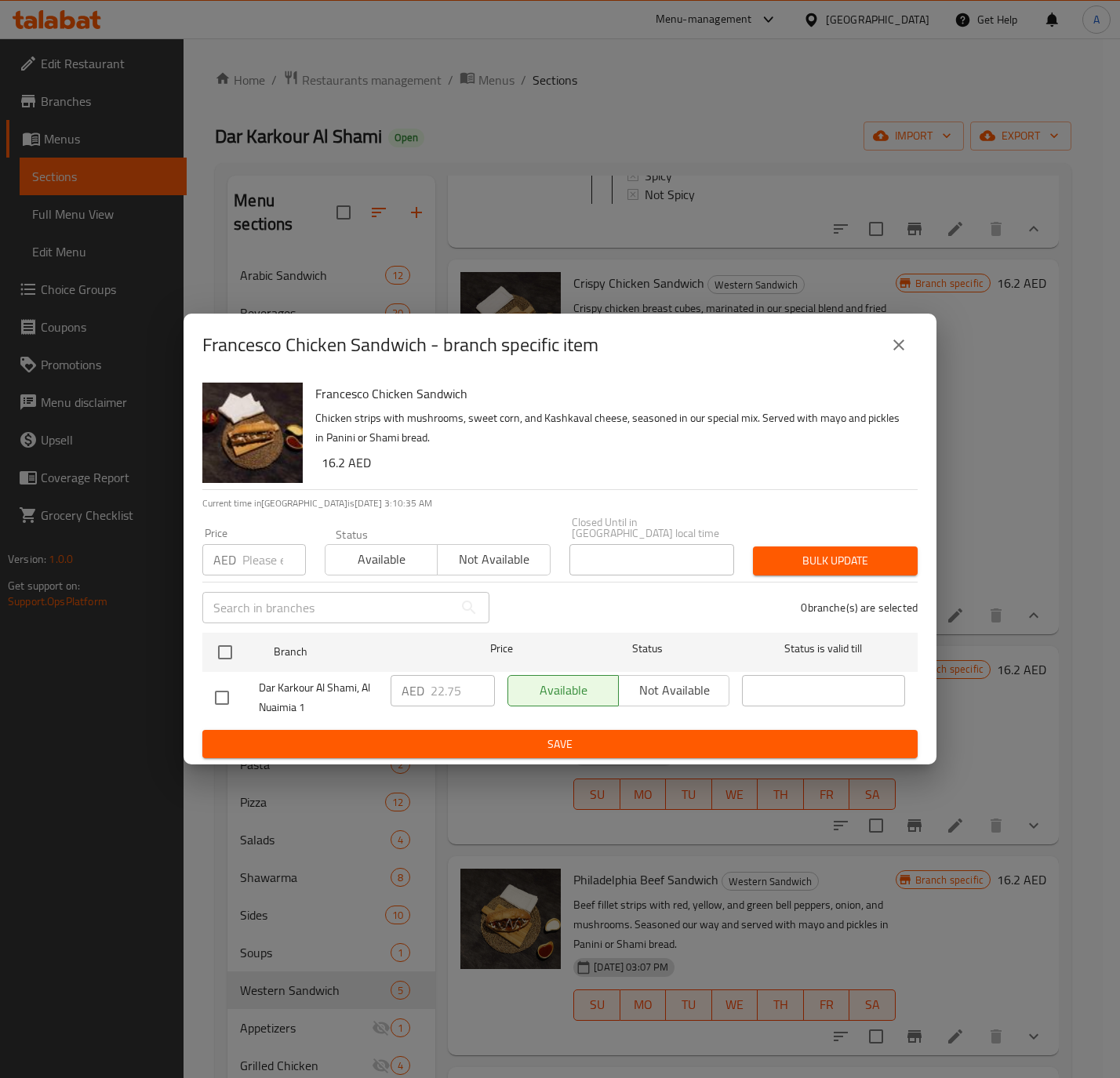
click at [882, 351] on button "close" at bounding box center [898, 345] width 37 height 37
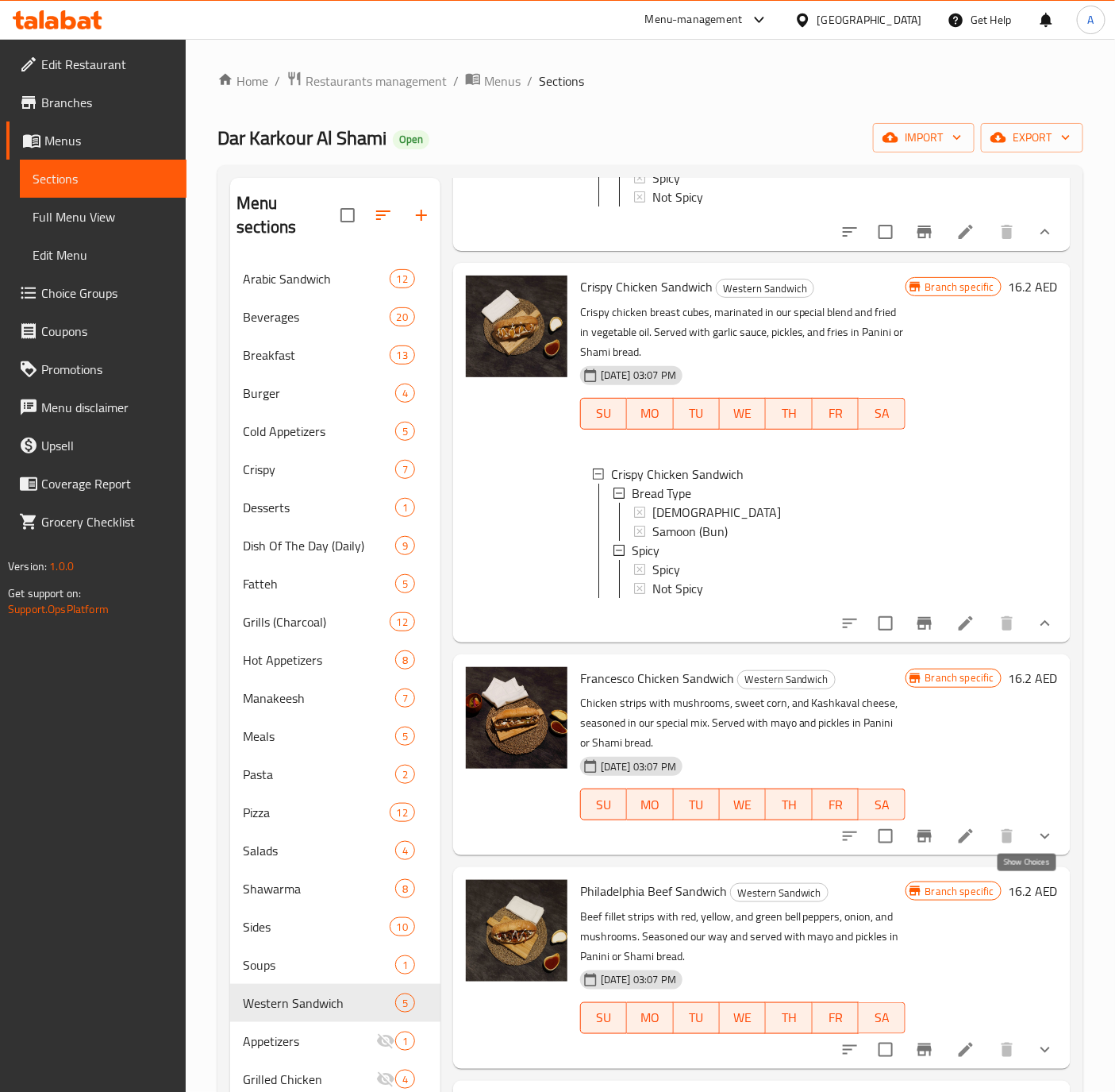
click at [1041, 839] on icon "show more" at bounding box center [1045, 836] width 10 height 5
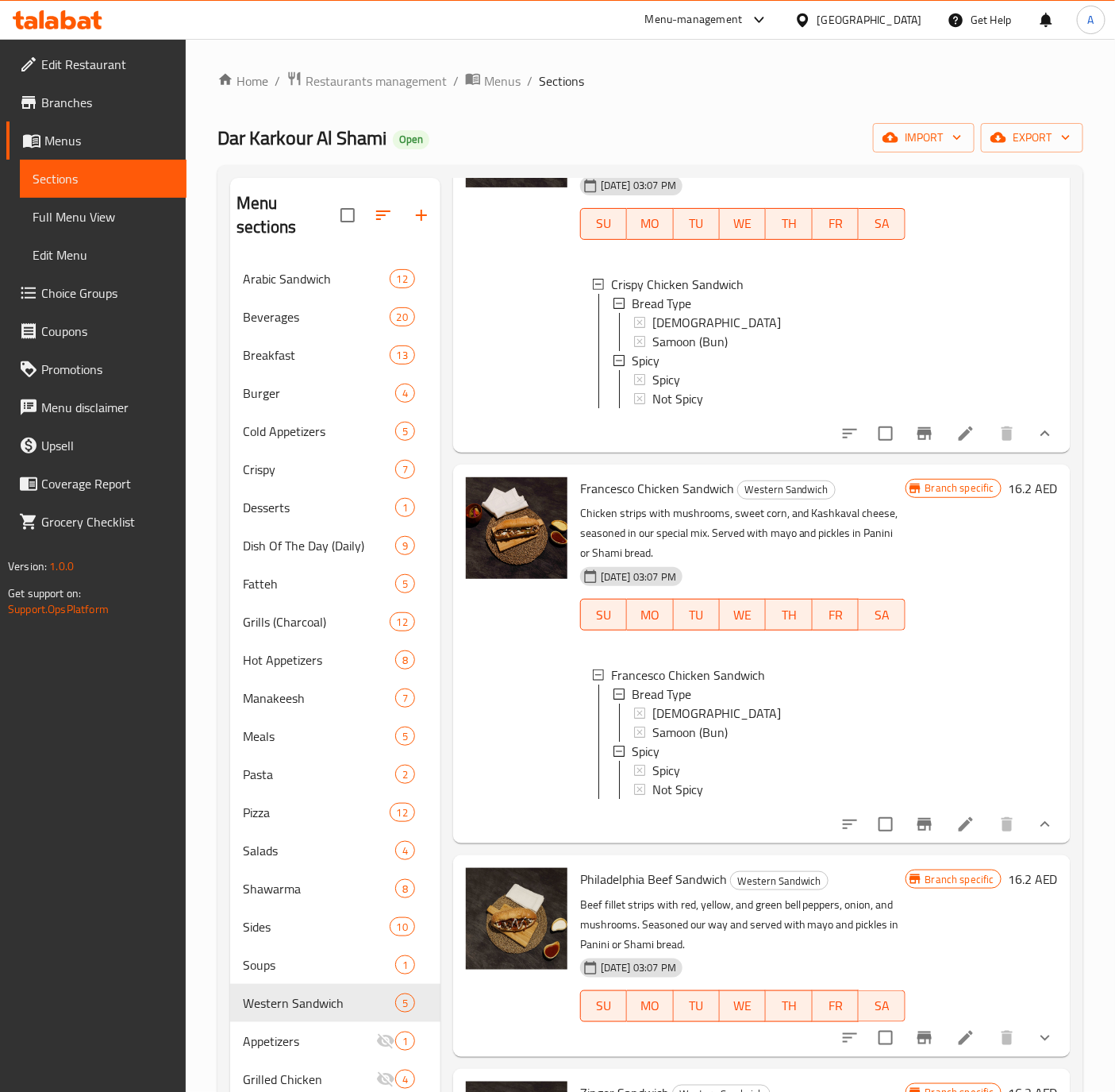
scroll to position [619, 0]
click at [906, 1051] on button "Branch-specific-item" at bounding box center [925, 1037] width 38 height 38
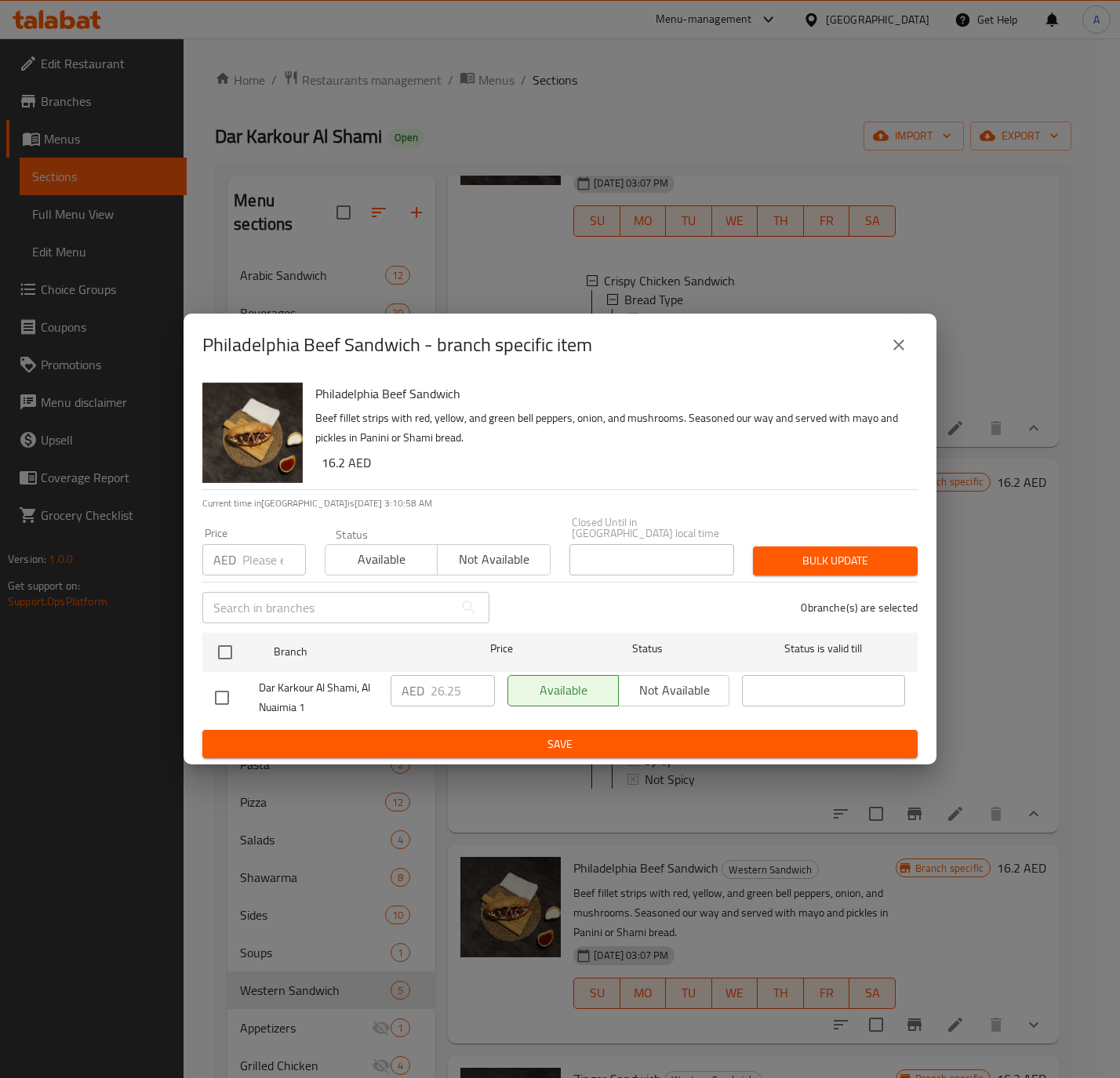
click at [890, 344] on icon "close" at bounding box center [898, 345] width 19 height 19
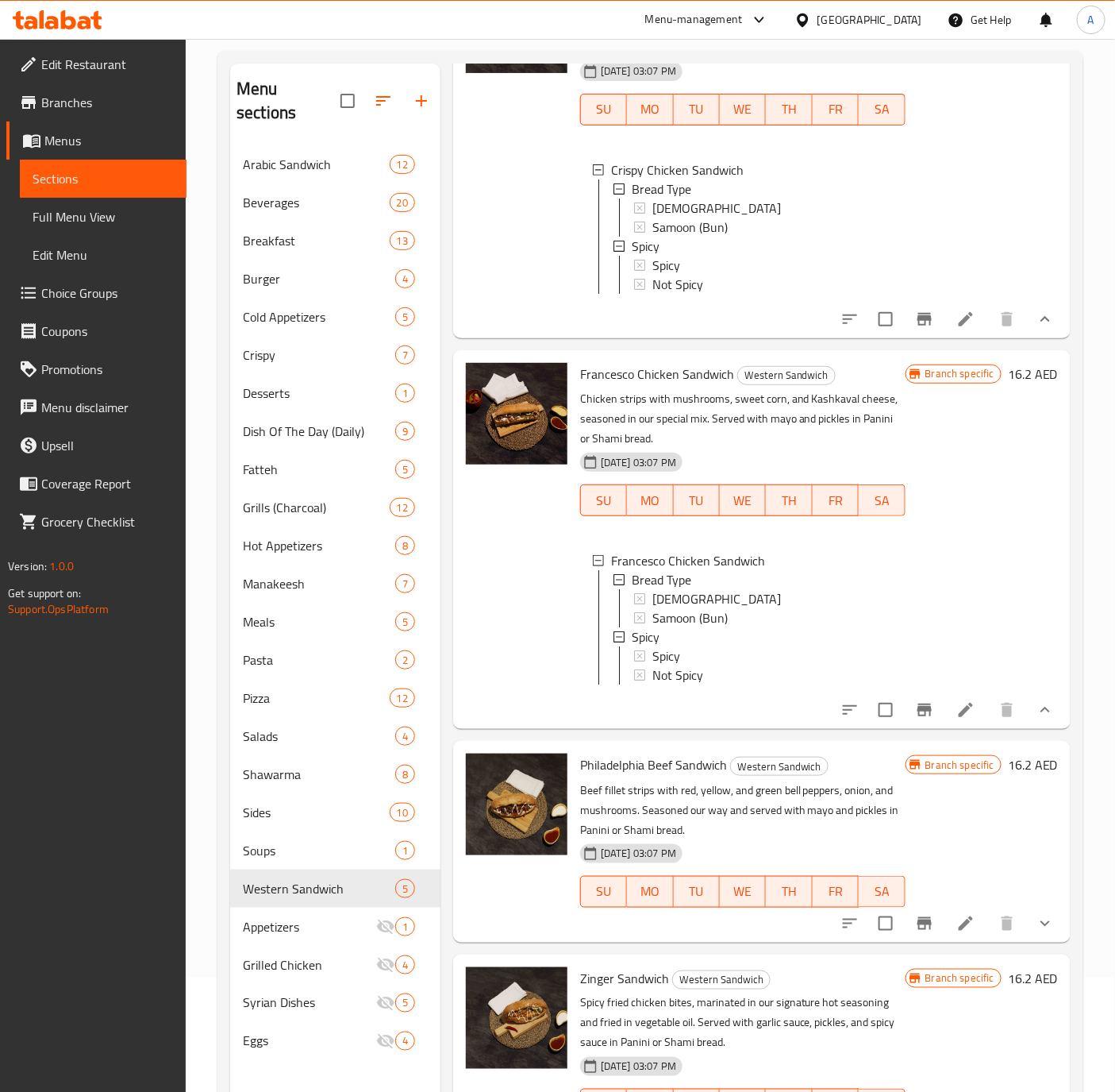
scroll to position [223, 0]
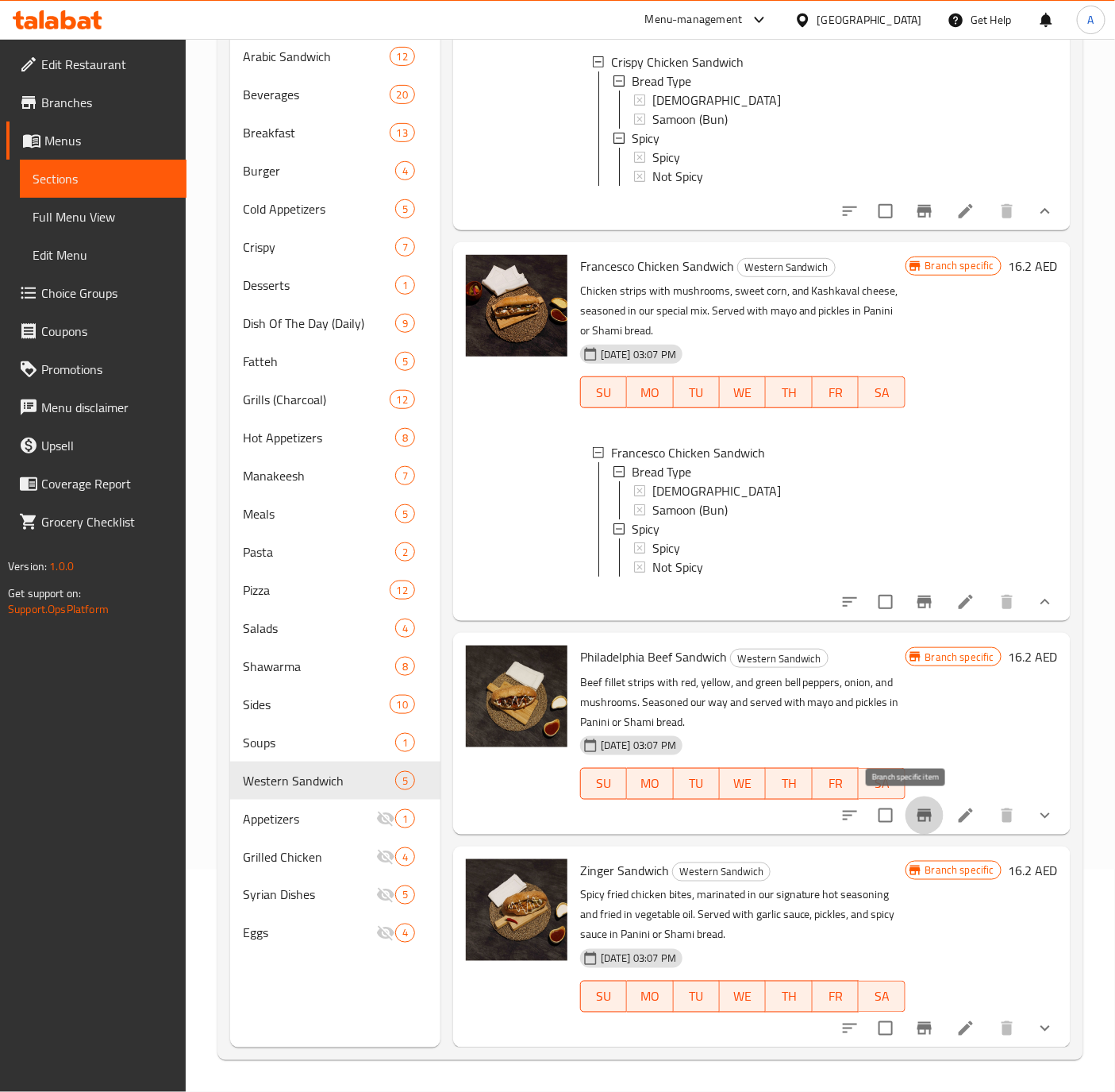
click at [915, 816] on icon "Branch-specific-item" at bounding box center [924, 815] width 19 height 19
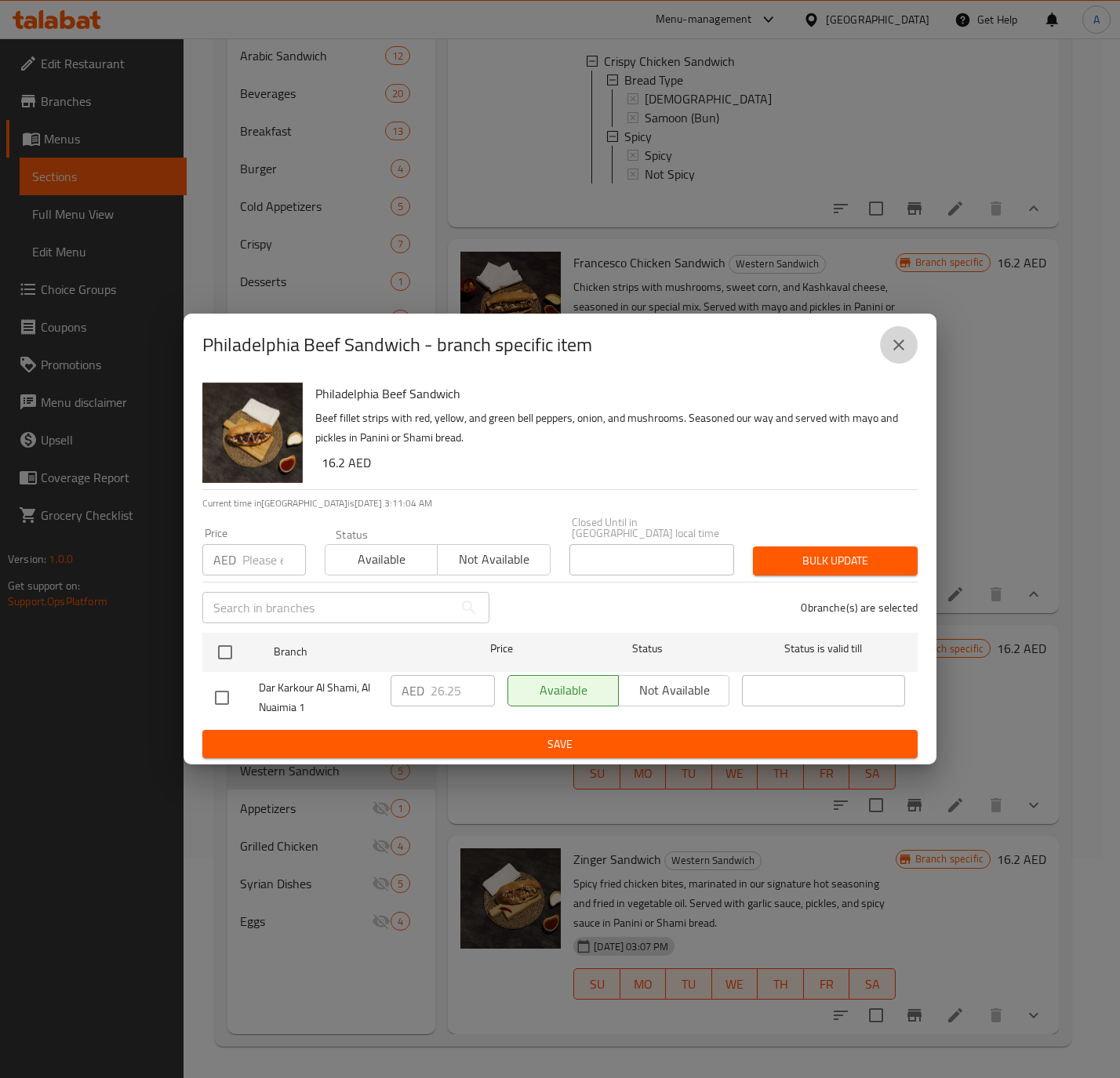
click at [895, 344] on icon "close" at bounding box center [898, 345] width 19 height 19
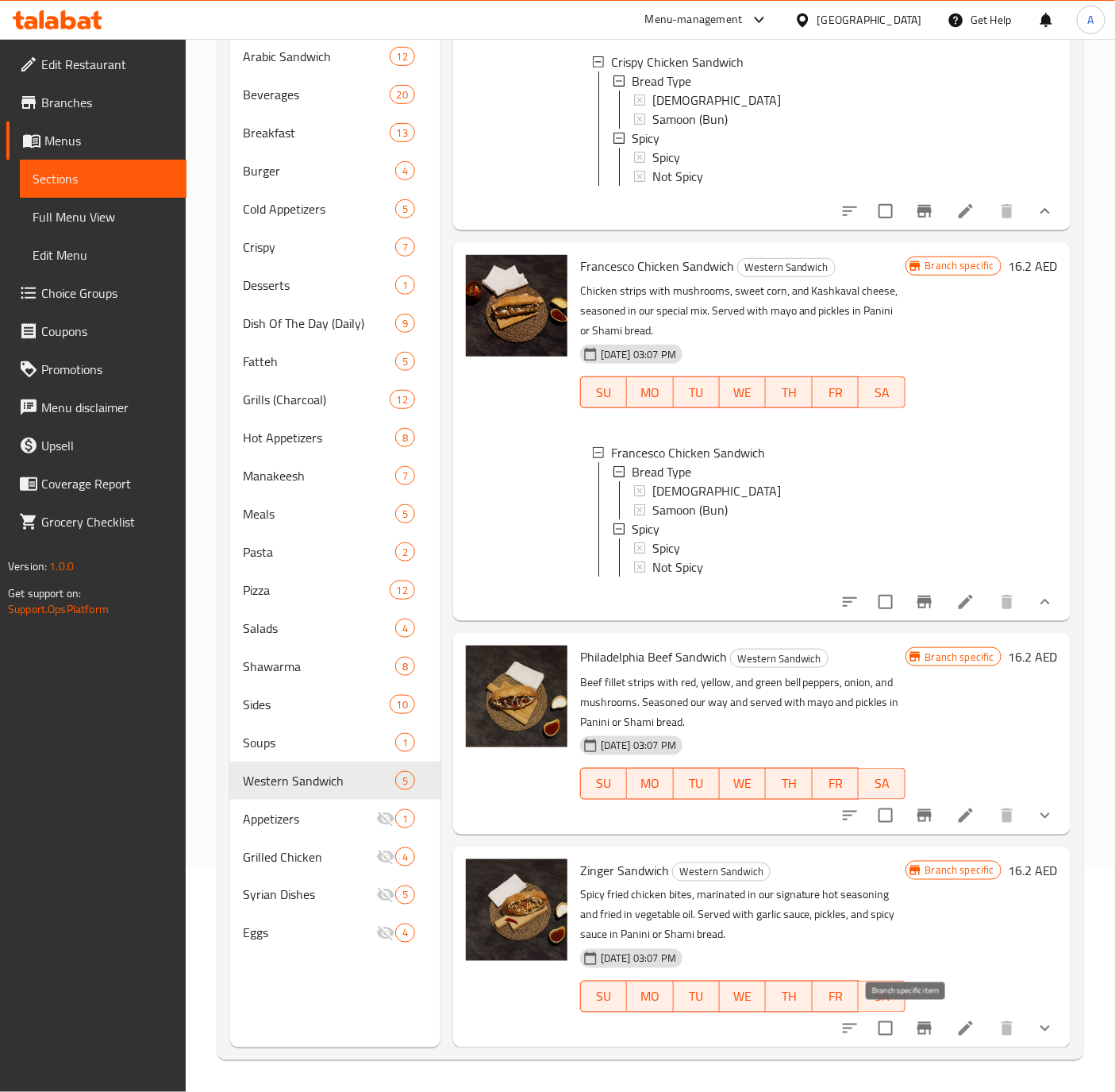
click at [906, 1044] on button "Branch-specific-item" at bounding box center [925, 1028] width 38 height 38
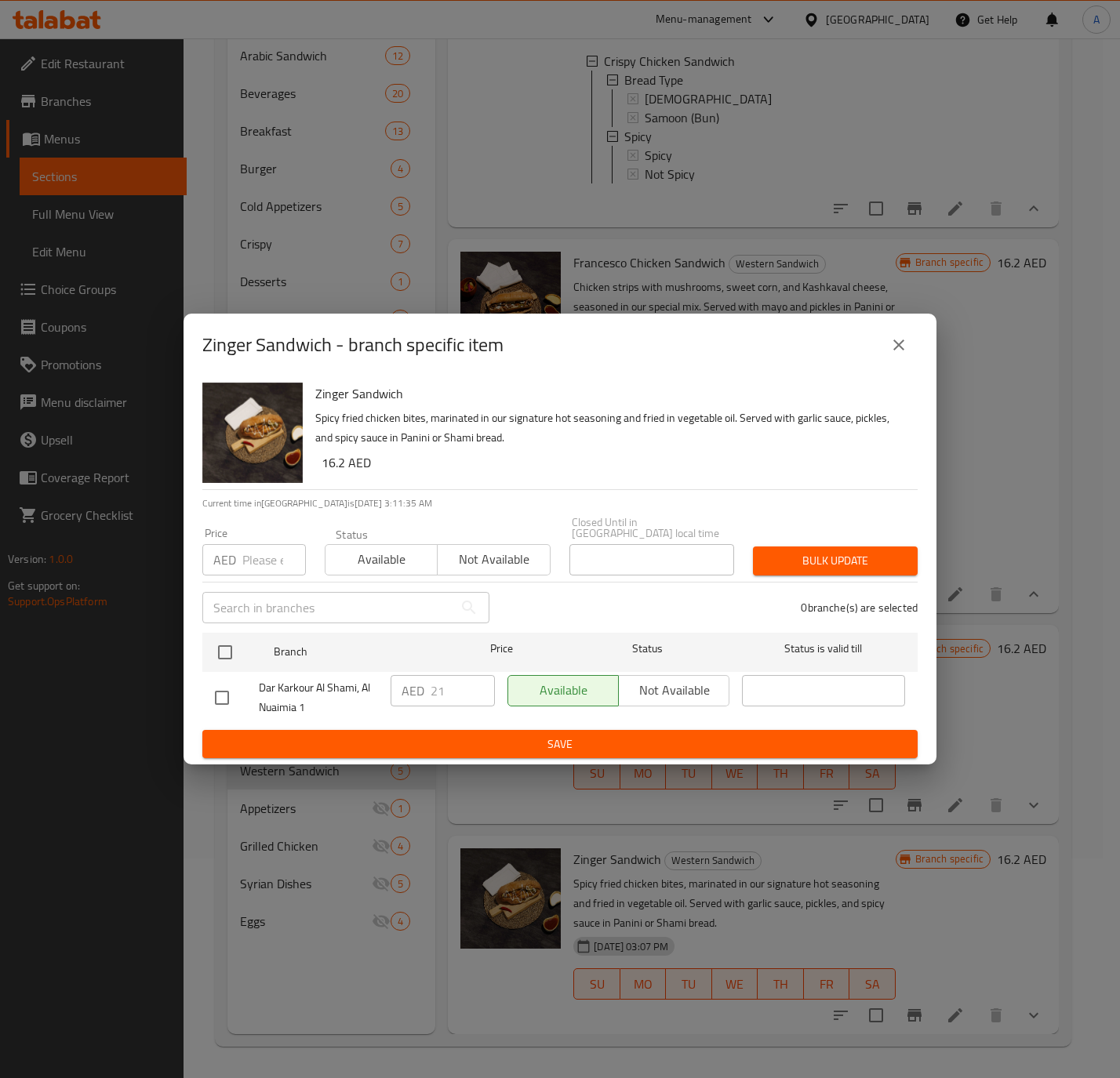
click at [908, 342] on button "close" at bounding box center [898, 345] width 37 height 37
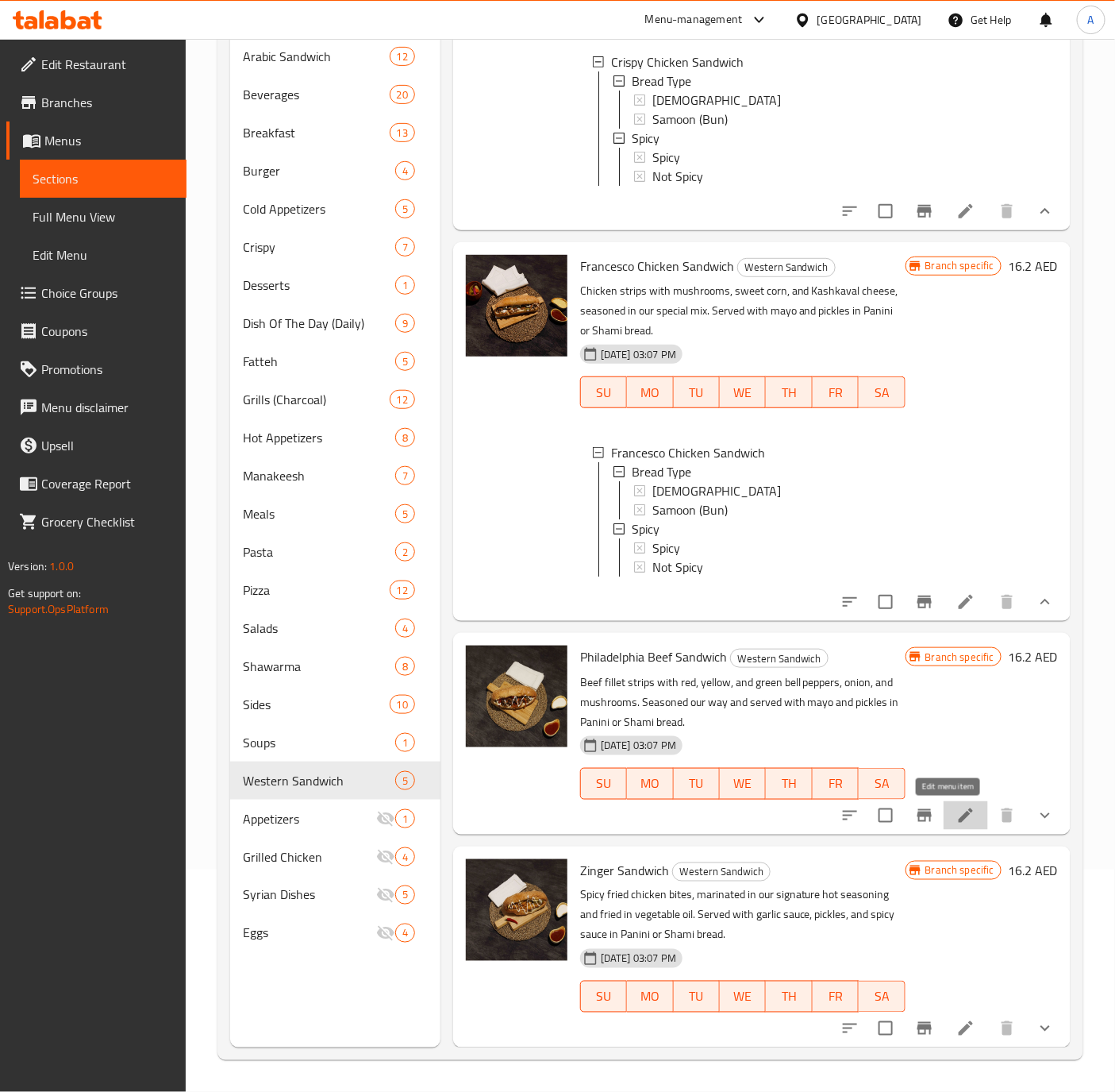
click at [956, 810] on icon at bounding box center [965, 815] width 19 height 19
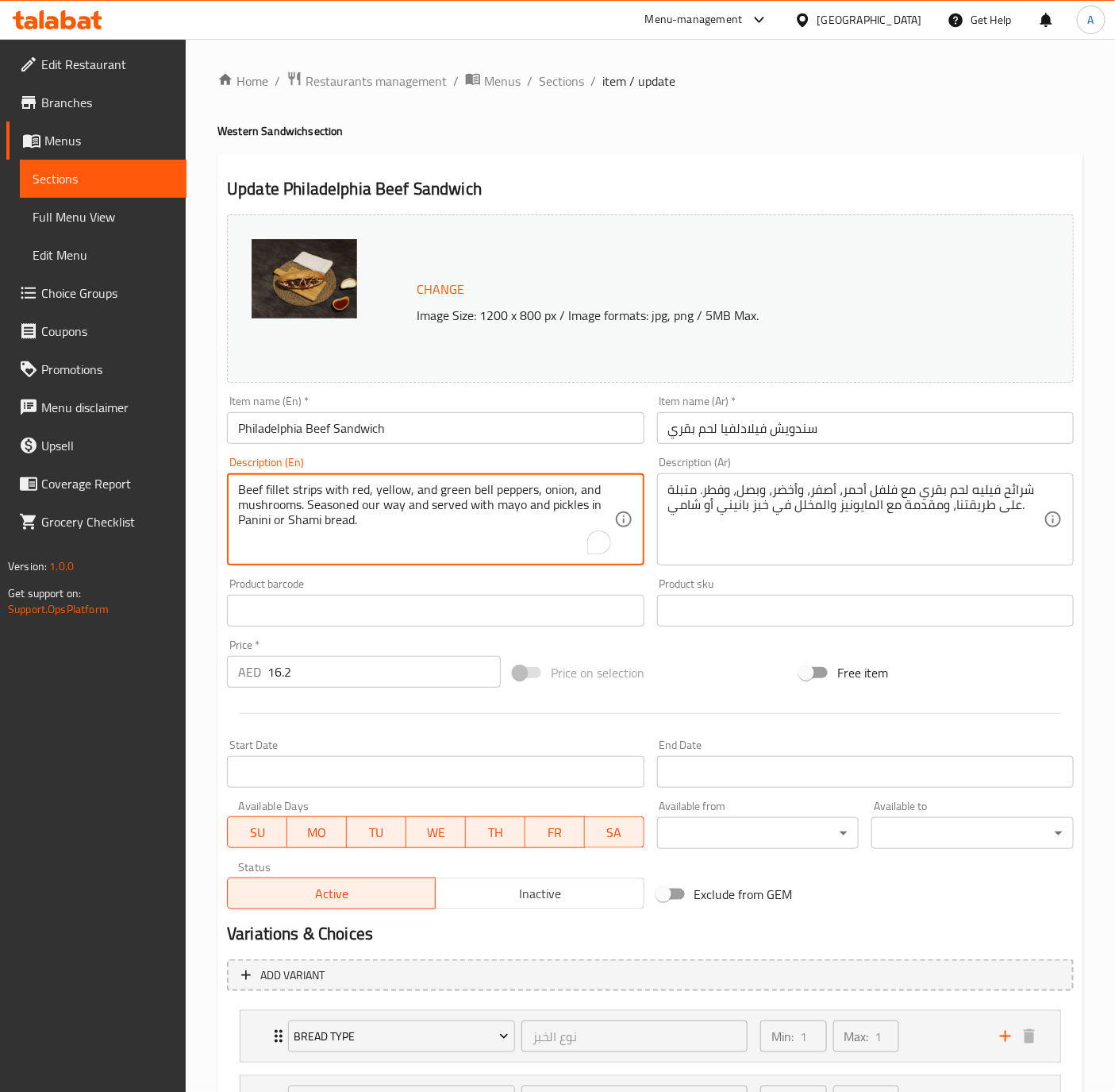
click at [393, 496] on textarea "Beef fillet strips with red, yellow, and green bell peppers, onion, and mushroo…" at bounding box center [425, 520] width 376 height 75
paste textarea "Fillet beef pieces with green capsicum, onion, mushrooms, mozzarella cheese,"
type textarea "Fillet beef pieces with green capsicum, onion, mushrooms, mozzarella cheese, in…"
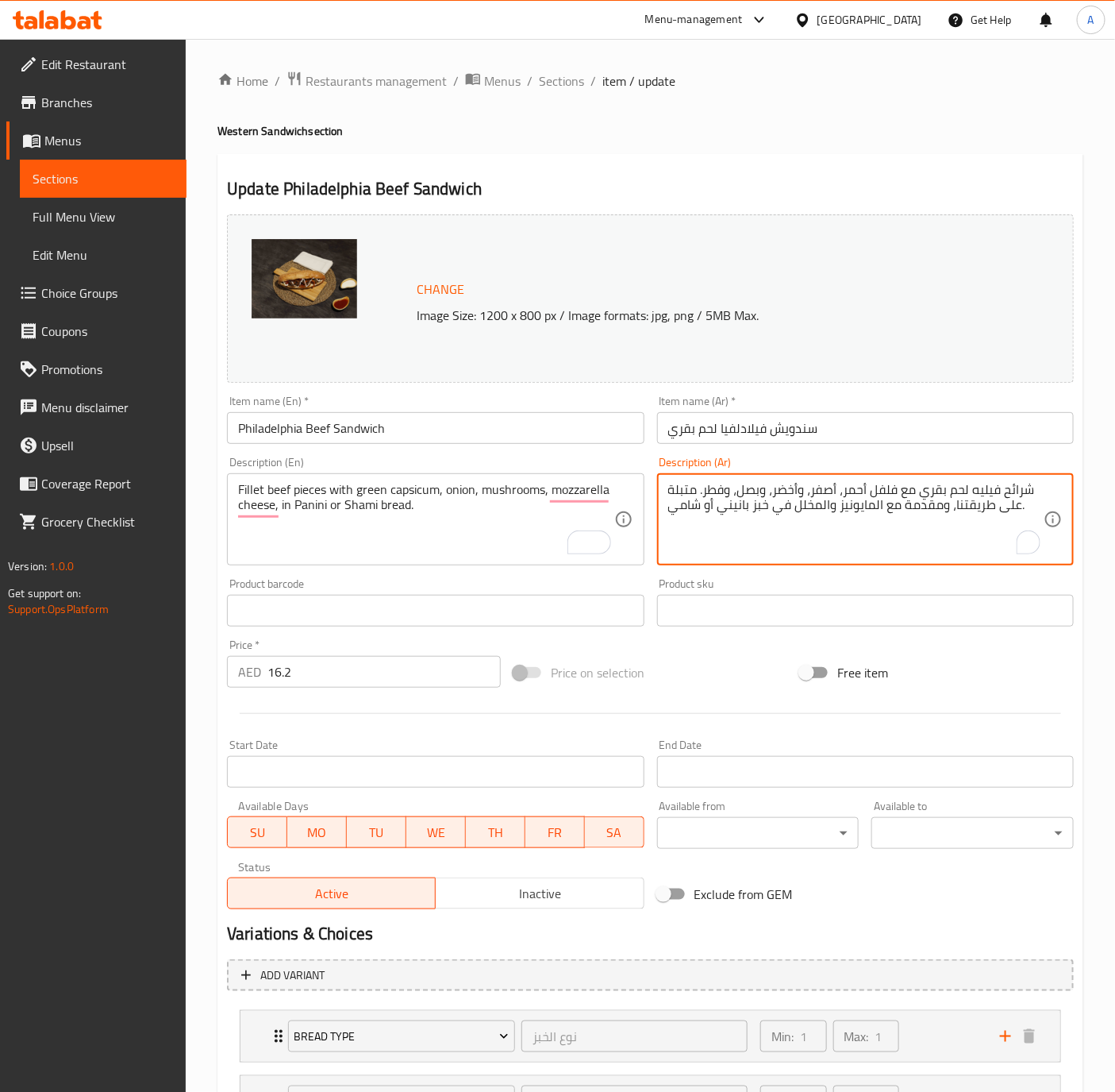
click at [936, 493] on textarea "شرائح فيليه لحم بقري مع فلفل أحمر، أصفر، وأخضر، وبصل، وفطر. متبلة على طريقتنا، …" at bounding box center [856, 520] width 376 height 75
paste textarea "قطع فيليه لحم مع فليفلة خضرا بصل فطر جبنة مدزريلا وخبز السمون الفرنسي"
click at [800, 520] on textarea "قطع فيليه لحم مع فليفلة خضرا بصل فطر جبنة مدزريلا وخبز السمون الفرنسي" at bounding box center [856, 520] width 376 height 75
click at [875, 485] on textarea "قطع فيليه لحم مع فليفلة خضرا بصل فطر جبنة مدزريلا وخبز السمون الفرنسي" at bounding box center [856, 520] width 376 height 75
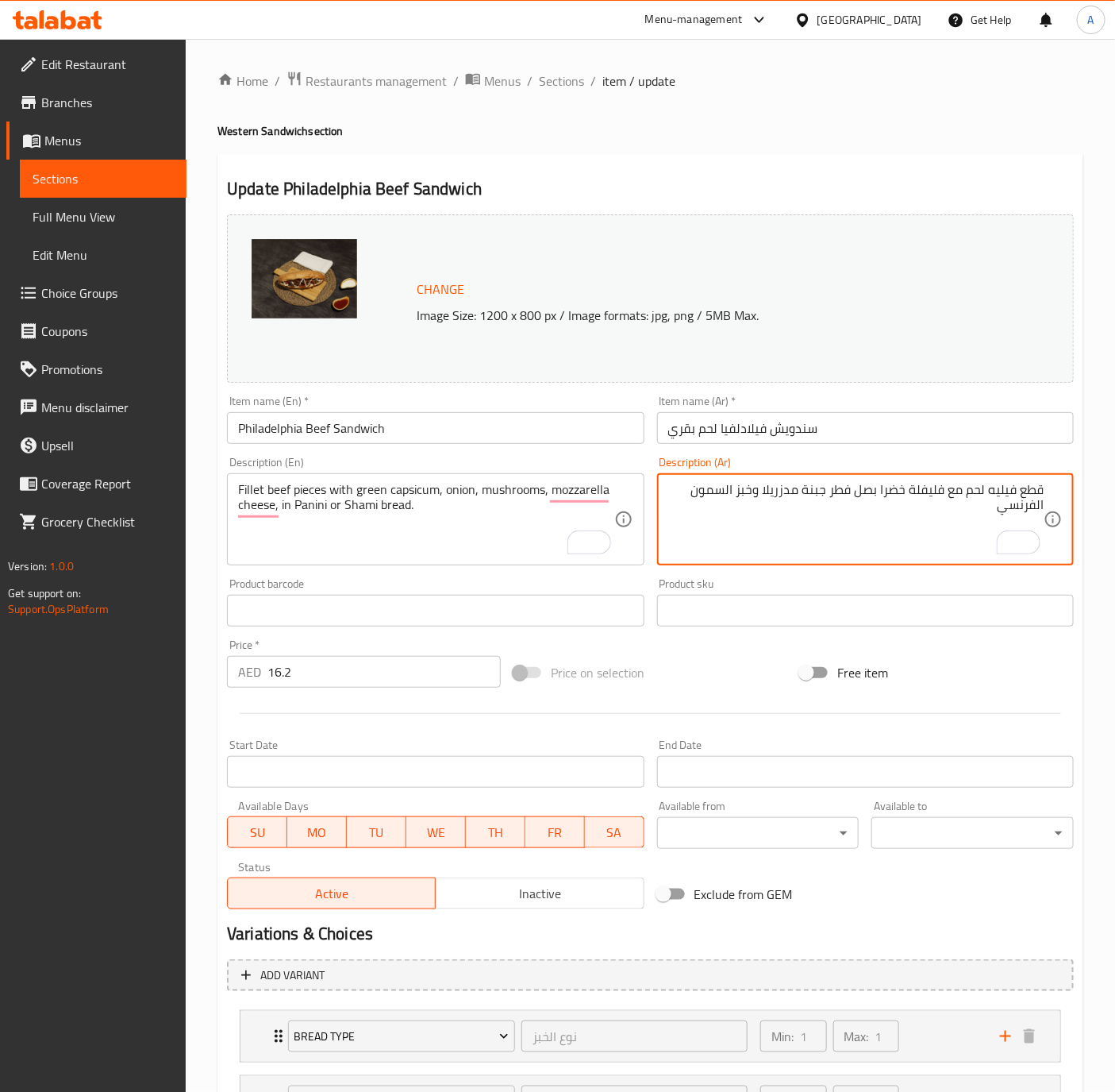
click at [882, 489] on textarea "قطع فيليه لحم مع فليفلة خضرا بصل فطر جبنة مدزريلا وخبز السمون الفرنسي" at bounding box center [856, 520] width 376 height 75
type textarea "قطع فيليه لحم مع فليفلة خضرا بصل فطر جبنة مدزريلا وخبز السمون الفرنسي"
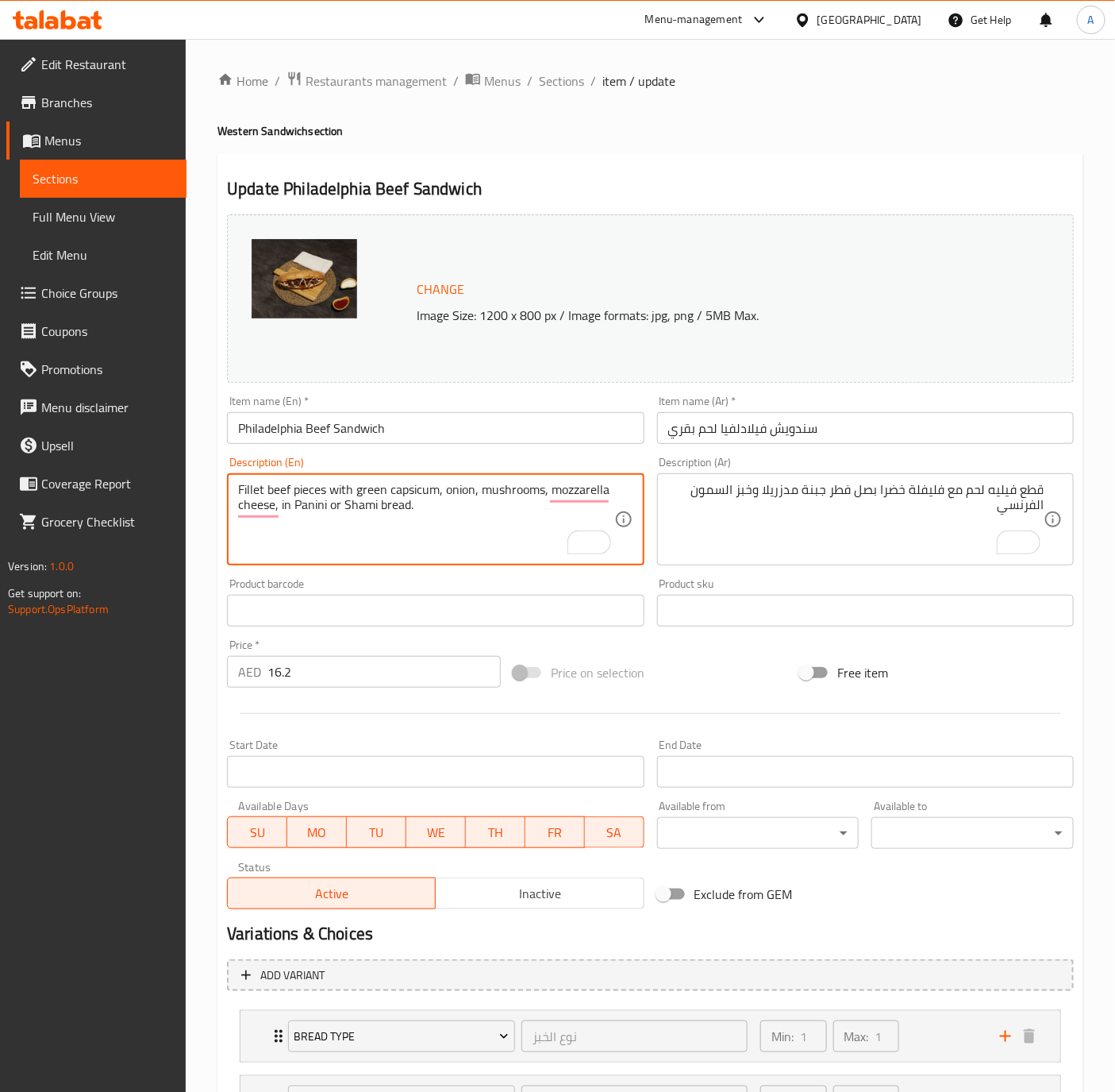
click at [370, 494] on textarea "Fillet beef pieces with green capsicum, onion, mushrooms, mozzarella cheese, in…" at bounding box center [425, 520] width 376 height 75
click at [789, 479] on div "قطع فيليه لحم مع فليفلة خضرا بصل فطر جبنة مدزريلا وخبز السمون الفرنسي Descripti…" at bounding box center [866, 519] width 417 height 92
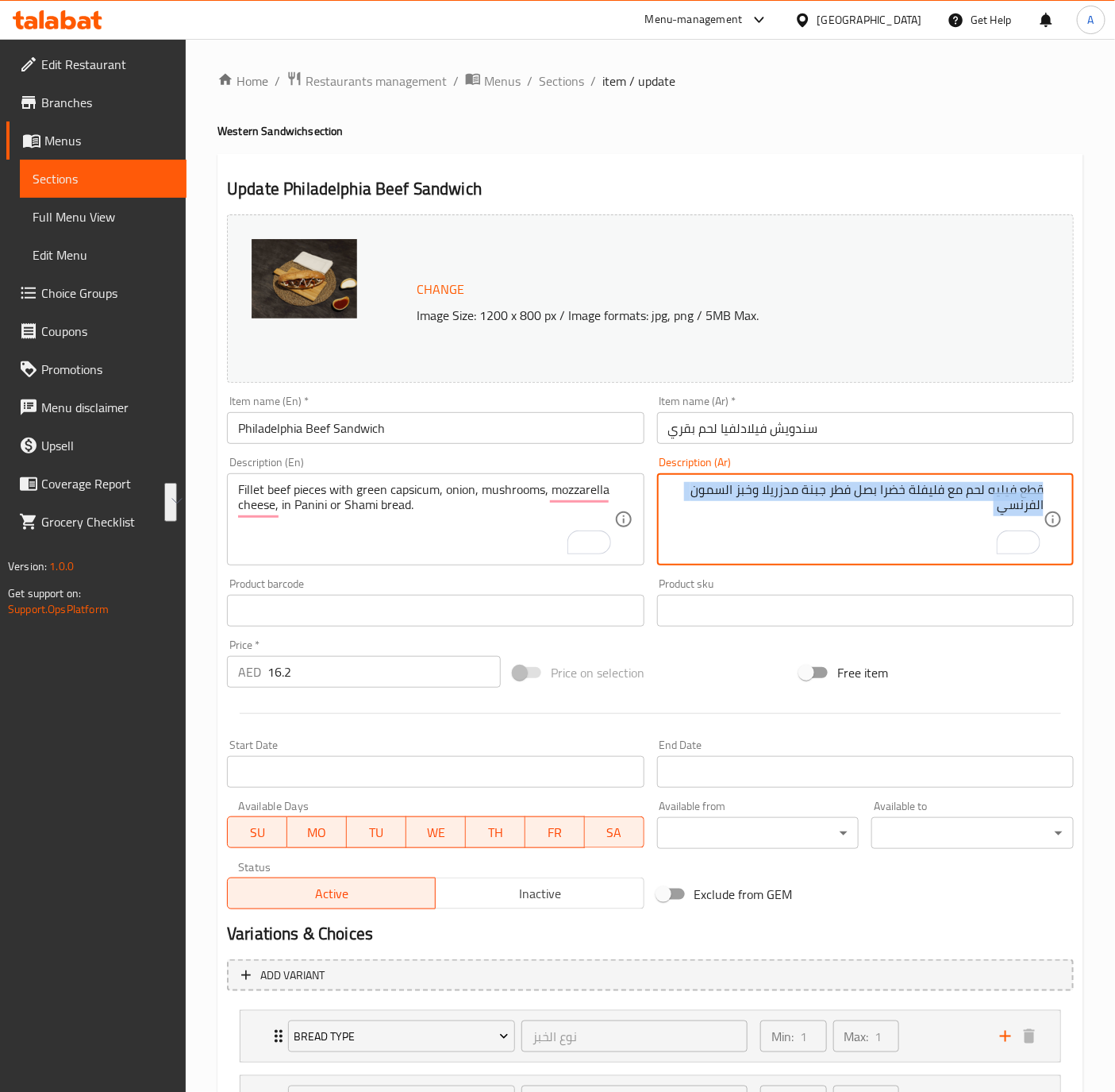
click at [789, 479] on div "قطع فيليه لحم مع فليفلة خضرا بصل فطر جبنة مدزريلا وخبز السمون الفرنسي Descripti…" at bounding box center [866, 519] width 417 height 92
click at [789, 486] on textarea "قطع فيليه لحم مع فليفلة خضرا بصل فطر جبنة مدزريلا وخبز السمون الفرنسي" at bounding box center [856, 520] width 376 height 75
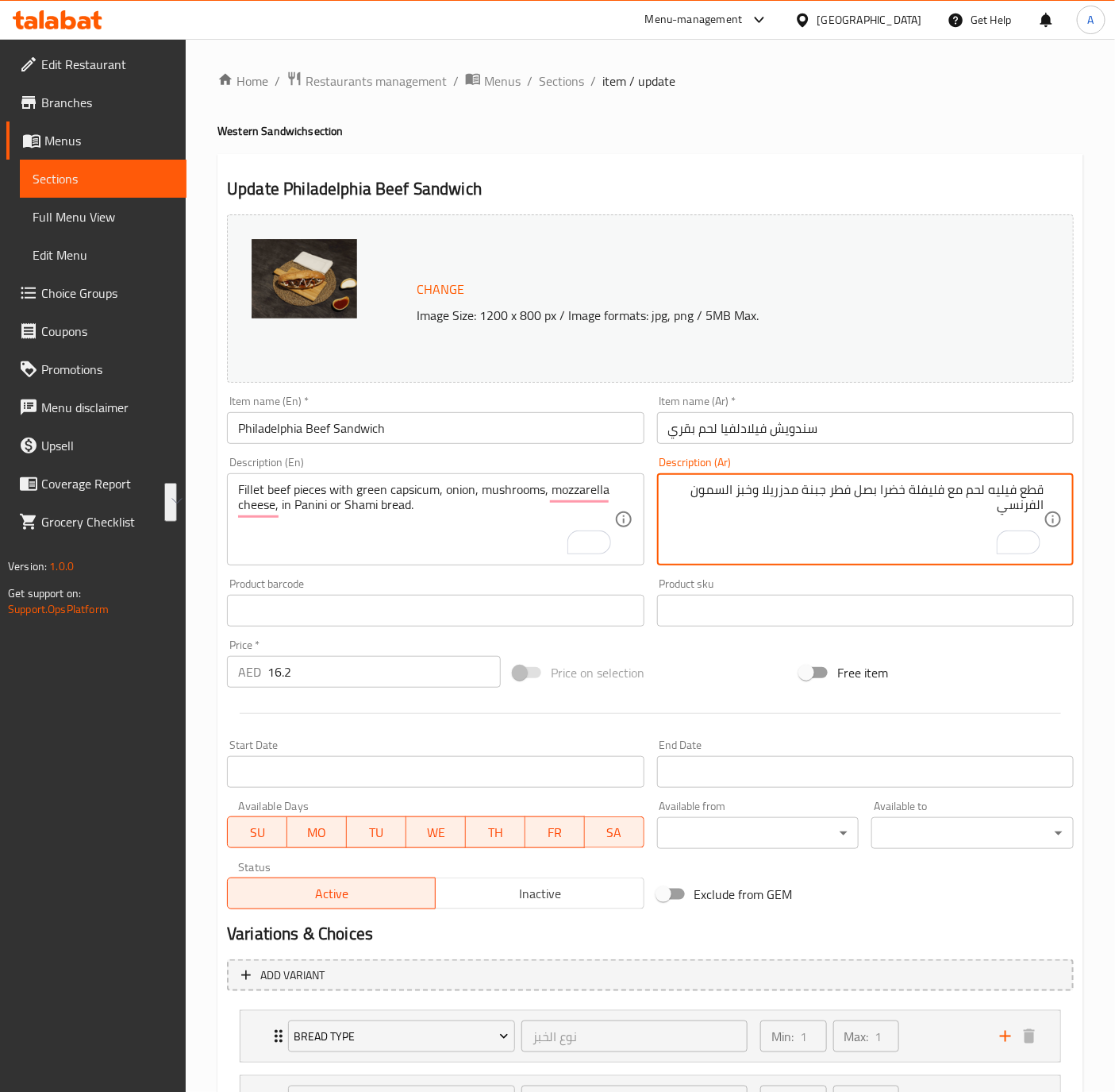
paste textarea "ن لحم البقر مع الفلفل الأخضر والبصل والفطر وجبنة الموزاريلا في خبز بانيني أو شا…"
type textarea "قطع من لحم البقر مع الفلفل الأخضر والبصل والفطر وجبنة الموزاريلا في خبز بانيني …"
click at [444, 423] on input "Philadelphia Beef Sandwich" at bounding box center [435, 427] width 417 height 31
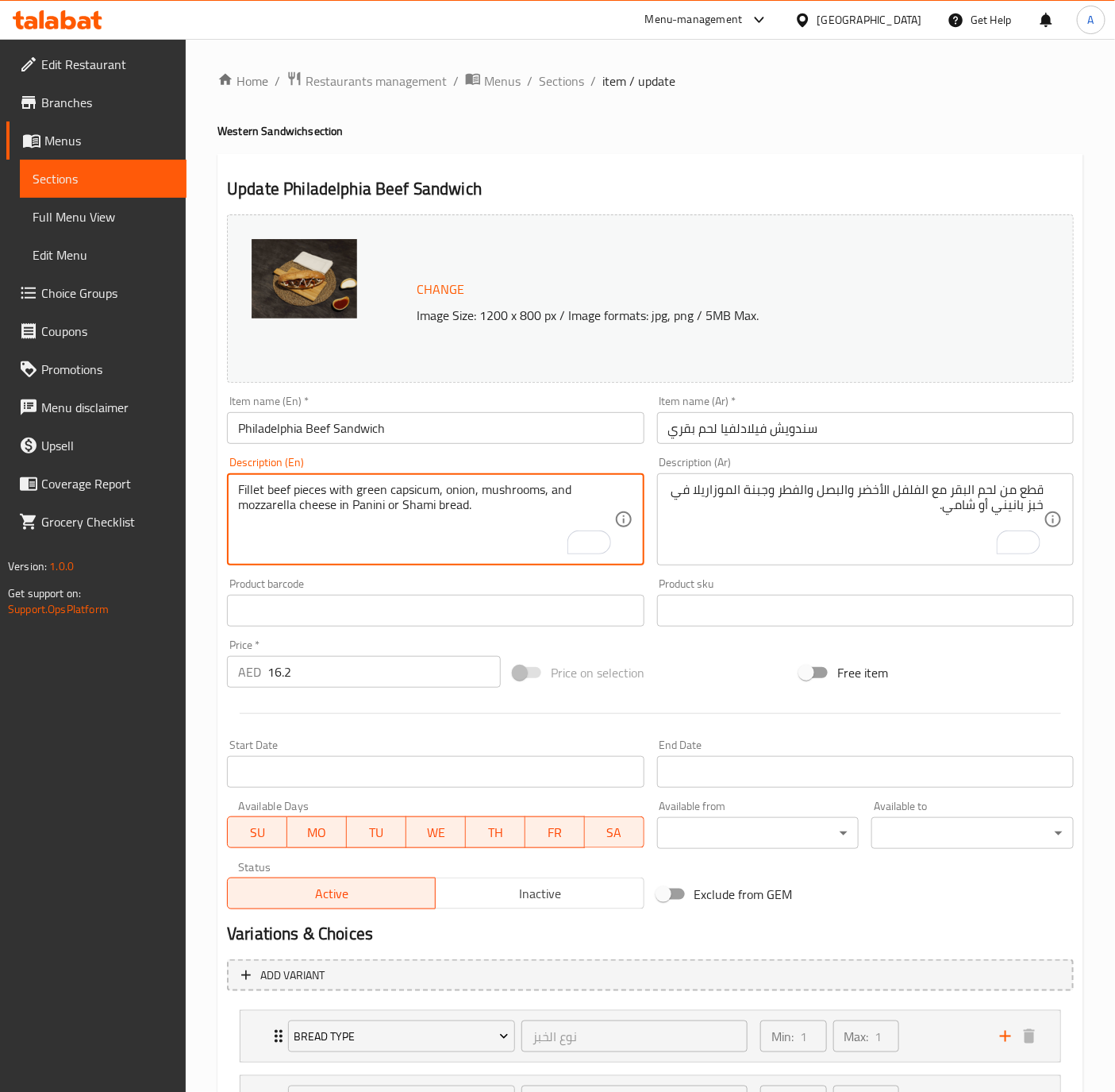
type textarea "Fillet beef pieces with green capsicum, onion, mushrooms, and mozzarella cheese…"
click at [439, 474] on div "Fillet beef pieces with green capsicum, onion, mushrooms, and mozzarella cheese…" at bounding box center [435, 519] width 417 height 92
click at [451, 423] on input "Philadelphia Beef Sandwich" at bounding box center [435, 427] width 417 height 31
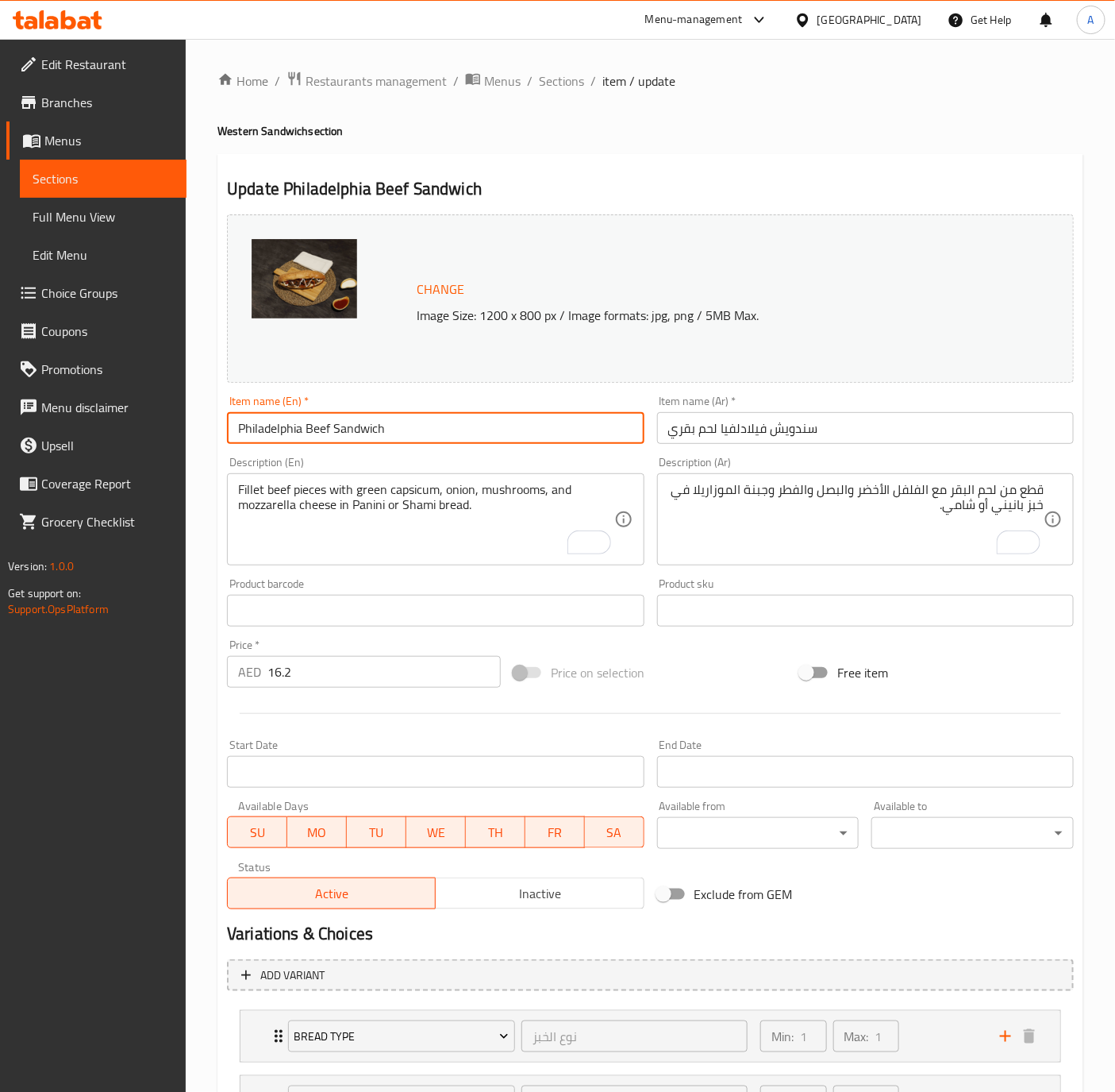
click at [555, 83] on span "Sections" at bounding box center [562, 81] width 45 height 19
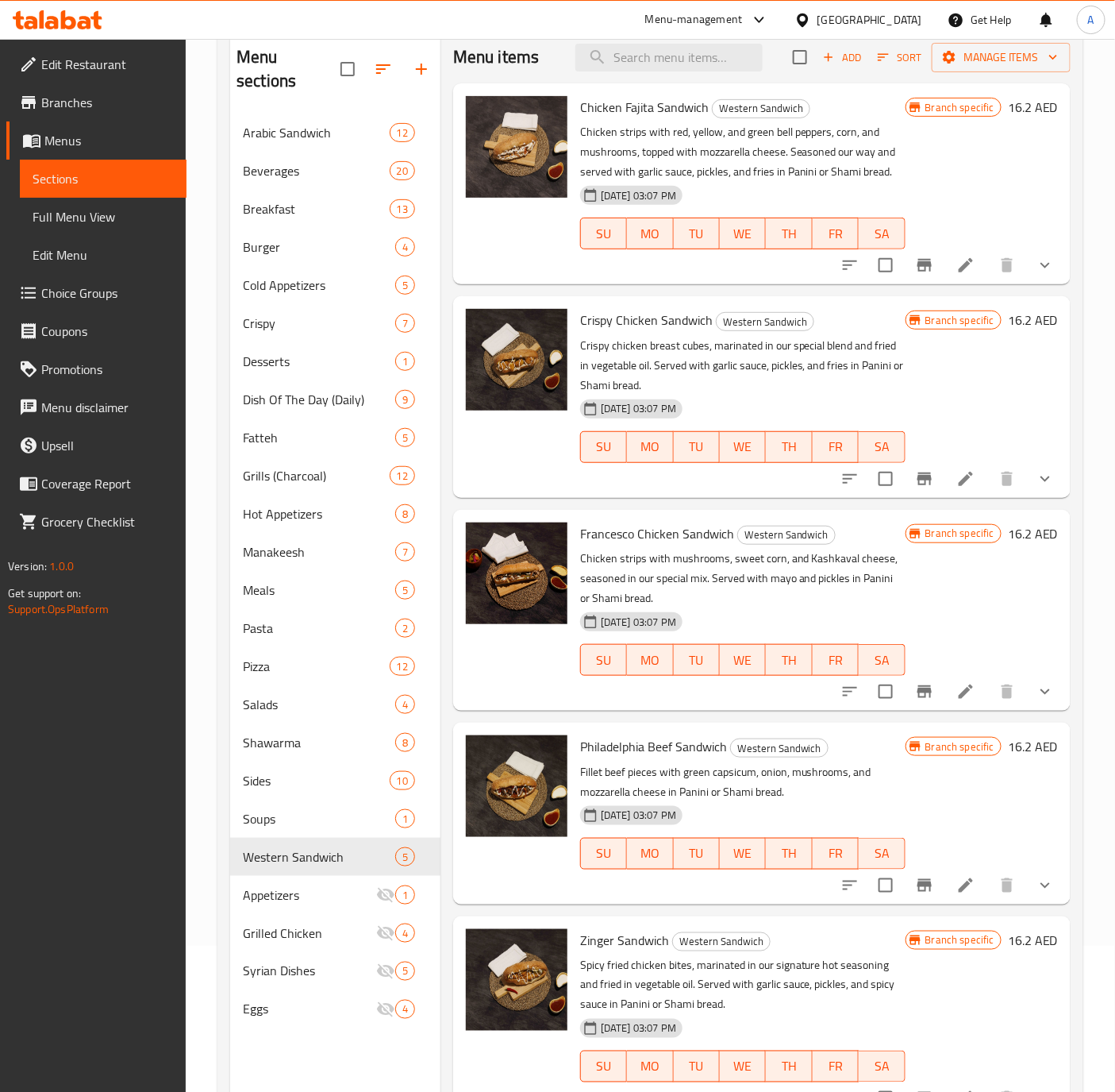
scroll to position [103, 0]
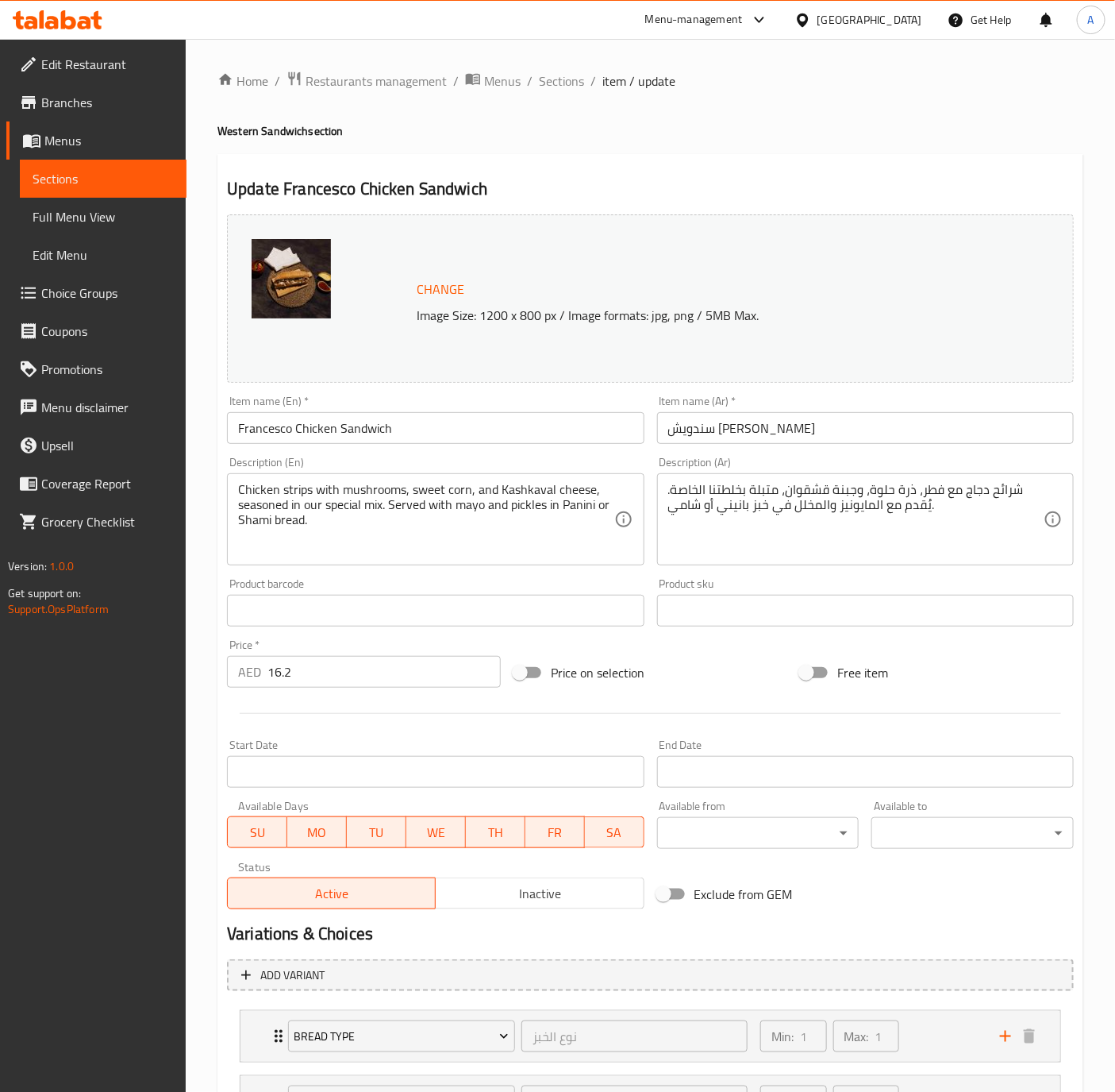
click at [291, 469] on div "Description (En) Chicken strips with mushrooms, sweet corn, and Kashkaval chees…" at bounding box center [435, 511] width 417 height 109
click at [291, 486] on textarea "Chicken strips with mushrooms, sweet corn, and Kashkaval cheese, seasoned in ou…" at bounding box center [425, 520] width 376 height 75
paste textarea "lices with cream, mushrooms, corn, and mixed cheese"
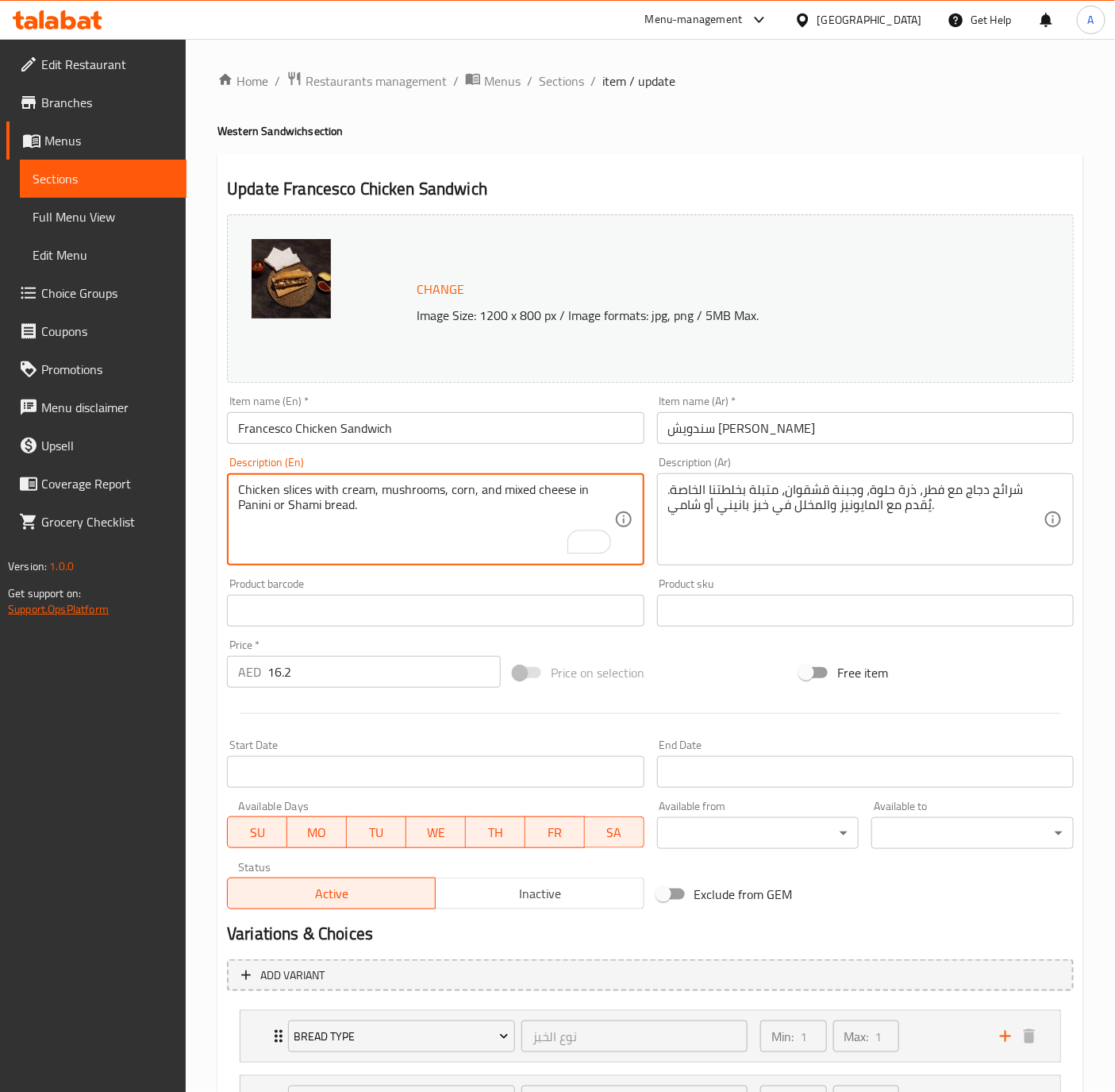
type textarea "Chicken slices with cream, mushrooms, corn, and mixed cheese in Panini or Shami…"
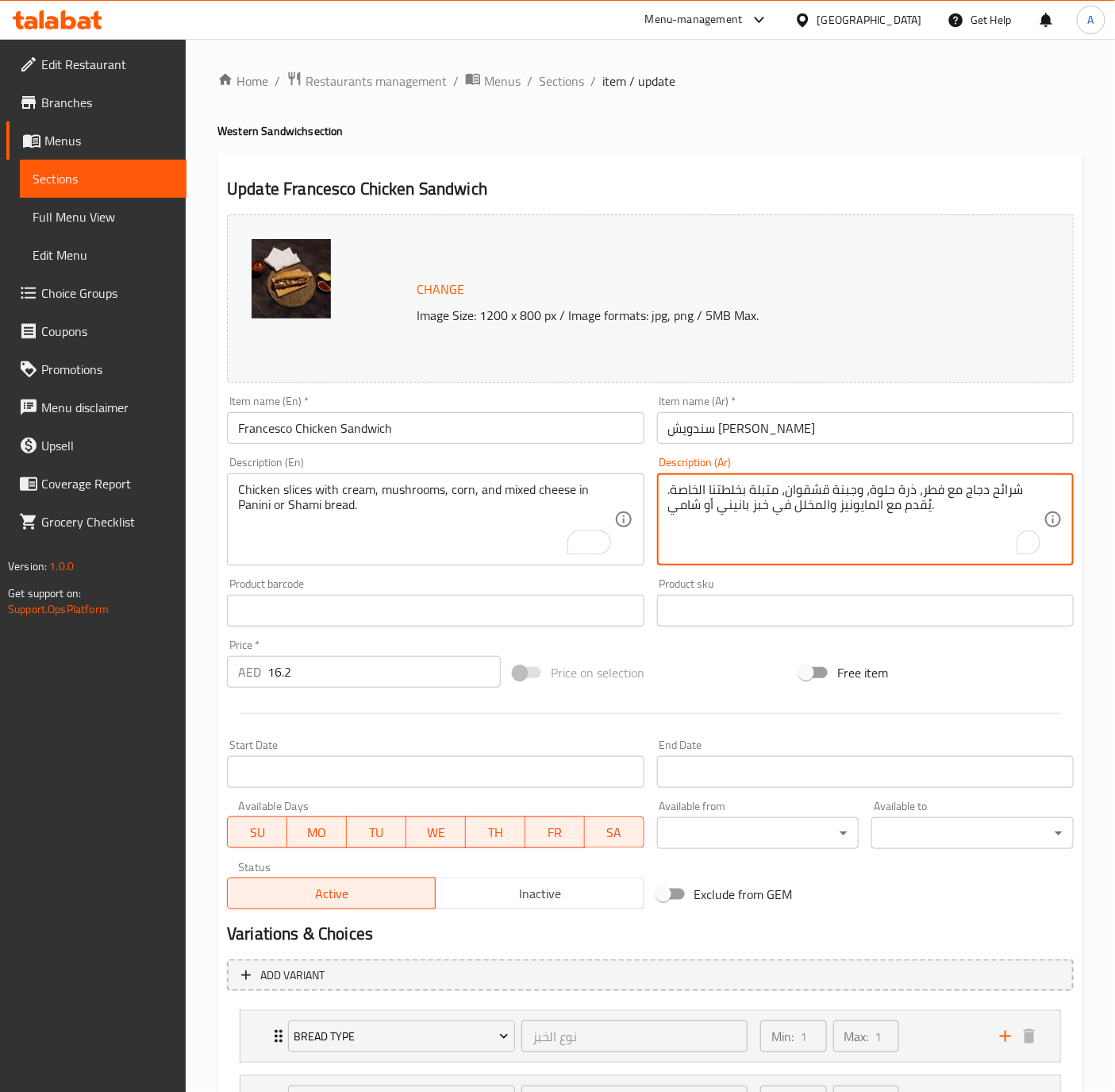
click at [846, 492] on textarea "شرائح دجاج مع فطر، ذرة حلوة، وجبنة قشقوان، متبلة بخلطتنا الخاصة. يُقدم مع الماي…" at bounding box center [856, 520] width 376 height 75
paste textarea "لدجاج بكريمة مع مشروم مع ذرة مع جبنة ميكس مع خبز صمون او لبناني"
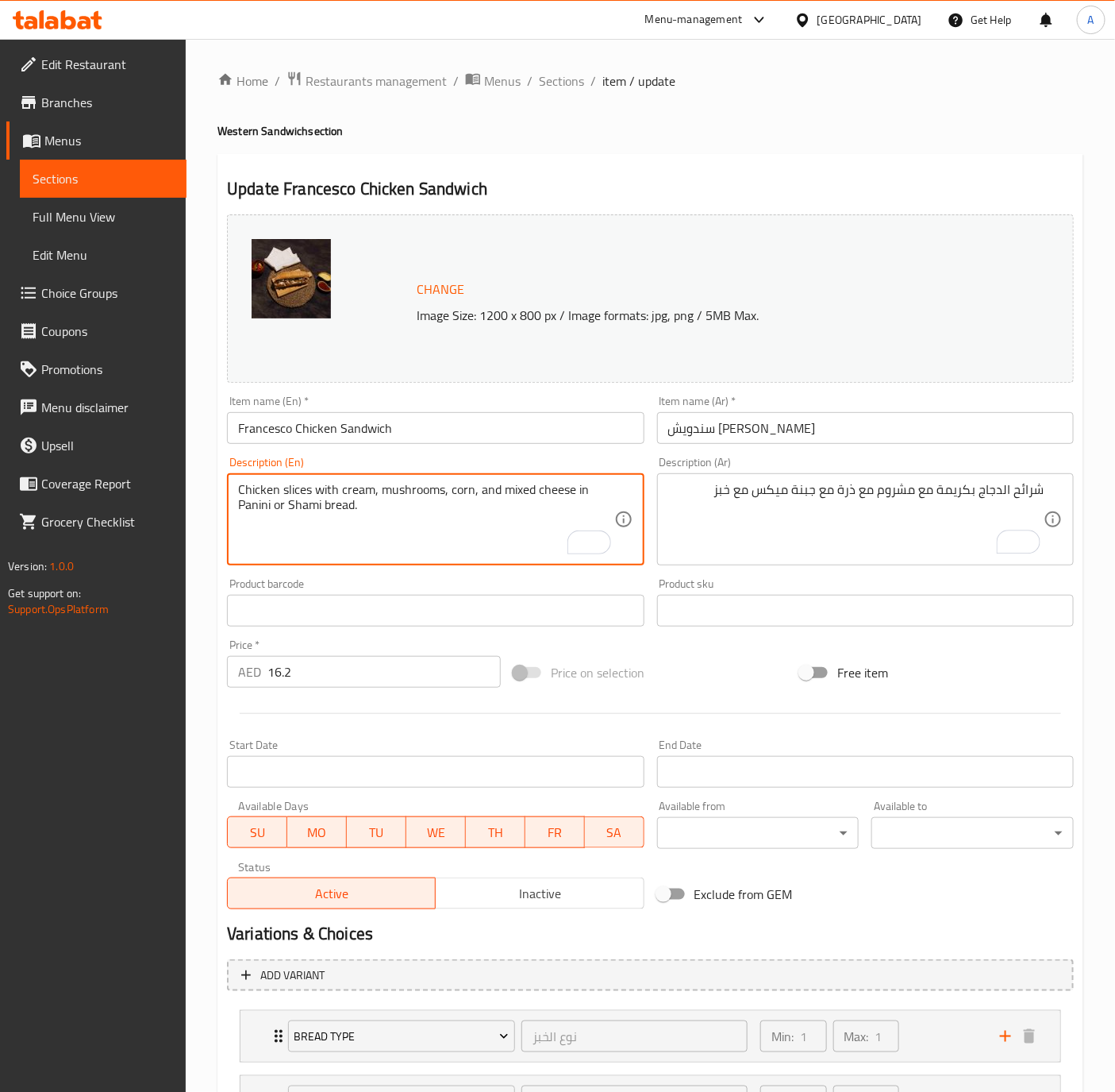
click at [379, 486] on textarea "Chicken slices with cream, mushrooms, corn, and mixed cheese in Panini or Shami…" at bounding box center [425, 520] width 376 height 75
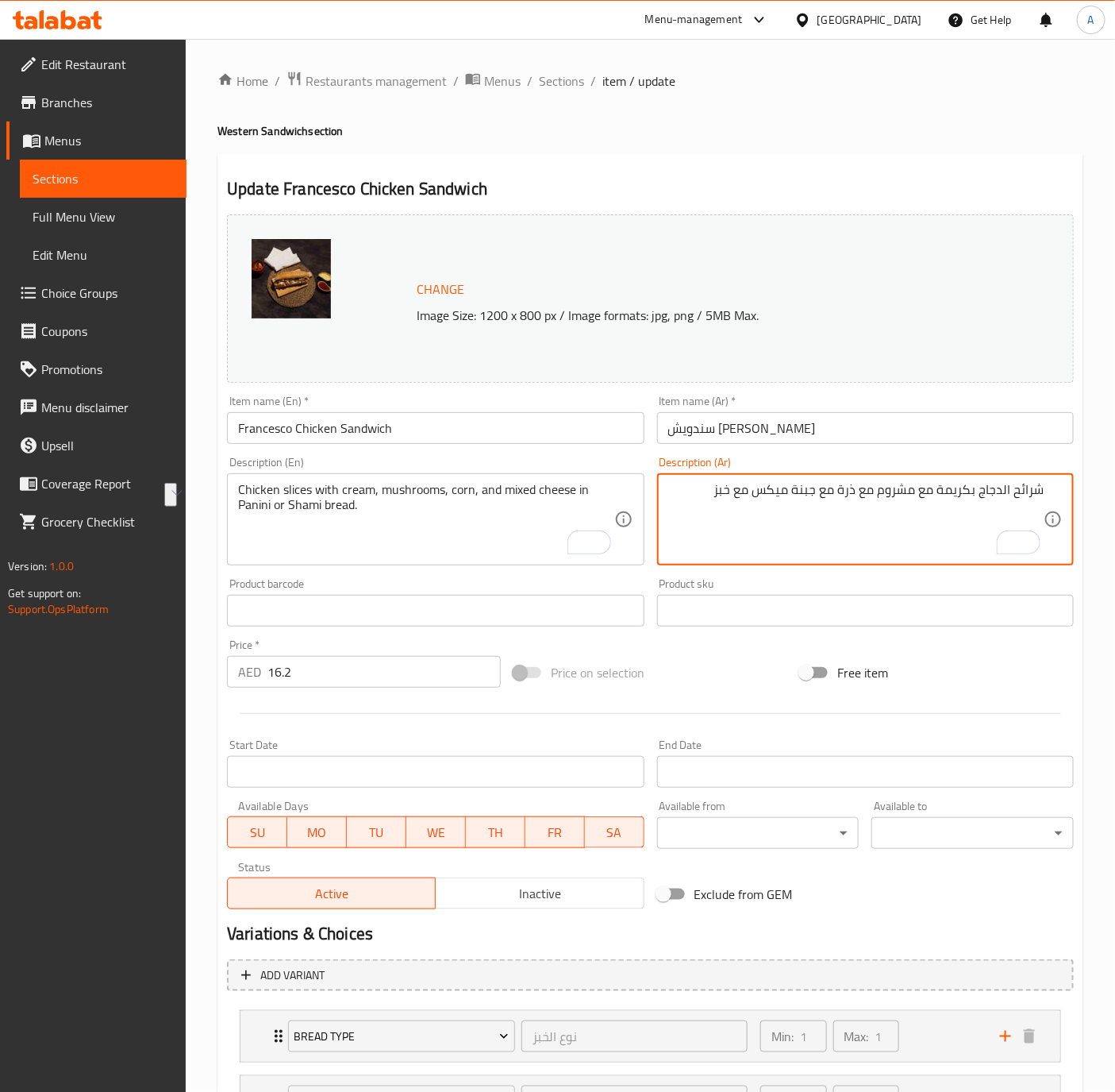
drag, startPoint x: 755, startPoint y: 495, endPoint x: 705, endPoint y: 521, distance: 56.4
paste textarea "في خبز بانيني أو شامي."
type textarea "شرائح الدجاج بكريمة مع مشروم مع ذرة مع جبنة ميكسفي خبز بانيني أو شامي."
click at [498, 433] on input "Francesco Chicken Sandwich" at bounding box center [435, 427] width 417 height 31
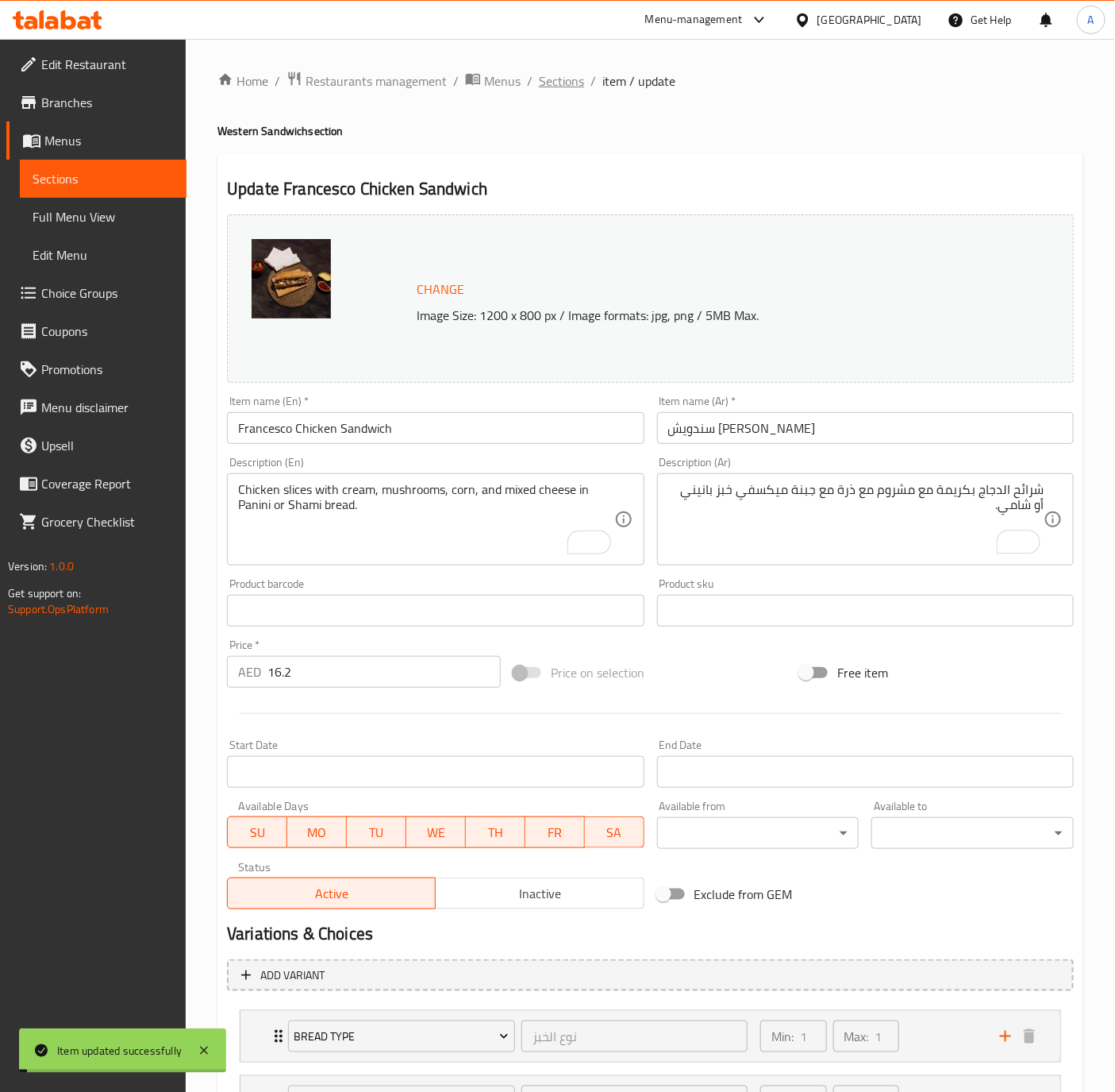
click at [562, 86] on span "Sections" at bounding box center [562, 81] width 45 height 19
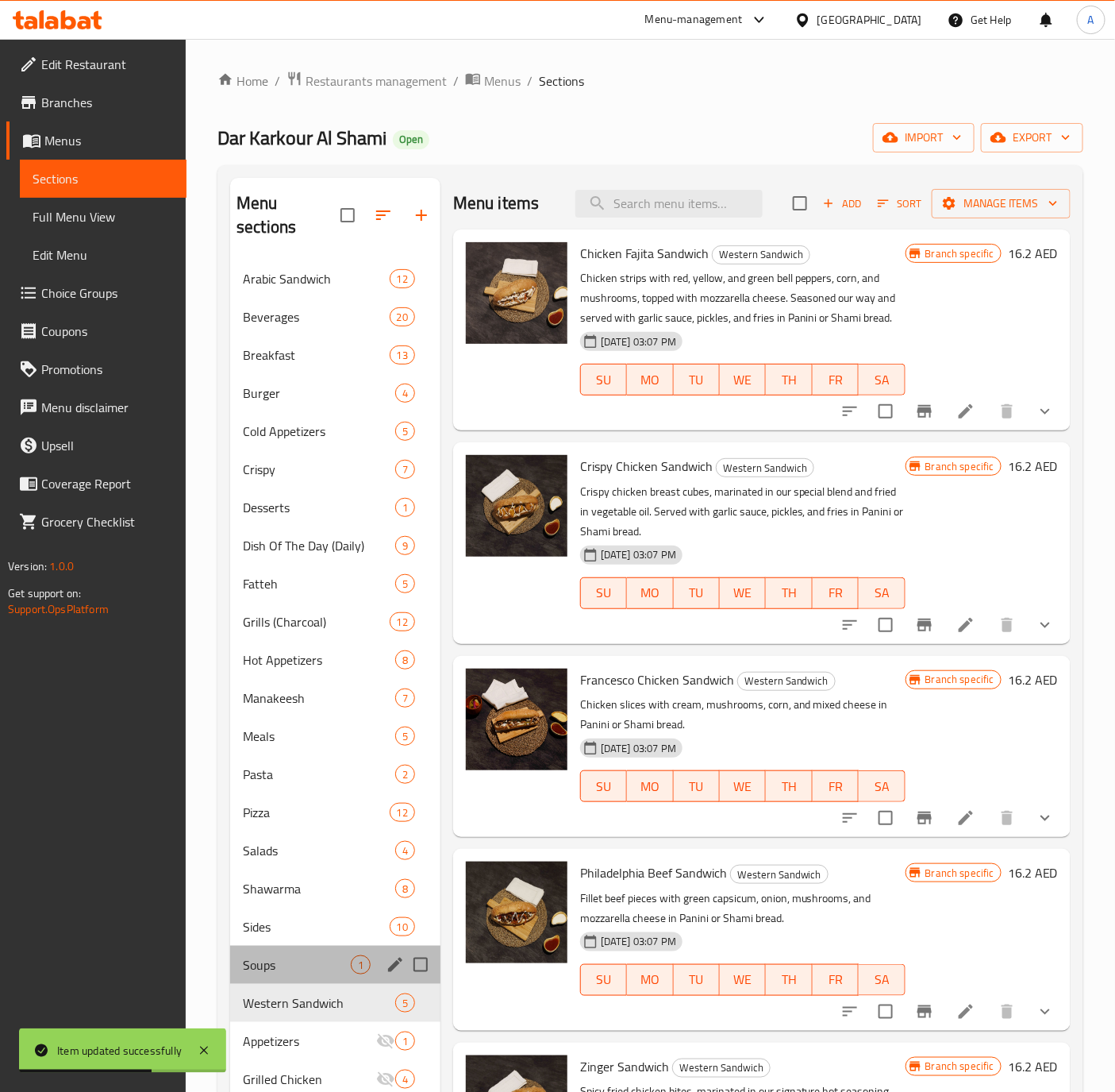
click at [256, 951] on div "Soups 1" at bounding box center [335, 965] width 210 height 38
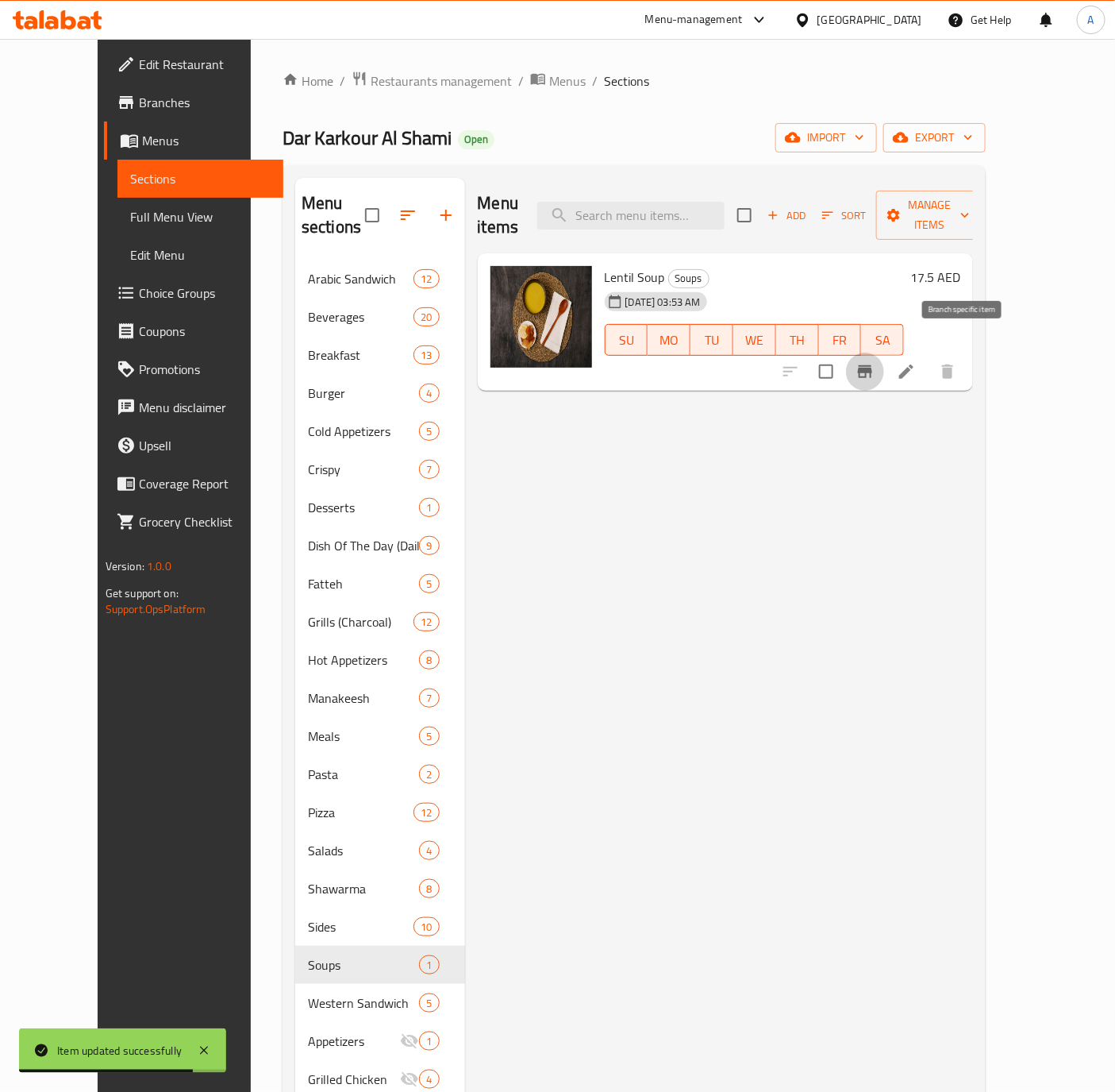
click at [875, 362] on icon "Branch-specific-item" at bounding box center [865, 371] width 19 height 19
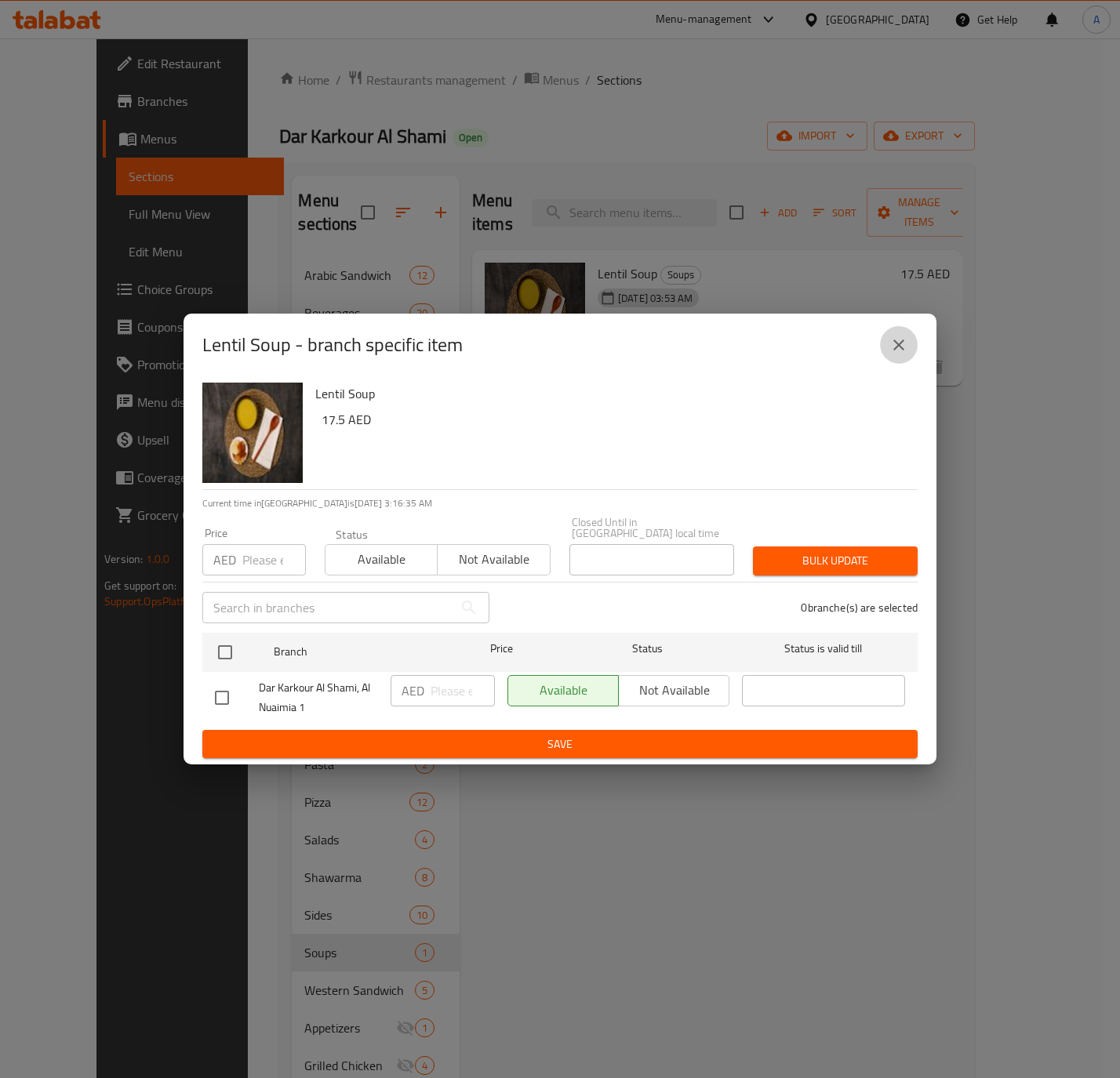
click at [906, 360] on button "close" at bounding box center [898, 345] width 37 height 37
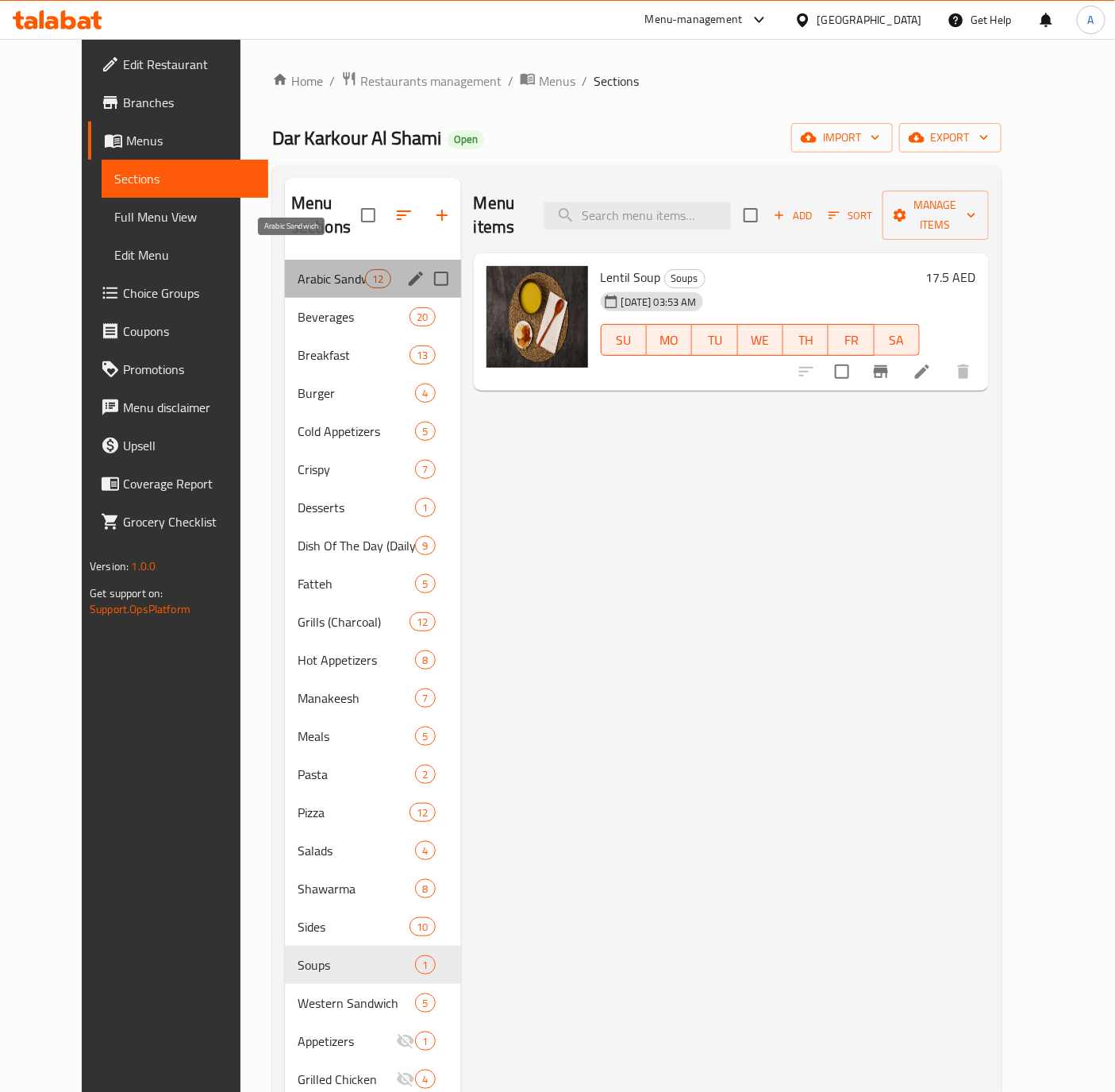
click at [298, 269] on span "Arabic Sandwich" at bounding box center [331, 278] width 67 height 19
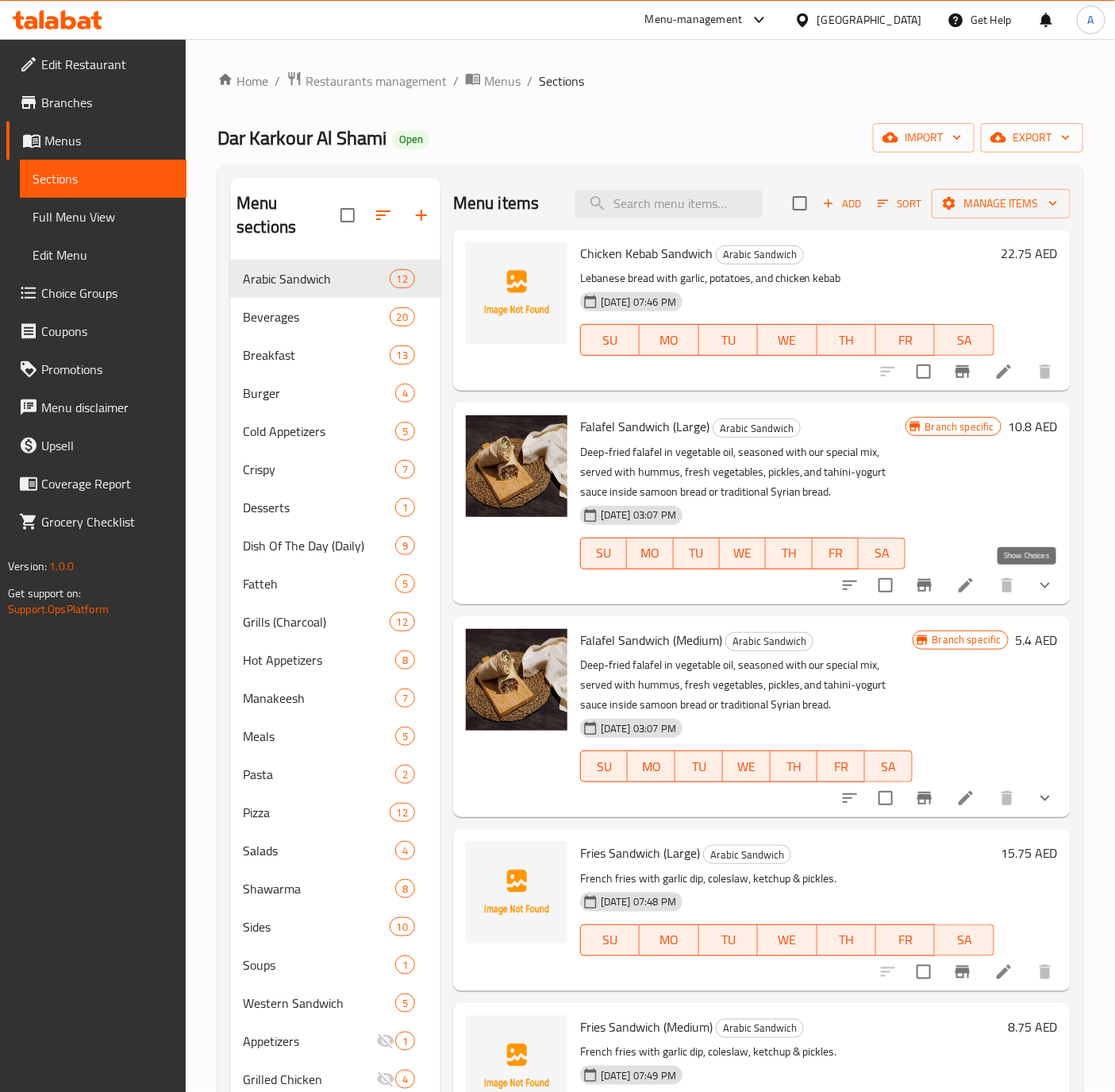
click at [1036, 590] on icon "show more" at bounding box center [1045, 585] width 19 height 19
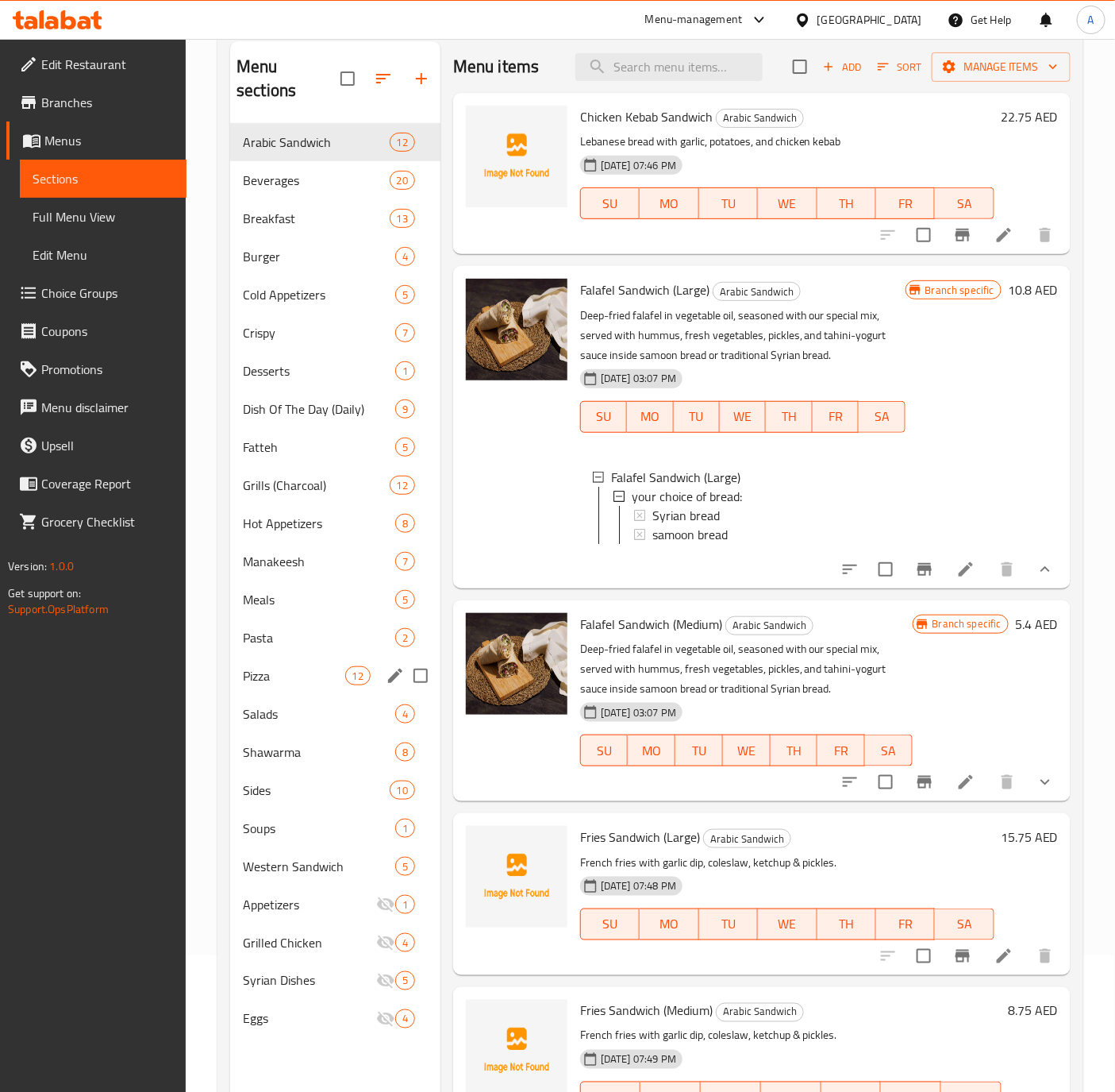
scroll to position [223, 0]
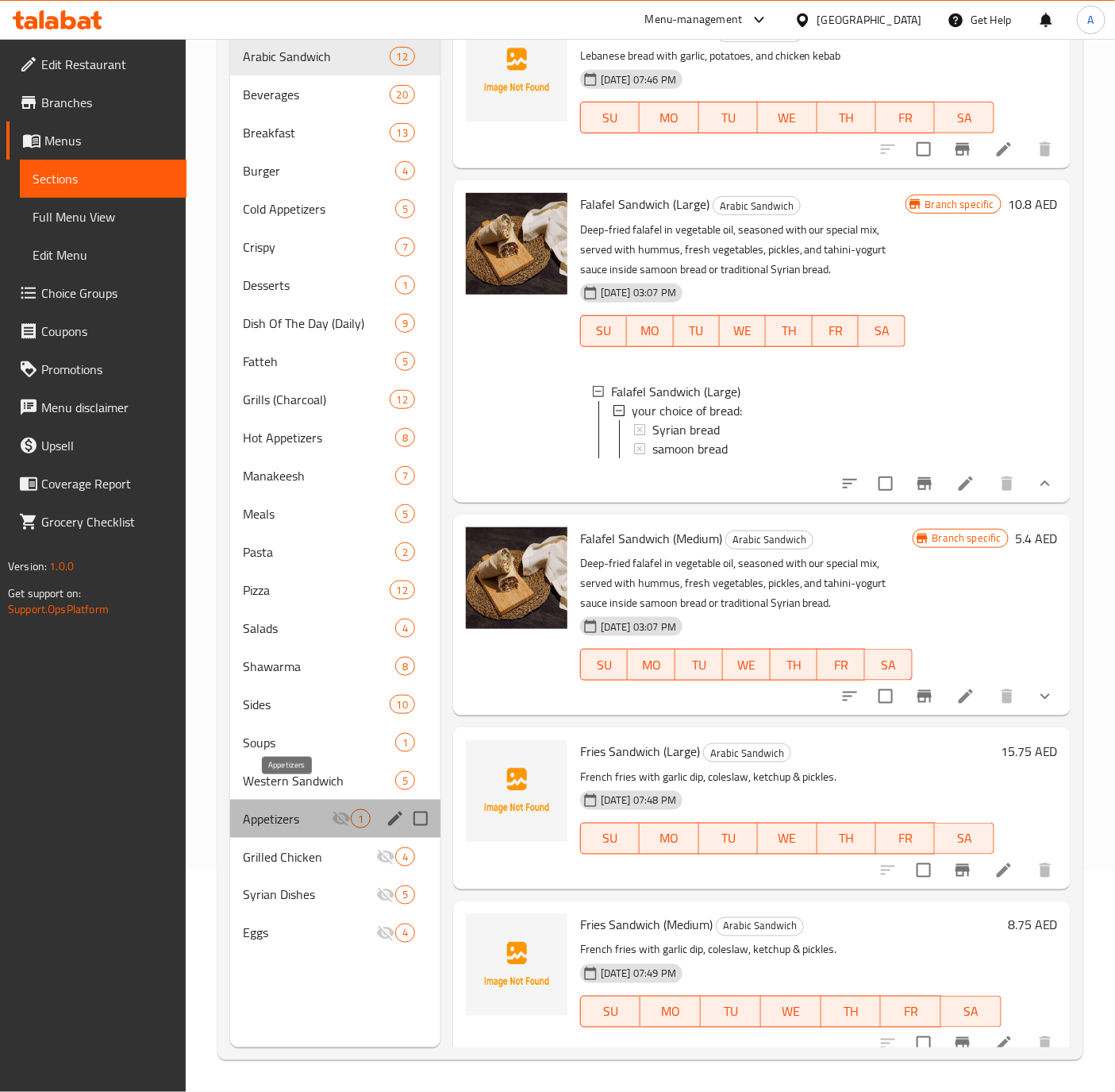
click at [250, 809] on span "Appetizers" at bounding box center [287, 818] width 89 height 19
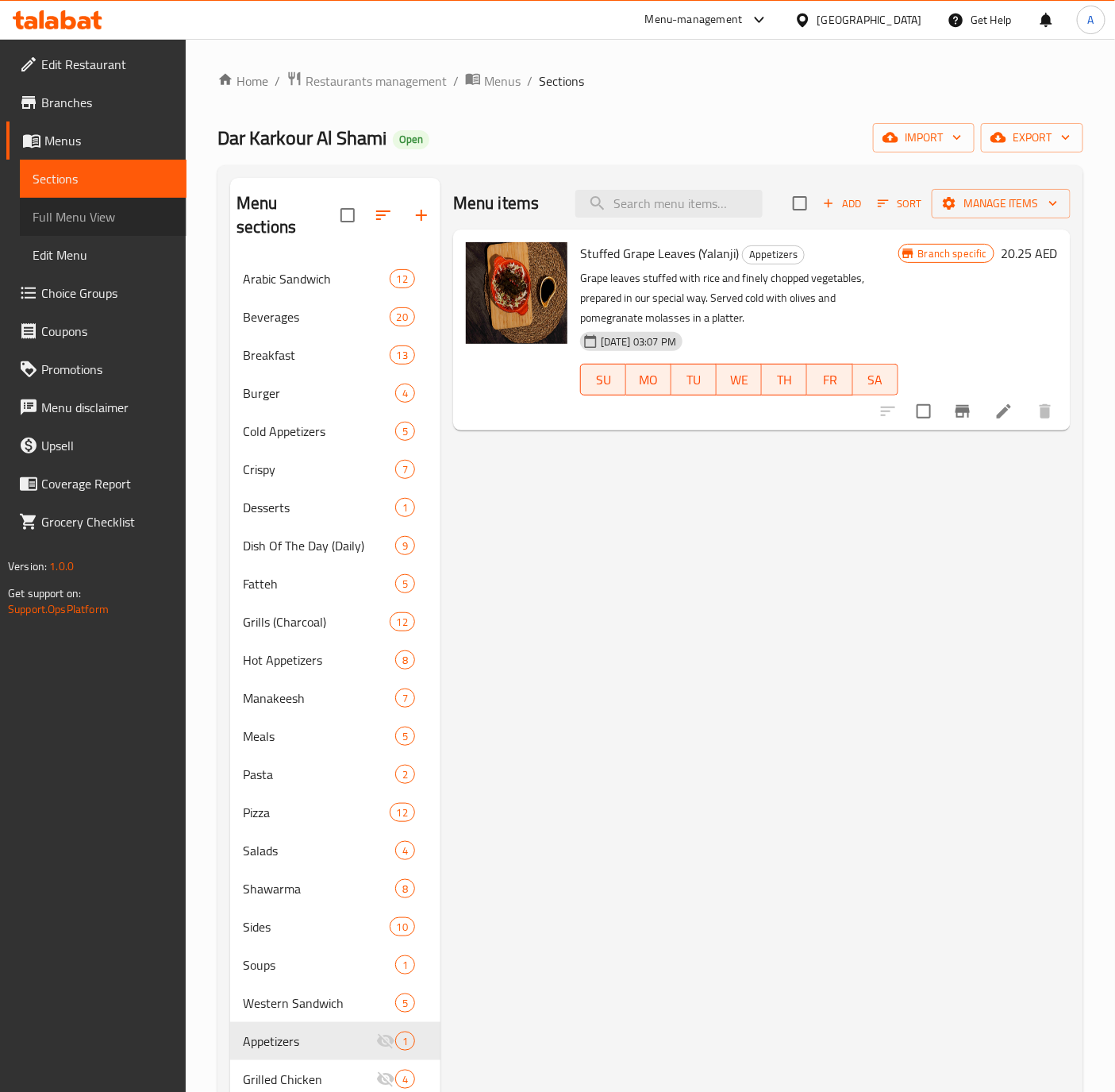
click at [77, 207] on span "Full Menu View" at bounding box center [103, 216] width 142 height 19
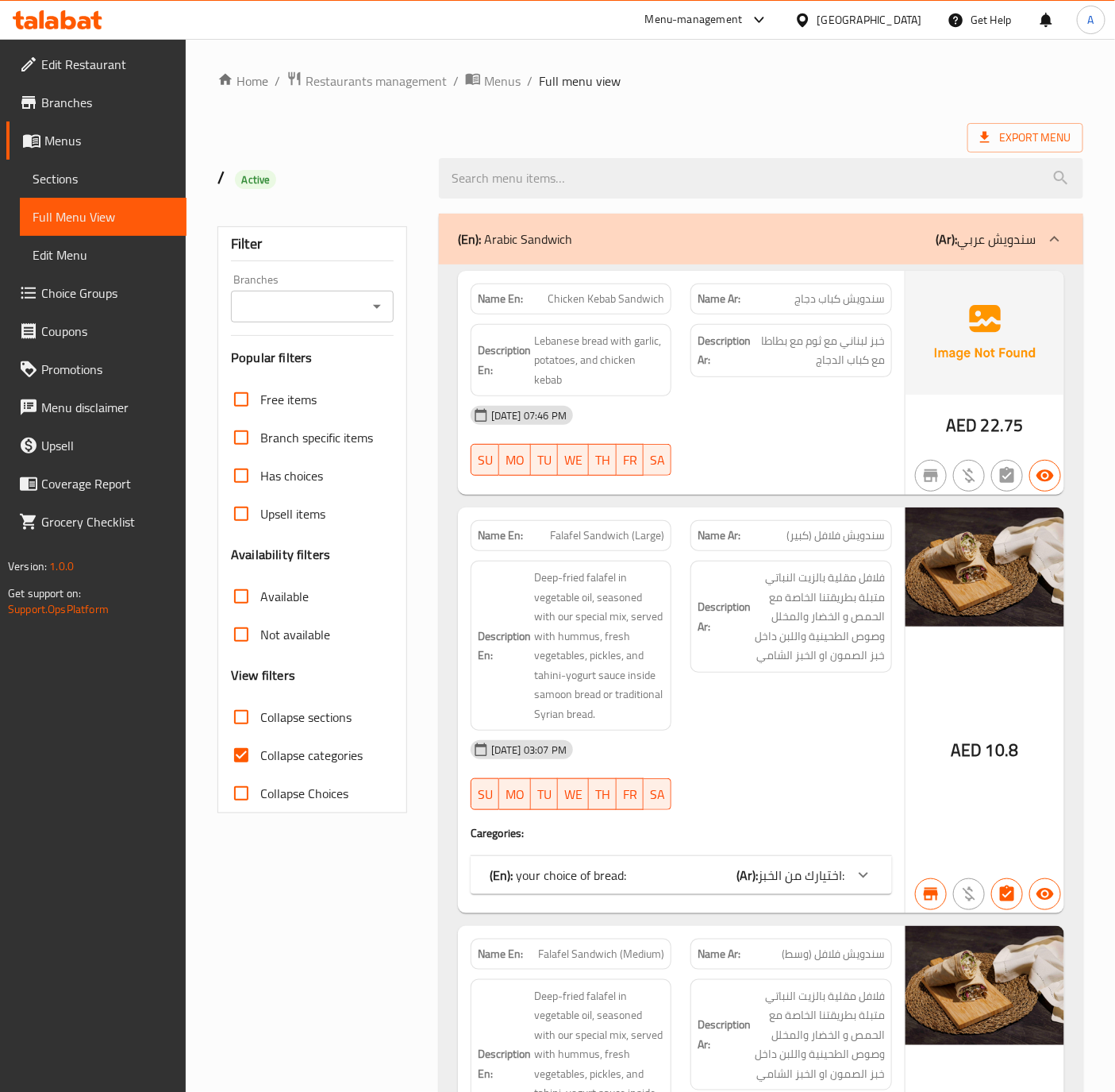
click at [250, 757] on input "Collapse categories" at bounding box center [241, 755] width 38 height 38
checkbox input "false"
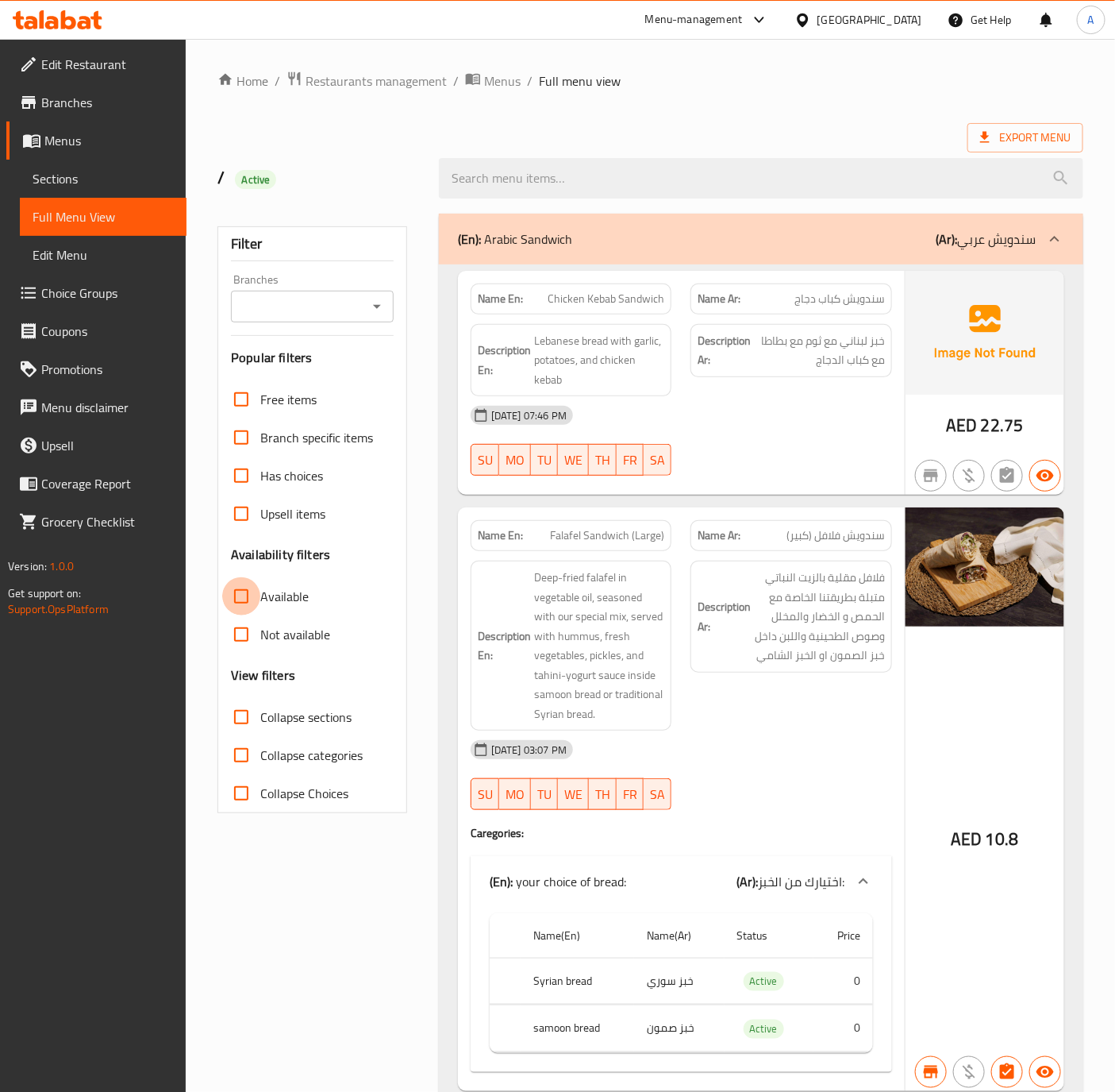
click at [245, 607] on input "Available" at bounding box center [241, 596] width 38 height 38
checkbox input "true"
click at [366, 303] on button "Open" at bounding box center [377, 306] width 22 height 22
click at [301, 376] on span "Dar Karkour Al Shami, Al Nuaimia 1" at bounding box center [313, 385] width 136 height 38
type input "Dar Karkour Al Shami, Al Nuaimia 1"
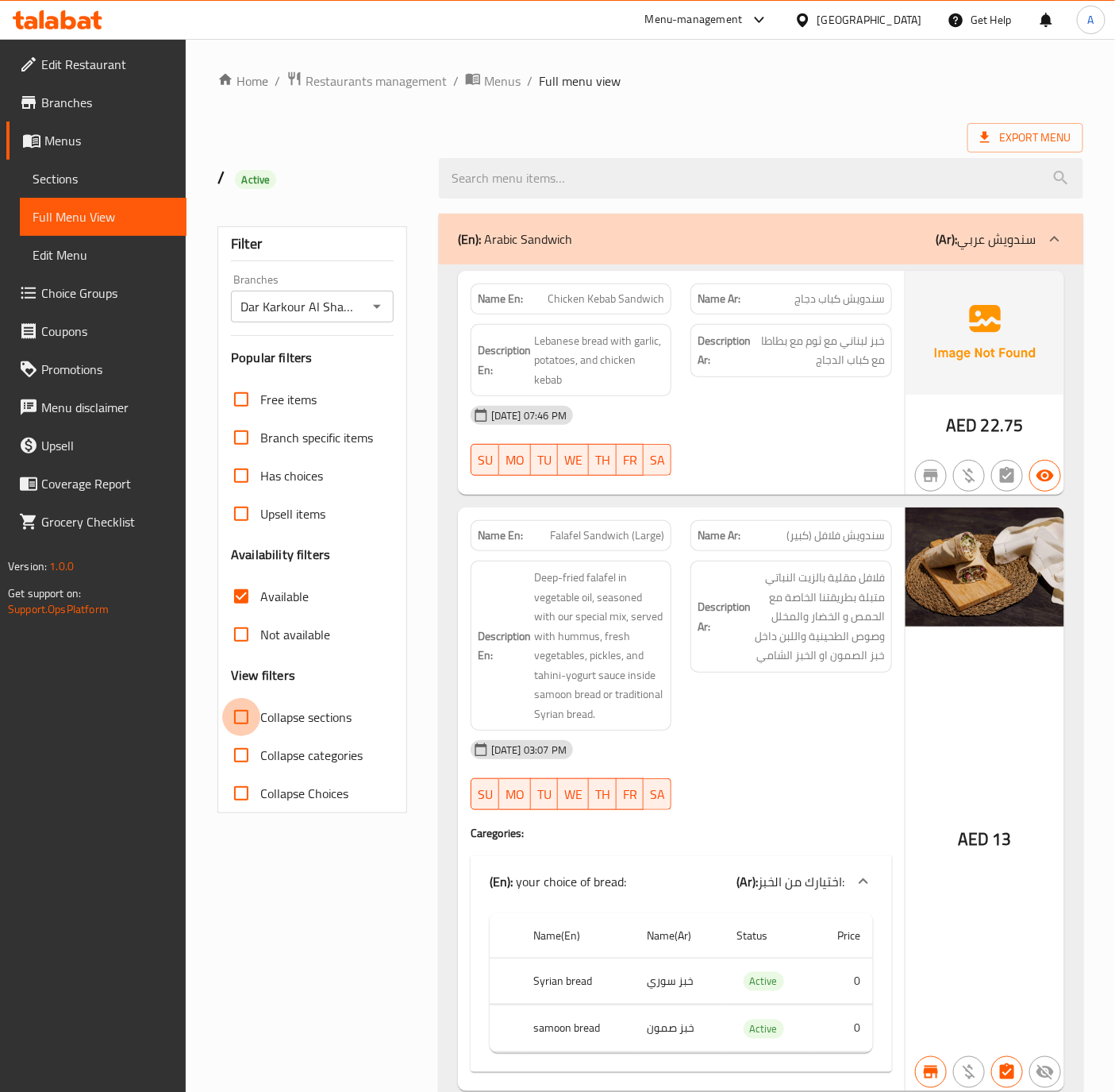
click at [234, 713] on input "Collapse sections" at bounding box center [241, 717] width 38 height 38
checkbox input "true"
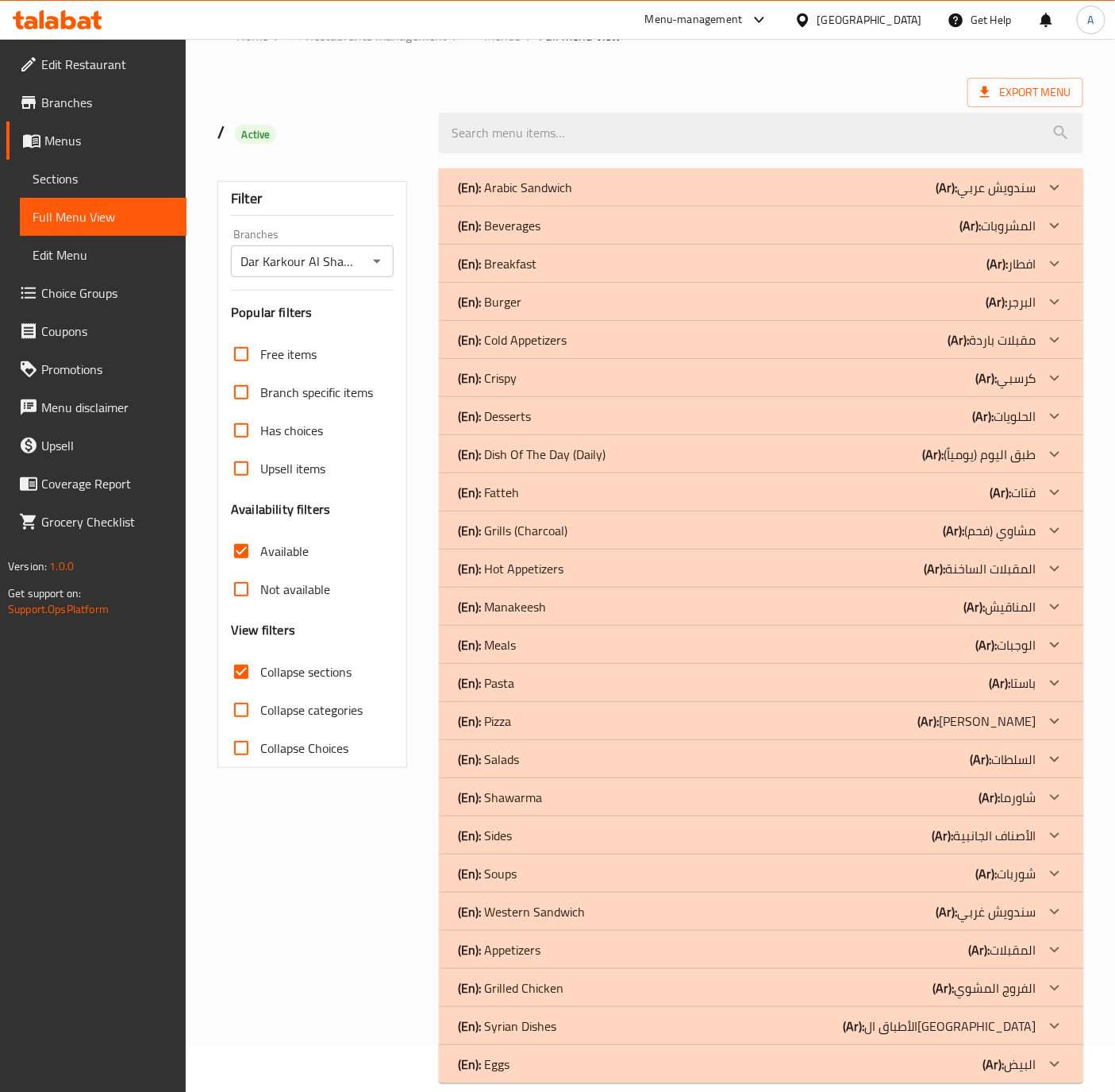
scroll to position [67, 0]
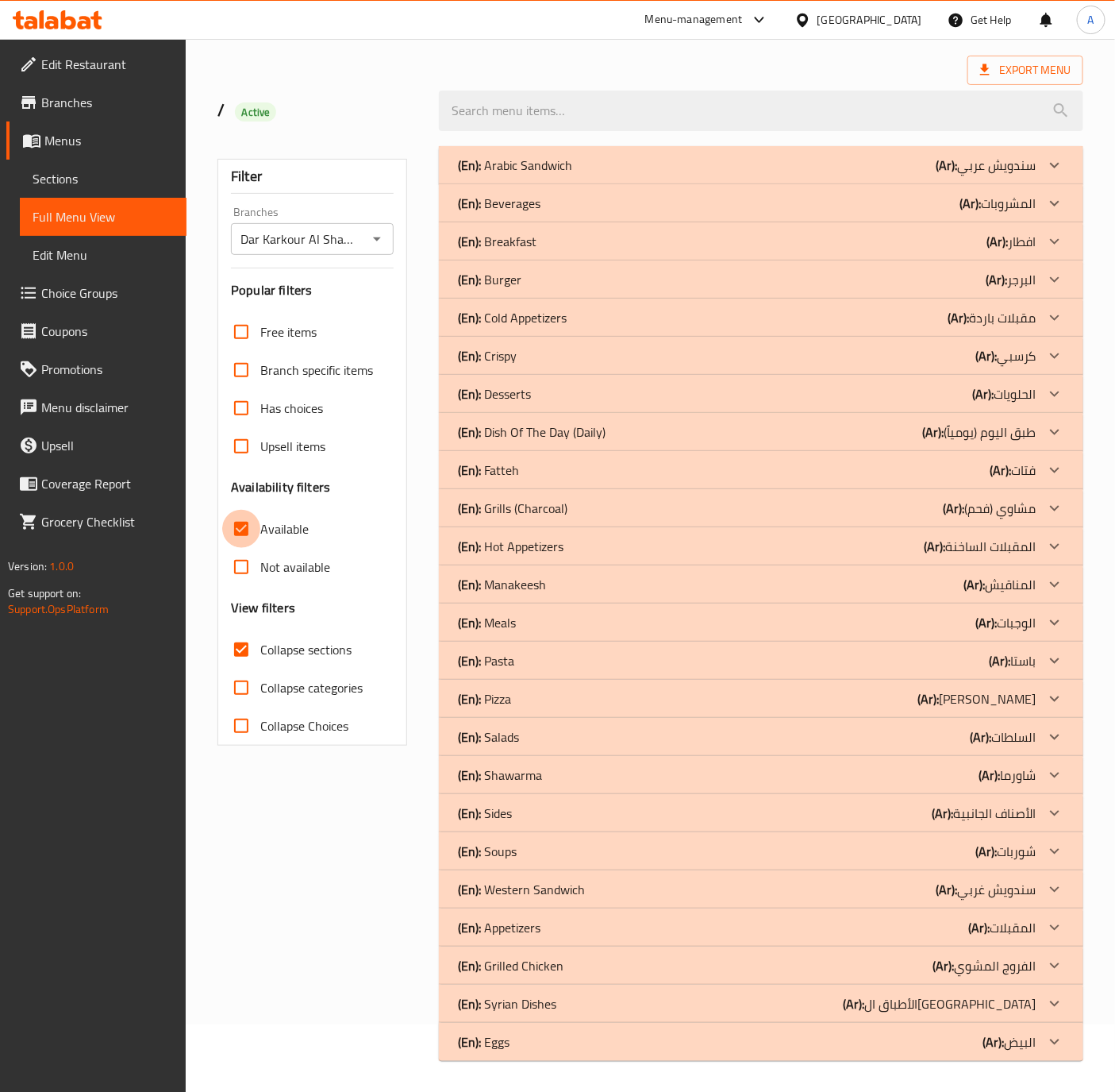
click at [244, 527] on input "Available" at bounding box center [241, 529] width 38 height 38
checkbox input "false"
click at [245, 569] on input "Not available" at bounding box center [241, 567] width 38 height 38
checkbox input "true"
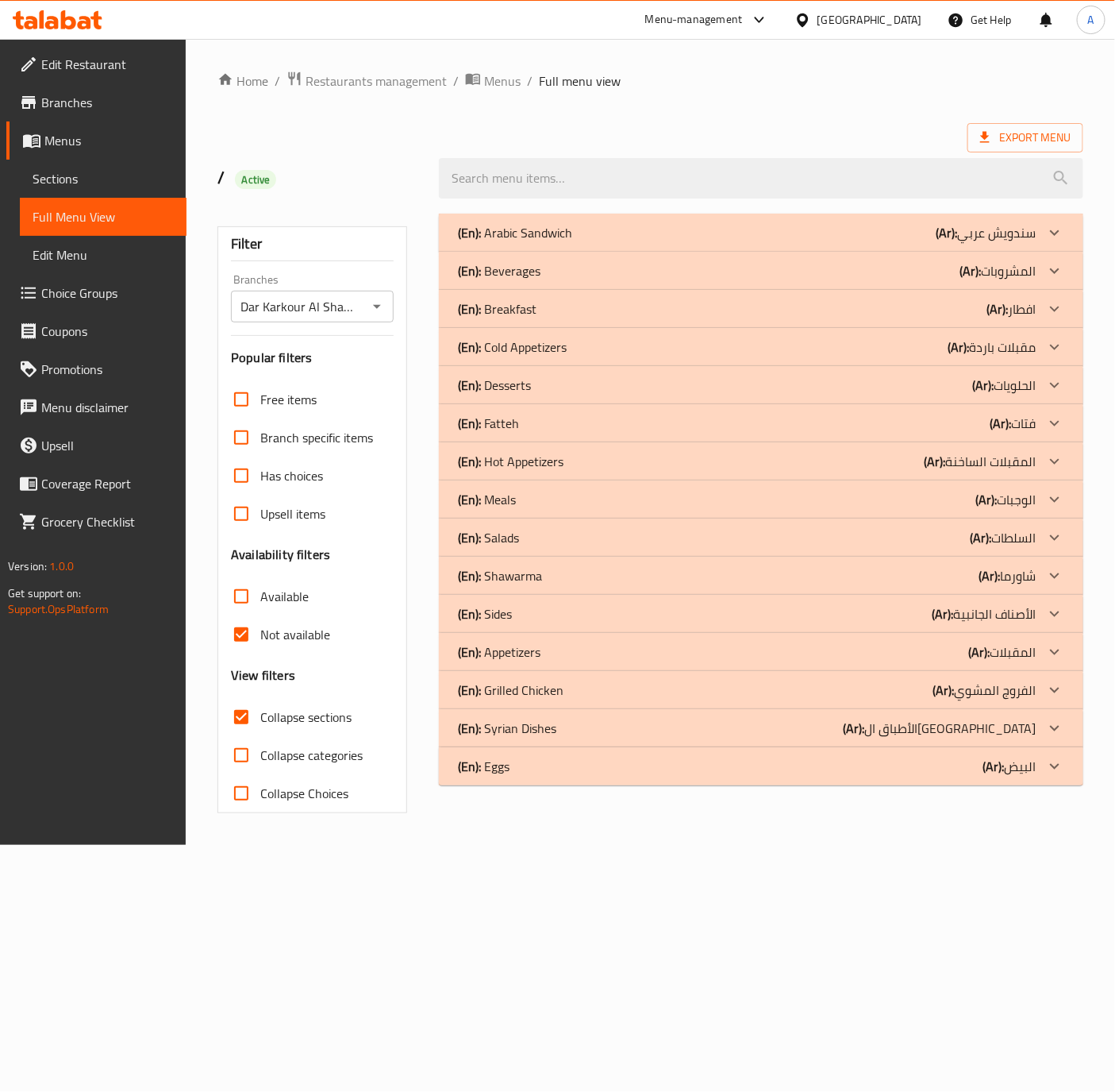
scroll to position [0, 0]
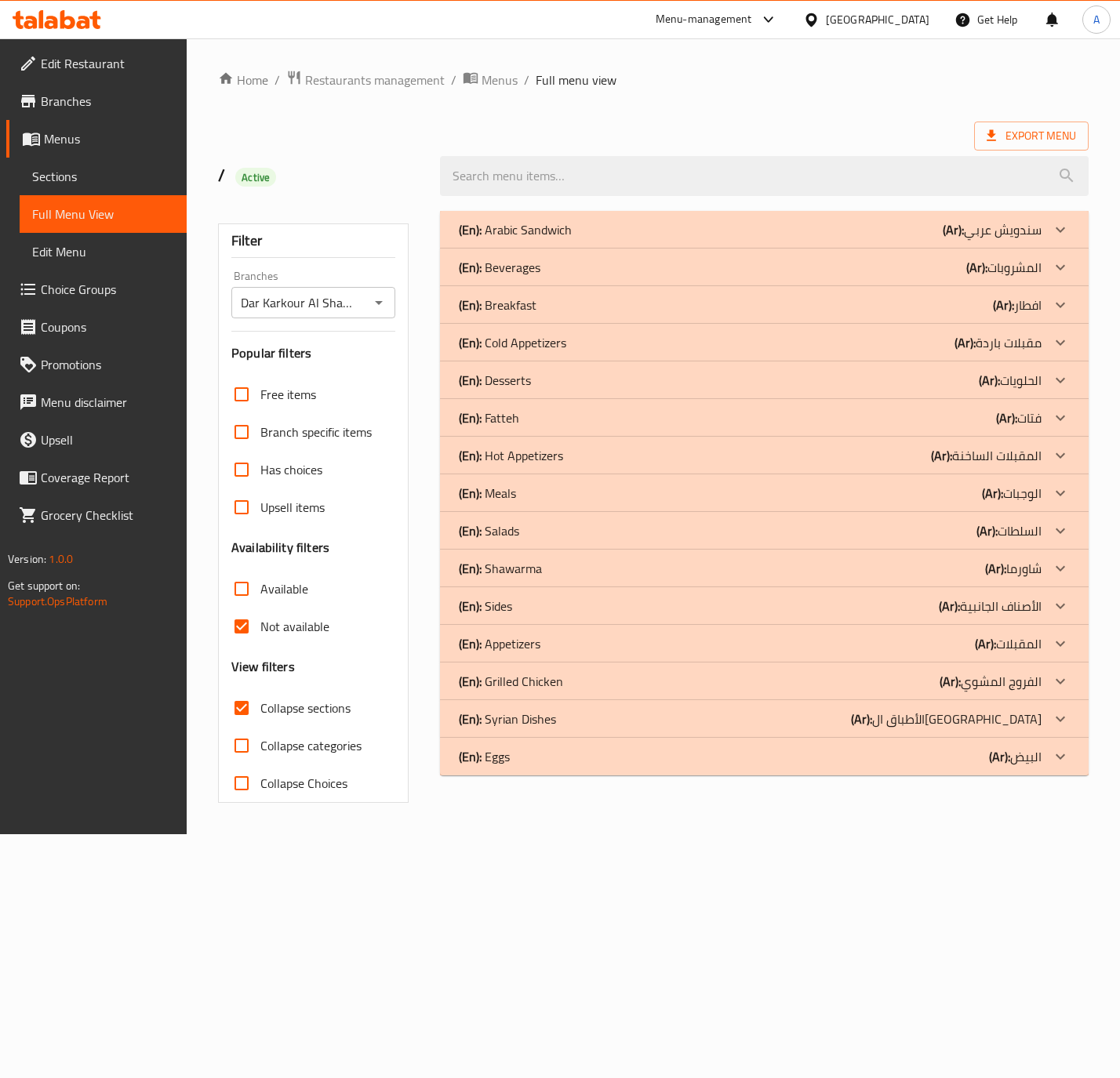
click at [235, 586] on input "Available" at bounding box center [241, 588] width 37 height 37
checkbox input "true"
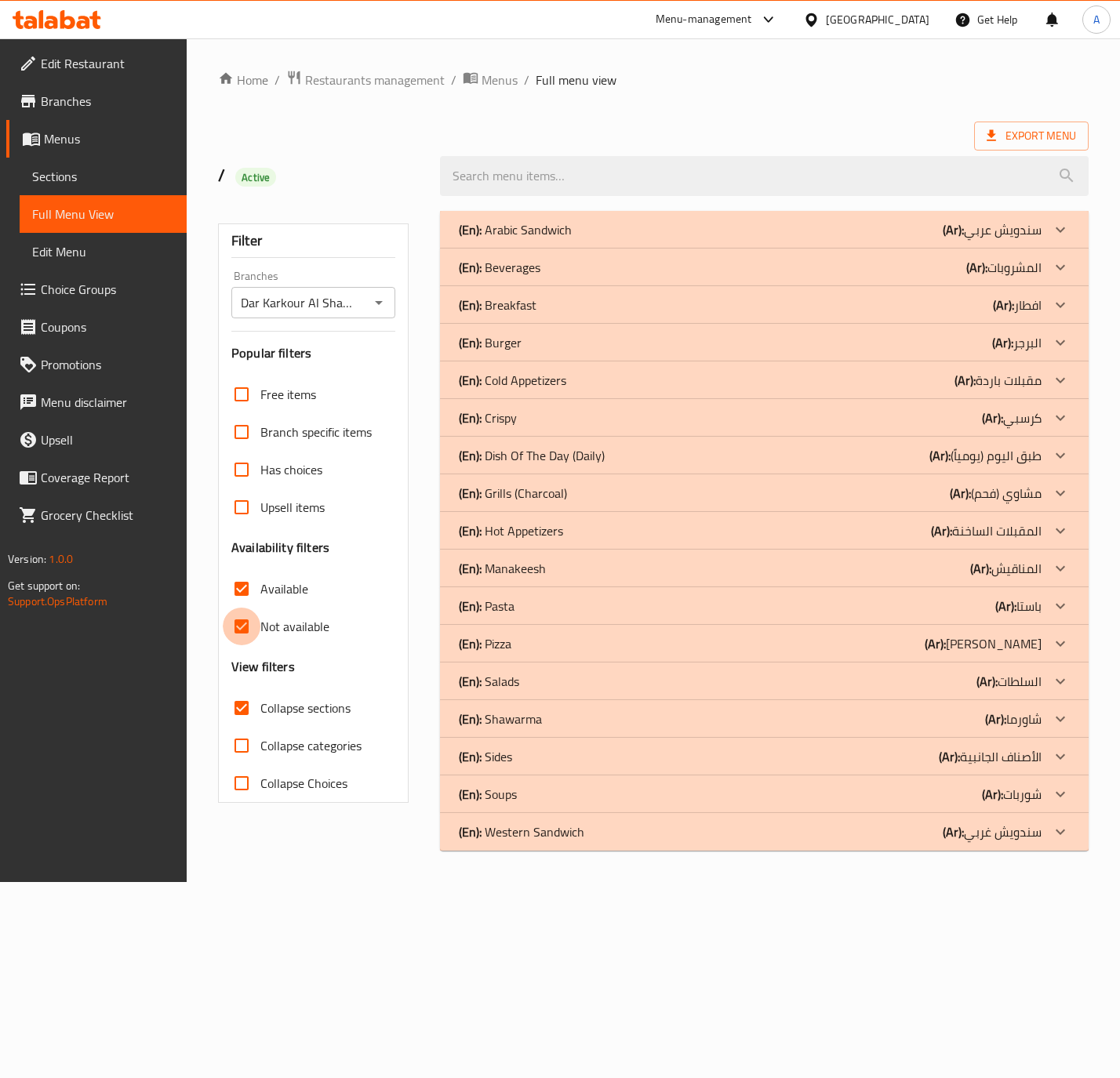
click at [252, 624] on input "Not available" at bounding box center [241, 626] width 37 height 37
checkbox input "false"
click at [240, 706] on input "Collapse sections" at bounding box center [241, 708] width 37 height 37
checkbox input "false"
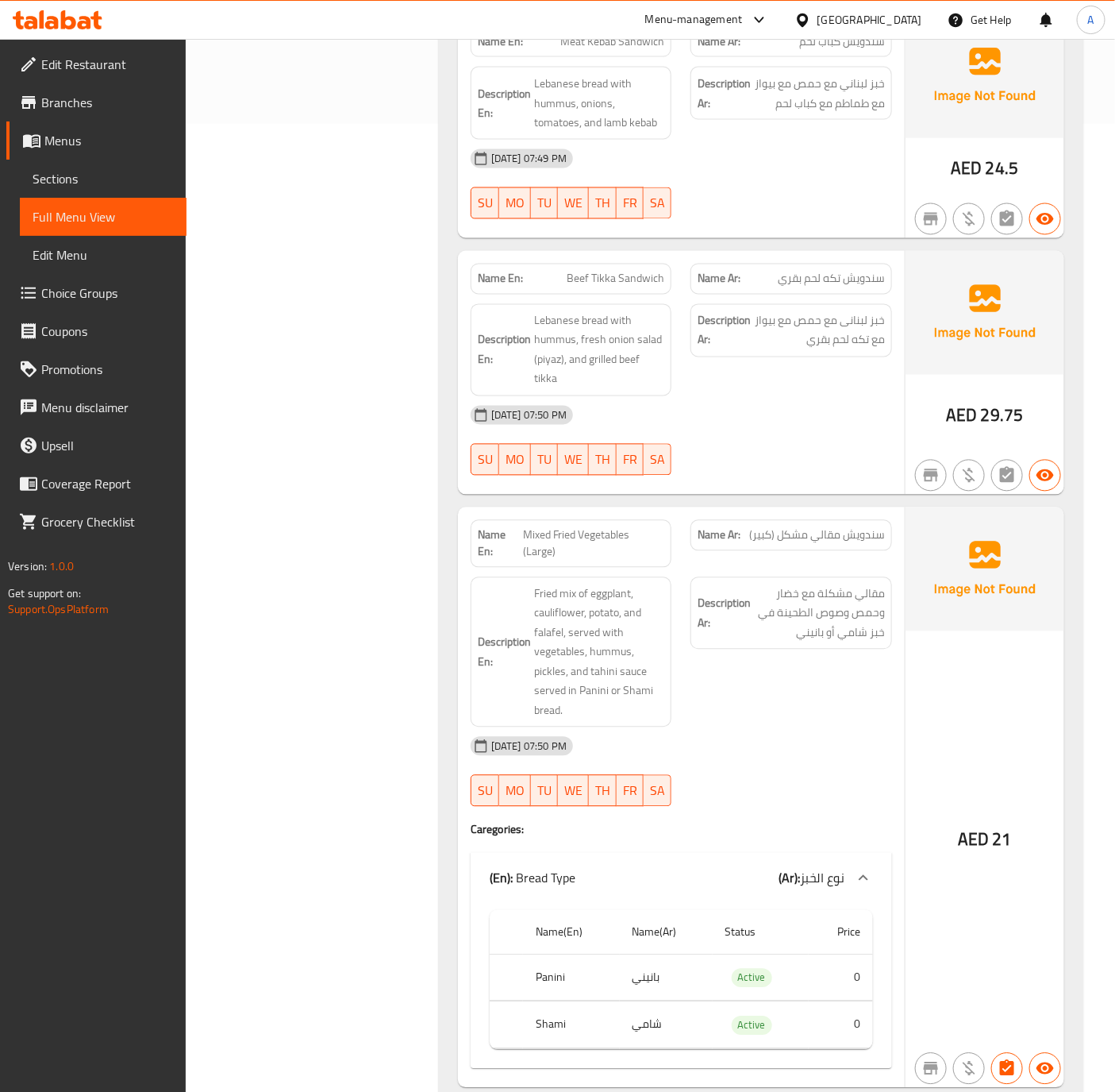
scroll to position [13, 0]
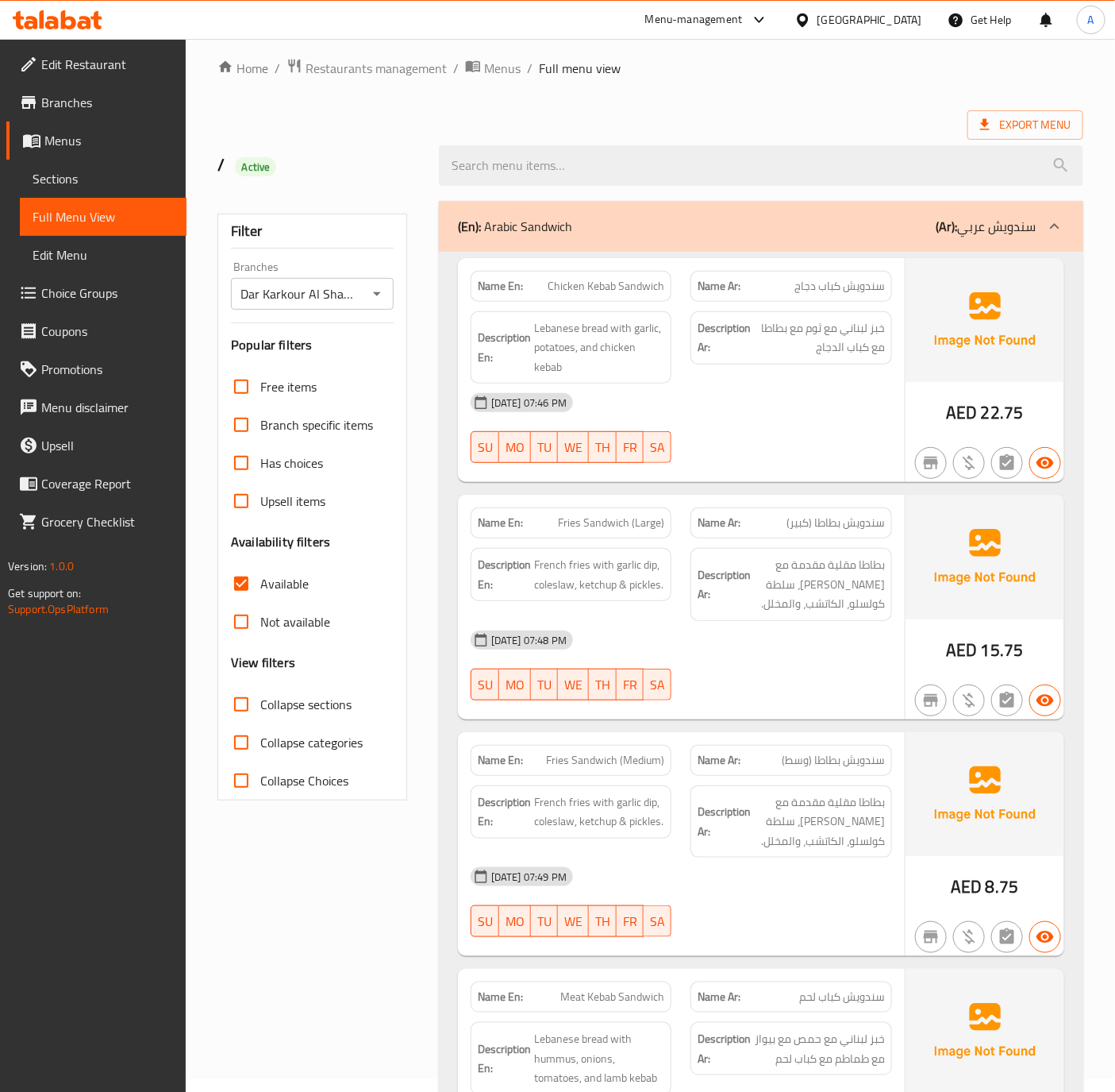
click at [74, 171] on span "Sections" at bounding box center [103, 178] width 142 height 19
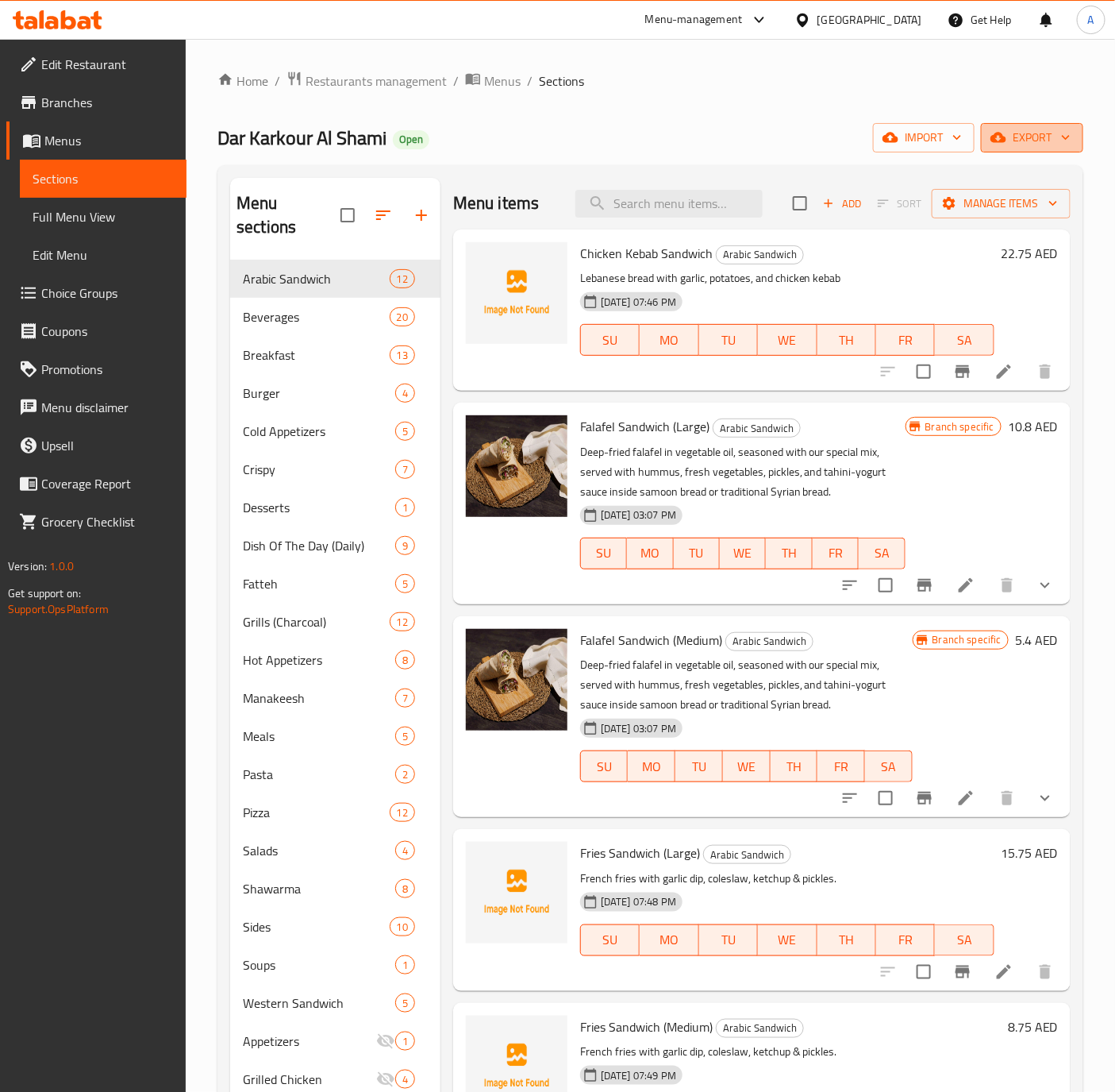
click at [1032, 136] on span "export" at bounding box center [1032, 137] width 77 height 20
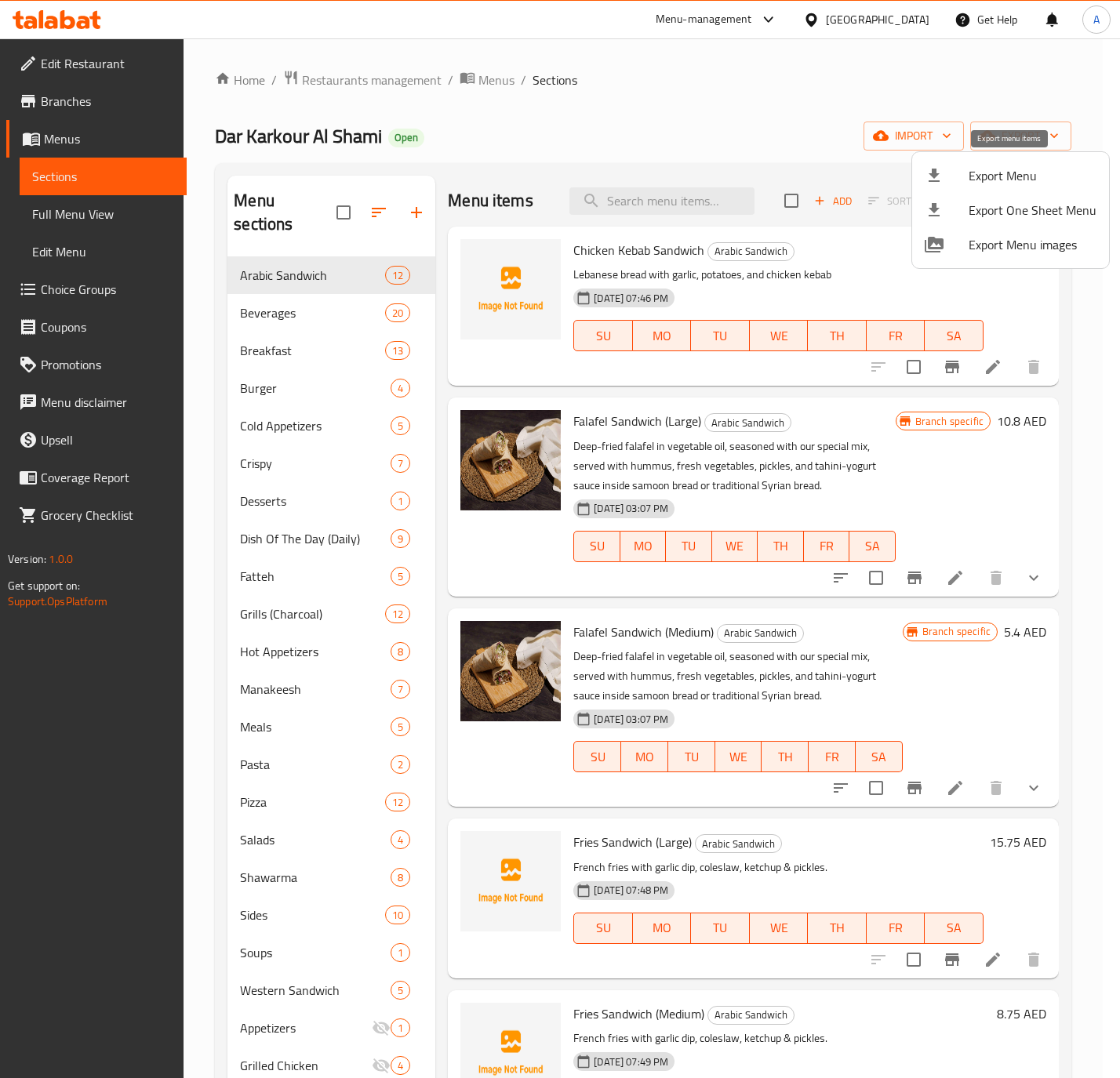
click at [951, 173] on div at bounding box center [946, 175] width 44 height 19
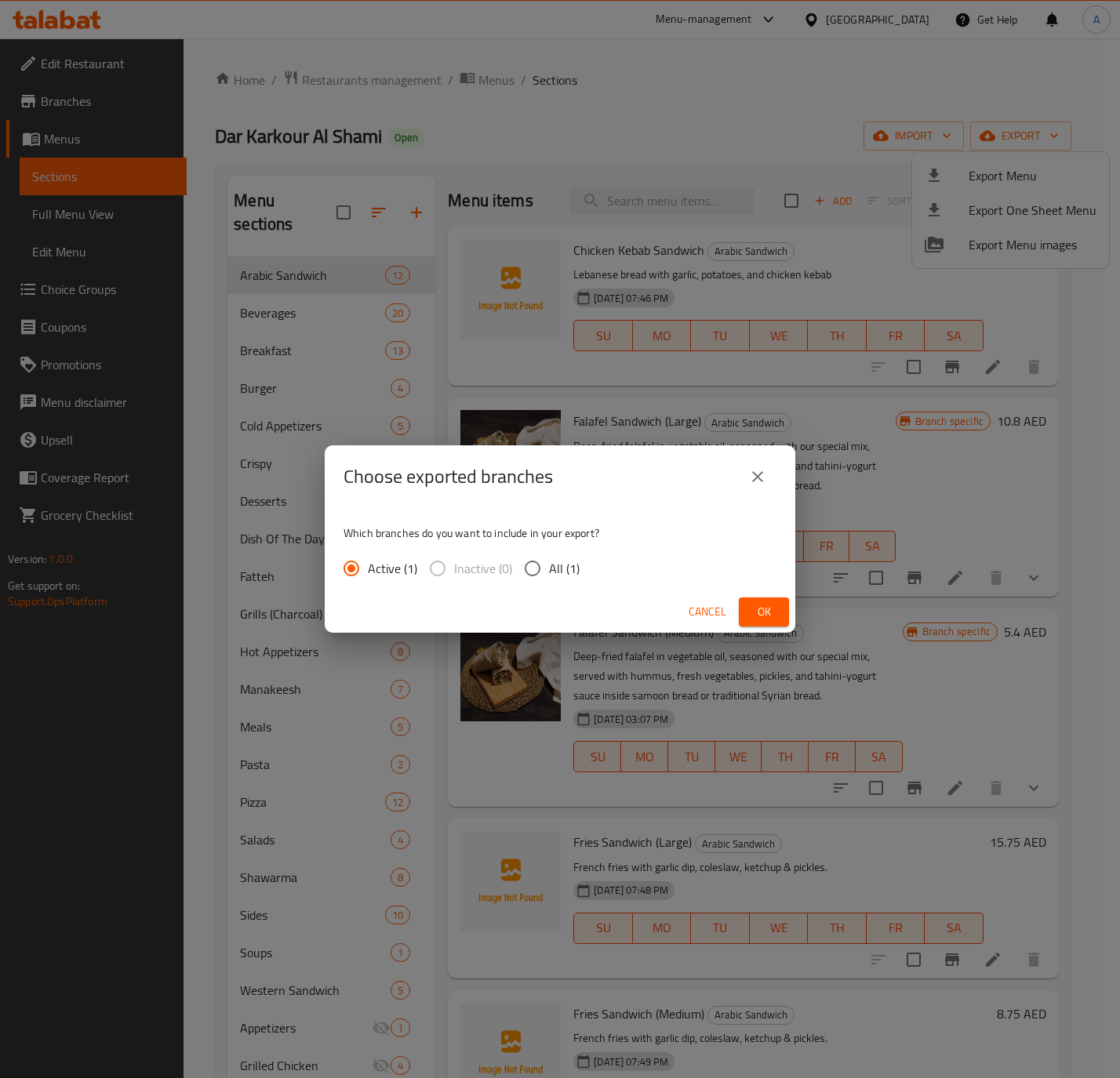
click at [539, 562] on input "All (1)" at bounding box center [532, 568] width 33 height 33
radio input "true"
click at [788, 608] on button "Ok" at bounding box center [764, 611] width 51 height 29
